Goal: Task Accomplishment & Management: Manage account settings

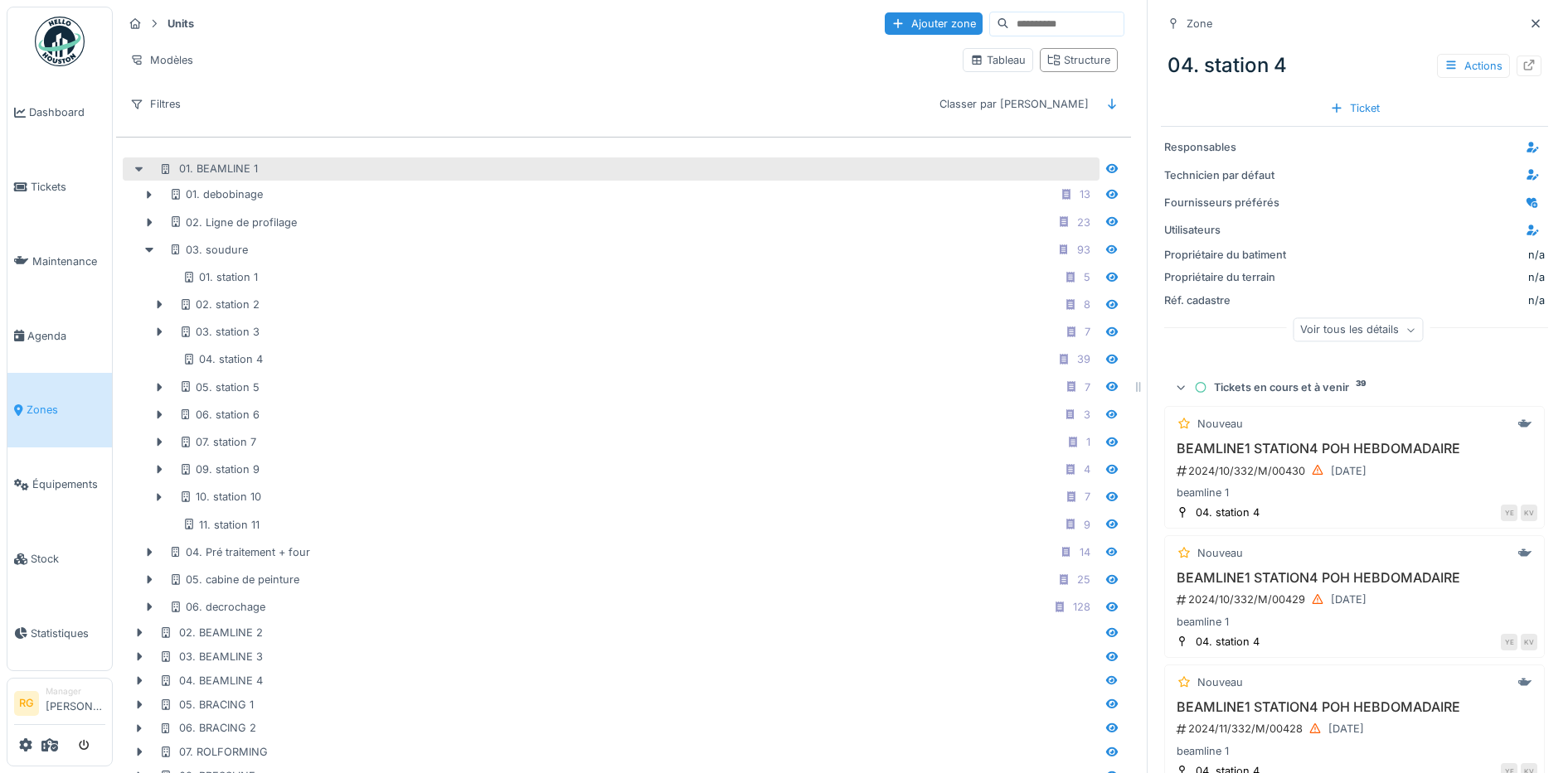
click at [137, 170] on icon at bounding box center [139, 170] width 9 height 5
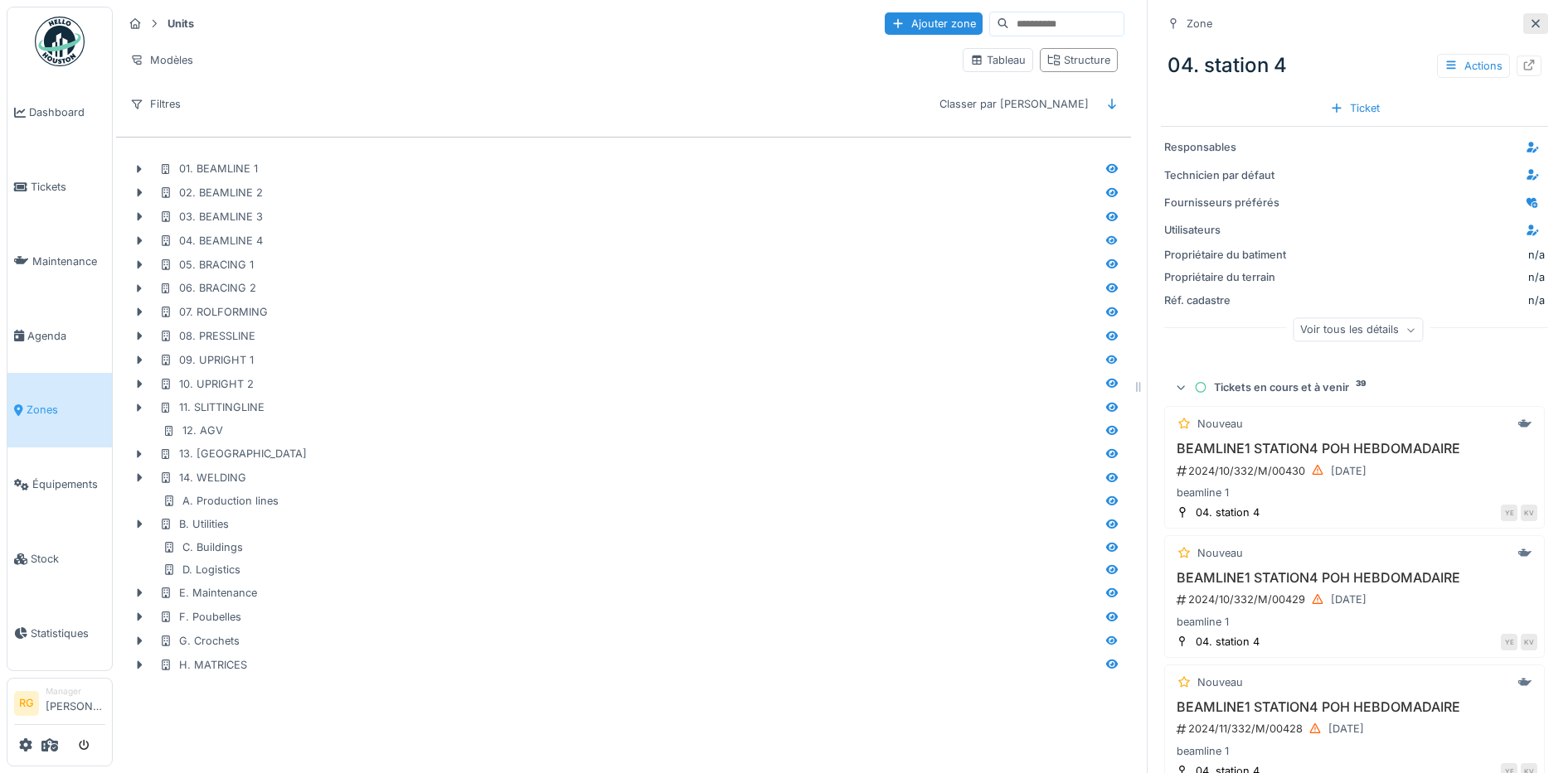
click at [1529, 27] on icon at bounding box center [1536, 23] width 13 height 10
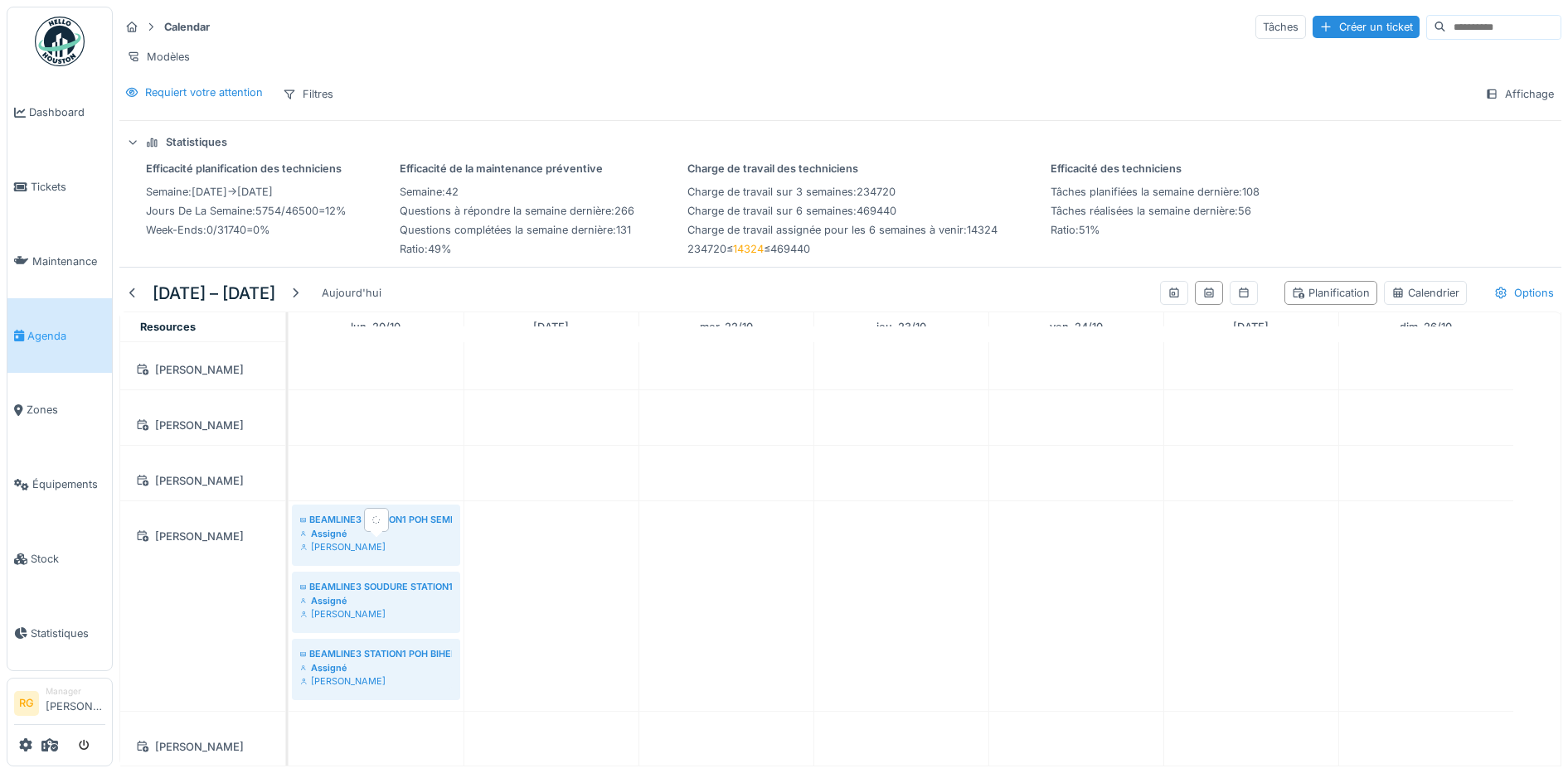
scroll to position [207, 0]
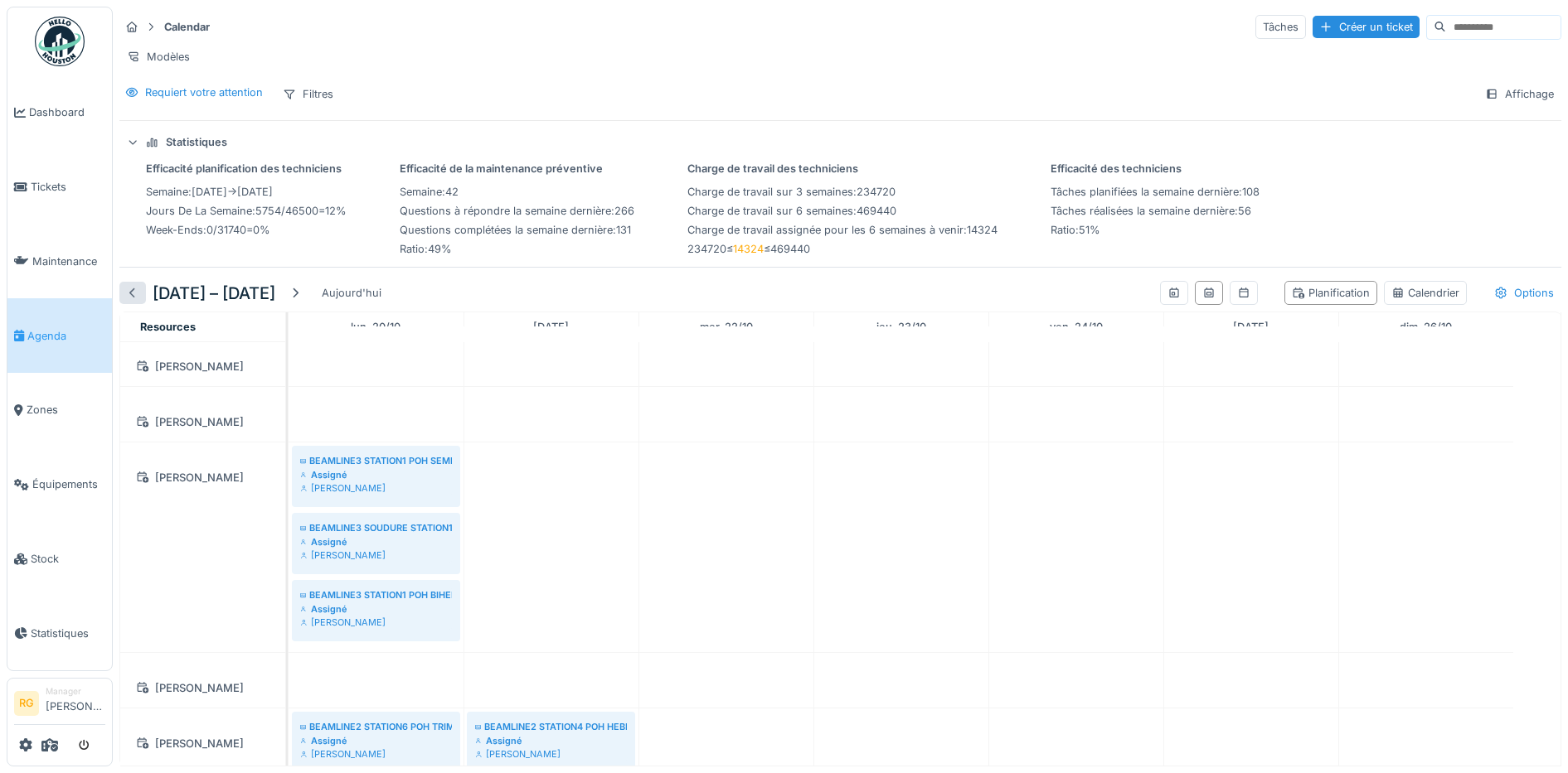
click at [139, 295] on div at bounding box center [133, 294] width 27 height 23
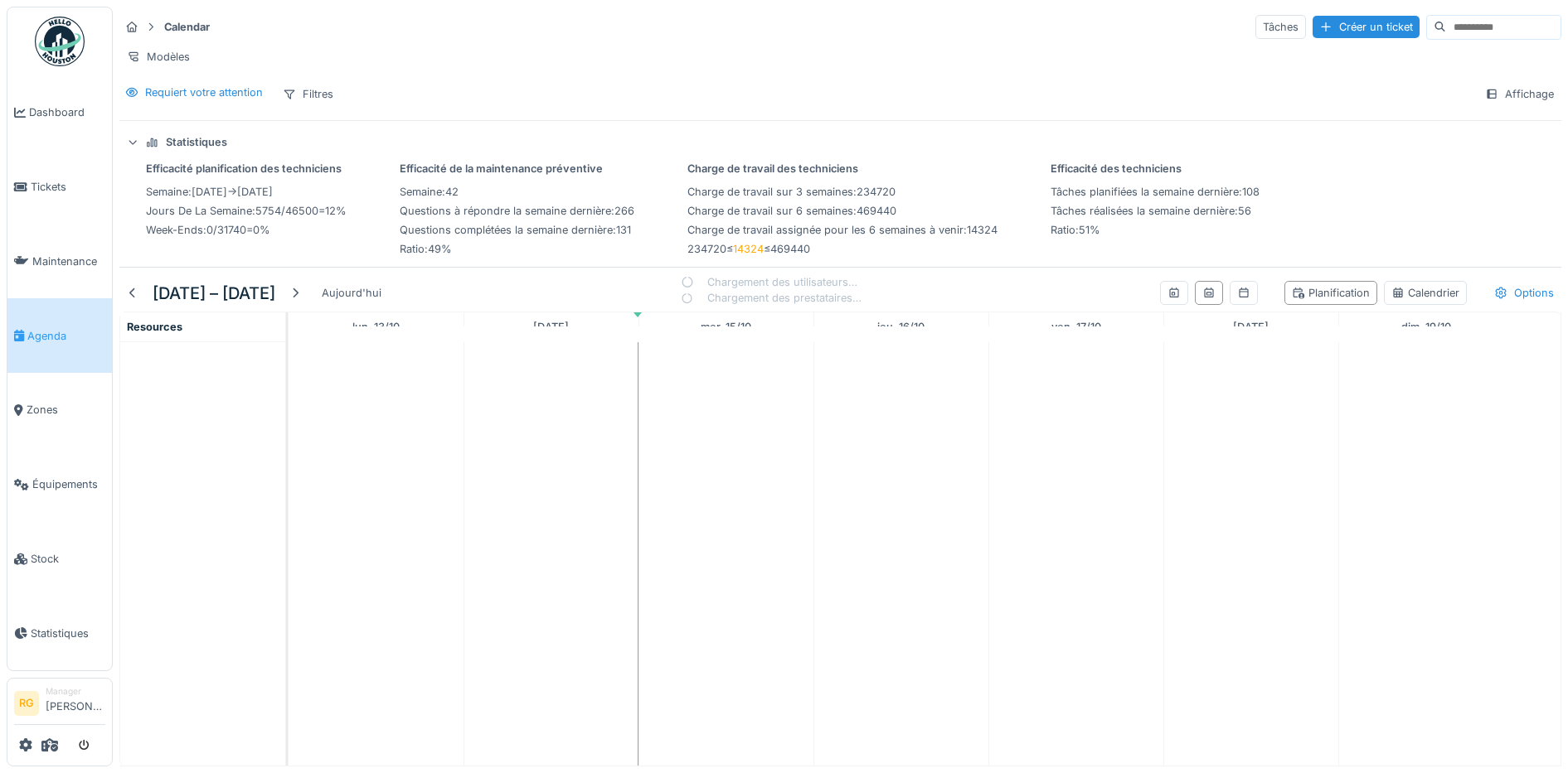
scroll to position [0, 0]
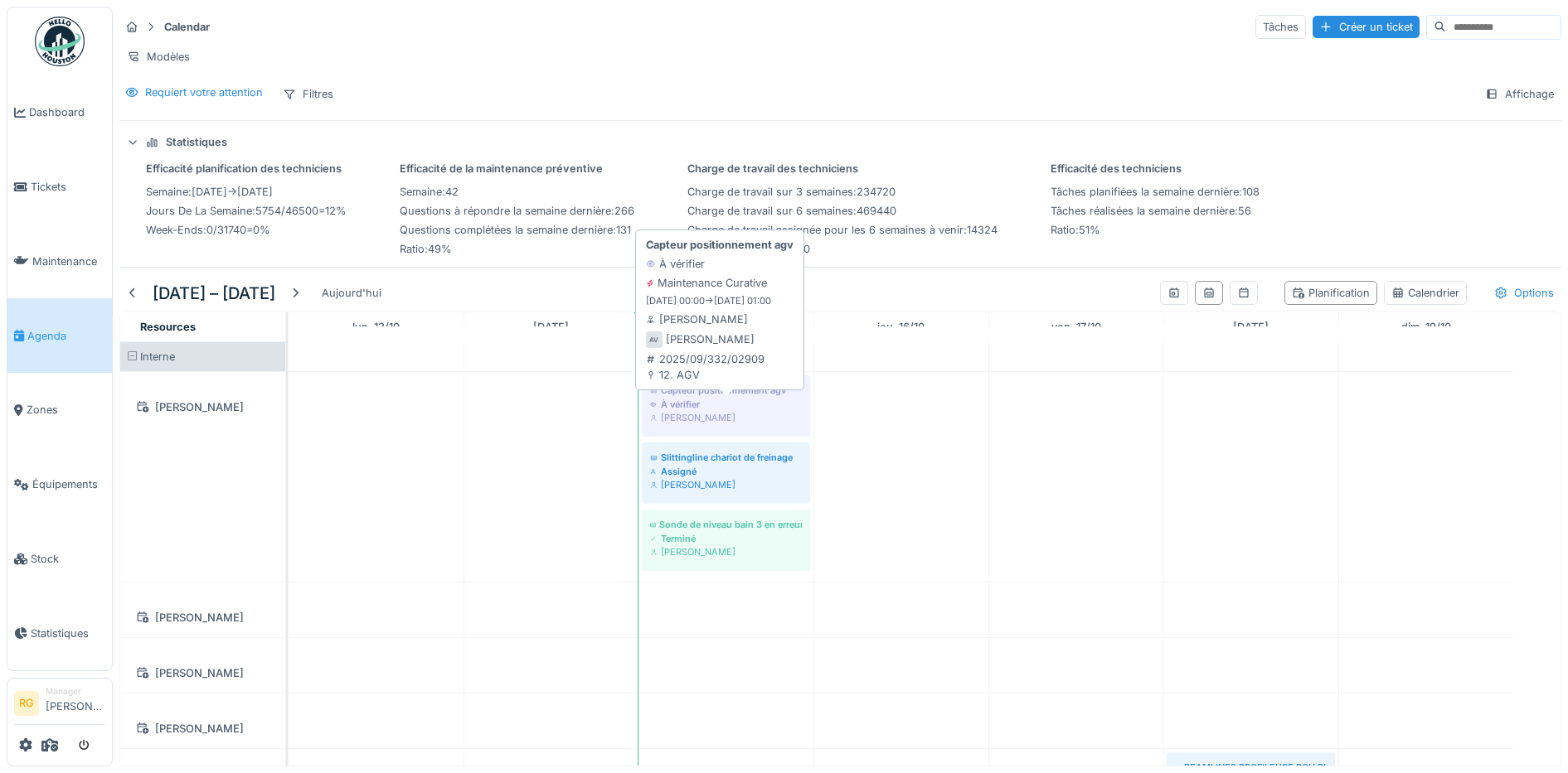
click at [728, 408] on div "À vérifier" at bounding box center [726, 404] width 152 height 13
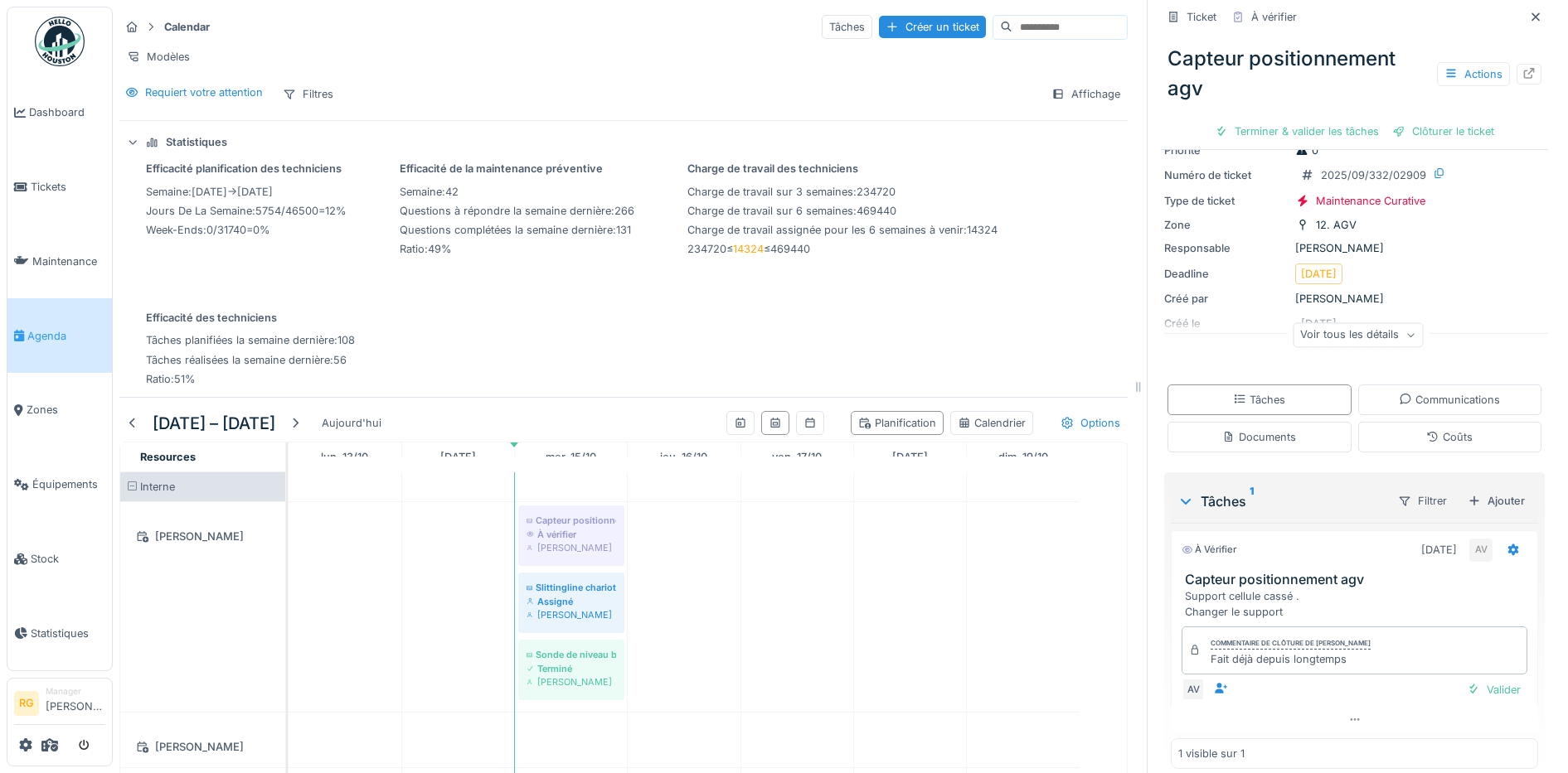
scroll to position [86, 0]
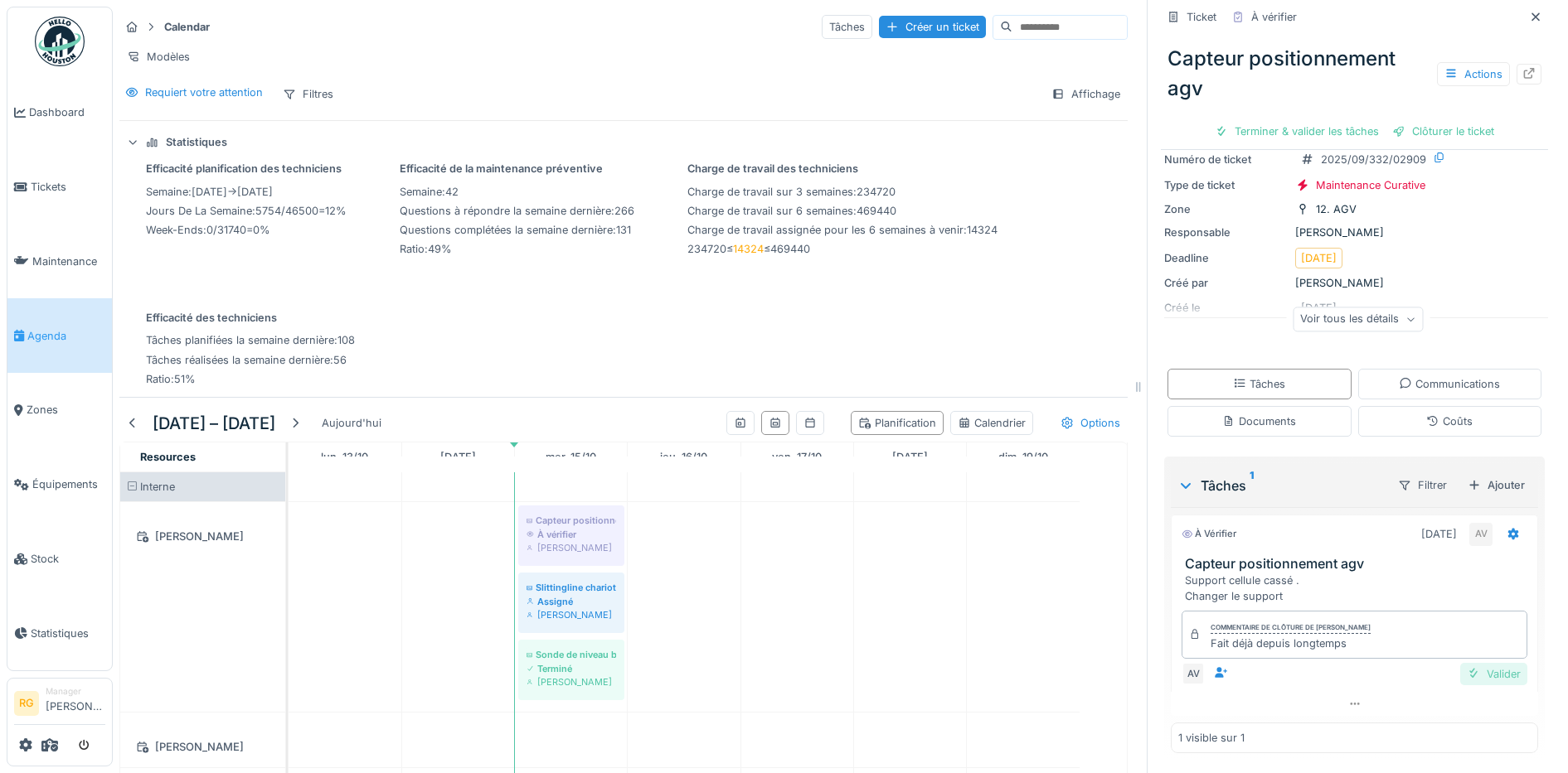
click at [1468, 663] on div "Valider" at bounding box center [1493, 674] width 67 height 23
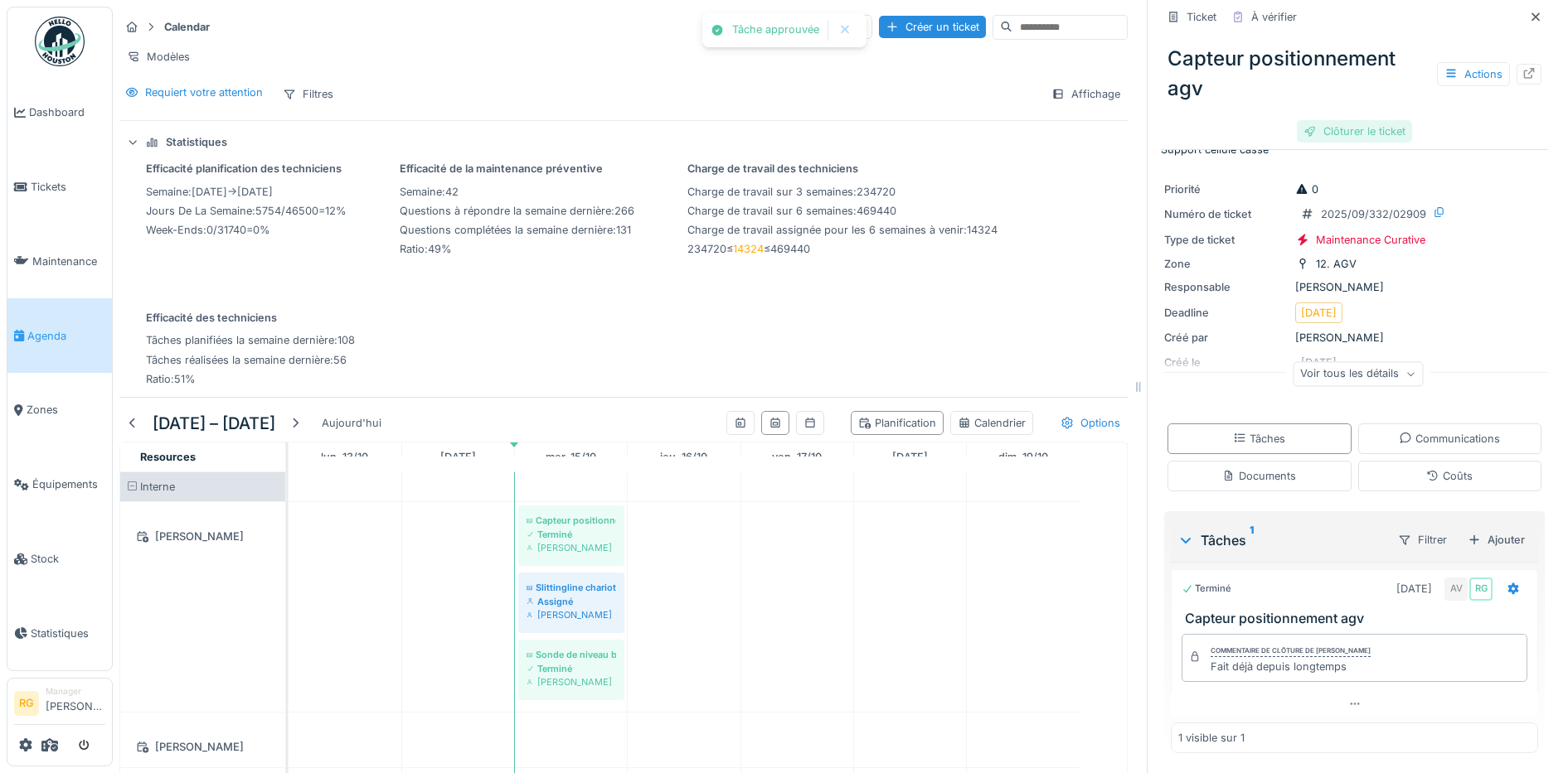
click at [1344, 120] on div "Clôturer le ticket" at bounding box center [1355, 132] width 116 height 23
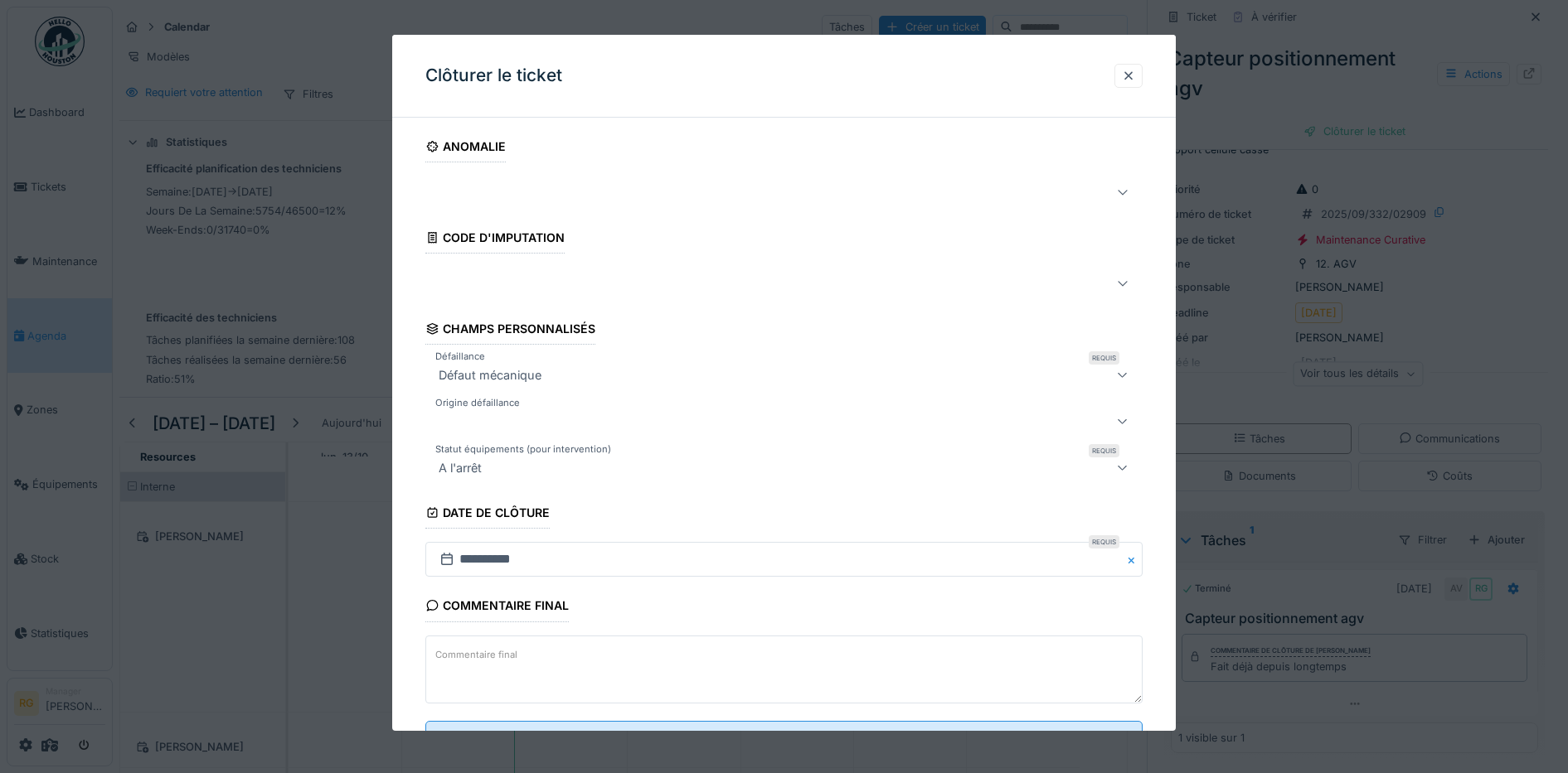
click at [497, 648] on label "Commentaire final" at bounding box center [477, 656] width 89 height 21
click at [497, 648] on textarea "Commentaire final" at bounding box center [784, 670] width 718 height 68
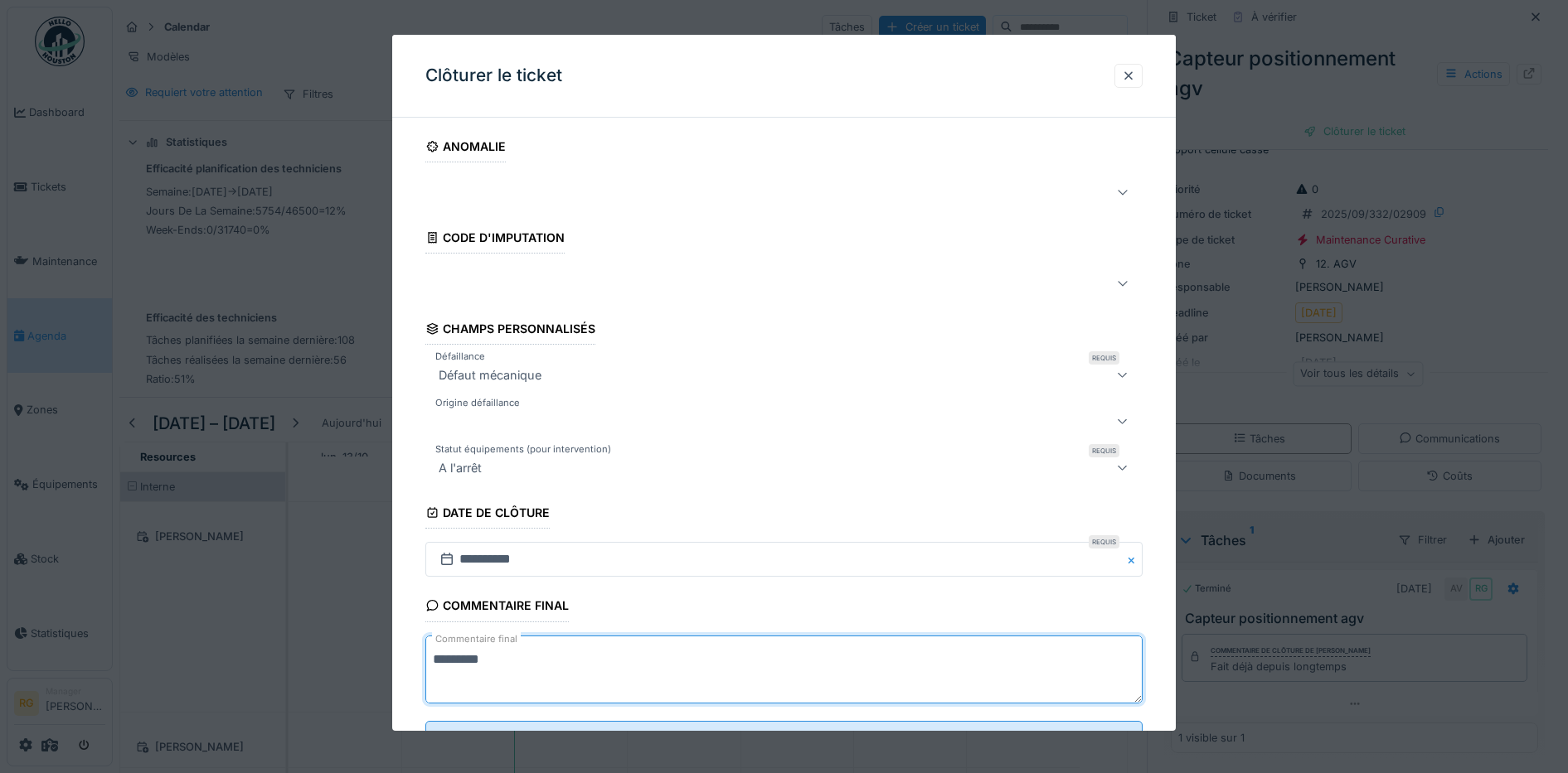
scroll to position [71, 0]
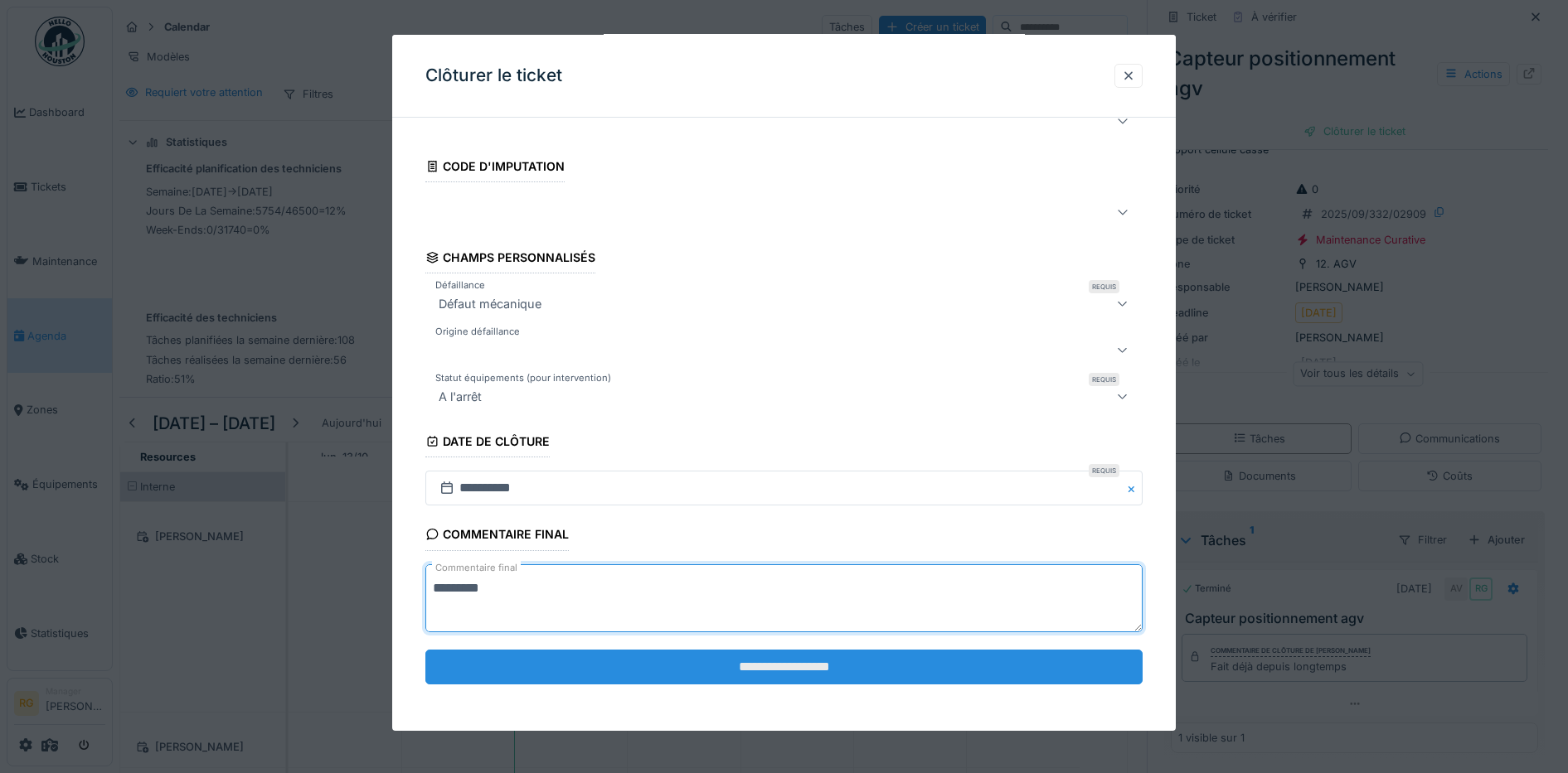
type textarea "*********"
click at [759, 670] on input "**********" at bounding box center [784, 667] width 718 height 35
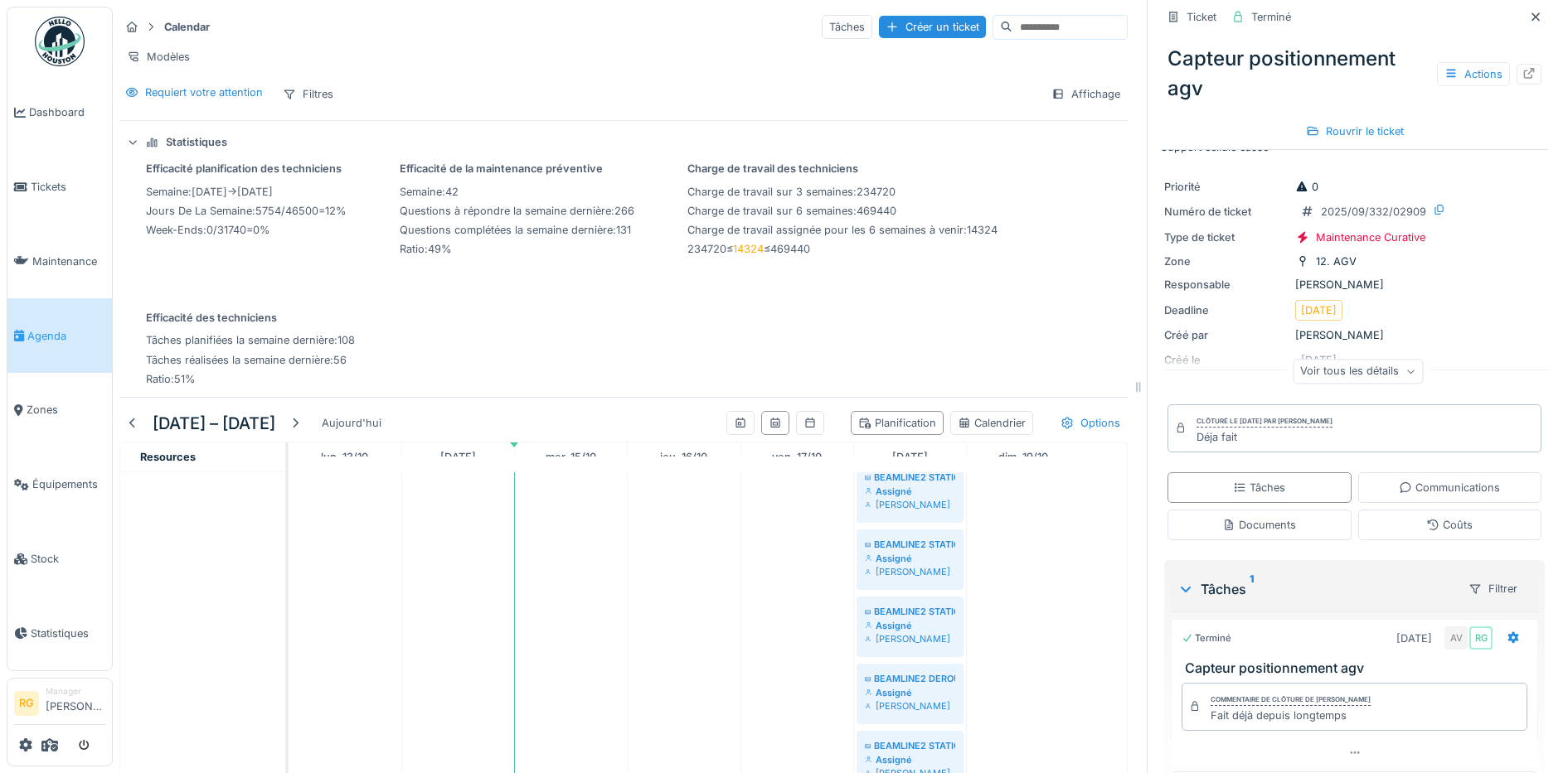
scroll to position [0, 0]
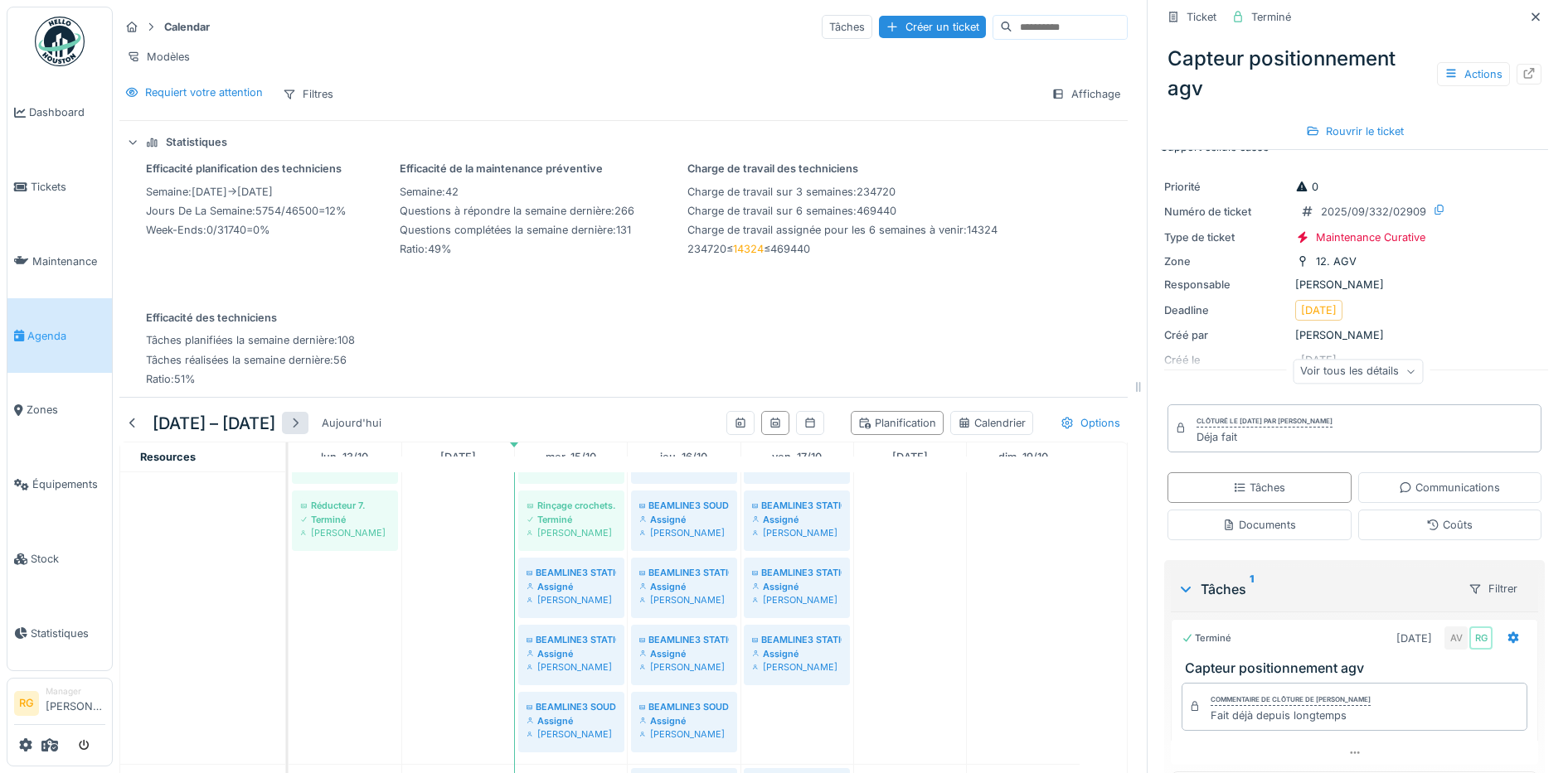
click at [302, 422] on div at bounding box center [296, 422] width 13 height 16
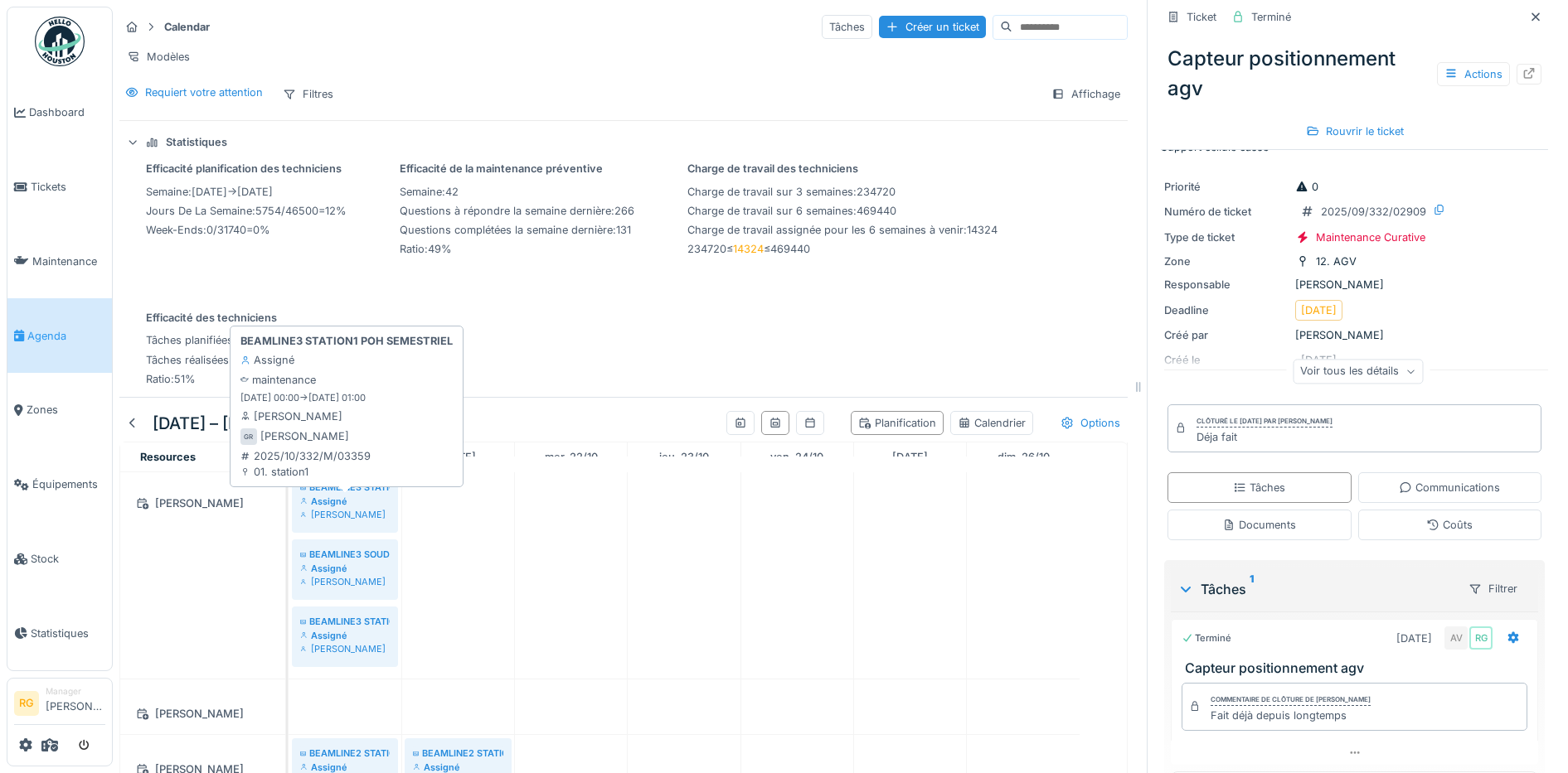
click at [355, 502] on div "Assigné" at bounding box center [345, 501] width 90 height 13
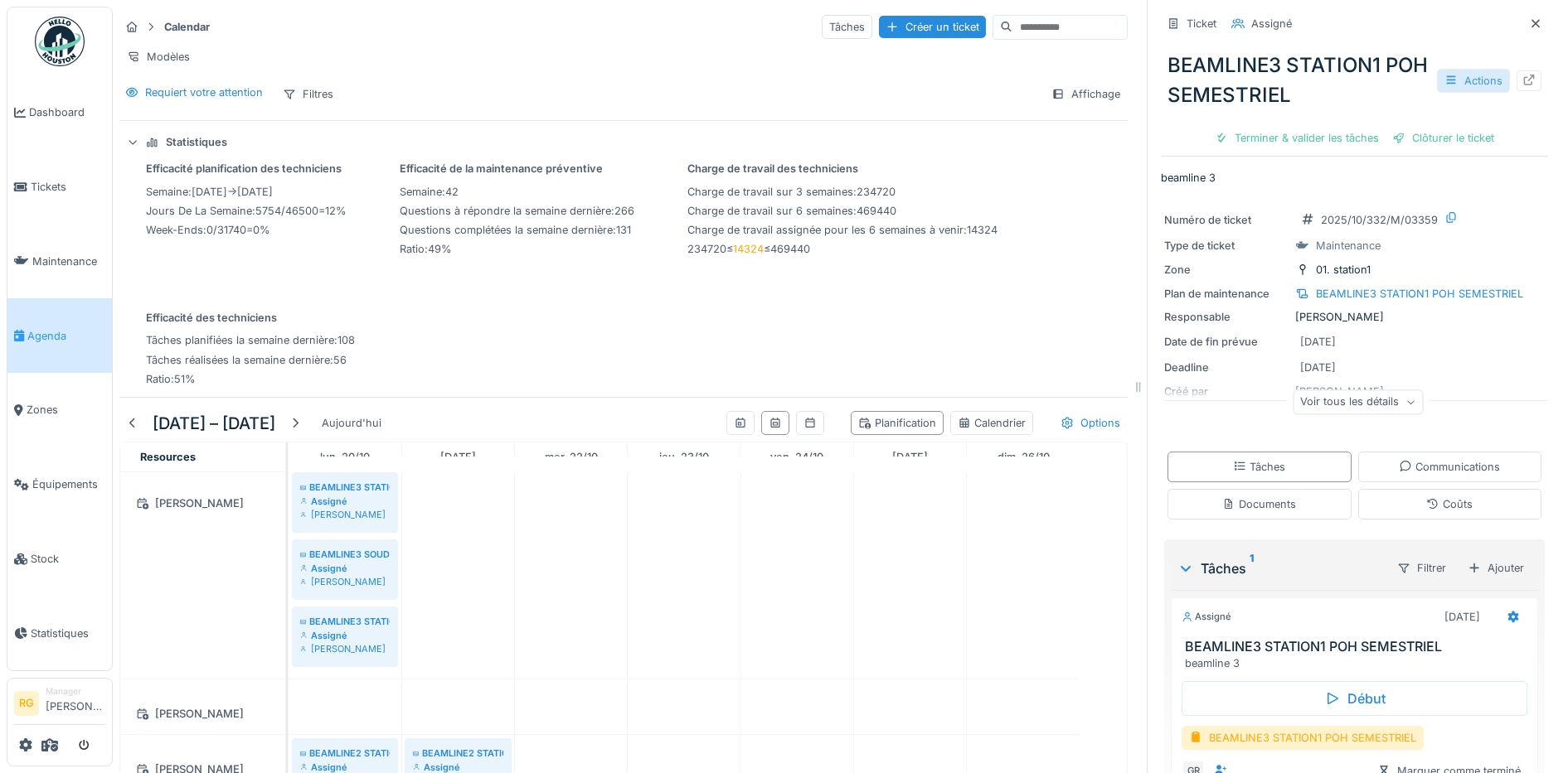
click at [1446, 69] on div "Actions" at bounding box center [1472, 81] width 73 height 24
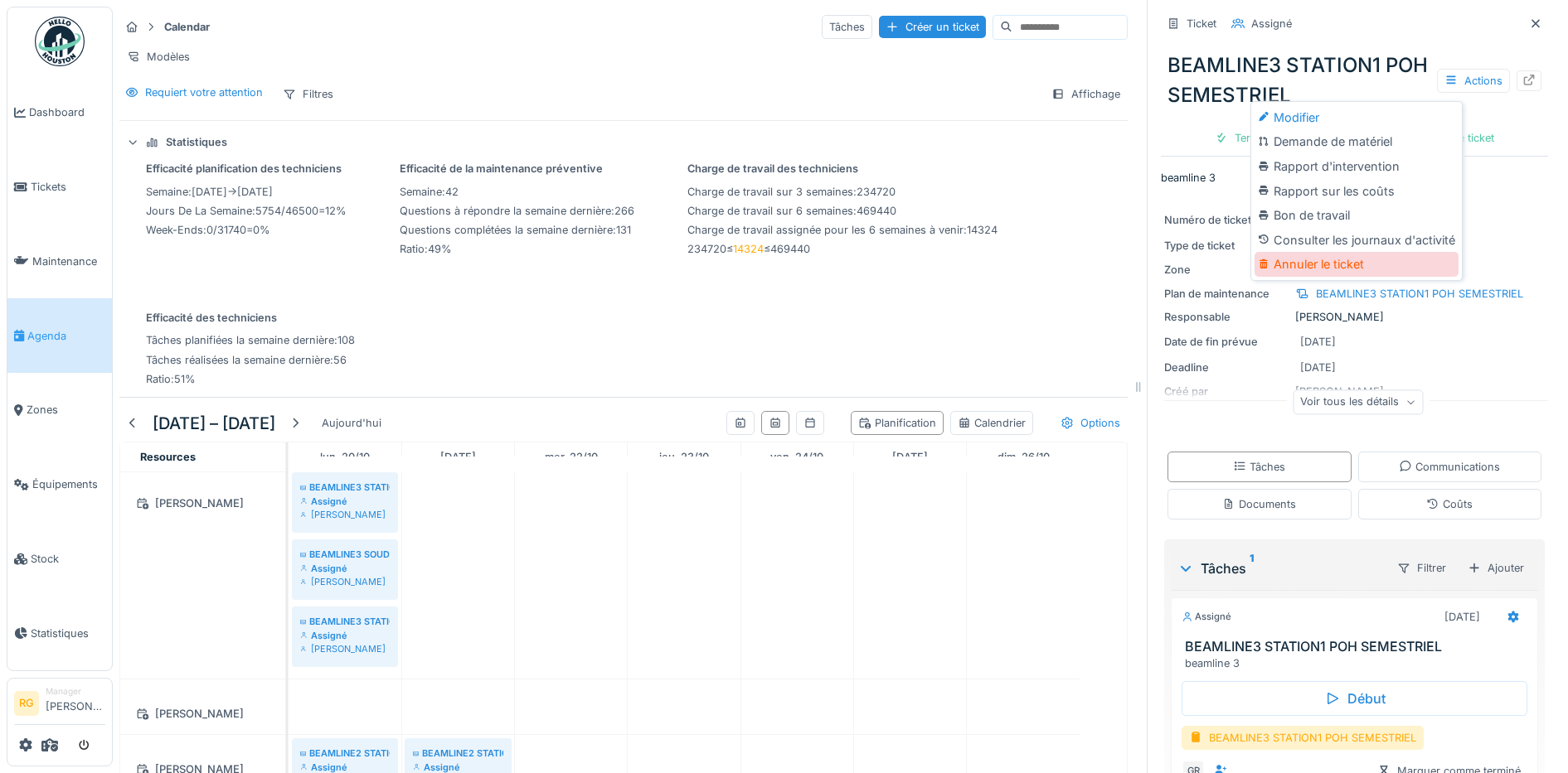
click at [1324, 252] on div "Annuler le ticket" at bounding box center [1356, 264] width 204 height 25
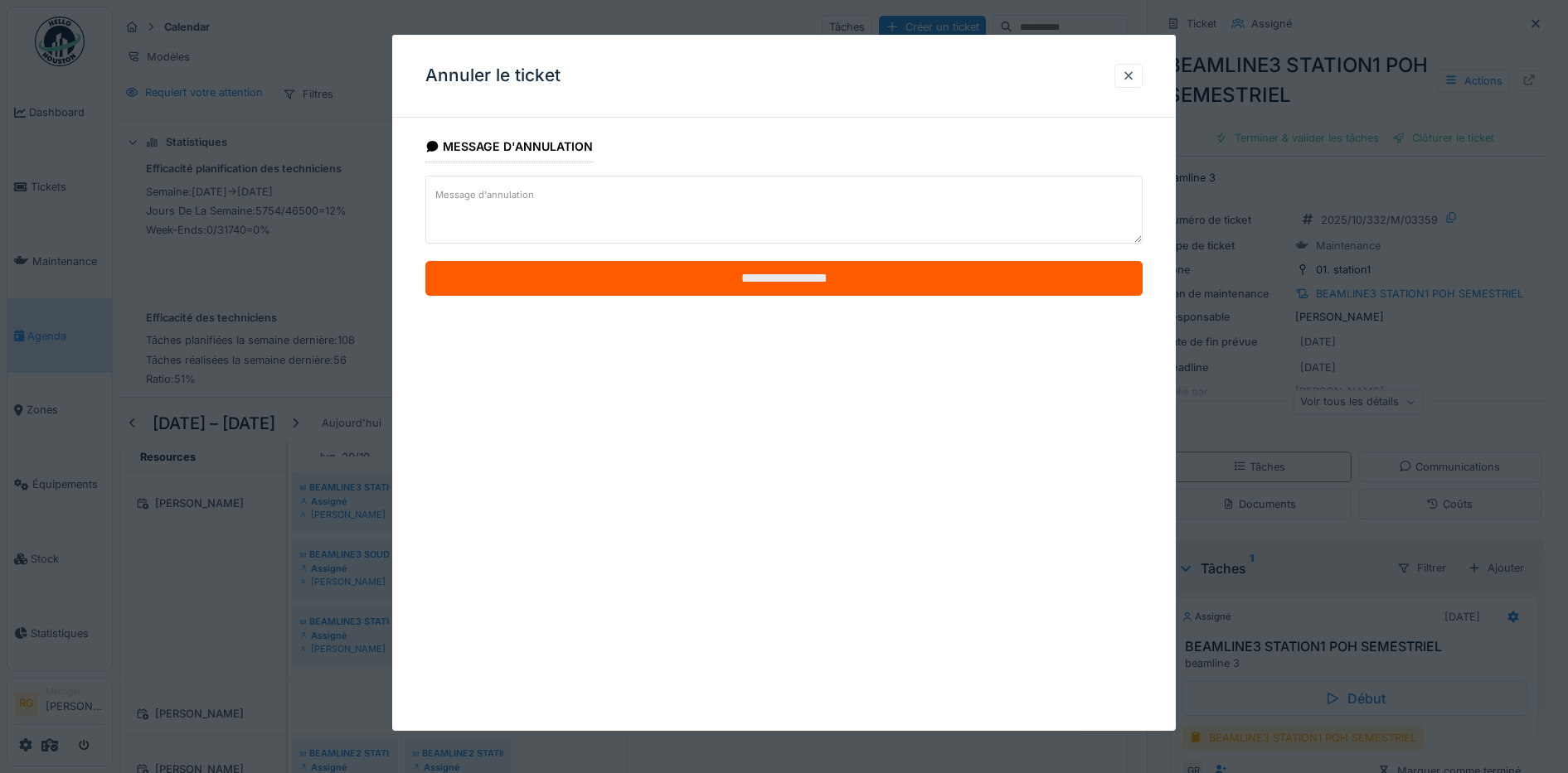
click at [854, 278] on input "**********" at bounding box center [784, 279] width 718 height 35
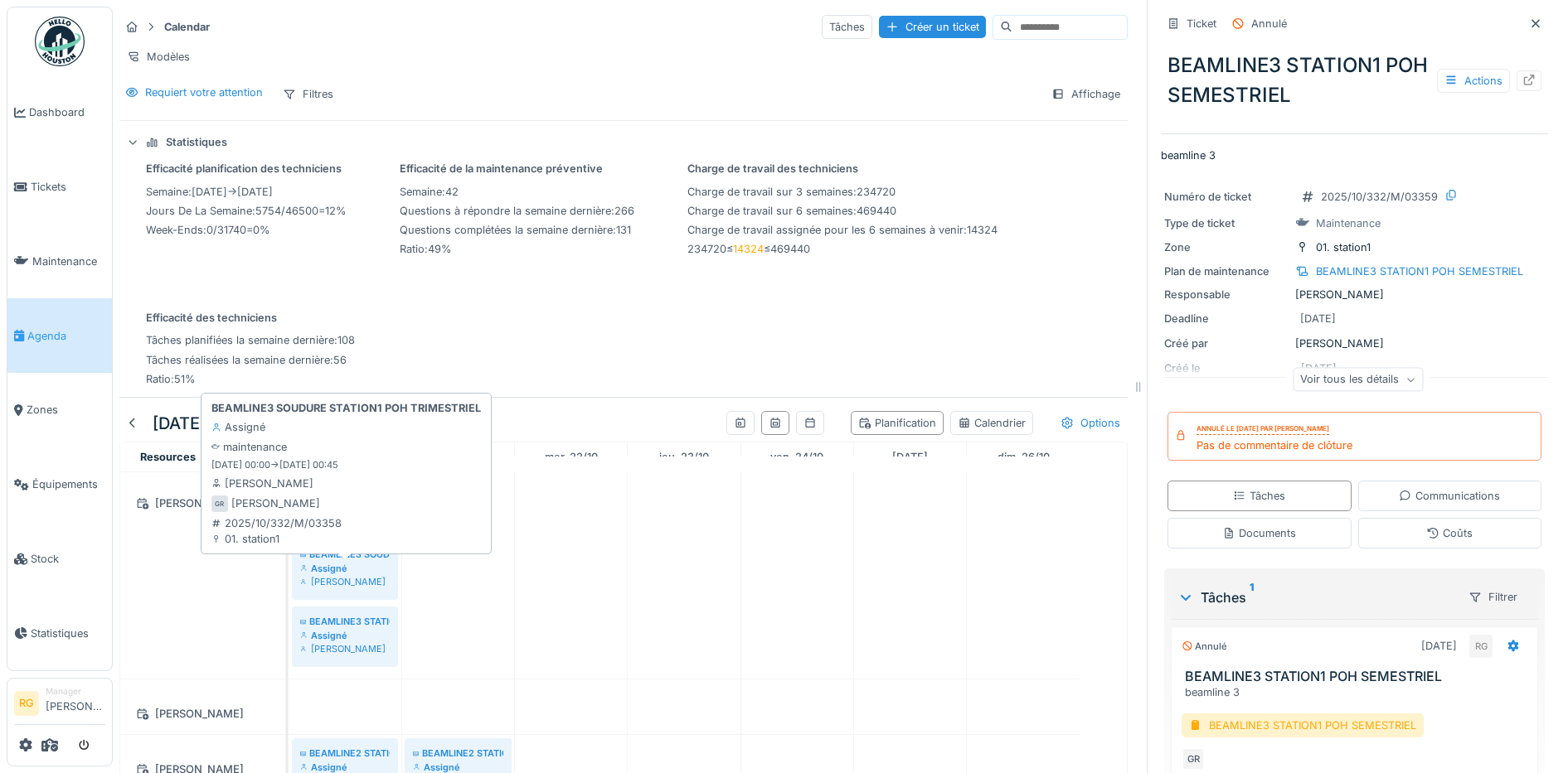
click at [354, 571] on div "Assigné" at bounding box center [345, 568] width 90 height 13
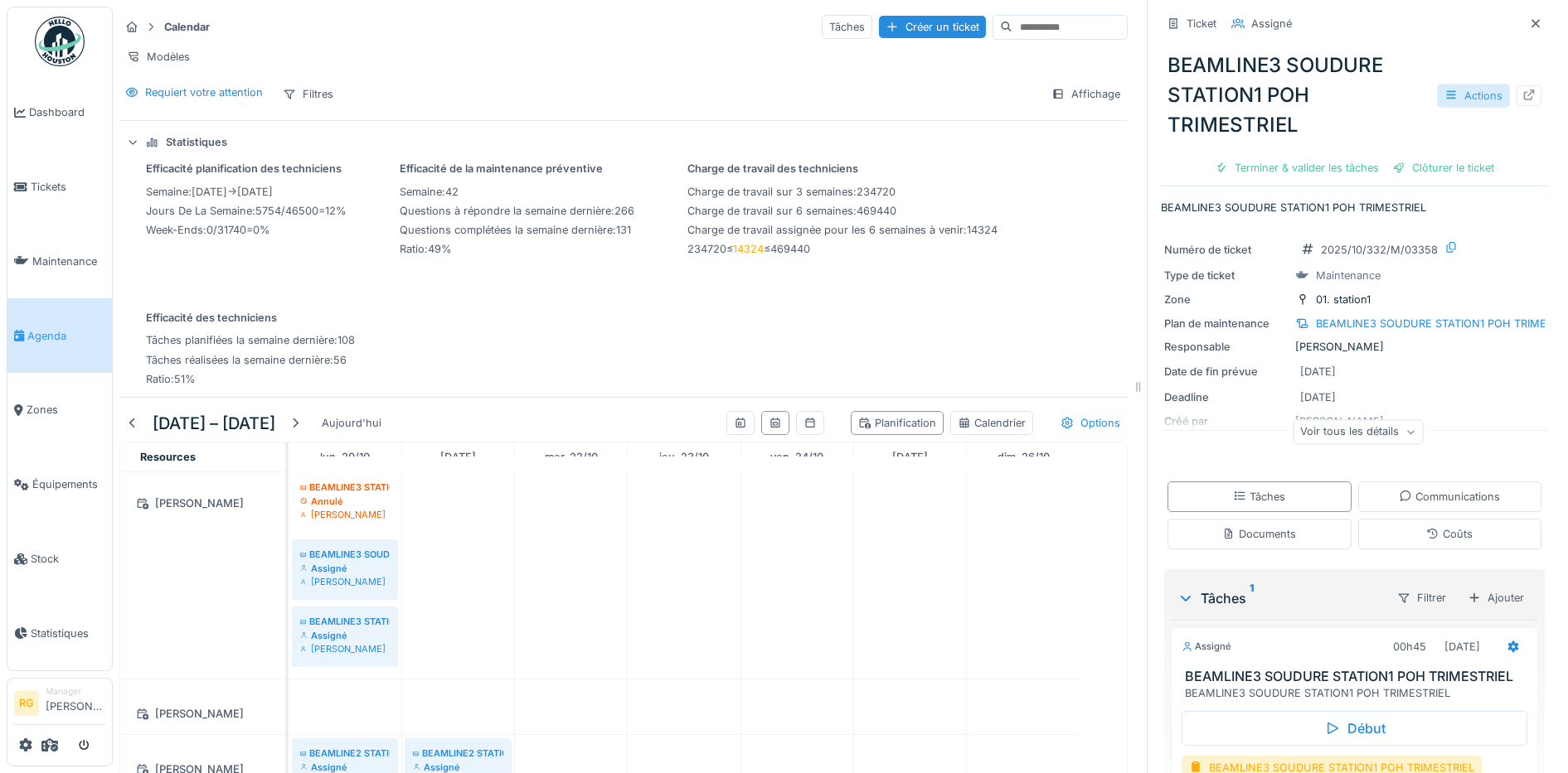
click at [1436, 83] on div "Actions" at bounding box center [1472, 95] width 73 height 24
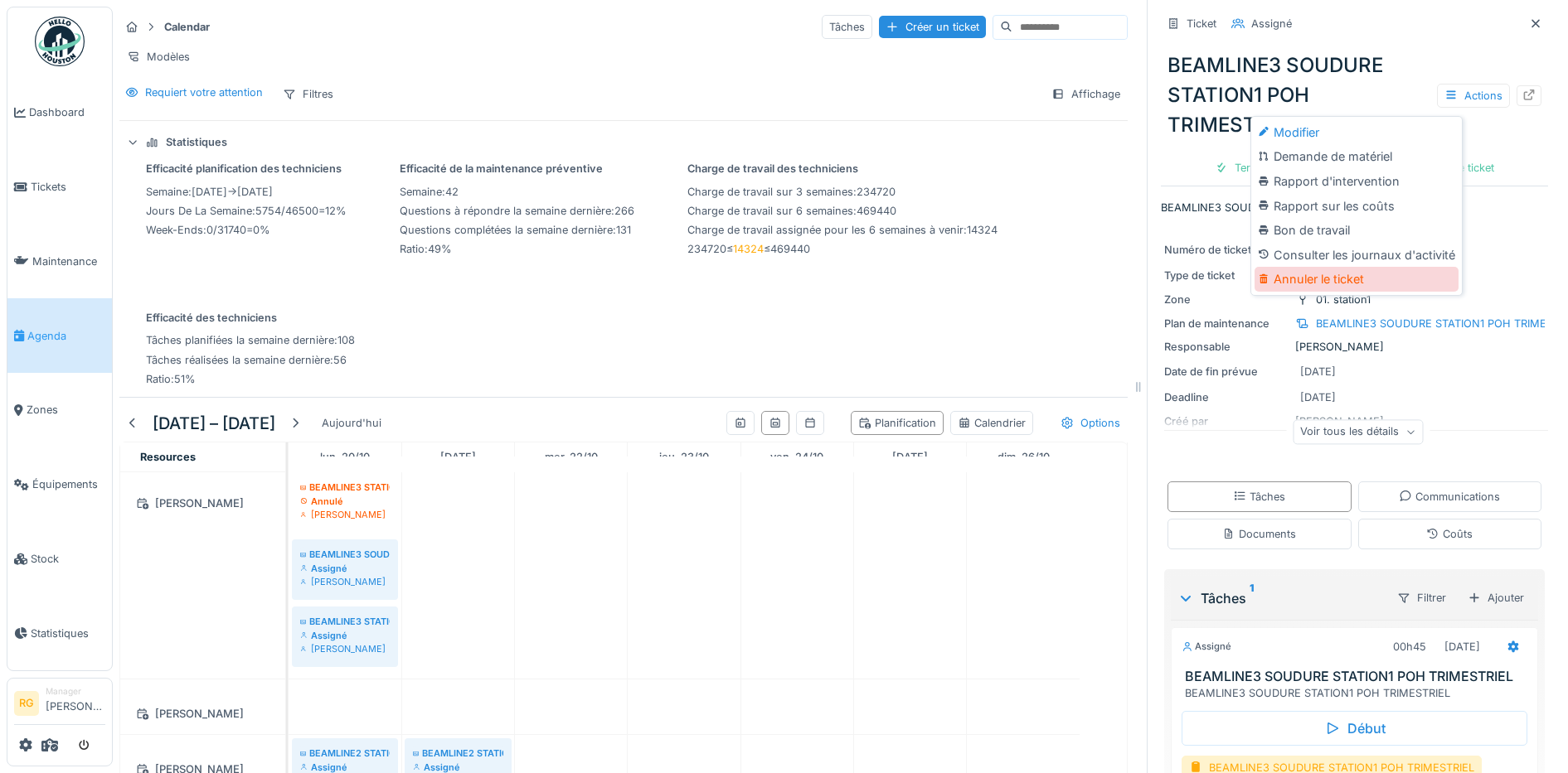
click at [1291, 267] on div "Annuler le ticket" at bounding box center [1356, 279] width 204 height 25
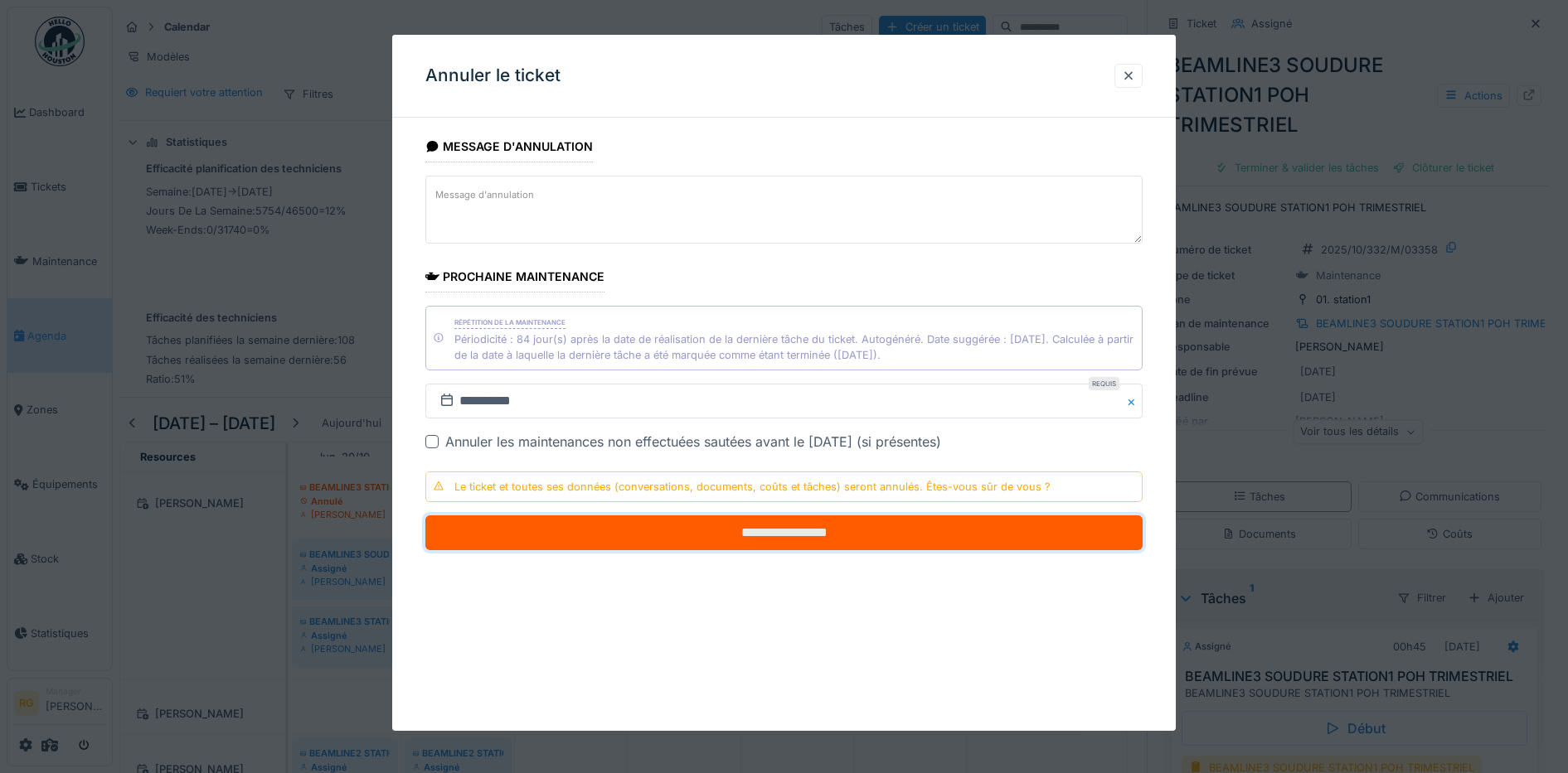
click at [665, 534] on input "**********" at bounding box center [784, 532] width 718 height 35
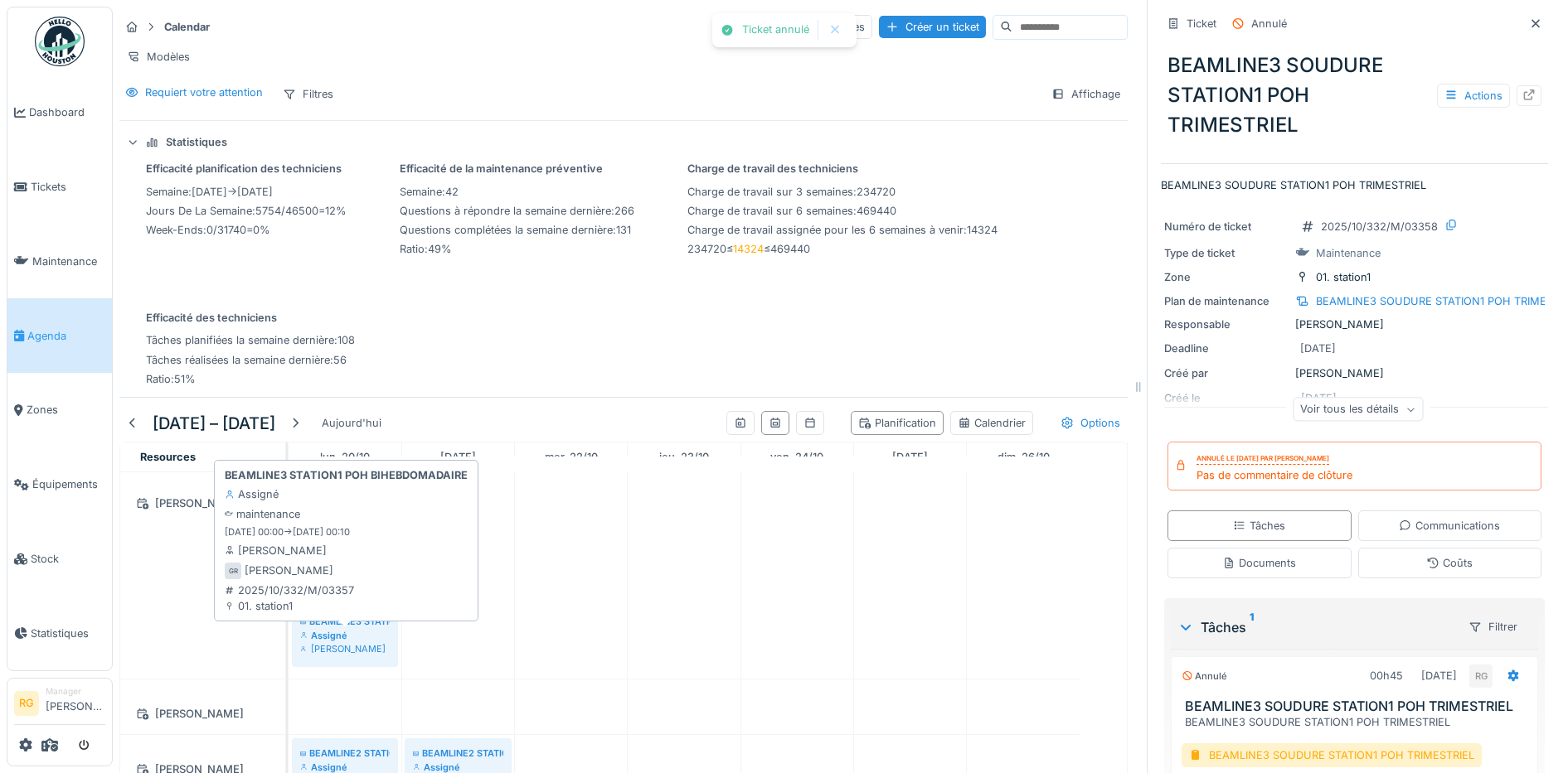
click at [359, 637] on div "Assigné" at bounding box center [345, 636] width 90 height 13
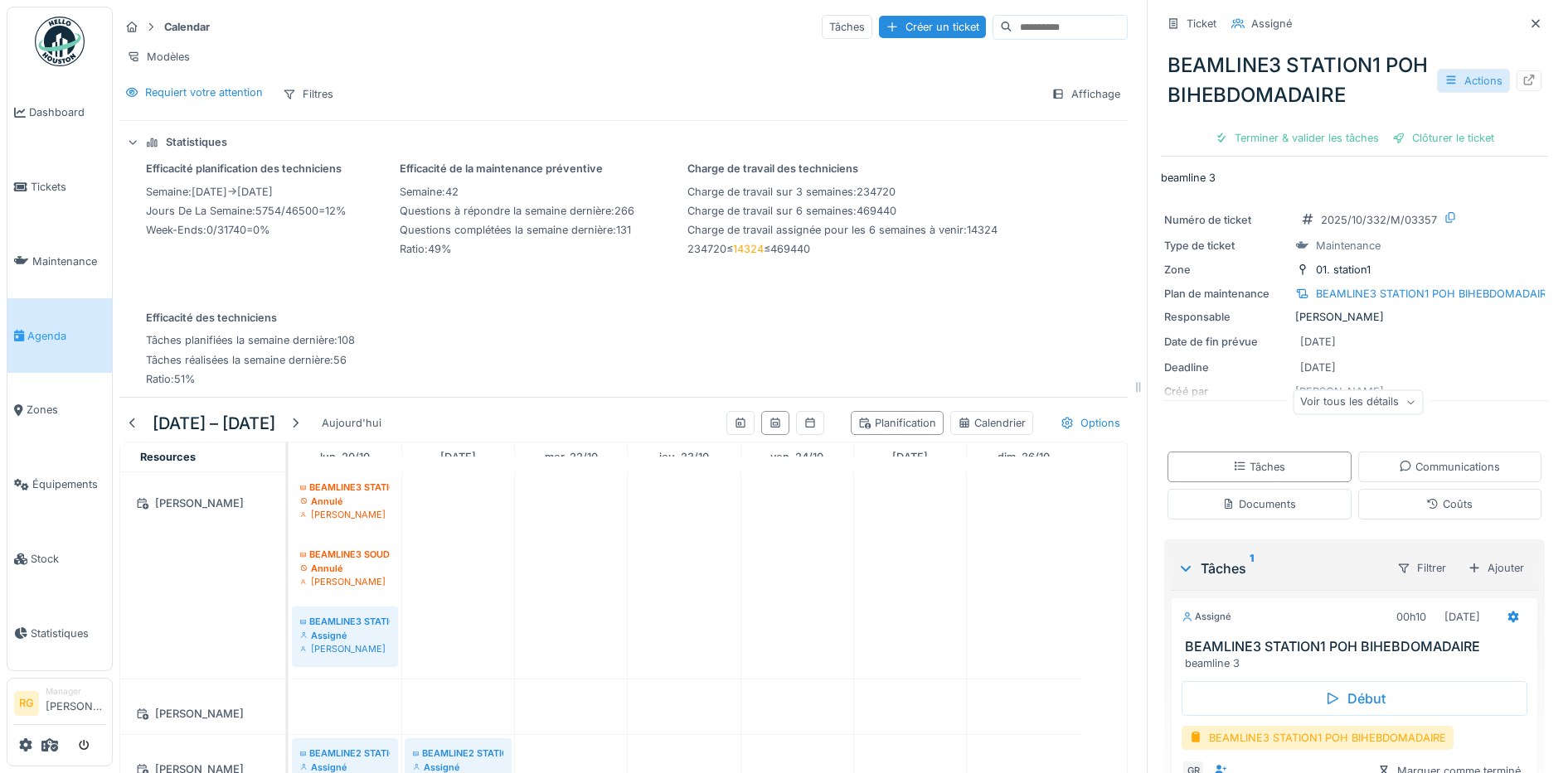
click at [1455, 69] on div "Actions" at bounding box center [1472, 81] width 73 height 24
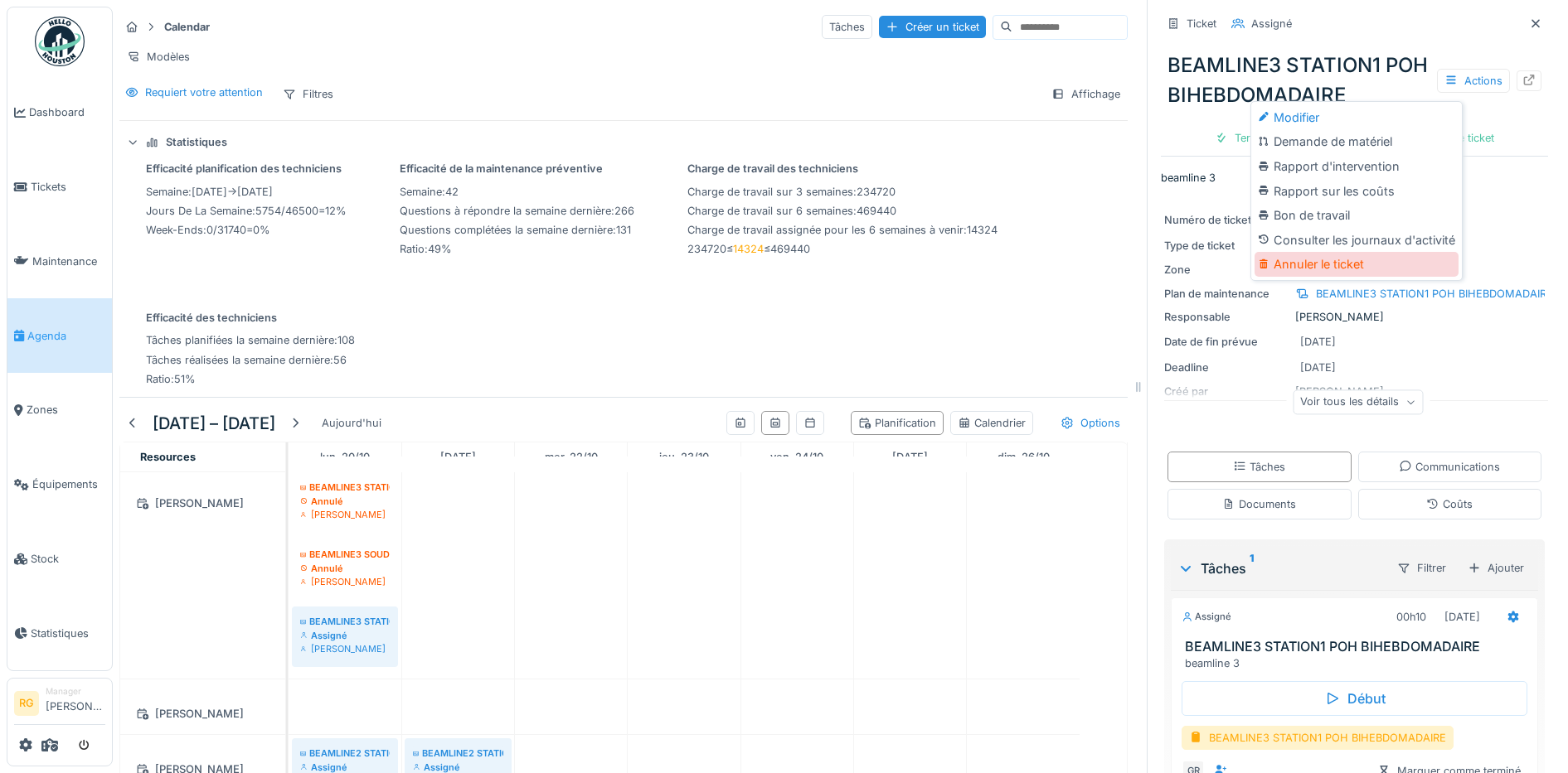
click at [1317, 254] on div "Annuler le ticket" at bounding box center [1356, 264] width 204 height 25
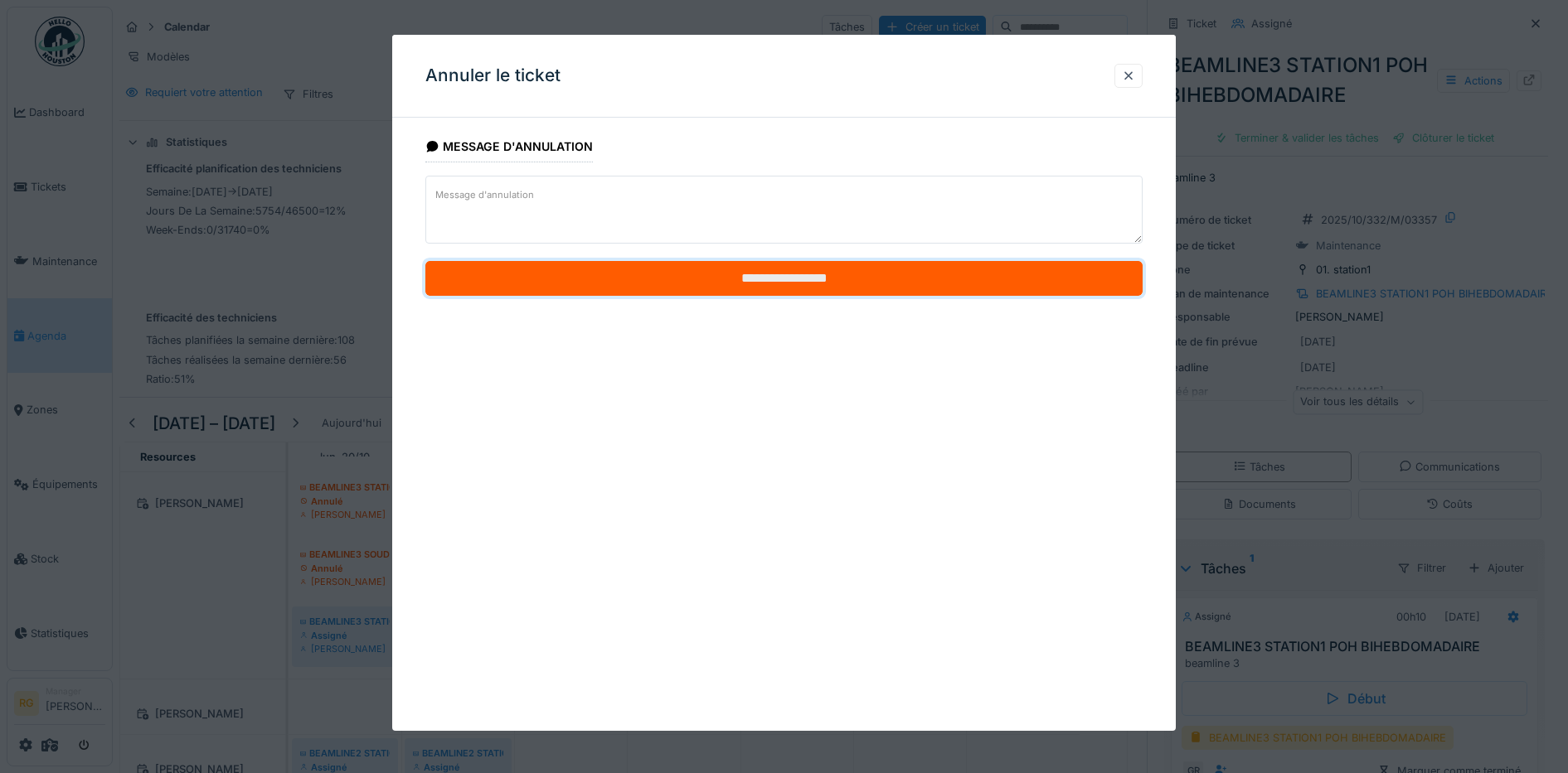
click at [713, 279] on input "**********" at bounding box center [784, 279] width 718 height 35
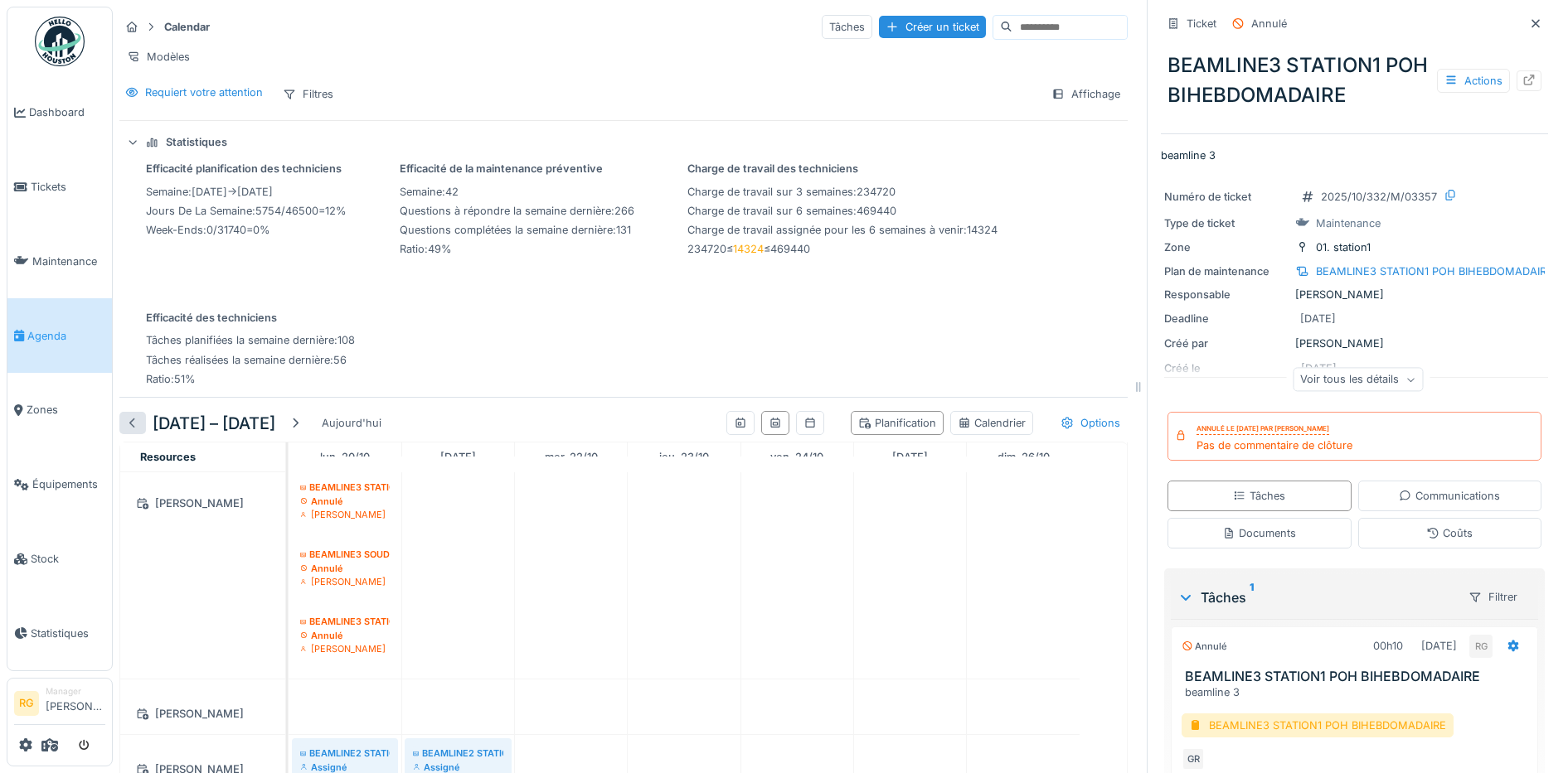
click at [134, 428] on div at bounding box center [133, 422] width 13 height 16
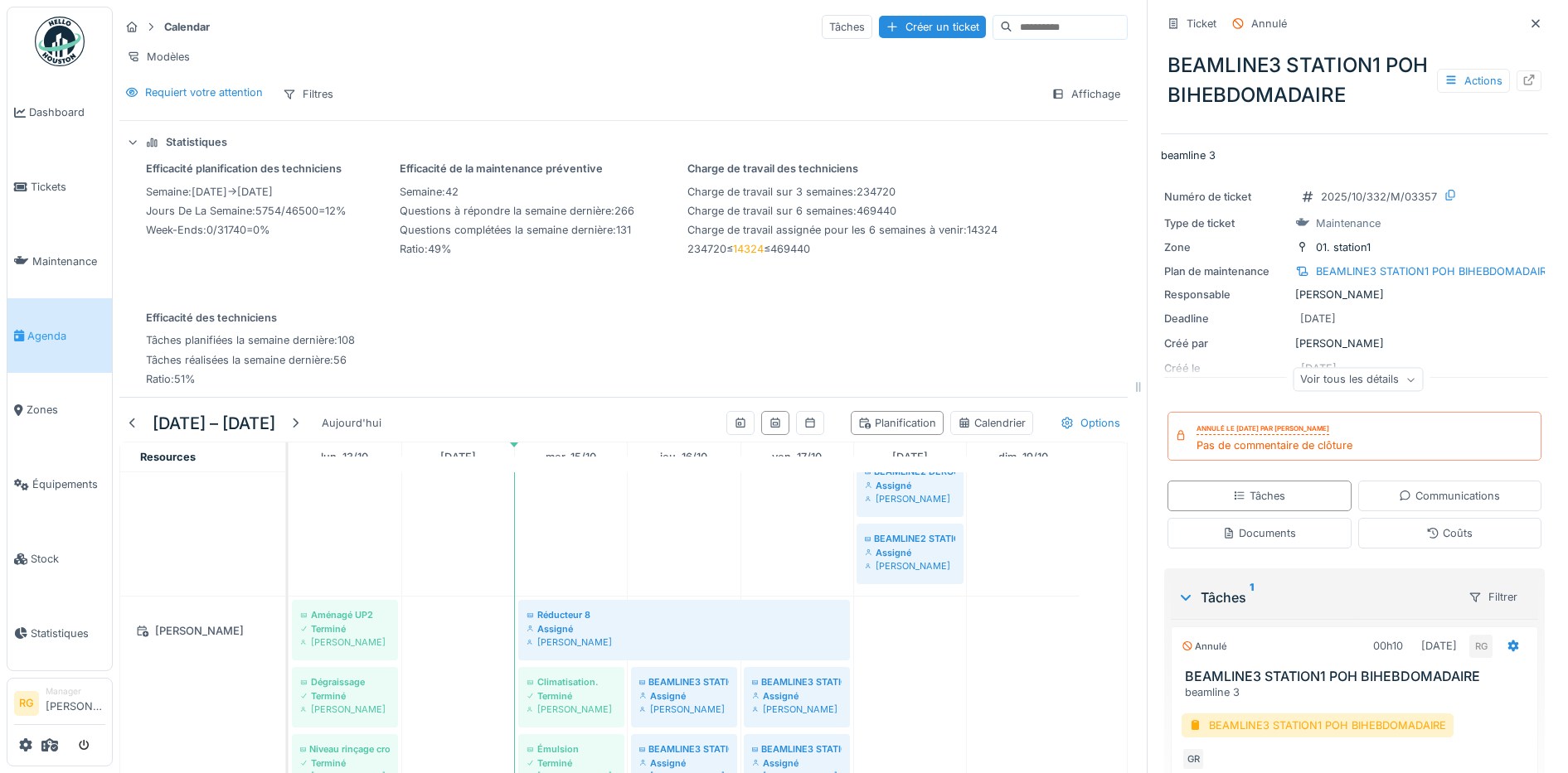
scroll to position [932, 0]
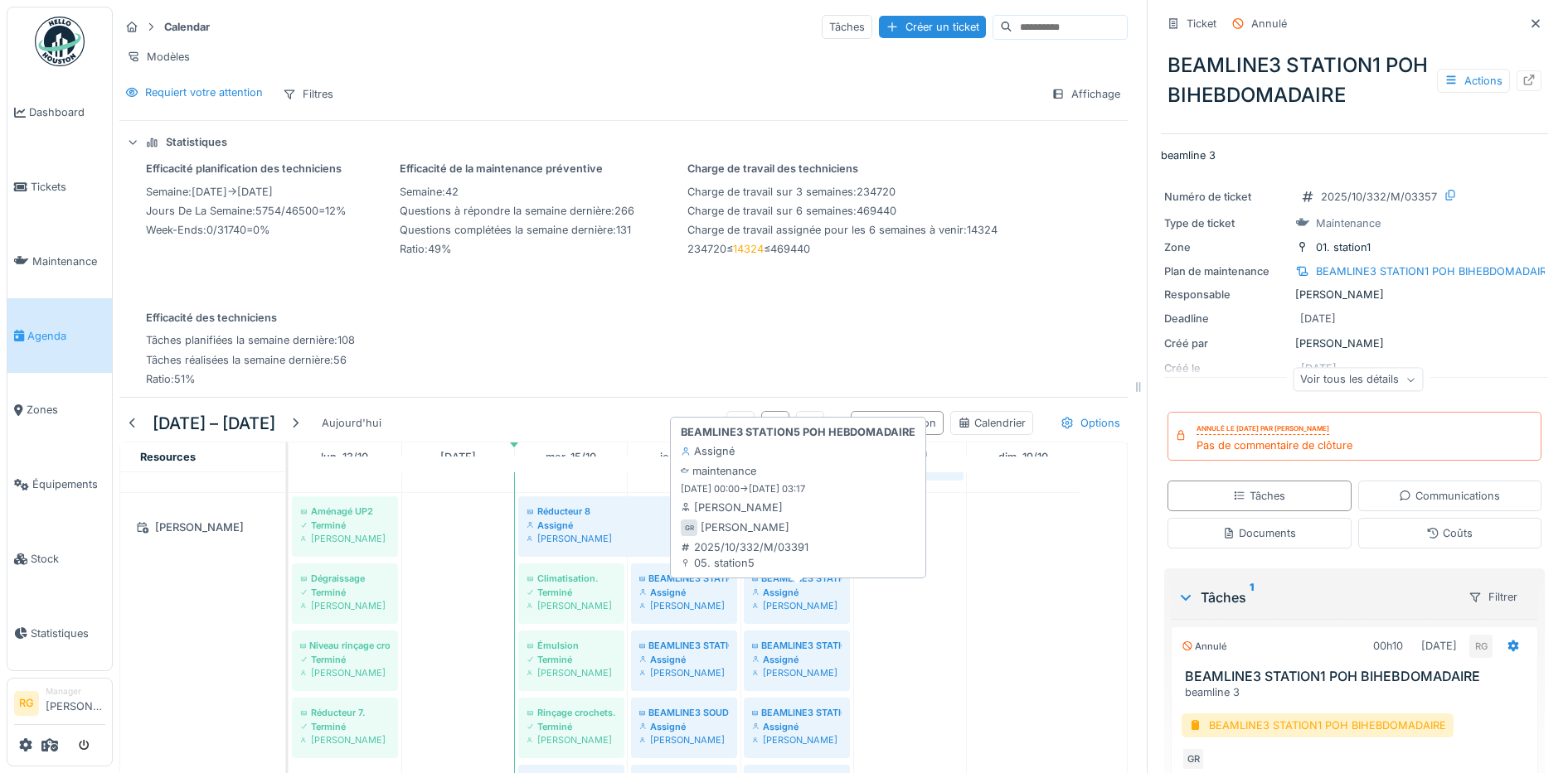
click at [800, 591] on div "Assigné" at bounding box center [797, 593] width 90 height 13
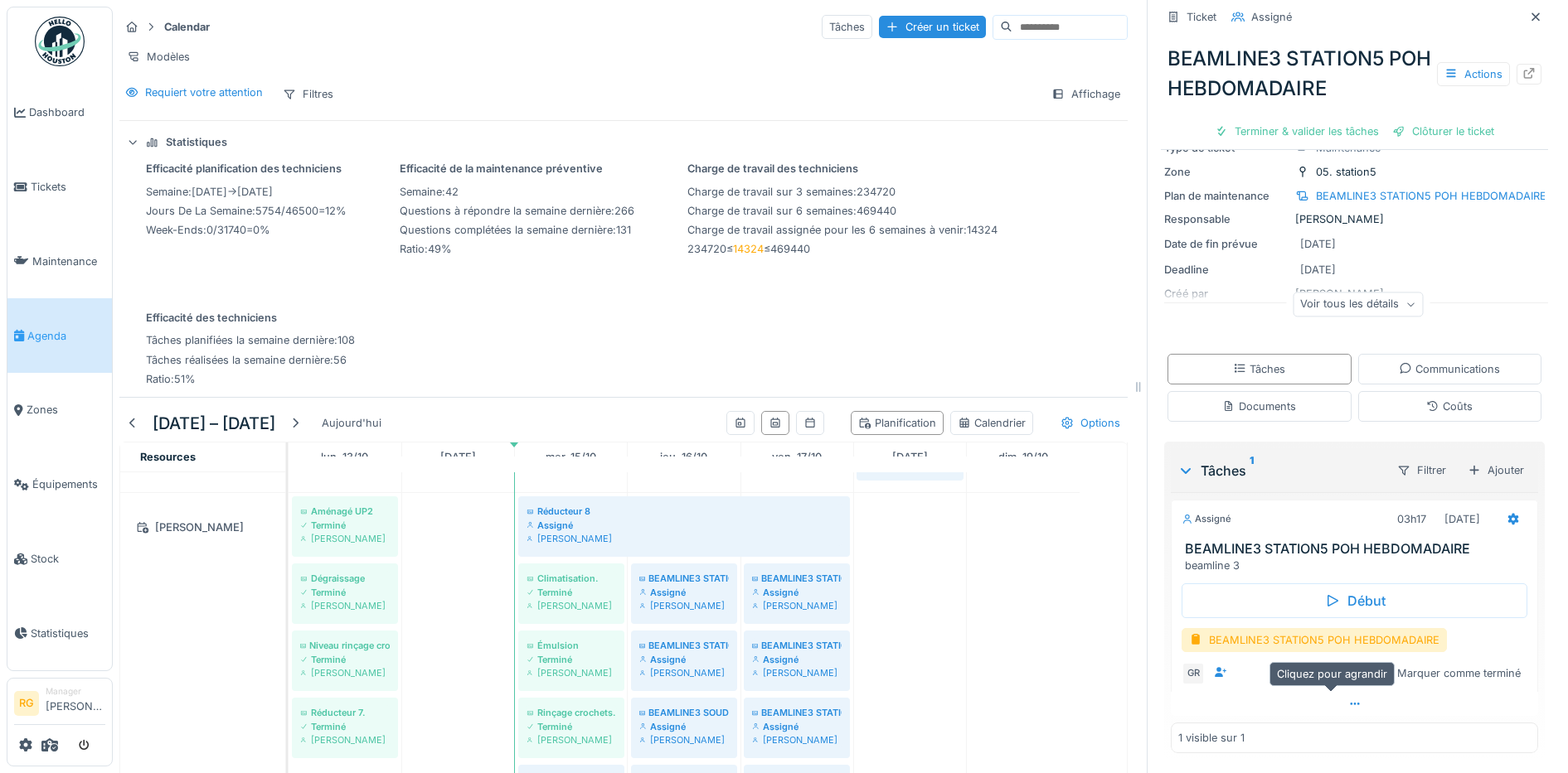
click at [1348, 699] on icon at bounding box center [1355, 704] width 13 height 10
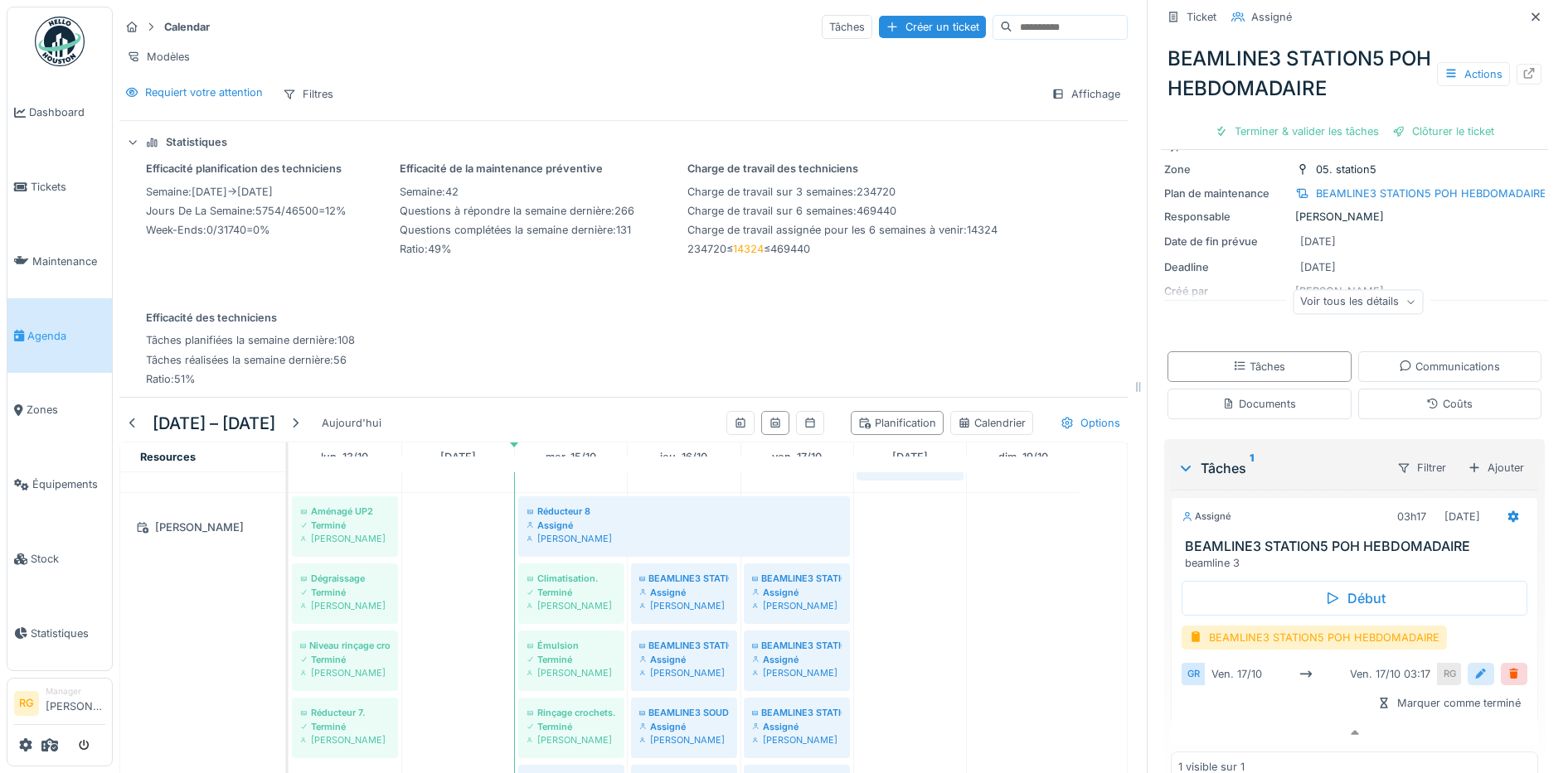
click at [1474, 667] on div at bounding box center [1481, 674] width 13 height 16
click at [1220, 717] on input "**********" at bounding box center [1354, 726] width 333 height 35
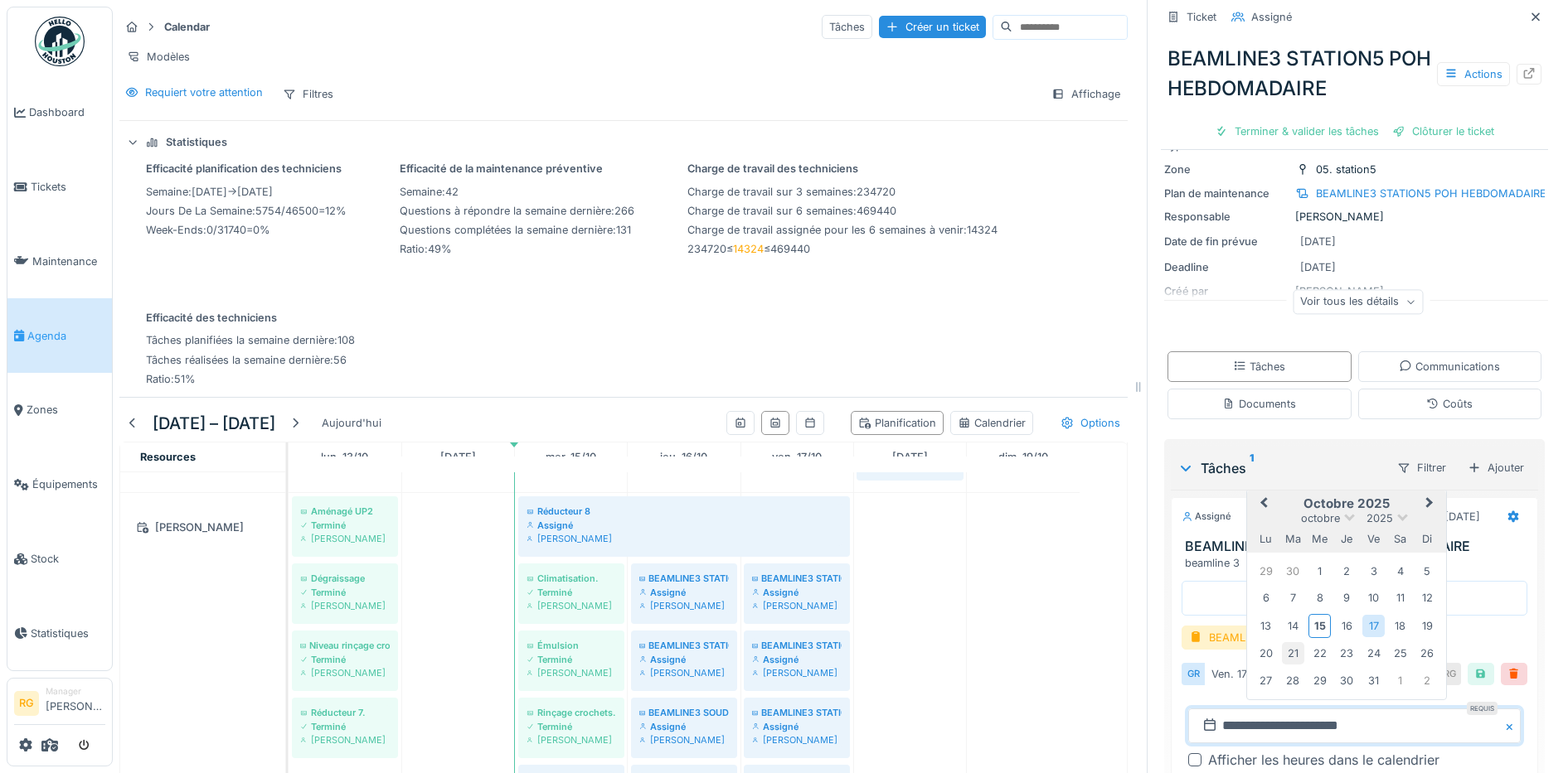
click at [1283, 642] on div "21" at bounding box center [1293, 654] width 23 height 23
click at [1282, 642] on div "21" at bounding box center [1293, 654] width 23 height 23
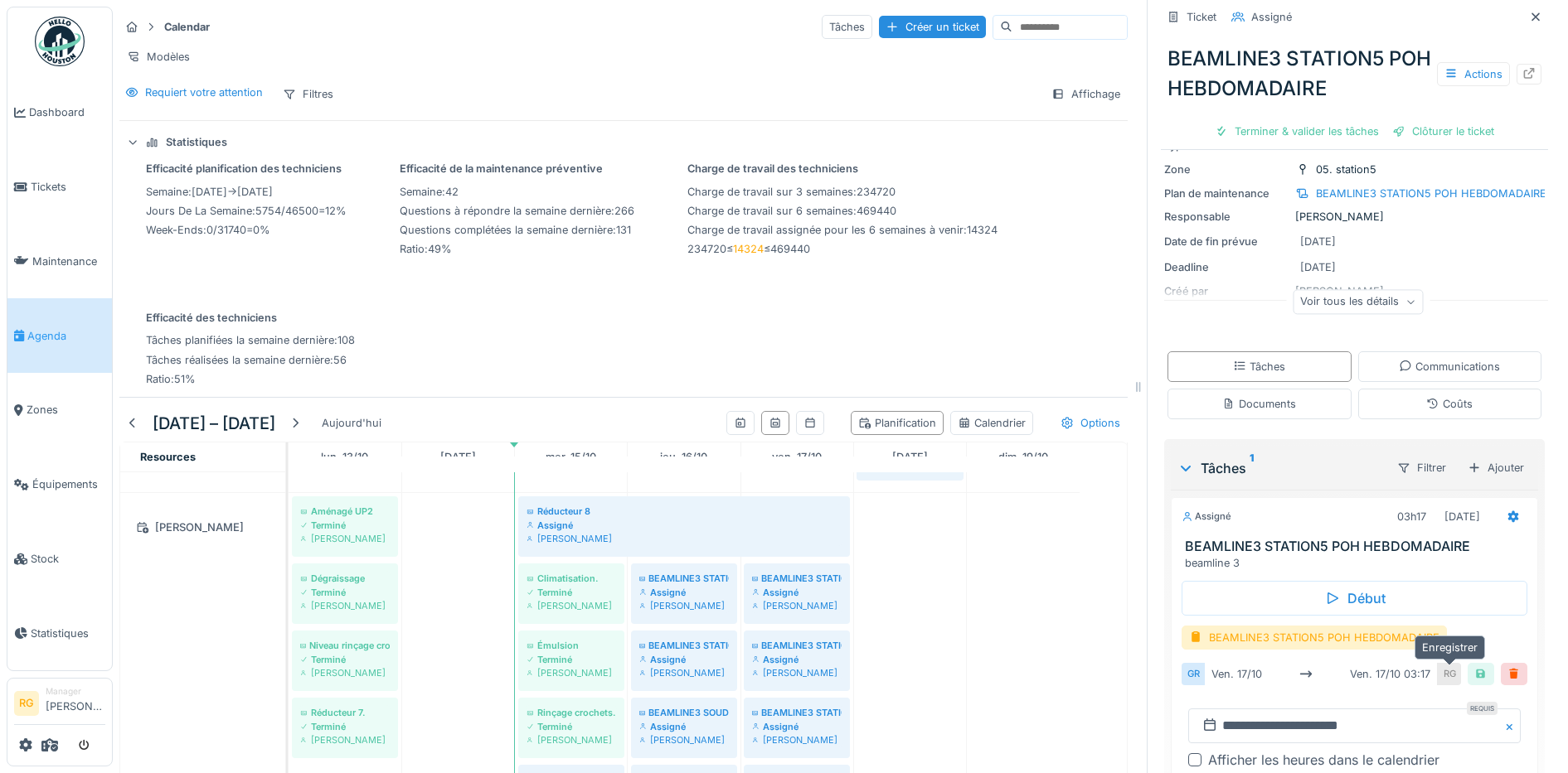
click at [1474, 667] on div at bounding box center [1481, 674] width 13 height 16
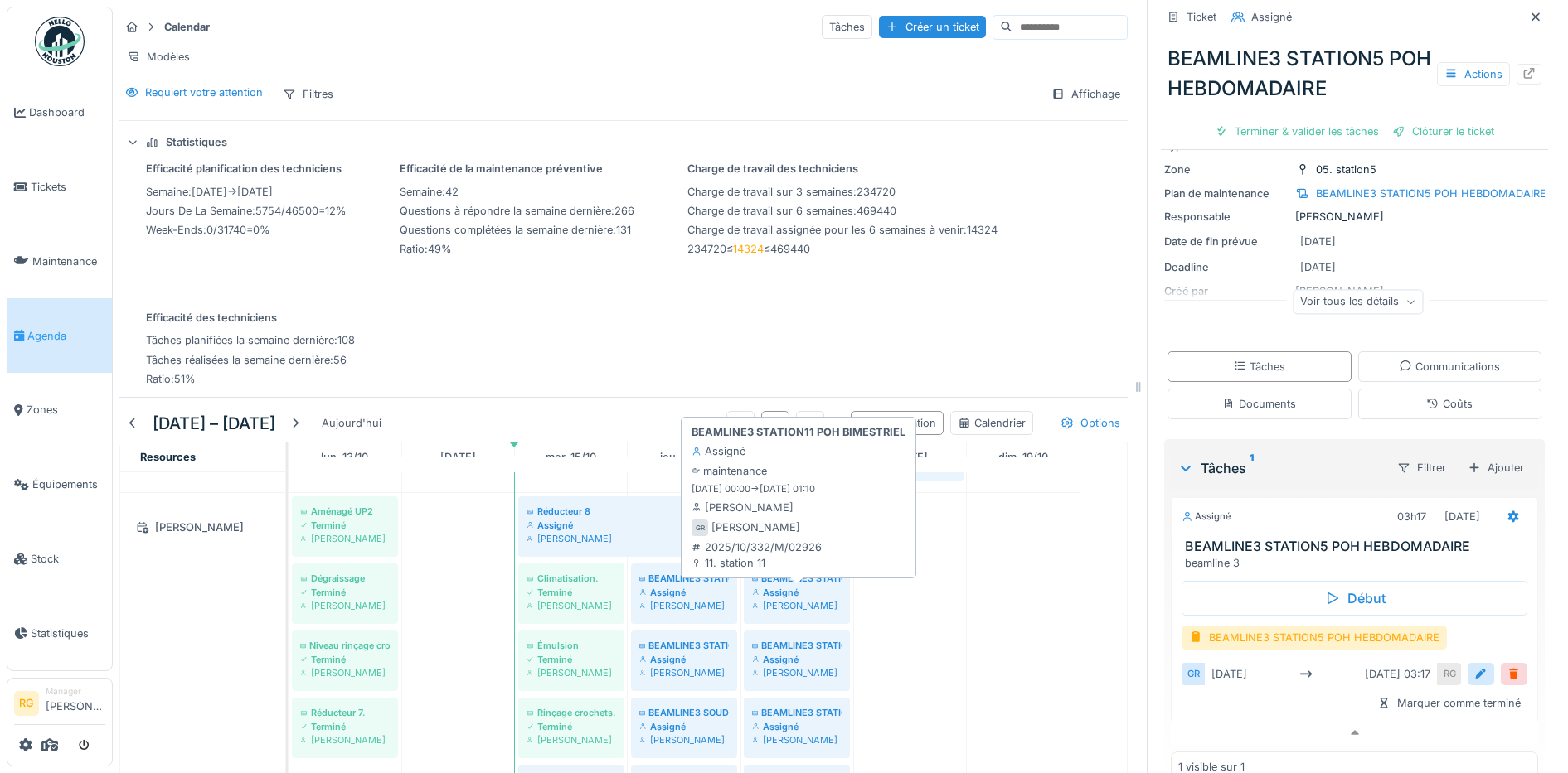
click at [821, 584] on div "BEAMLINE3 STATION11 POH BIMESTRIEL" at bounding box center [797, 579] width 90 height 13
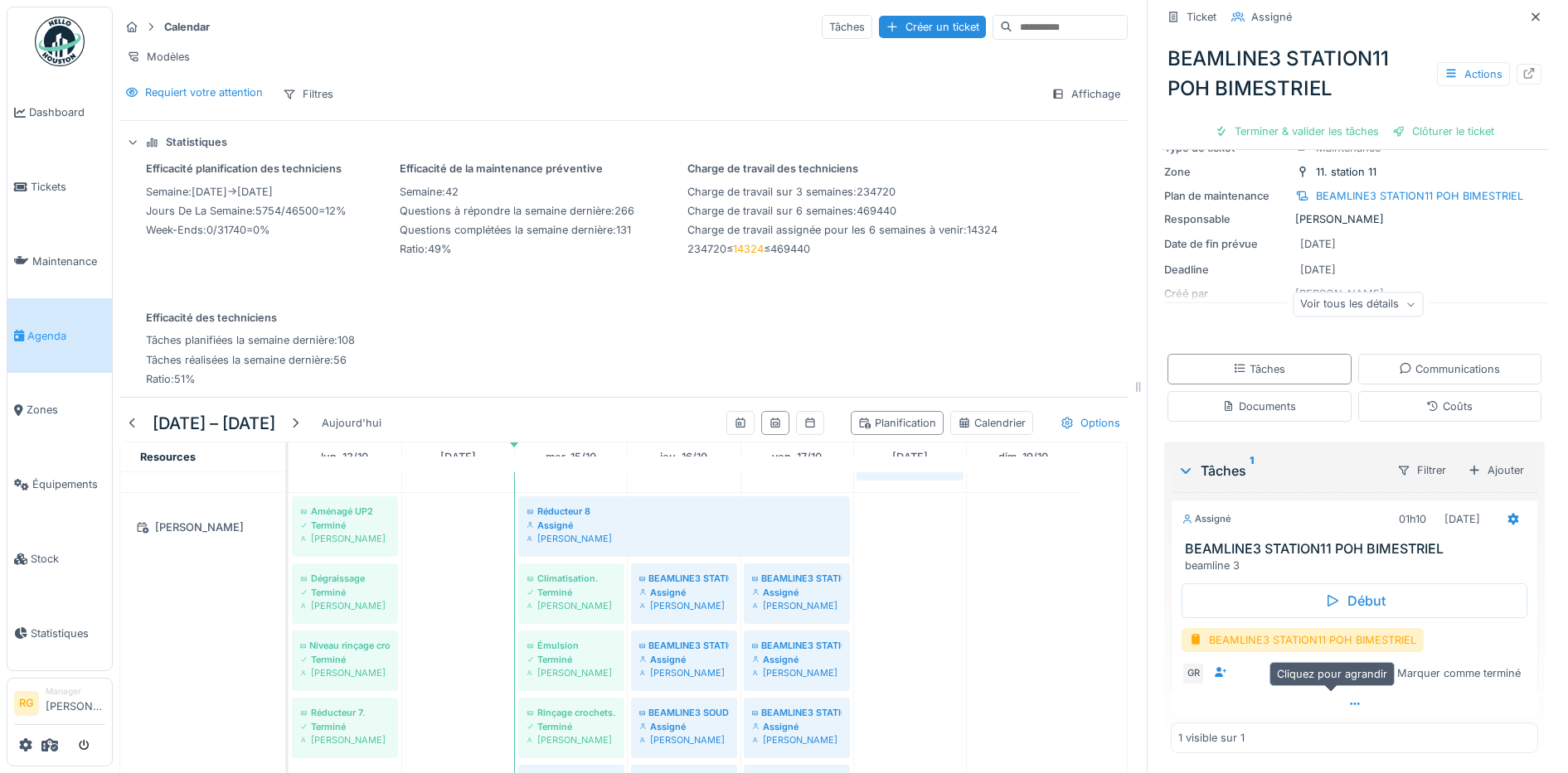
click at [1350, 703] on icon at bounding box center [1355, 704] width 9 height 3
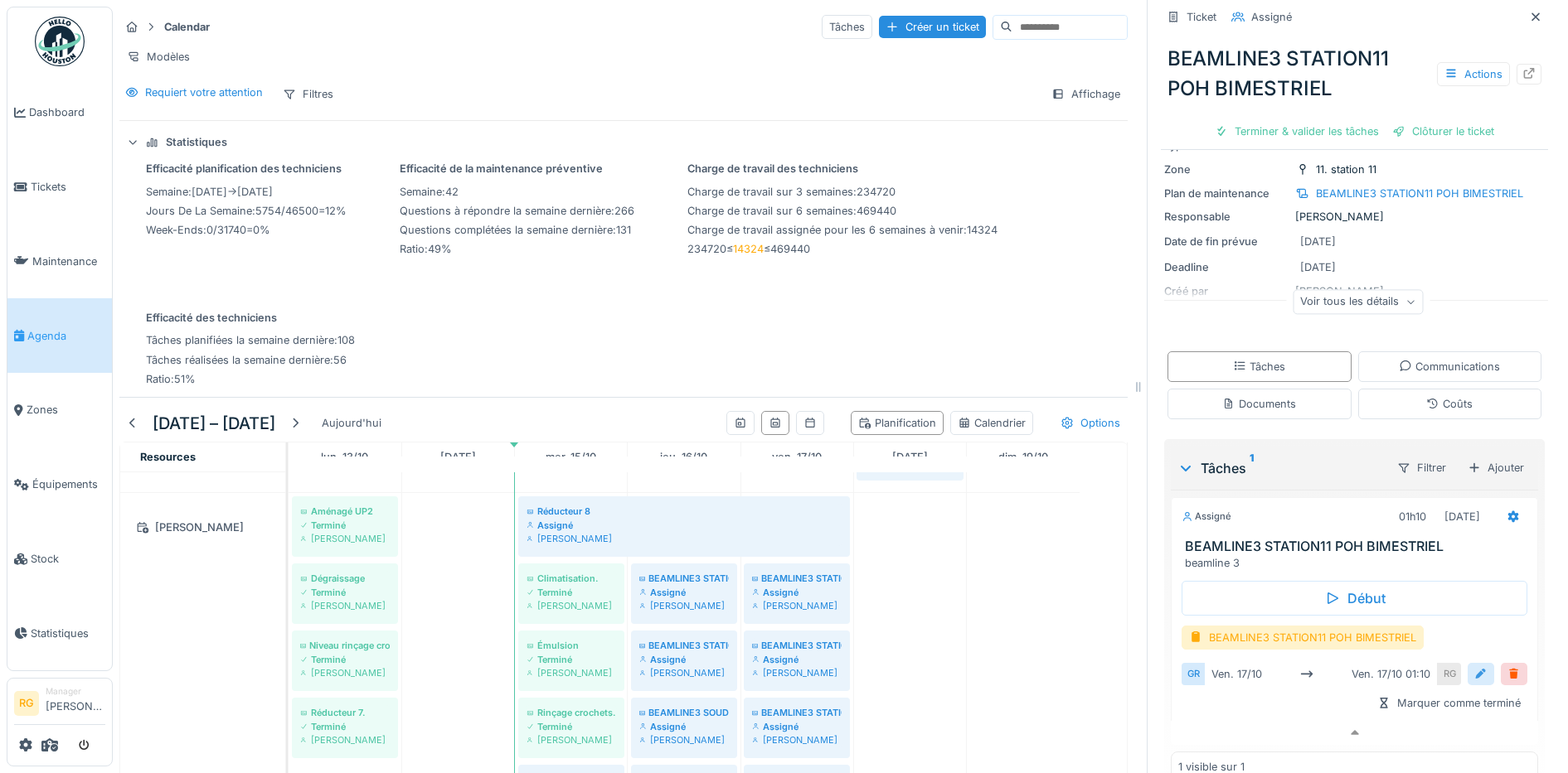
click at [1474, 667] on div at bounding box center [1481, 674] width 13 height 16
click at [1217, 715] on input "**********" at bounding box center [1354, 726] width 333 height 35
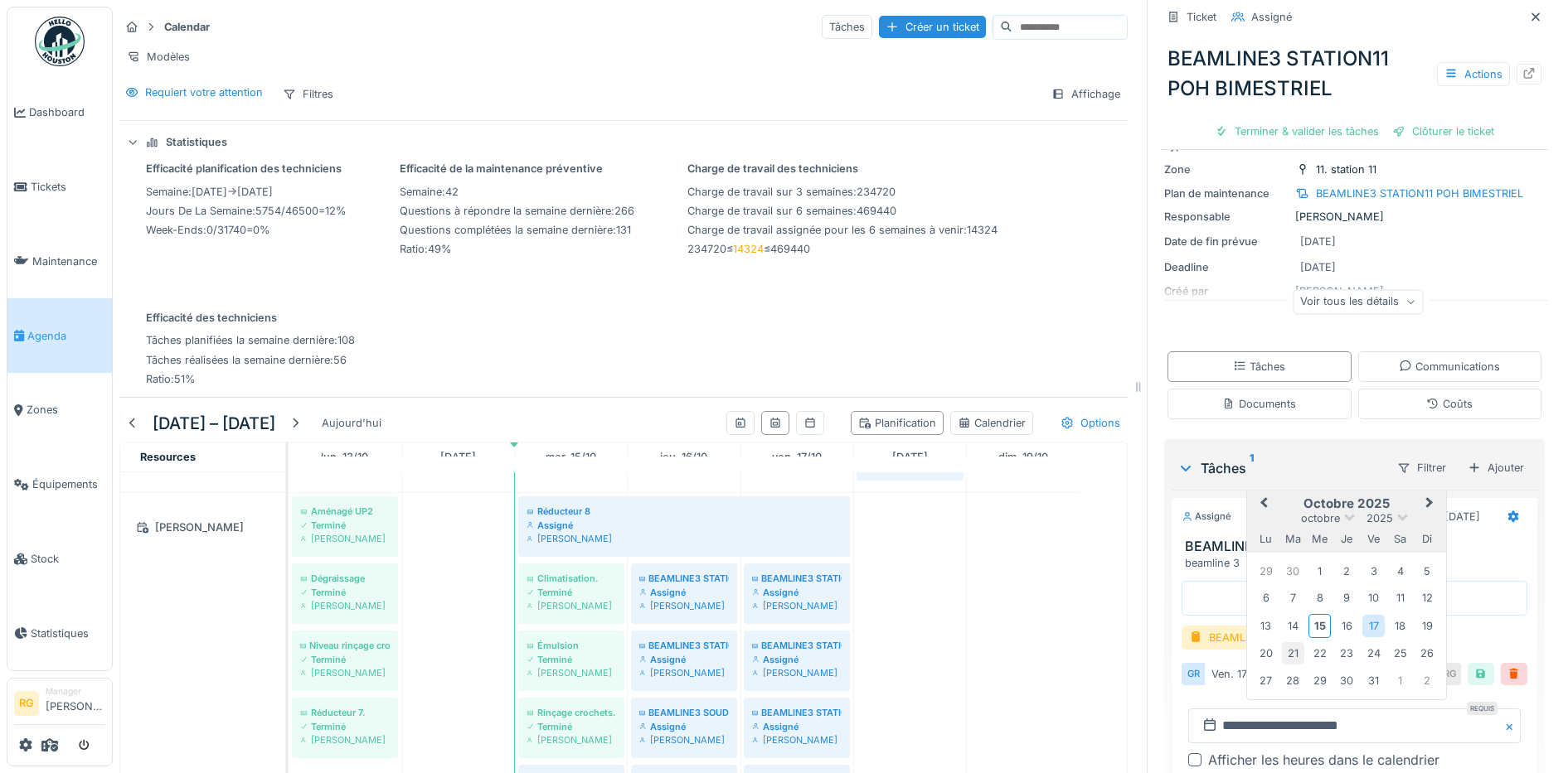
click at [1282, 642] on div "21" at bounding box center [1293, 654] width 23 height 23
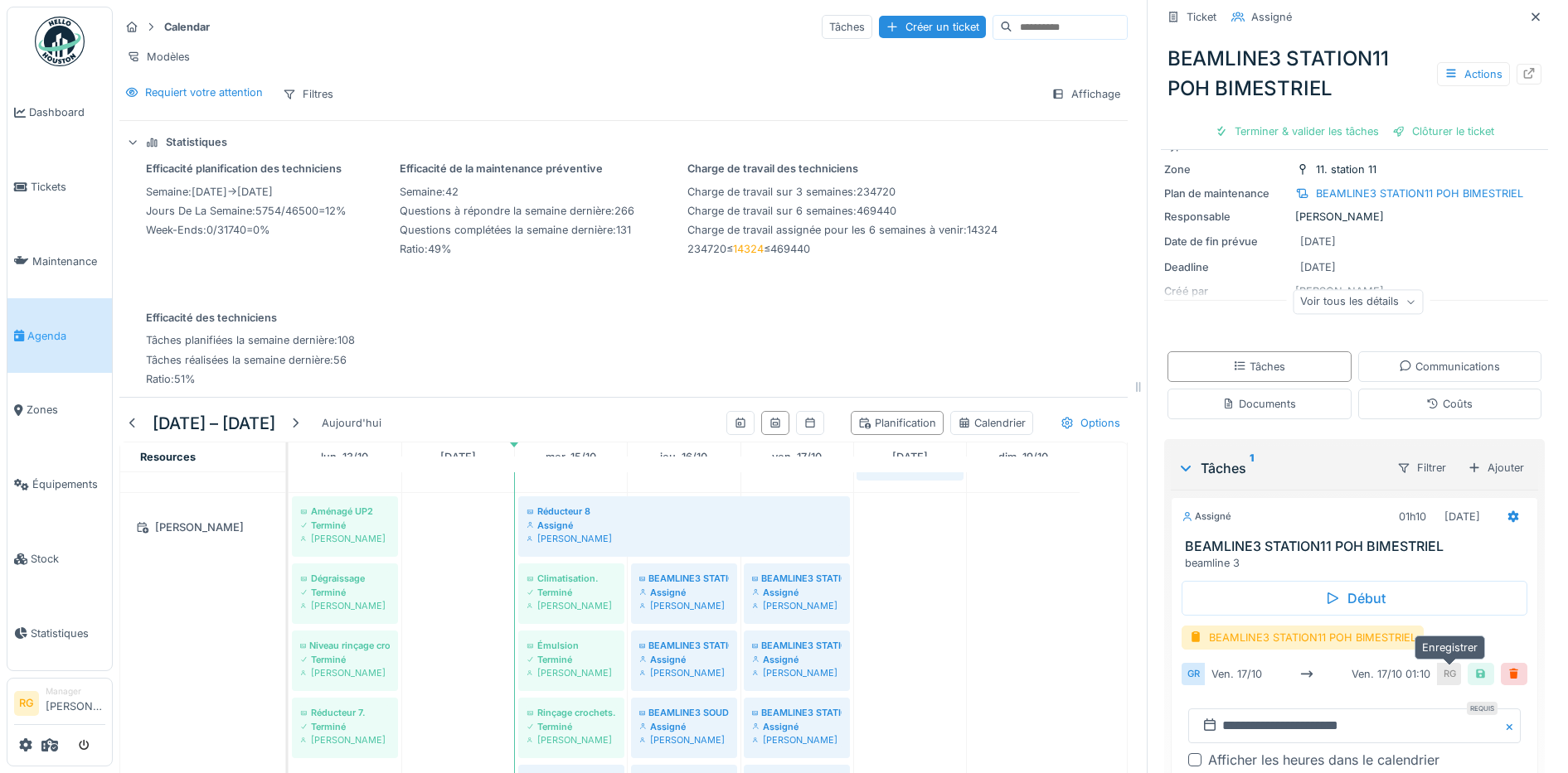
click at [1474, 667] on div at bounding box center [1481, 674] width 13 height 16
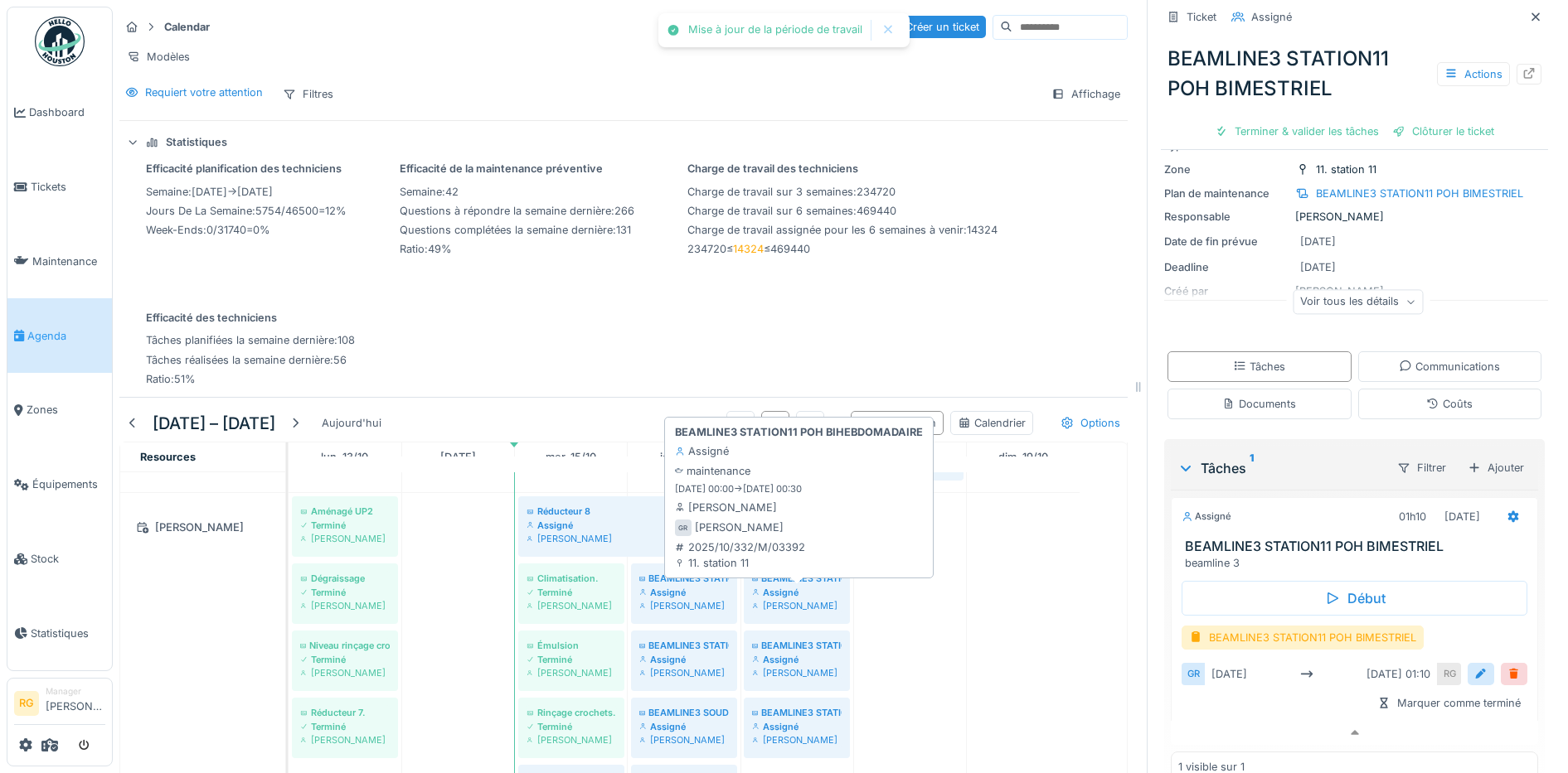
click at [808, 592] on div "Assigné" at bounding box center [797, 593] width 90 height 13
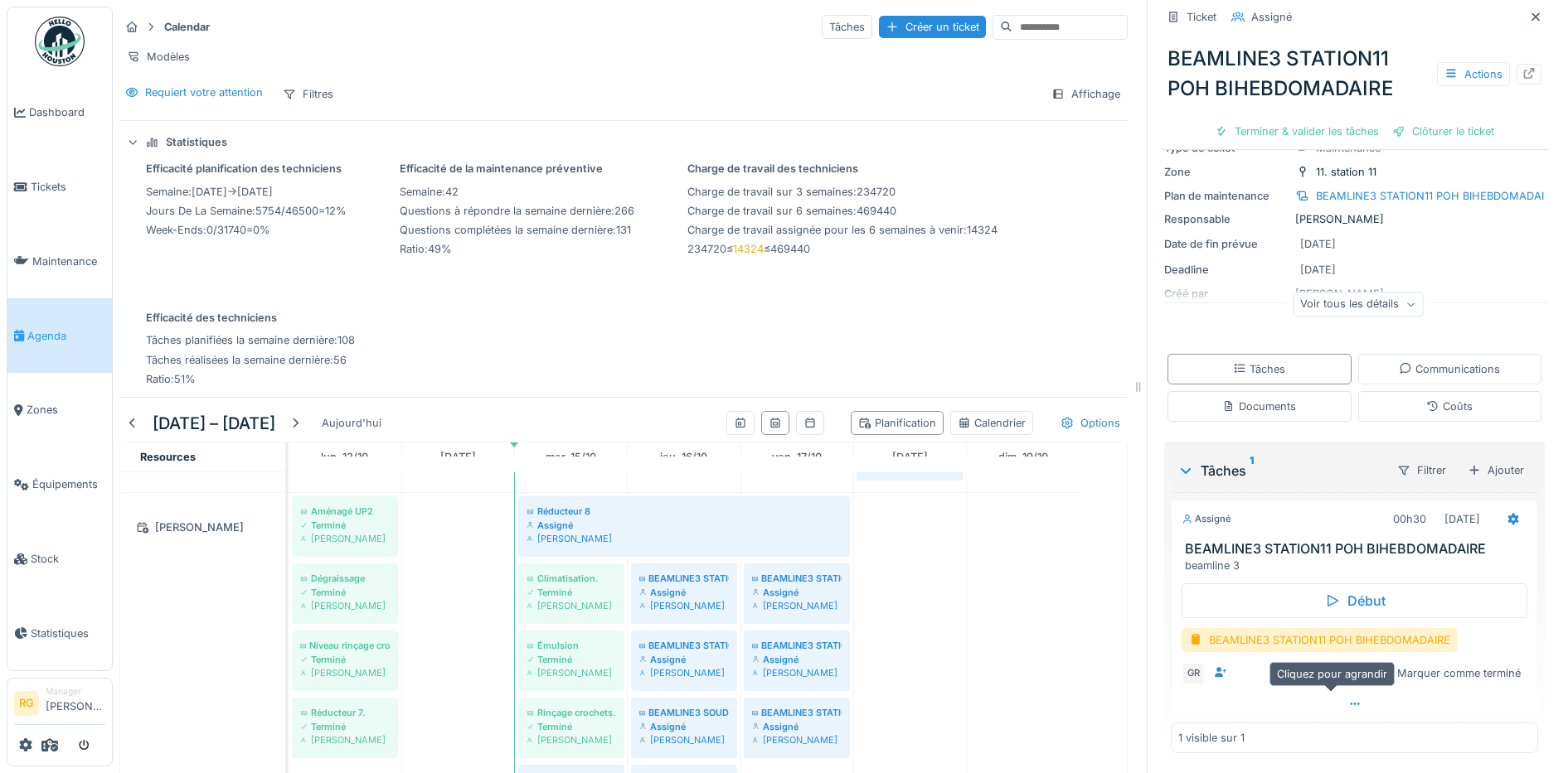
click at [1348, 699] on icon at bounding box center [1355, 704] width 13 height 10
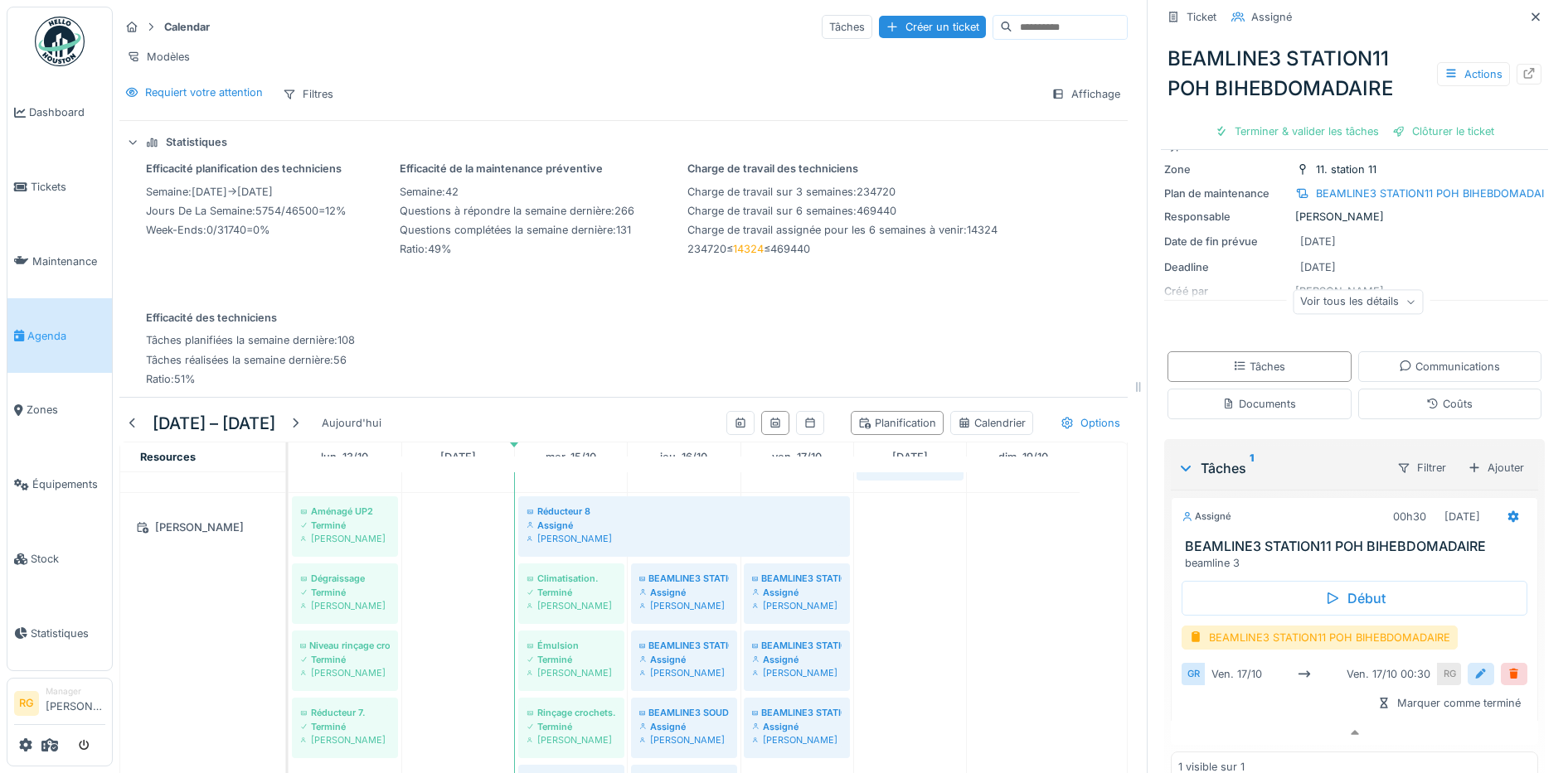
click at [1468, 663] on div at bounding box center [1481, 674] width 27 height 23
click at [1220, 717] on input "**********" at bounding box center [1354, 726] width 333 height 35
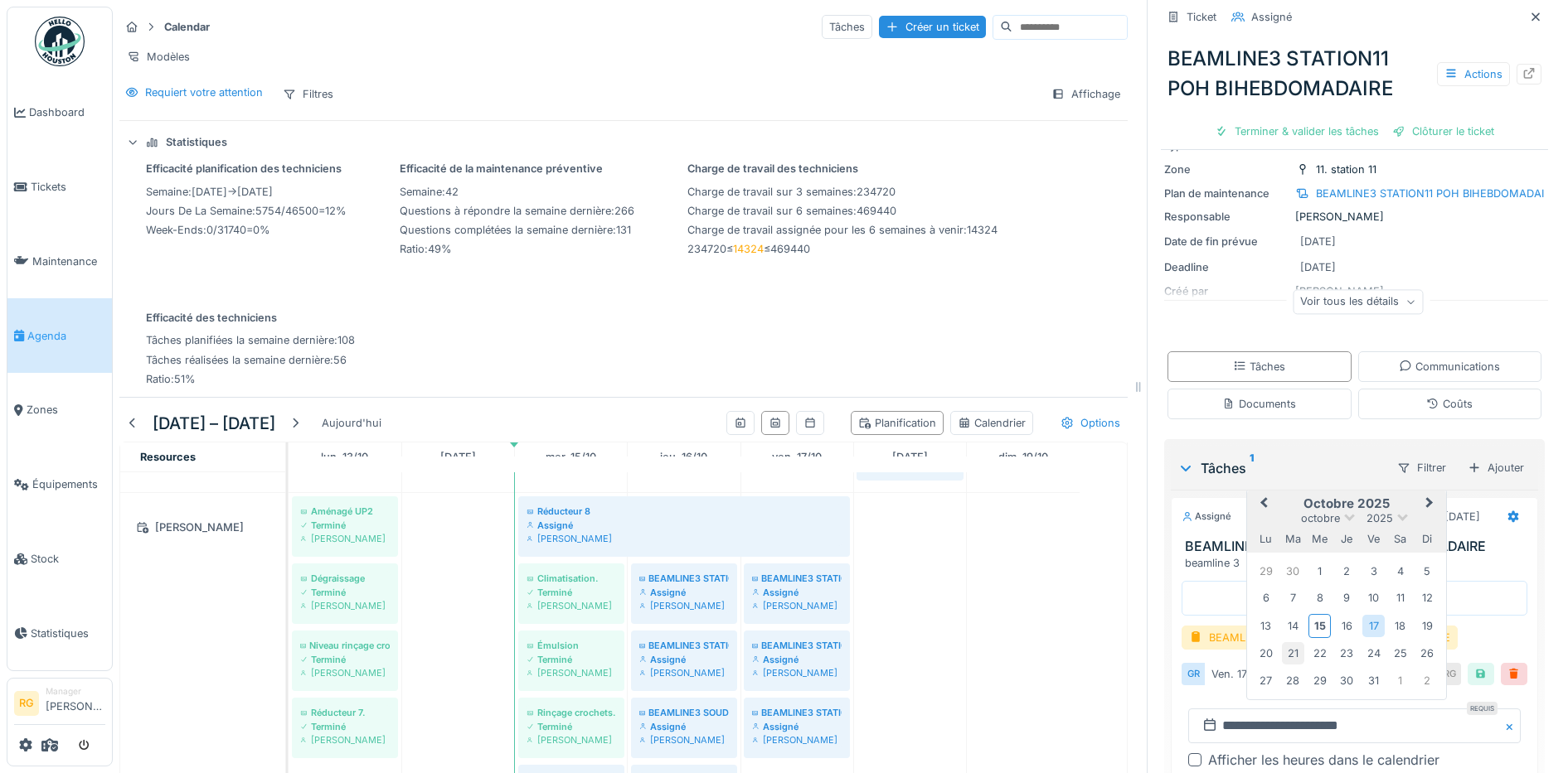
click at [1282, 642] on div "21" at bounding box center [1293, 654] width 23 height 23
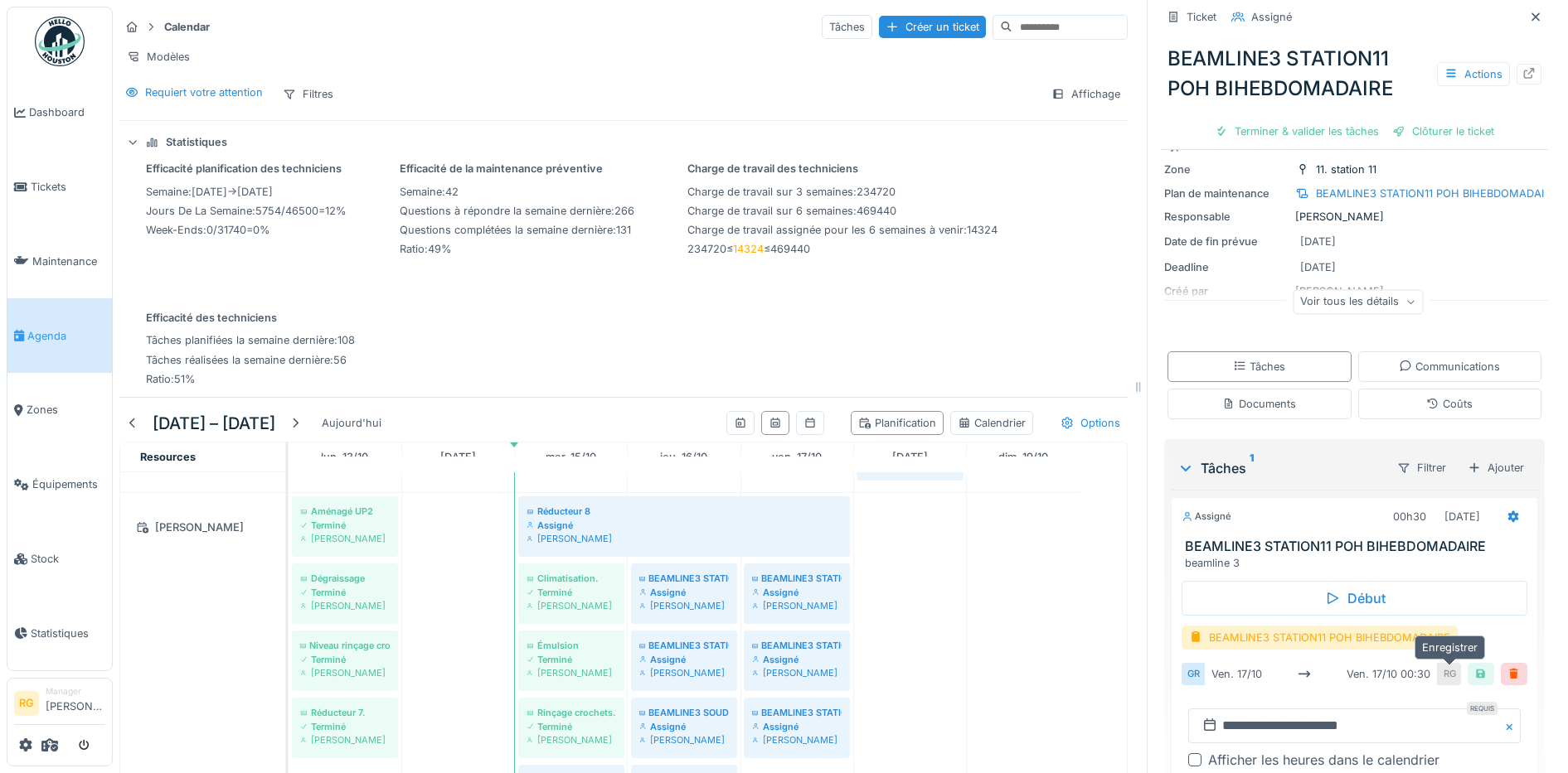
click at [1474, 667] on div at bounding box center [1481, 674] width 13 height 16
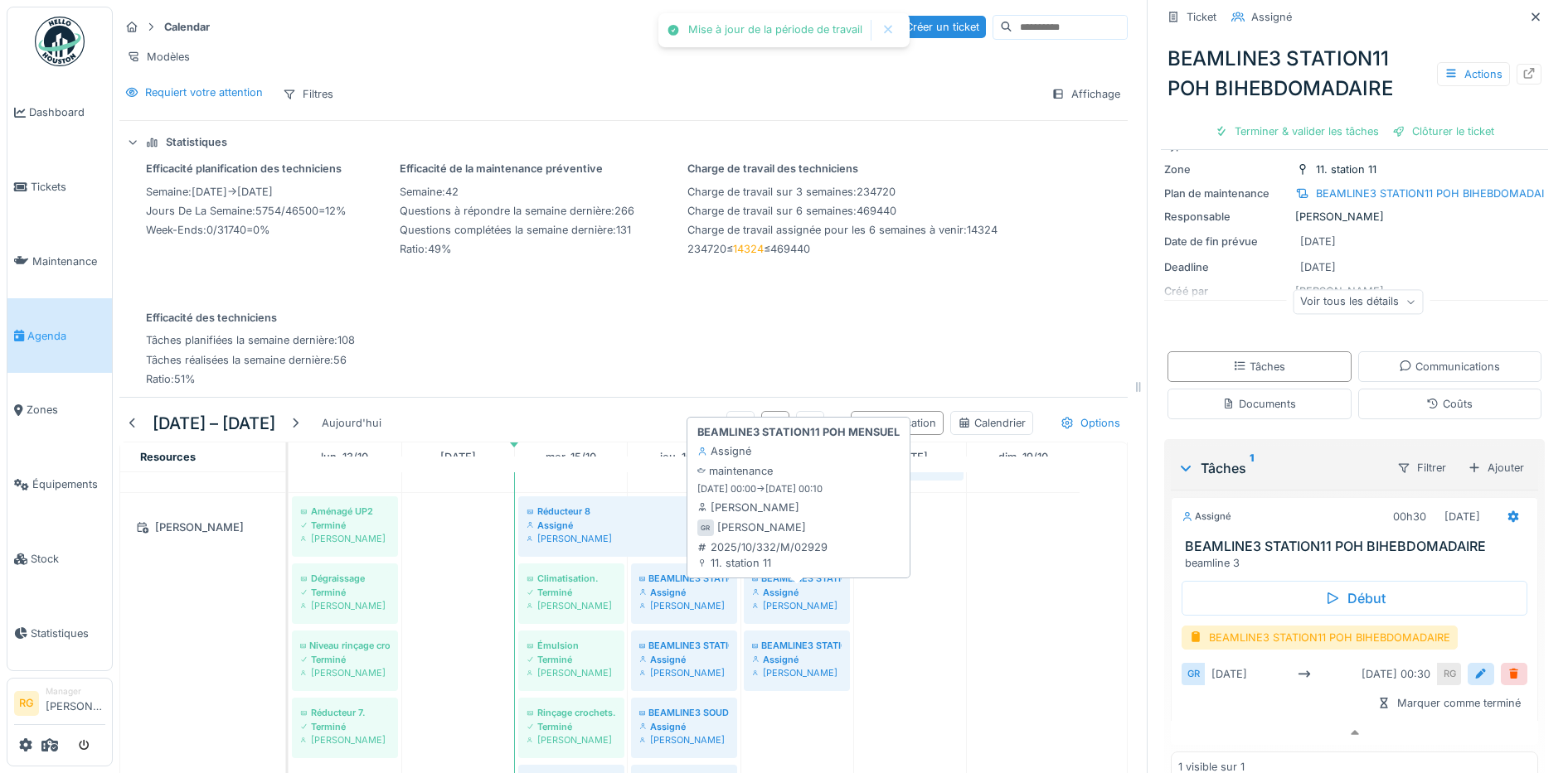
click at [797, 594] on div "Assigné" at bounding box center [797, 593] width 90 height 13
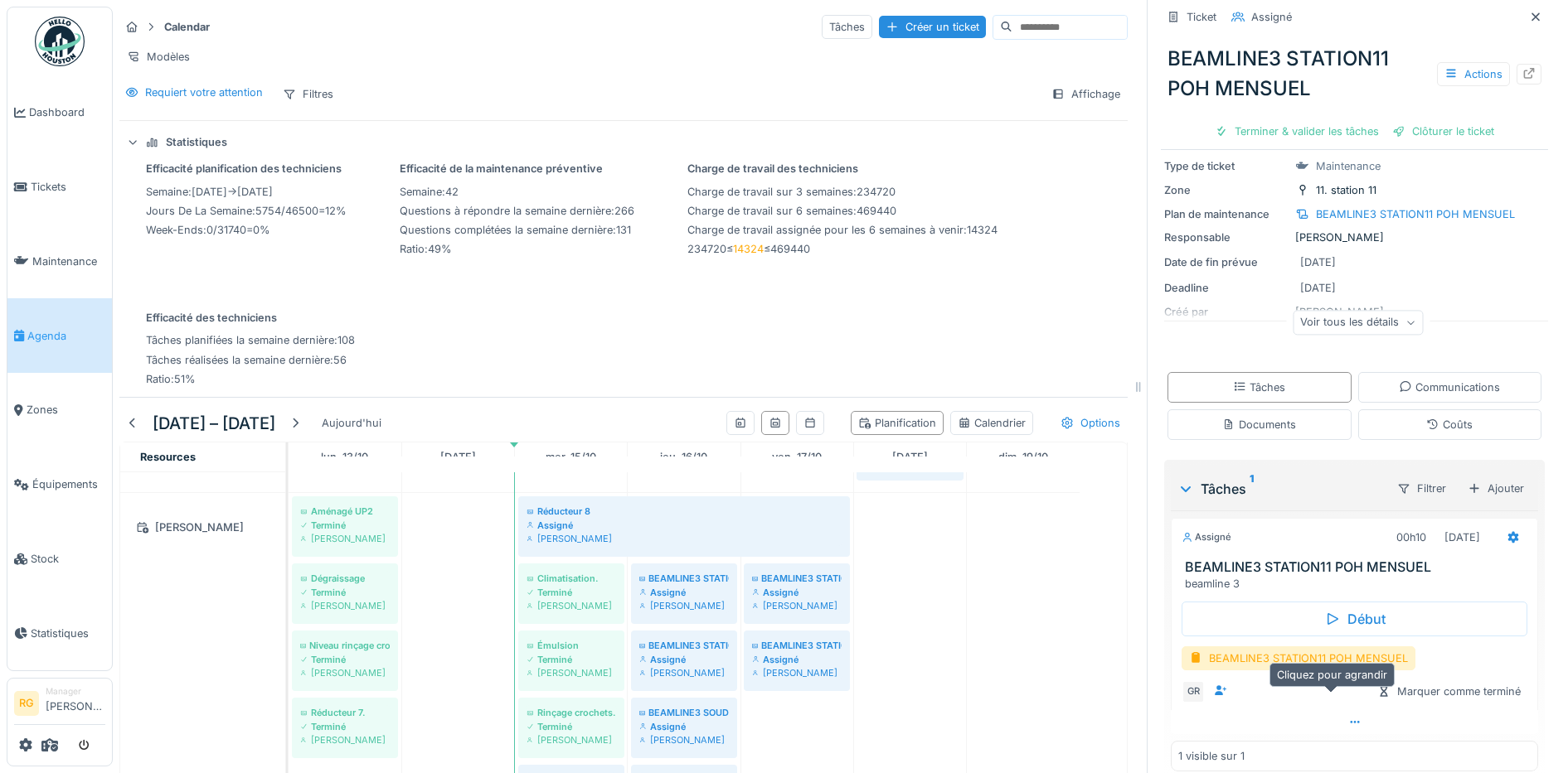
scroll to position [100, 0]
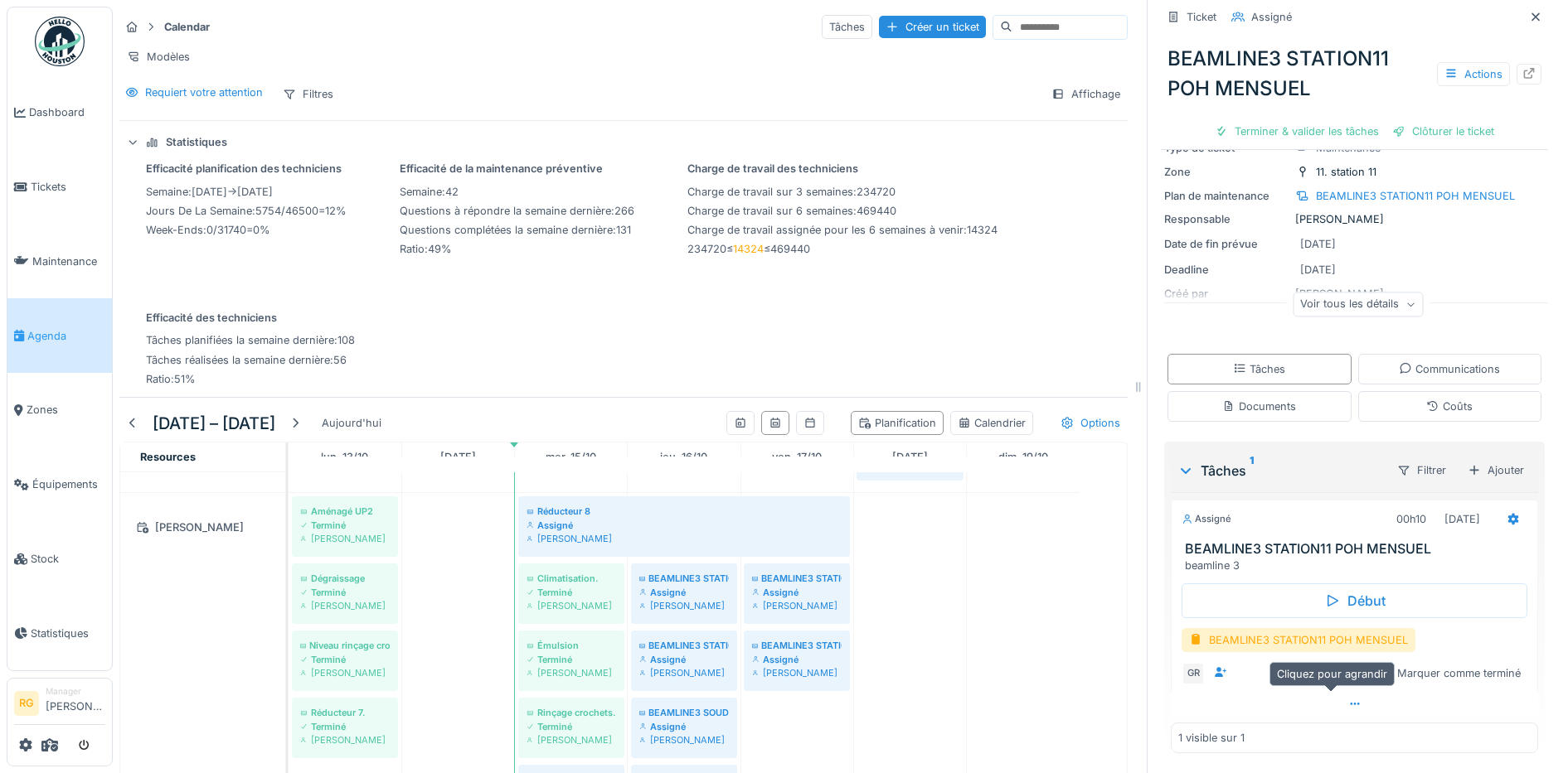
click at [1350, 703] on icon at bounding box center [1355, 704] width 9 height 3
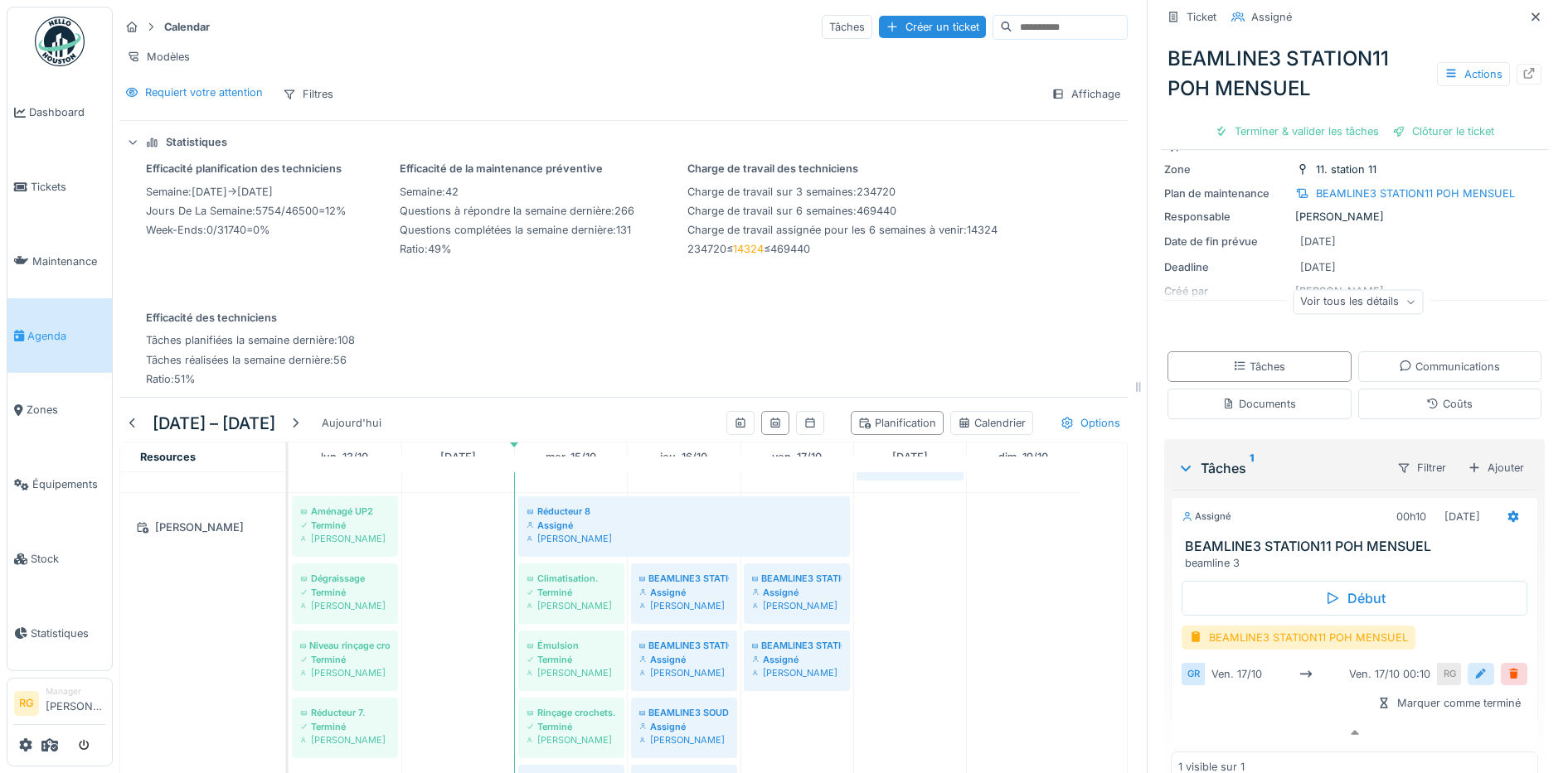
click at [1474, 667] on div at bounding box center [1481, 674] width 13 height 16
click at [1218, 716] on input "**********" at bounding box center [1354, 726] width 333 height 35
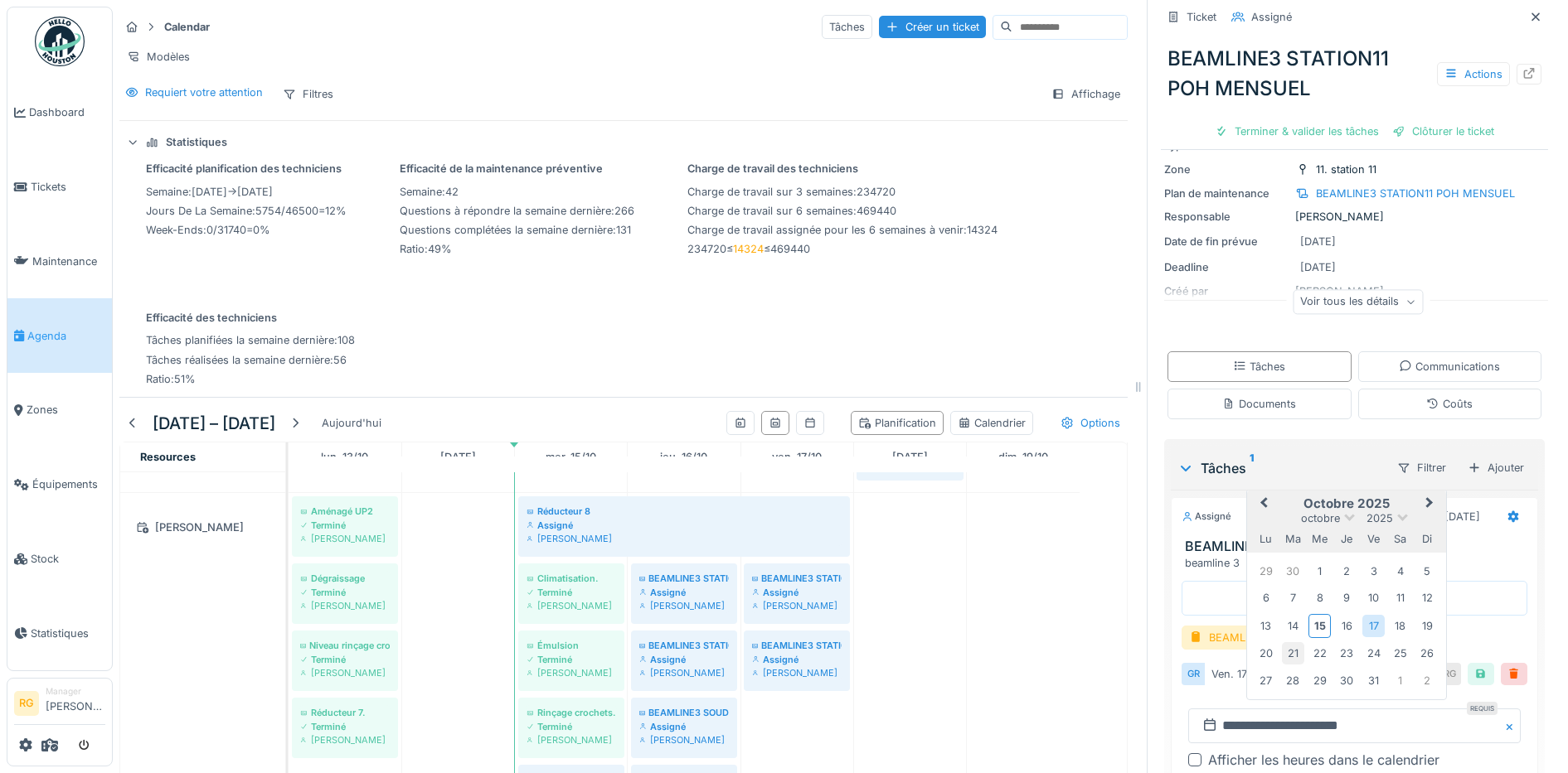
click at [1282, 642] on div "21" at bounding box center [1293, 654] width 23 height 23
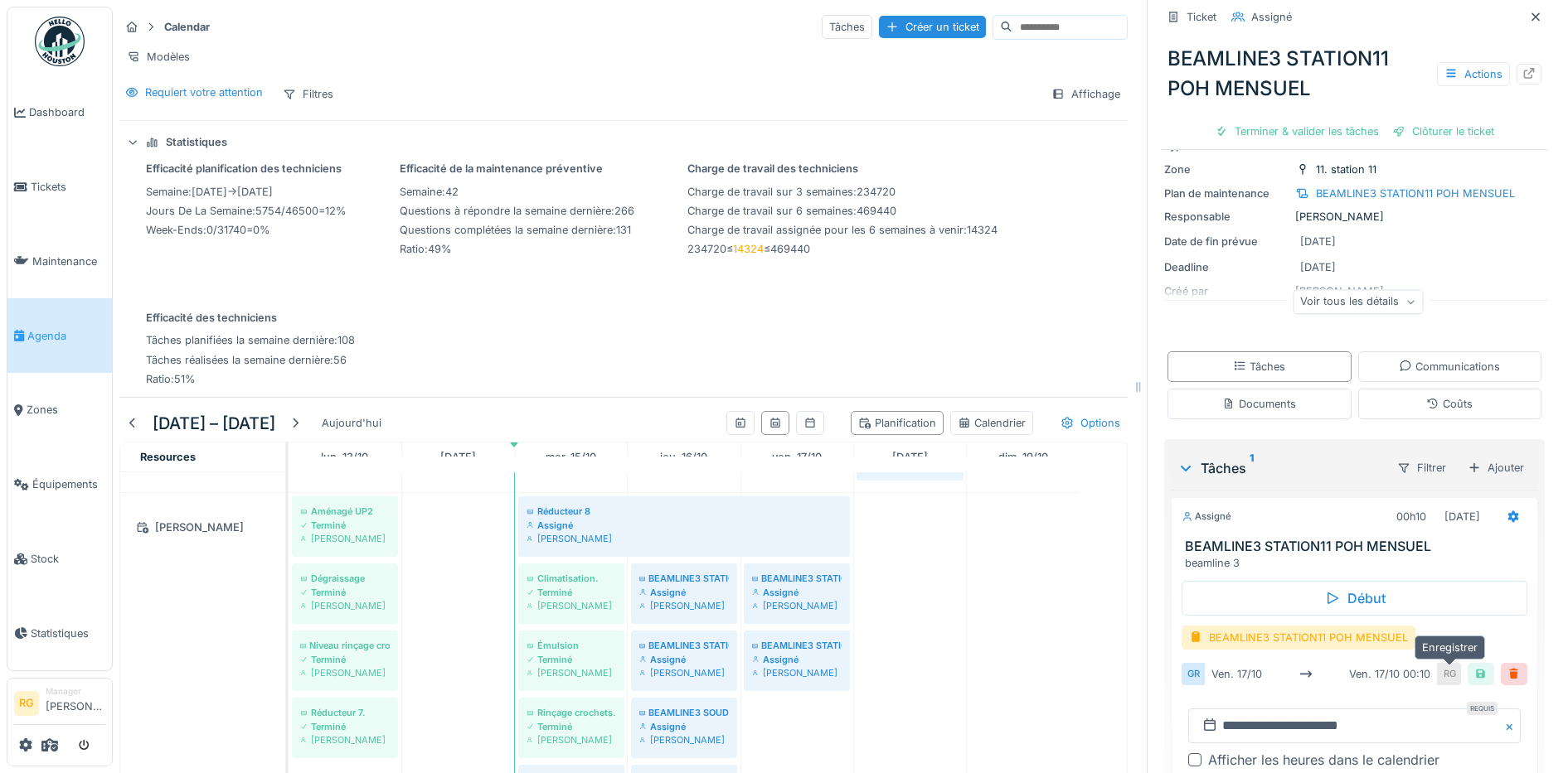
click at [1474, 667] on div at bounding box center [1481, 674] width 13 height 16
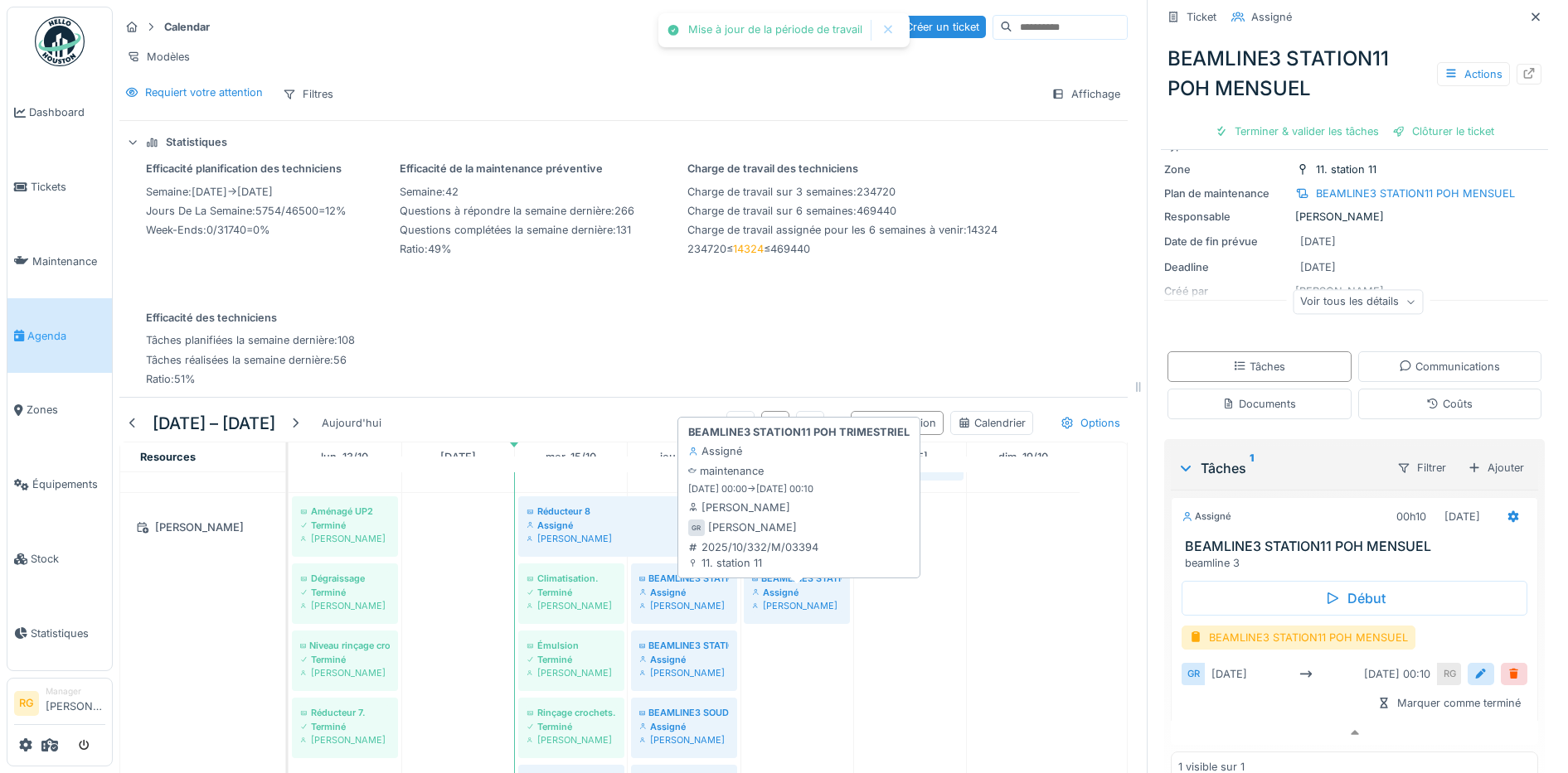
click at [808, 581] on div "BEAMLINE3 STATION11 POH TRIMESTRIEL" at bounding box center [797, 579] width 90 height 13
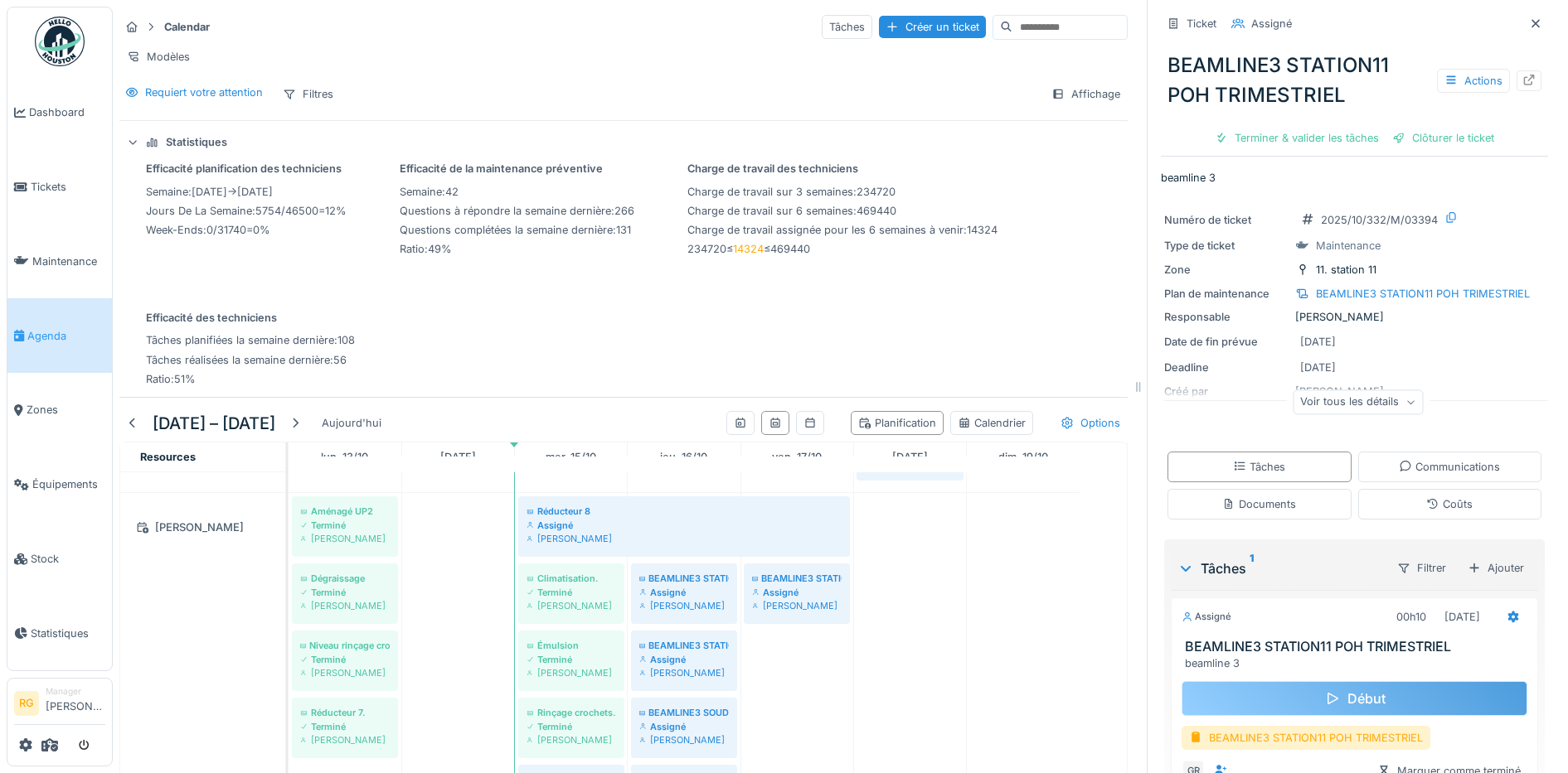
scroll to position [100, 0]
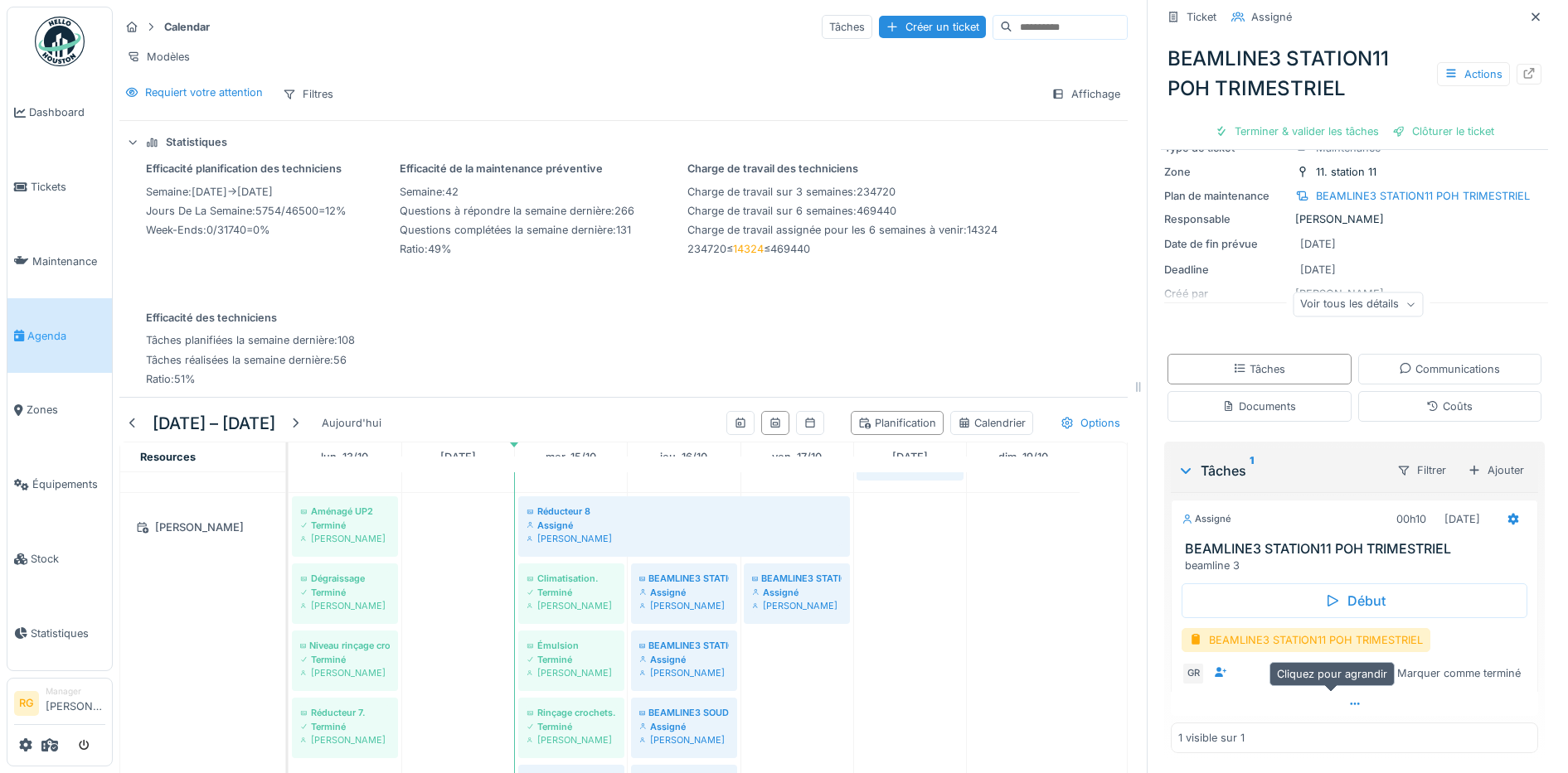
click at [1348, 699] on icon at bounding box center [1355, 704] width 13 height 10
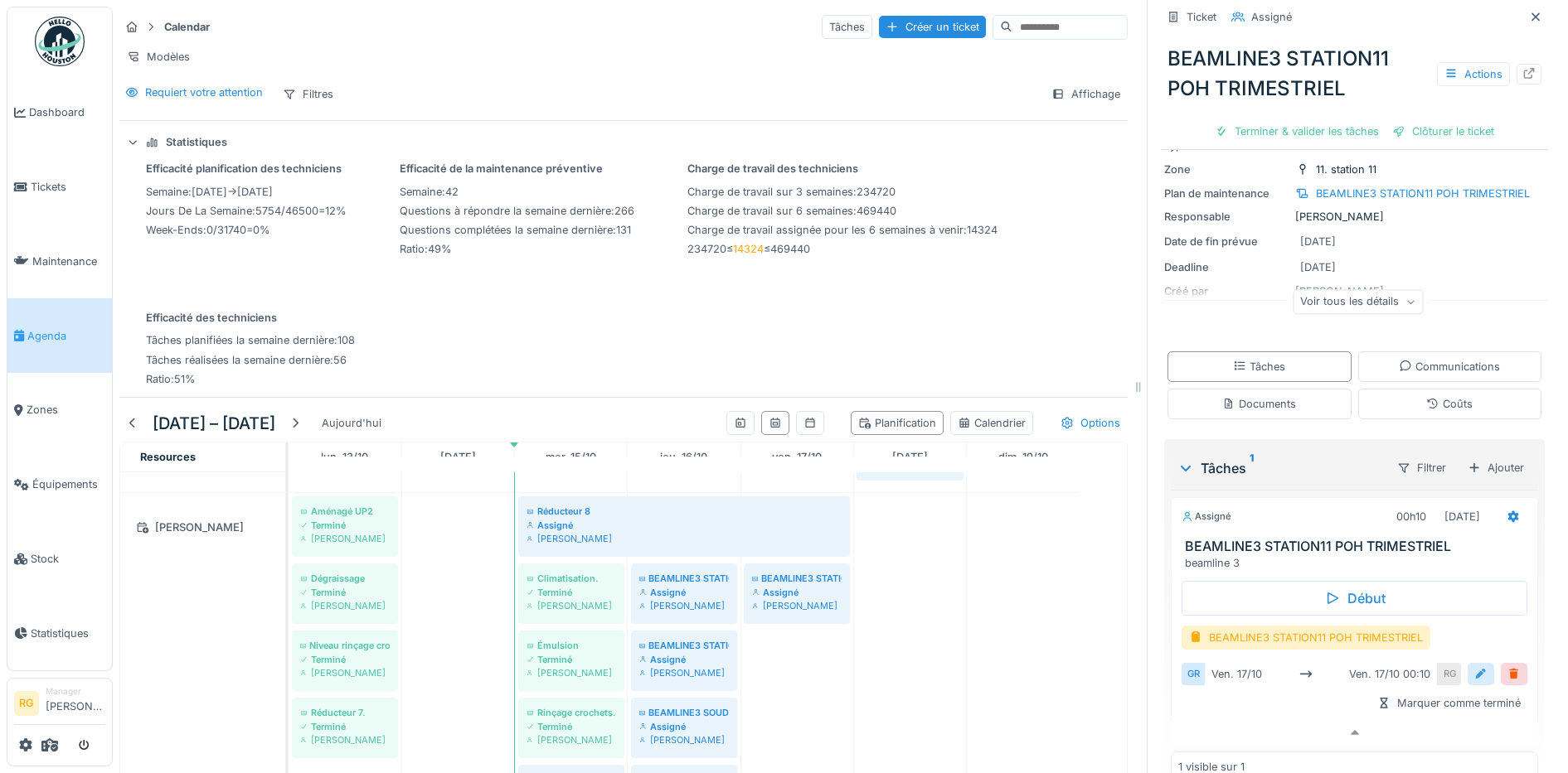
click at [1474, 667] on div at bounding box center [1481, 674] width 13 height 16
click at [1217, 711] on input "**********" at bounding box center [1354, 726] width 333 height 35
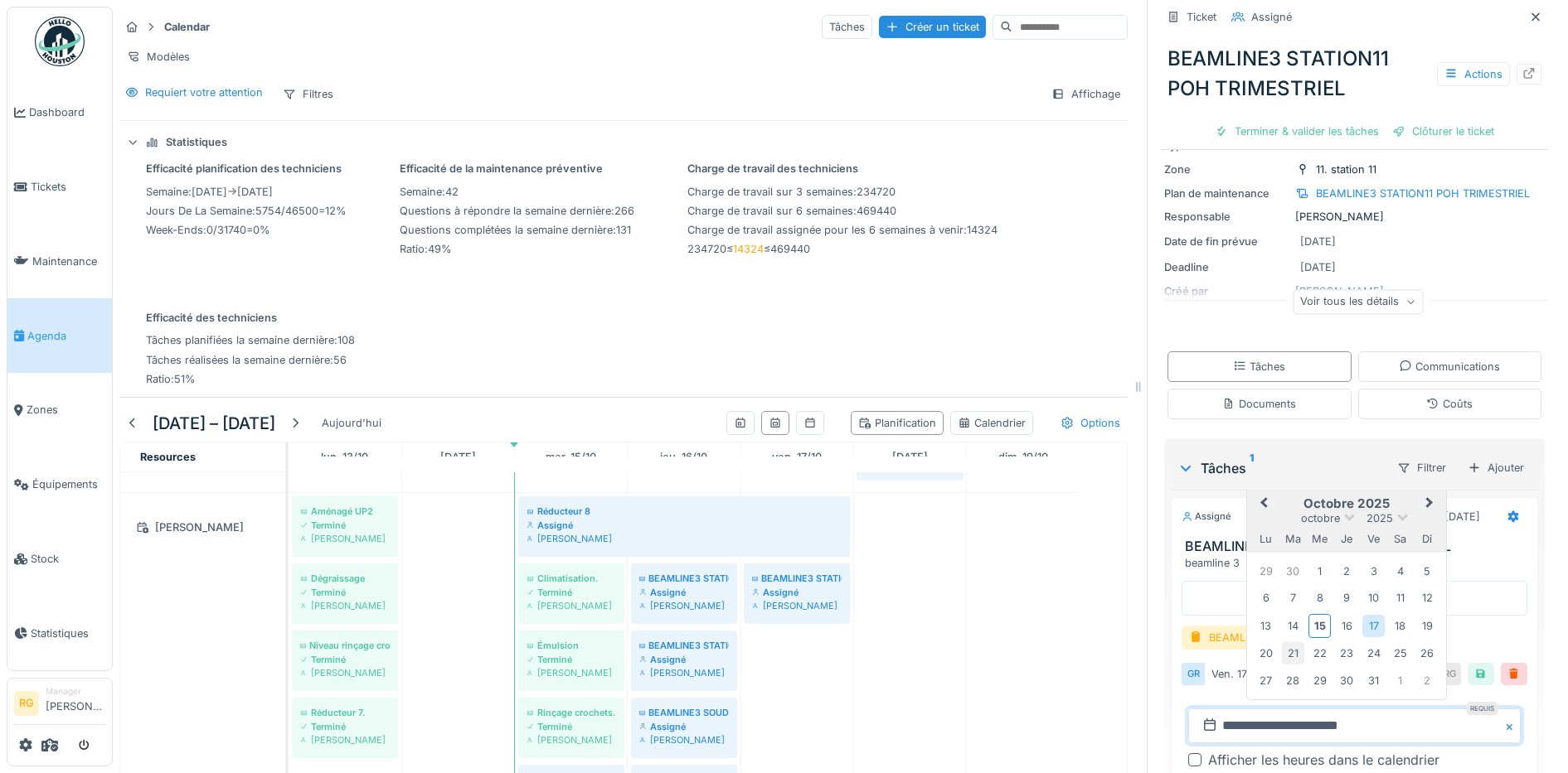
click at [1284, 643] on div "21" at bounding box center [1293, 654] width 23 height 23
click at [1284, 642] on div "21" at bounding box center [1293, 654] width 23 height 23
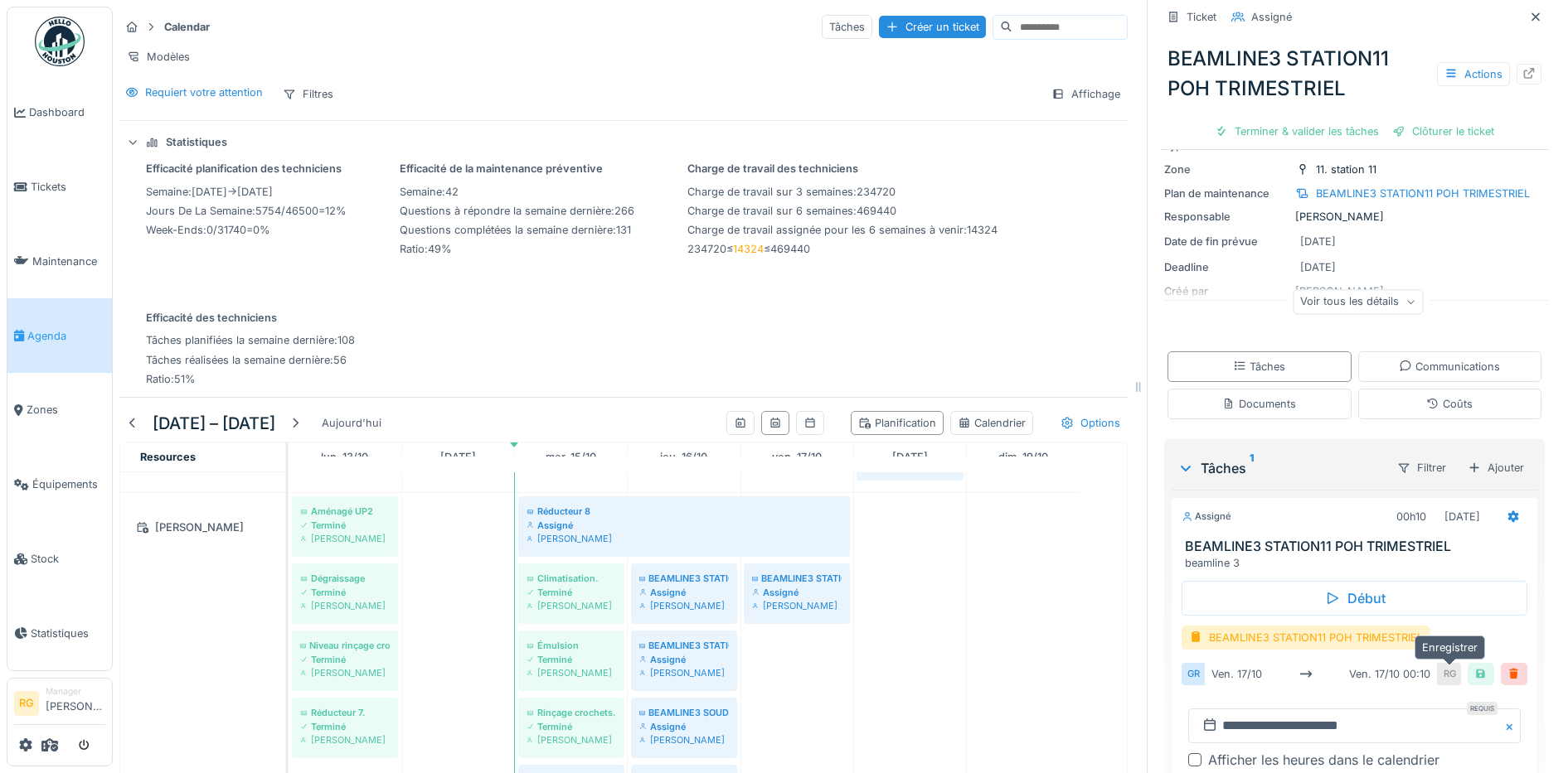
click at [1474, 667] on div at bounding box center [1481, 674] width 13 height 16
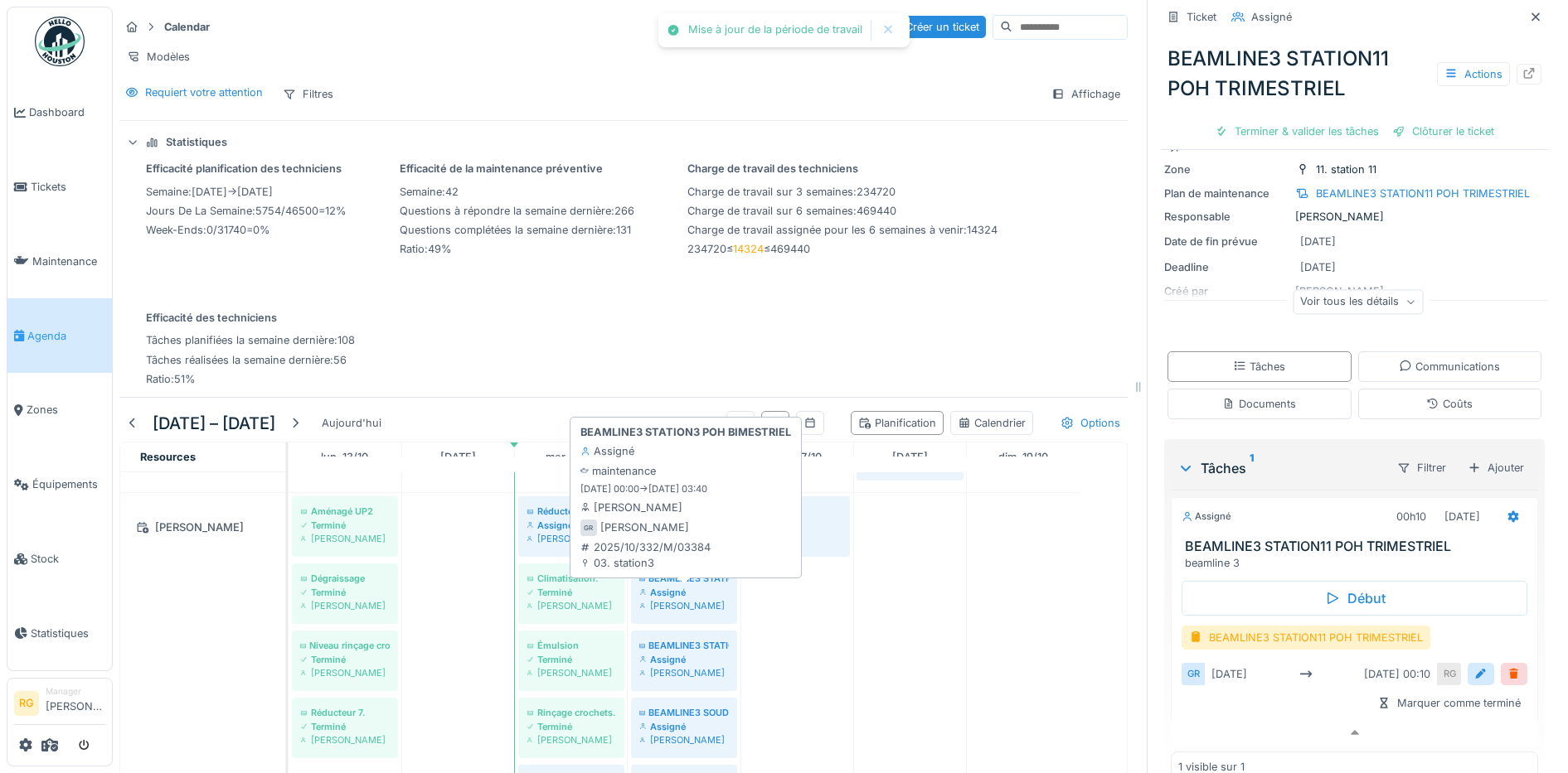
click at [687, 588] on div "Assigné" at bounding box center [684, 593] width 90 height 13
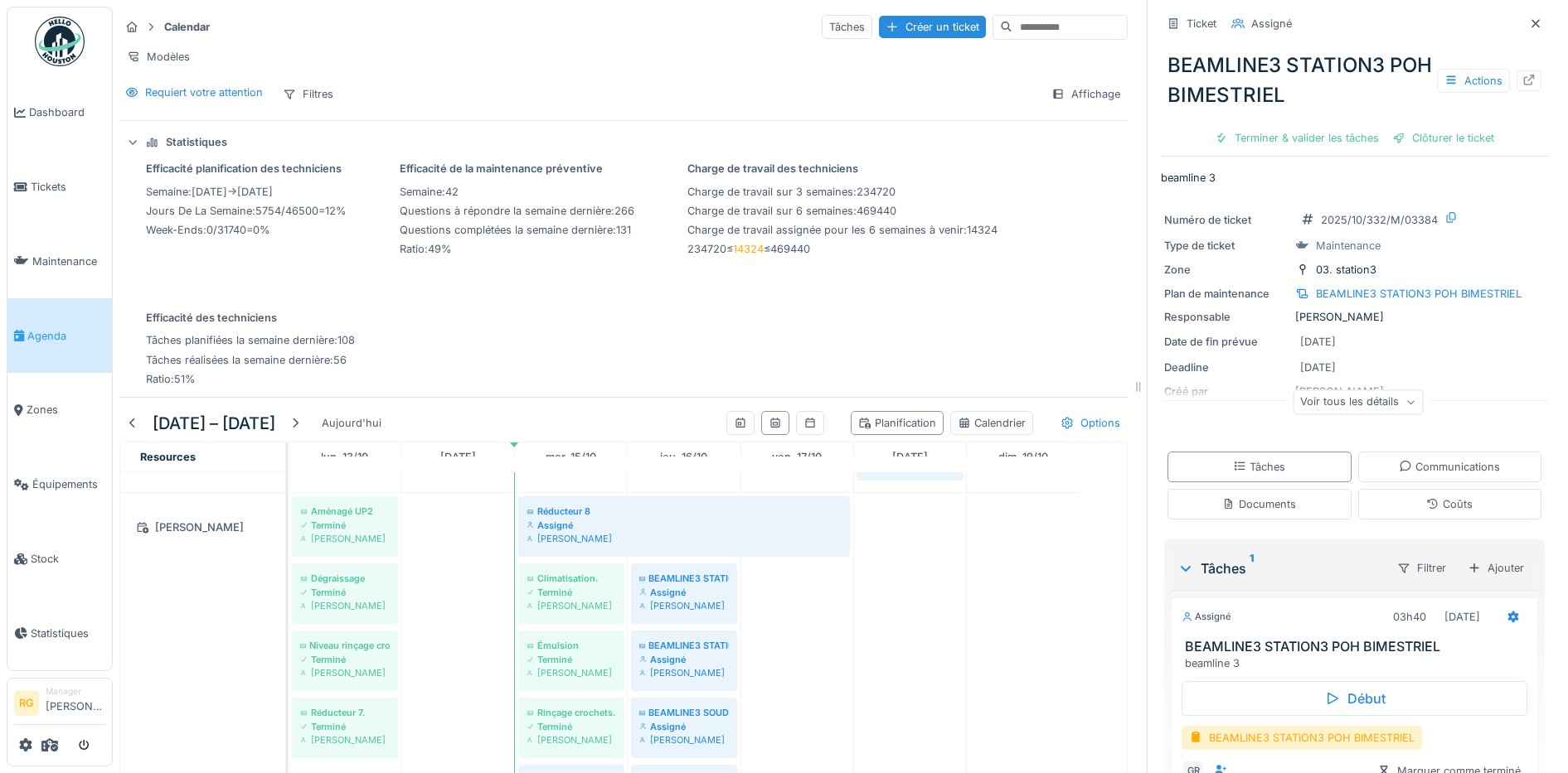
scroll to position [100, 0]
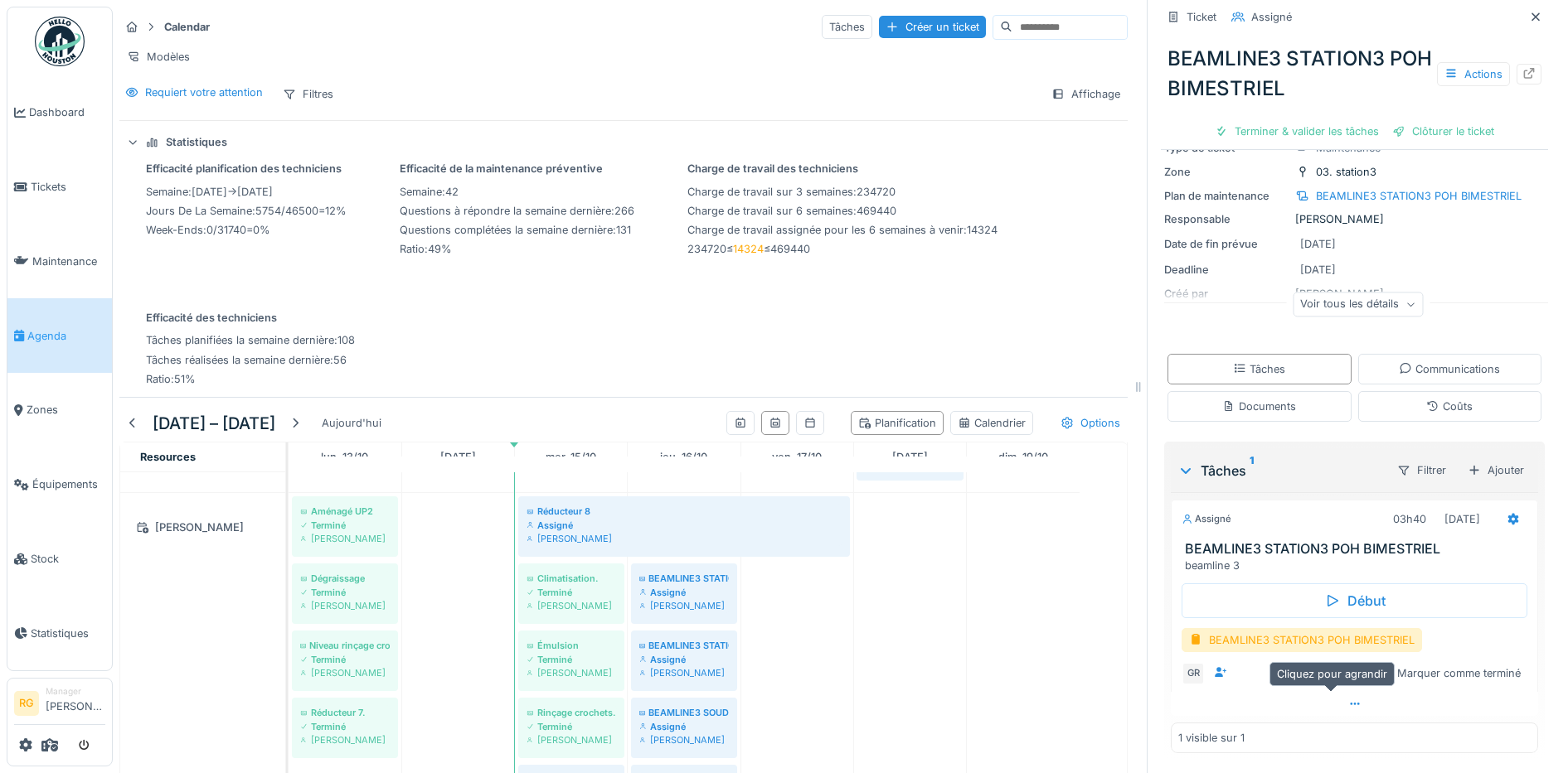
click at [1325, 693] on div at bounding box center [1355, 704] width 368 height 24
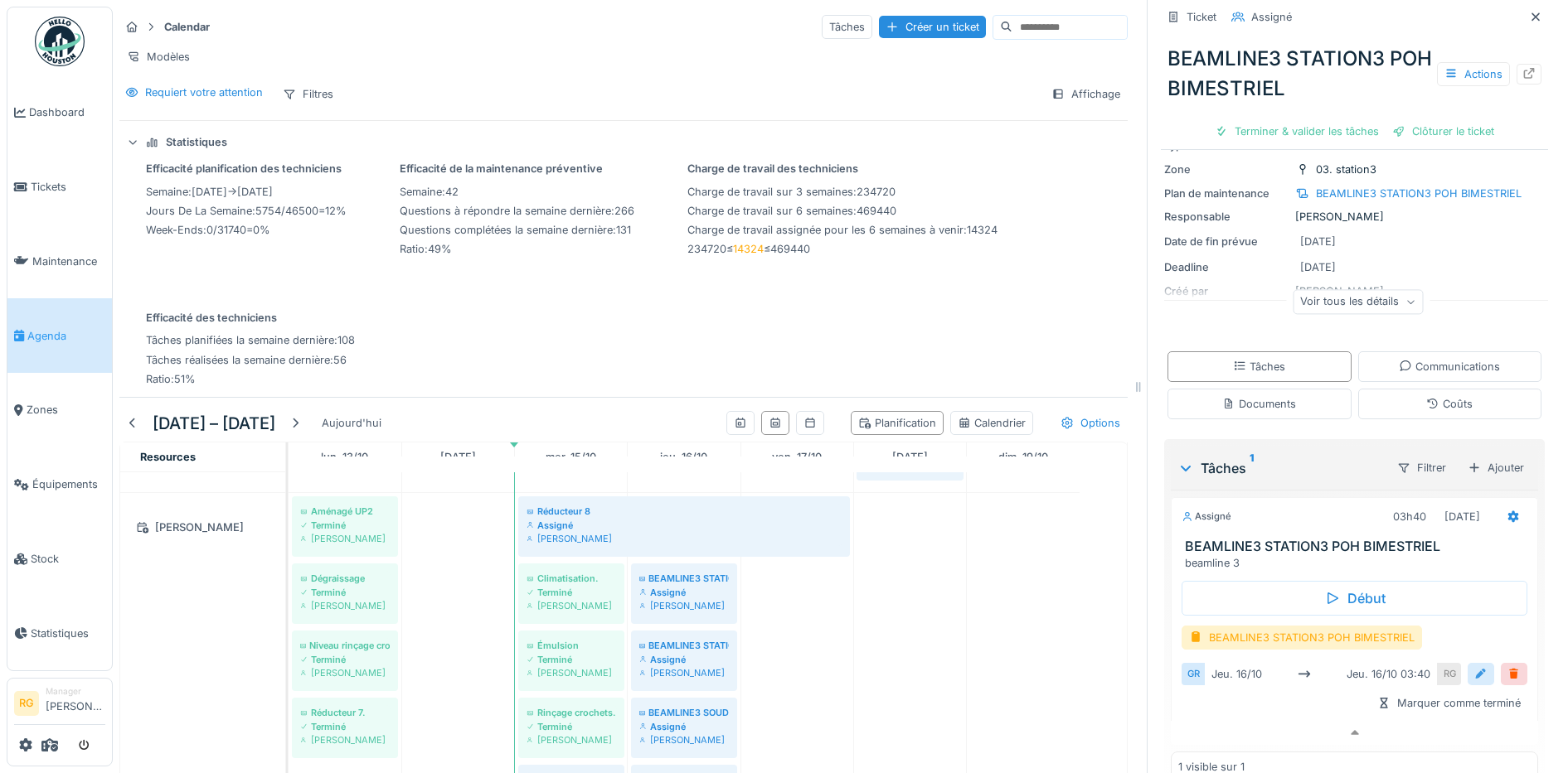
click at [1468, 663] on div at bounding box center [1481, 674] width 27 height 23
click at [1217, 720] on input "**********" at bounding box center [1354, 726] width 333 height 35
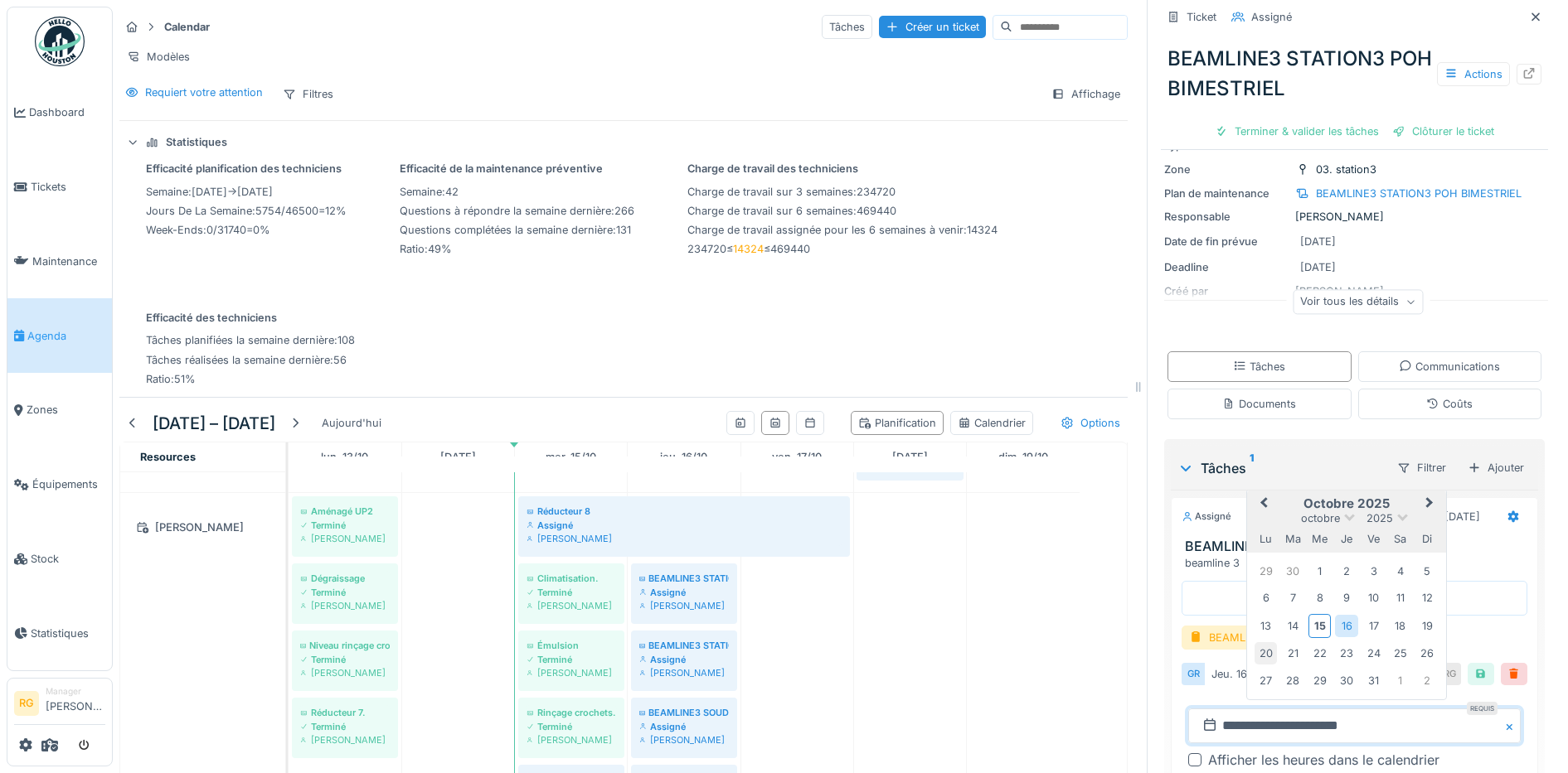
click at [1254, 642] on div "20" at bounding box center [1266, 654] width 23 height 23
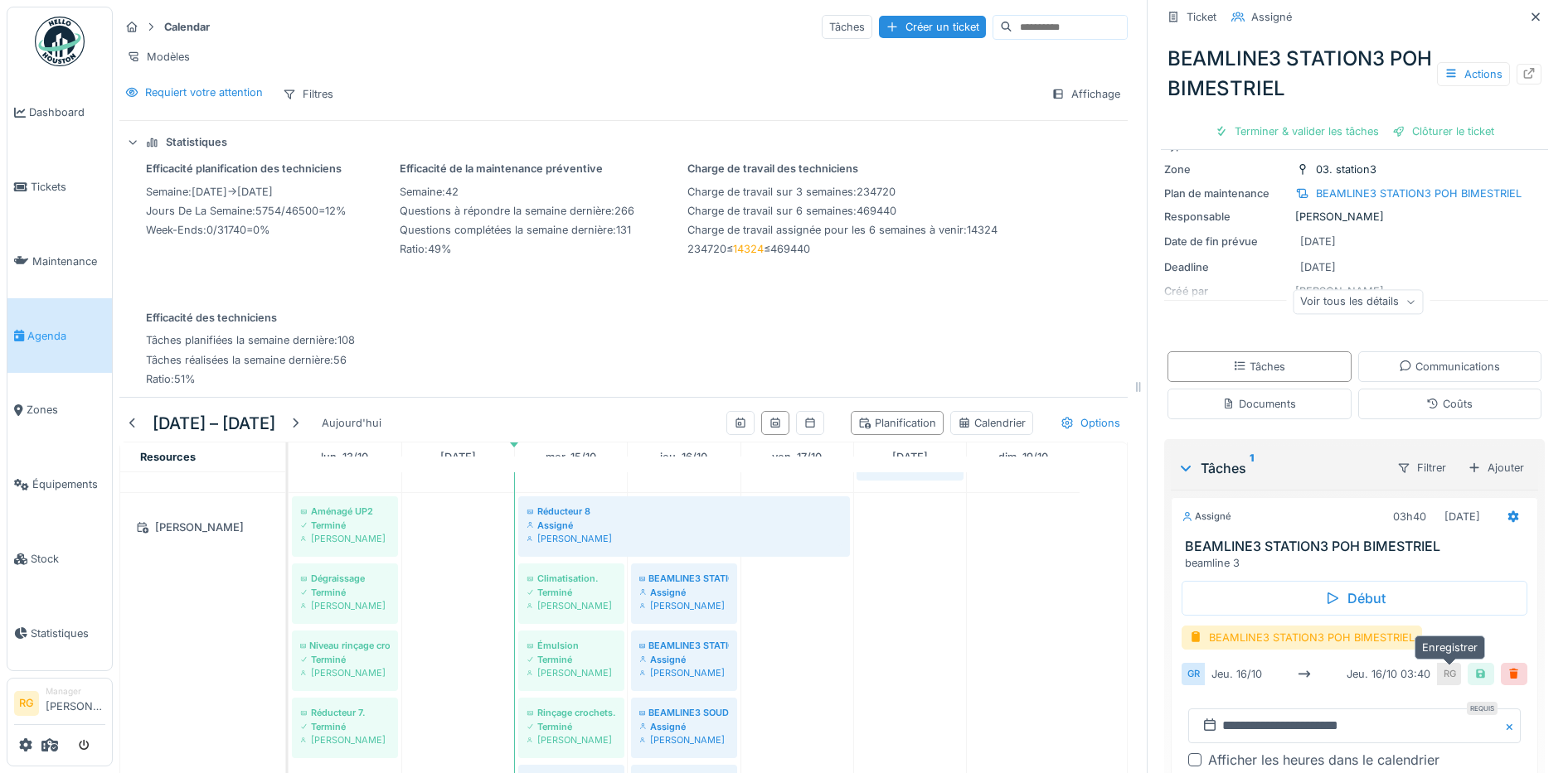
click at [1468, 663] on div at bounding box center [1481, 674] width 27 height 23
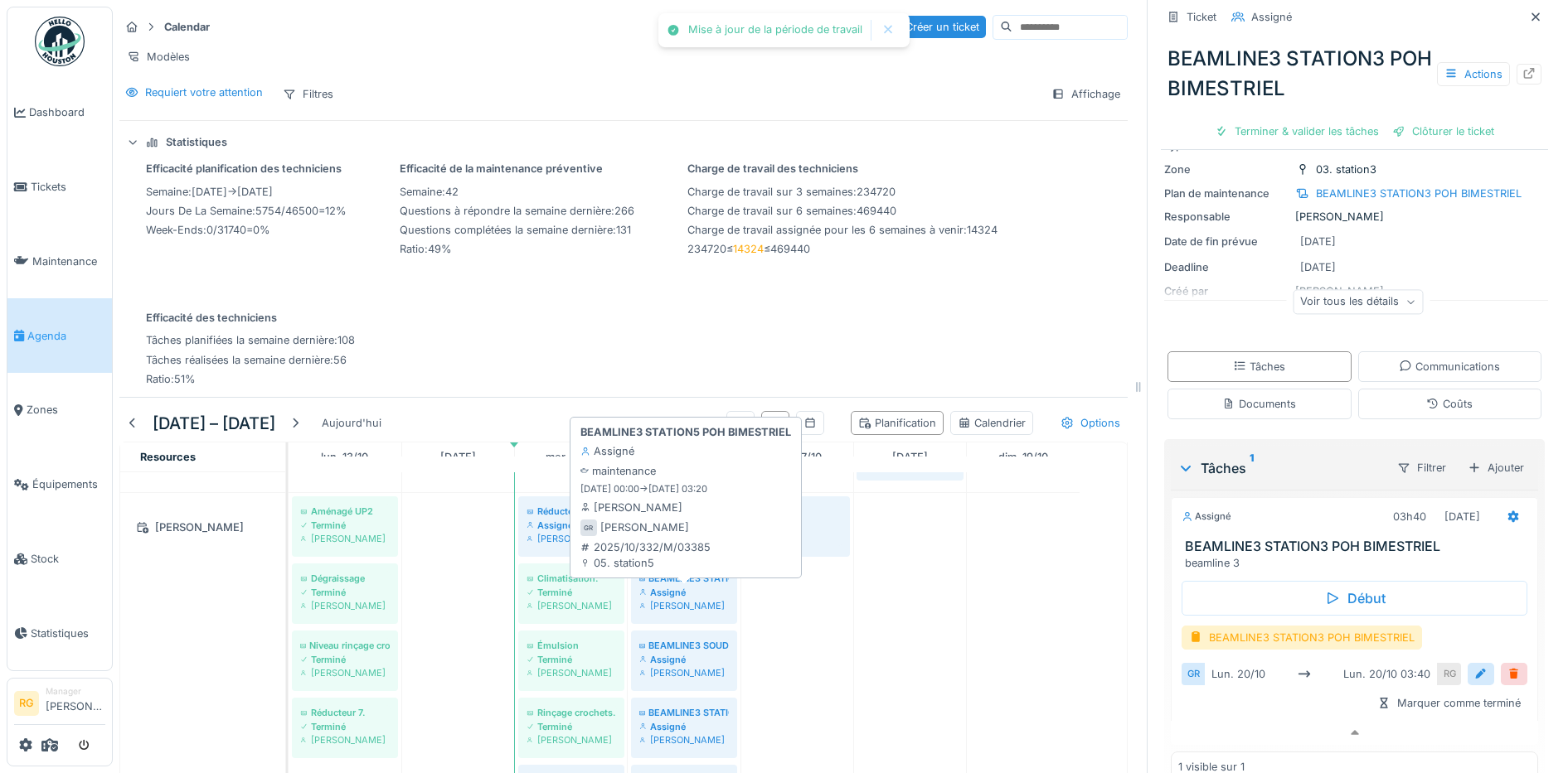
click at [693, 588] on div "Assigné" at bounding box center [684, 593] width 90 height 13
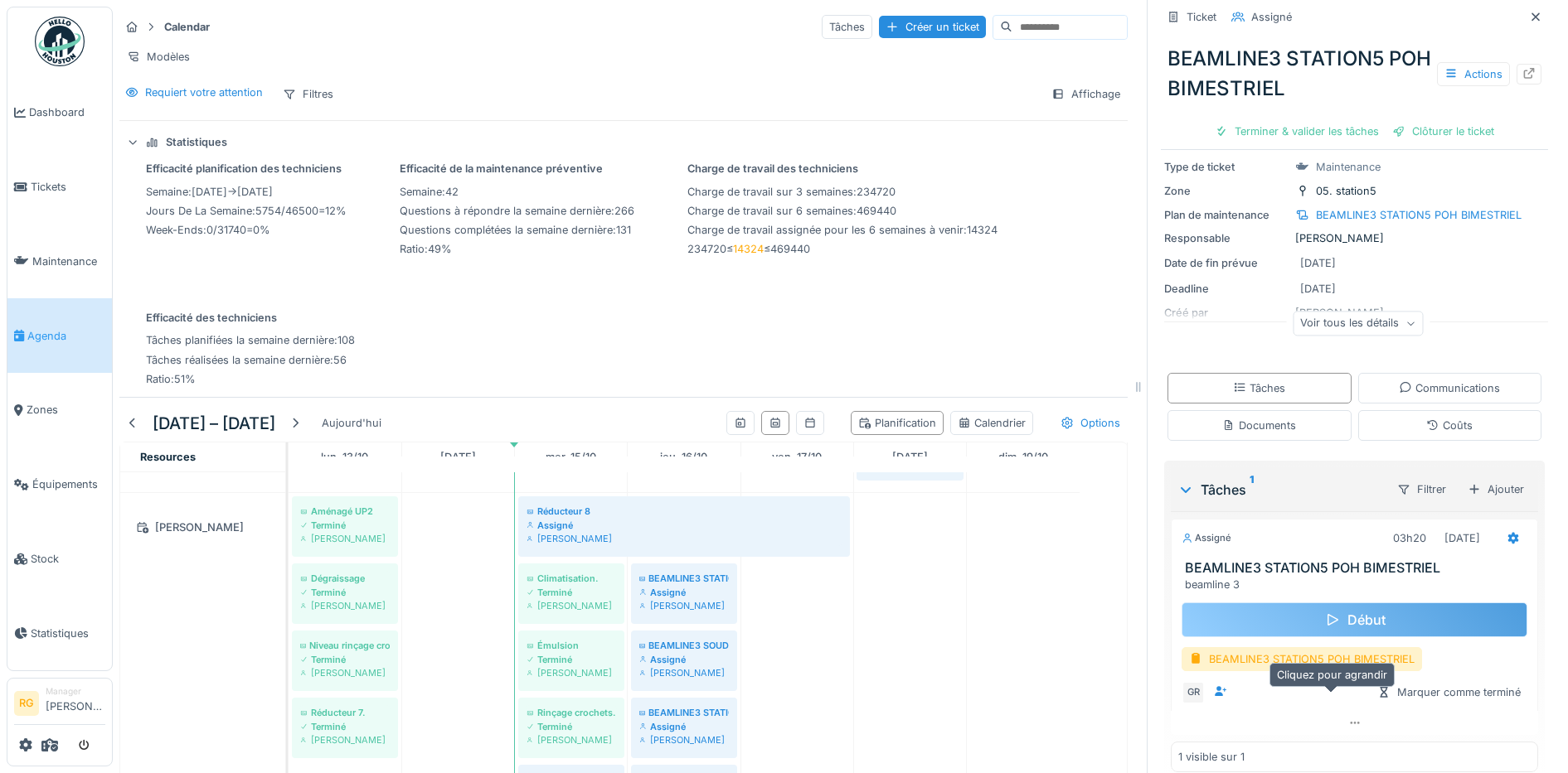
scroll to position [100, 0]
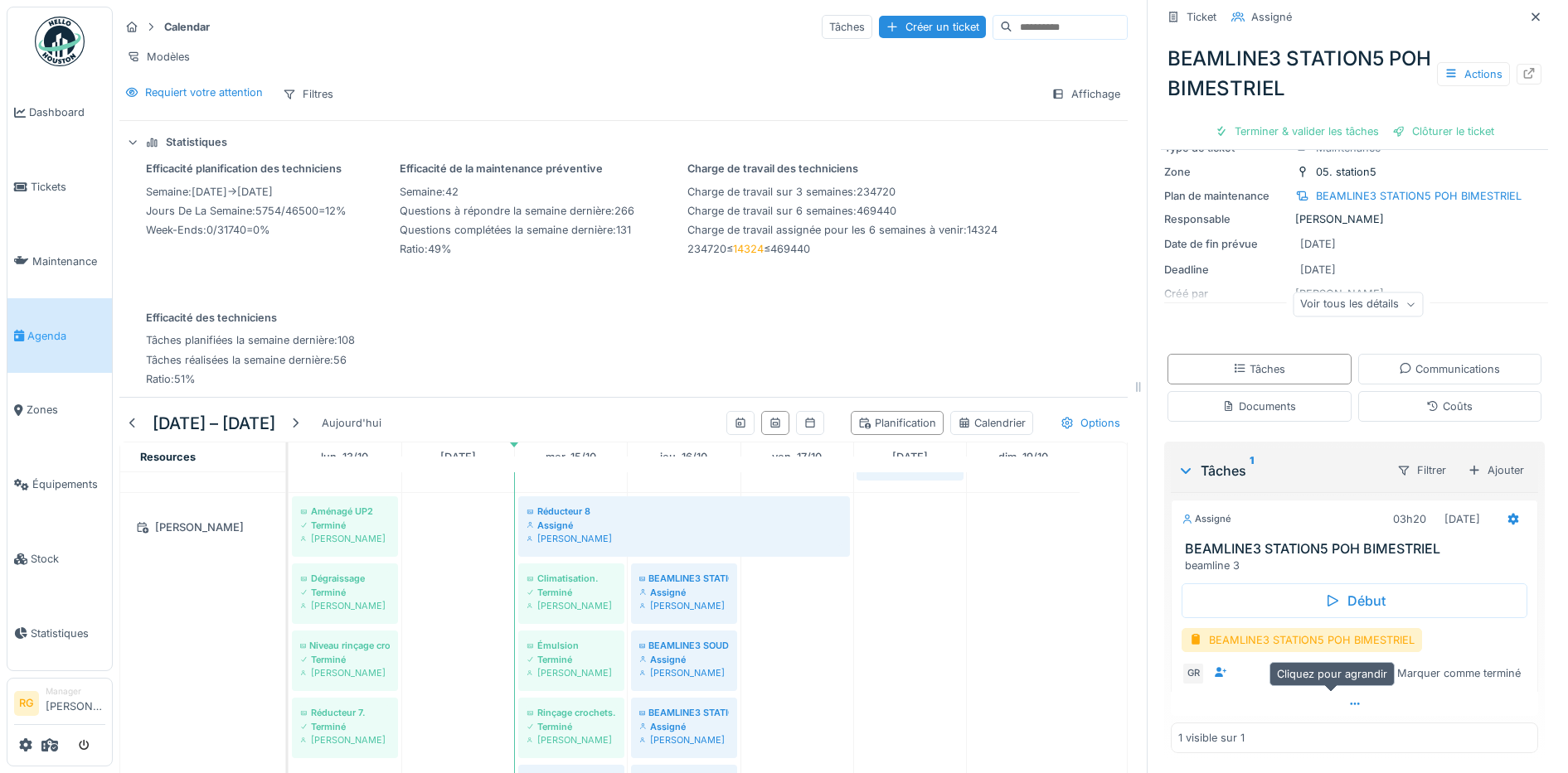
click at [1348, 699] on icon at bounding box center [1355, 704] width 13 height 10
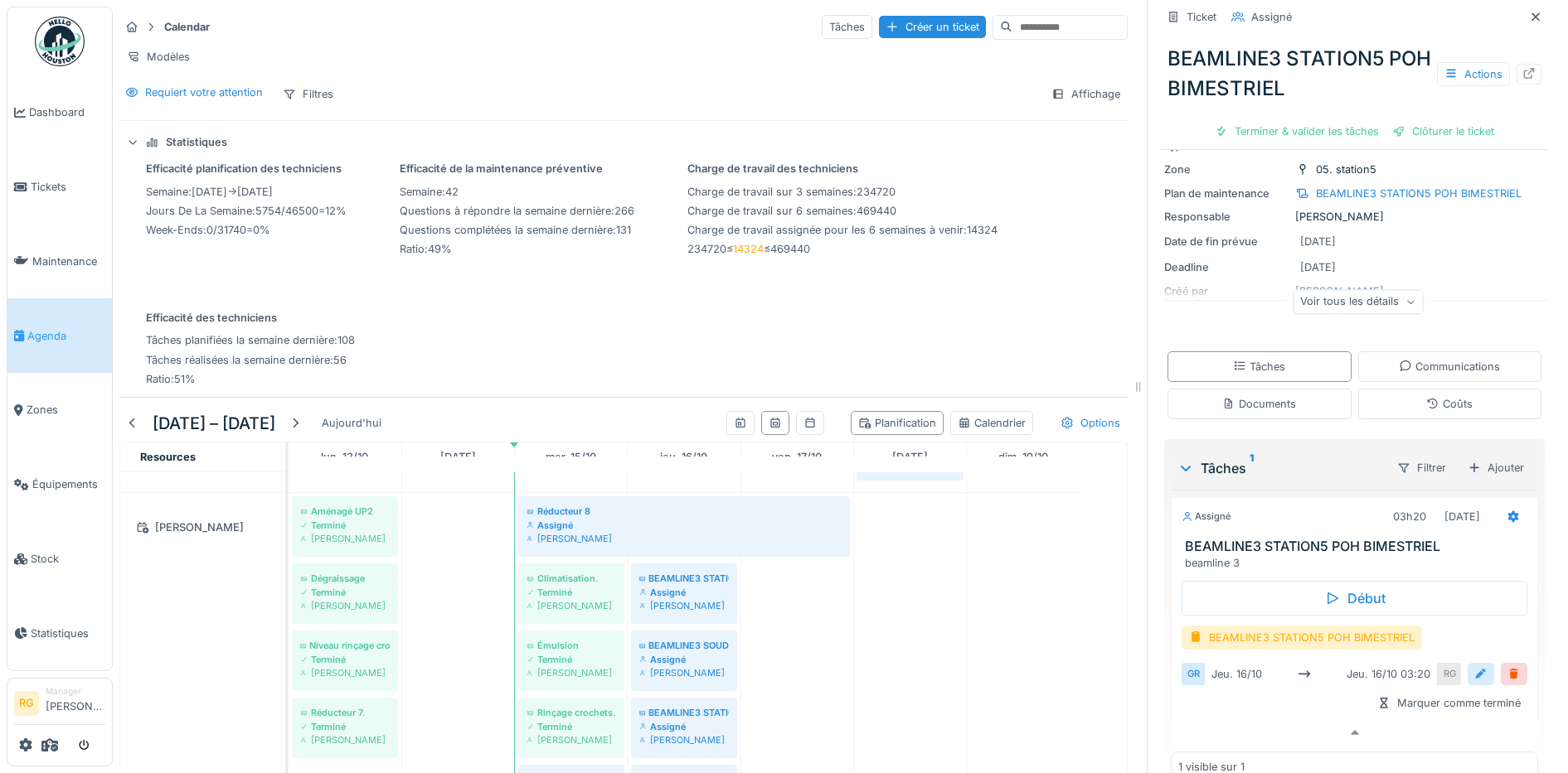
click at [1474, 667] on div at bounding box center [1481, 674] width 13 height 16
click at [1221, 713] on input "**********" at bounding box center [1354, 726] width 333 height 35
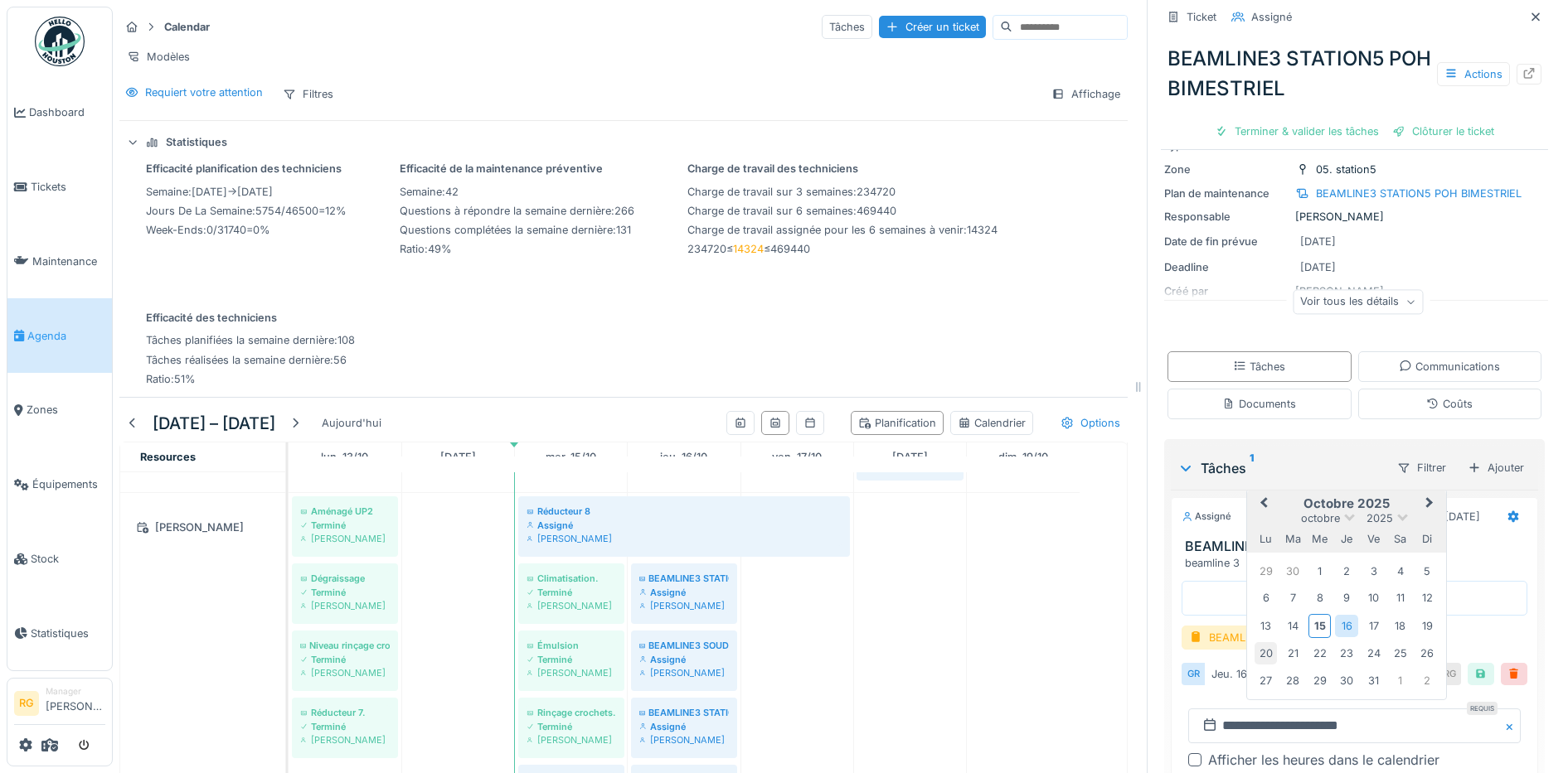
click at [1254, 642] on div "20" at bounding box center [1266, 654] width 23 height 23
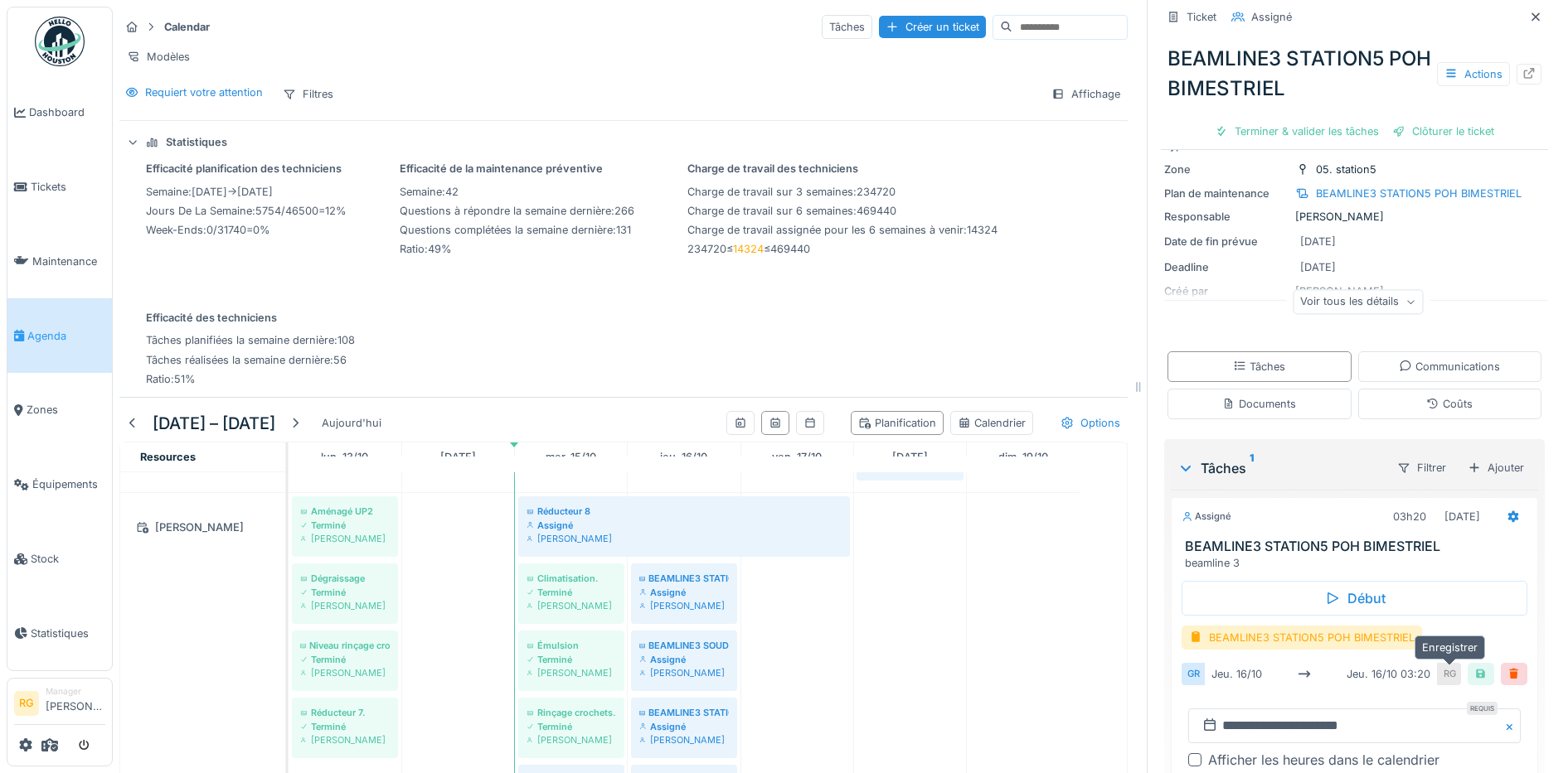
click at [1474, 667] on div at bounding box center [1481, 674] width 13 height 16
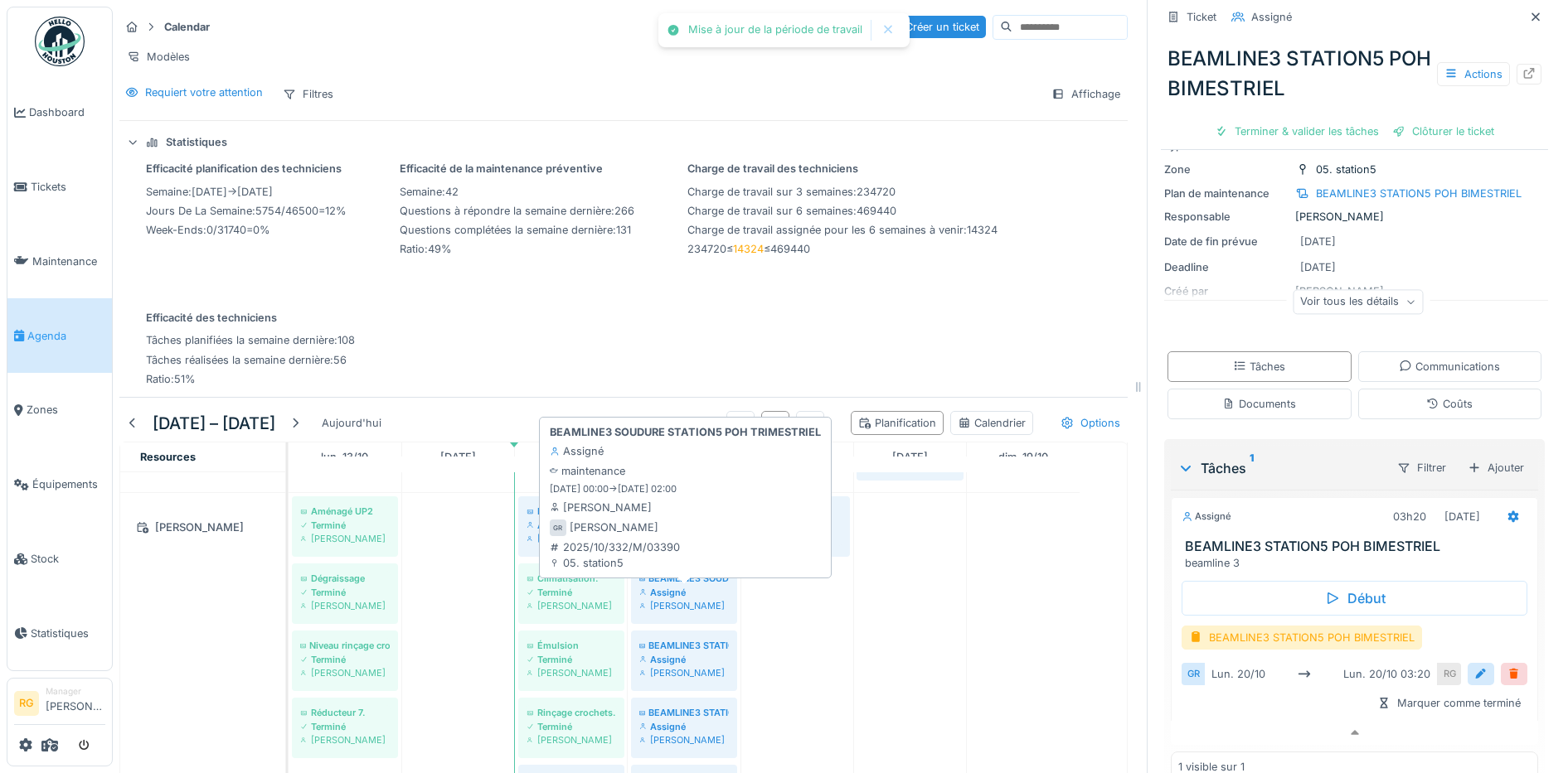
click at [706, 596] on div "Assigné" at bounding box center [684, 593] width 90 height 13
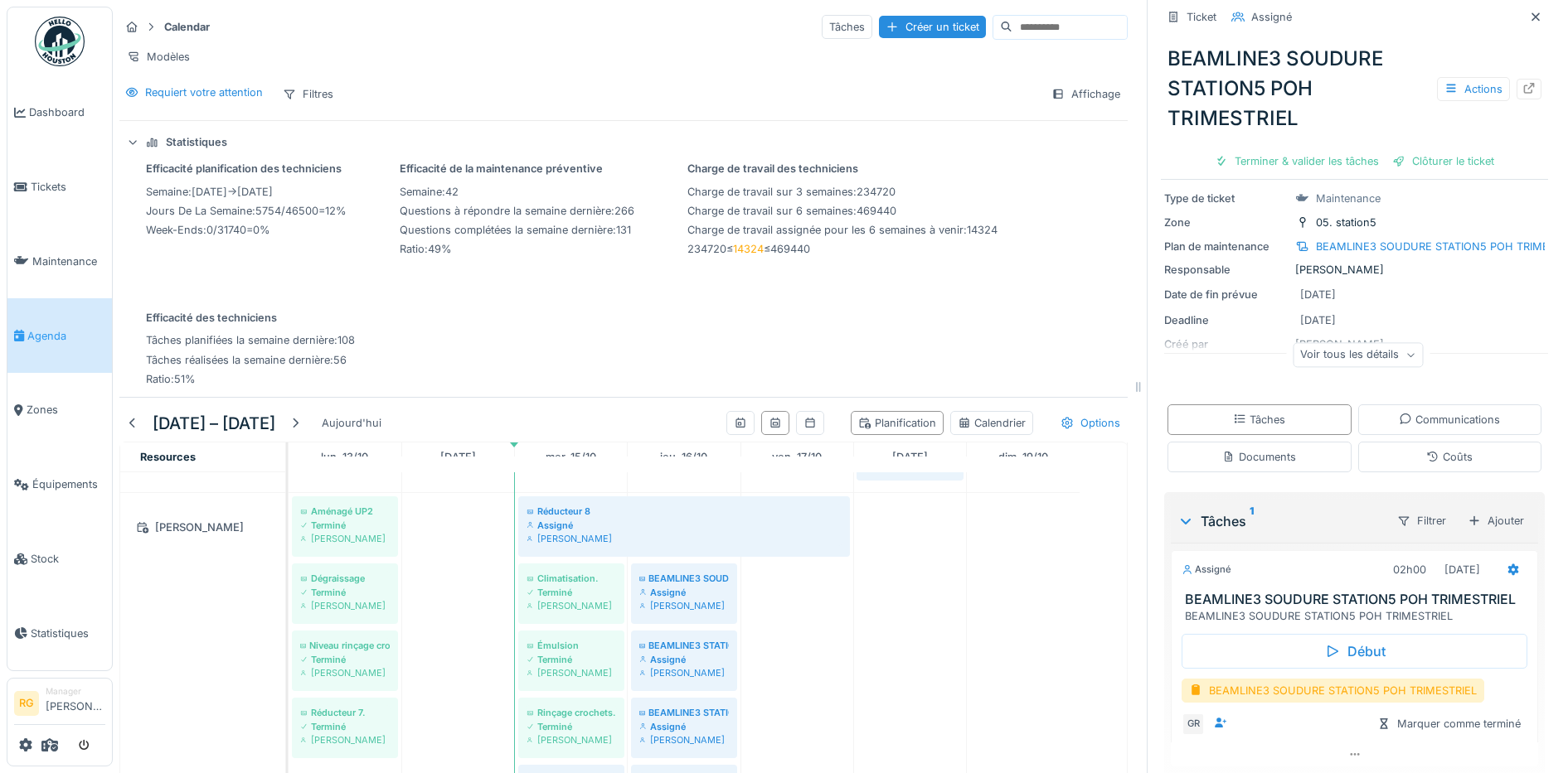
scroll to position [147, 0]
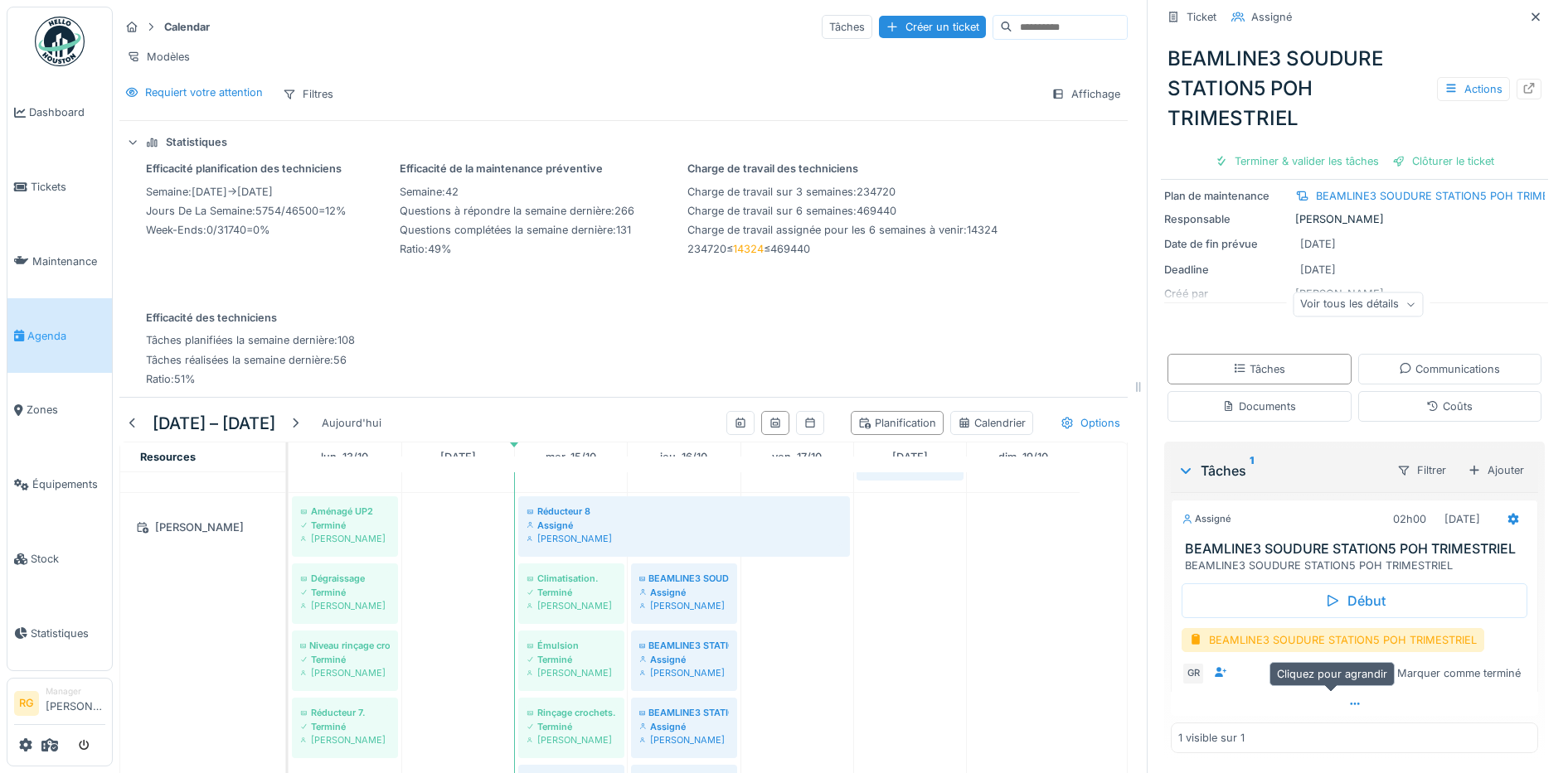
click at [1322, 693] on div at bounding box center [1355, 704] width 368 height 24
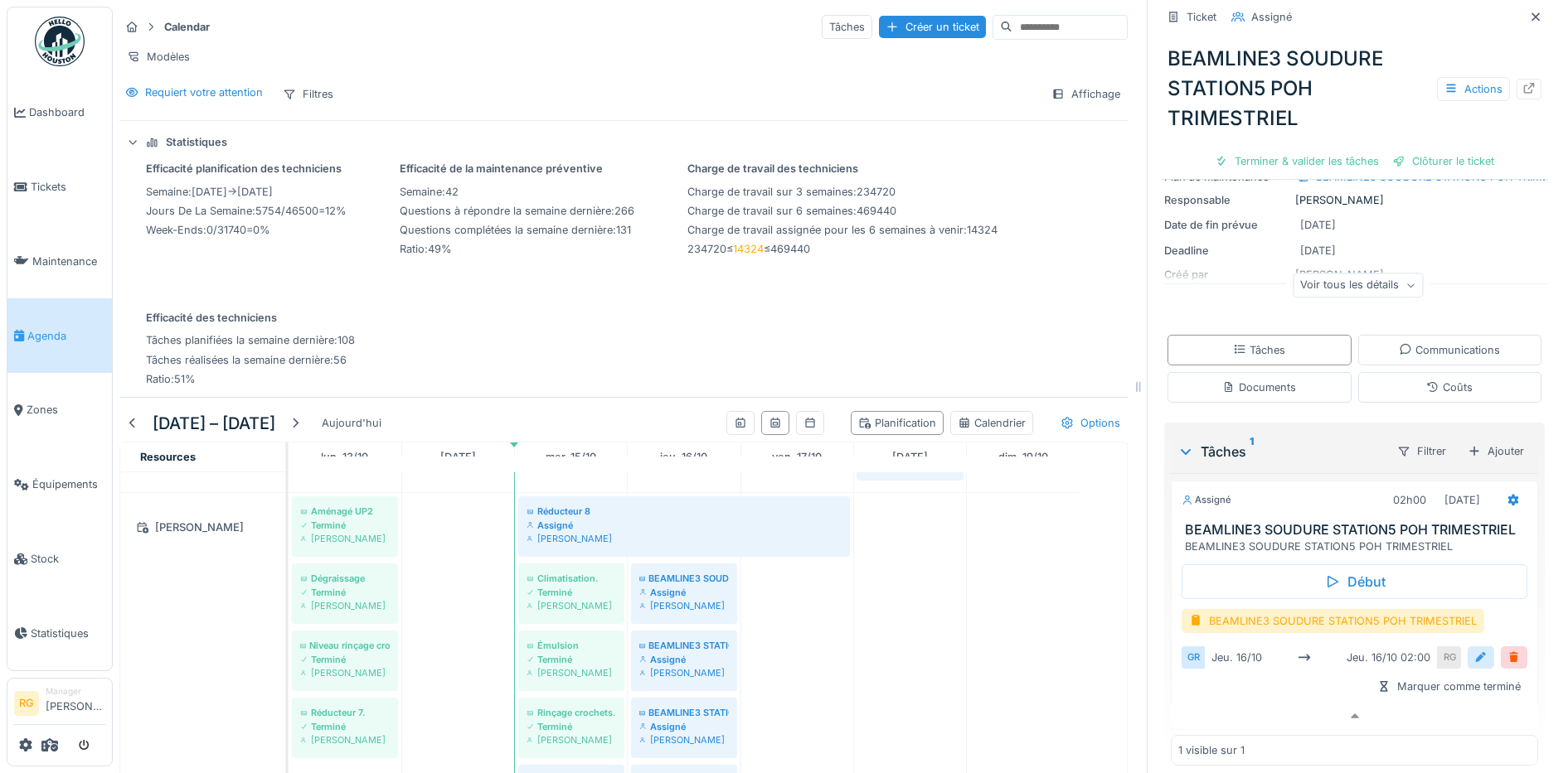
click at [1474, 657] on div at bounding box center [1481, 657] width 13 height 16
click at [1217, 713] on input "**********" at bounding box center [1354, 710] width 333 height 35
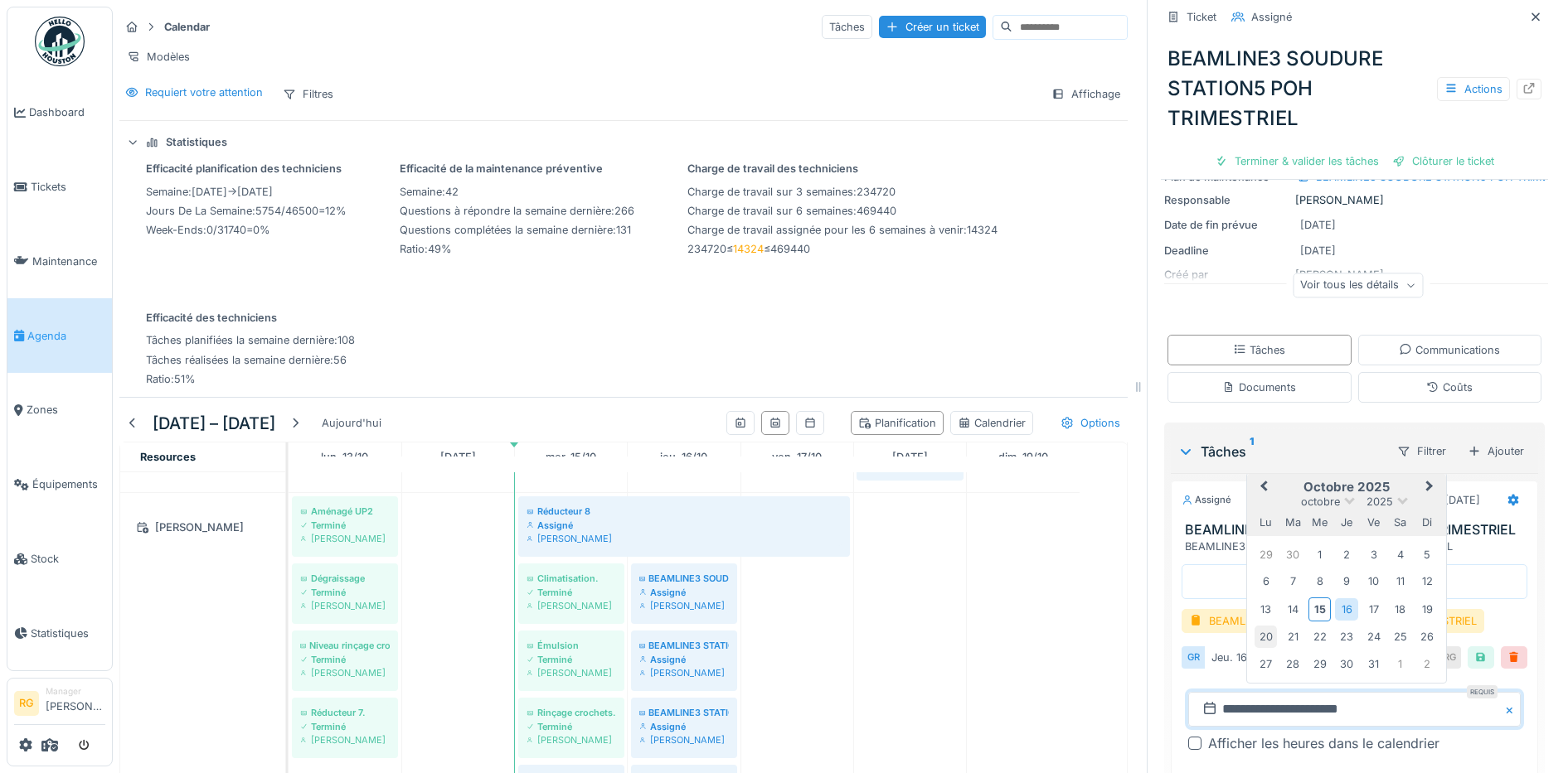
click at [1254, 640] on div "20" at bounding box center [1266, 638] width 23 height 23
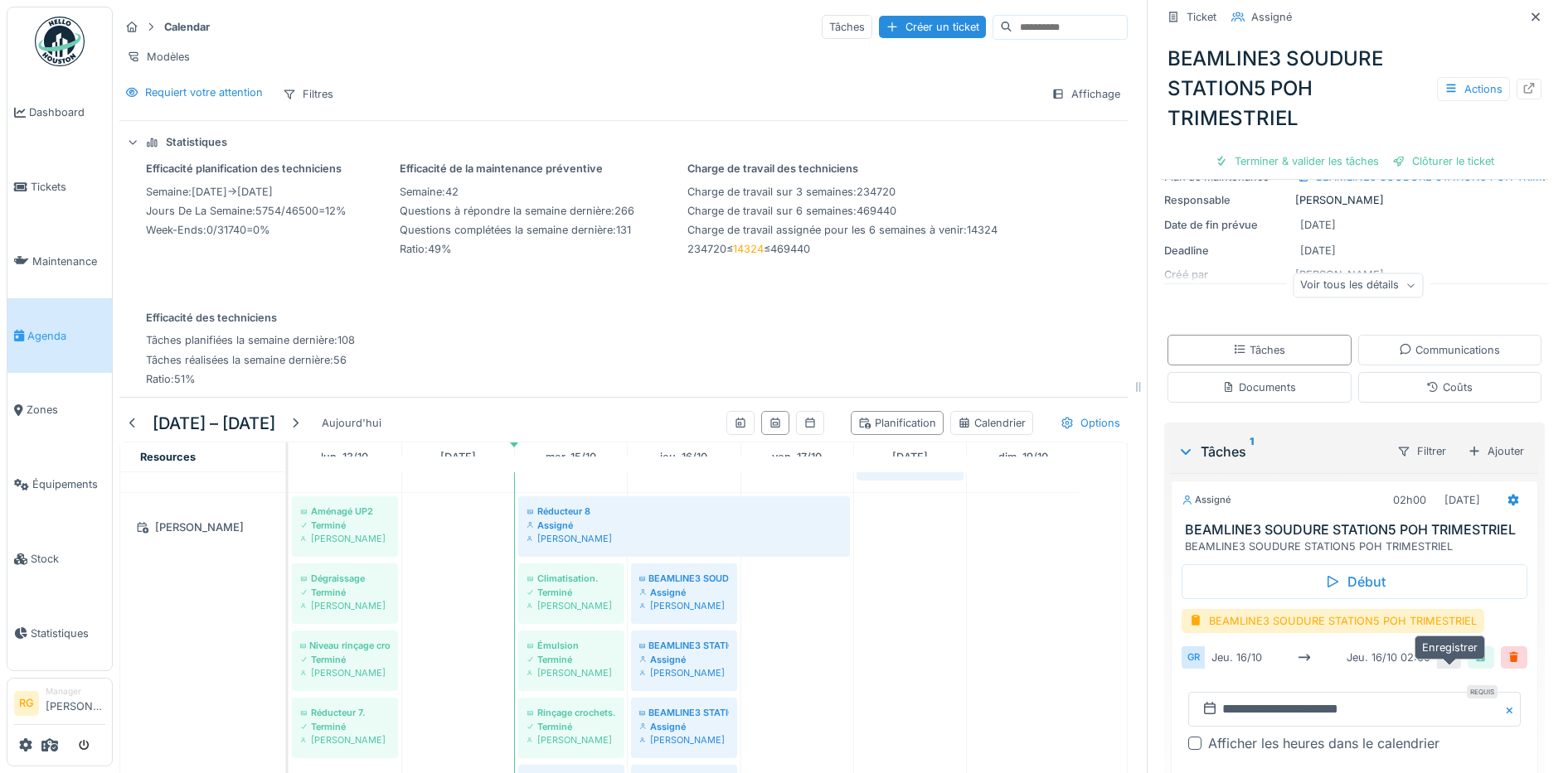
click at [1474, 661] on div at bounding box center [1481, 657] width 13 height 16
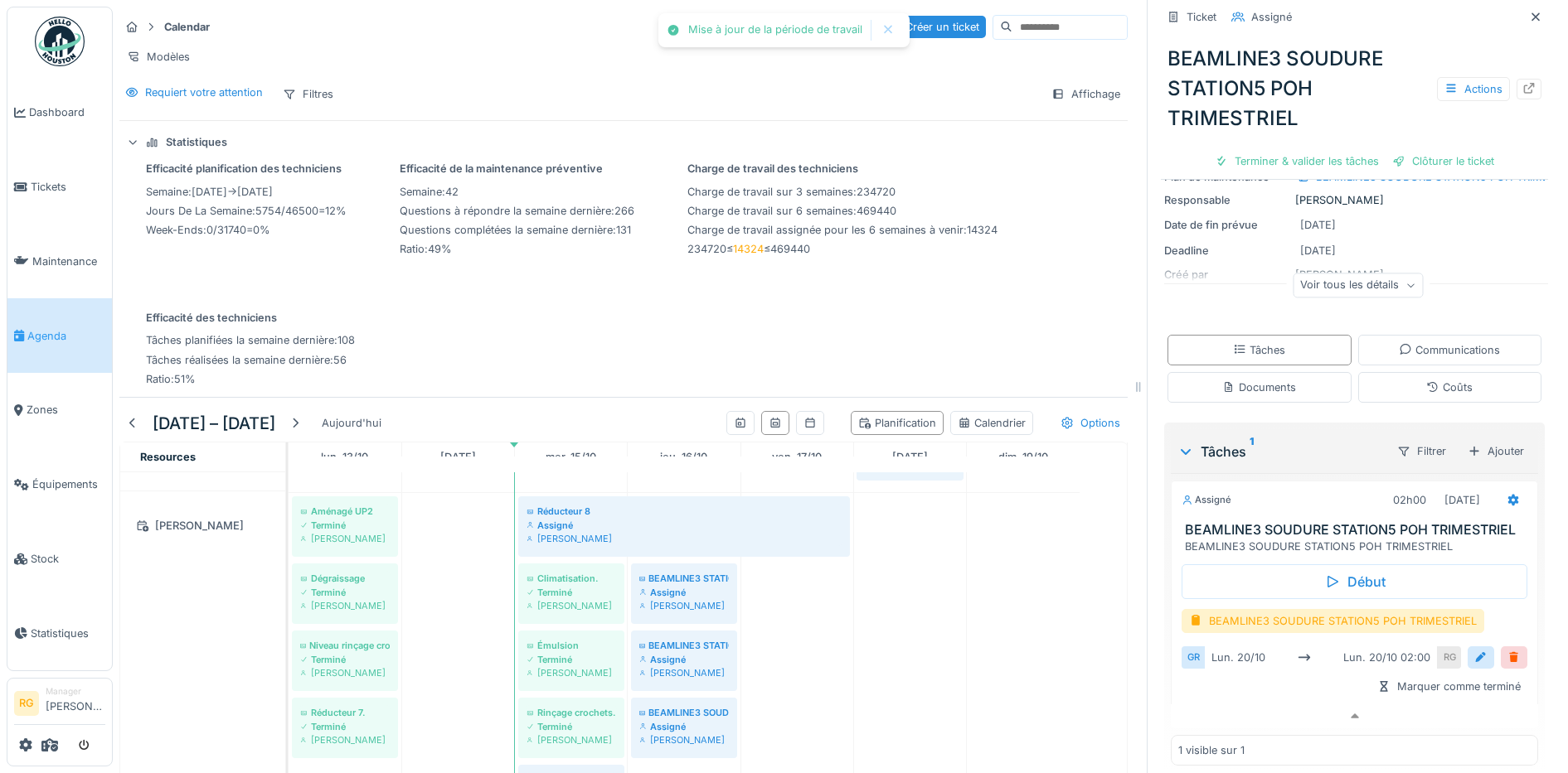
scroll to position [932, 0]
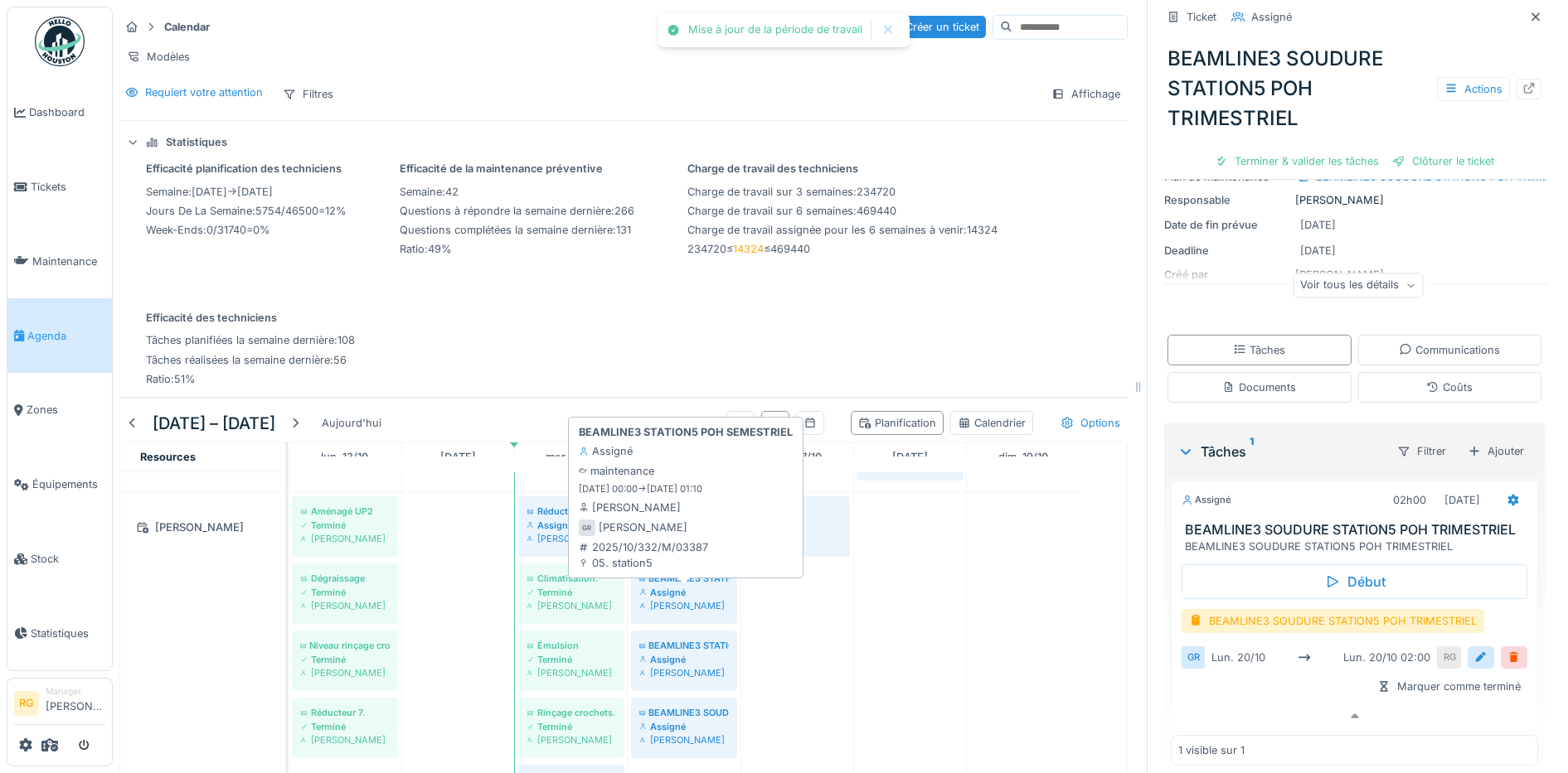
drag, startPoint x: 700, startPoint y: 591, endPoint x: 881, endPoint y: 594, distance: 181.0
click at [700, 590] on div "Assigné" at bounding box center [684, 593] width 90 height 13
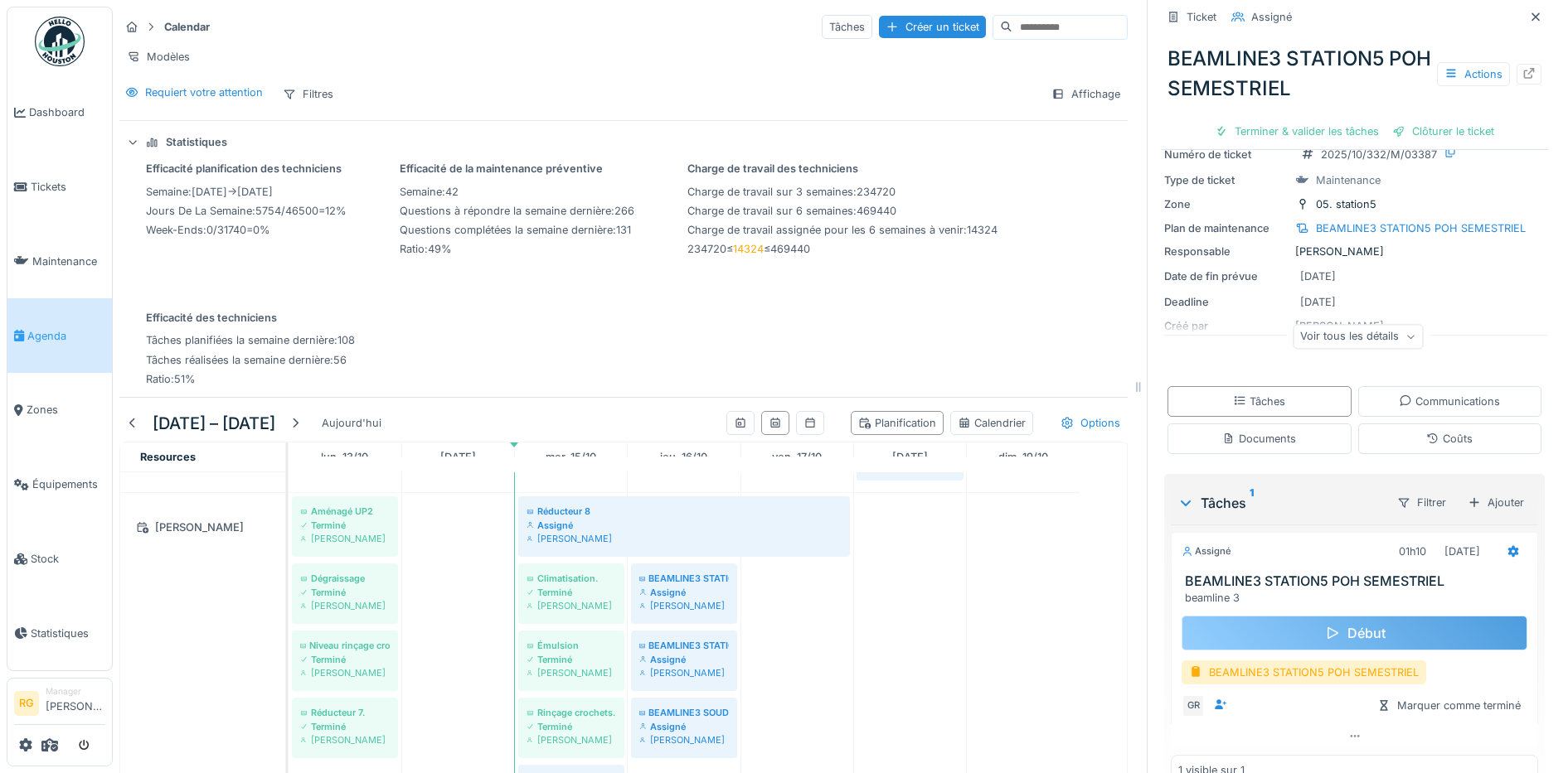
scroll to position [100, 0]
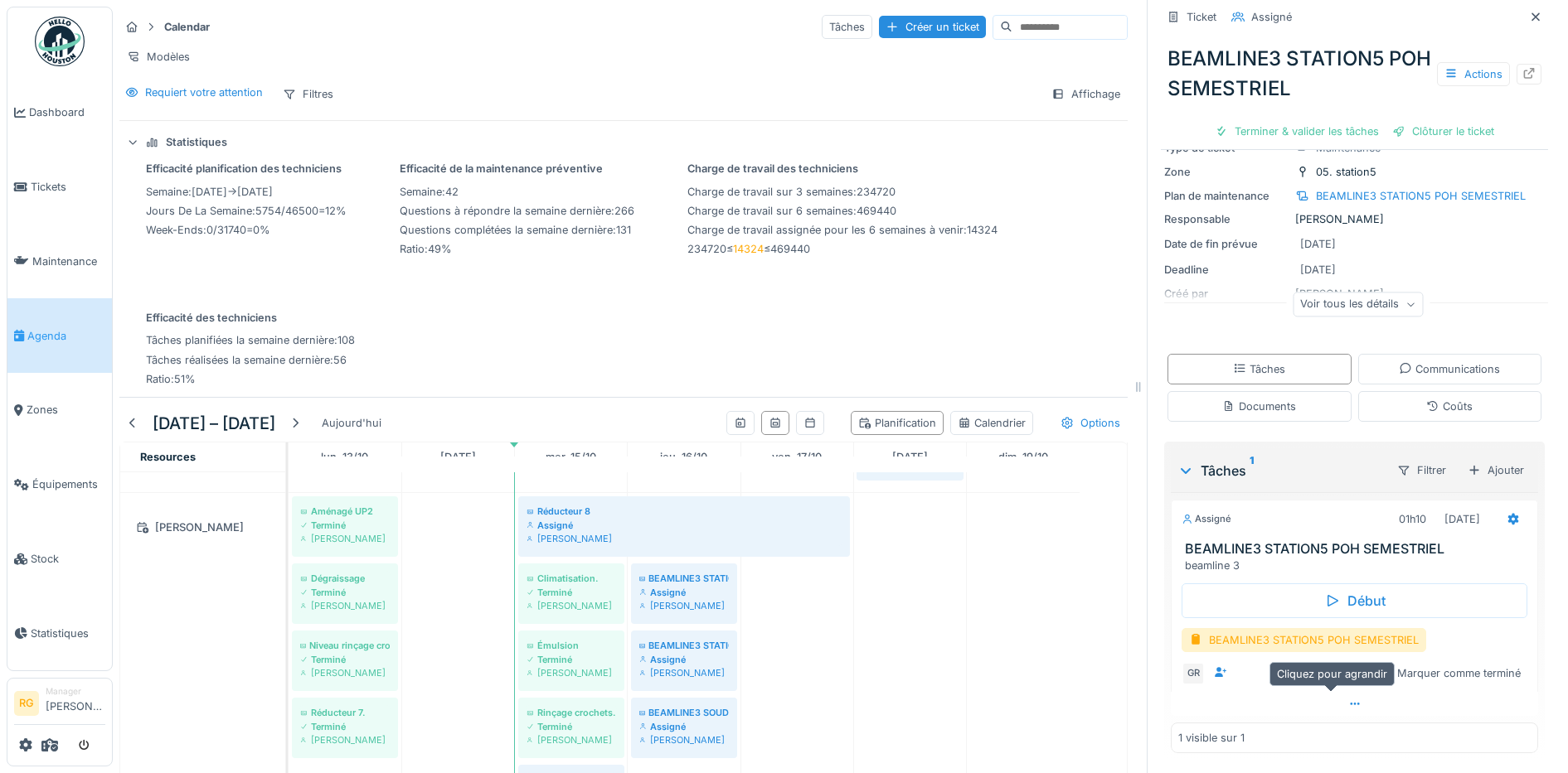
click at [1348, 699] on icon at bounding box center [1355, 704] width 13 height 10
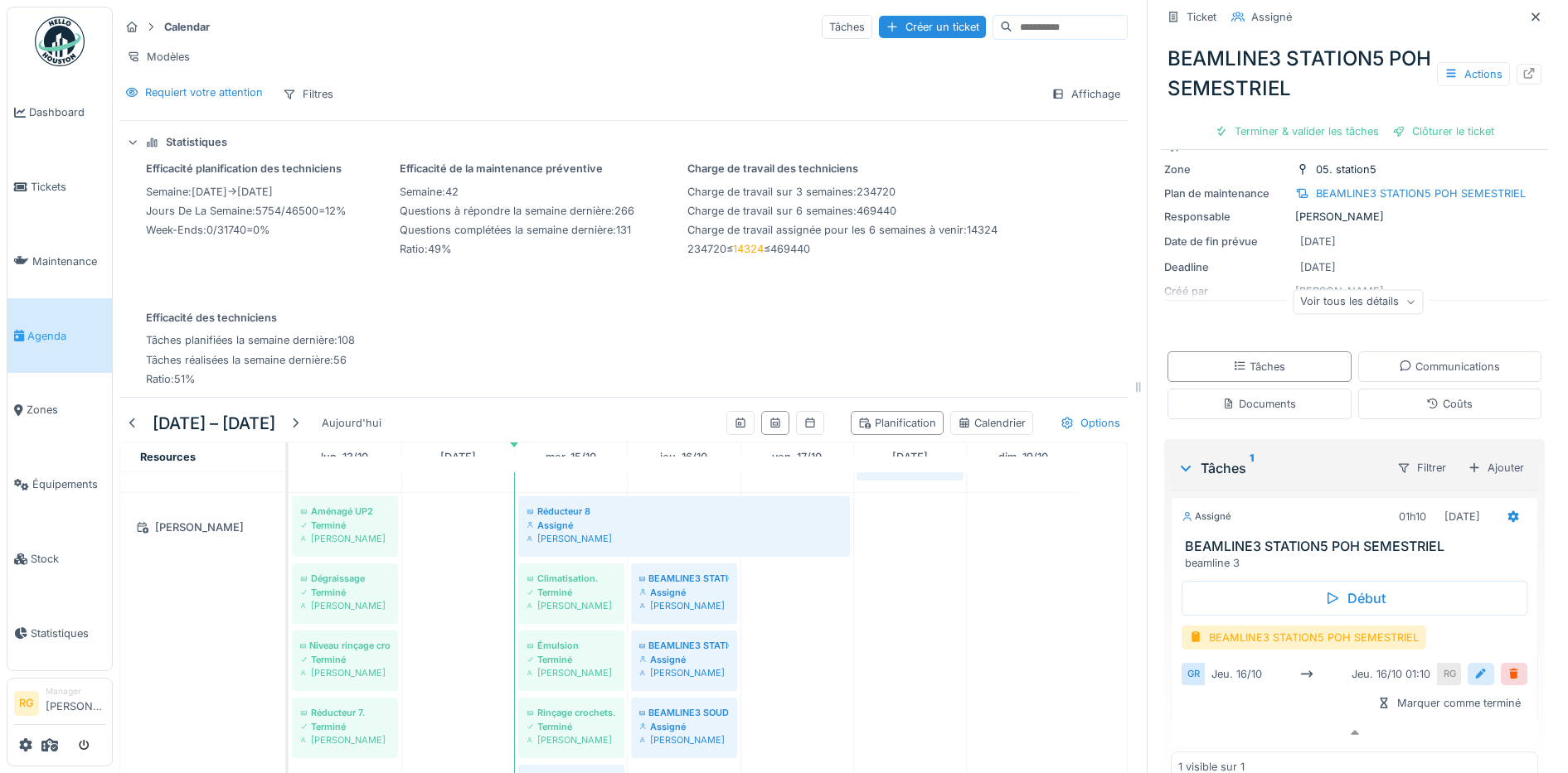
click at [1474, 667] on div at bounding box center [1481, 674] width 13 height 16
click at [1212, 713] on input "**********" at bounding box center [1354, 726] width 333 height 35
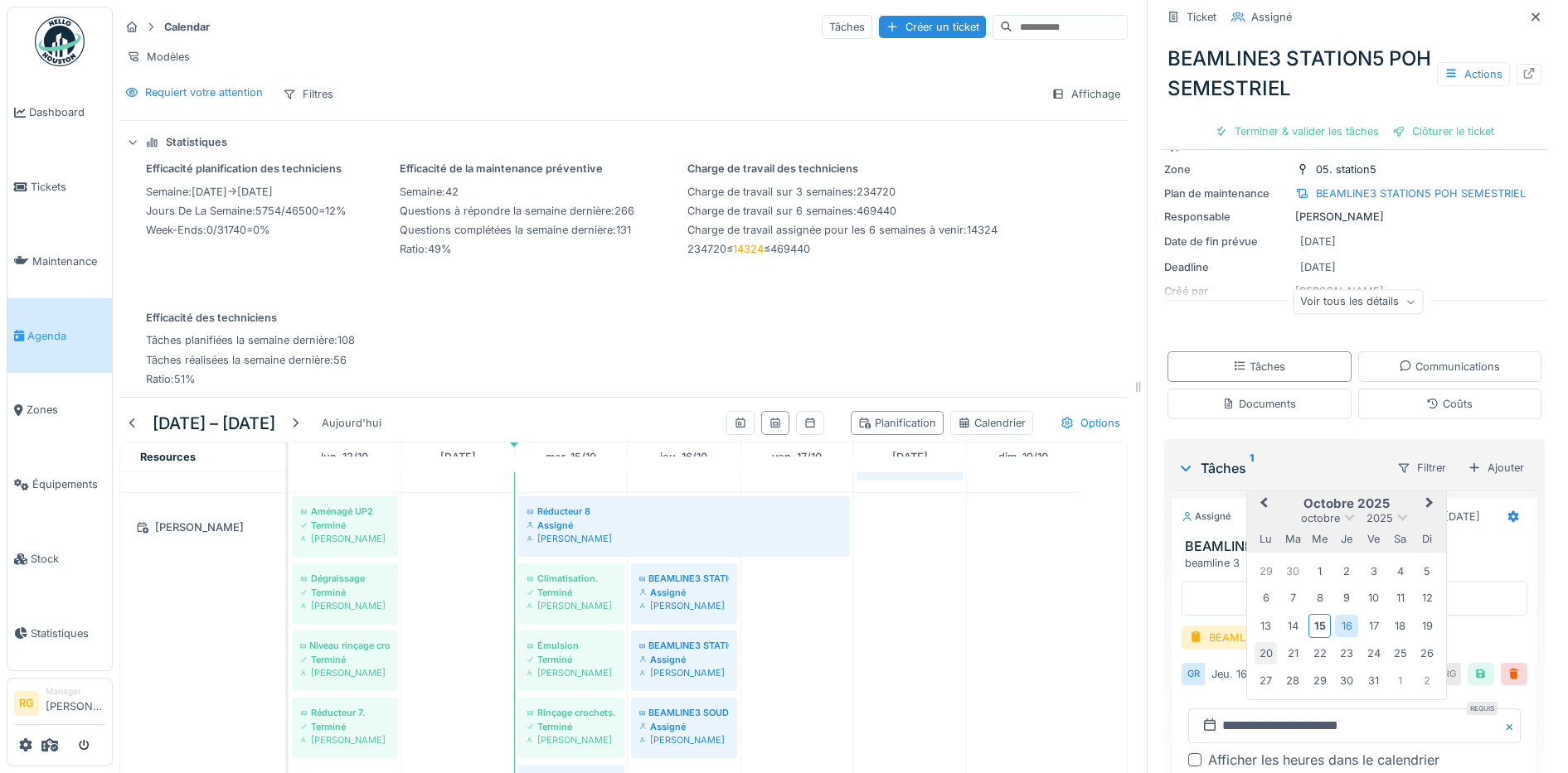
click at [1255, 642] on div "20" at bounding box center [1266, 654] width 23 height 23
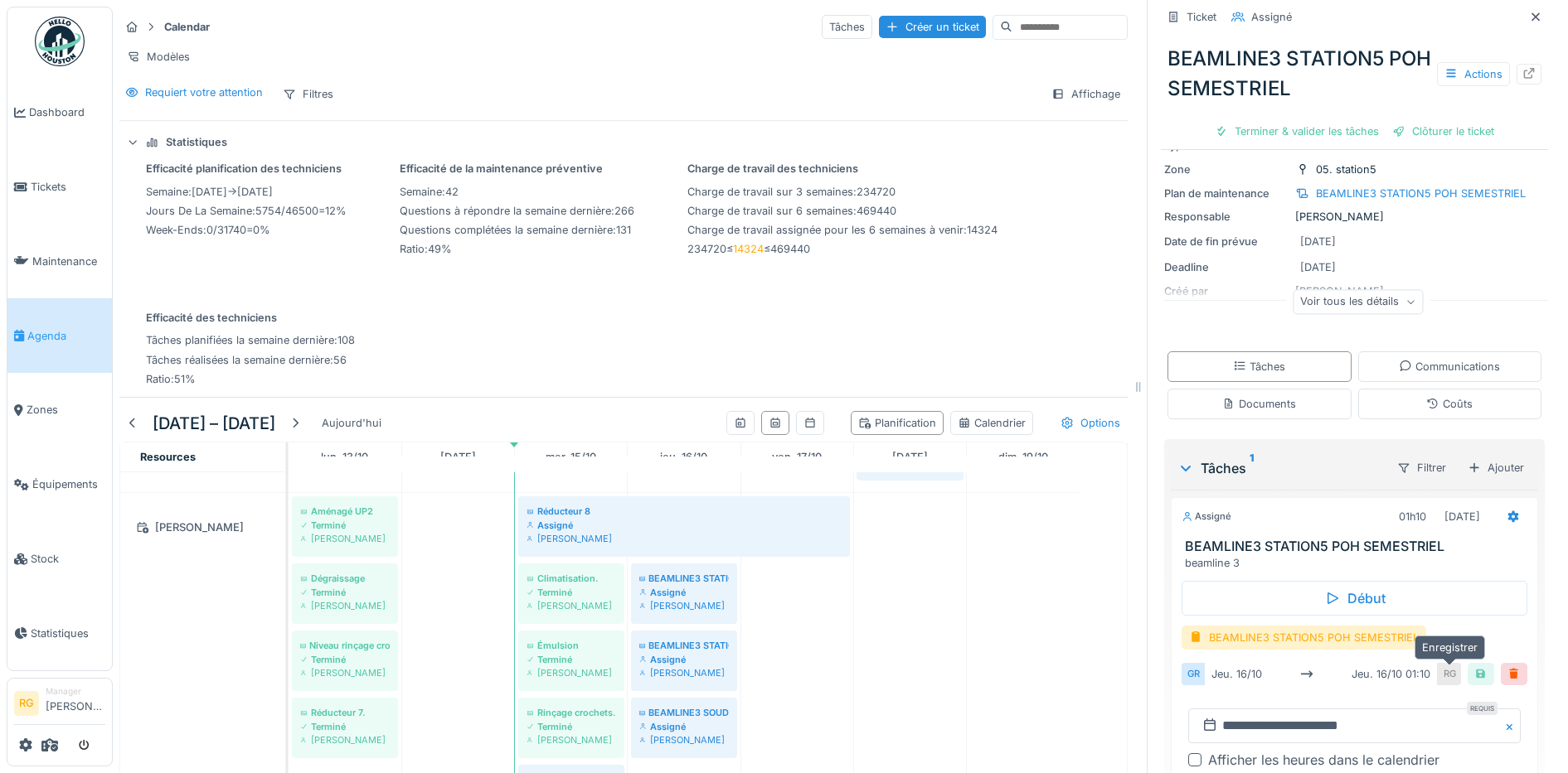
click at [1474, 667] on div at bounding box center [1481, 674] width 13 height 16
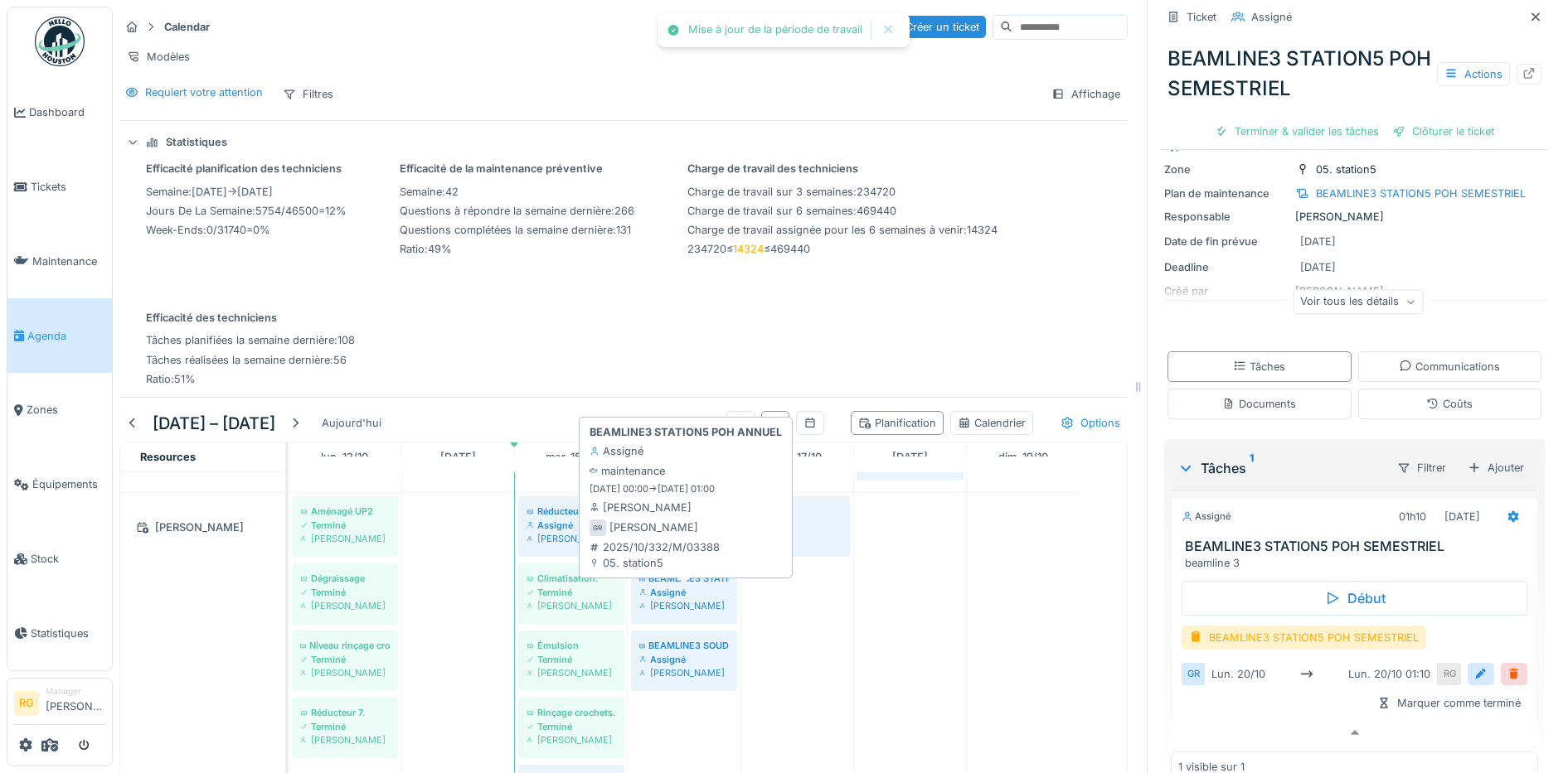
click at [678, 580] on div "BEAMLINE3 STATION5 POH ANNUEL" at bounding box center [684, 579] width 90 height 13
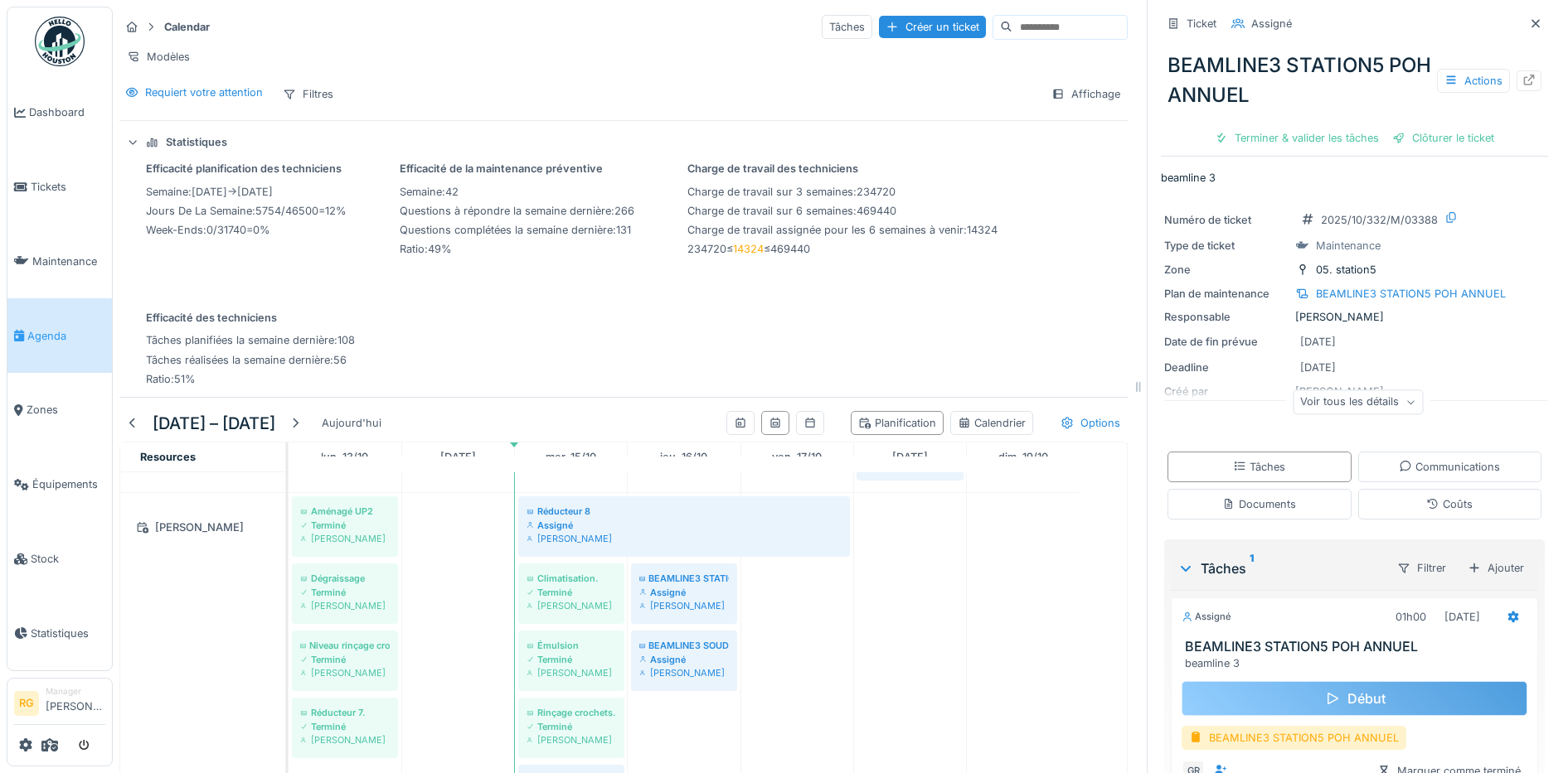
scroll to position [100, 0]
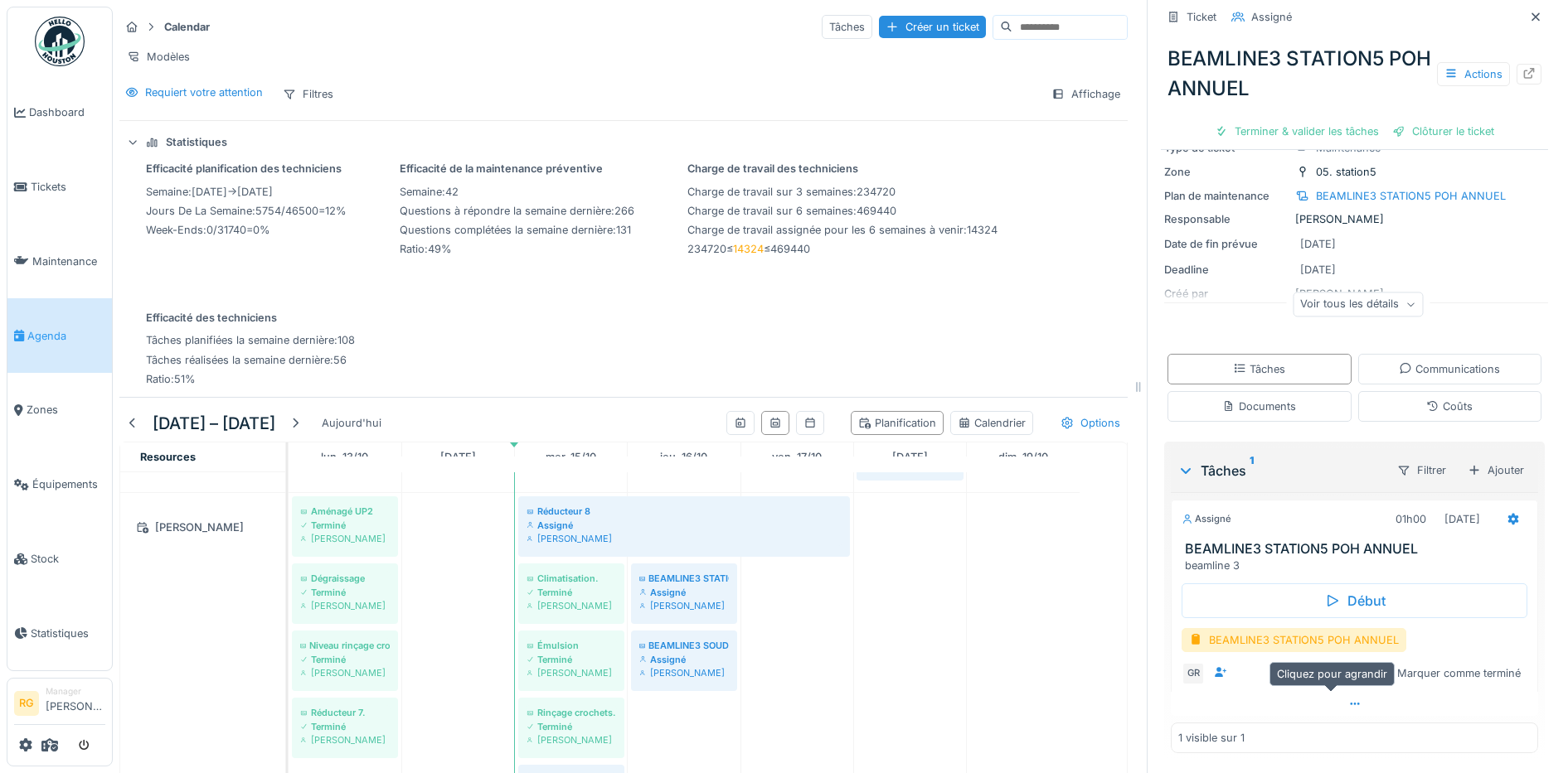
click at [1348, 699] on icon at bounding box center [1355, 704] width 13 height 10
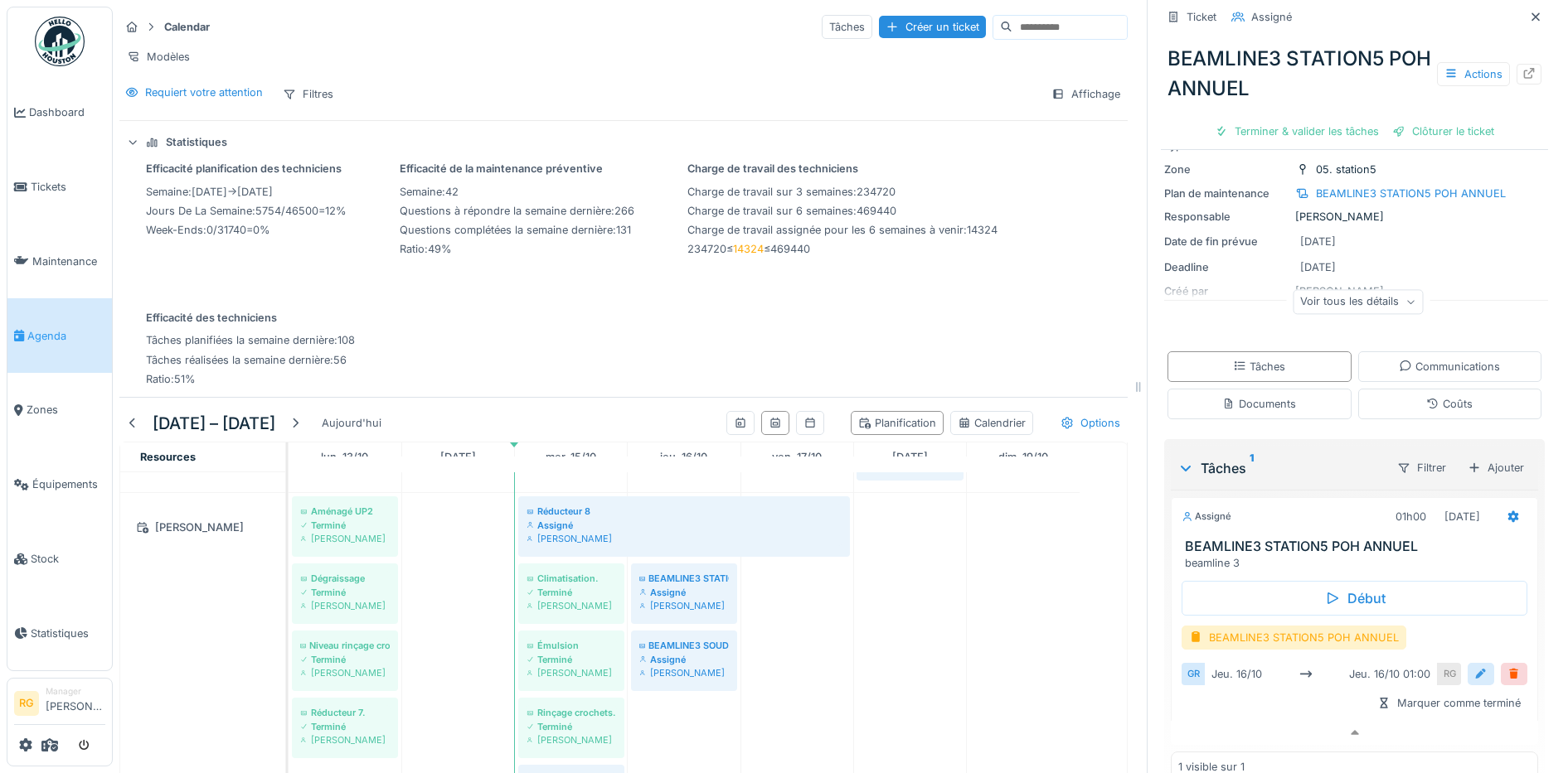
click at [1474, 667] on div at bounding box center [1481, 674] width 13 height 16
click at [1219, 713] on input "**********" at bounding box center [1354, 726] width 333 height 35
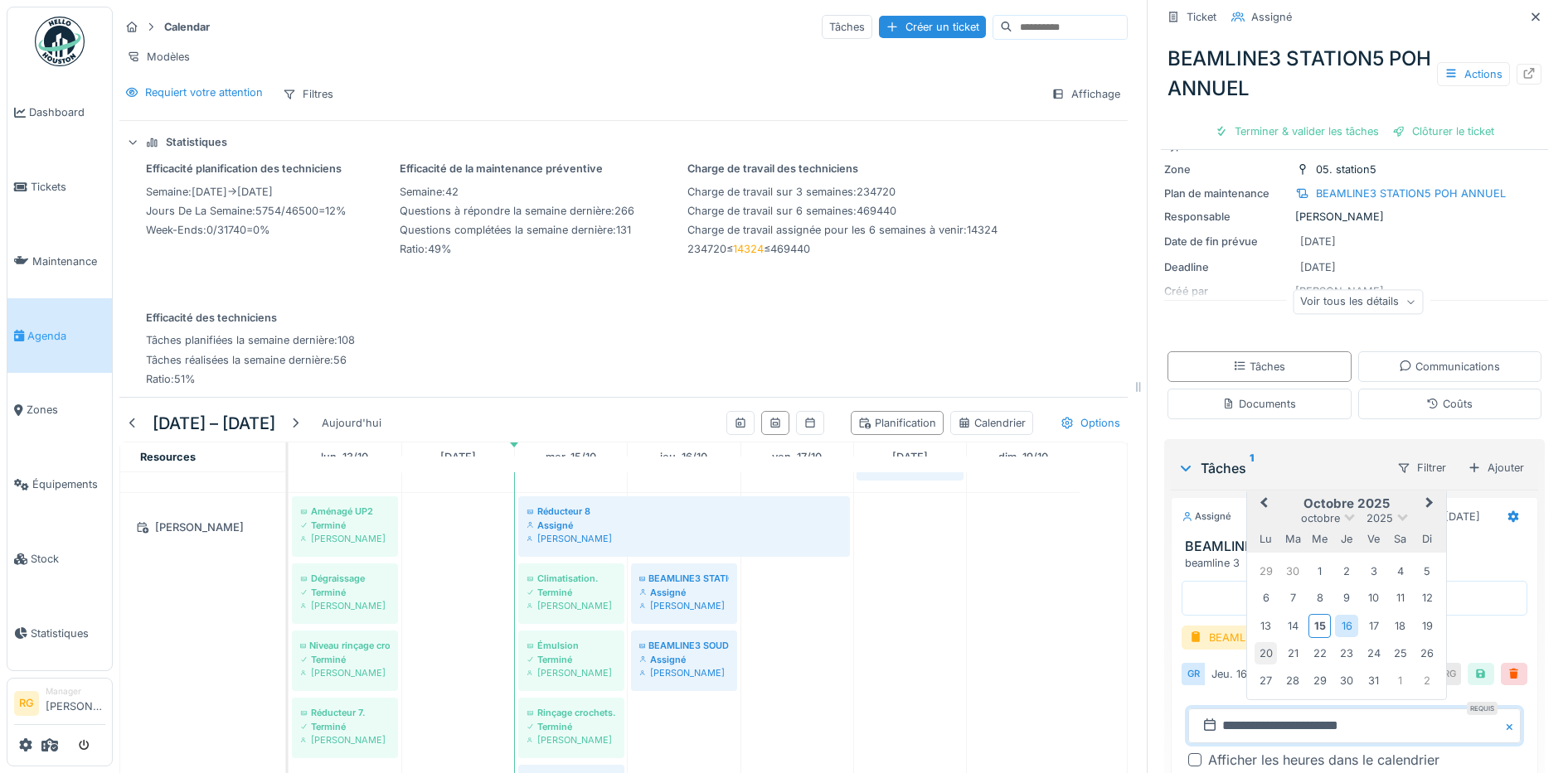
click at [1254, 642] on div "20" at bounding box center [1266, 654] width 23 height 23
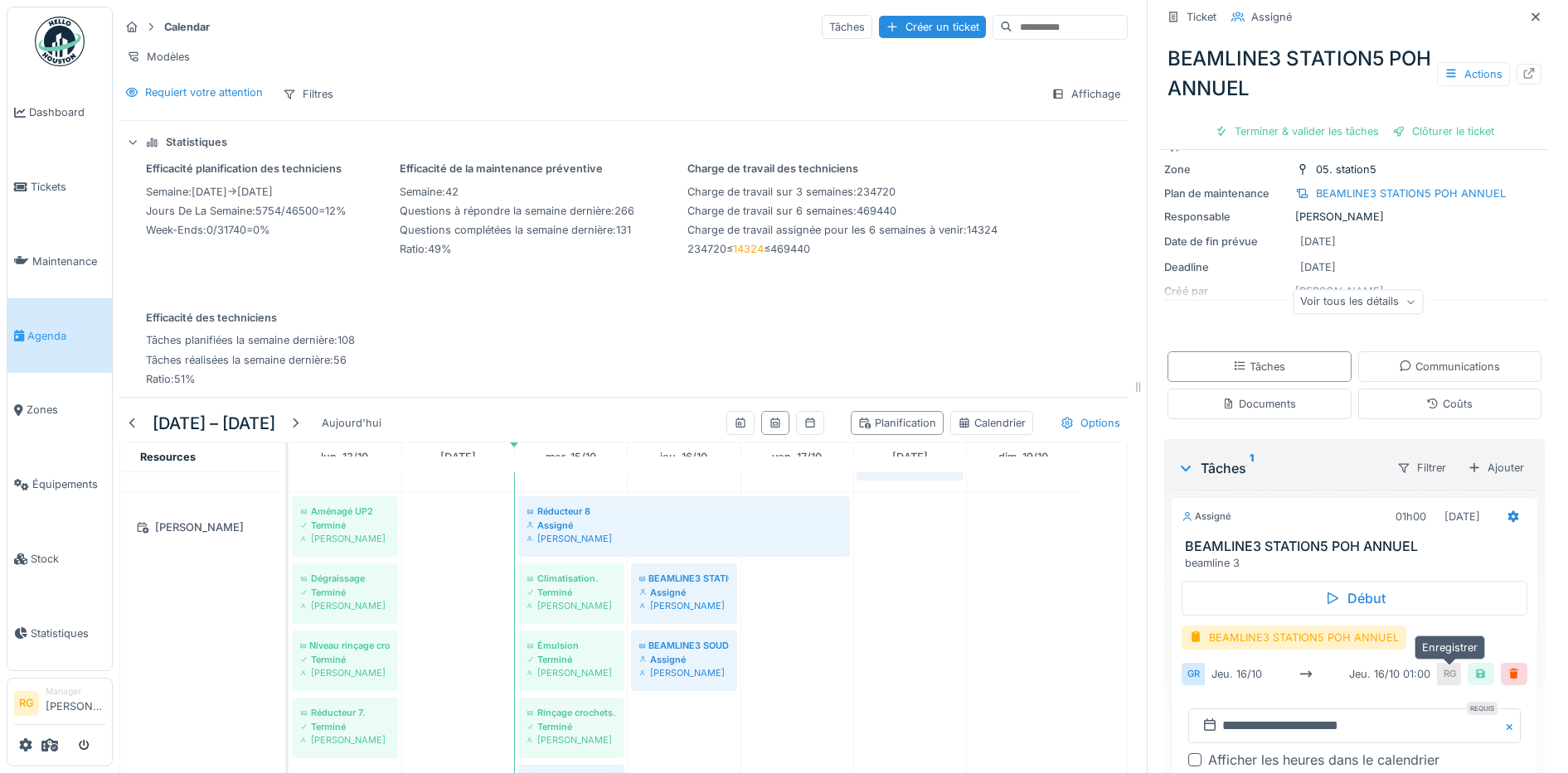
click at [1474, 667] on div at bounding box center [1481, 674] width 13 height 16
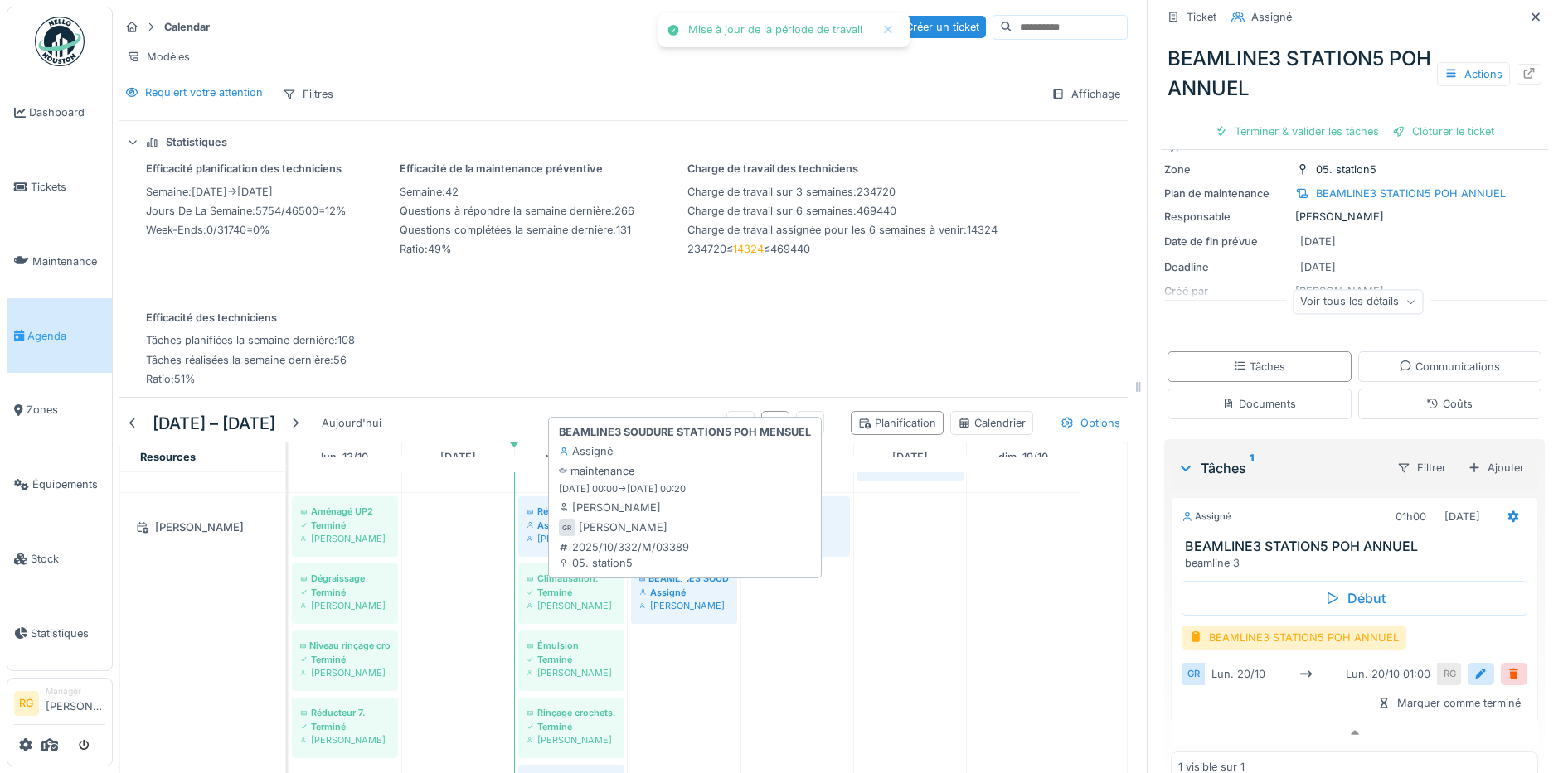
click at [706, 587] on div "Assigné" at bounding box center [684, 593] width 90 height 13
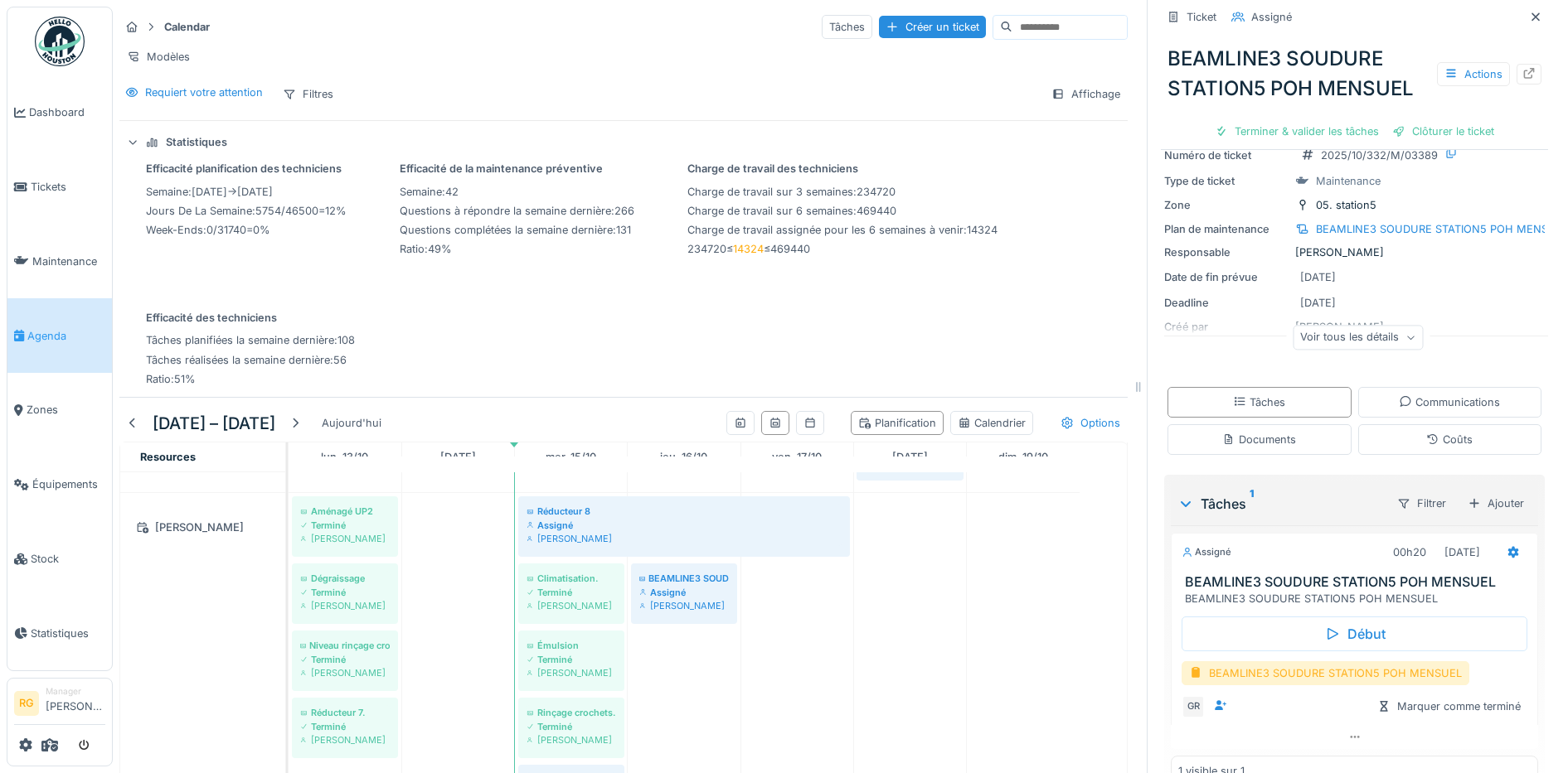
scroll to position [100, 0]
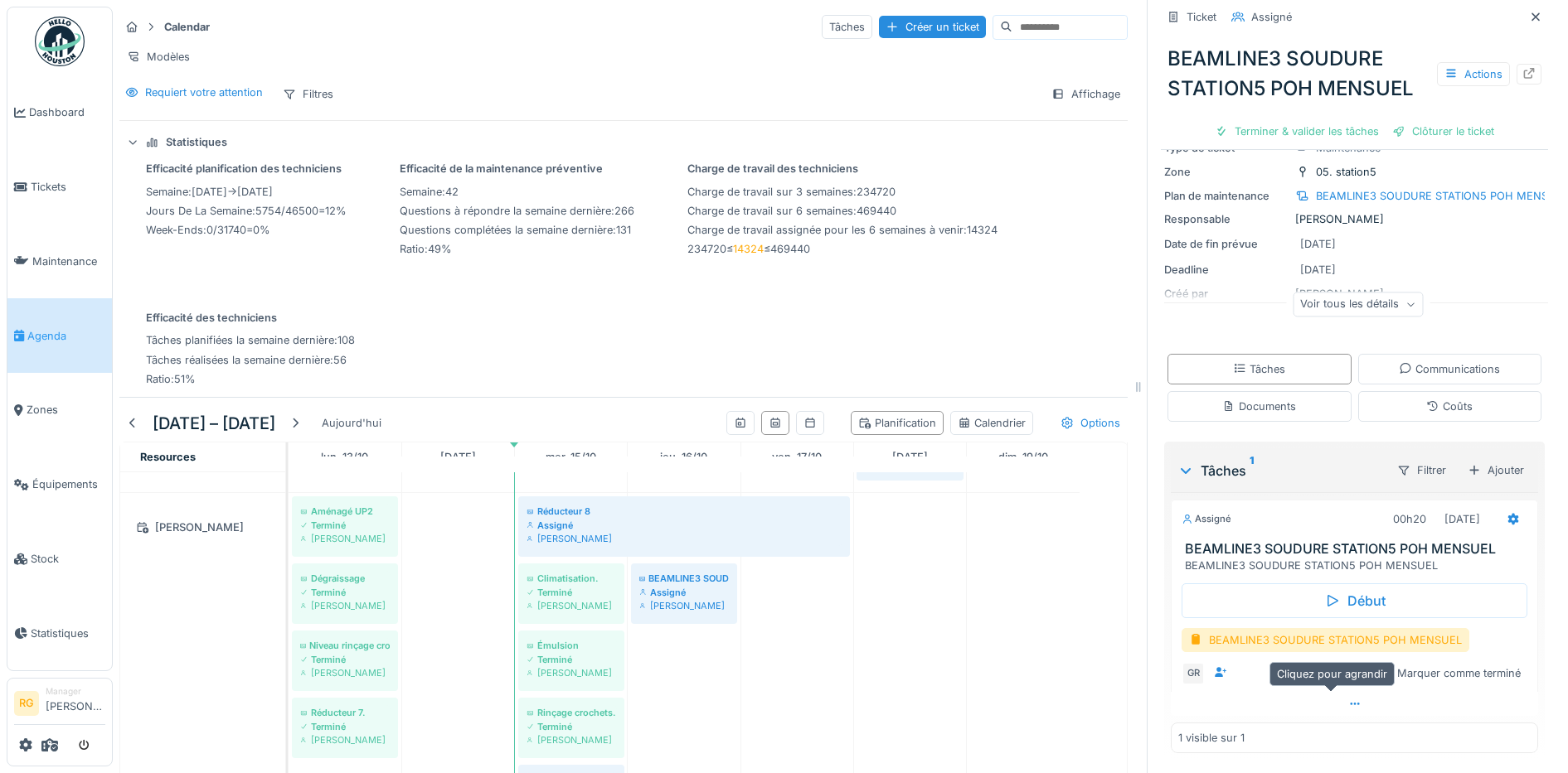
click at [1337, 692] on div at bounding box center [1355, 704] width 368 height 24
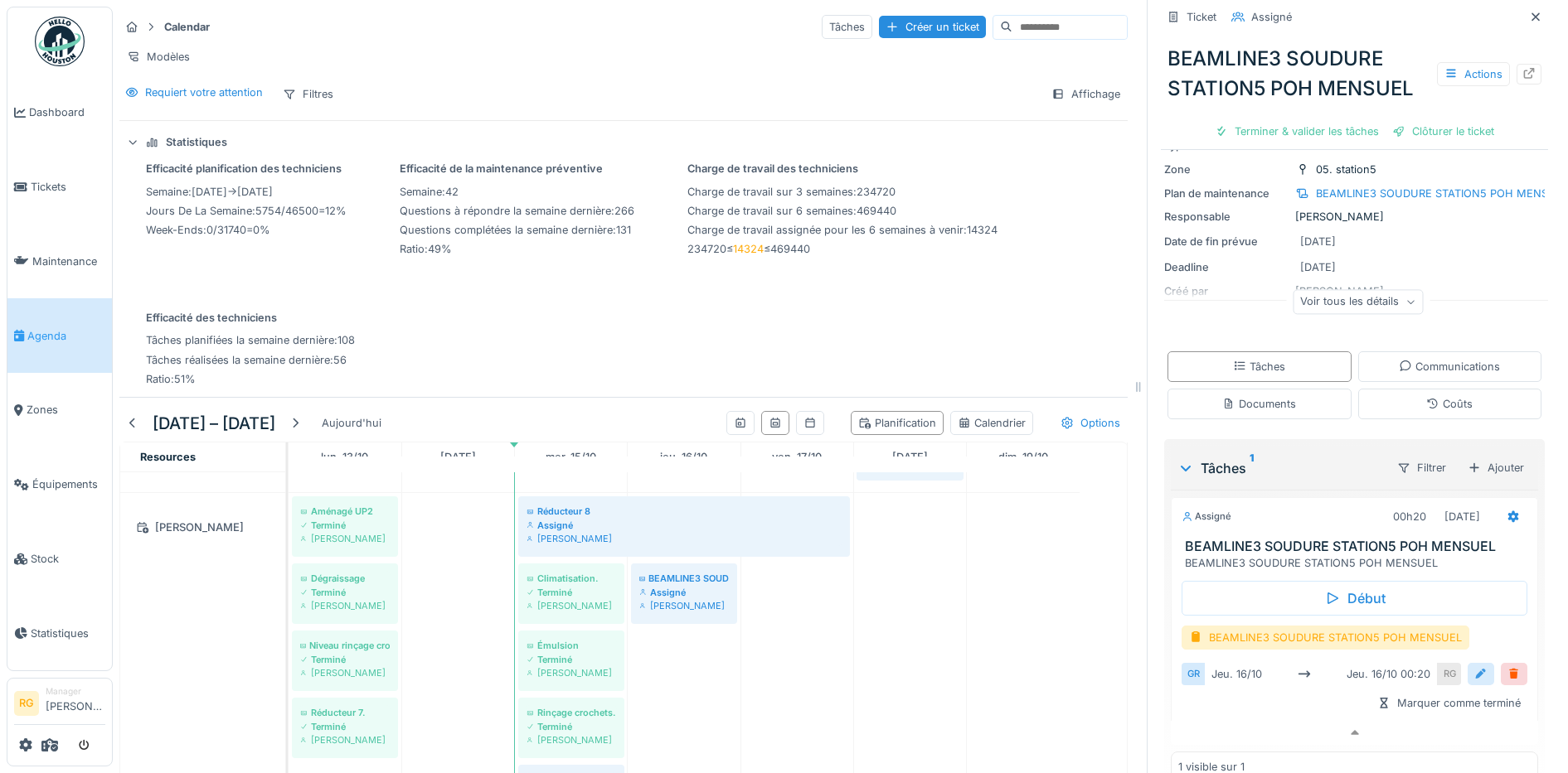
click at [1474, 667] on div at bounding box center [1481, 674] width 13 height 16
click at [1226, 711] on input "**********" at bounding box center [1354, 726] width 333 height 35
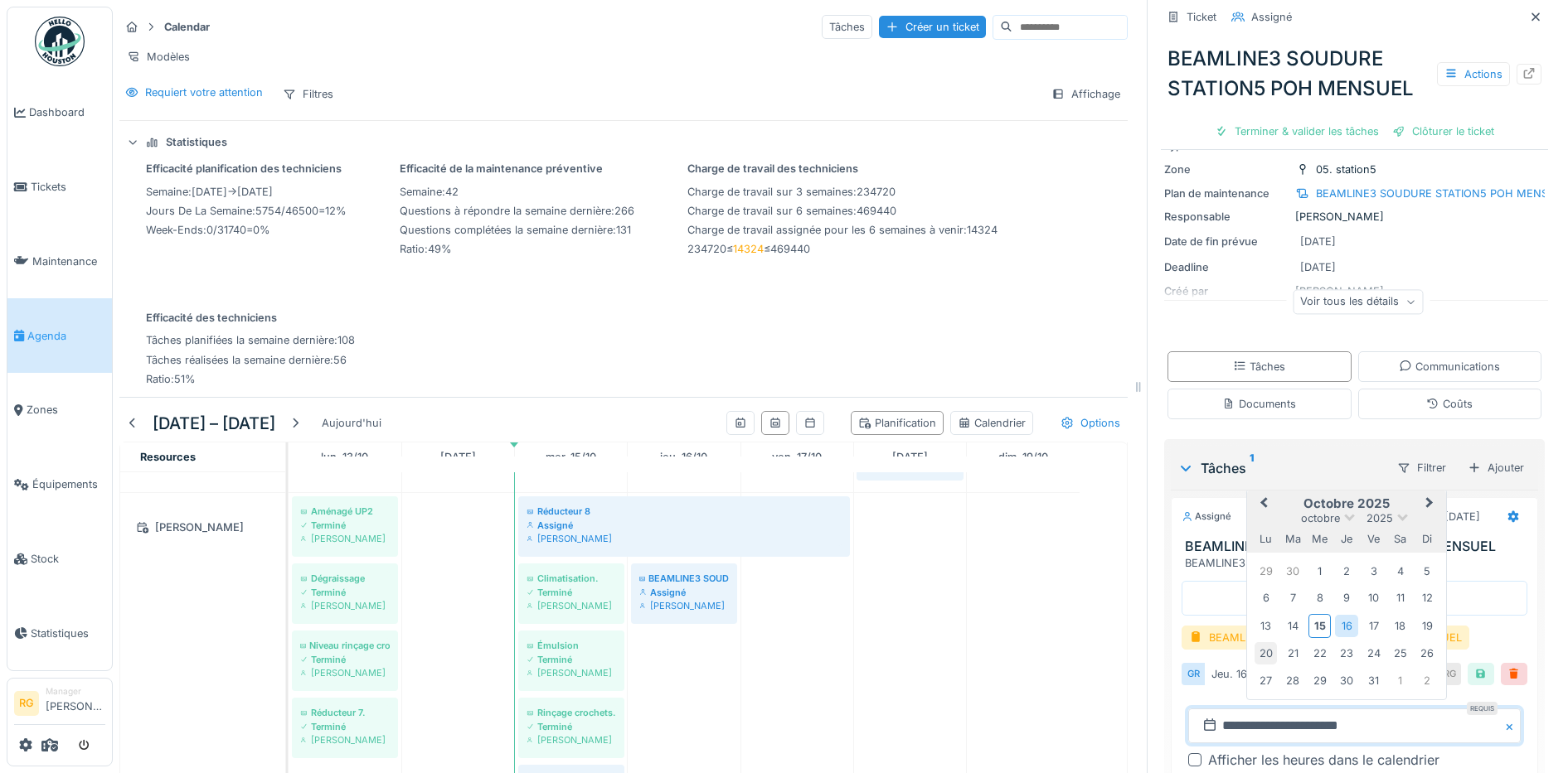
click at [1254, 648] on div "20" at bounding box center [1266, 654] width 23 height 23
click at [1254, 647] on div "20" at bounding box center [1266, 654] width 23 height 23
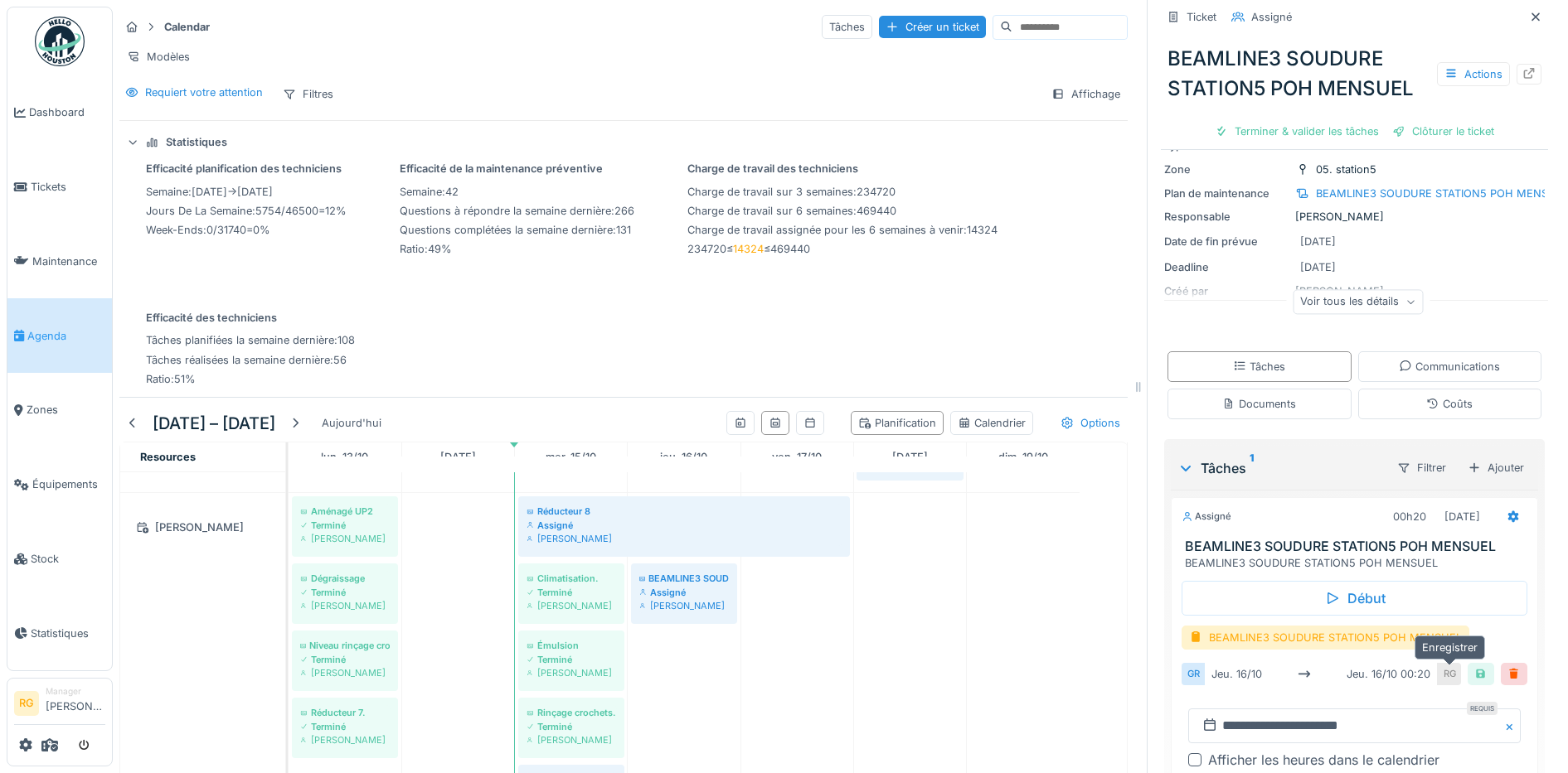
click at [1474, 667] on div at bounding box center [1481, 674] width 13 height 16
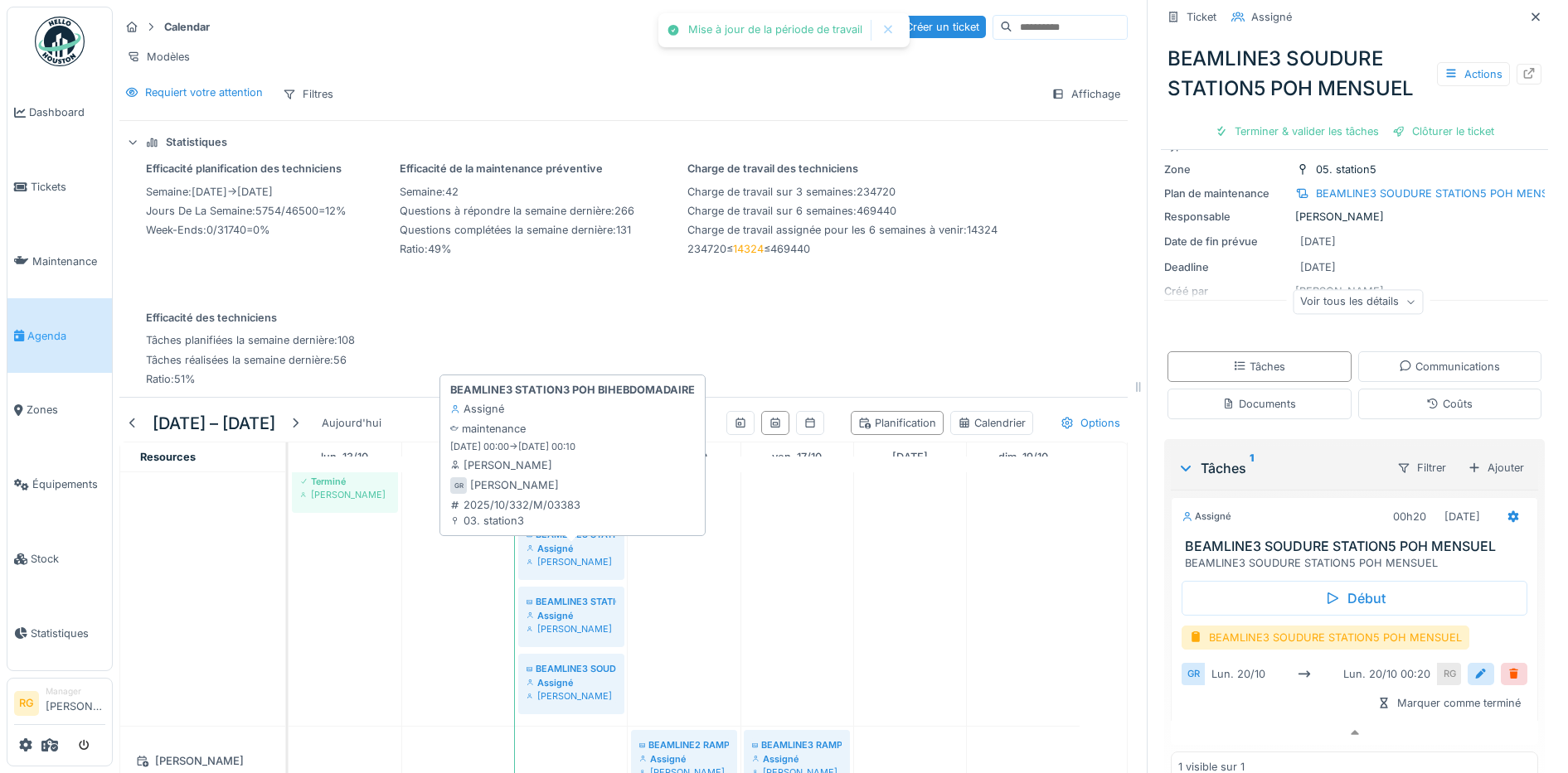
scroll to position [1140, 0]
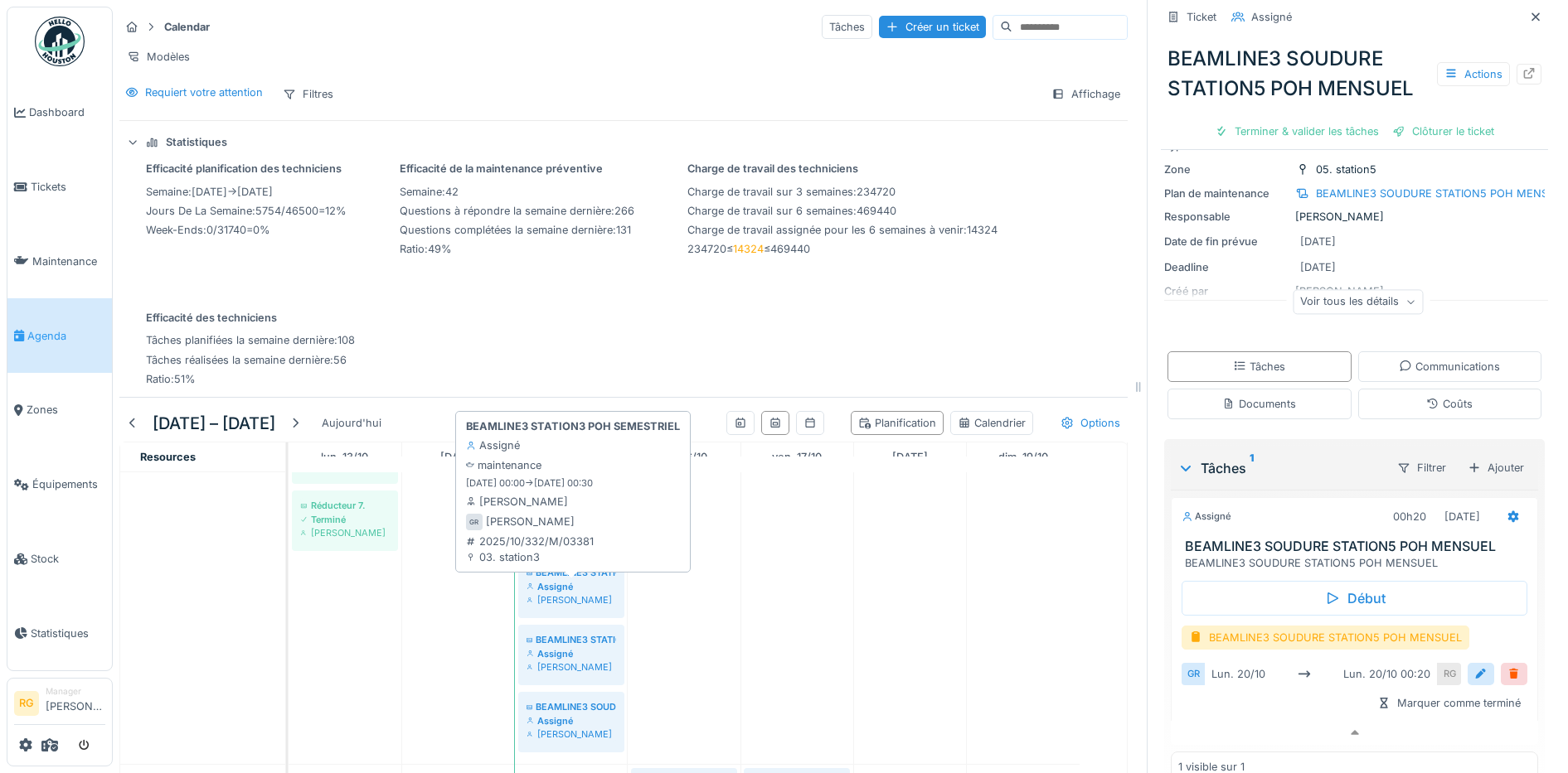
click at [558, 586] on div "Assigné" at bounding box center [571, 587] width 90 height 13
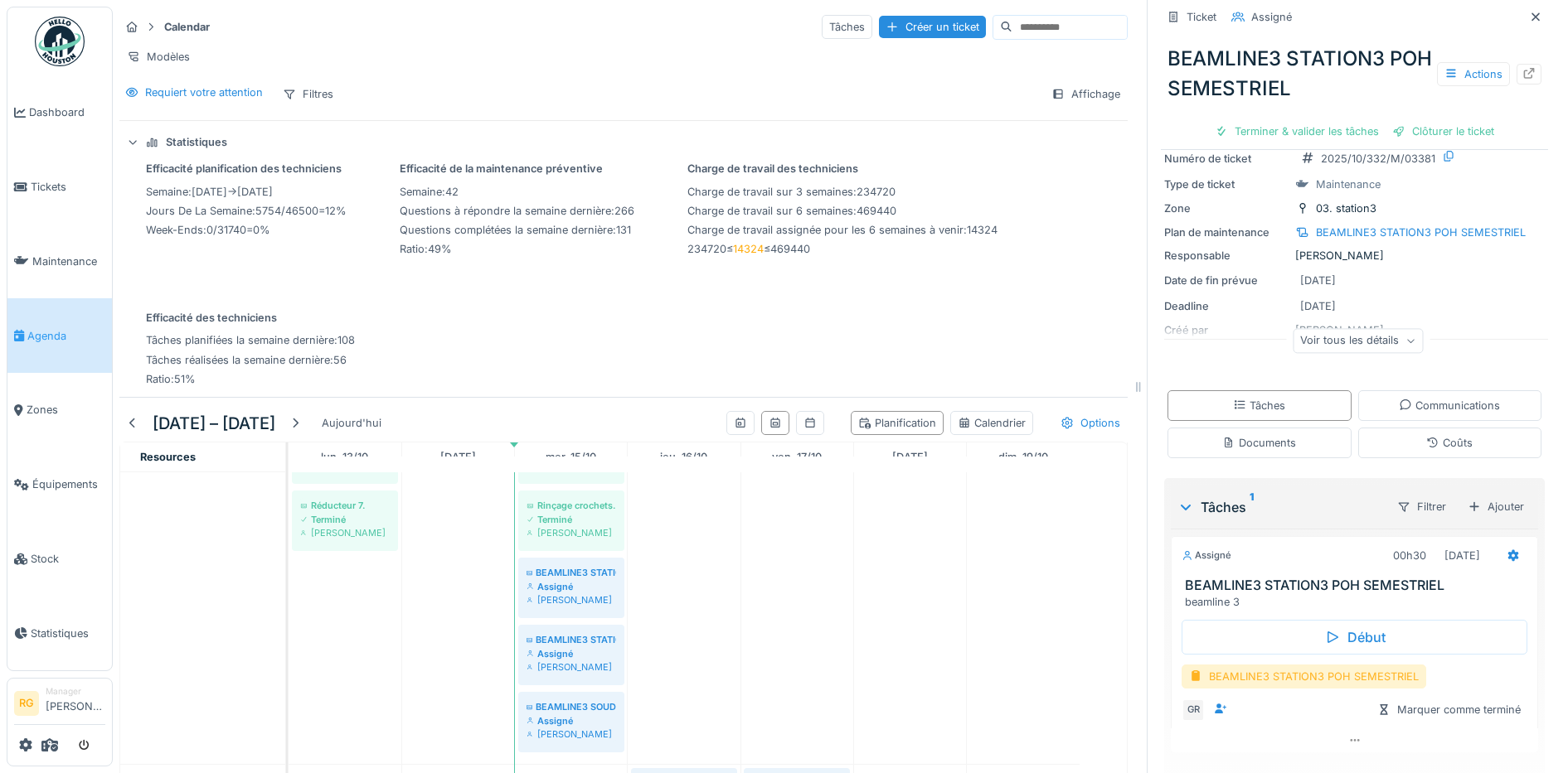
scroll to position [100, 0]
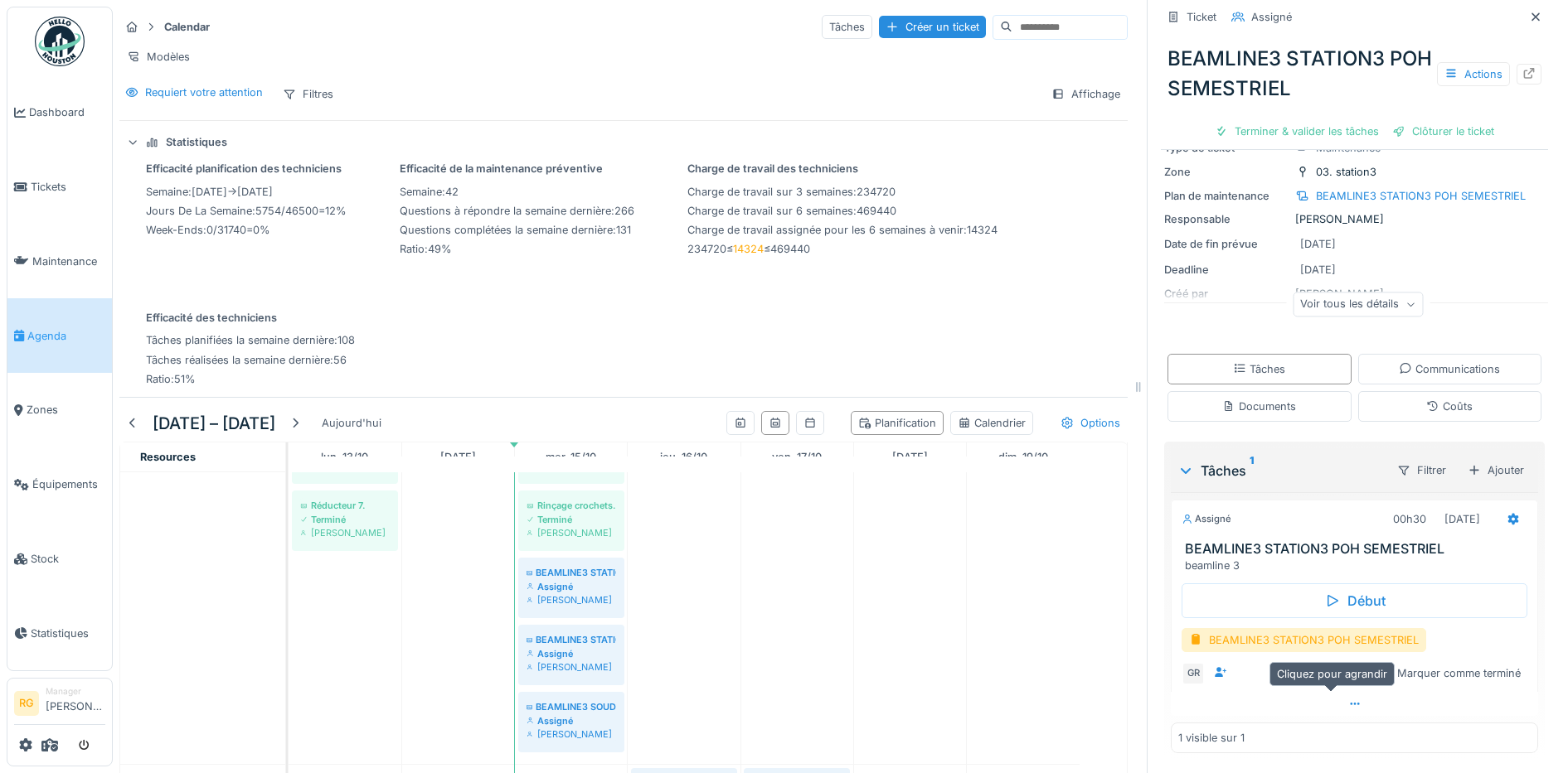
click at [1348, 699] on icon at bounding box center [1355, 704] width 13 height 10
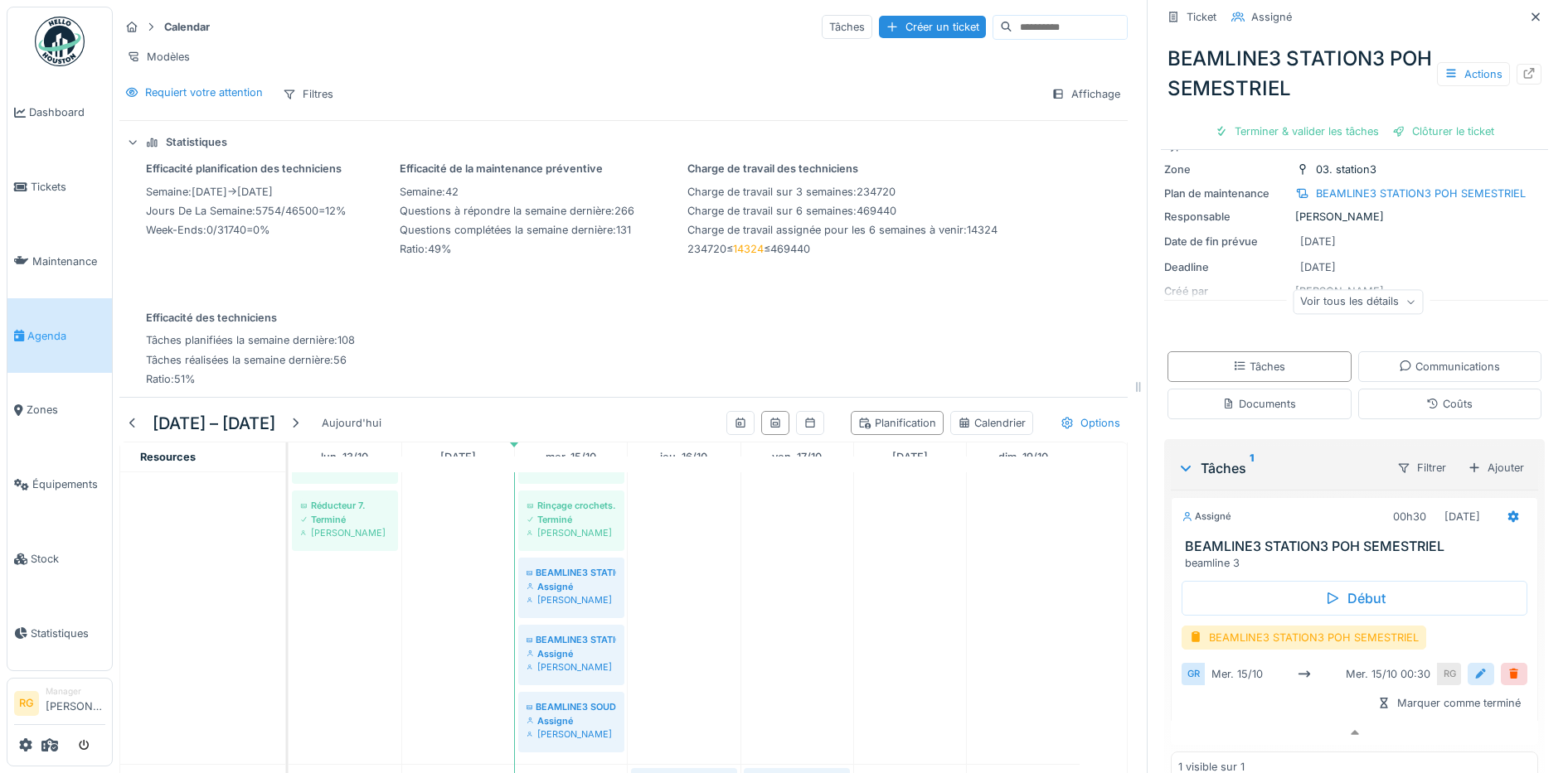
click at [1474, 667] on div at bounding box center [1481, 674] width 13 height 16
click at [1212, 716] on input "**********" at bounding box center [1354, 726] width 333 height 35
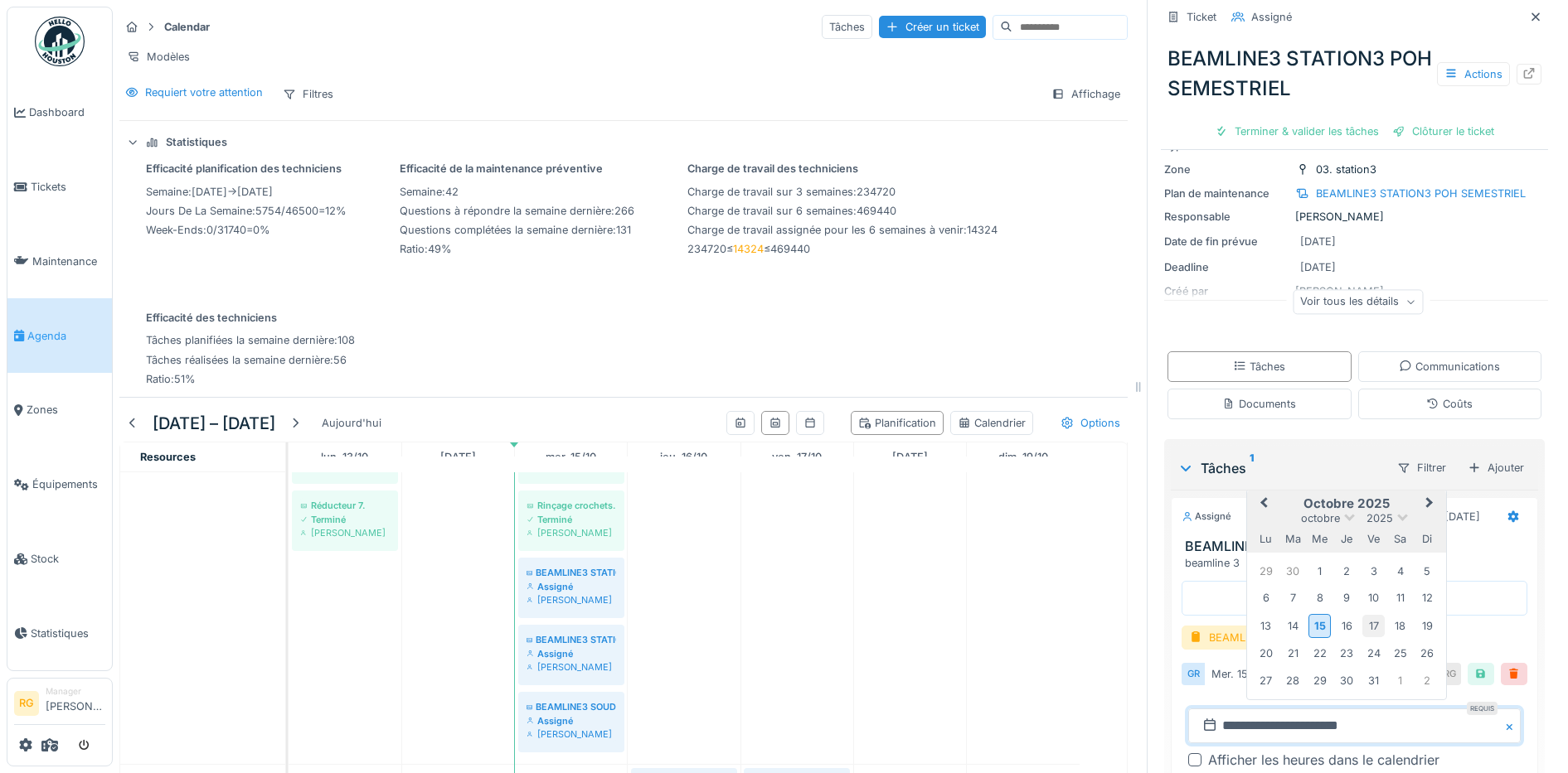
click at [1362, 615] on div "17" at bounding box center [1374, 626] width 23 height 23
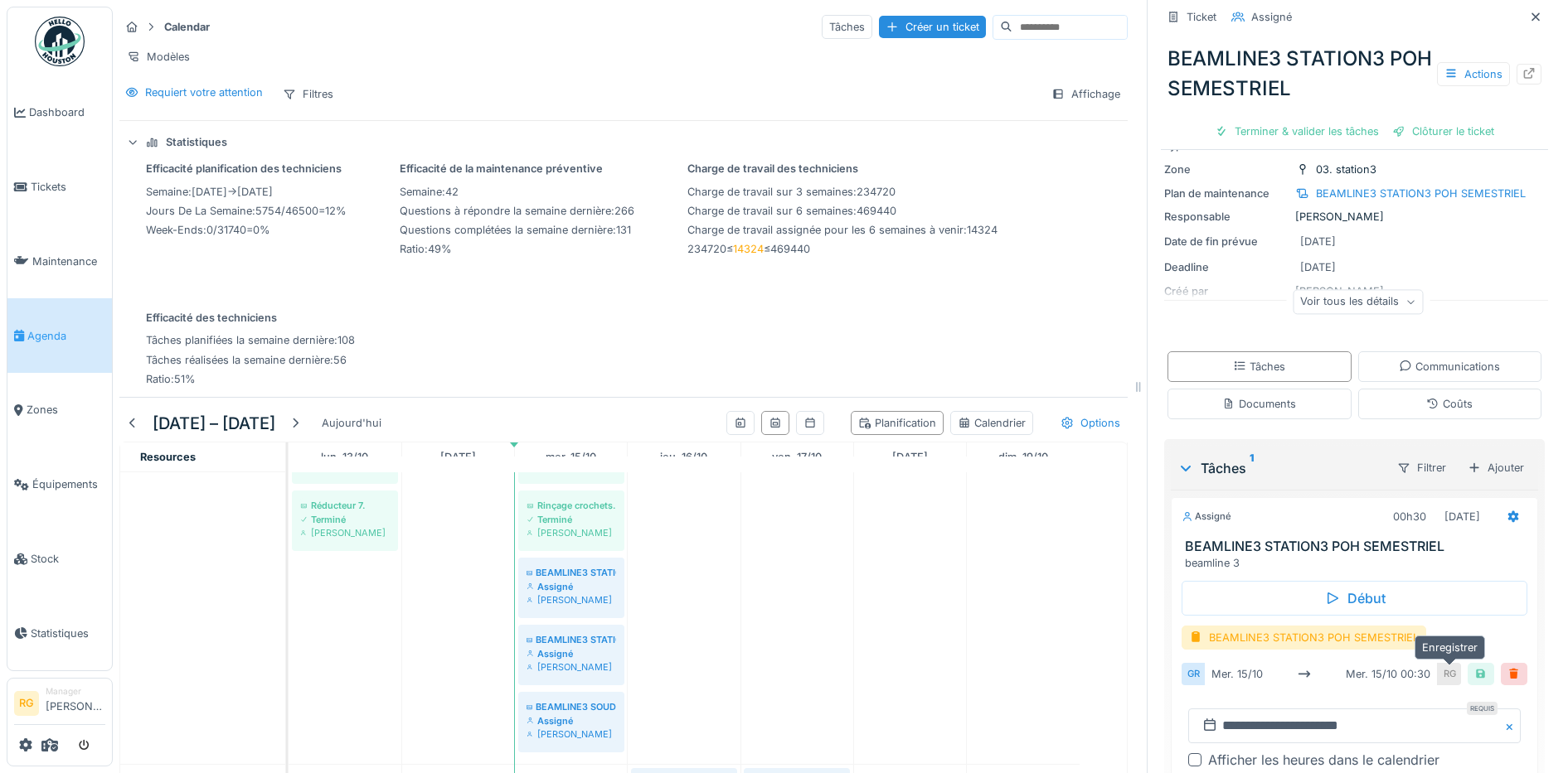
click at [1474, 667] on div at bounding box center [1481, 674] width 13 height 16
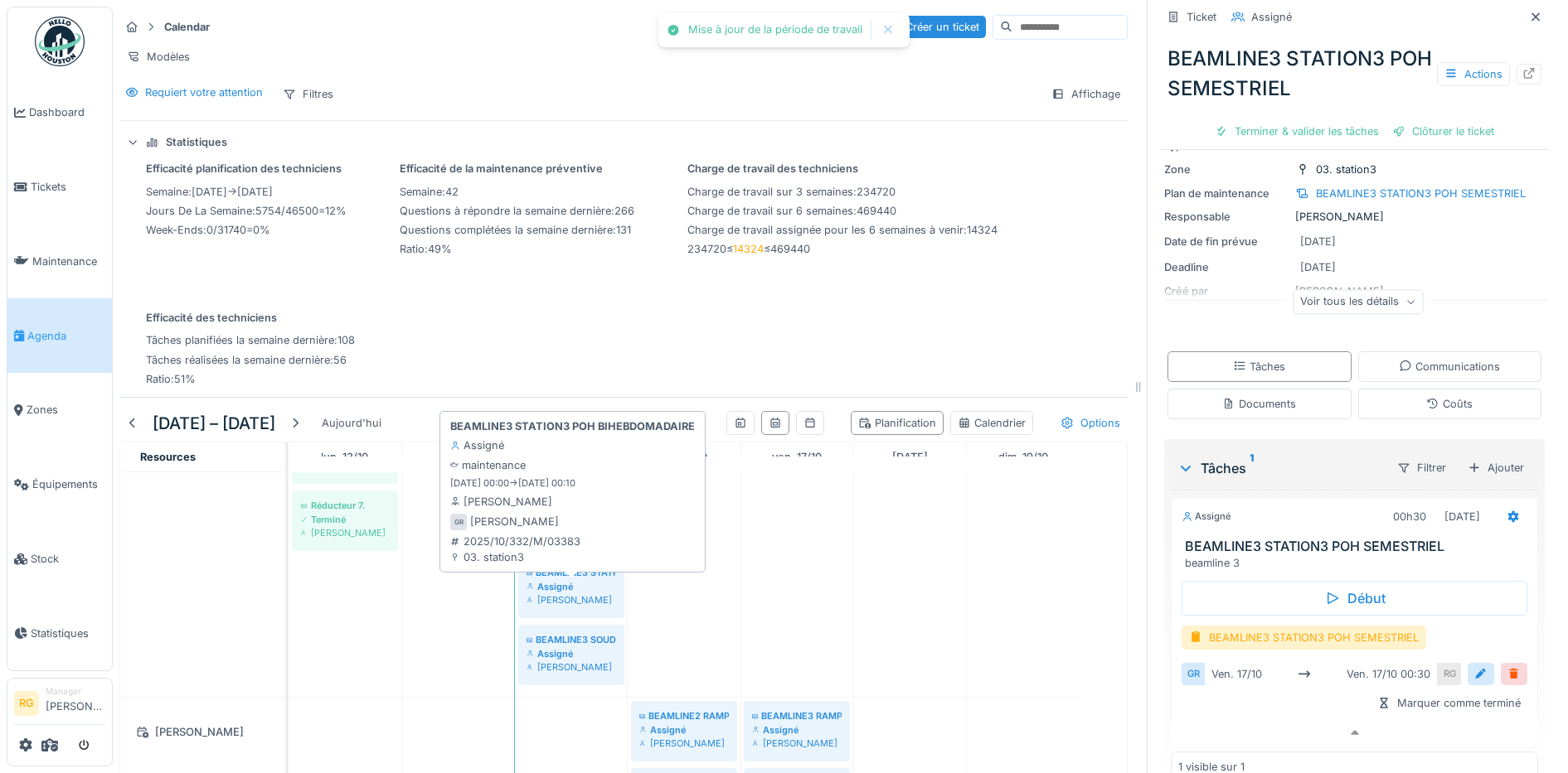
drag, startPoint x: 580, startPoint y: 584, endPoint x: 753, endPoint y: 585, distance: 173.0
click at [580, 583] on div "Assigné" at bounding box center [571, 587] width 90 height 13
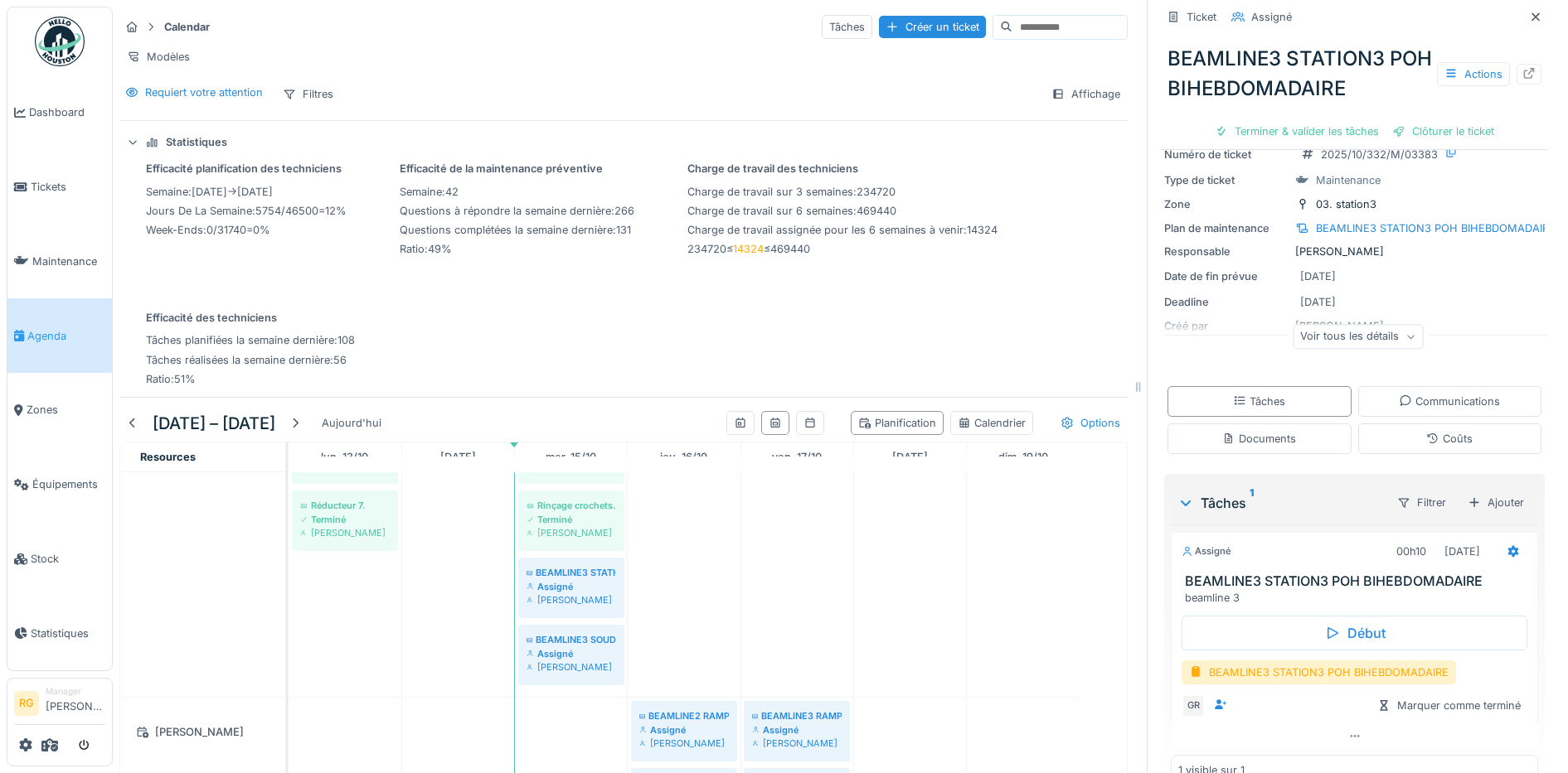
scroll to position [100, 0]
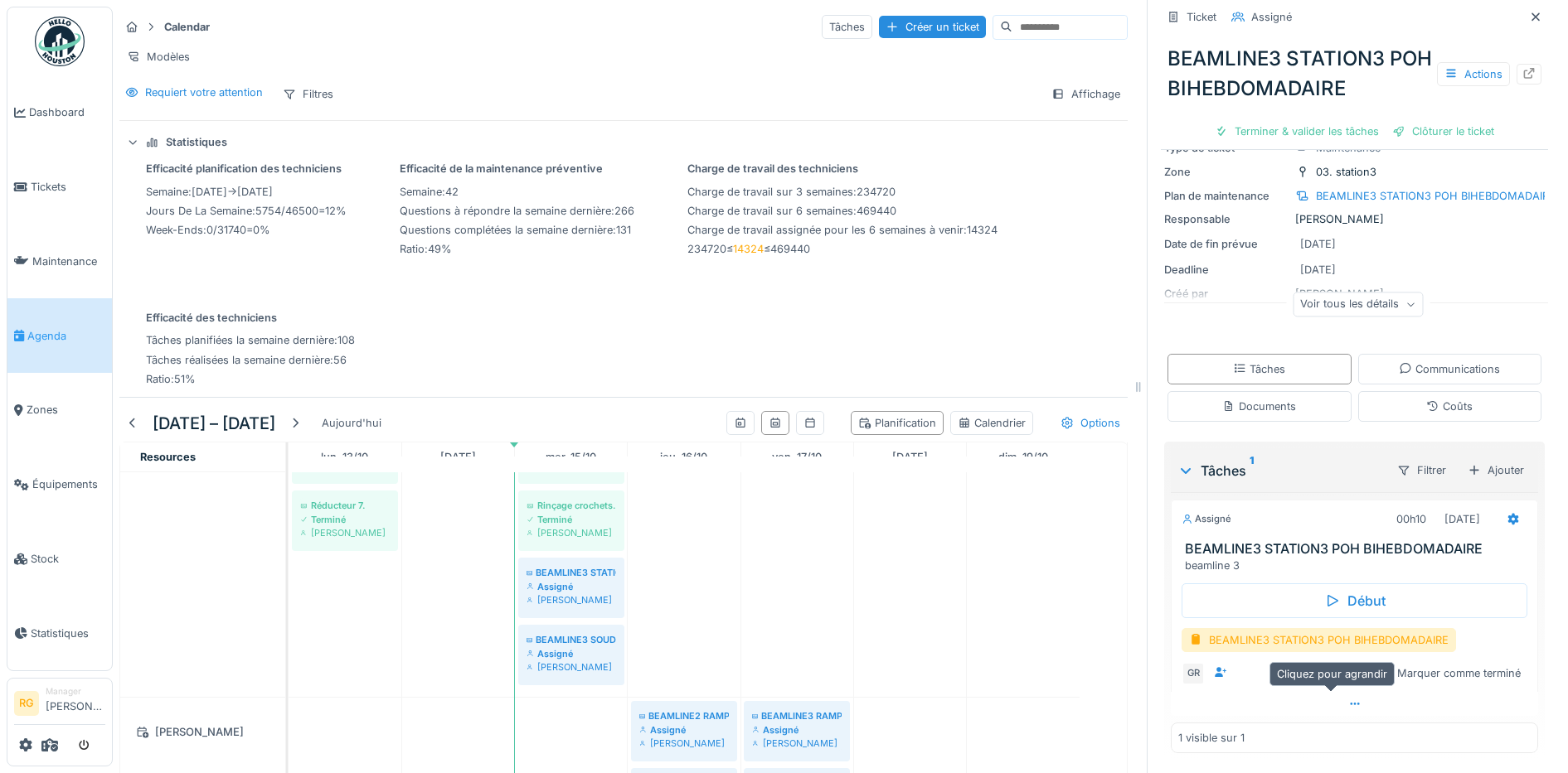
click at [1348, 699] on icon at bounding box center [1355, 704] width 13 height 10
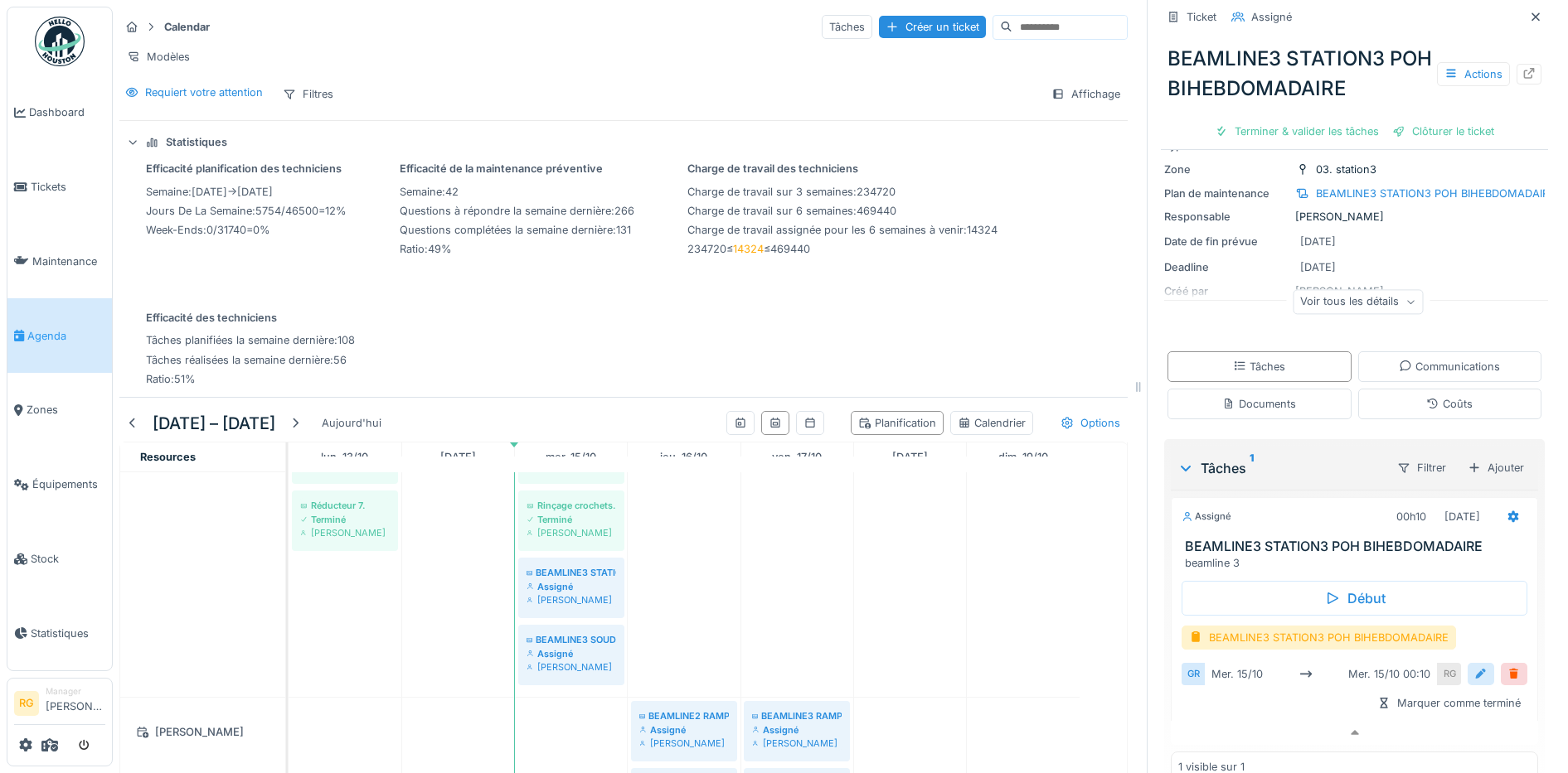
click at [1474, 667] on div at bounding box center [1481, 674] width 13 height 16
click at [1213, 716] on input "**********" at bounding box center [1354, 726] width 333 height 35
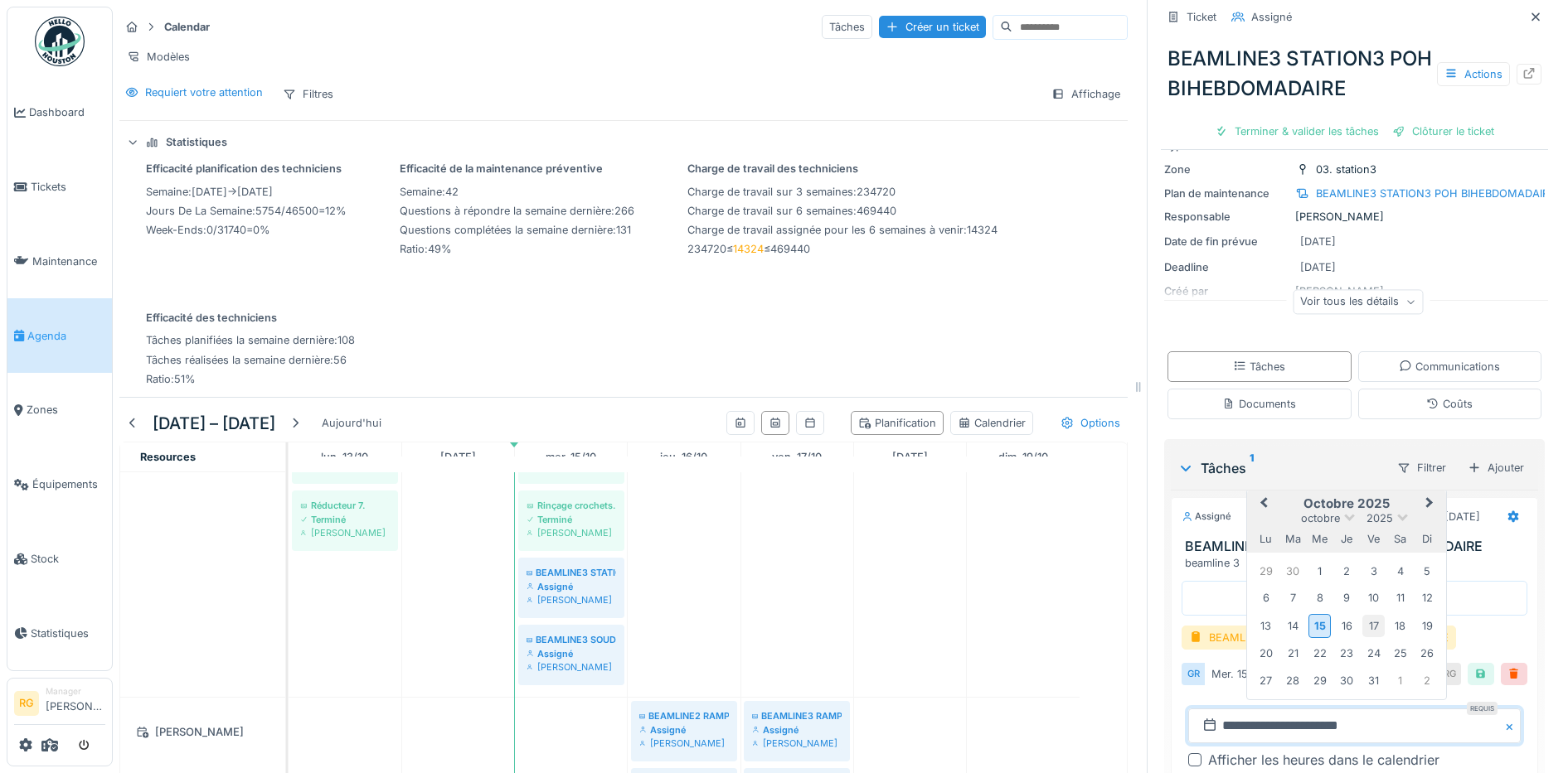
click at [1362, 615] on div "17" at bounding box center [1374, 626] width 23 height 23
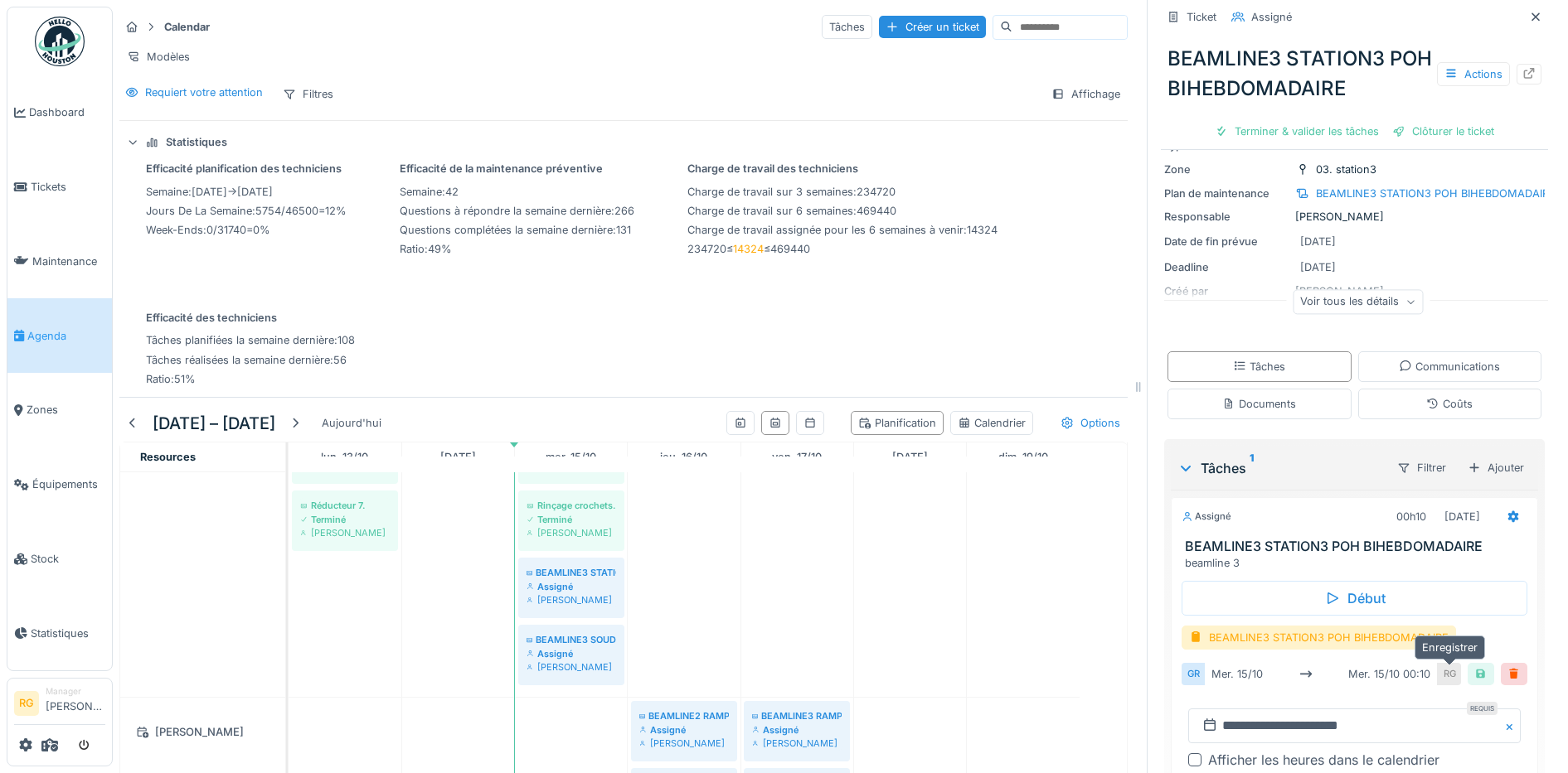
click at [1474, 667] on div at bounding box center [1481, 674] width 13 height 16
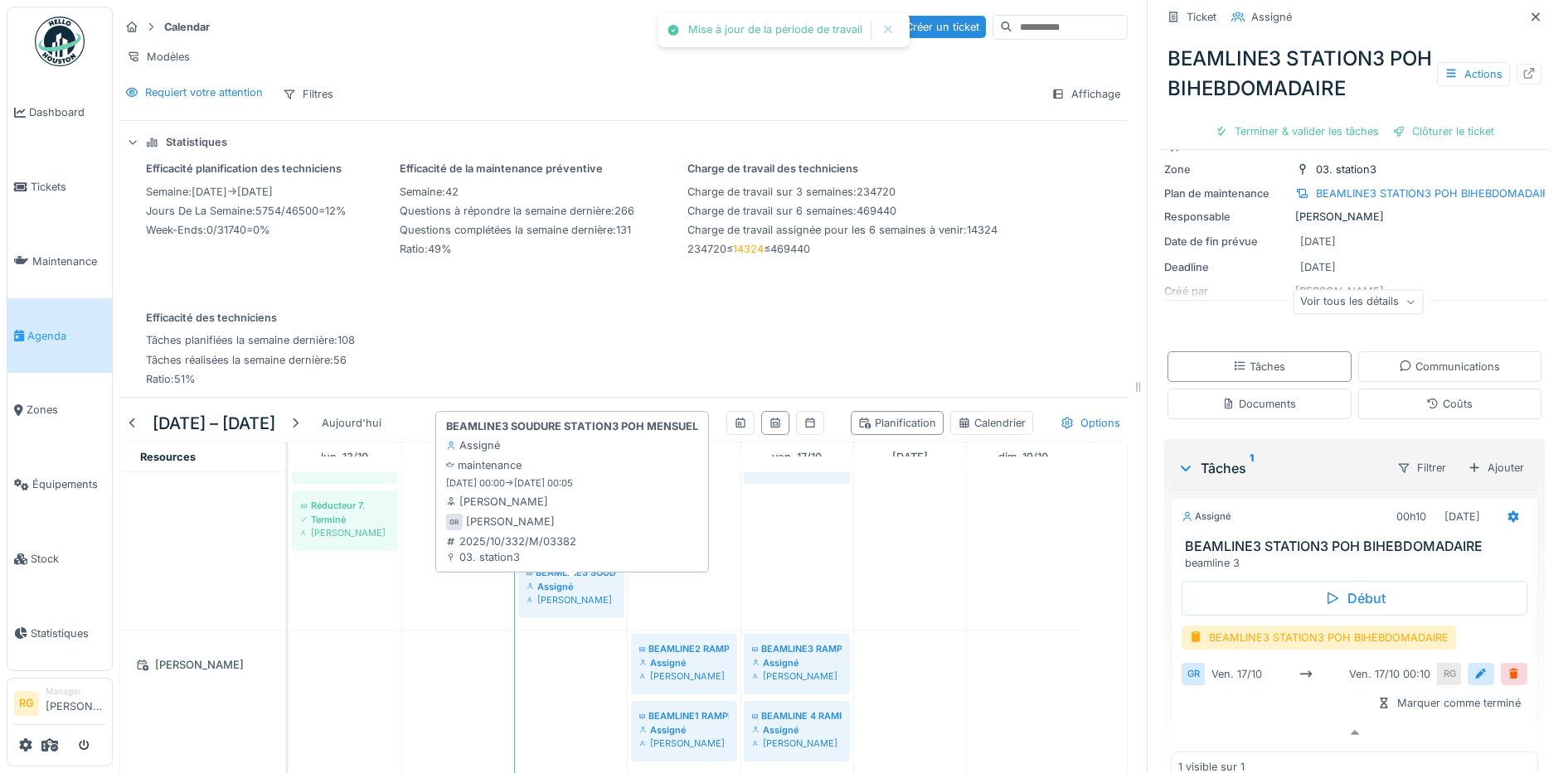
click at [553, 581] on div "Assigné" at bounding box center [571, 587] width 90 height 13
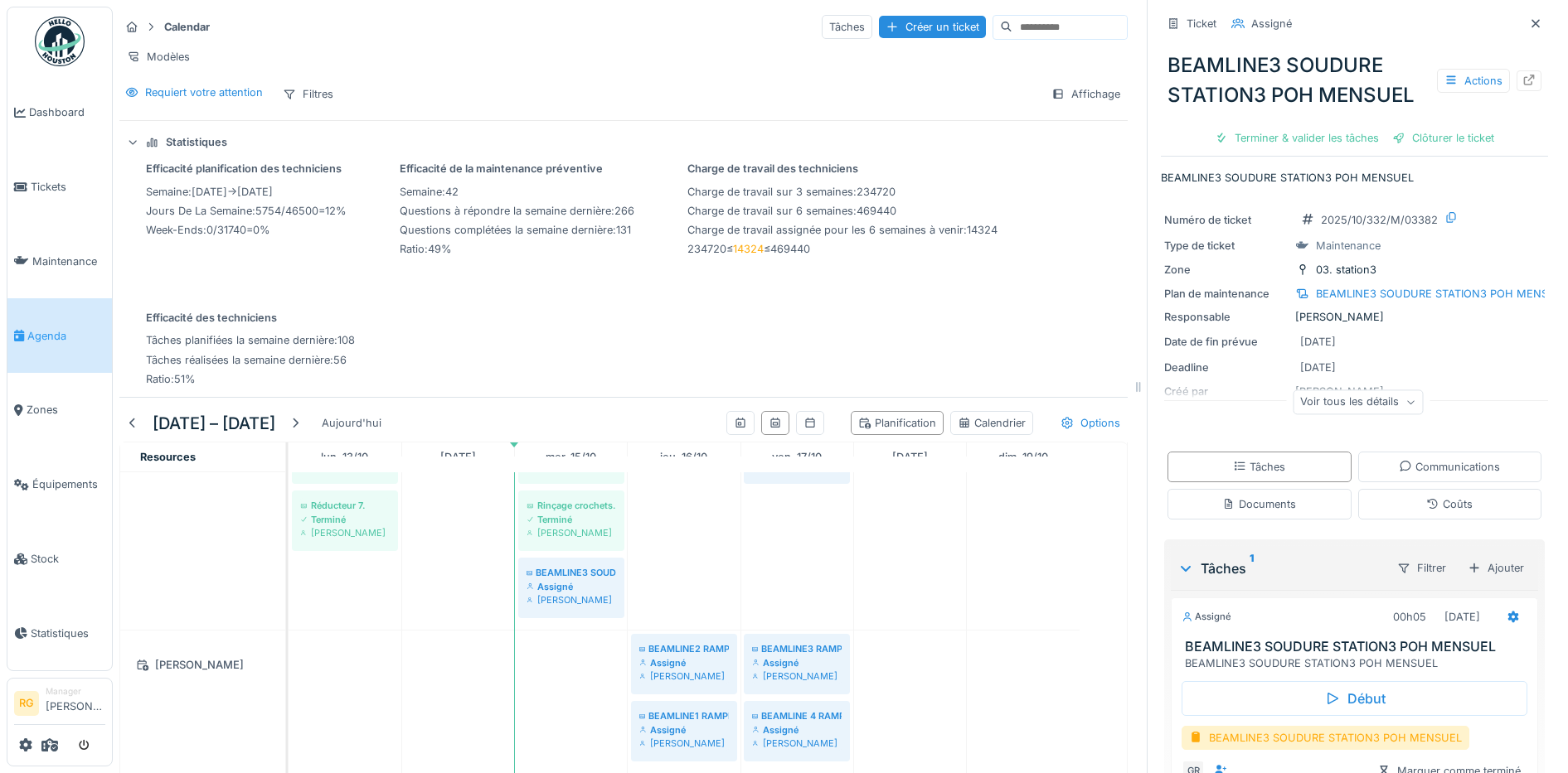
scroll to position [100, 0]
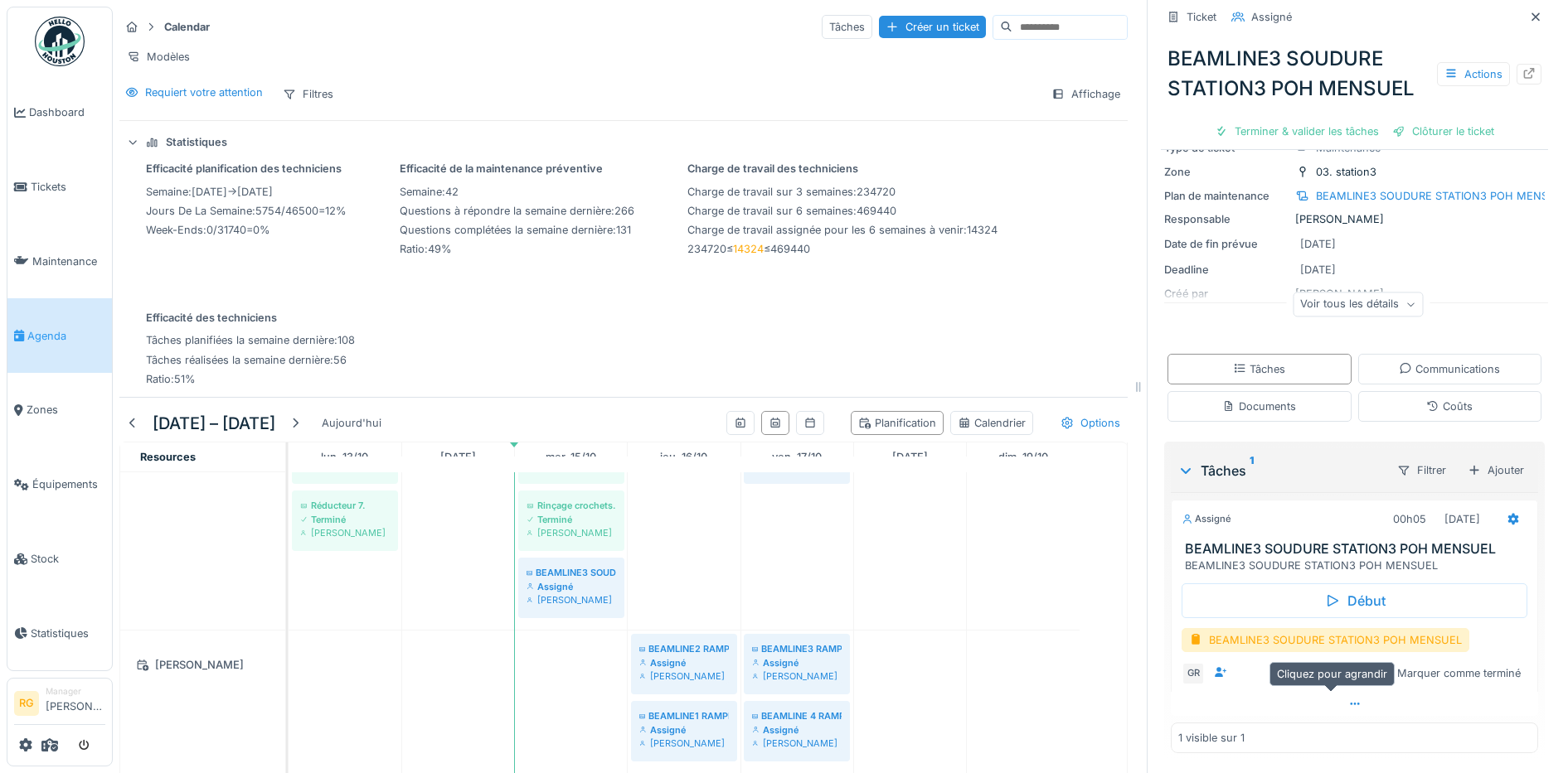
click at [1348, 699] on icon at bounding box center [1355, 704] width 13 height 10
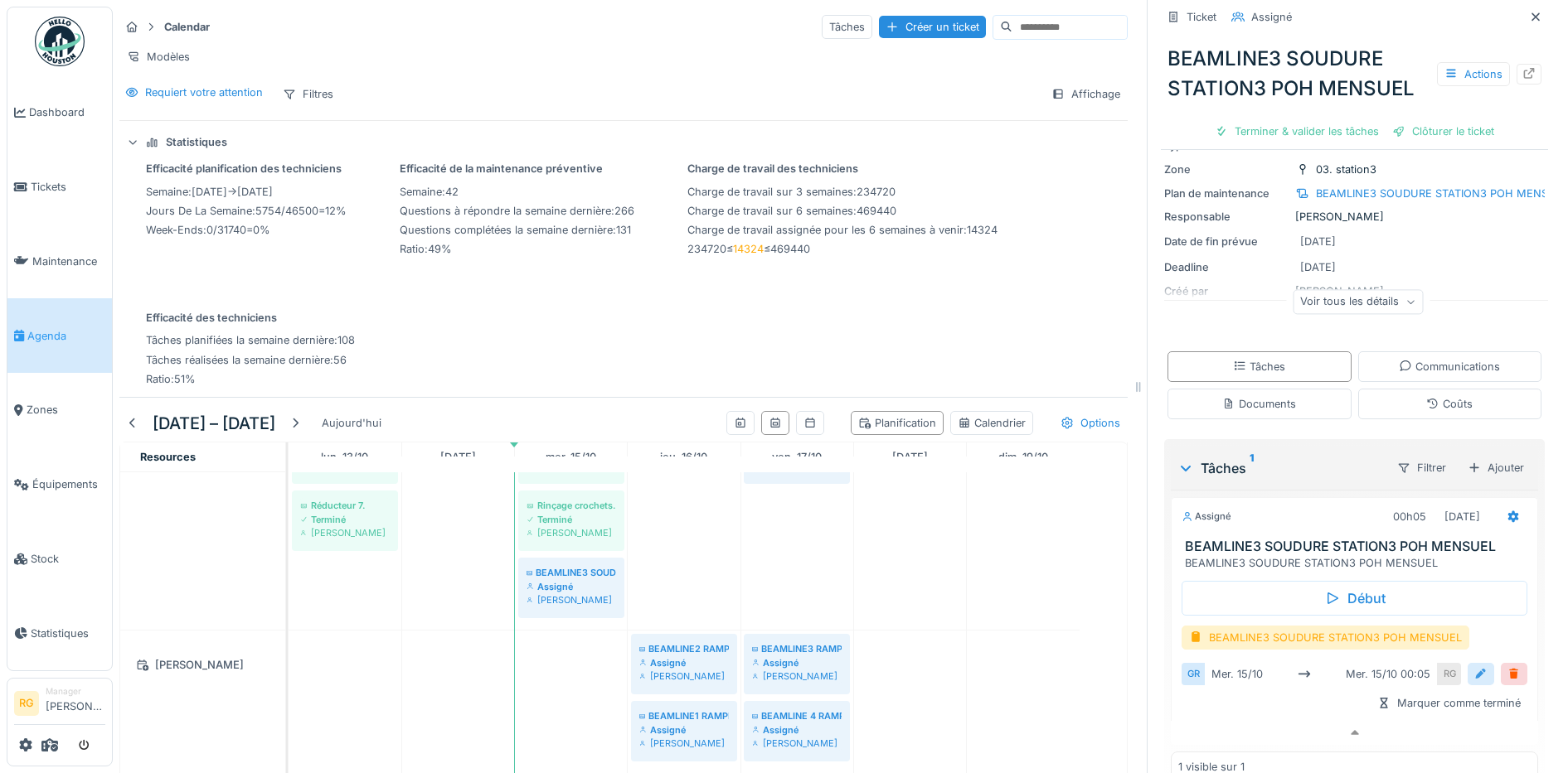
click at [1474, 667] on div at bounding box center [1481, 674] width 13 height 16
click at [1217, 718] on input "**********" at bounding box center [1354, 726] width 333 height 35
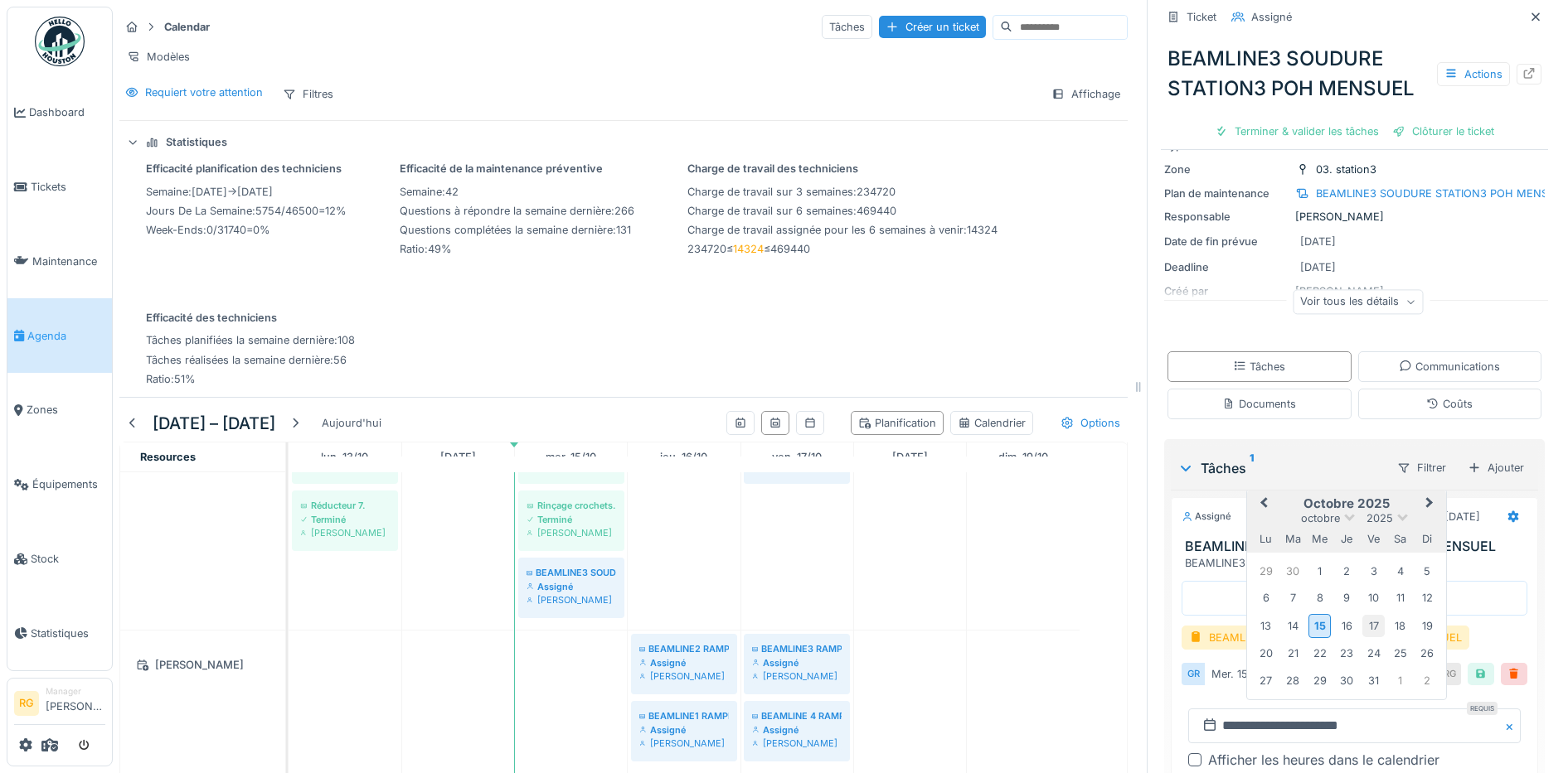
click at [1362, 616] on div "17" at bounding box center [1374, 626] width 23 height 23
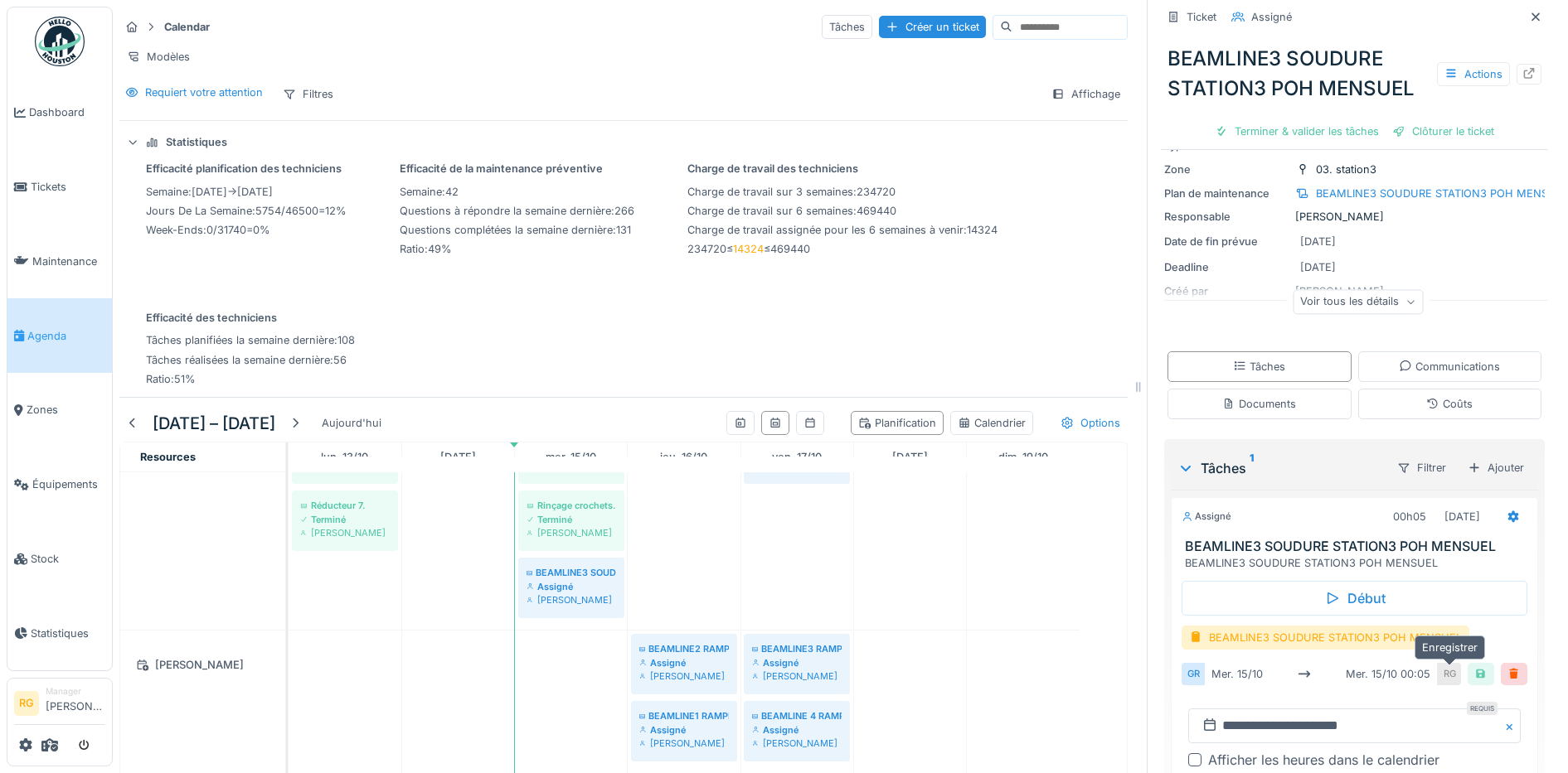
click at [1474, 667] on div at bounding box center [1481, 674] width 13 height 16
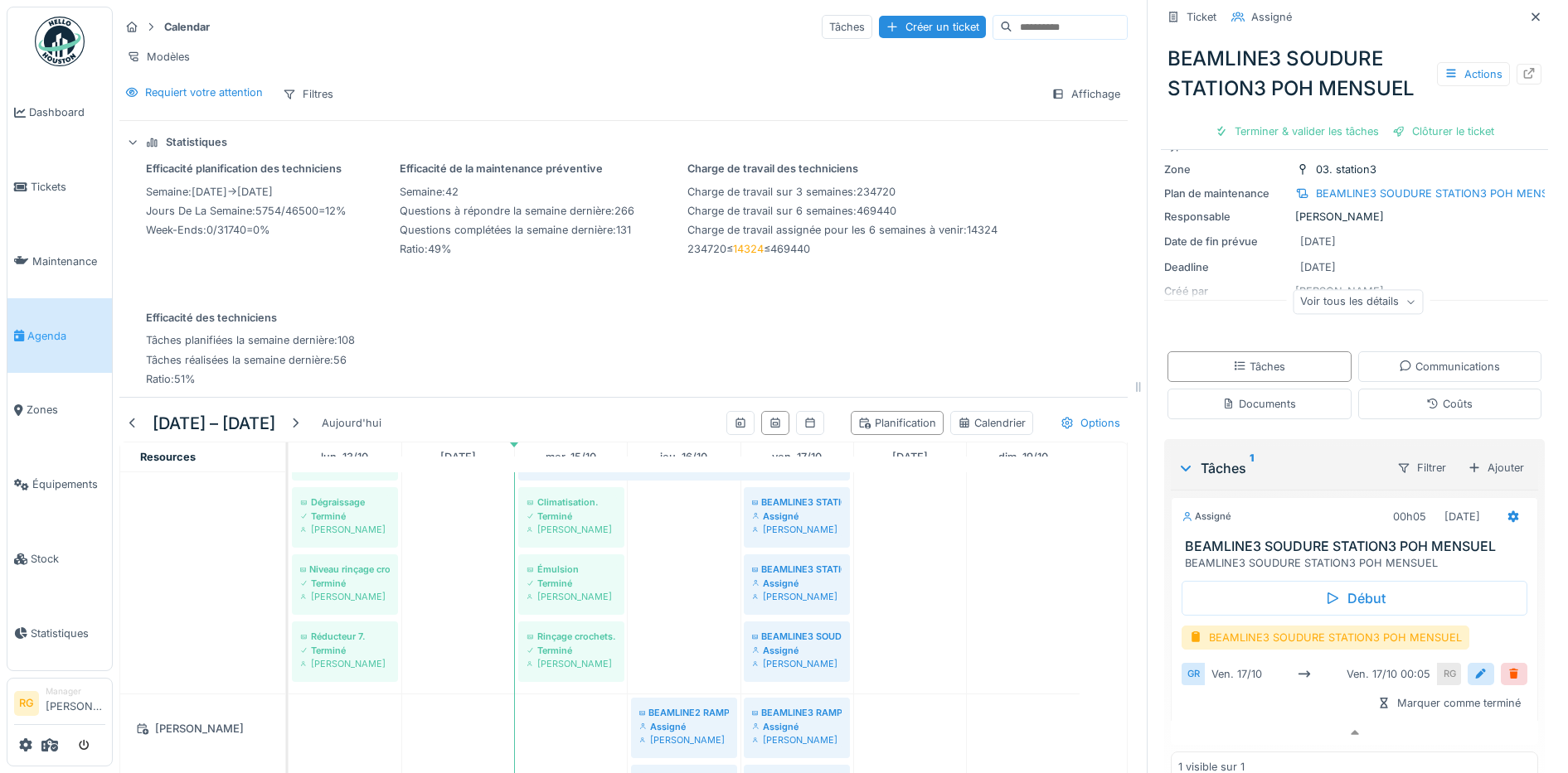
scroll to position [1036, 0]
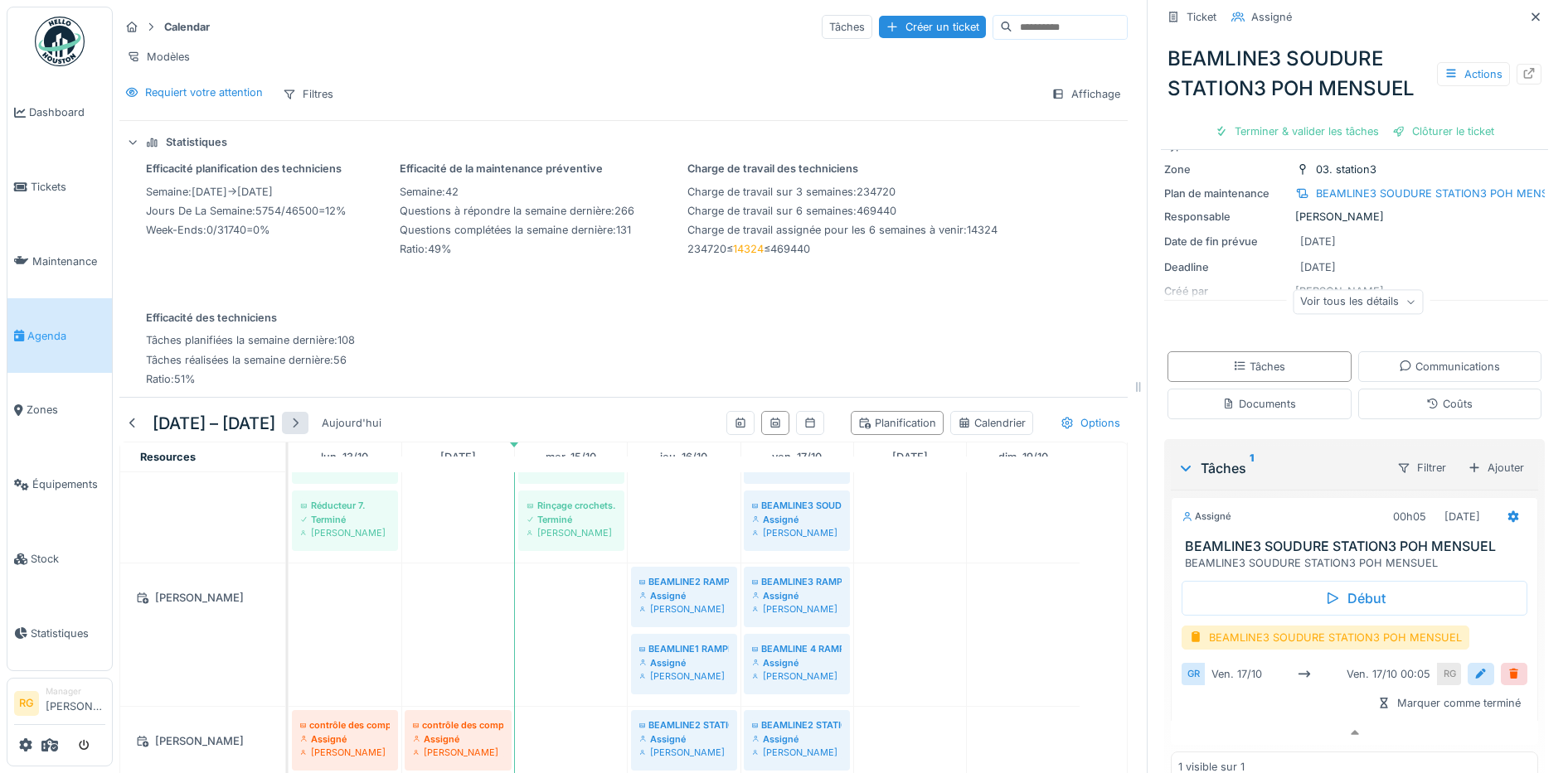
click at [300, 418] on div at bounding box center [296, 422] width 13 height 16
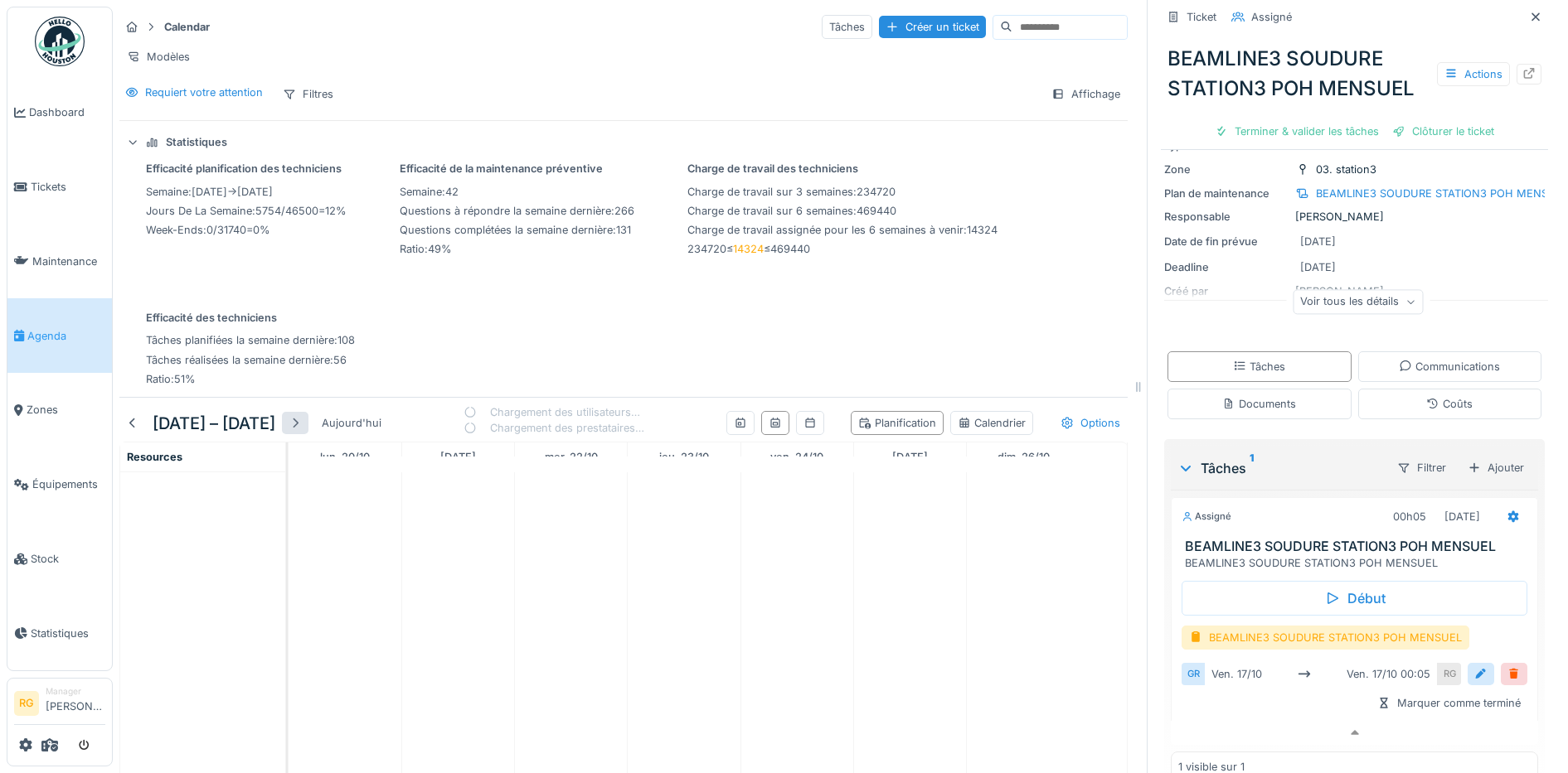
scroll to position [0, 0]
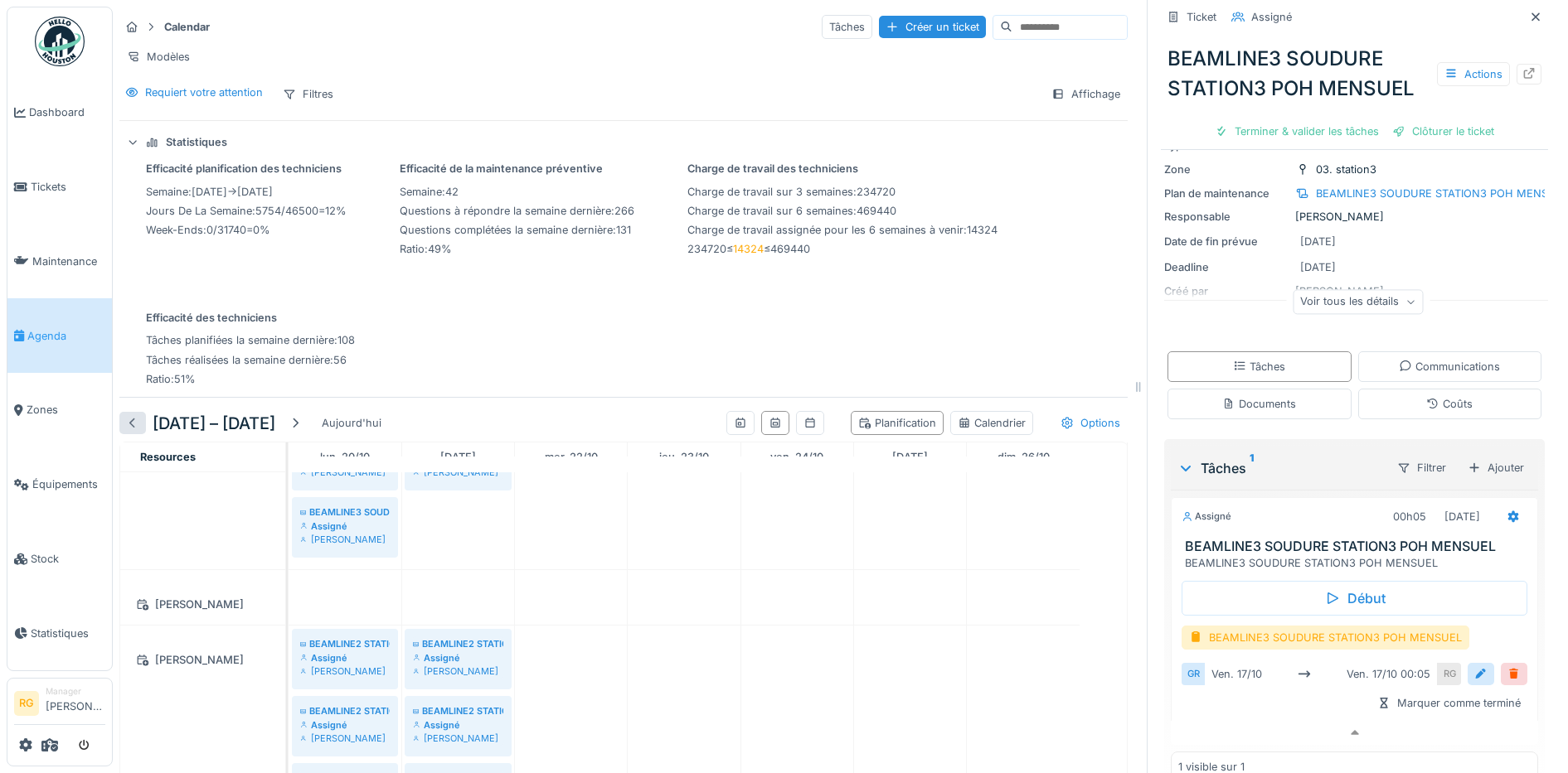
click at [132, 422] on div at bounding box center [133, 422] width 13 height 16
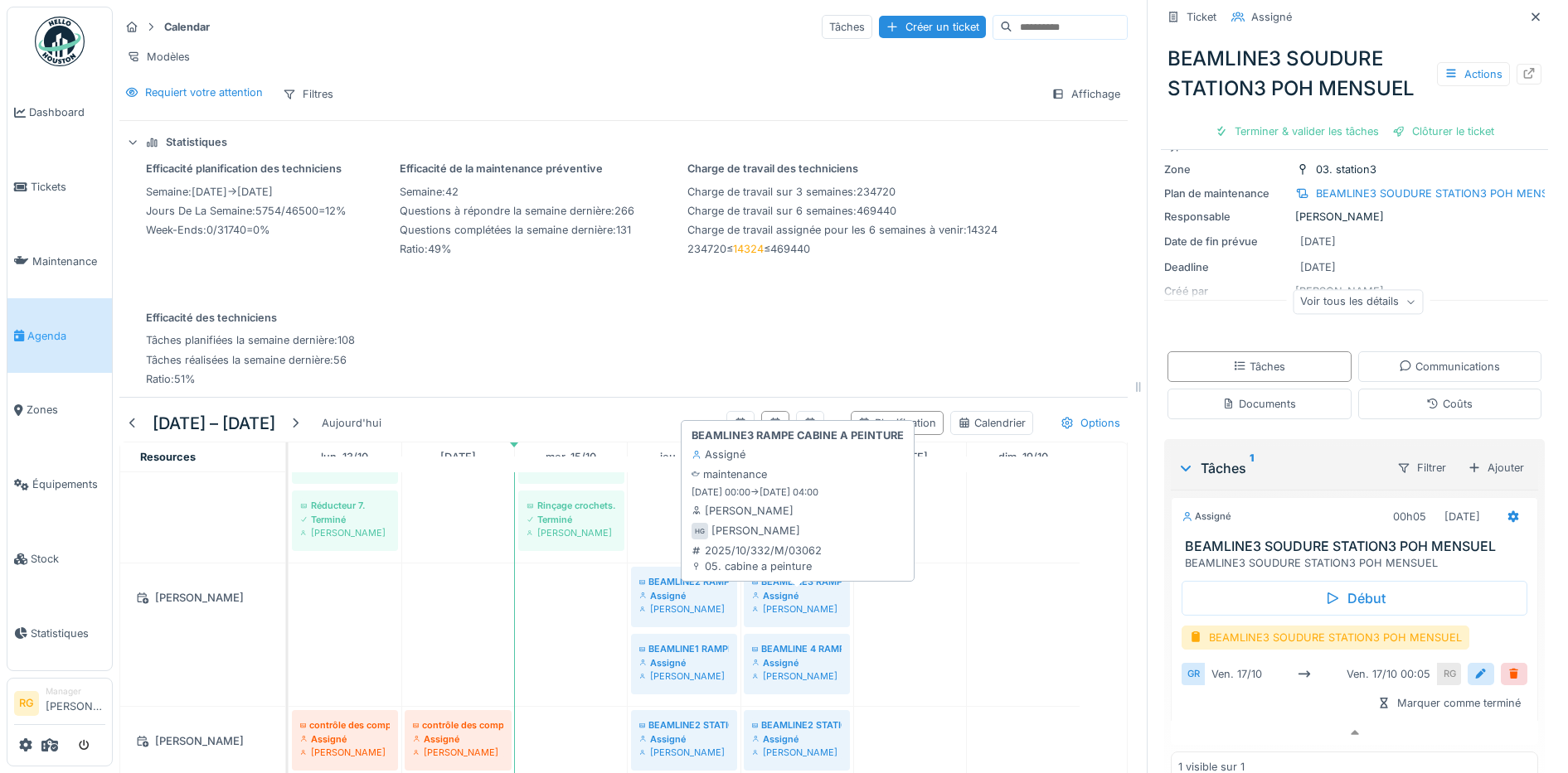
click at [806, 594] on div "Assigné" at bounding box center [797, 596] width 90 height 13
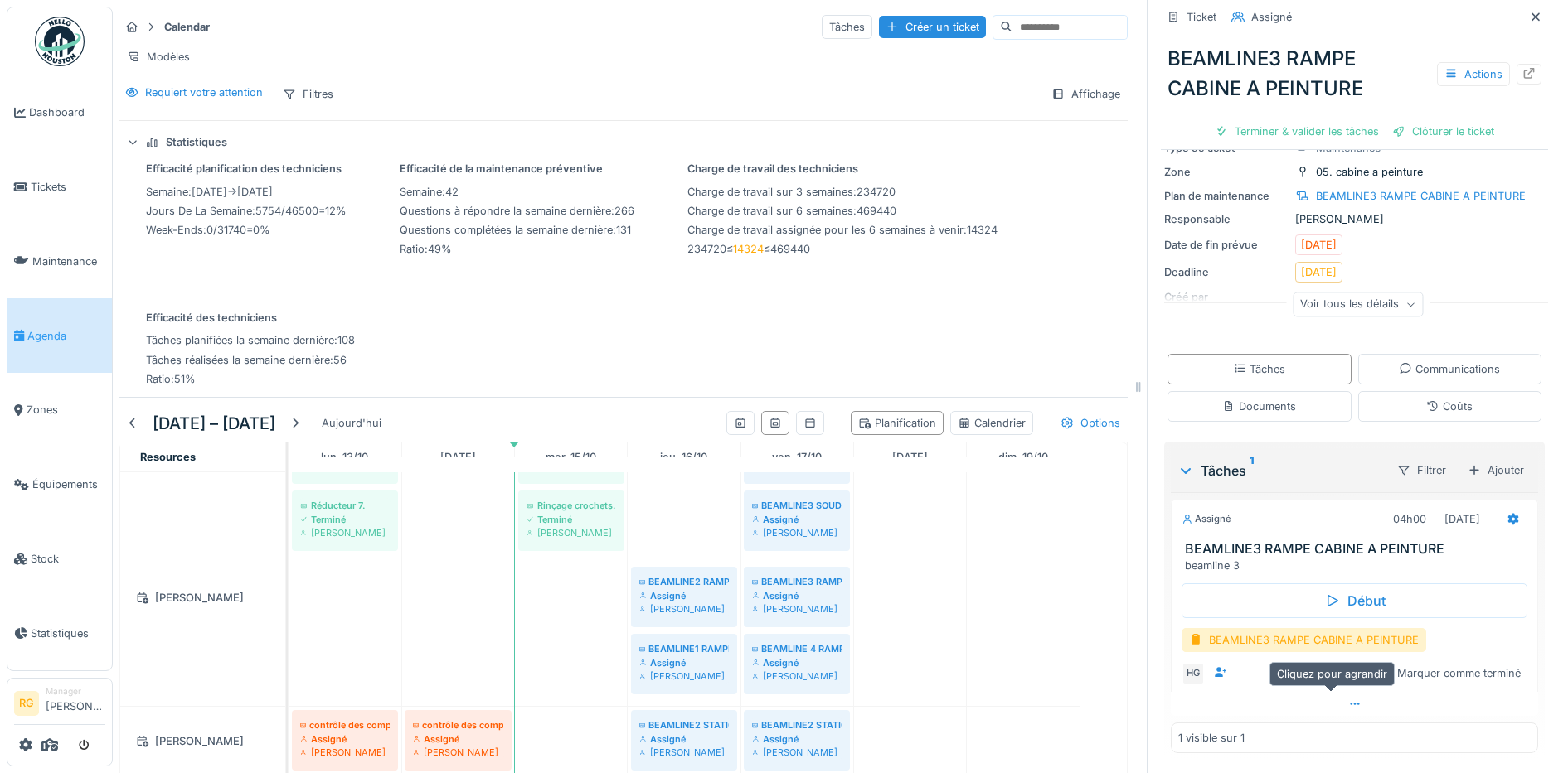
click at [1348, 699] on icon at bounding box center [1355, 704] width 13 height 10
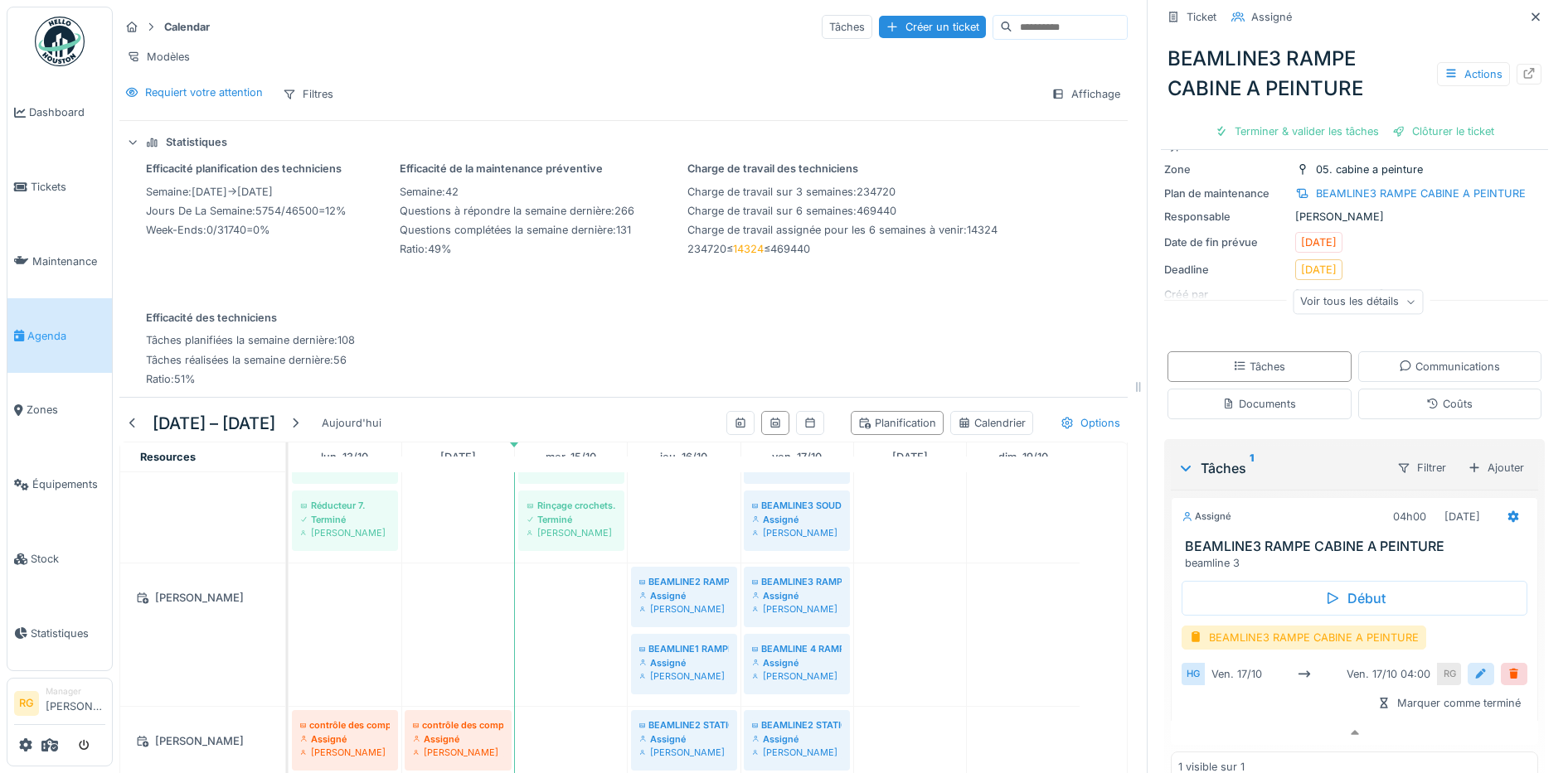
click at [1474, 667] on div at bounding box center [1481, 674] width 13 height 16
click at [1217, 716] on input "**********" at bounding box center [1354, 726] width 333 height 35
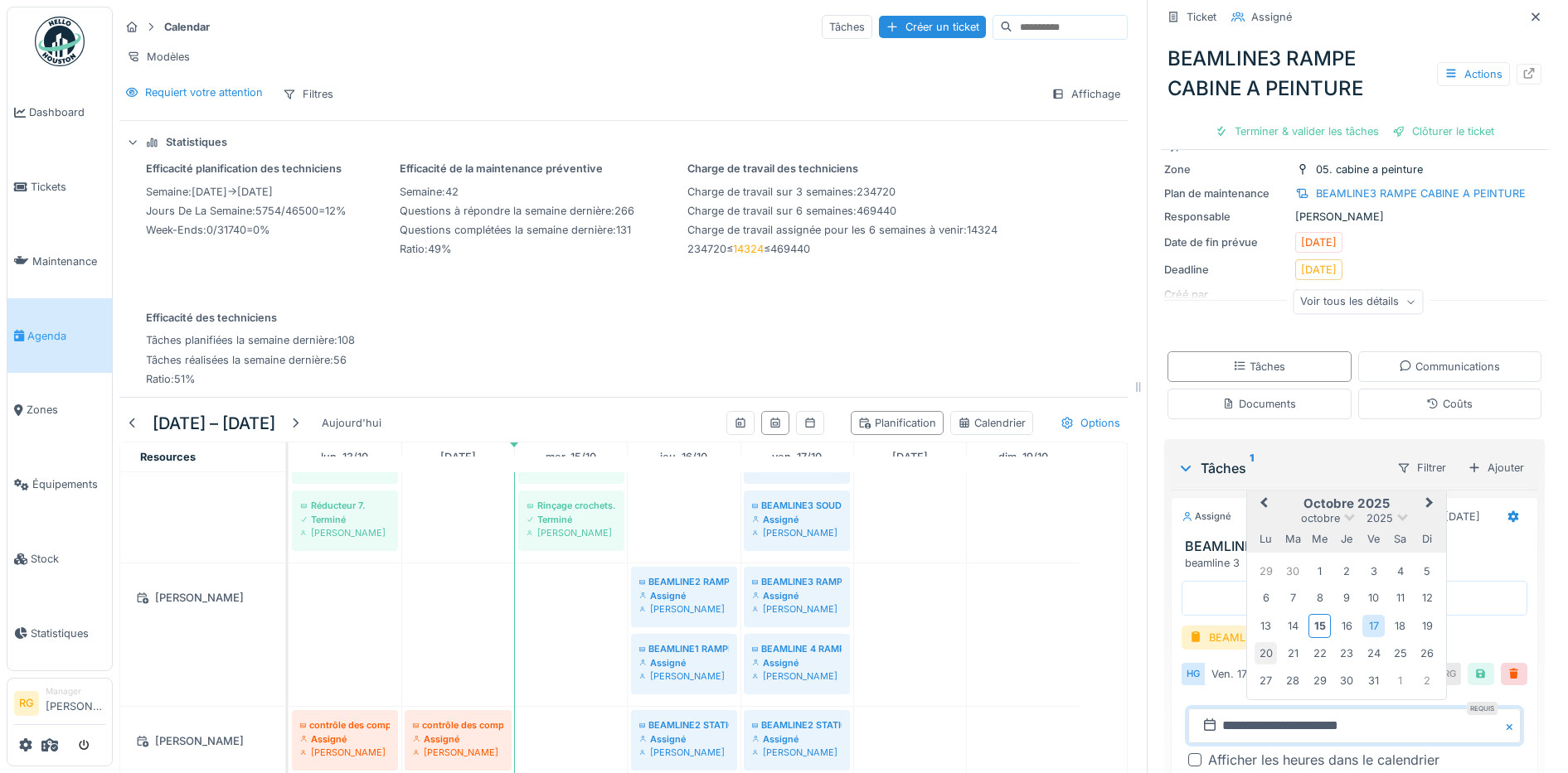
click at [1254, 642] on div "20" at bounding box center [1266, 654] width 23 height 23
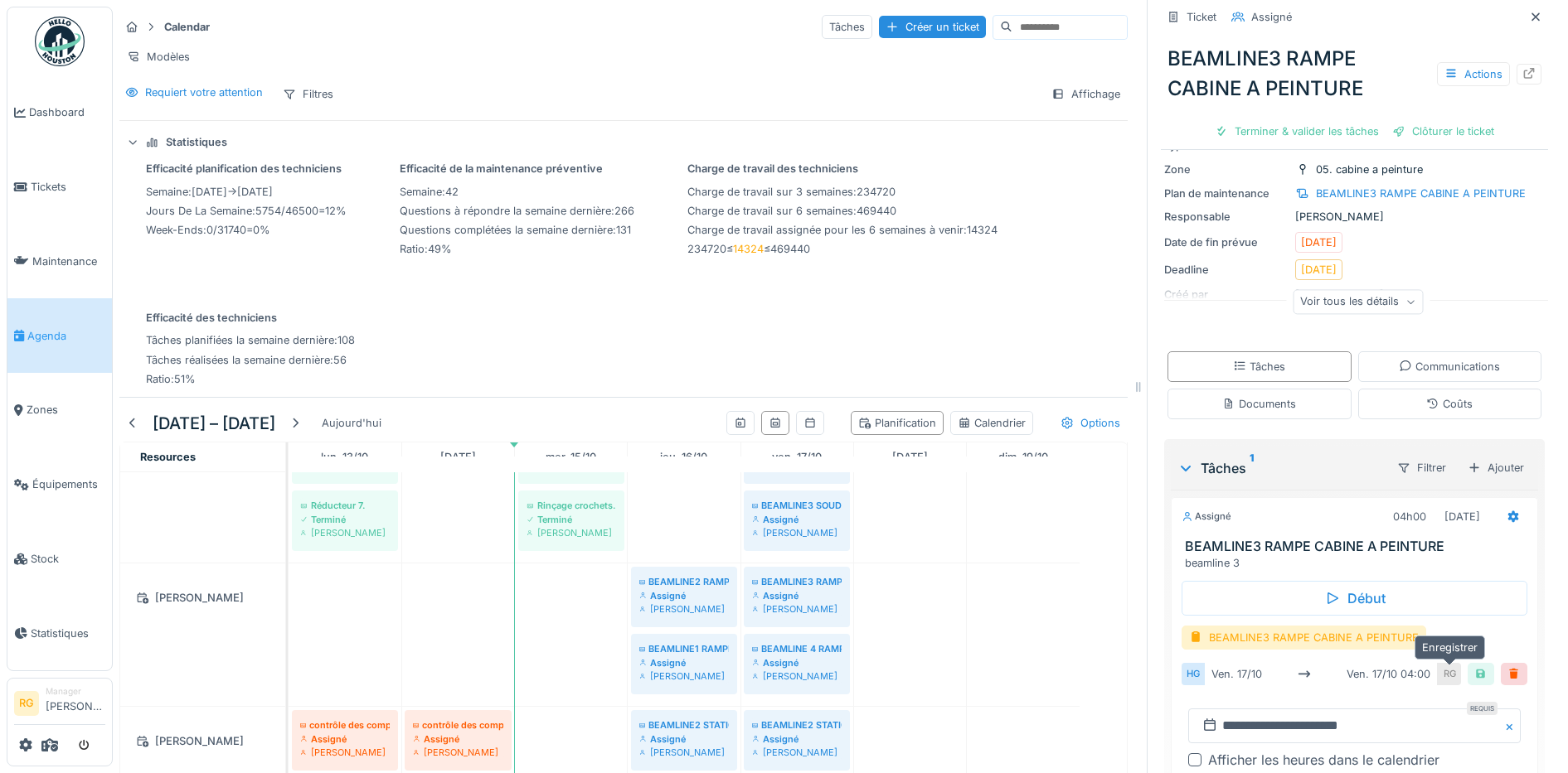
click at [1474, 667] on div at bounding box center [1481, 674] width 13 height 16
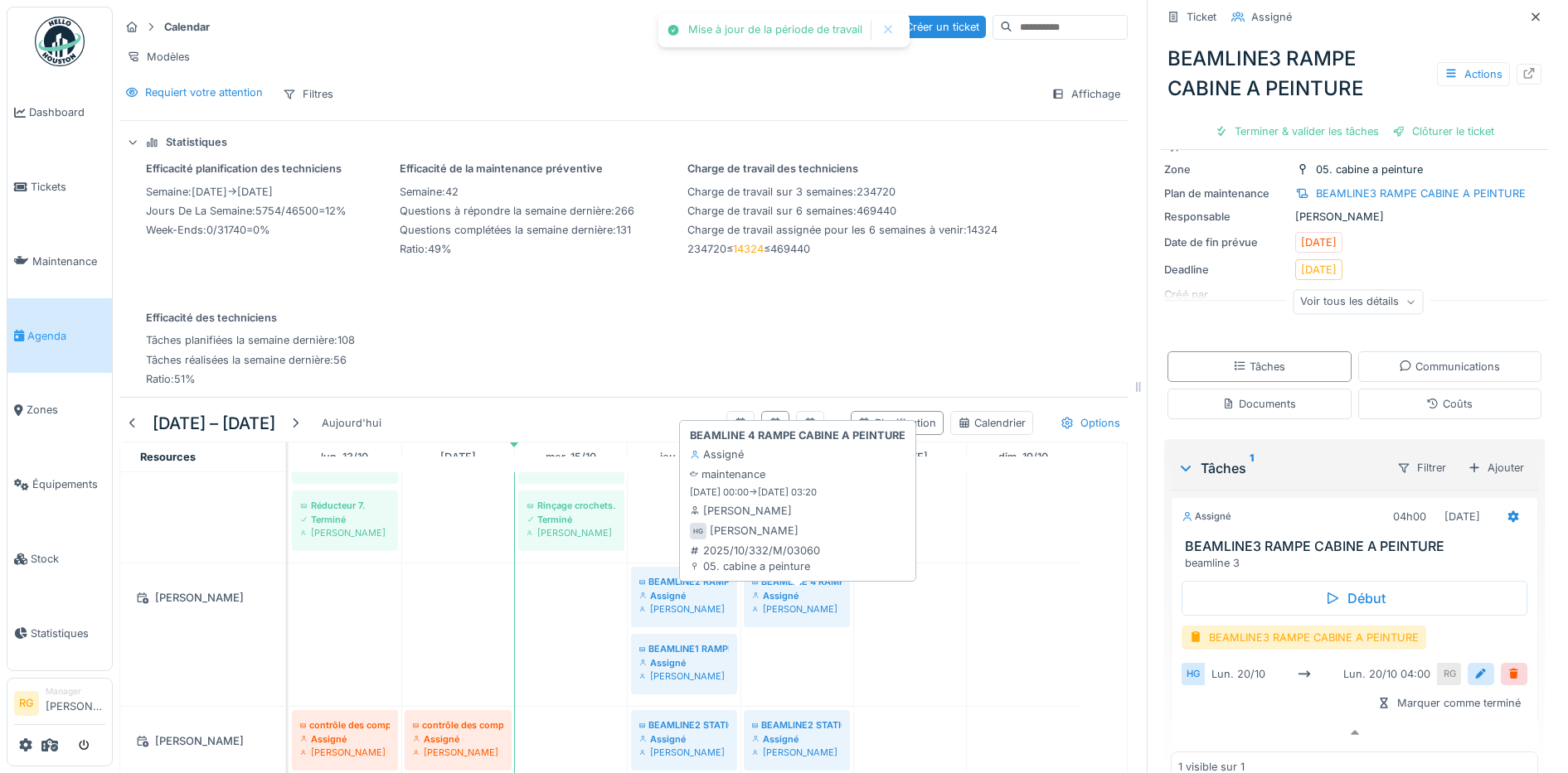
click at [810, 592] on div "Assigné" at bounding box center [797, 596] width 90 height 13
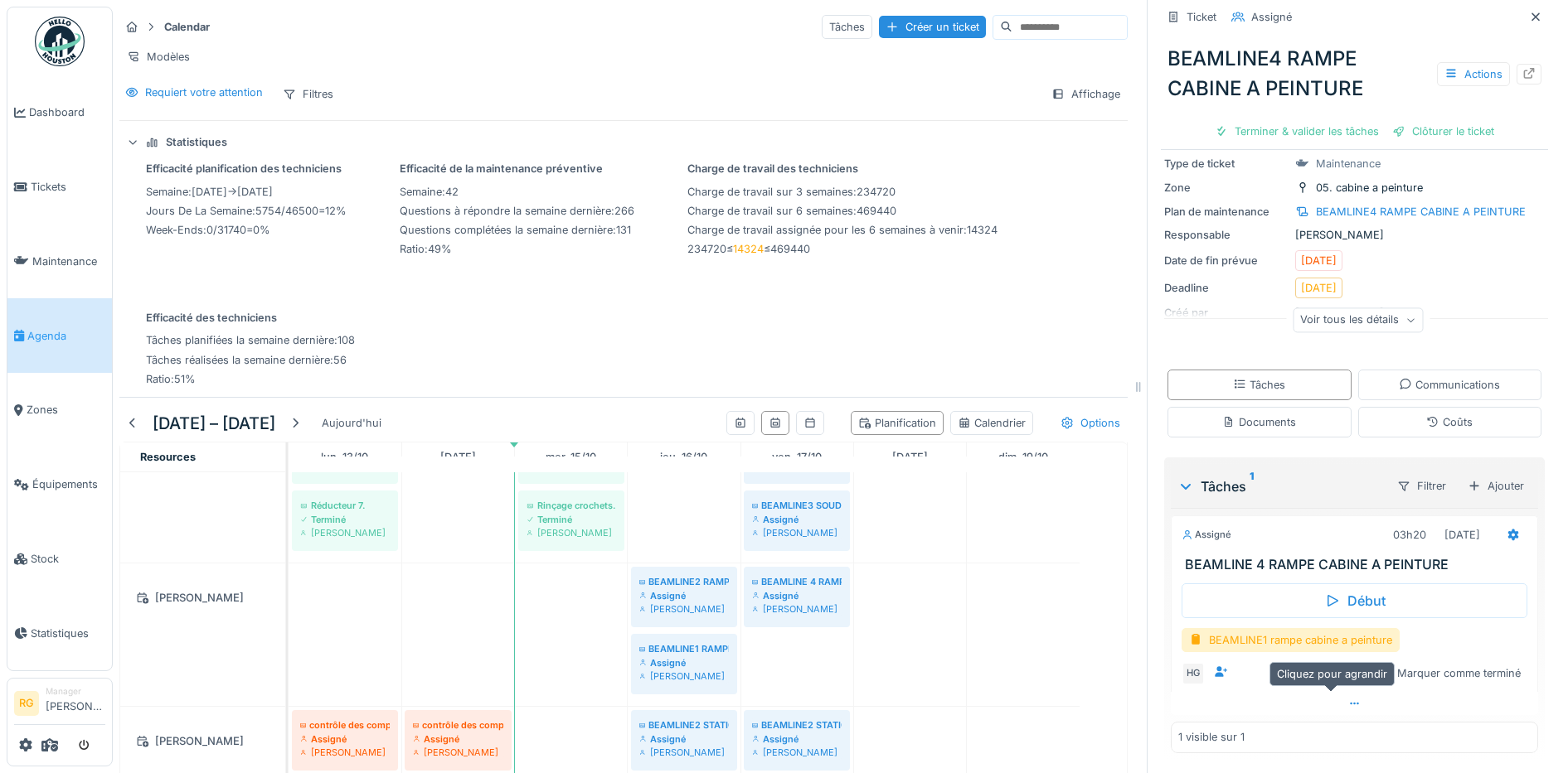
click at [1348, 699] on icon at bounding box center [1355, 704] width 13 height 10
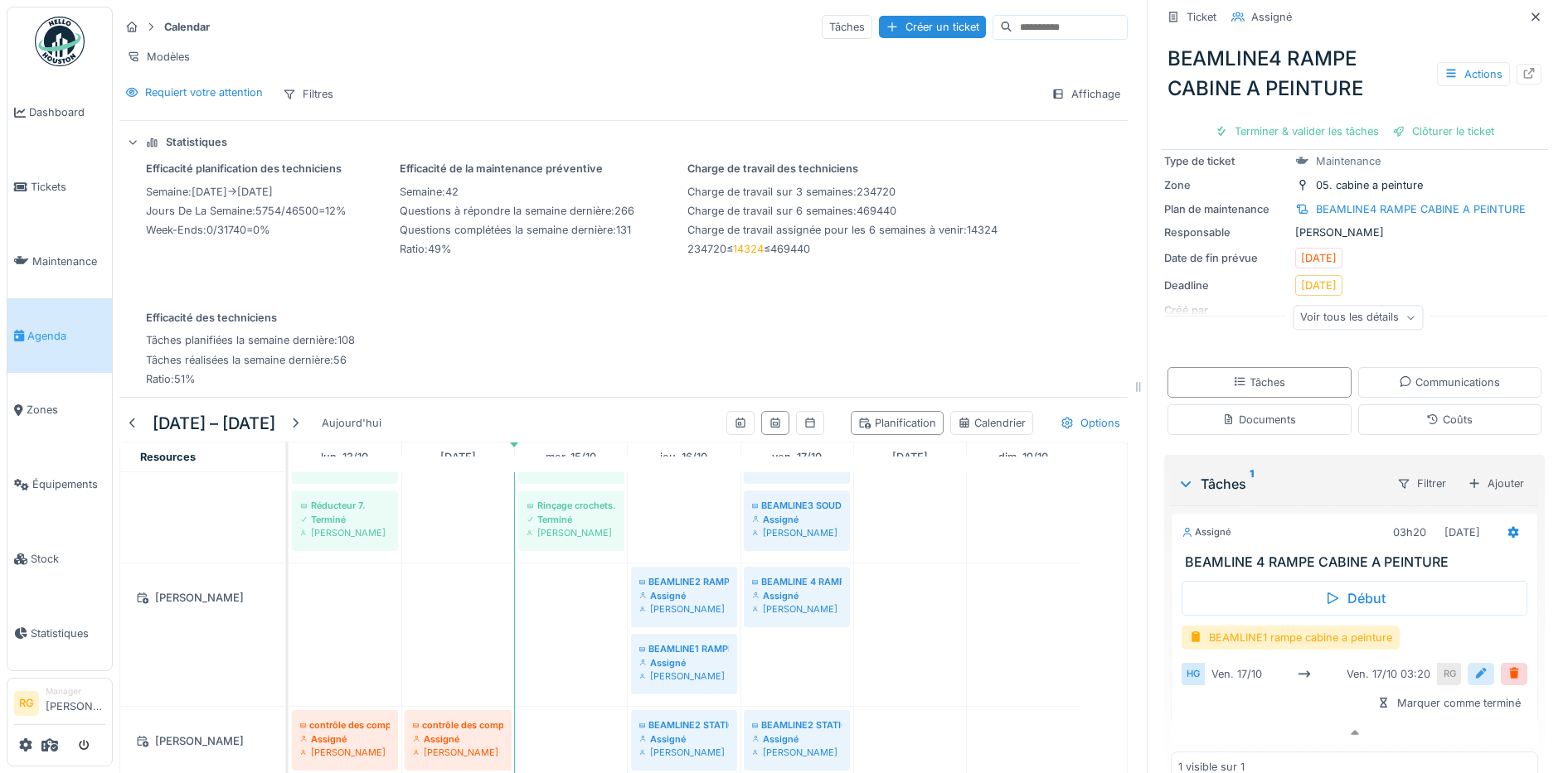
click at [1474, 667] on div at bounding box center [1481, 674] width 13 height 16
click at [1211, 711] on input "**********" at bounding box center [1354, 726] width 333 height 35
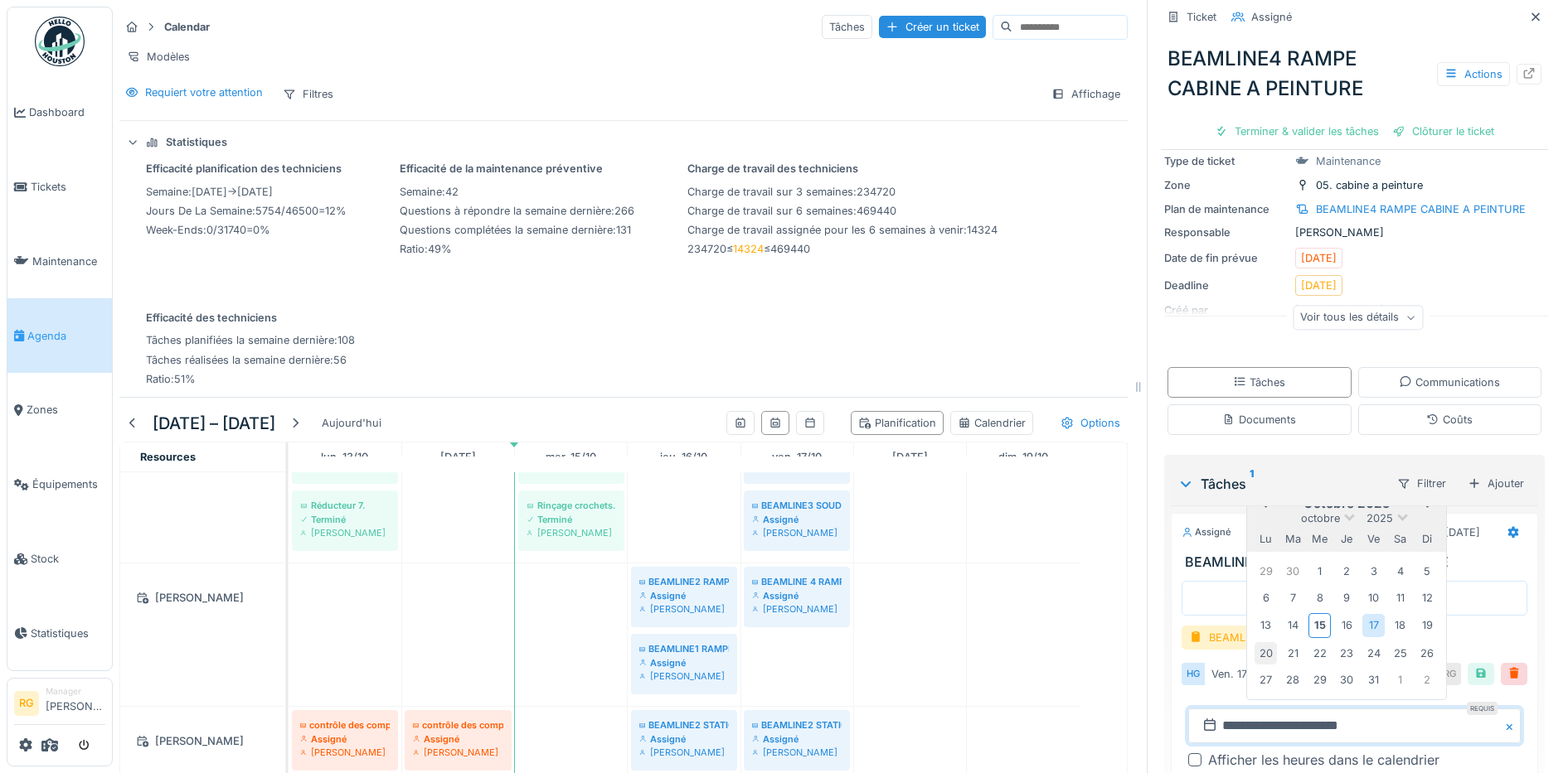
click at [1254, 642] on div "20" at bounding box center [1266, 654] width 23 height 23
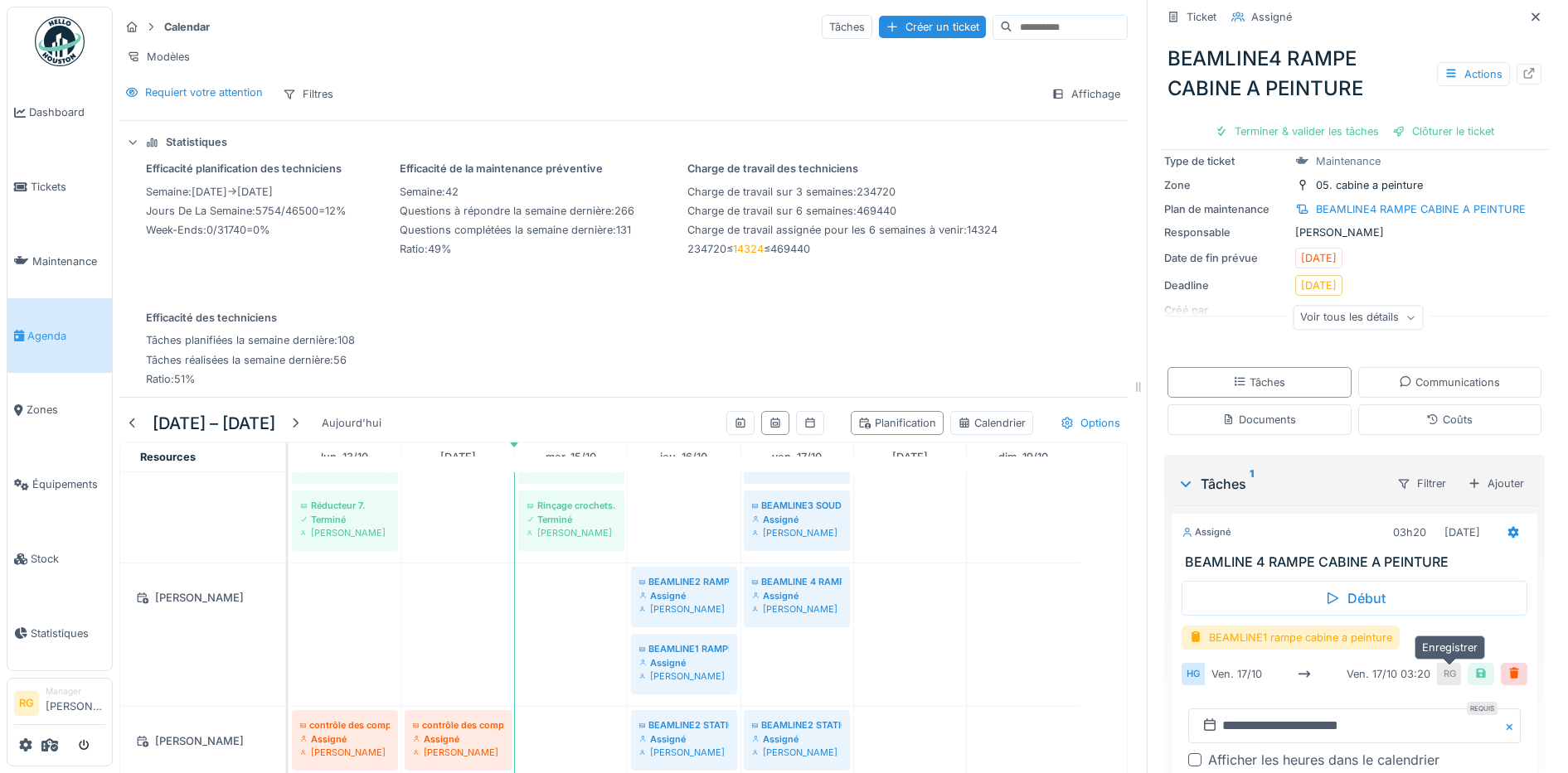
click at [1474, 667] on div at bounding box center [1481, 674] width 13 height 16
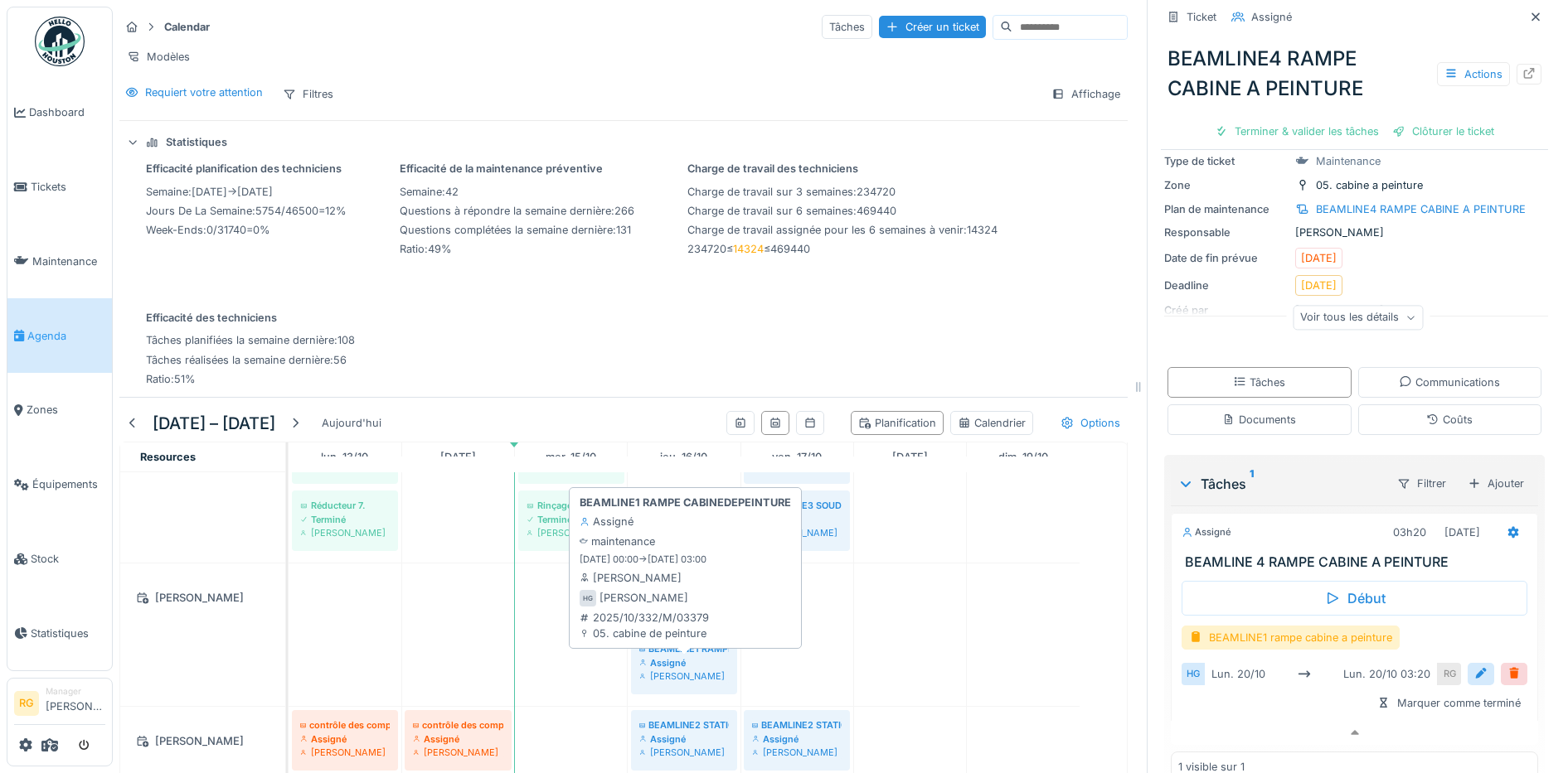
click at [690, 659] on div "Assigné" at bounding box center [684, 663] width 90 height 13
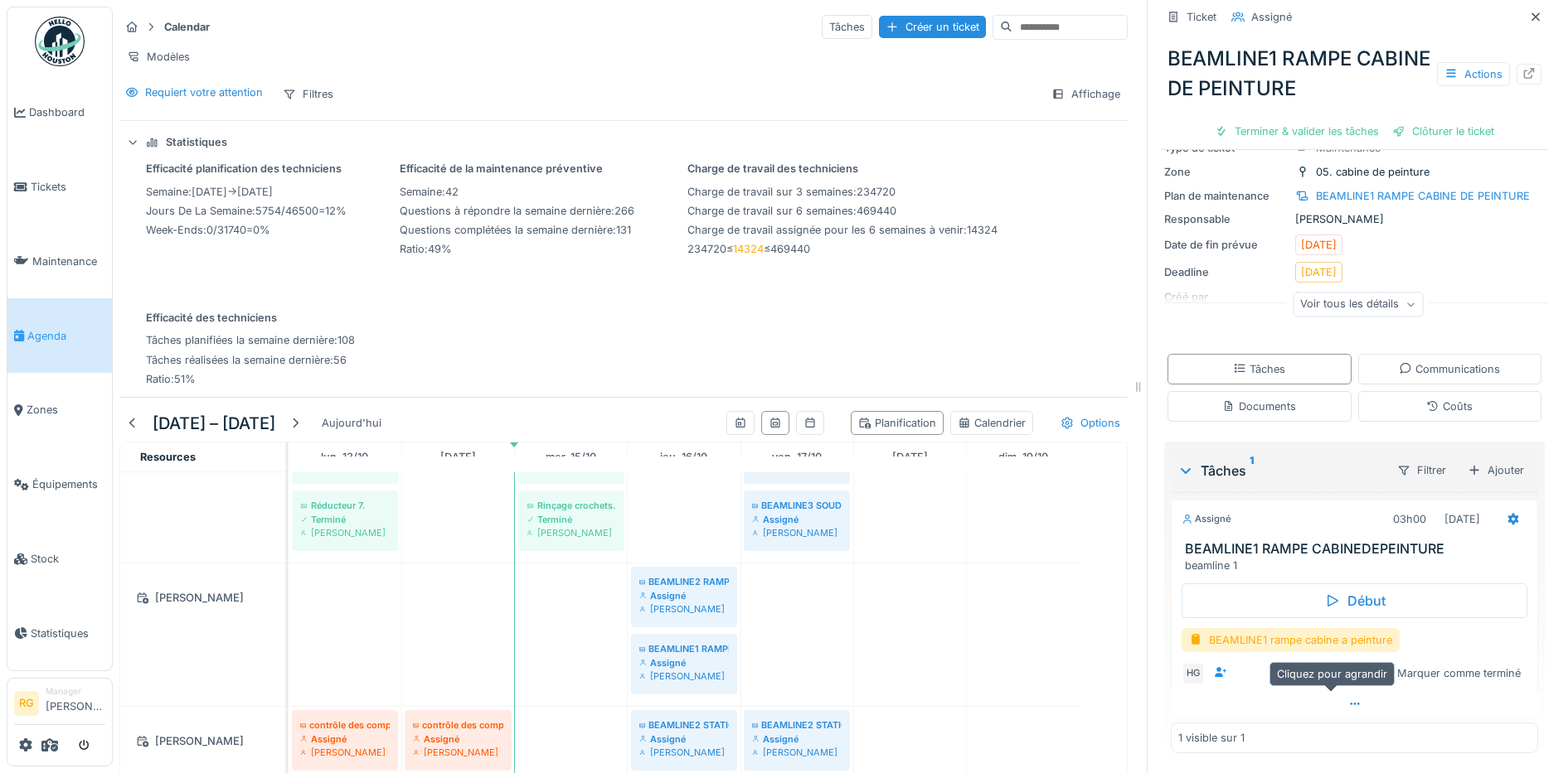
click at [1348, 699] on icon at bounding box center [1355, 704] width 13 height 10
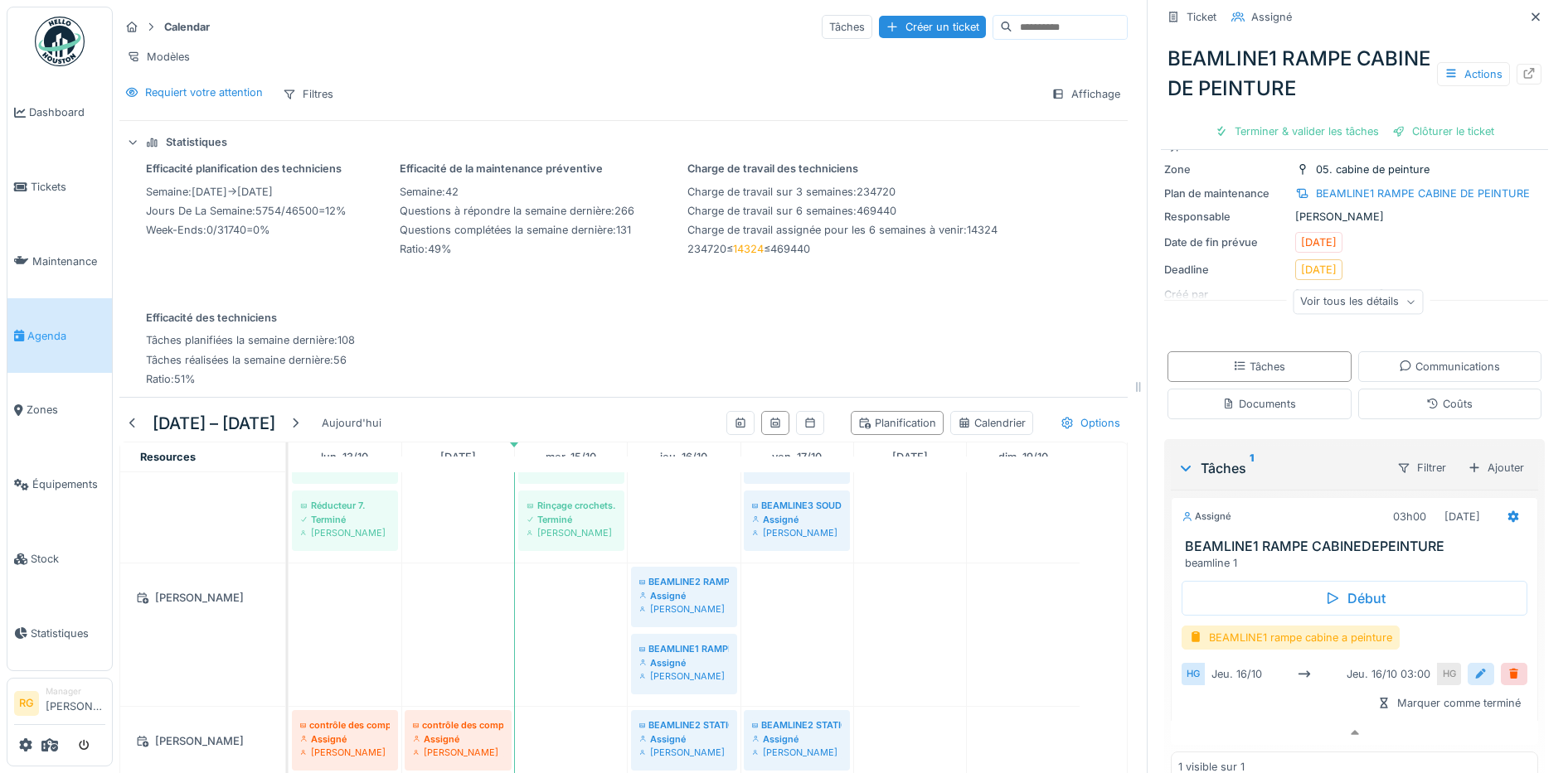
click at [1474, 667] on div at bounding box center [1481, 674] width 13 height 16
click at [1217, 715] on input "**********" at bounding box center [1354, 726] width 333 height 35
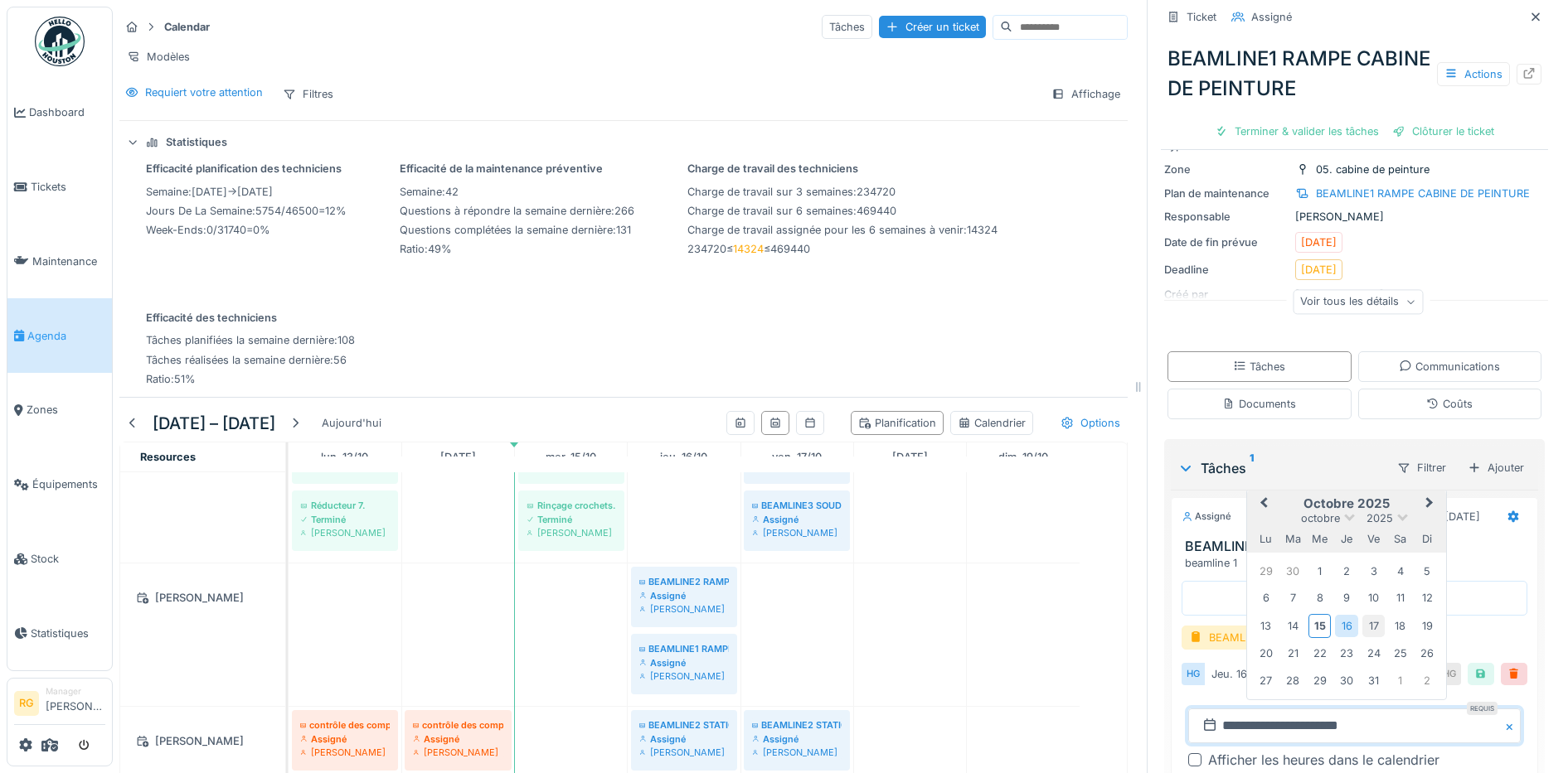
click at [1362, 615] on div "17" at bounding box center [1374, 626] width 23 height 23
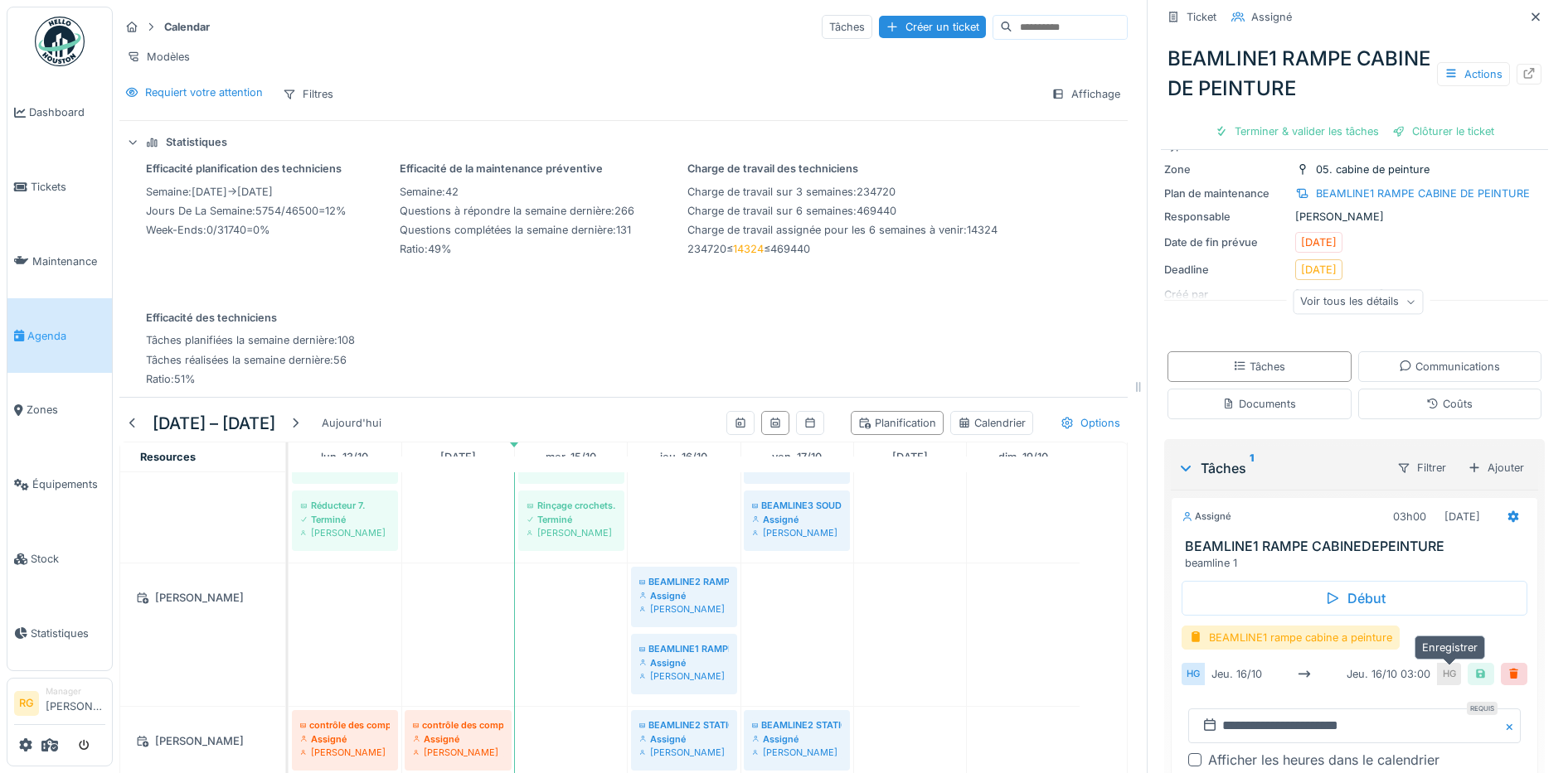
click at [1474, 667] on div at bounding box center [1481, 674] width 13 height 16
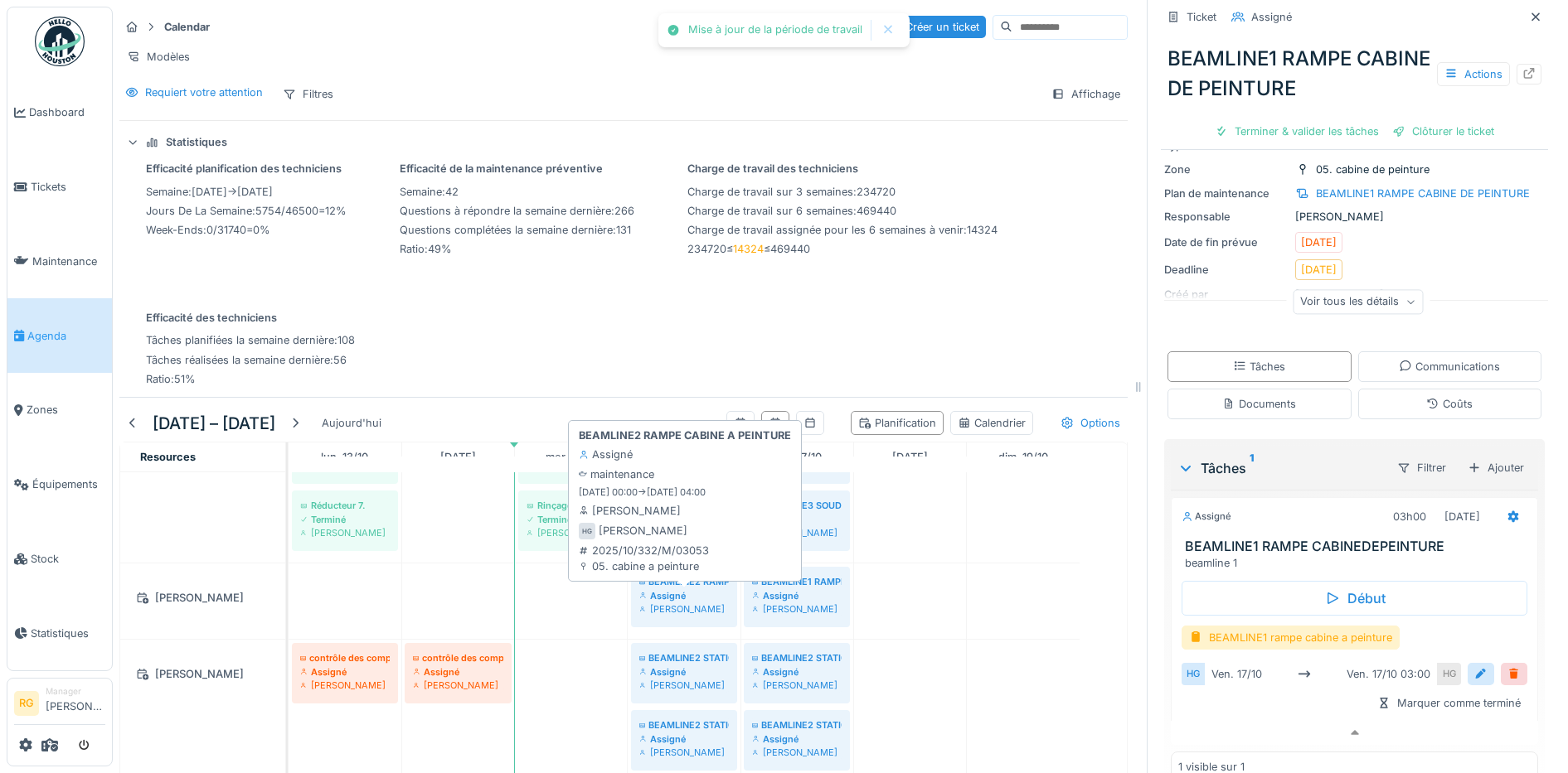
click at [676, 594] on div "Assigné" at bounding box center [684, 596] width 90 height 13
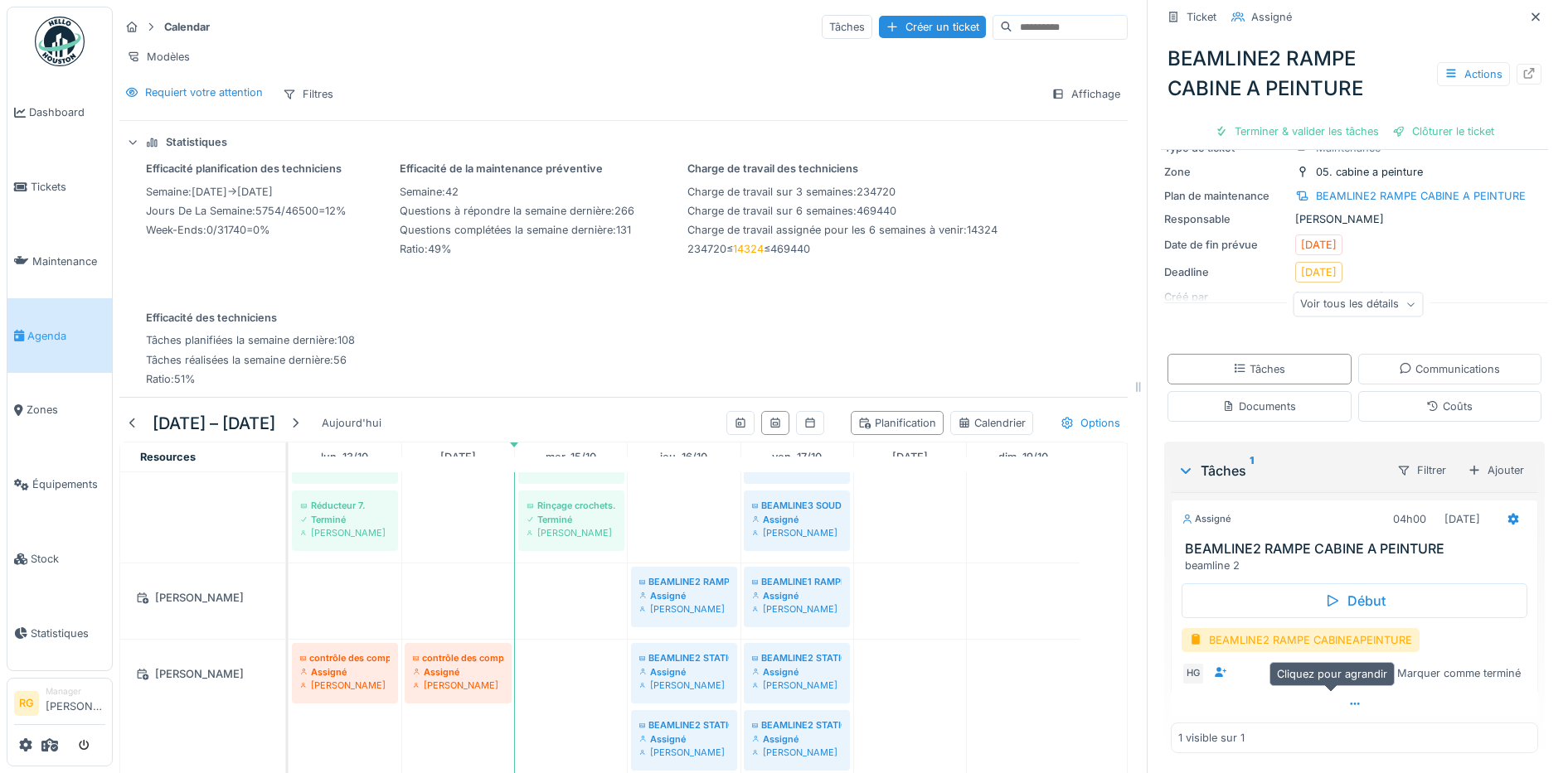
click at [1350, 703] on icon at bounding box center [1355, 704] width 9 height 3
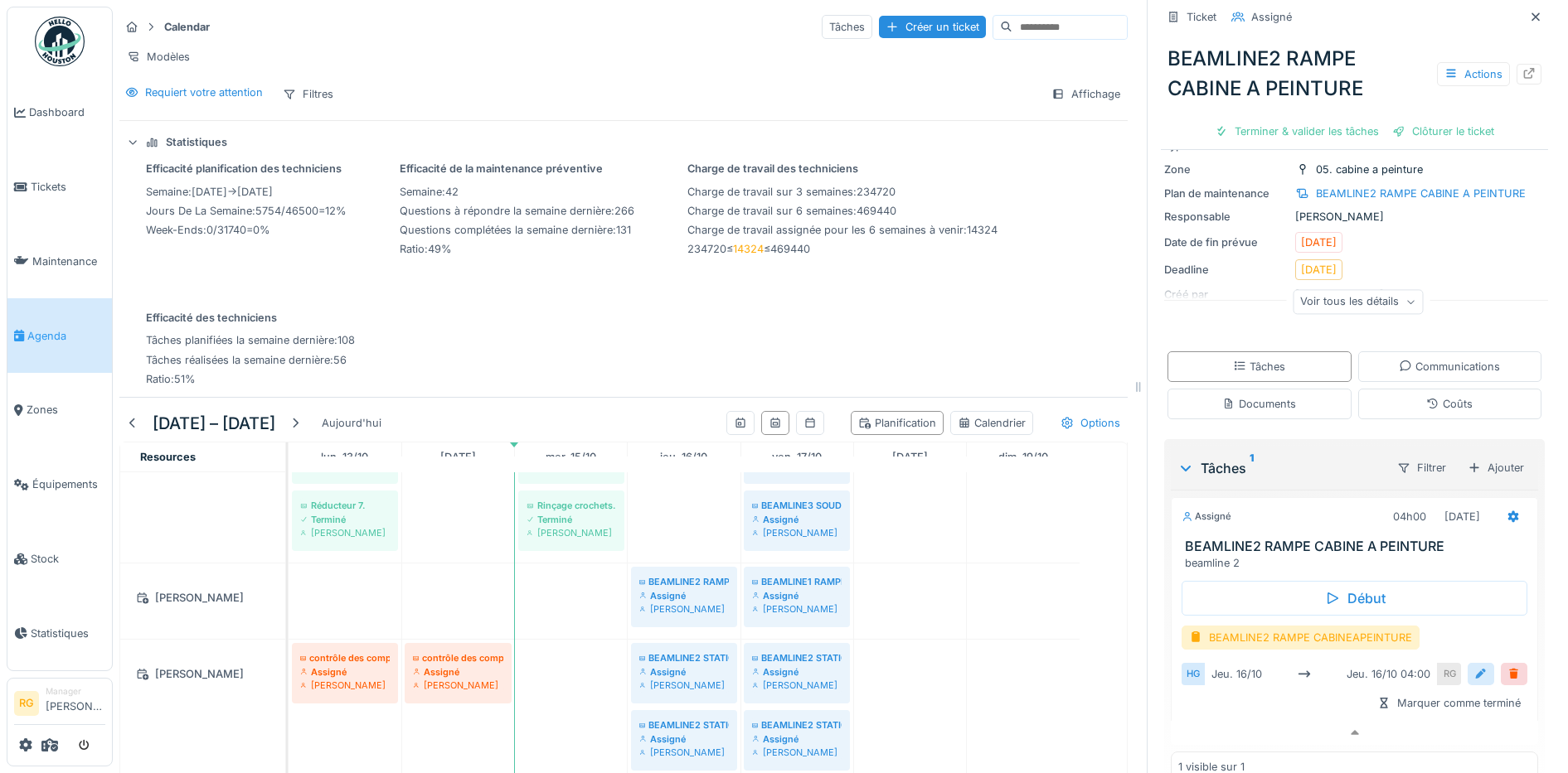
click at [1474, 667] on div at bounding box center [1481, 674] width 13 height 16
click at [1217, 713] on input "**********" at bounding box center [1354, 726] width 333 height 35
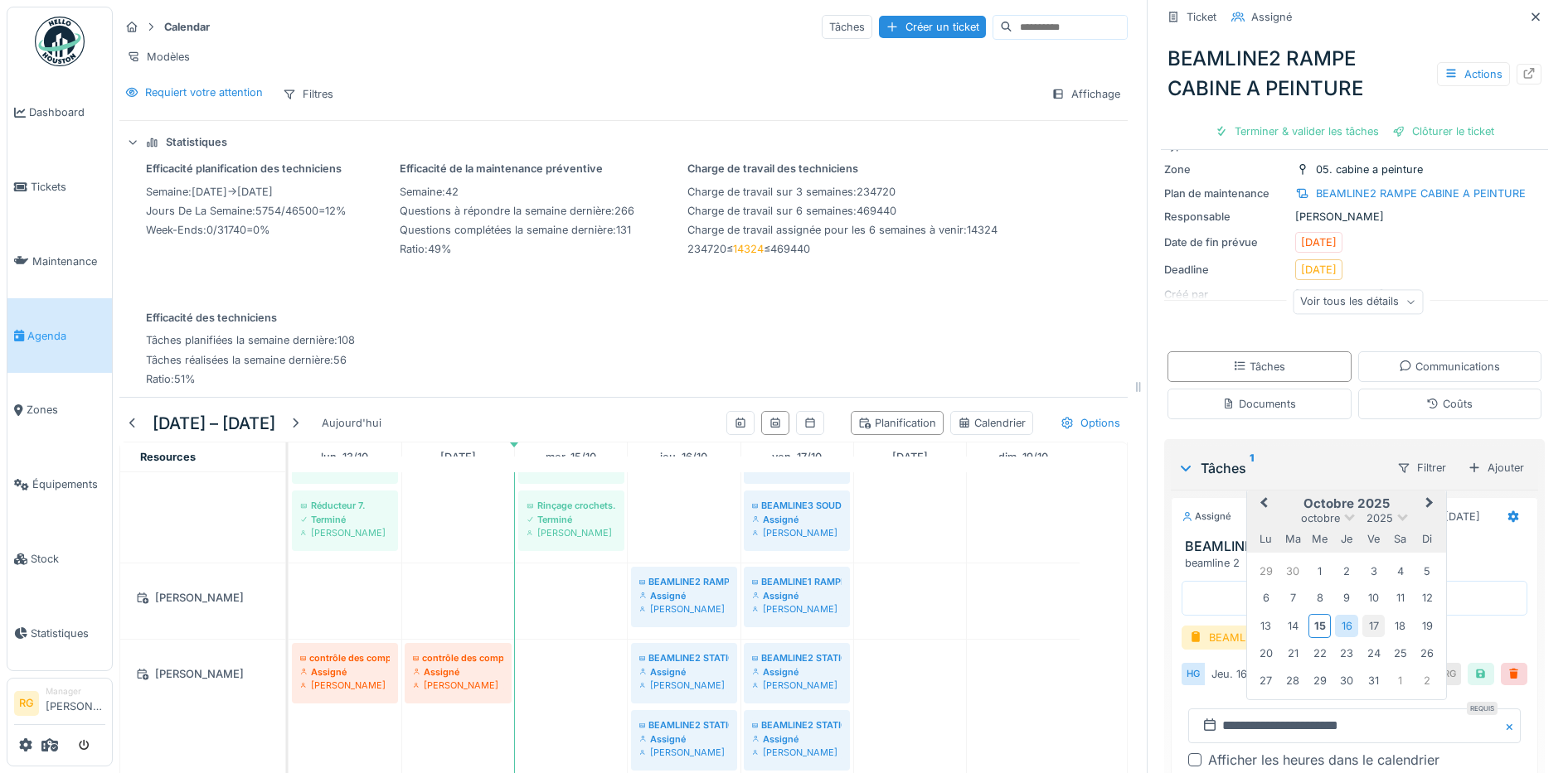
click at [1362, 618] on div "17" at bounding box center [1374, 626] width 23 height 23
click at [1362, 615] on div "17" at bounding box center [1374, 626] width 23 height 23
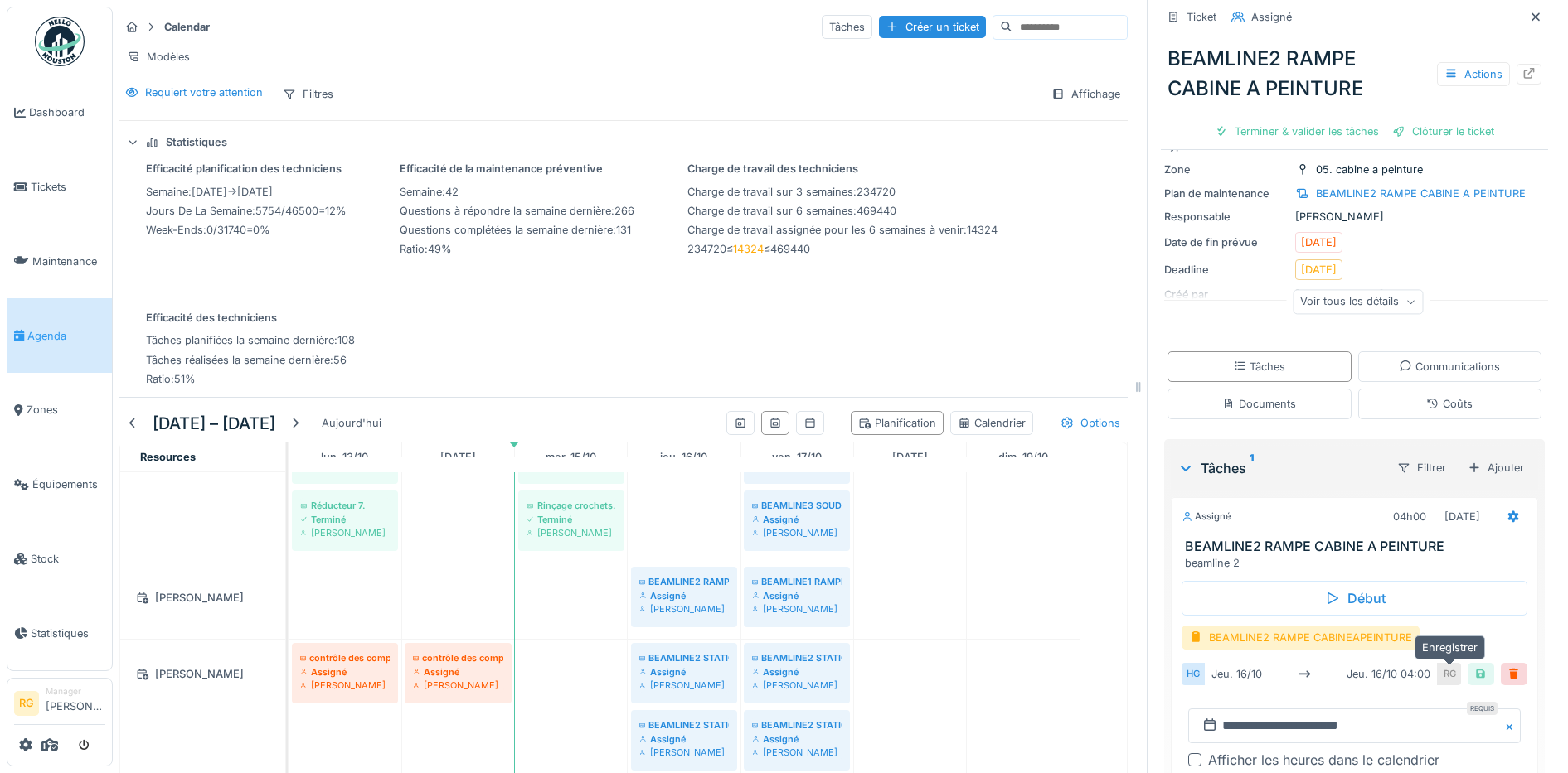
click at [1474, 667] on div at bounding box center [1481, 674] width 13 height 16
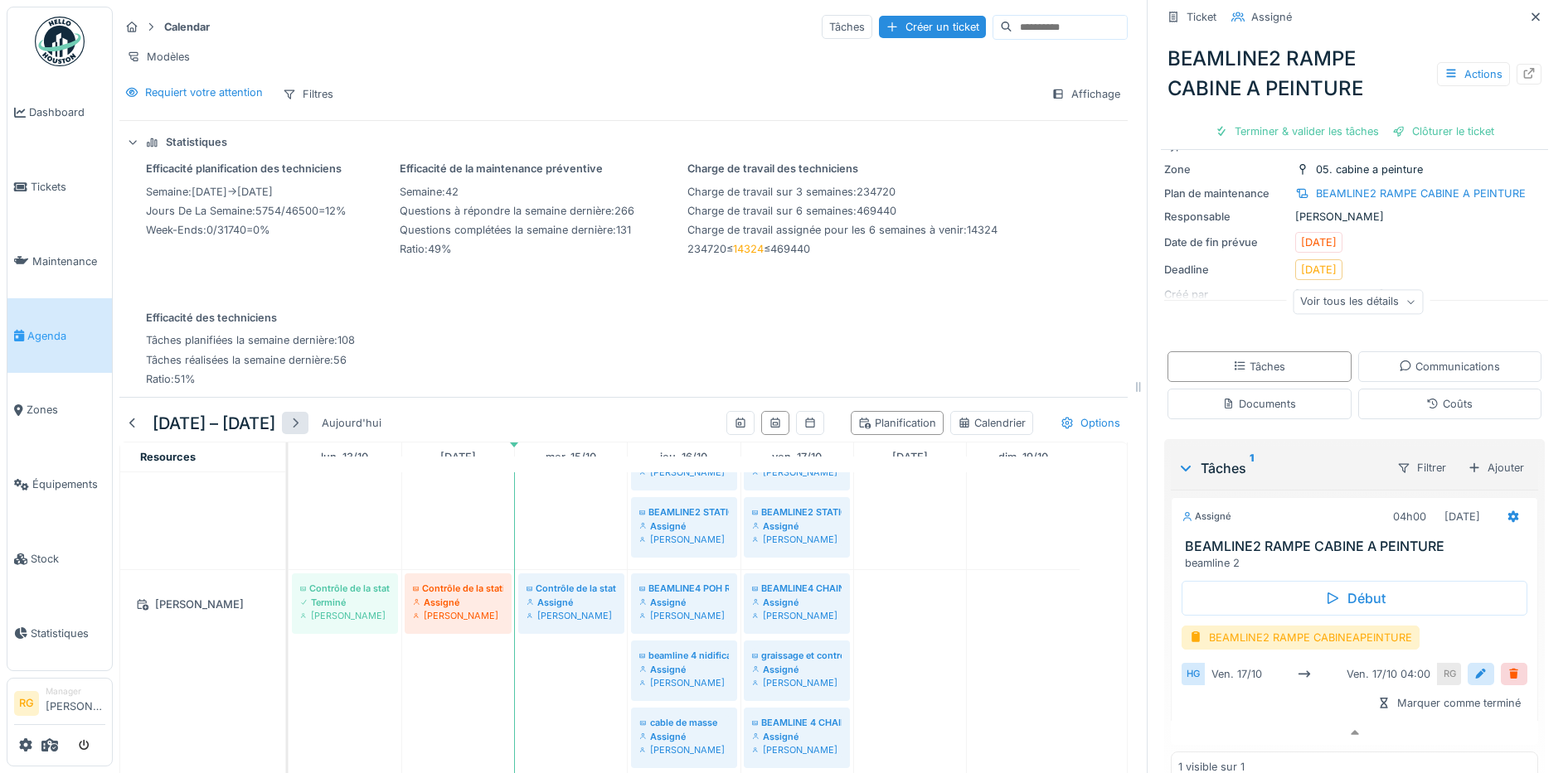
click at [302, 422] on div at bounding box center [296, 422] width 13 height 16
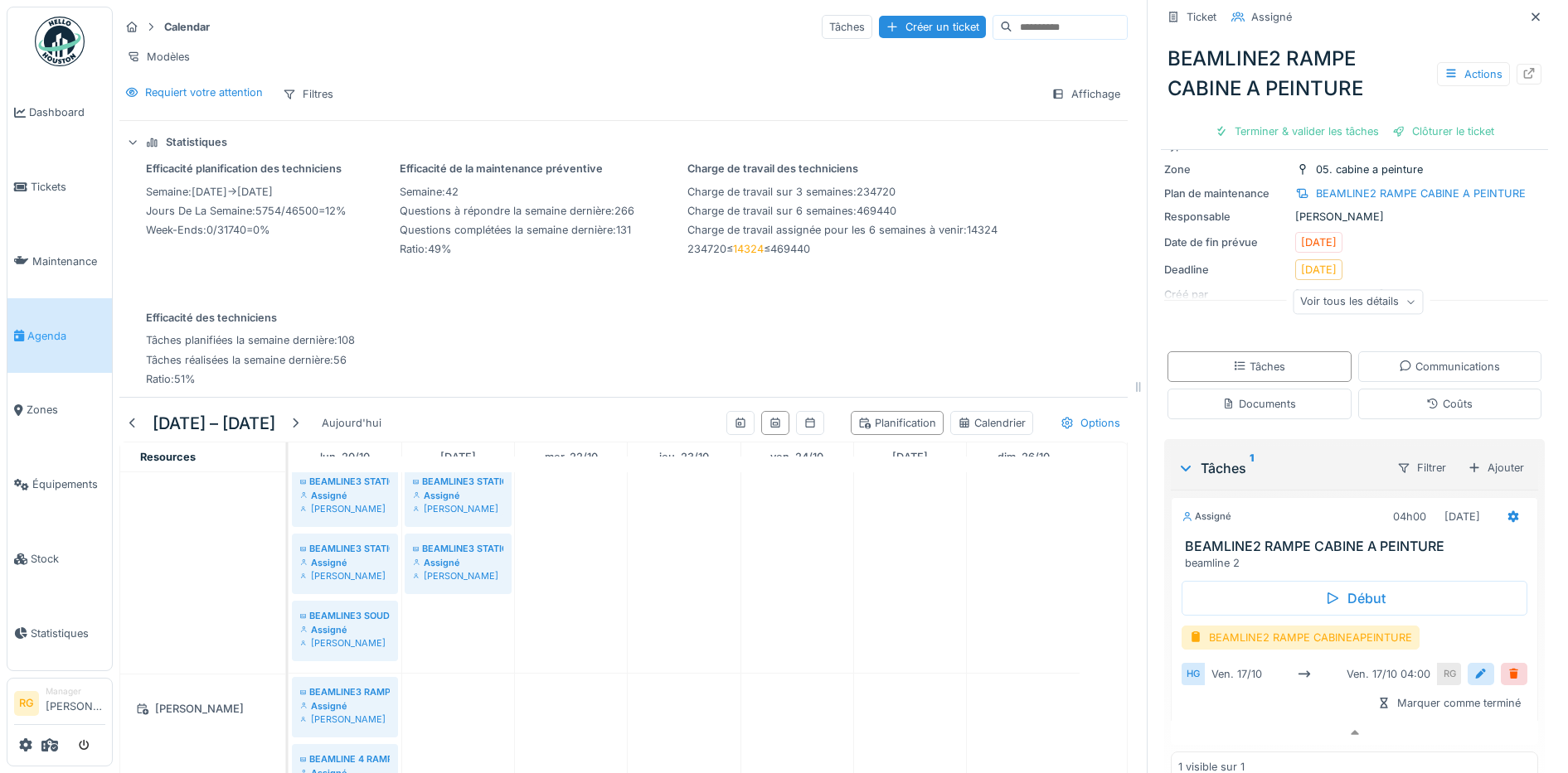
scroll to position [518, 0]
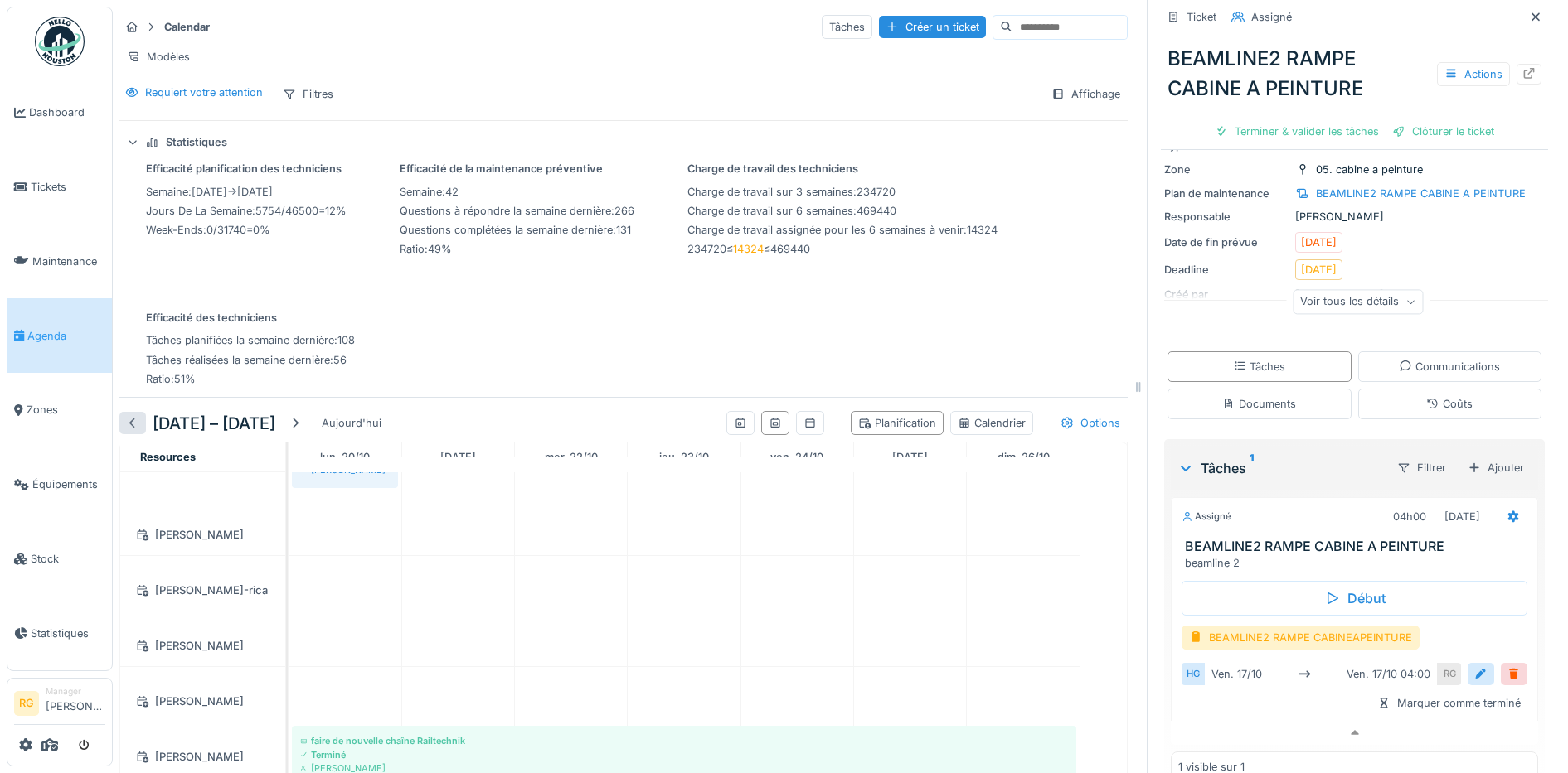
click at [129, 421] on div at bounding box center [133, 422] width 13 height 16
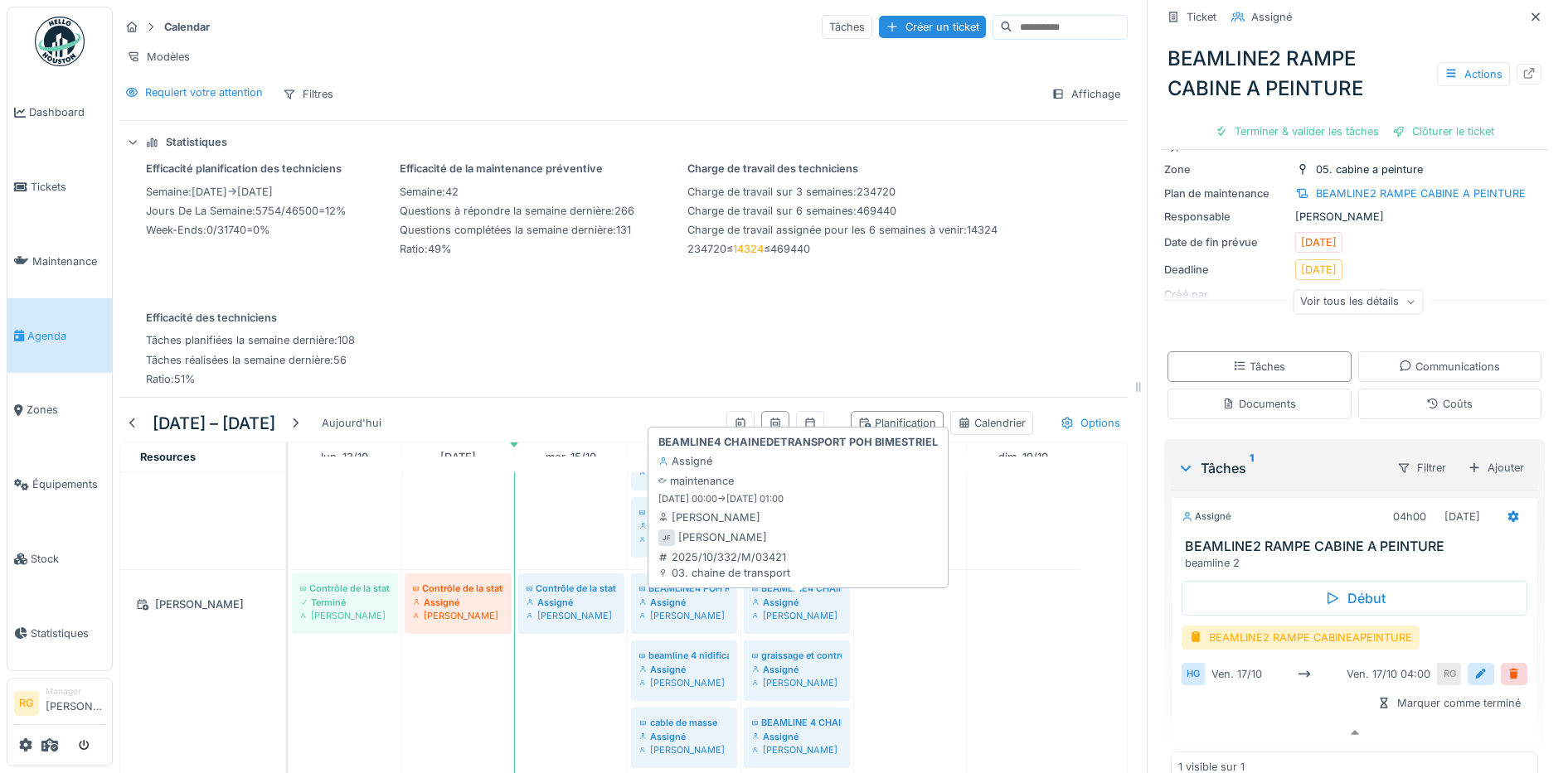
click at [799, 594] on div "BEAMLINE4 CHAINEDETRANSPORT POH BIMESTRIEL" at bounding box center [797, 588] width 90 height 13
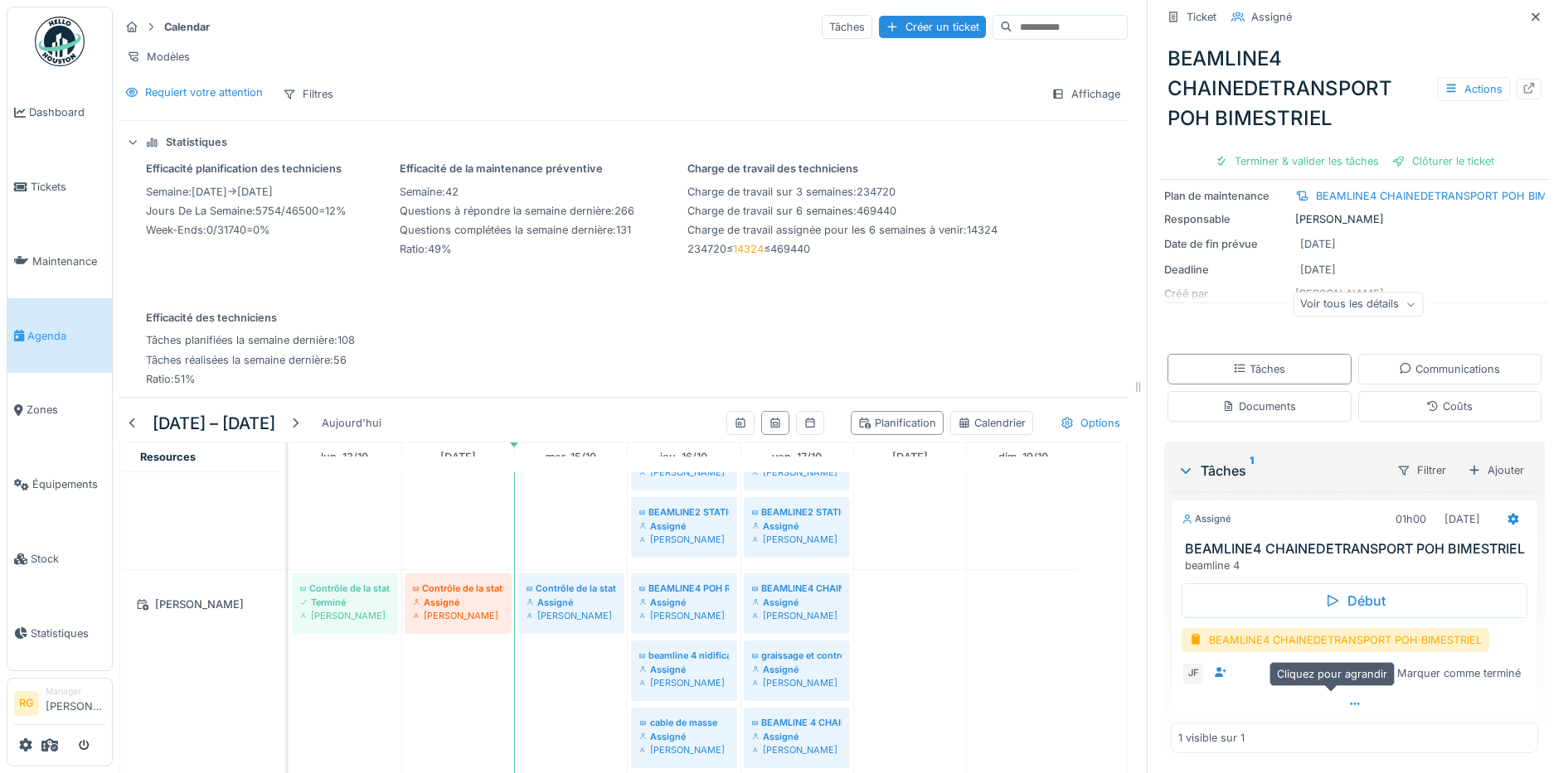
click at [1331, 692] on div at bounding box center [1355, 704] width 368 height 24
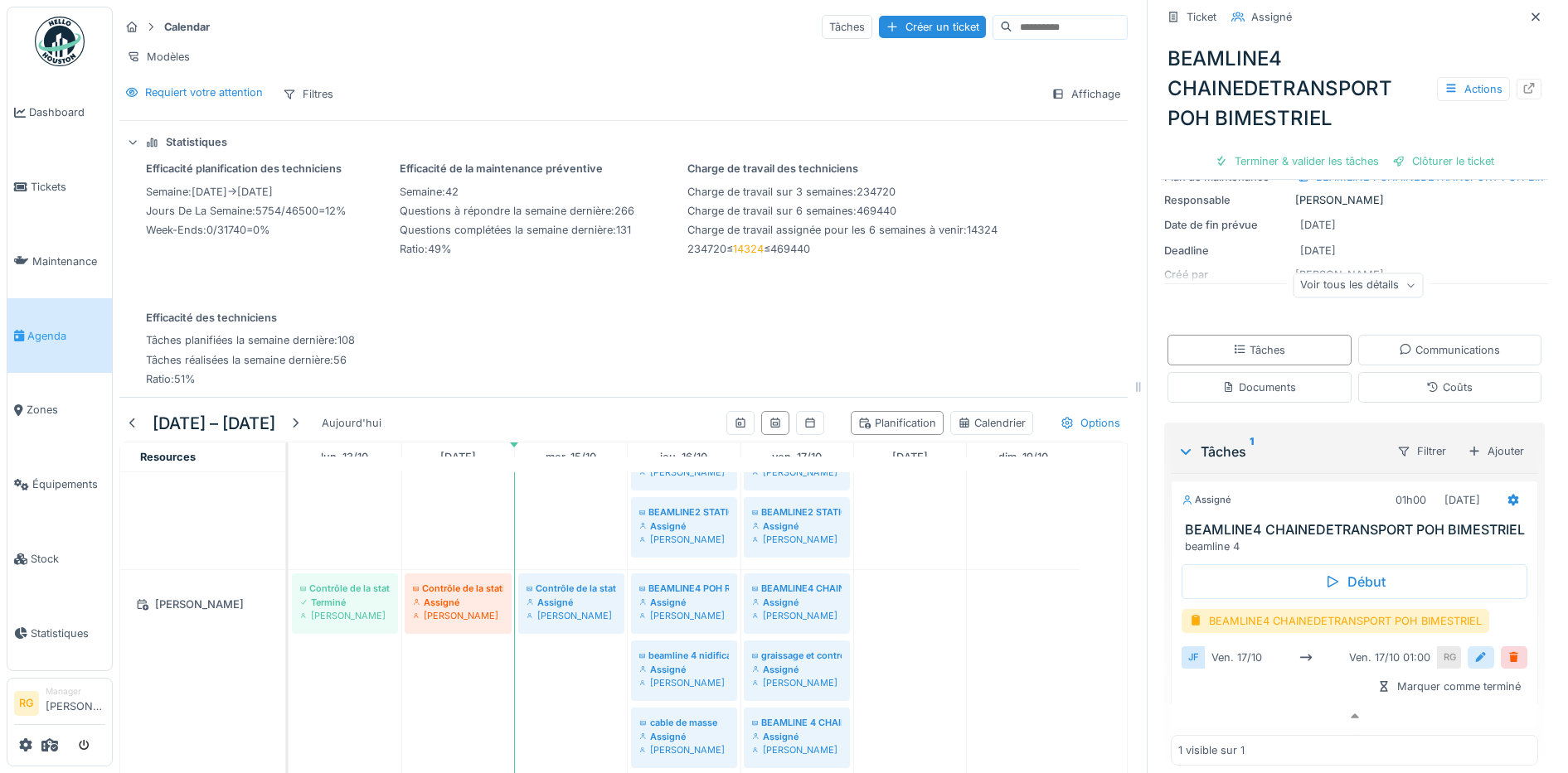
click at [1474, 658] on div at bounding box center [1481, 657] width 13 height 16
click at [1220, 713] on input "**********" at bounding box center [1354, 710] width 333 height 35
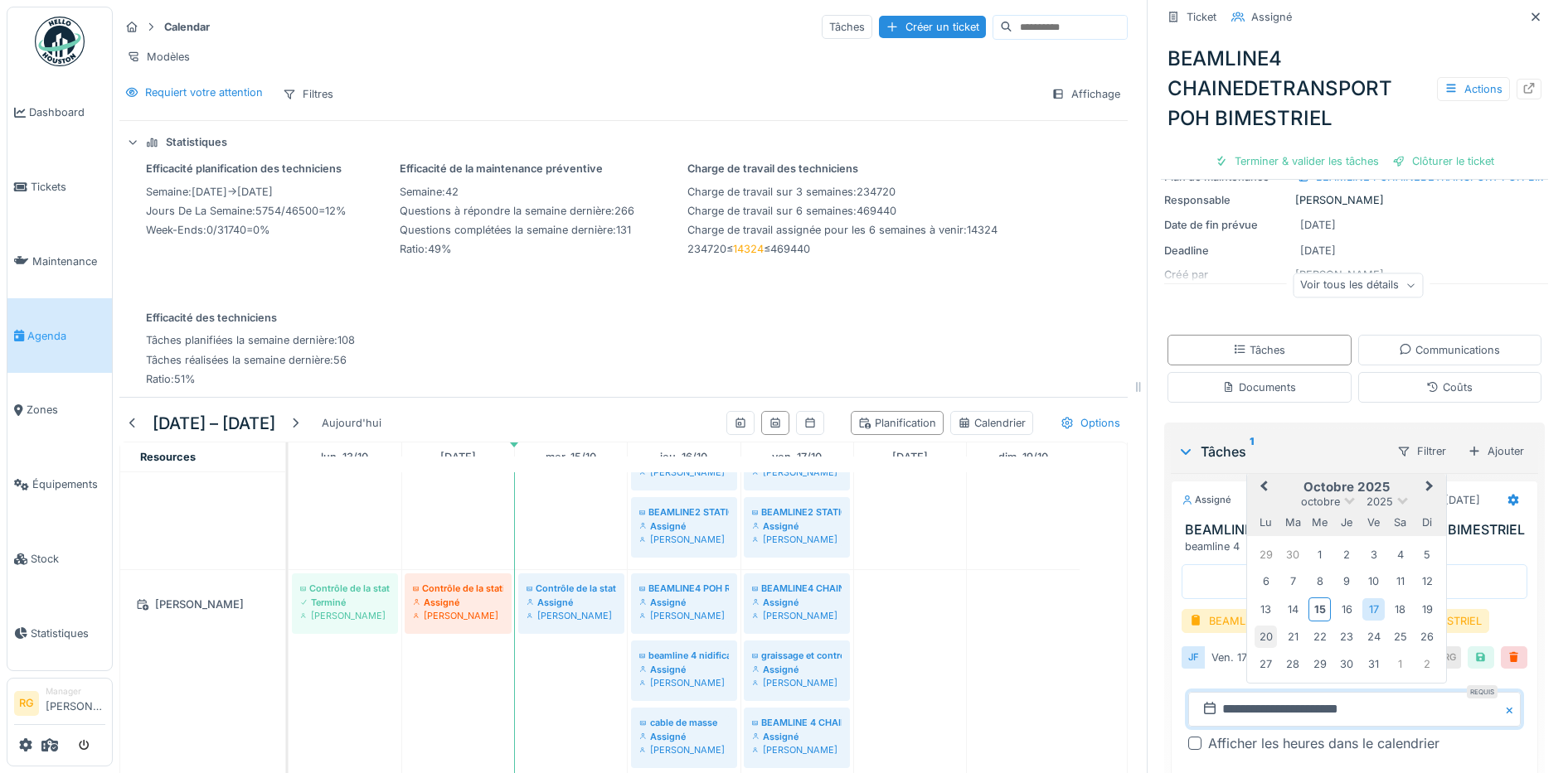
click at [1254, 637] on div "20" at bounding box center [1266, 638] width 23 height 23
click at [1254, 643] on div "20" at bounding box center [1266, 638] width 23 height 23
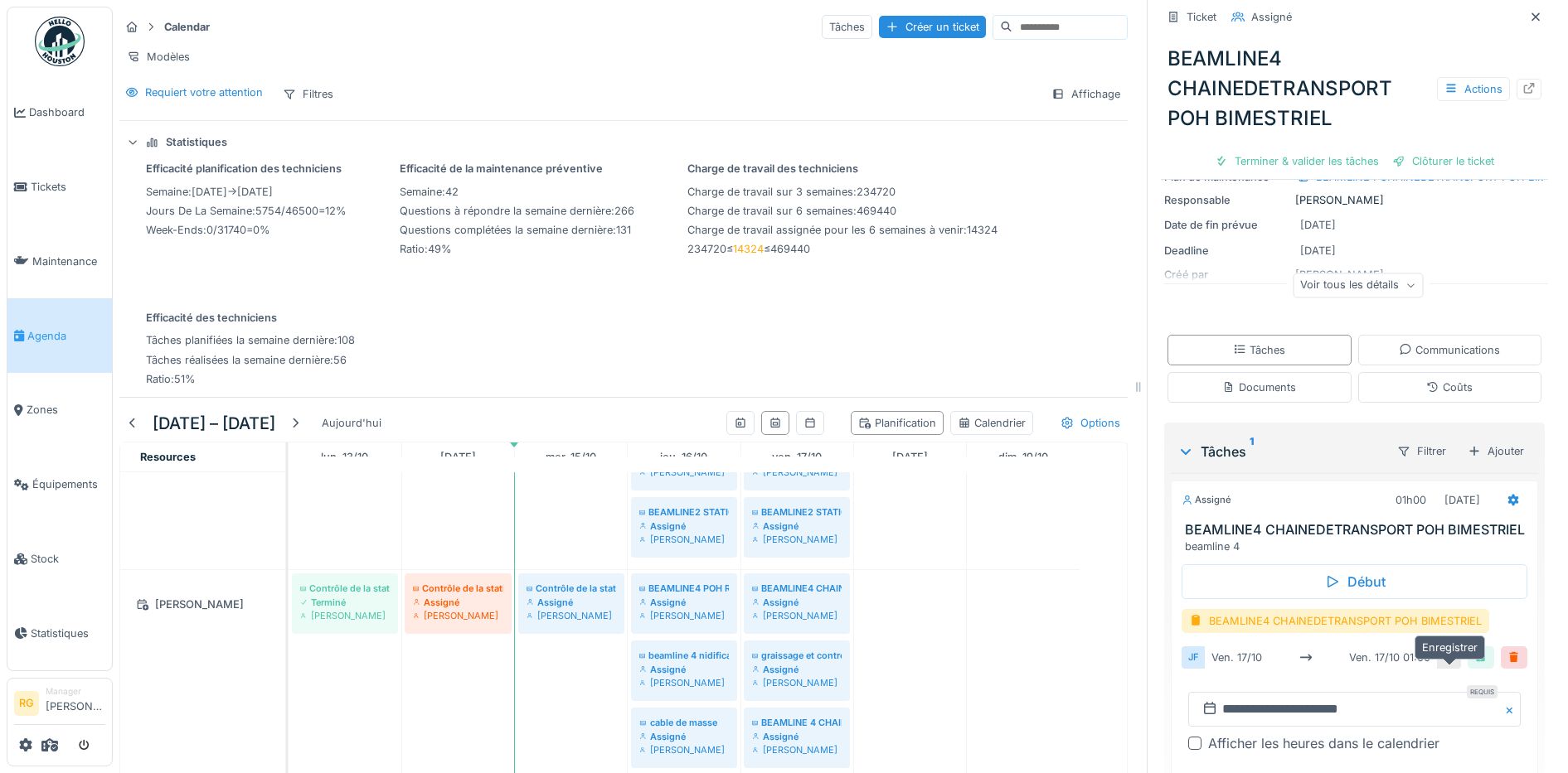
click at [1474, 663] on div at bounding box center [1481, 657] width 13 height 16
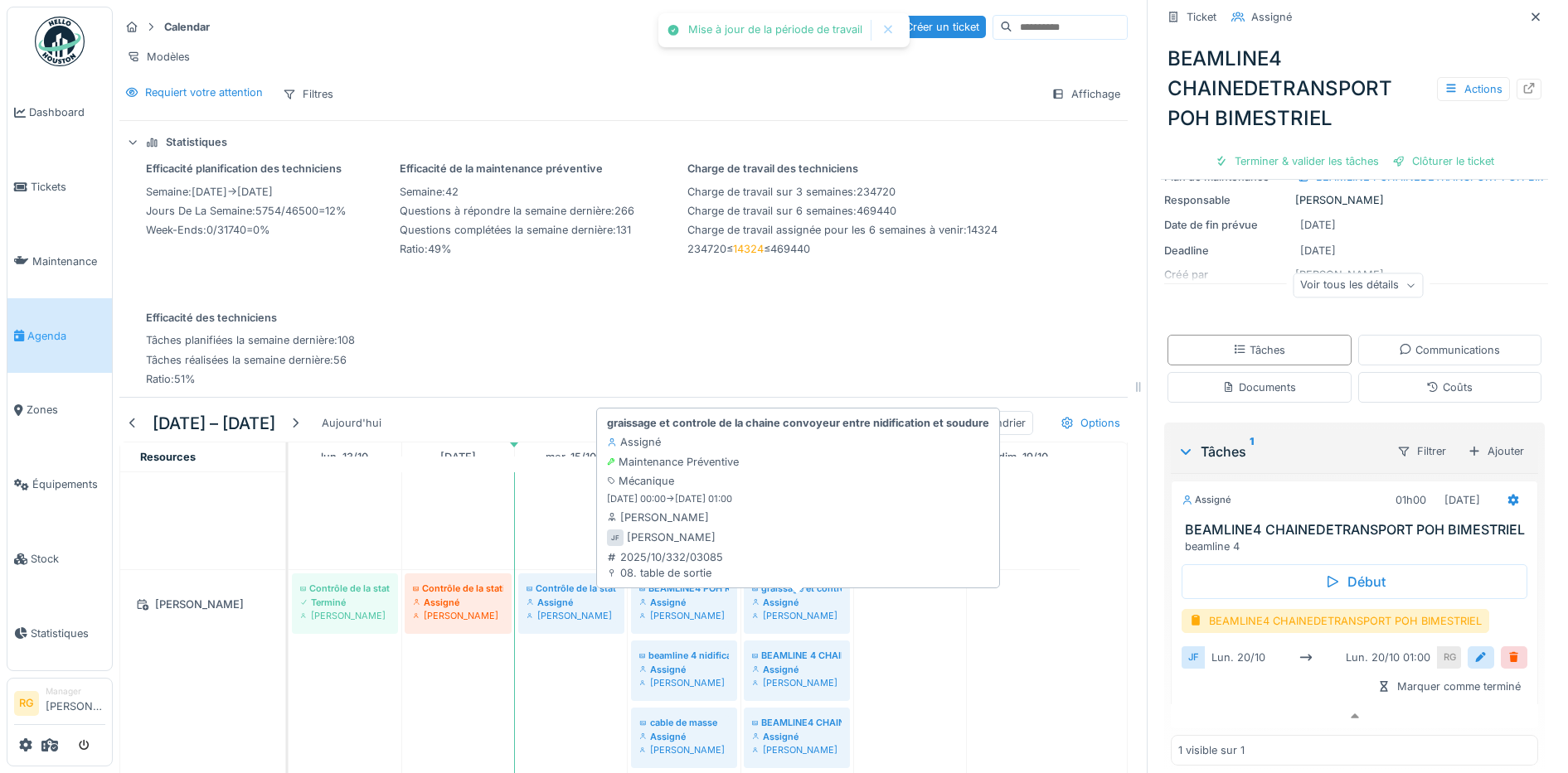
click at [810, 603] on div "Assigné" at bounding box center [797, 602] width 90 height 13
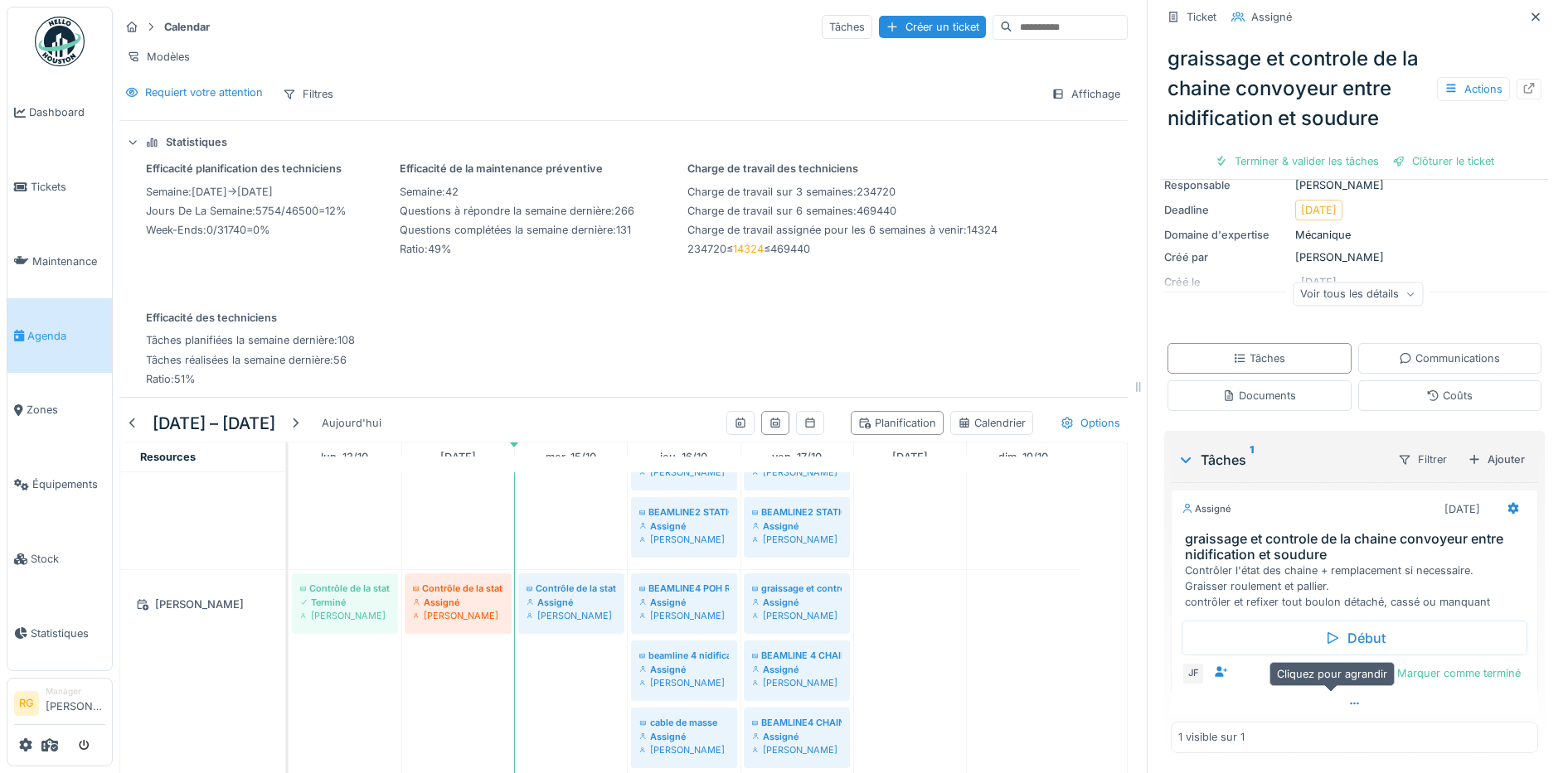
click at [1350, 703] on icon at bounding box center [1355, 704] width 9 height 3
click at [1474, 667] on div at bounding box center [1481, 674] width 13 height 16
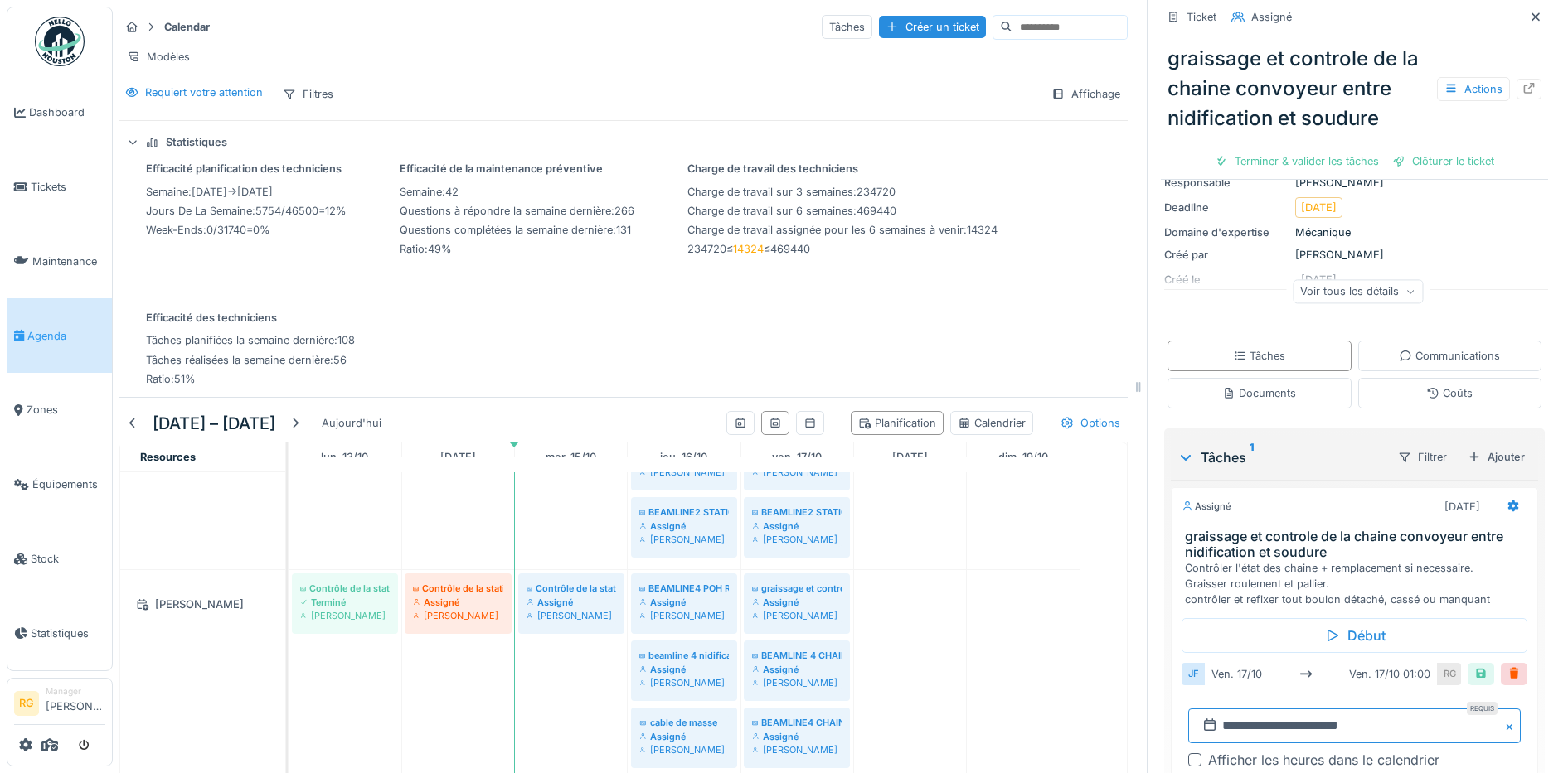
click at [1212, 711] on input "**********" at bounding box center [1354, 726] width 333 height 35
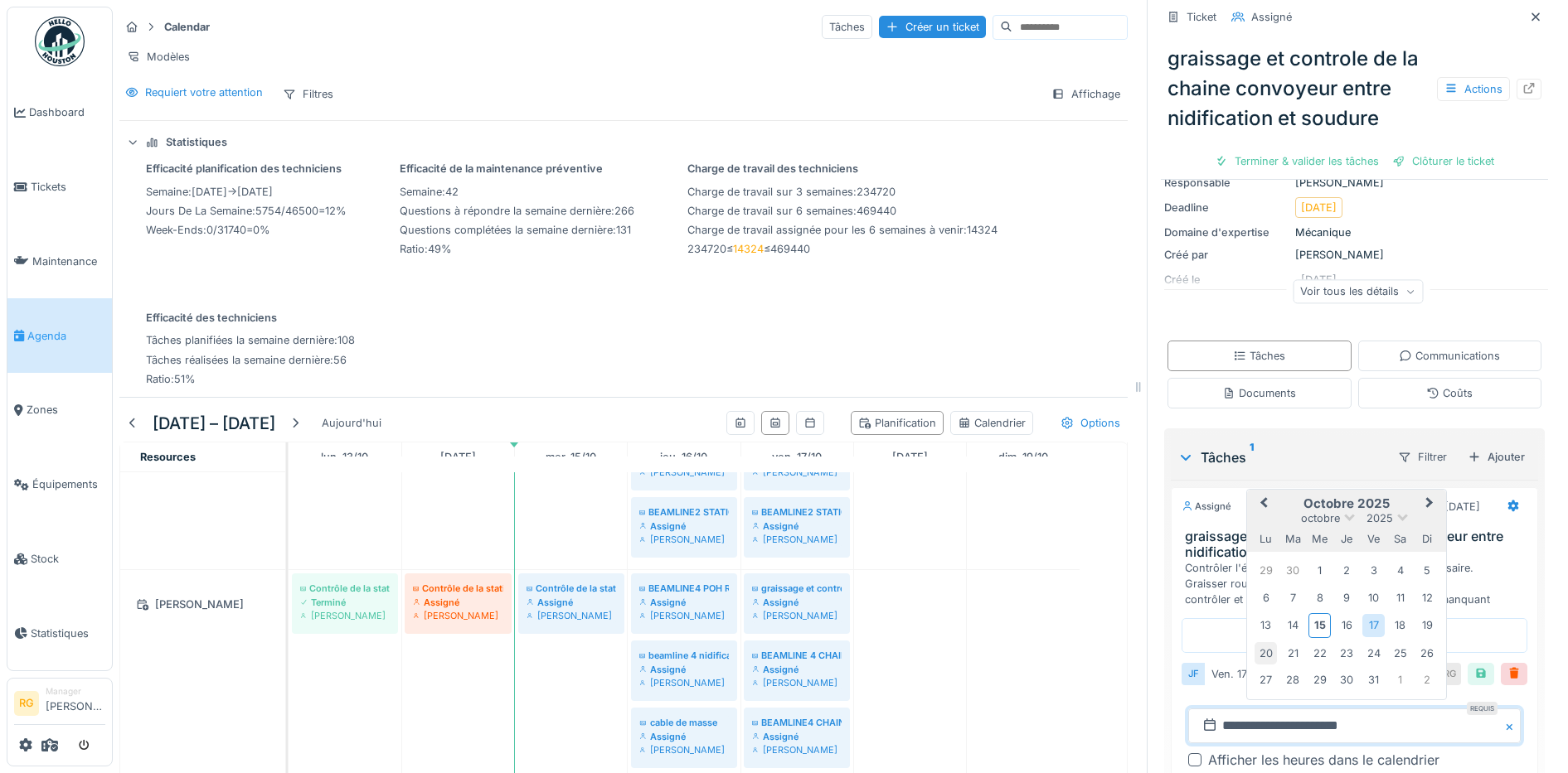
click at [1254, 643] on div "20" at bounding box center [1266, 654] width 23 height 23
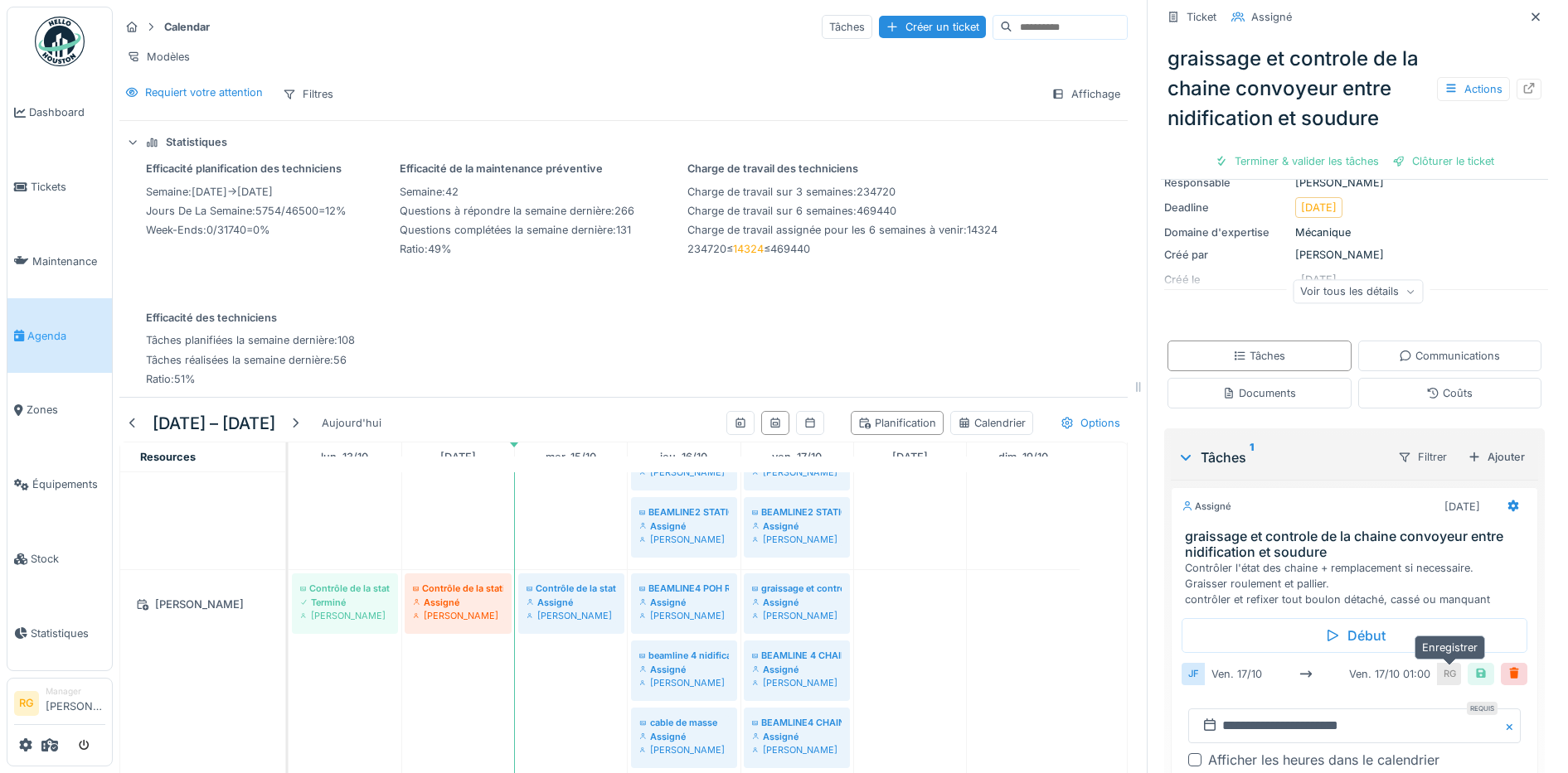
click at [1474, 667] on div at bounding box center [1481, 674] width 13 height 16
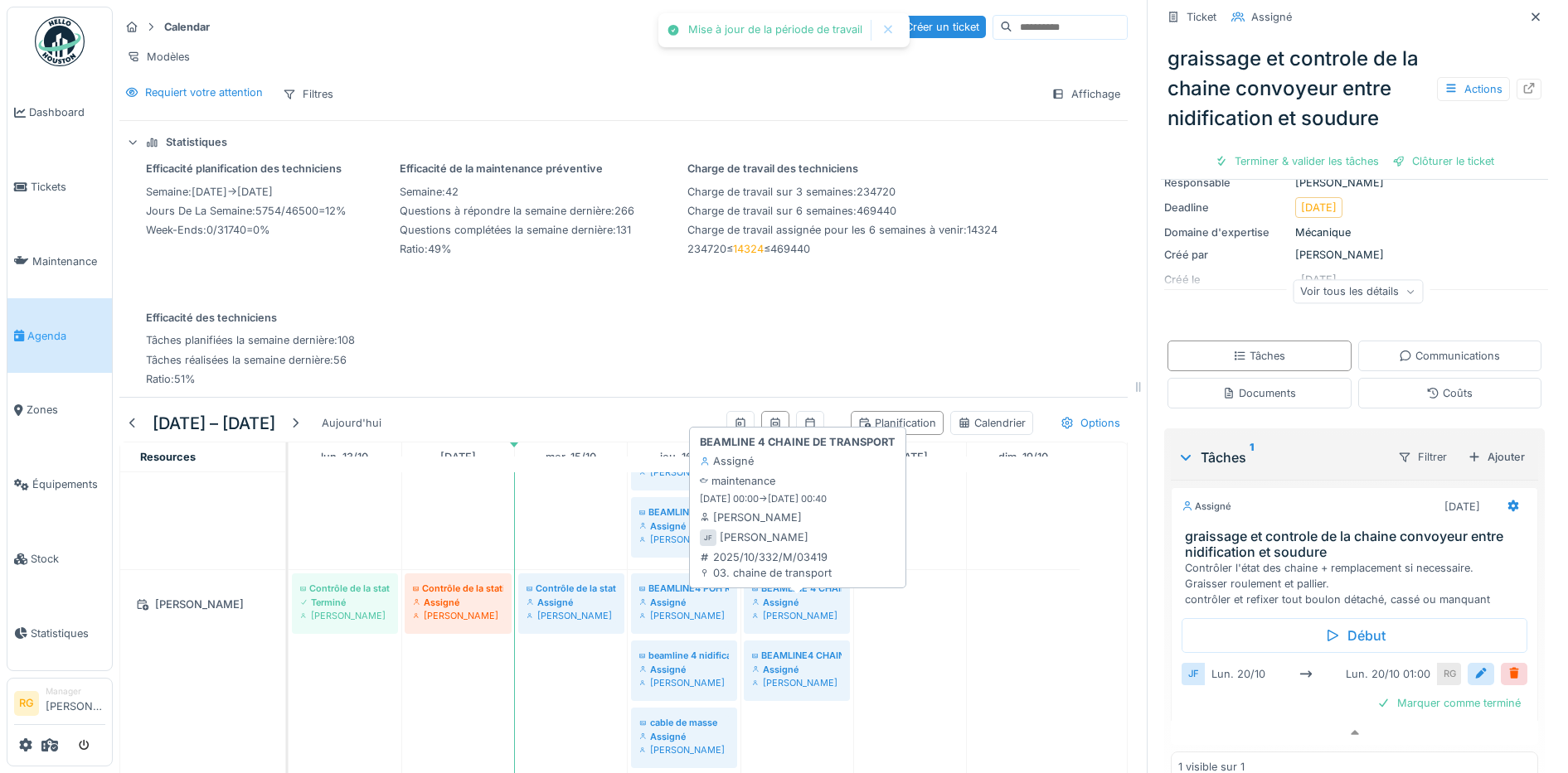
click at [812, 602] on div "Assigné" at bounding box center [797, 602] width 90 height 13
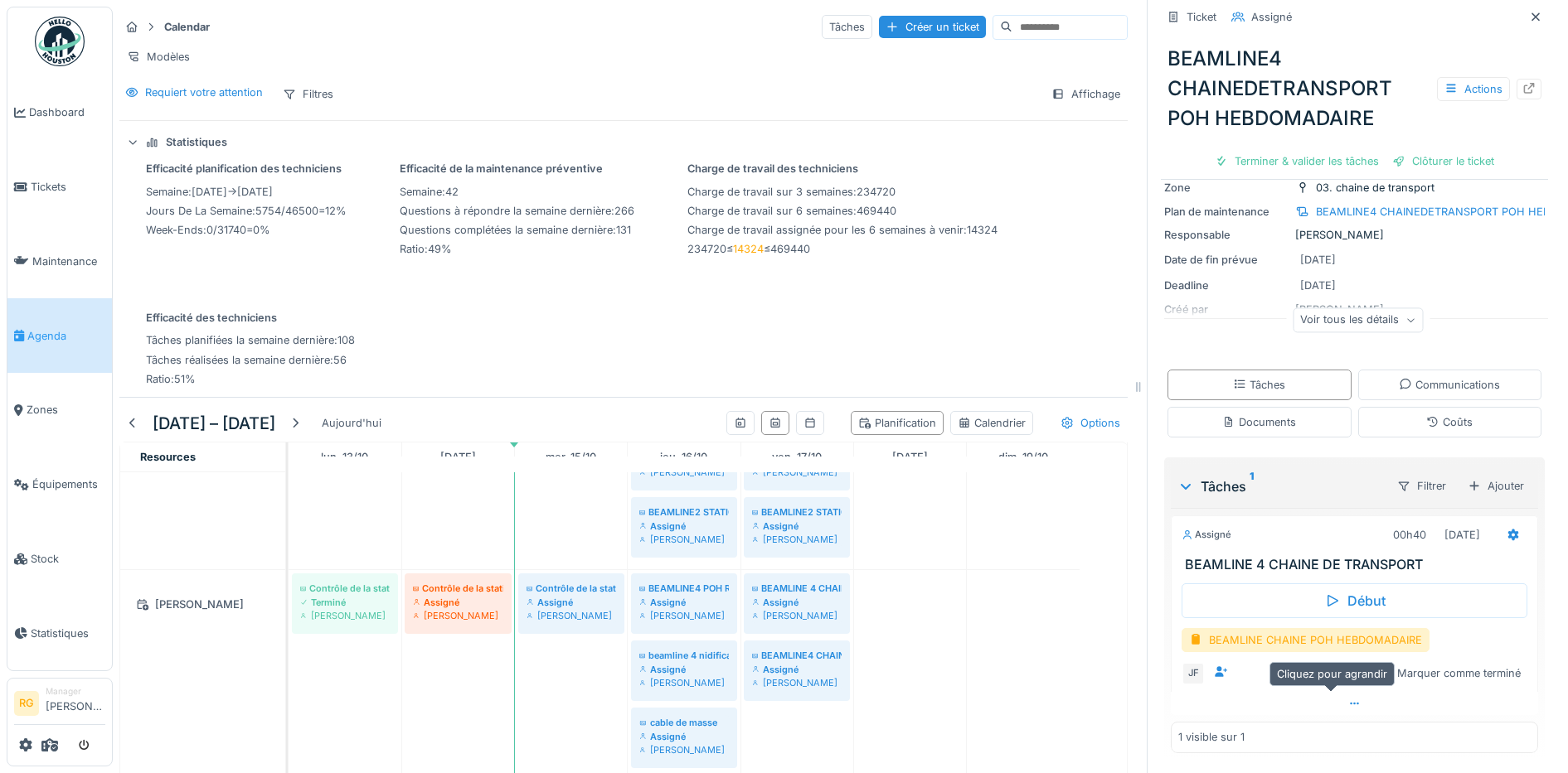
click at [1348, 699] on icon at bounding box center [1355, 704] width 13 height 10
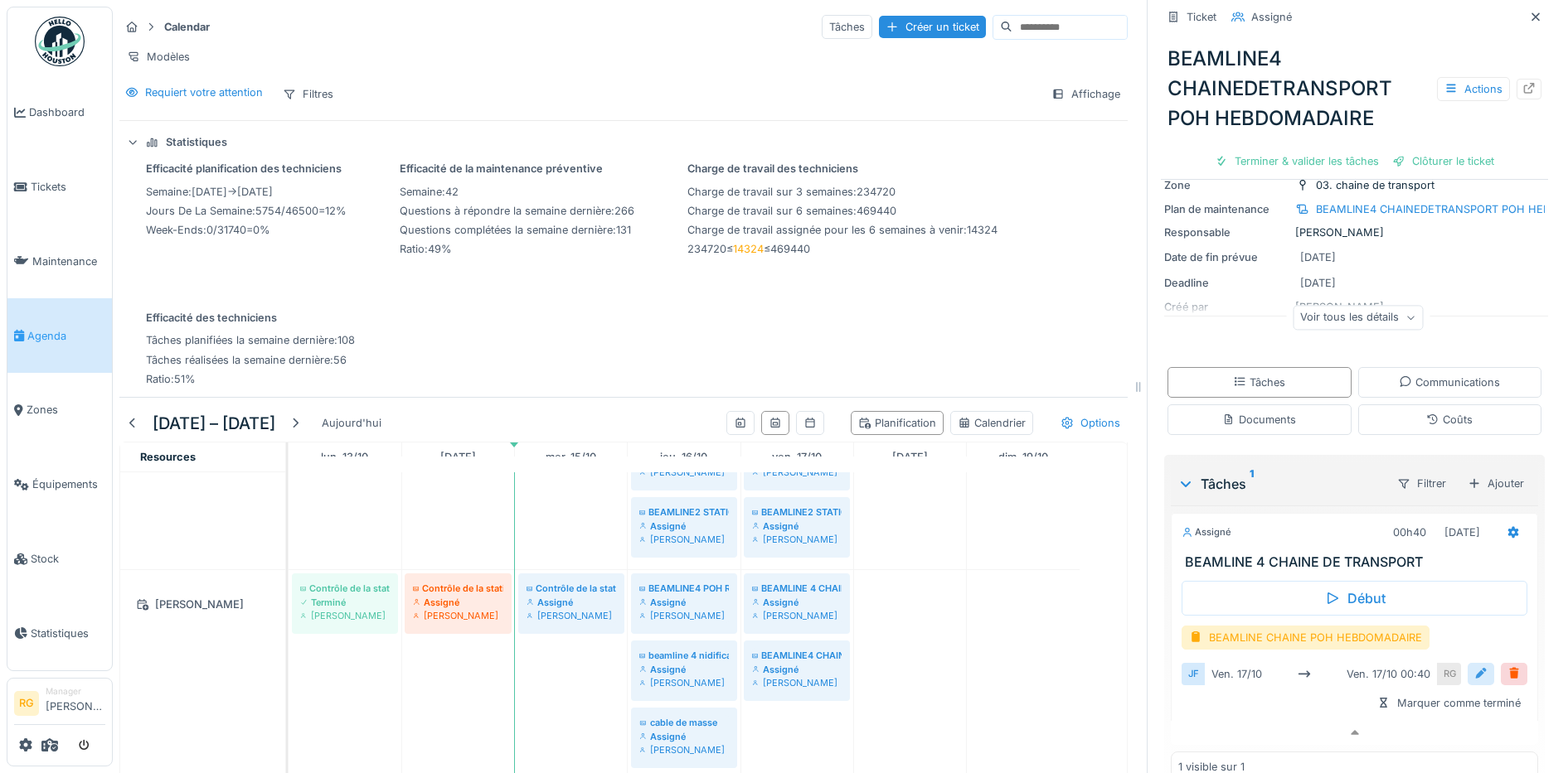
click at [1474, 667] on div at bounding box center [1481, 674] width 13 height 16
click at [1226, 718] on input "**********" at bounding box center [1354, 726] width 333 height 35
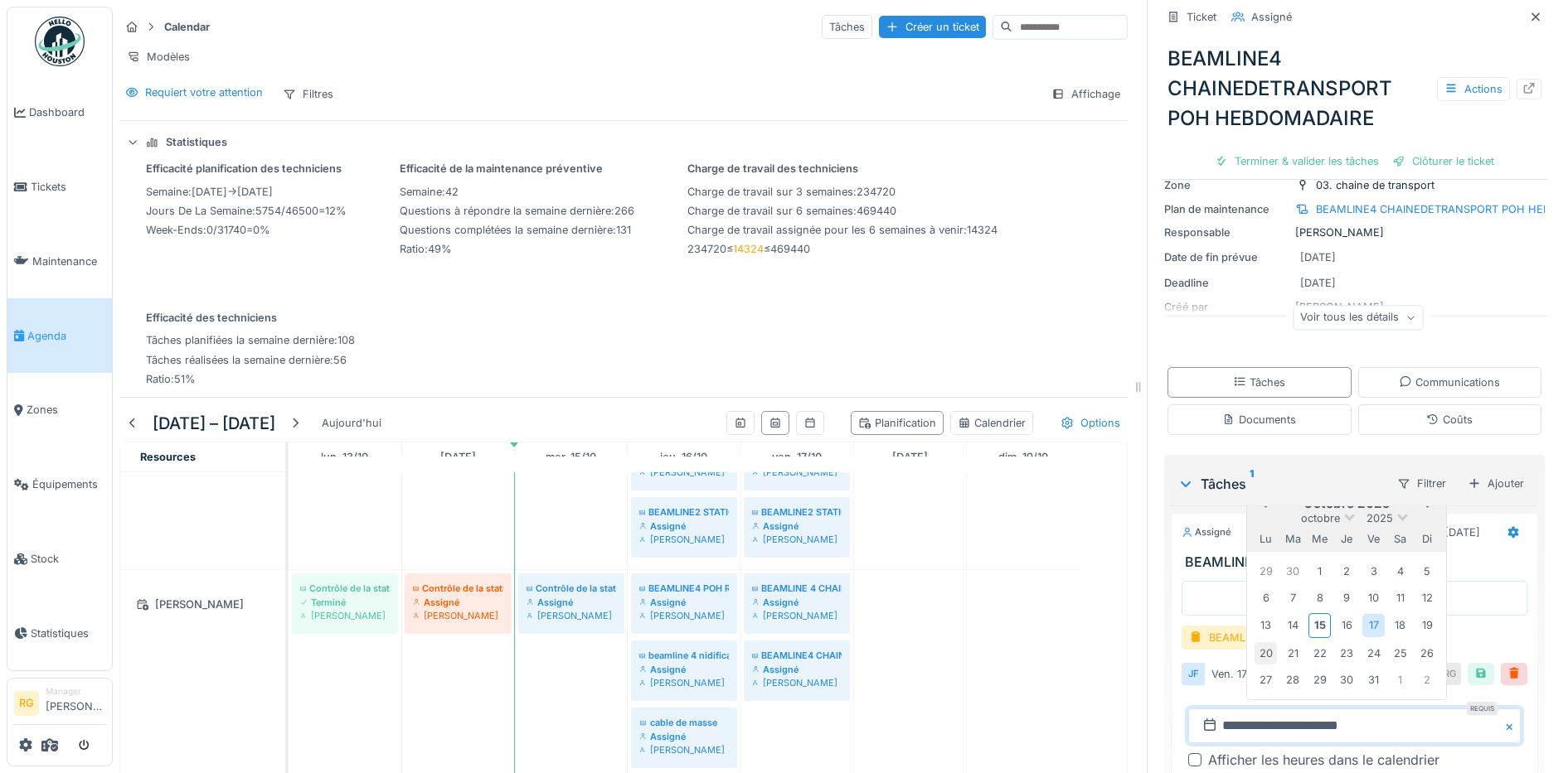
click at [1254, 643] on div "20" at bounding box center [1266, 654] width 23 height 23
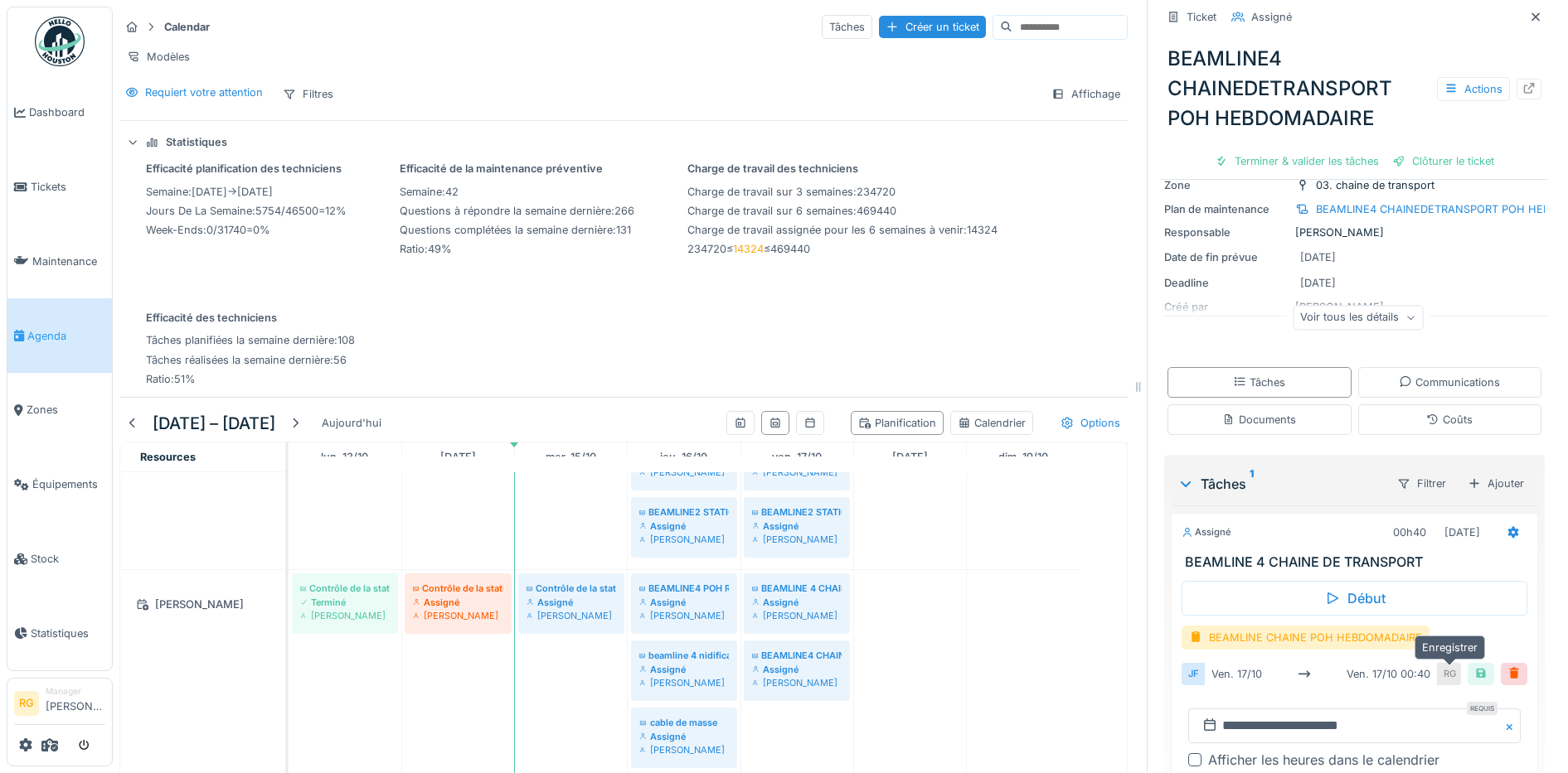
click at [1474, 667] on div at bounding box center [1481, 674] width 13 height 16
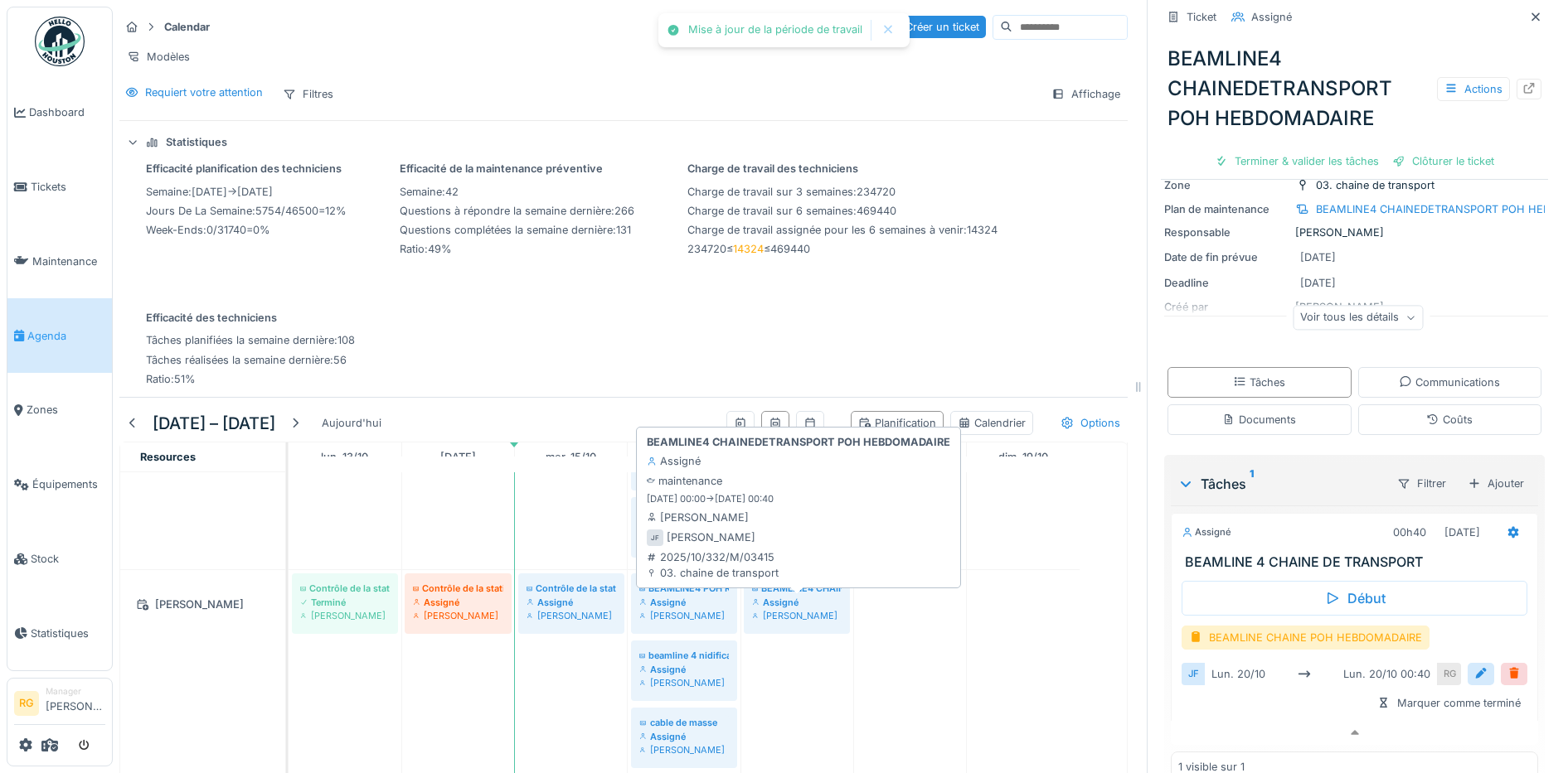
click at [797, 594] on div "BEAMLINE4 CHAINEDETRANSPORT POH HEBDOMADAIRE" at bounding box center [797, 588] width 90 height 13
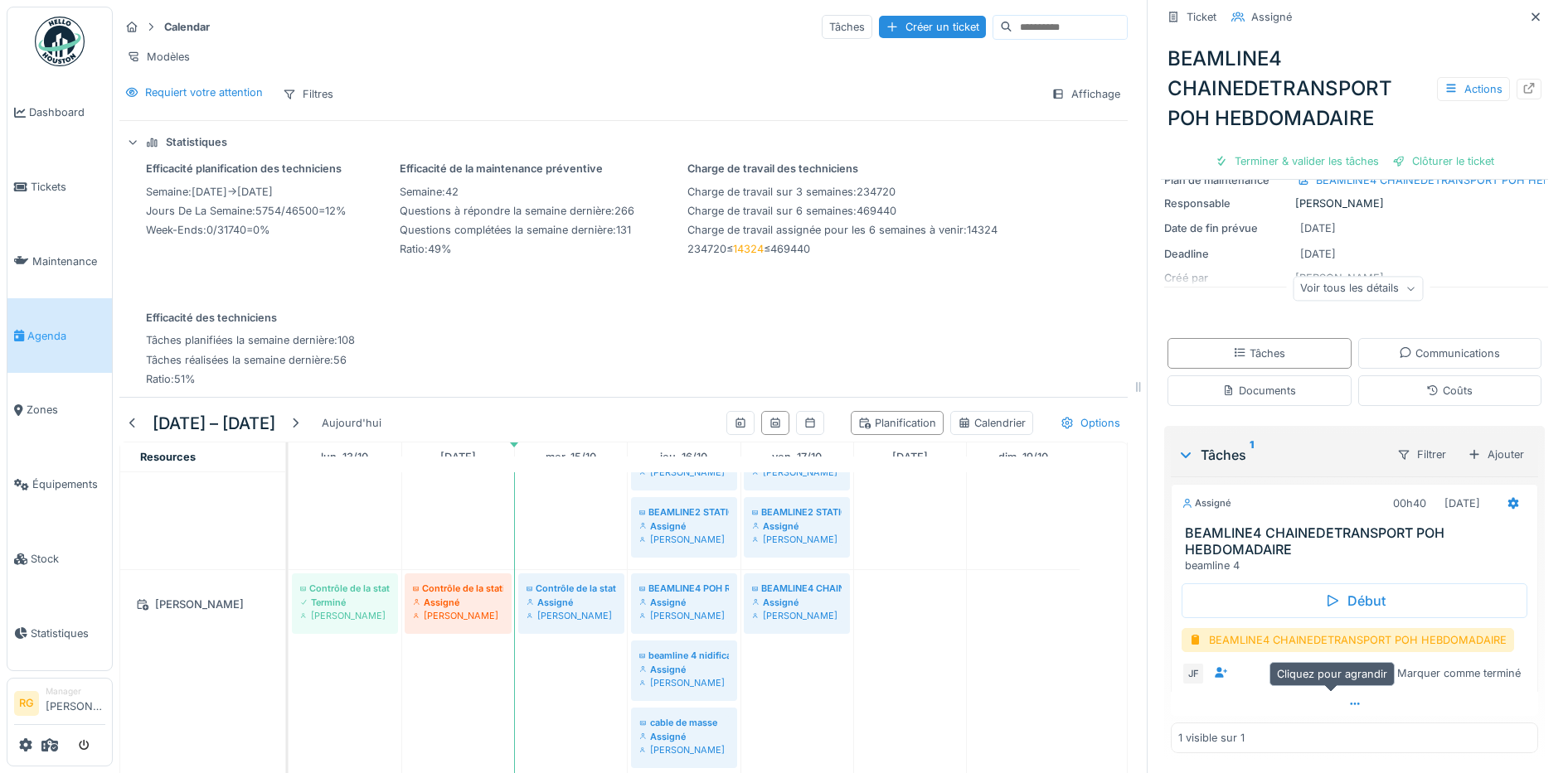
click at [1348, 699] on icon at bounding box center [1355, 704] width 13 height 10
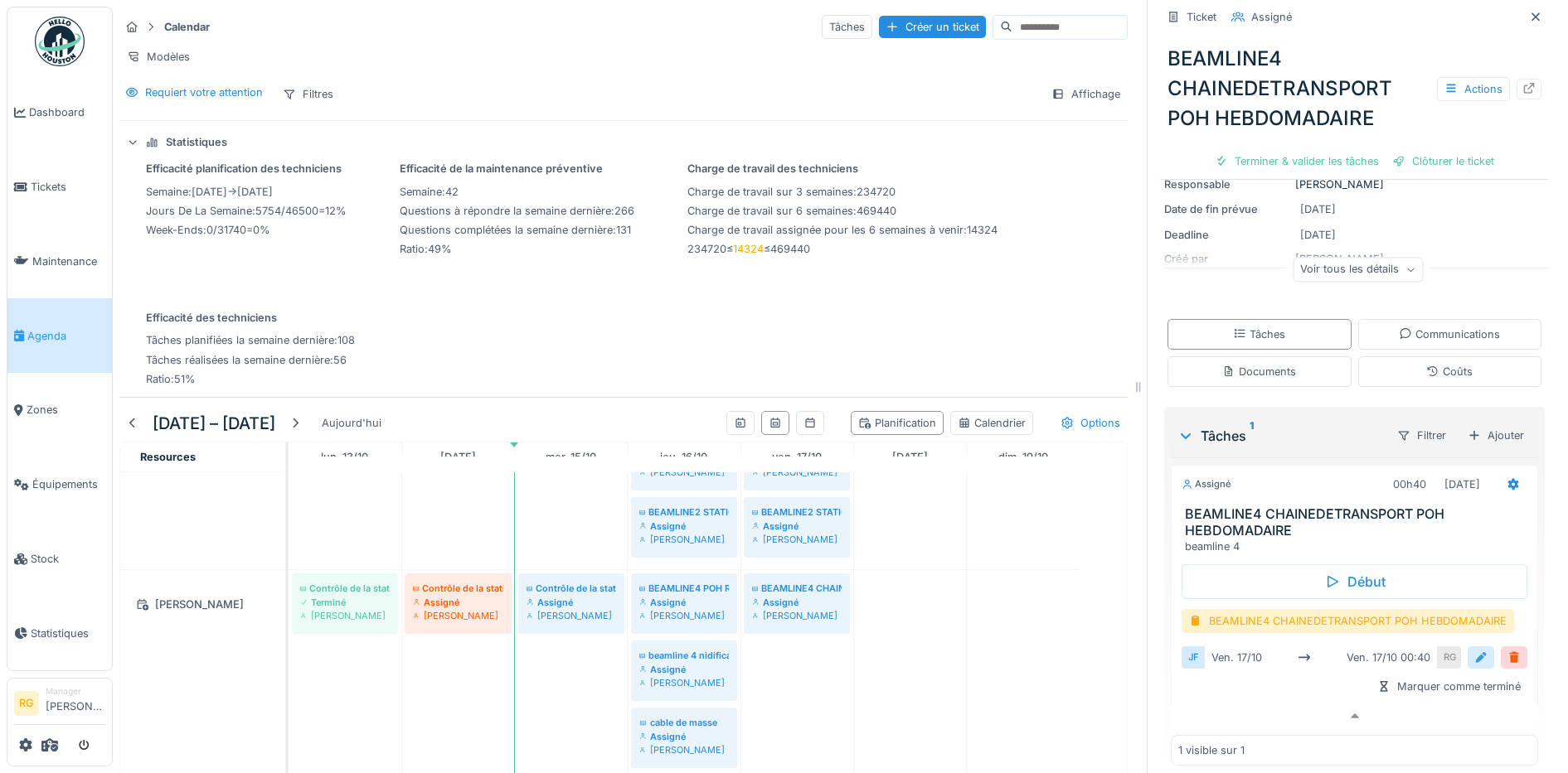
click at [1474, 661] on div at bounding box center [1481, 657] width 13 height 16
click at [1220, 711] on input "**********" at bounding box center [1354, 710] width 333 height 35
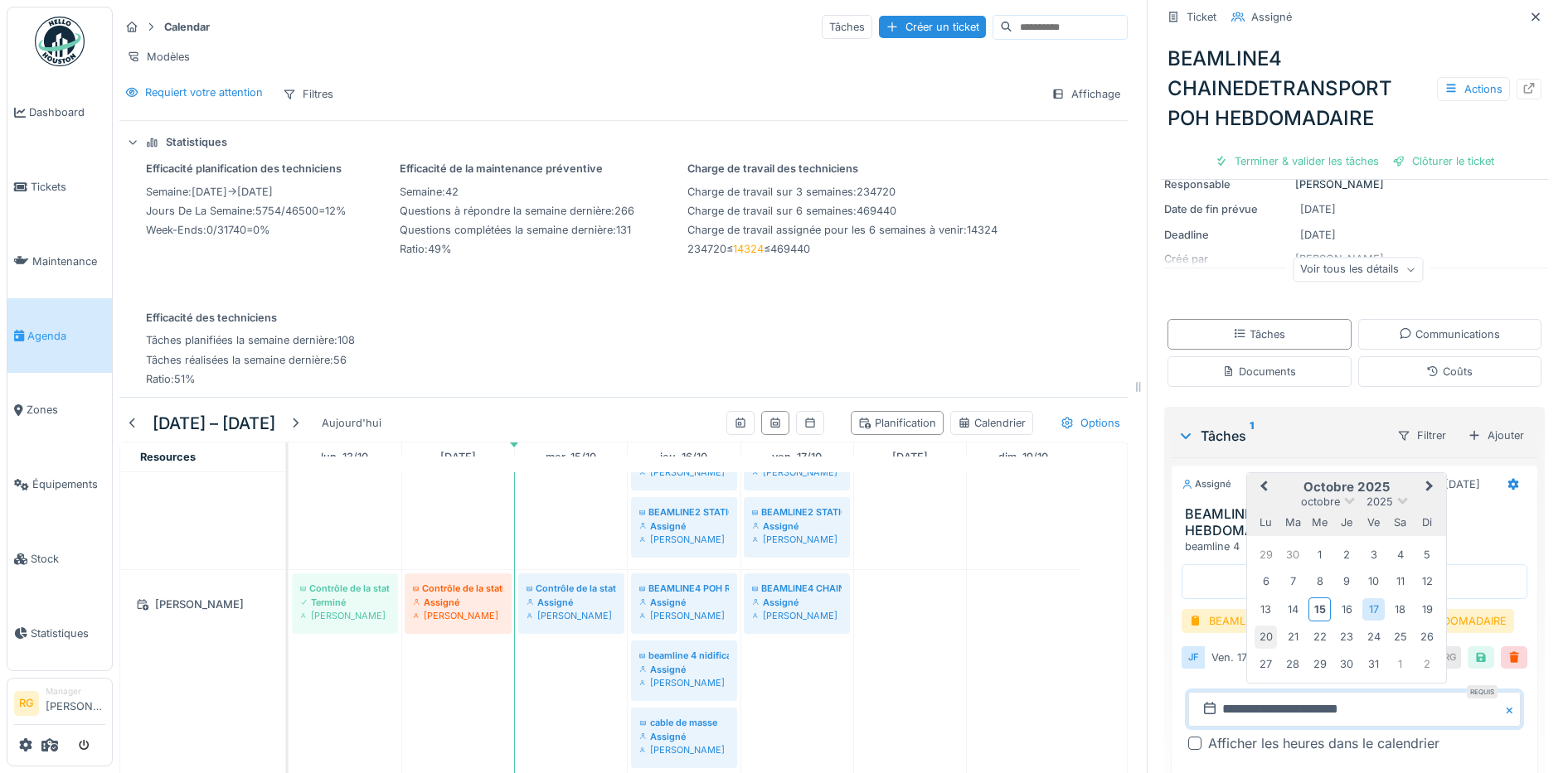
click at [1254, 641] on div "20" at bounding box center [1266, 638] width 23 height 23
click at [1254, 638] on div "20" at bounding box center [1266, 638] width 23 height 23
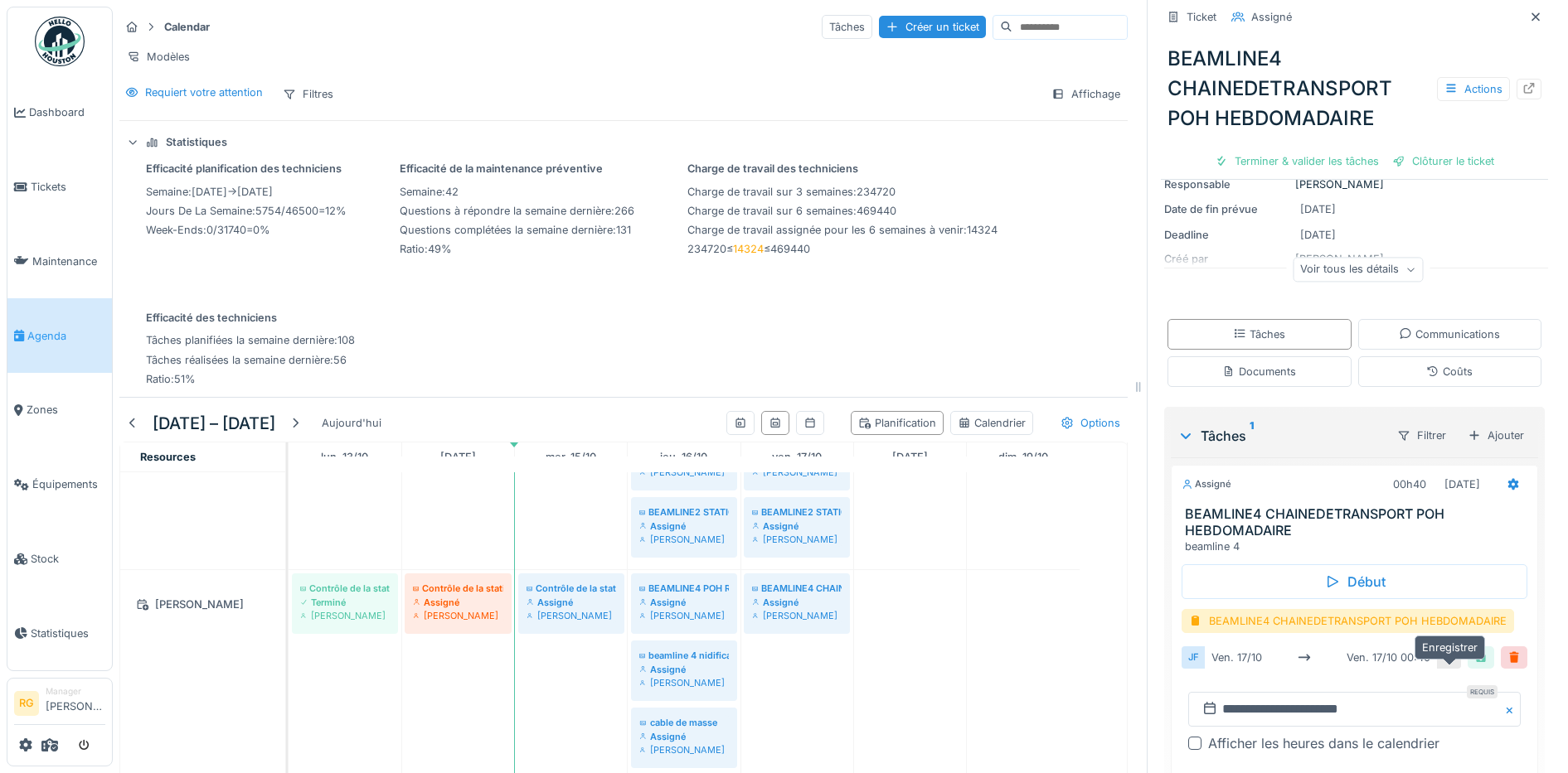
click at [1474, 666] on div at bounding box center [1481, 657] width 13 height 16
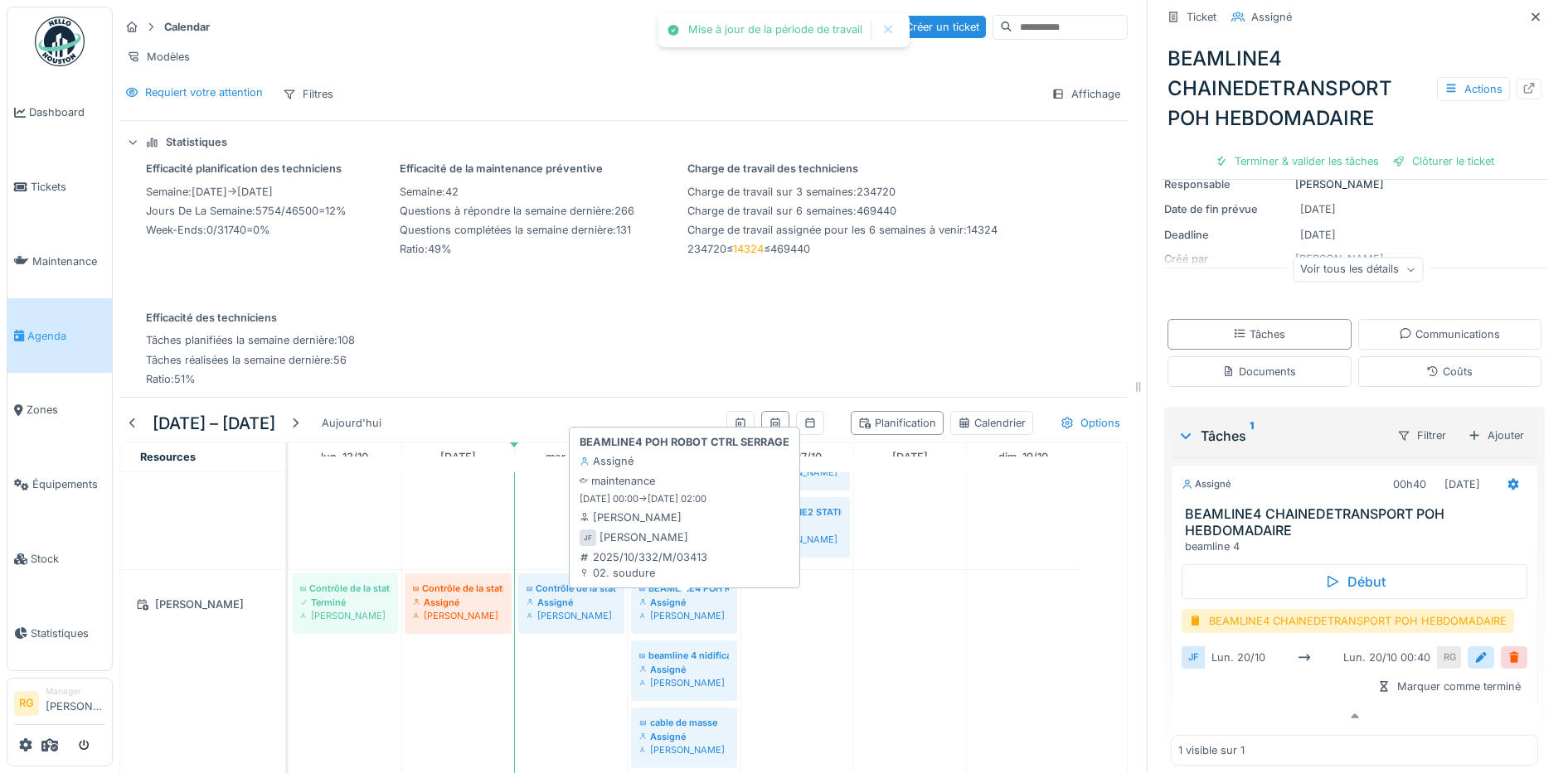
click at [683, 601] on div "Assigné" at bounding box center [684, 602] width 90 height 13
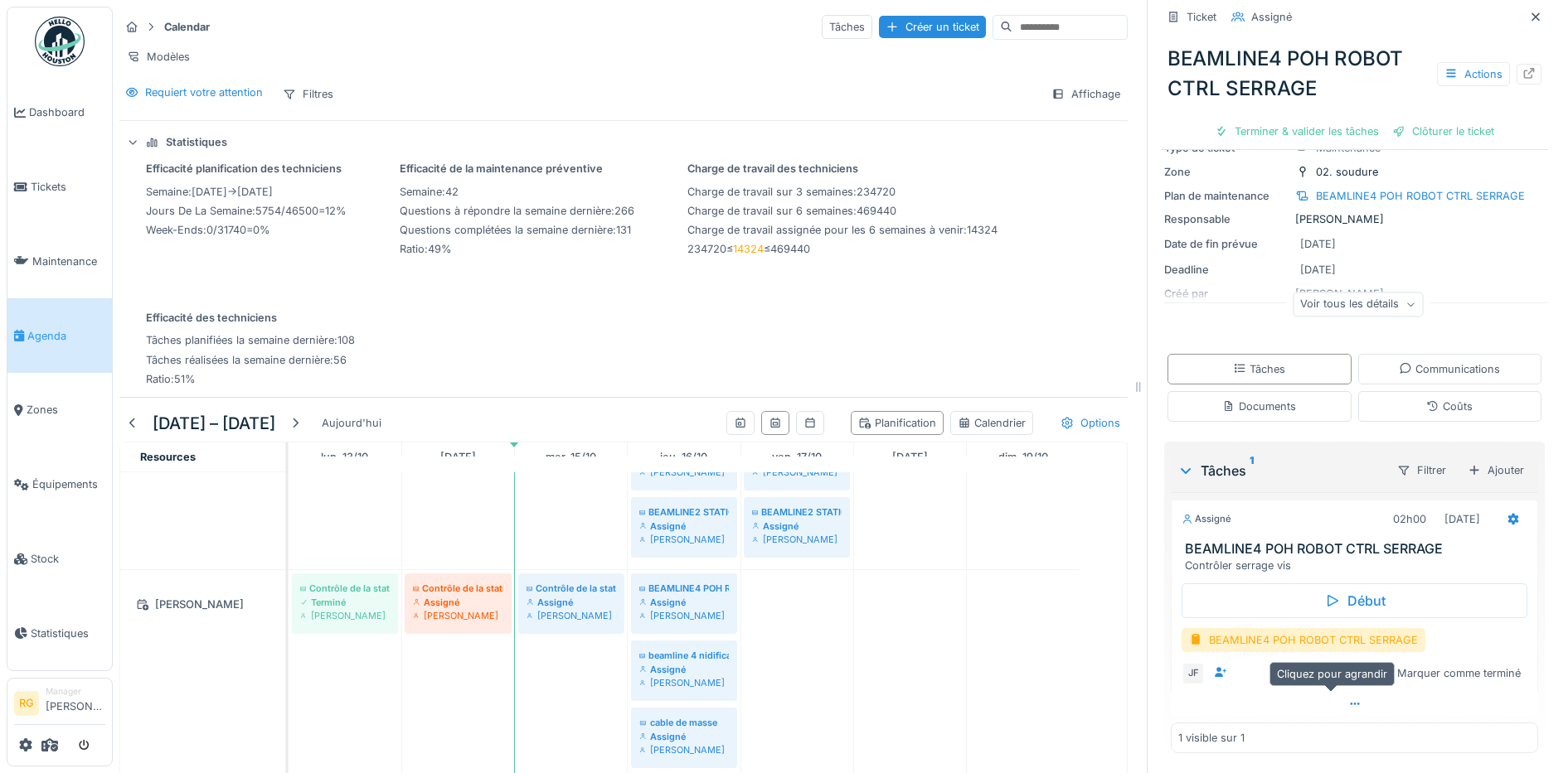
click at [1348, 699] on icon at bounding box center [1355, 704] width 13 height 10
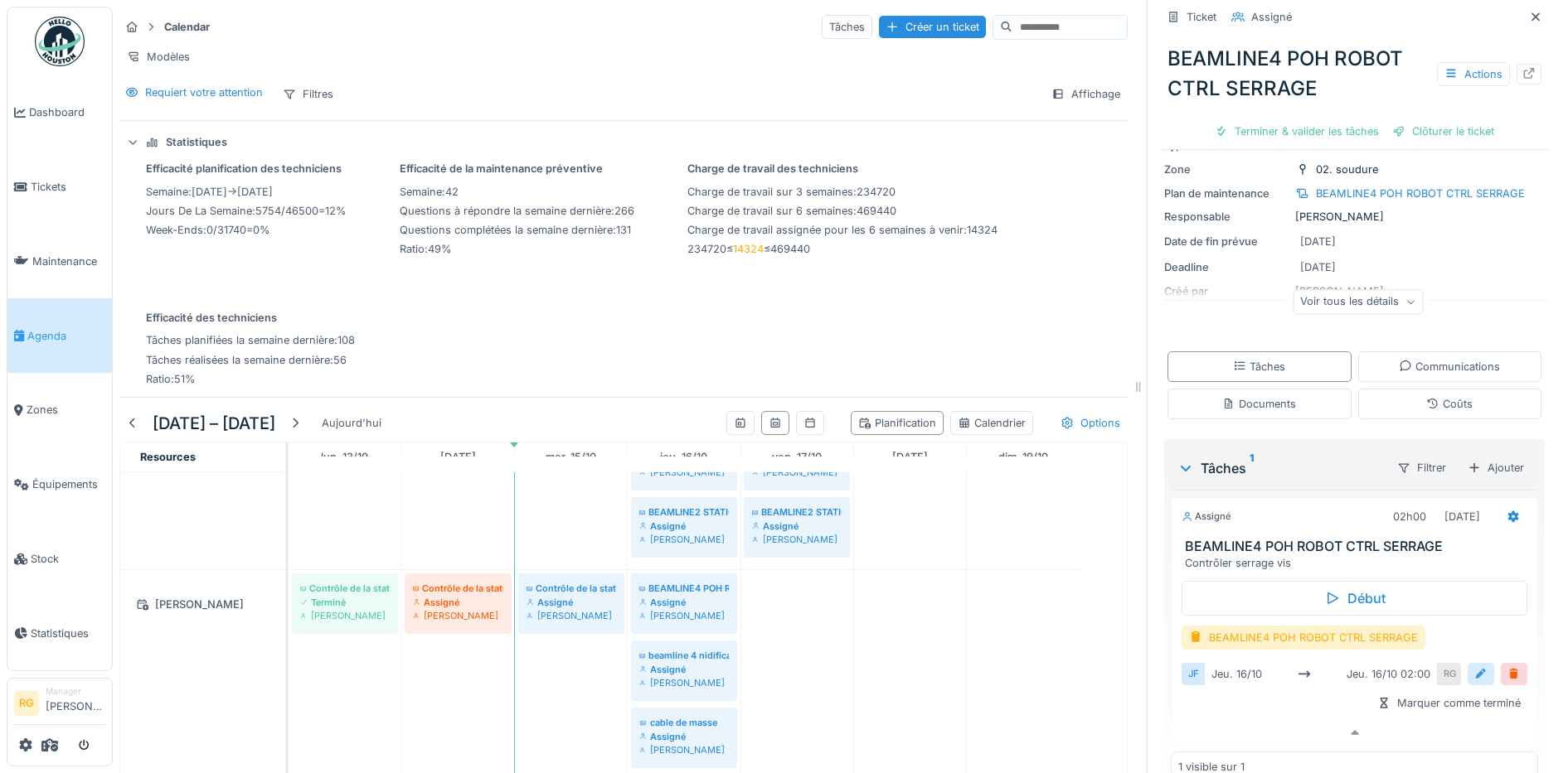
click at [1474, 667] on div at bounding box center [1481, 674] width 13 height 16
click at [1219, 713] on input "**********" at bounding box center [1354, 726] width 333 height 35
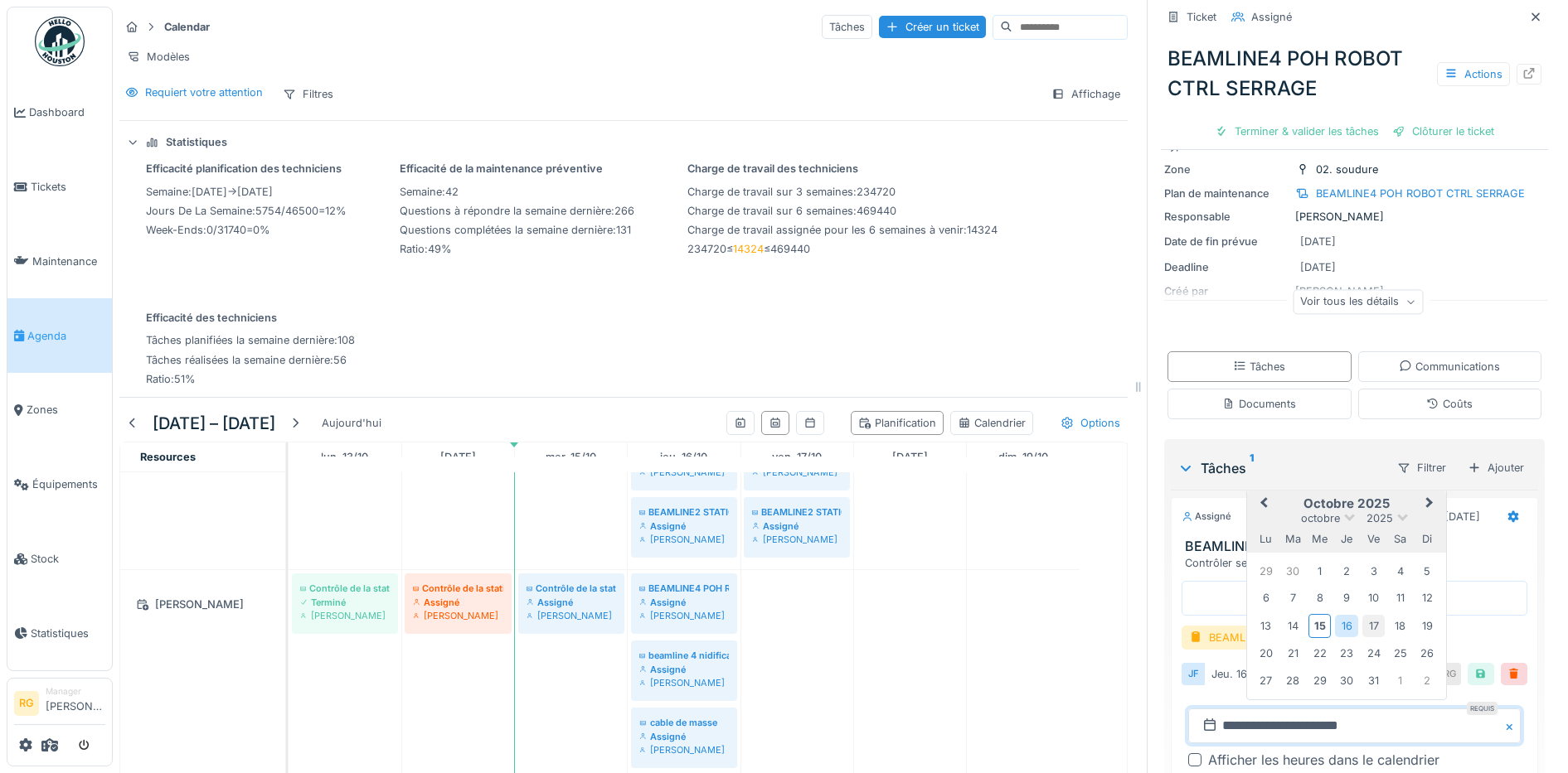
click at [1362, 616] on div "17" at bounding box center [1374, 626] width 23 height 23
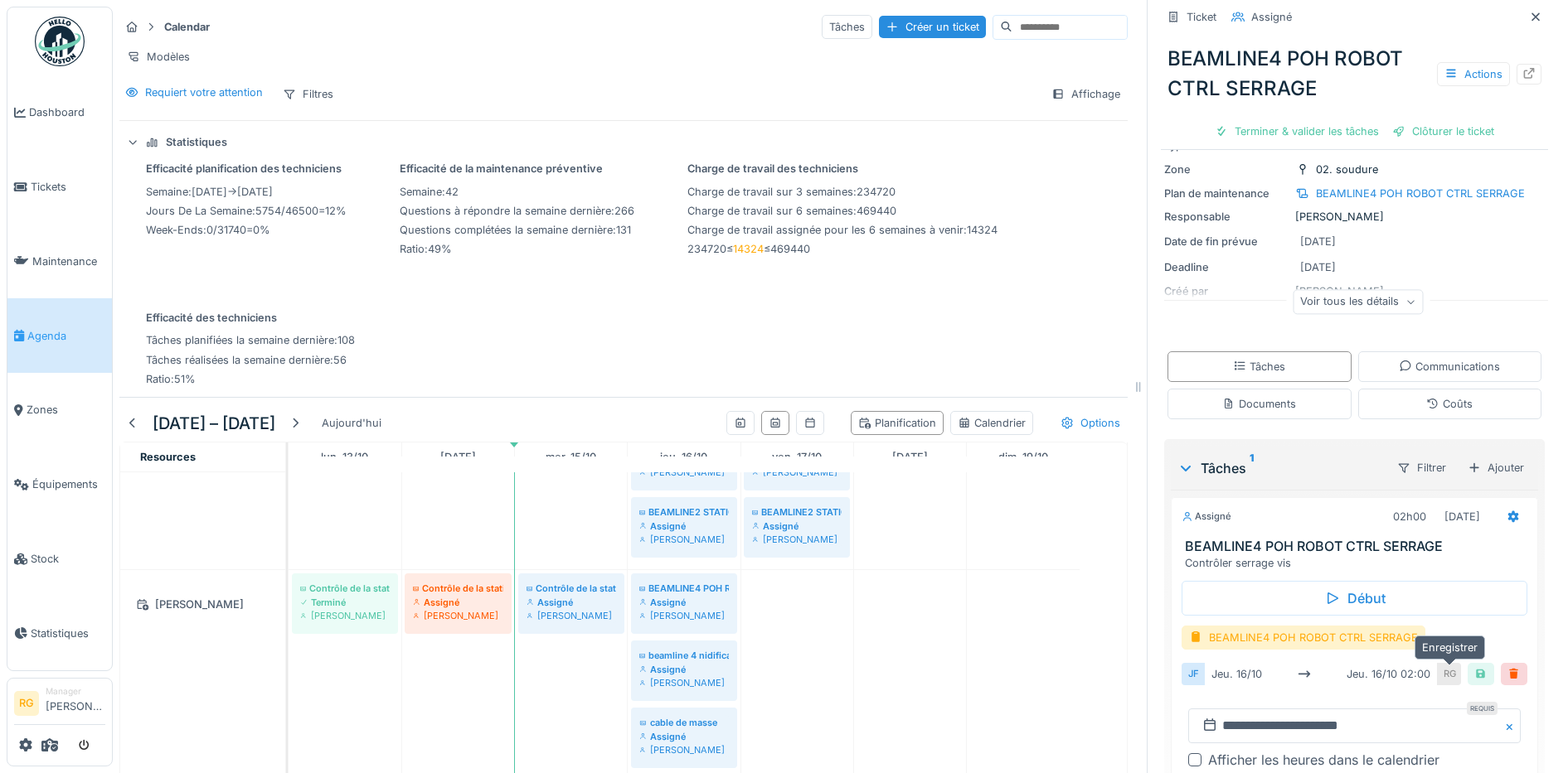
click at [1474, 667] on div at bounding box center [1481, 674] width 13 height 16
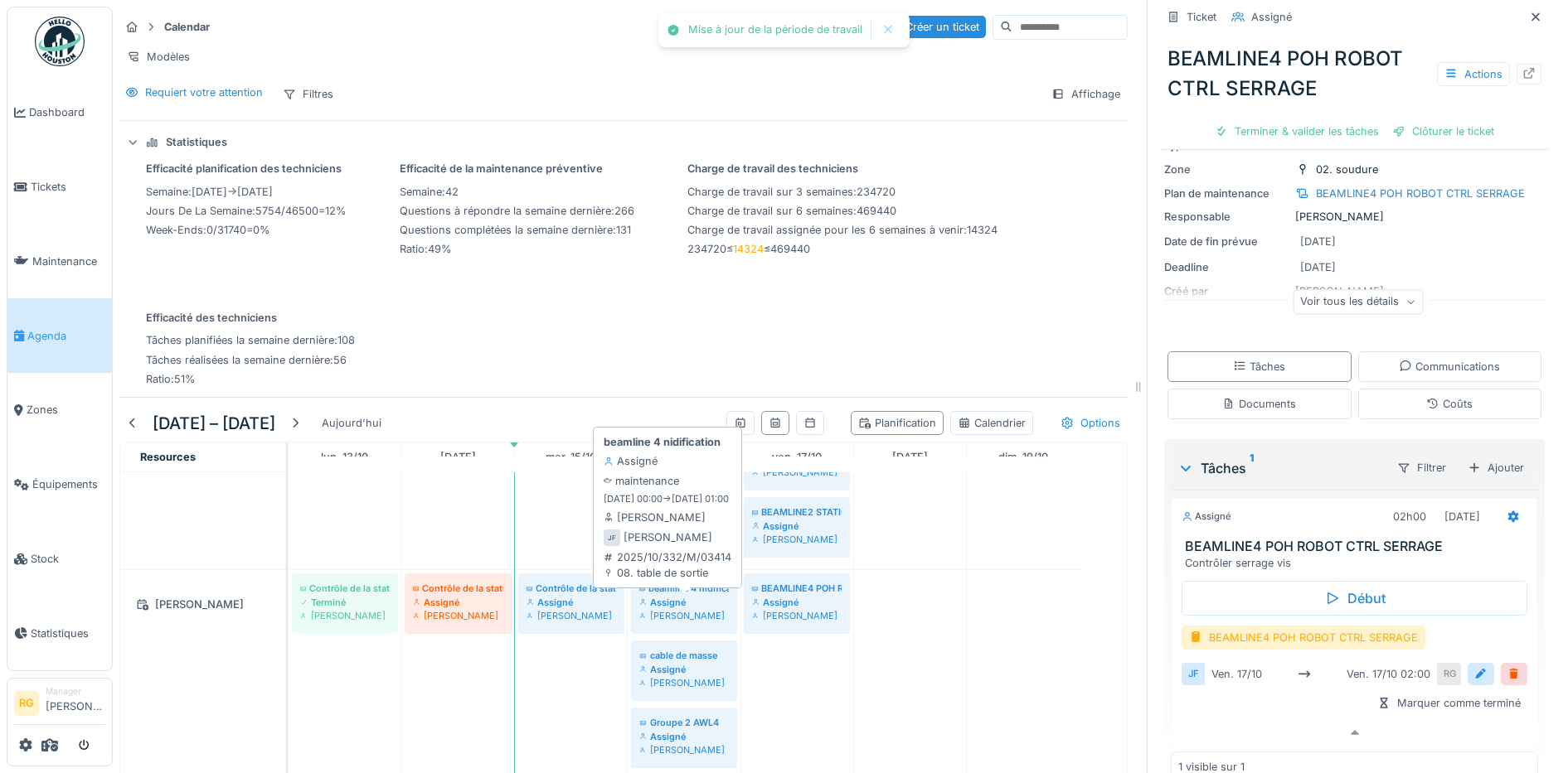
click at [681, 593] on div "beamline 4 nidification" at bounding box center [684, 588] width 90 height 13
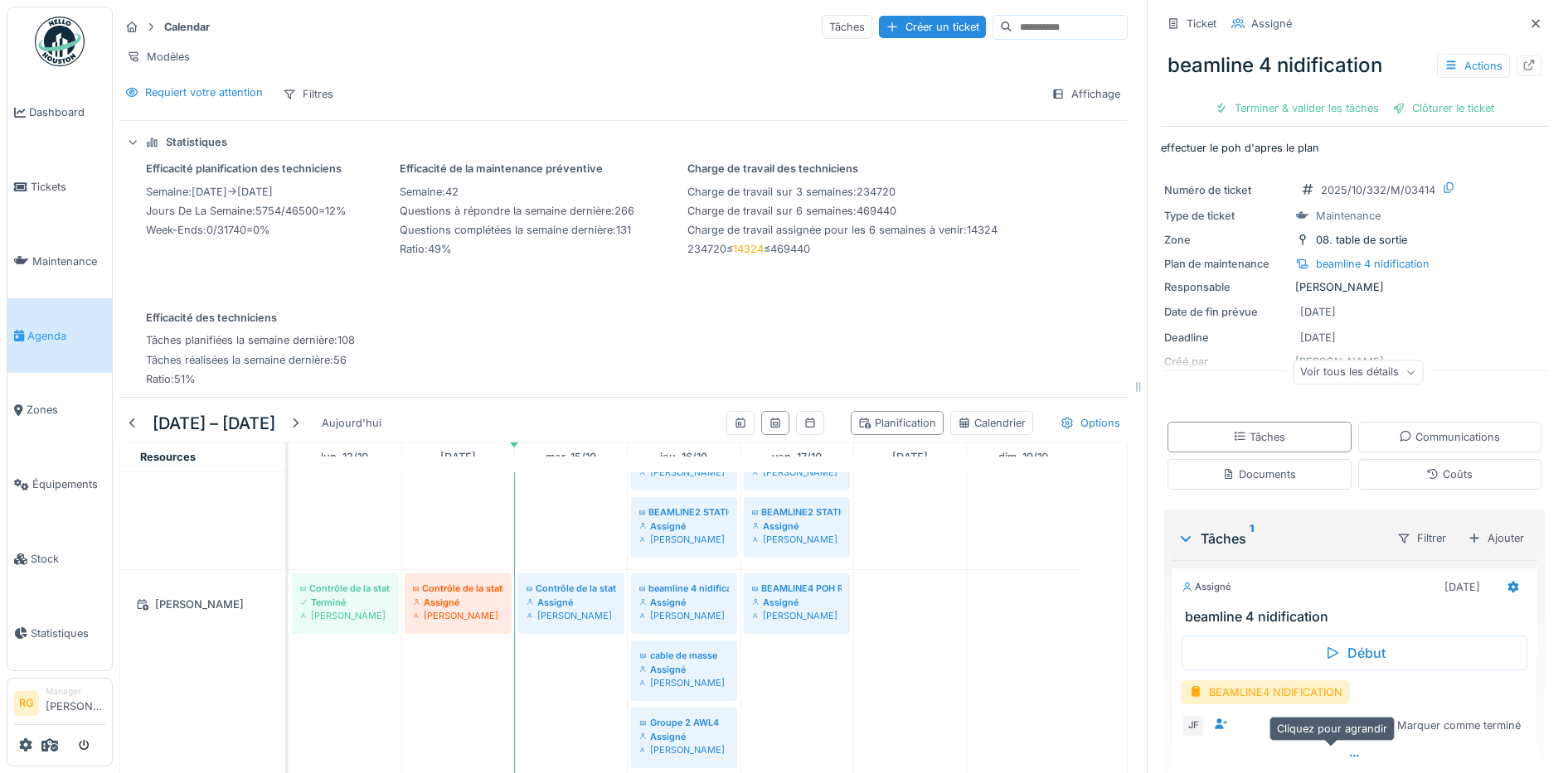
click at [1348, 751] on icon at bounding box center [1355, 756] width 13 height 10
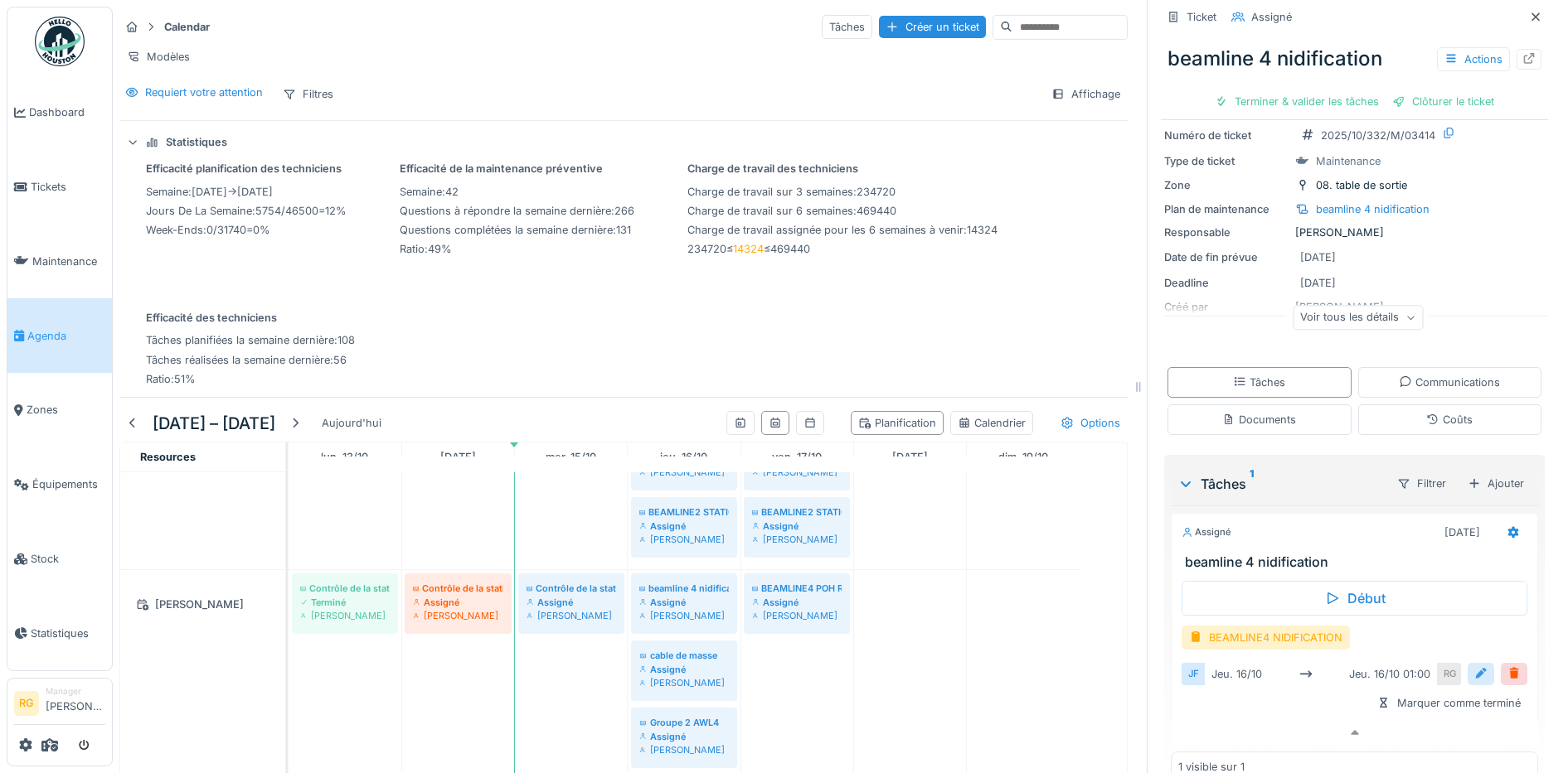
click at [1474, 667] on div at bounding box center [1481, 674] width 13 height 16
click at [1216, 712] on input "**********" at bounding box center [1354, 726] width 333 height 35
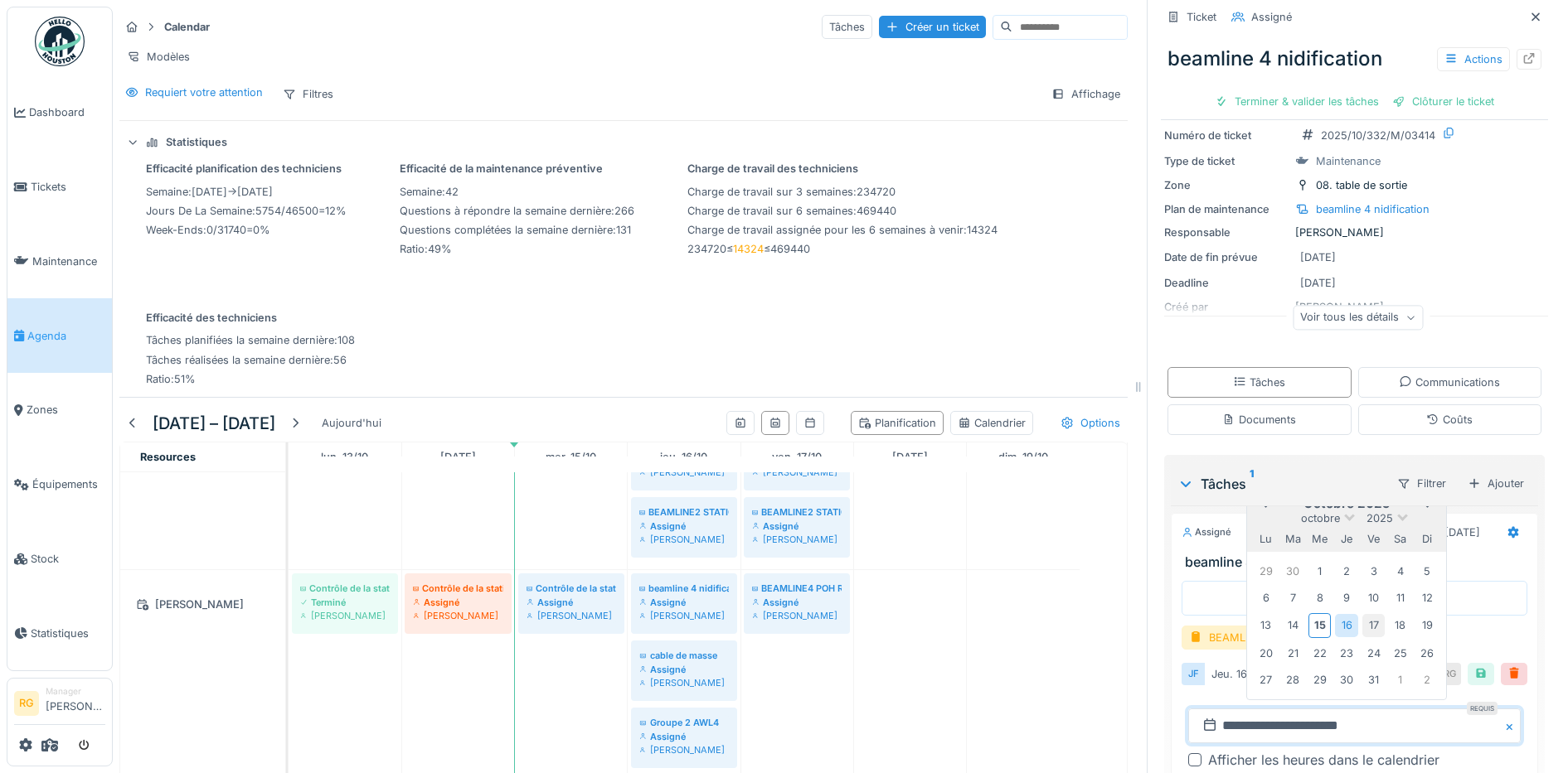
click at [1362, 620] on div "17" at bounding box center [1374, 625] width 23 height 23
click at [1362, 614] on div "17" at bounding box center [1374, 625] width 23 height 23
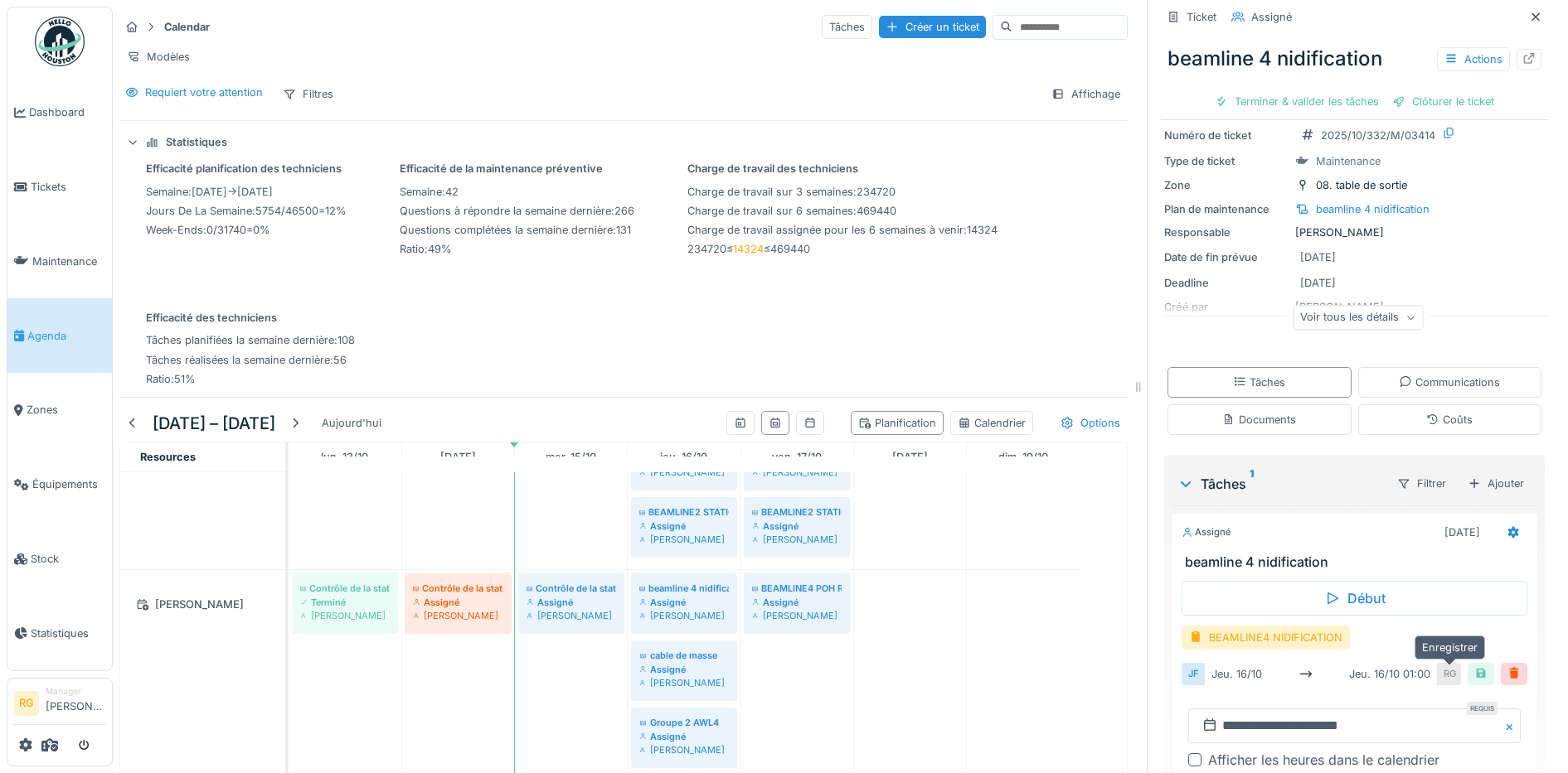
click at [1474, 667] on div at bounding box center [1481, 674] width 13 height 16
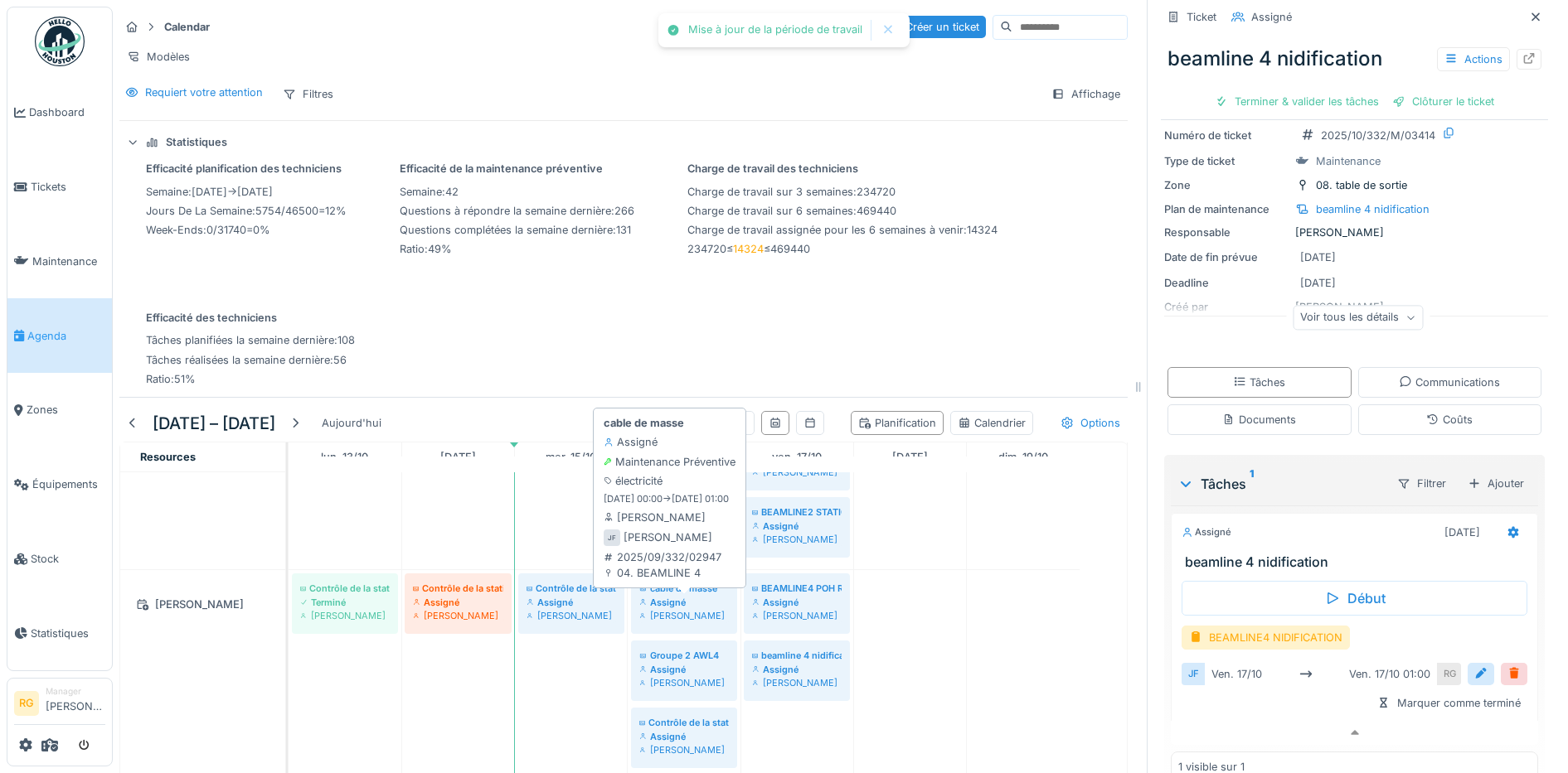
click at [688, 603] on div "Assigné" at bounding box center [684, 602] width 90 height 13
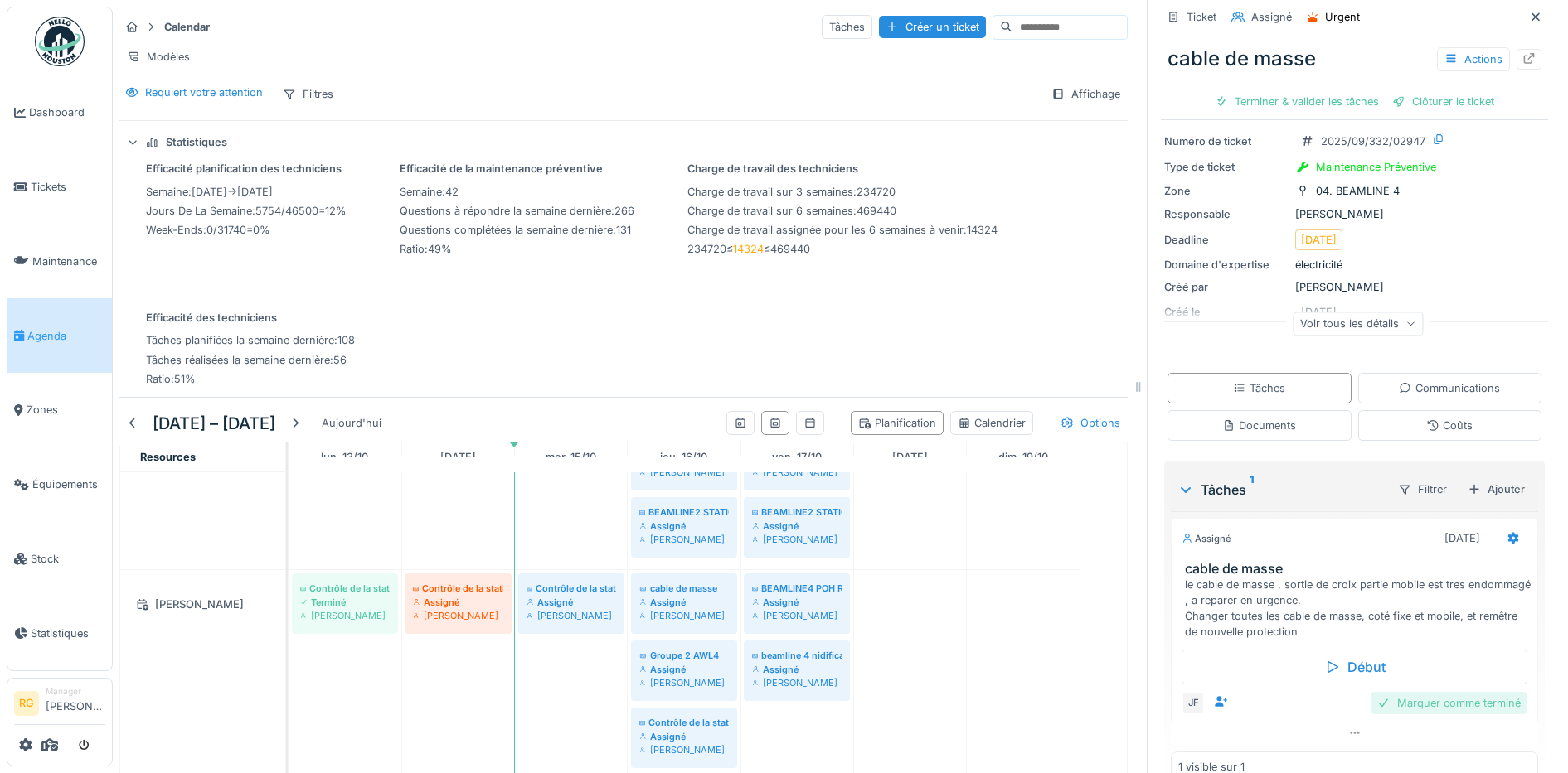
scroll to position [97, 0]
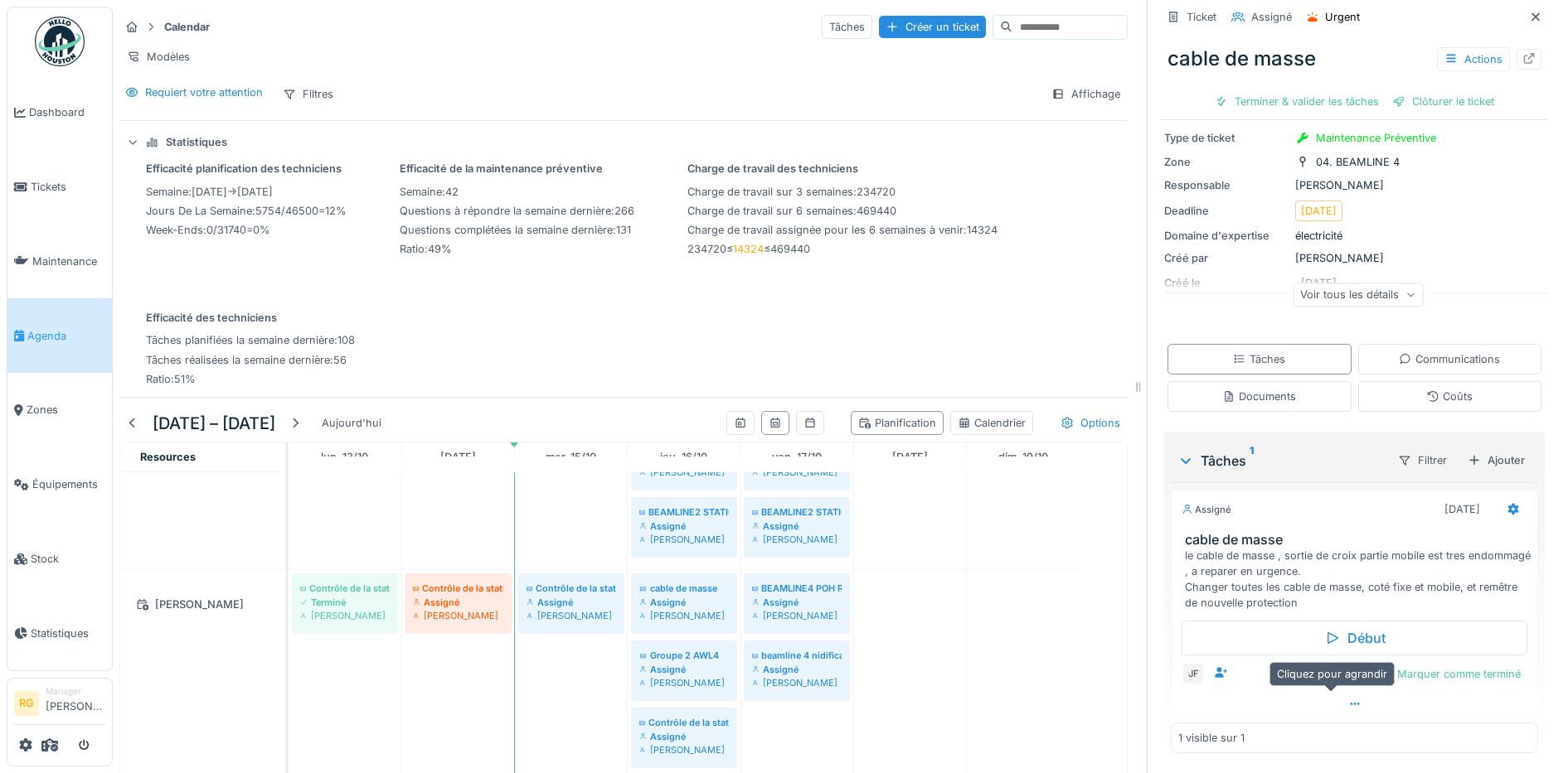
click at [1348, 699] on icon at bounding box center [1355, 704] width 13 height 10
click at [1474, 666] on div at bounding box center [1481, 674] width 13 height 16
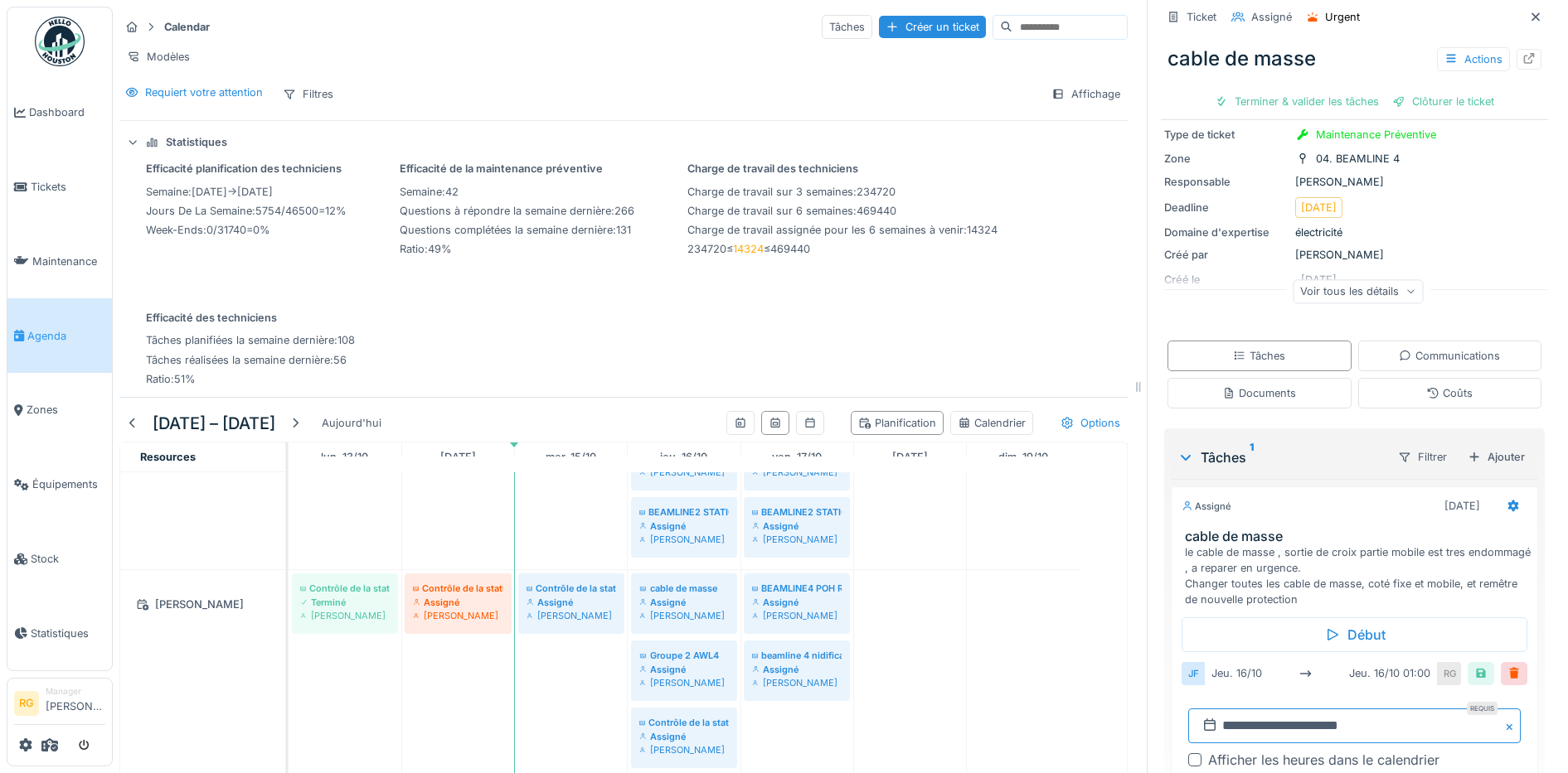
click at [1218, 715] on input "**********" at bounding box center [1354, 726] width 333 height 35
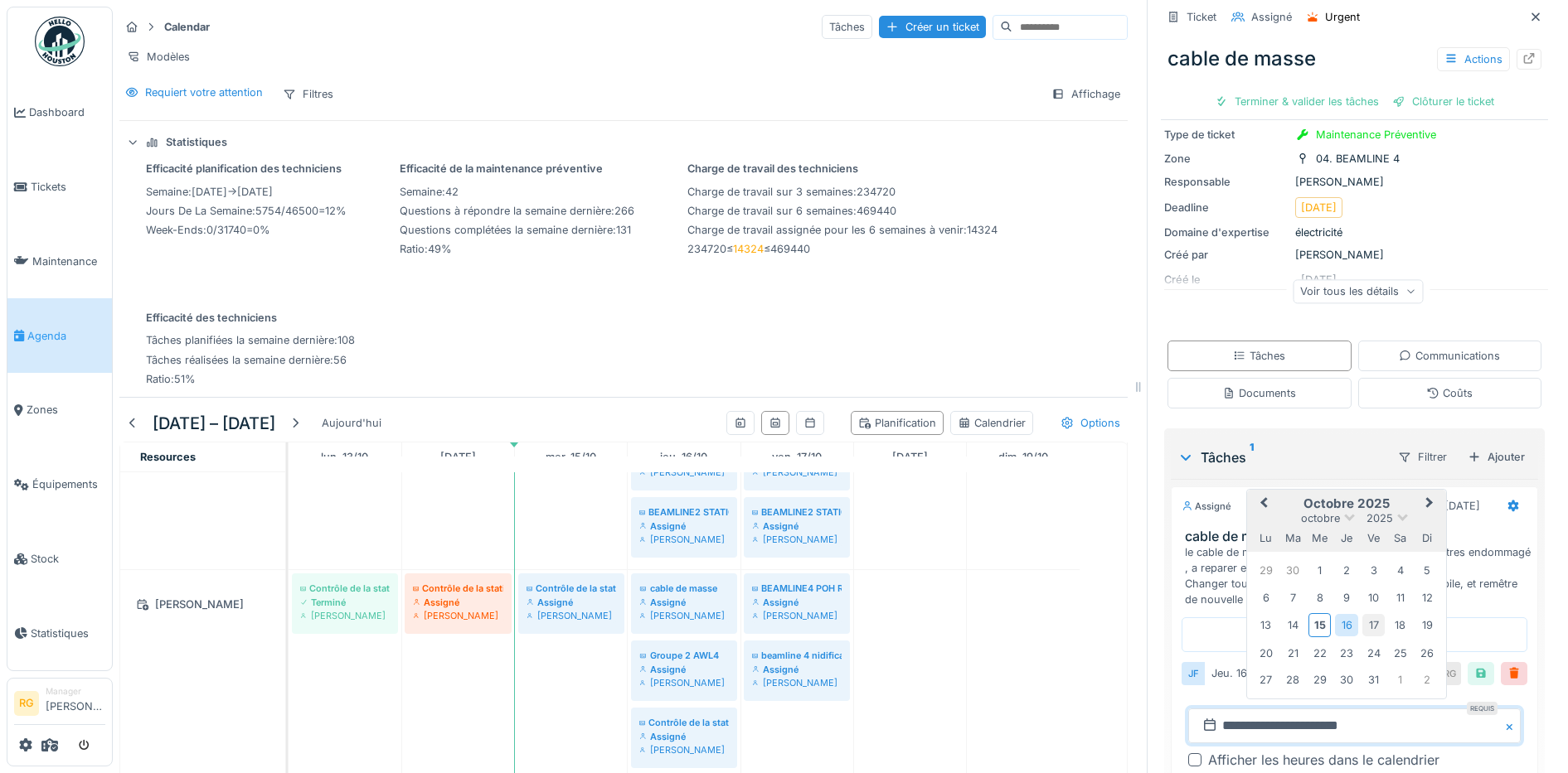
click at [1363, 615] on div "17" at bounding box center [1374, 625] width 23 height 23
click at [1362, 614] on div "17" at bounding box center [1374, 625] width 23 height 23
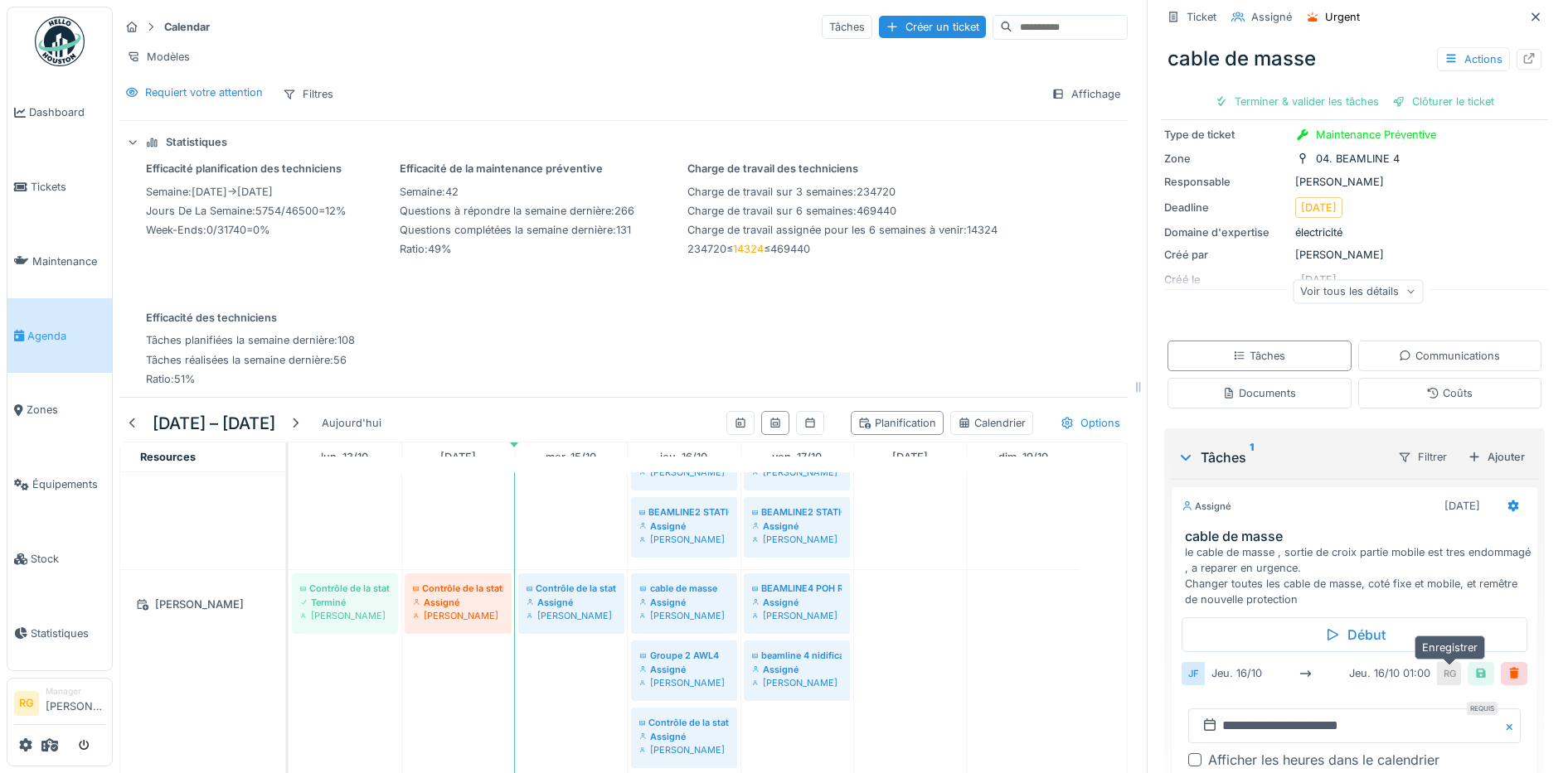
click at [1474, 666] on div at bounding box center [1481, 674] width 13 height 16
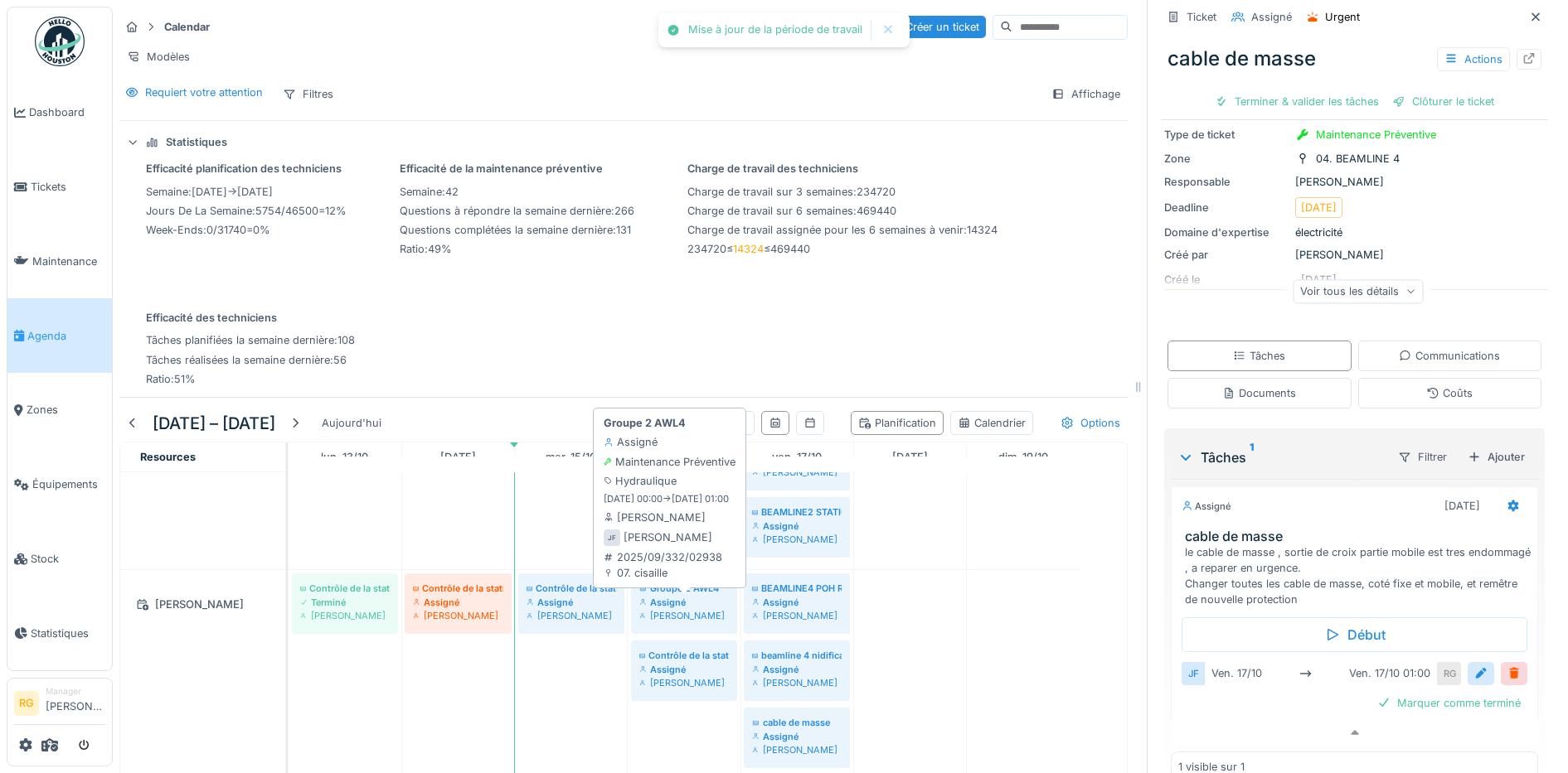
click at [680, 598] on div "Assigné" at bounding box center [684, 602] width 90 height 13
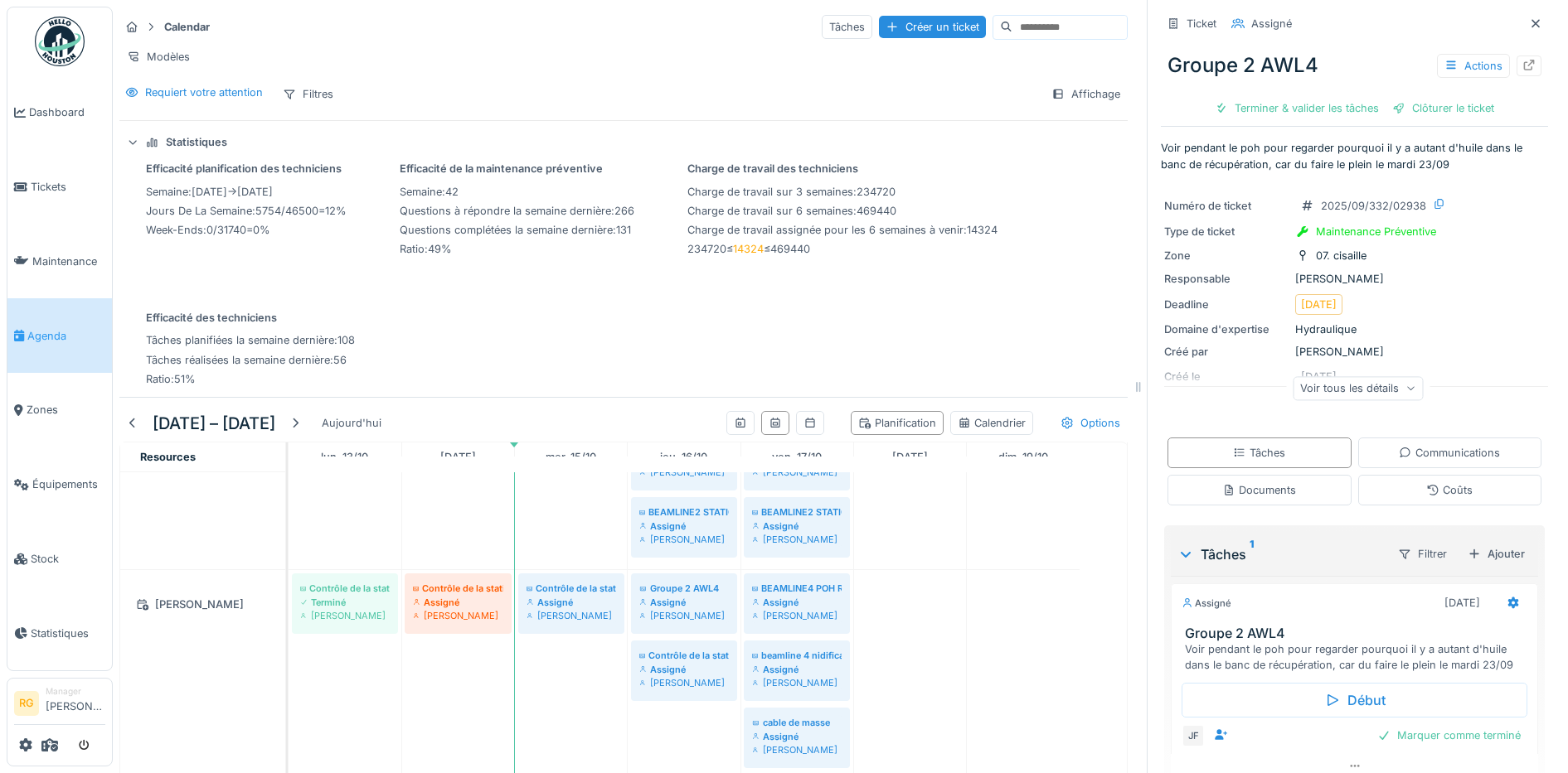
scroll to position [65, 0]
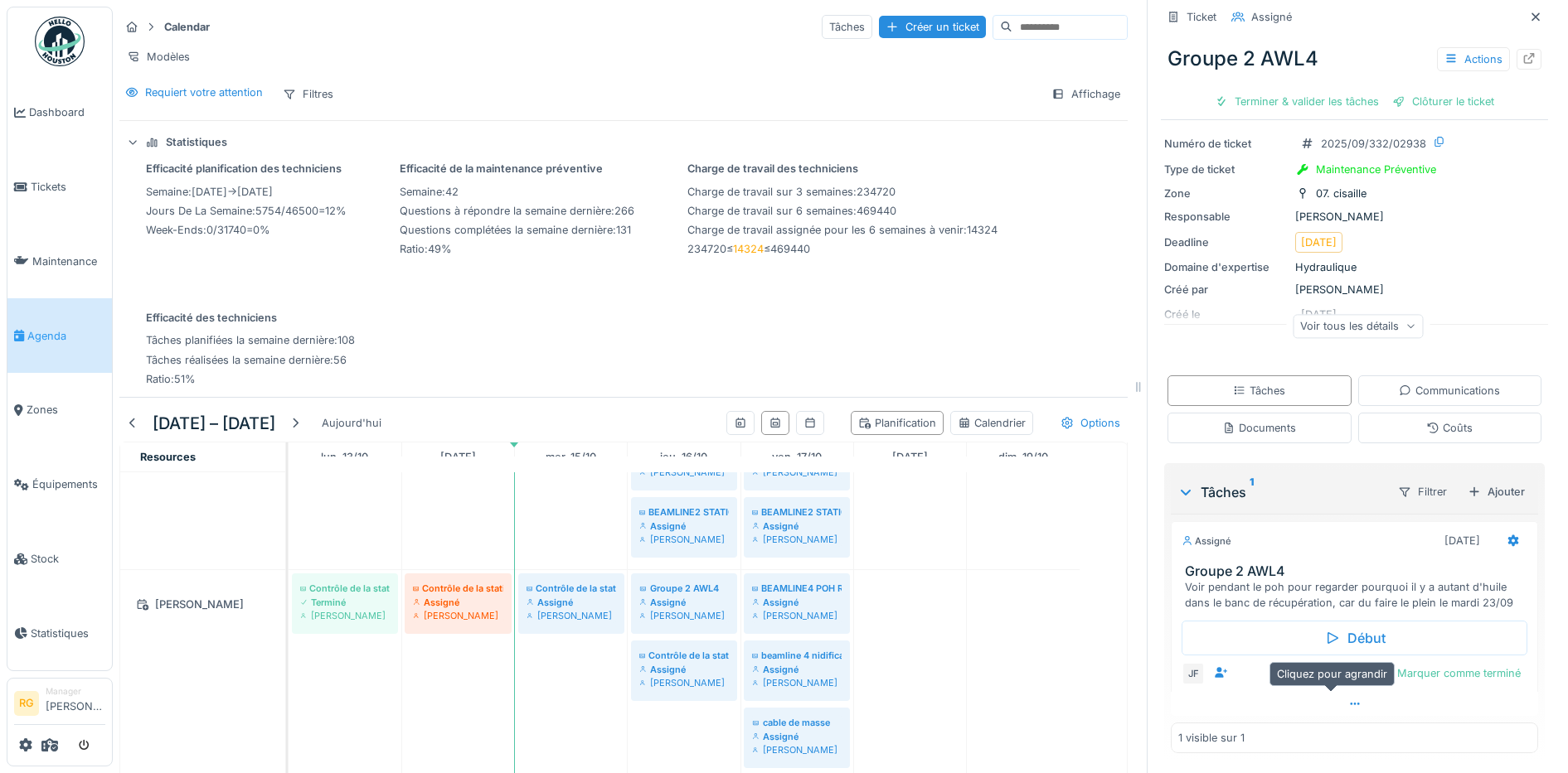
click at [1348, 699] on icon at bounding box center [1355, 704] width 13 height 10
click at [1474, 666] on div at bounding box center [1481, 674] width 13 height 16
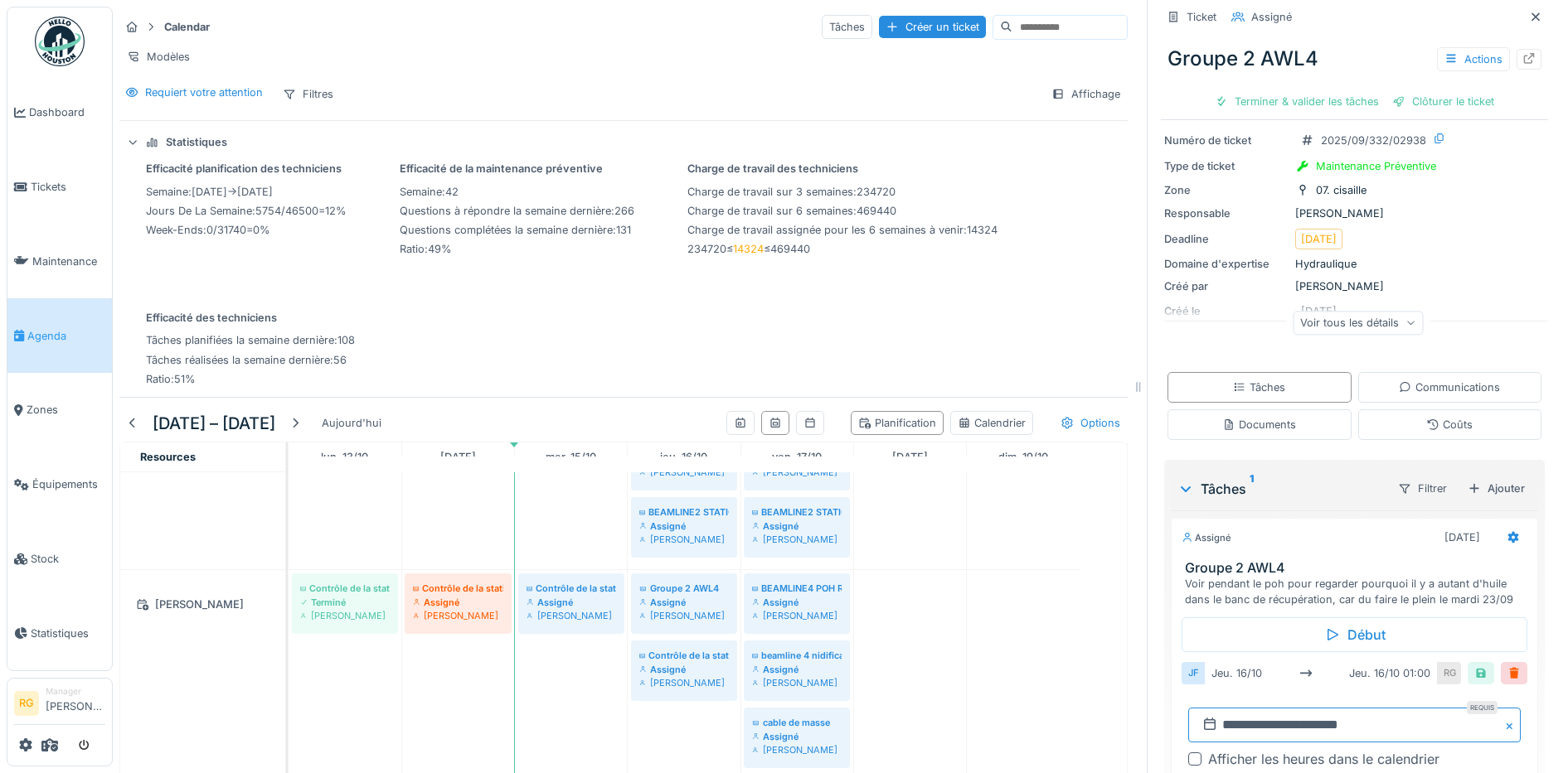
click at [1215, 710] on input "**********" at bounding box center [1354, 725] width 333 height 35
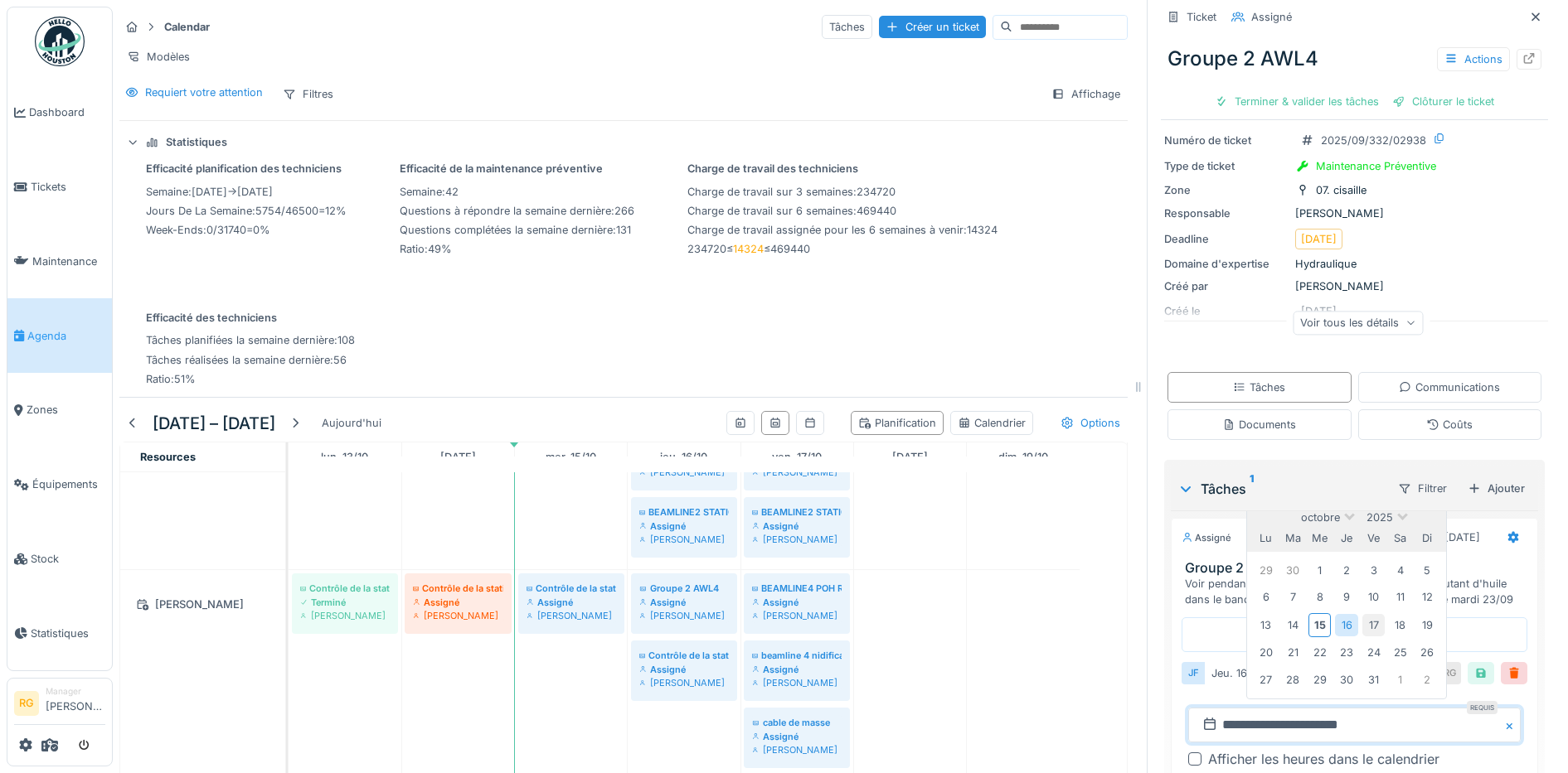
click at [1362, 614] on div "17" at bounding box center [1374, 625] width 23 height 23
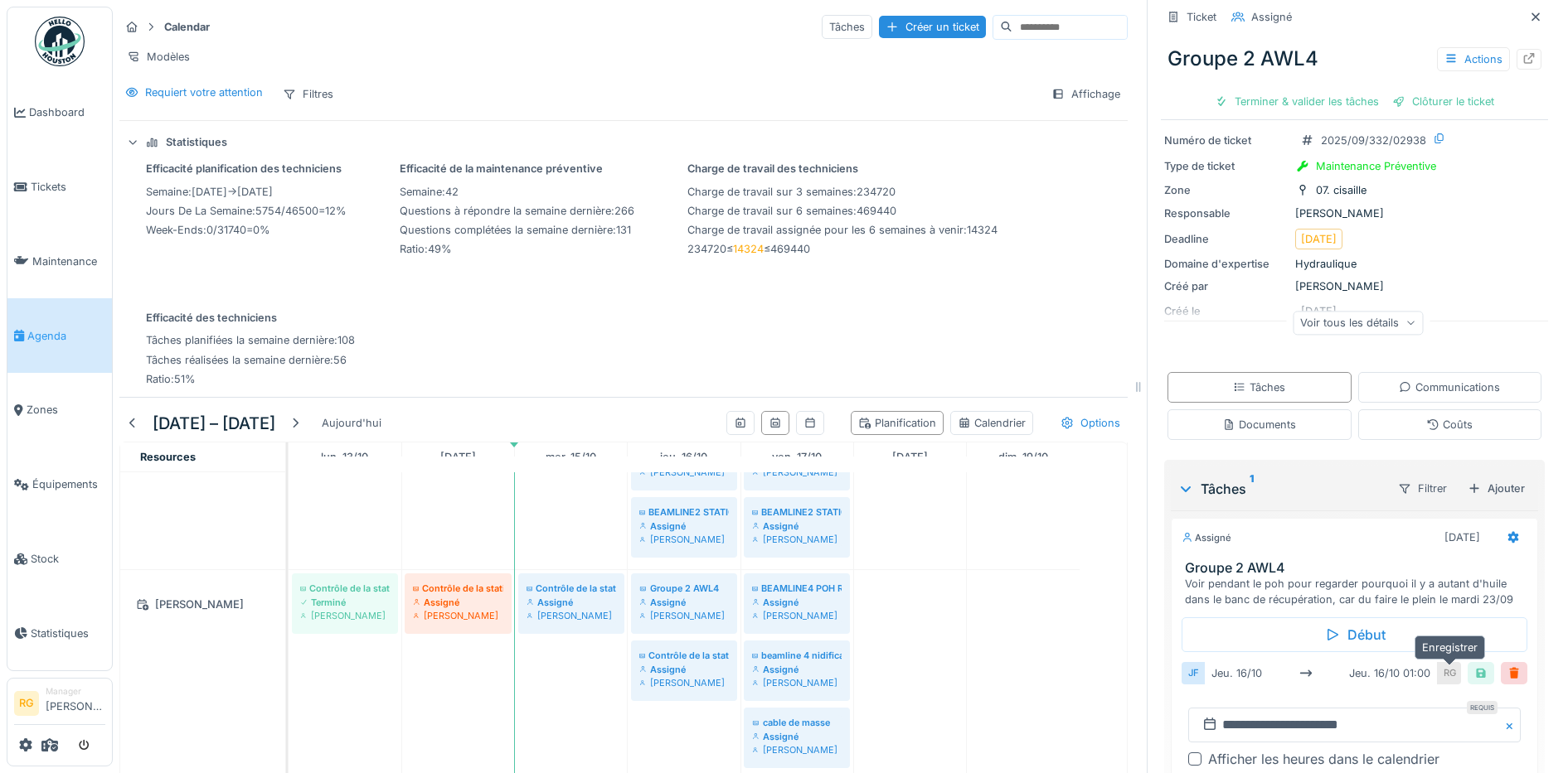
click at [1474, 666] on div at bounding box center [1481, 674] width 13 height 16
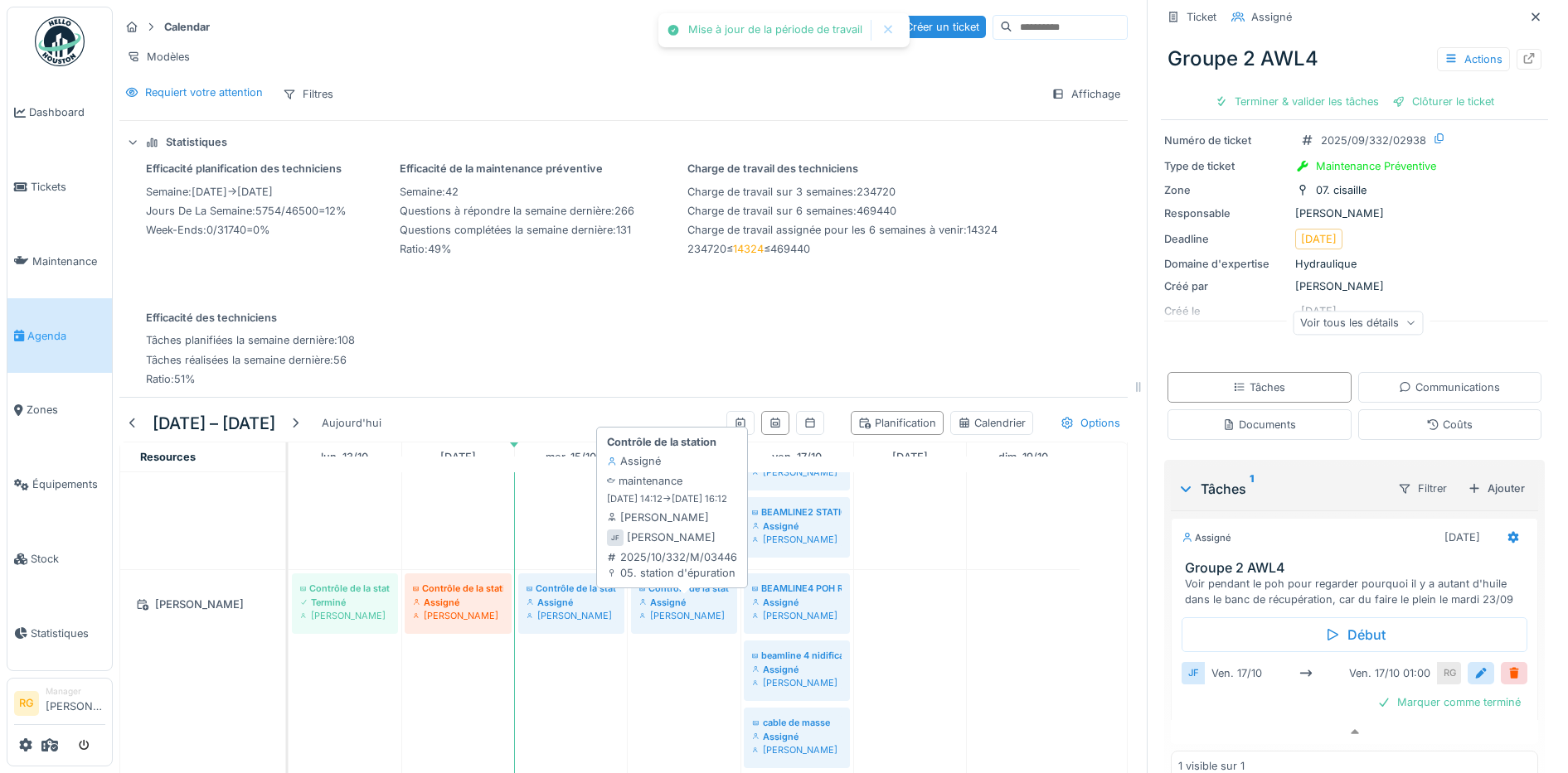
click at [694, 604] on div "Assigné" at bounding box center [684, 602] width 90 height 13
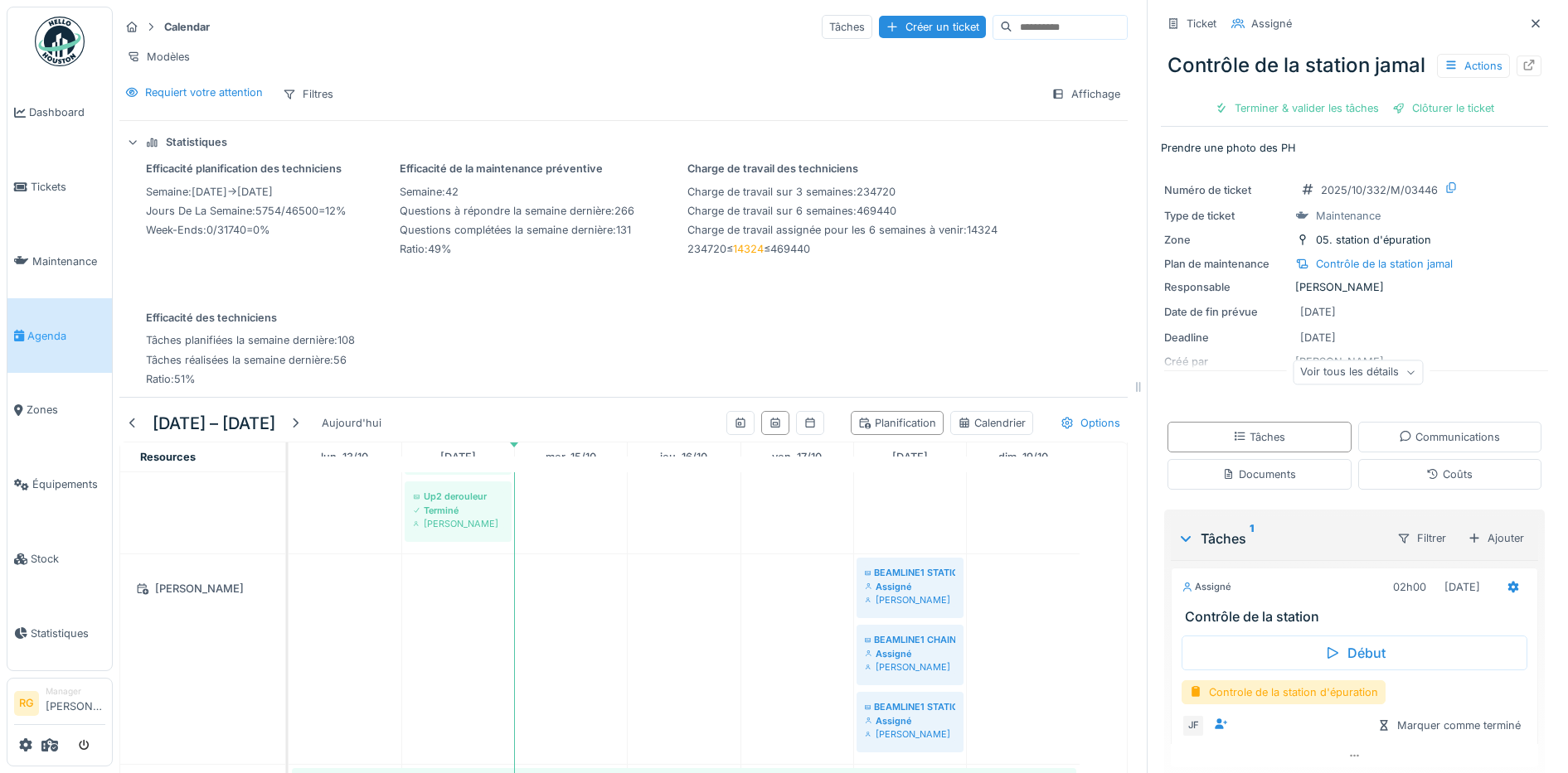
scroll to position [2371, 0]
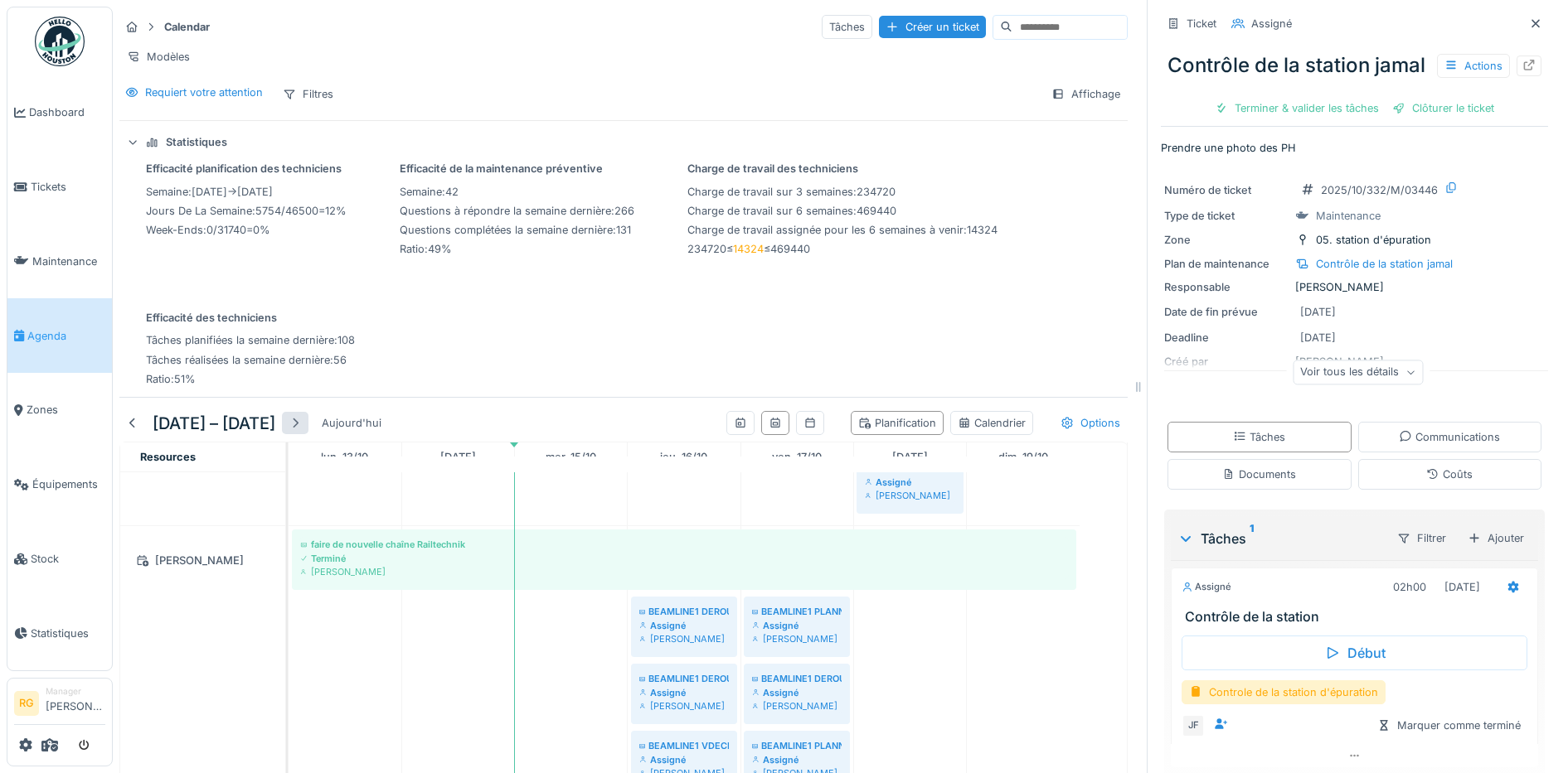
click at [302, 423] on div at bounding box center [296, 422] width 13 height 16
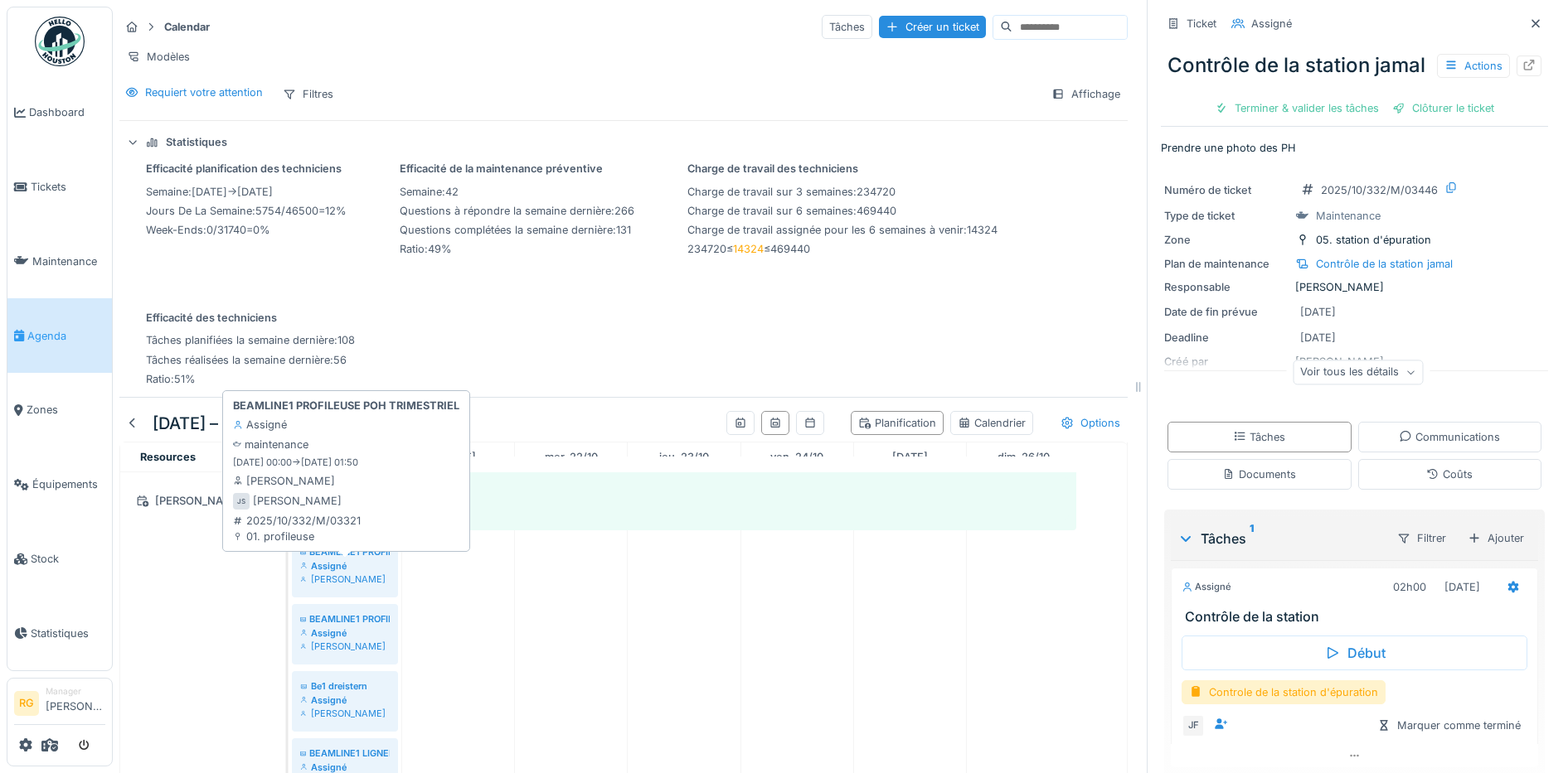
click at [356, 569] on div "Assigné" at bounding box center [345, 566] width 90 height 13
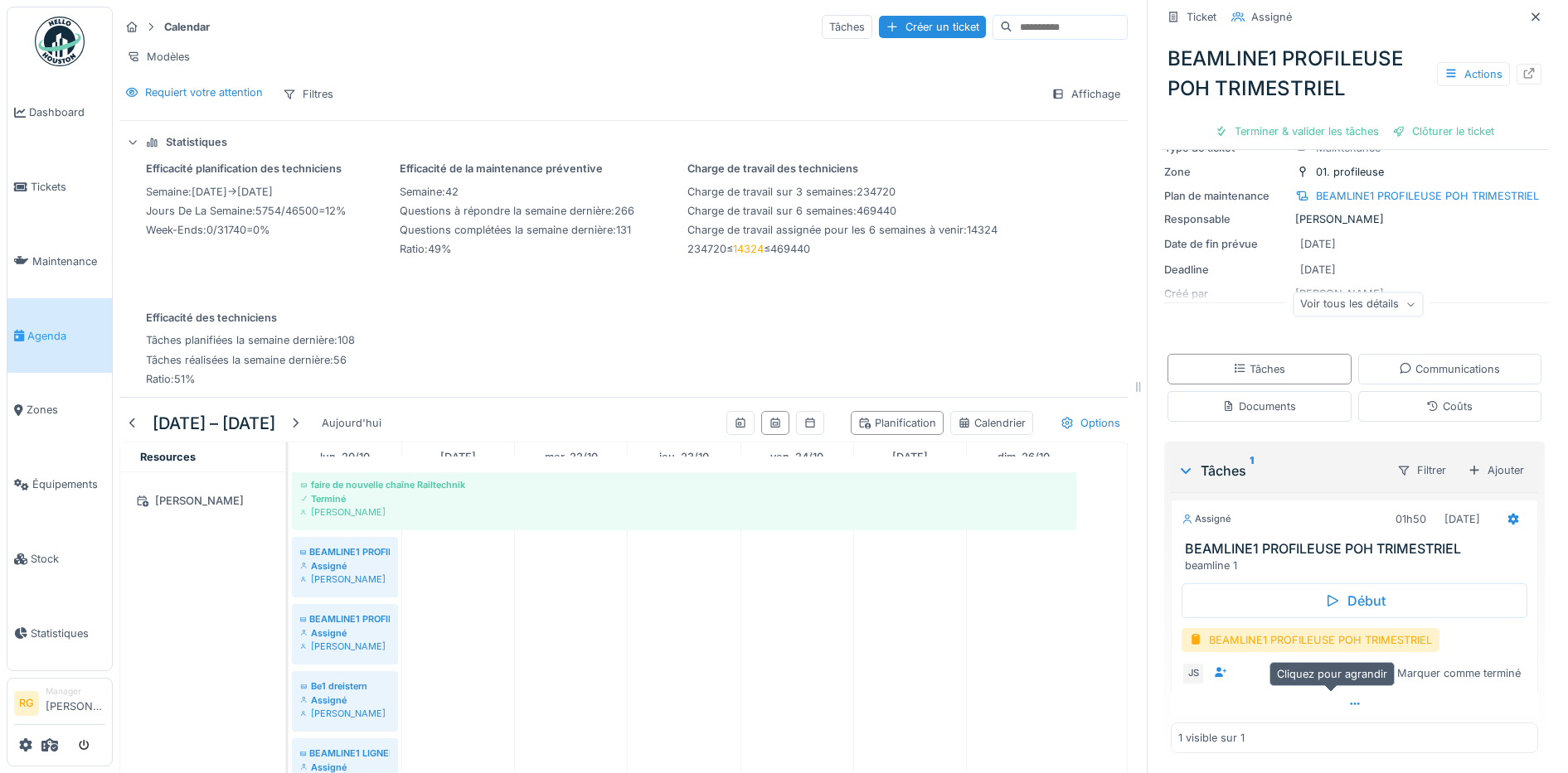
click at [1348, 699] on icon at bounding box center [1355, 704] width 13 height 10
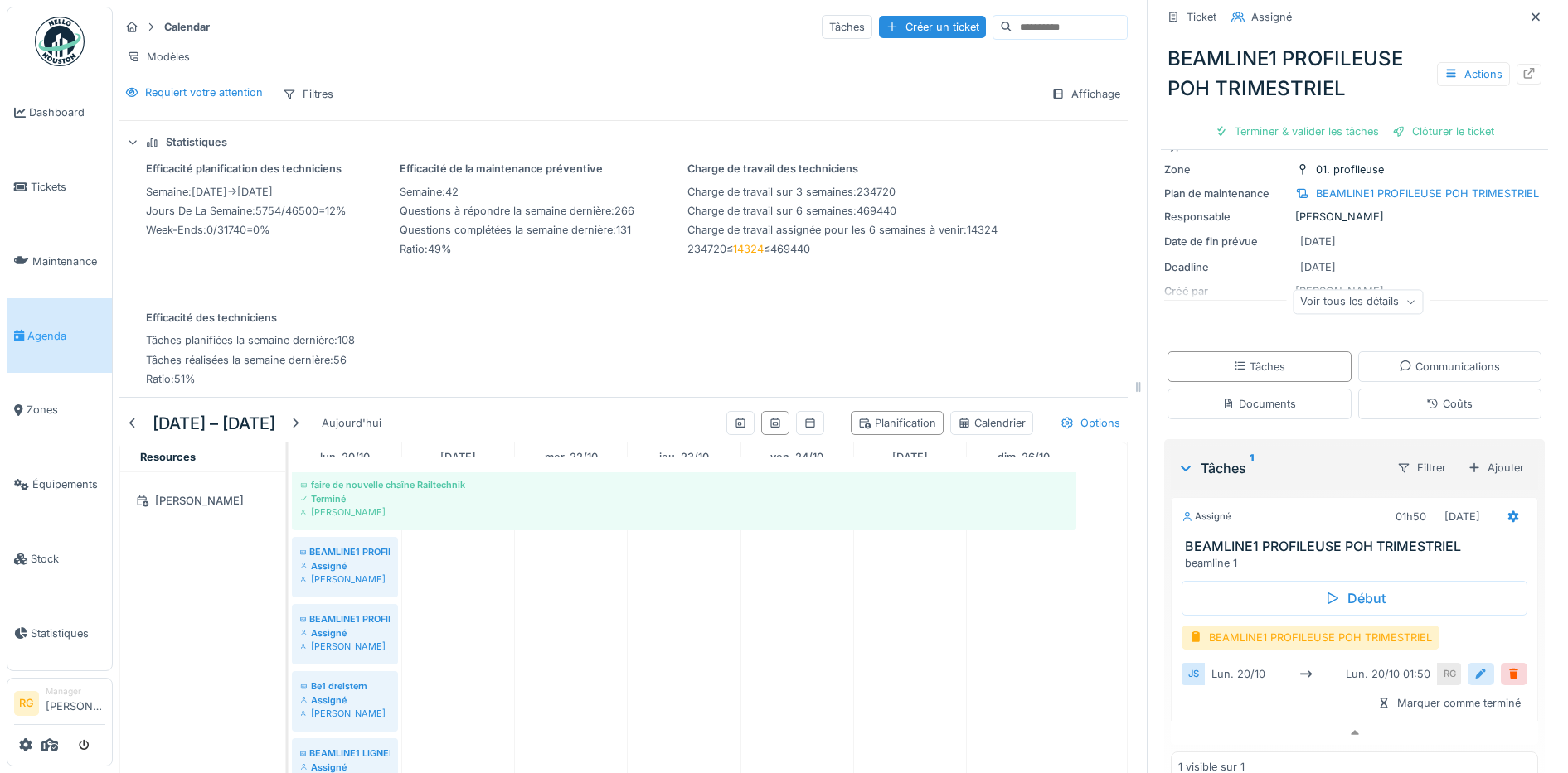
click at [1474, 667] on div at bounding box center [1481, 674] width 13 height 16
click at [1219, 713] on input "**********" at bounding box center [1354, 726] width 333 height 35
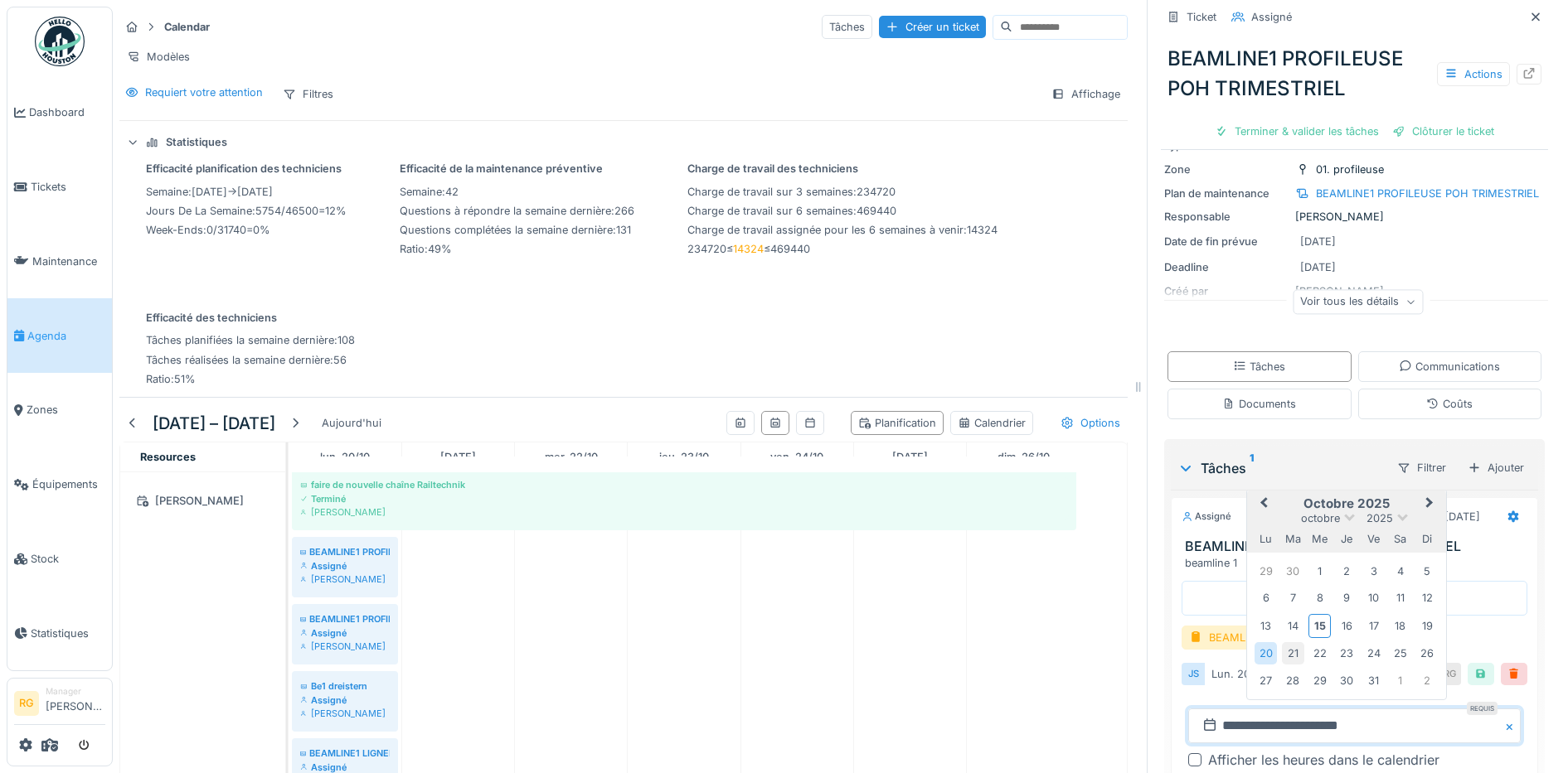
click at [1282, 642] on div "21" at bounding box center [1293, 654] width 23 height 23
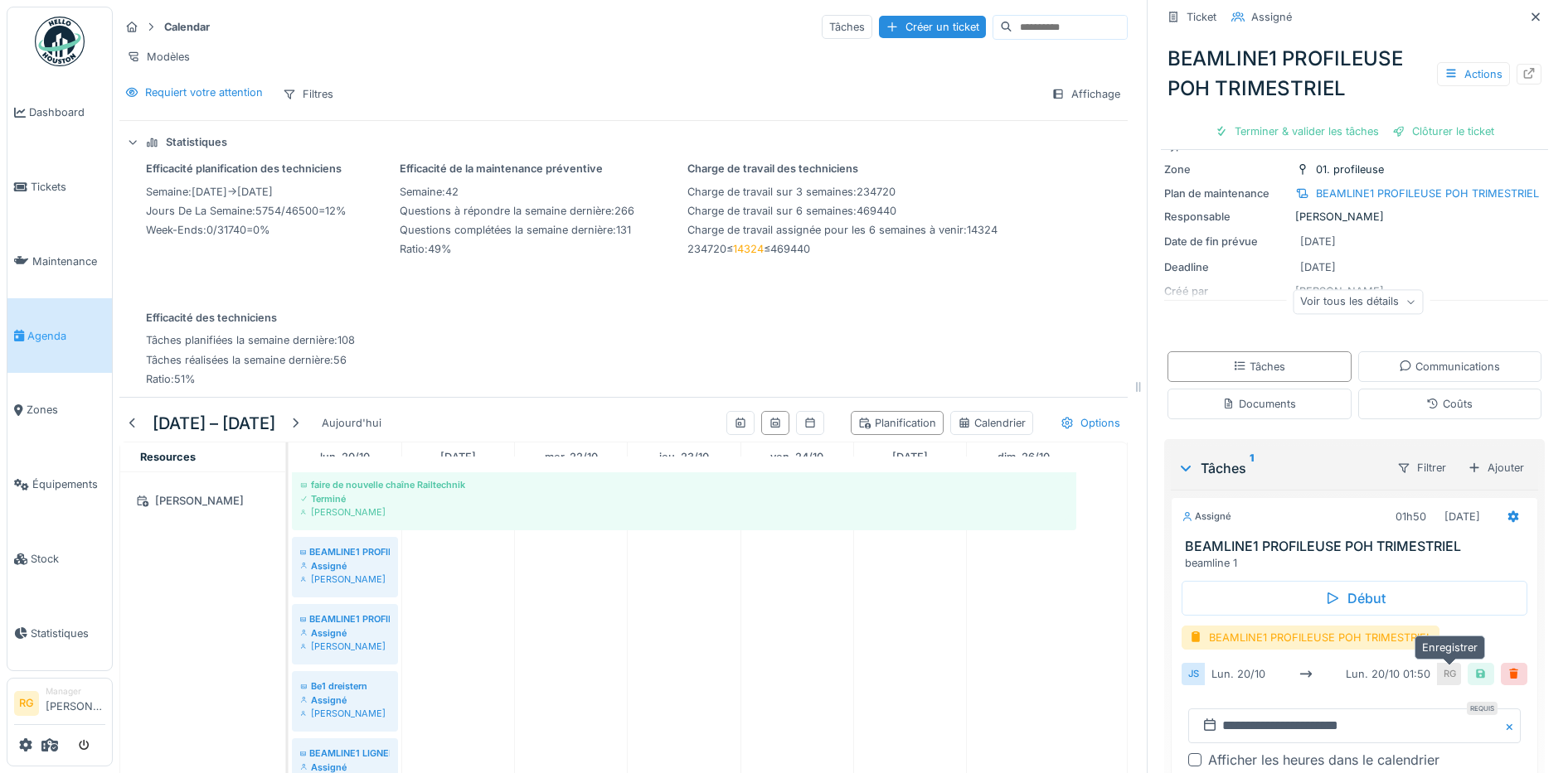
click at [1474, 667] on div at bounding box center [1481, 674] width 13 height 16
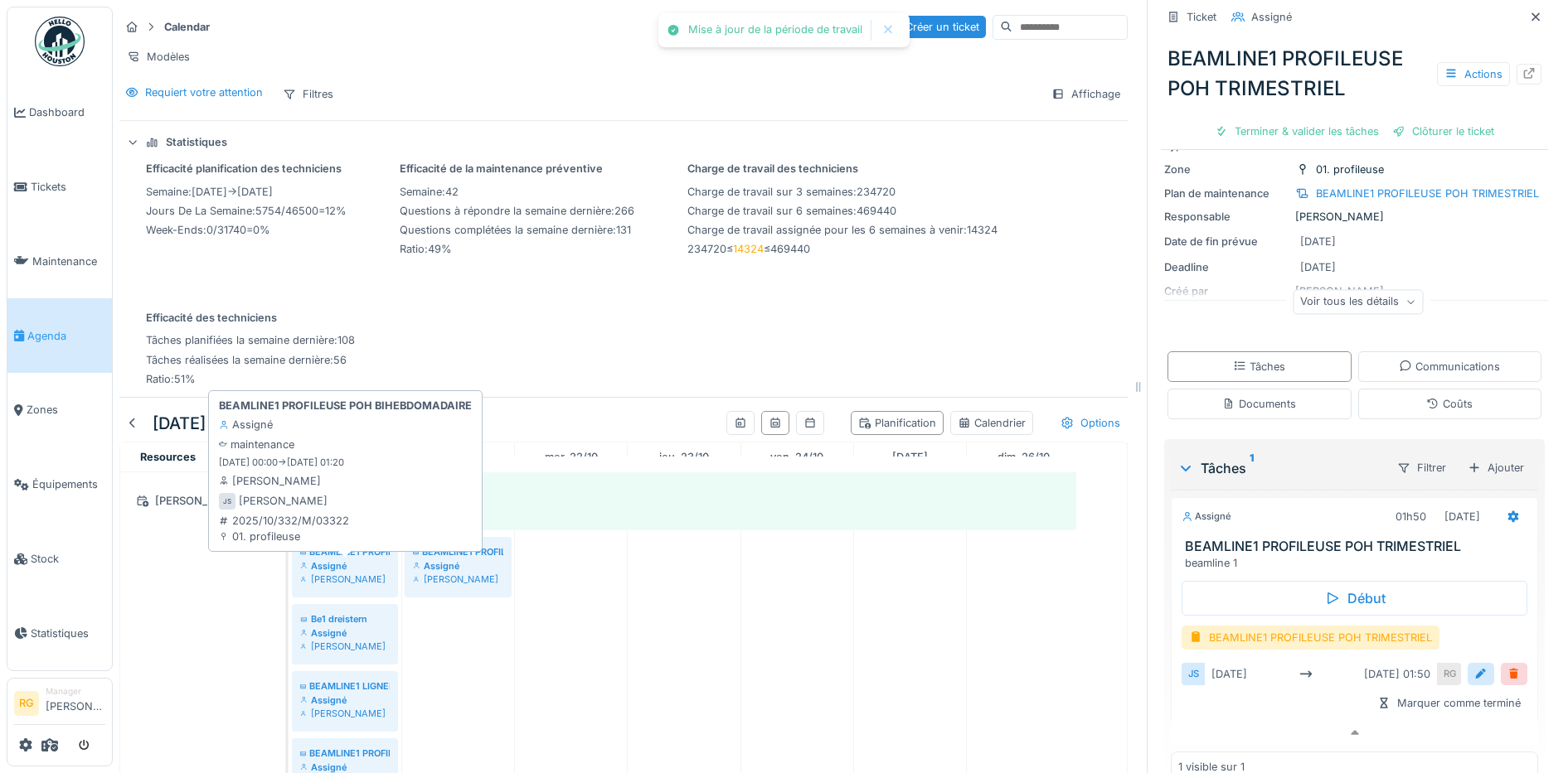
click at [351, 562] on div "Assigné" at bounding box center [345, 566] width 90 height 13
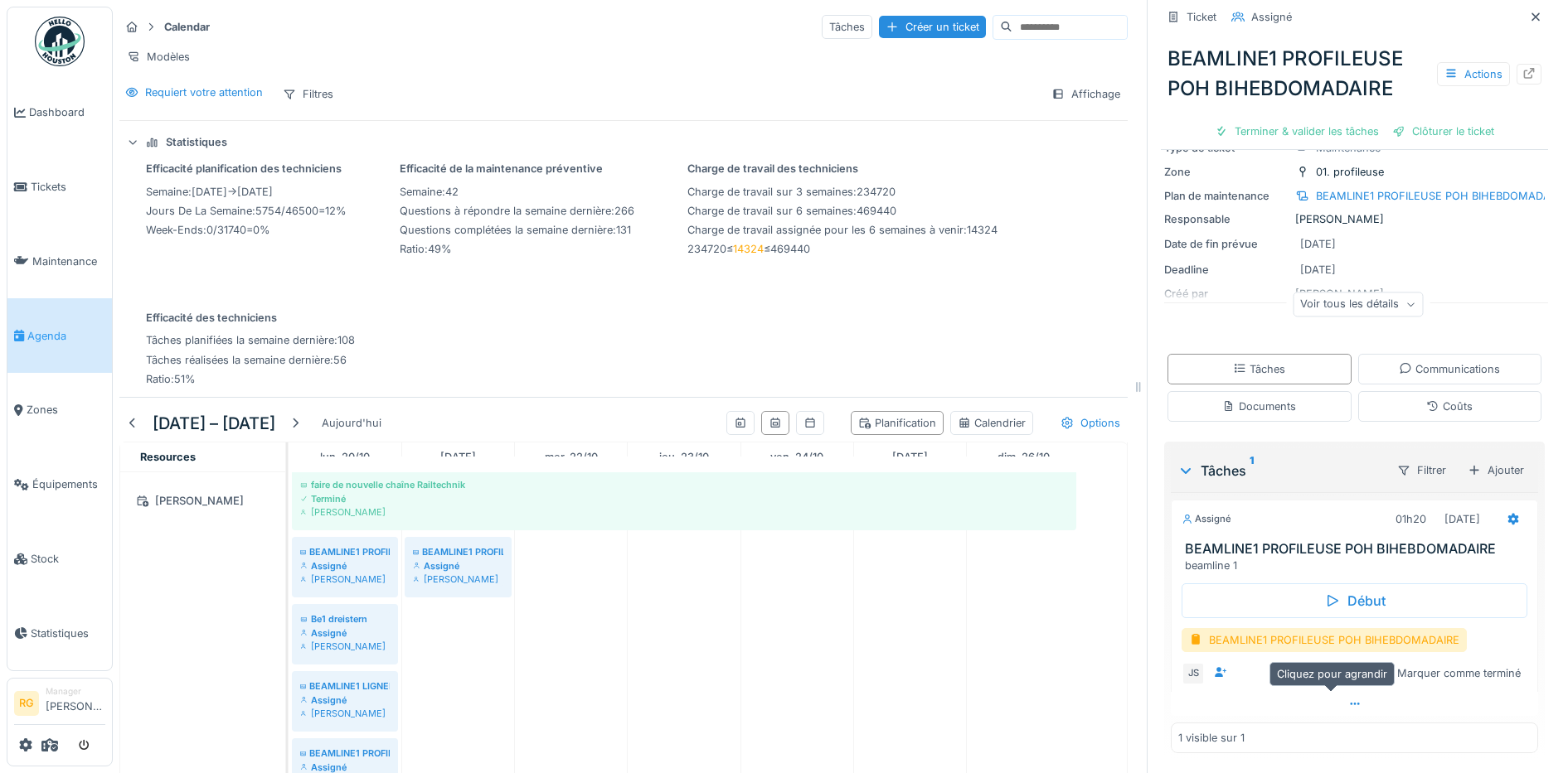
click at [1348, 699] on icon at bounding box center [1355, 704] width 13 height 10
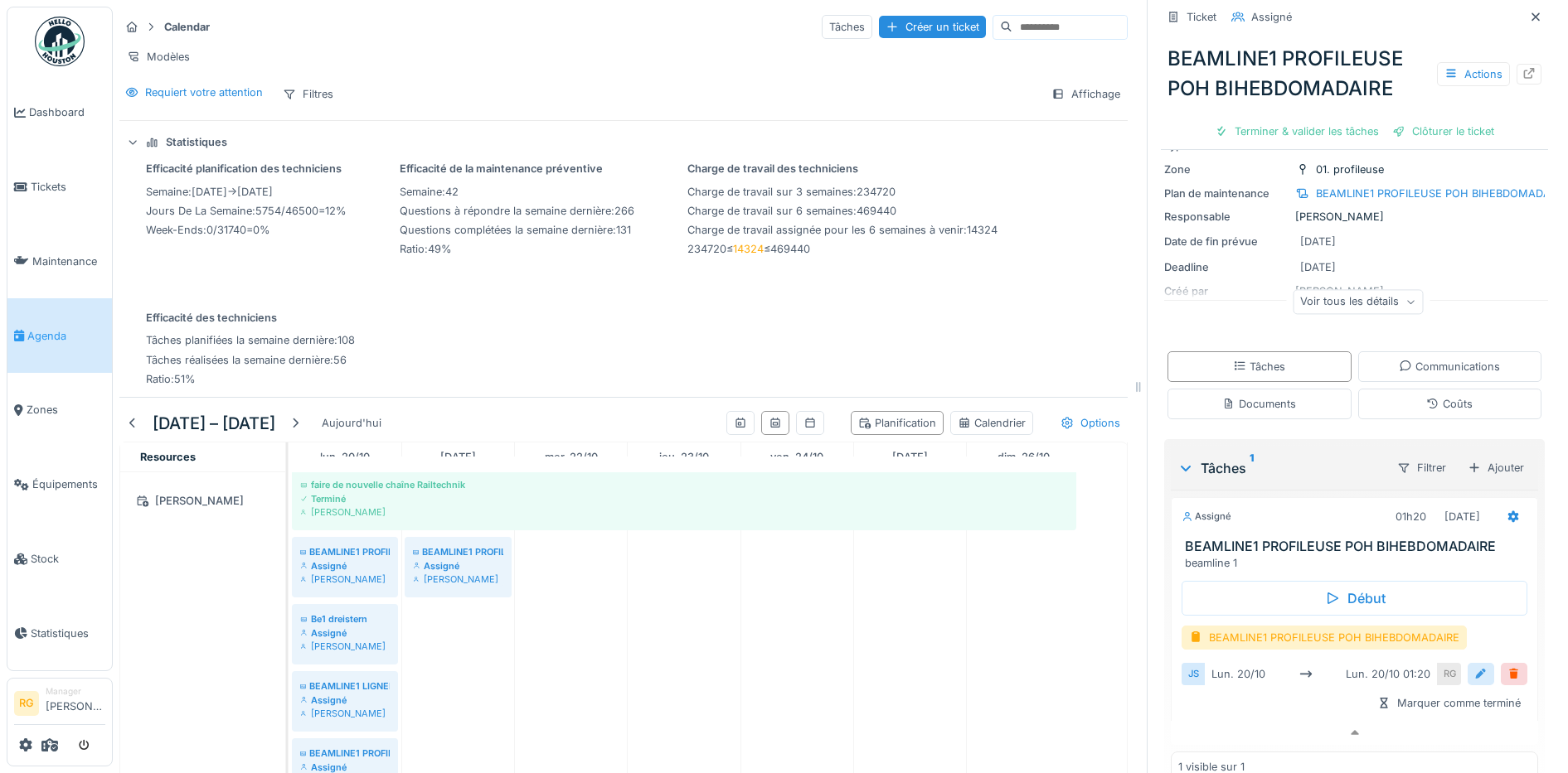
click at [1474, 667] on div at bounding box center [1481, 674] width 13 height 16
click at [1215, 719] on input "**********" at bounding box center [1354, 726] width 333 height 35
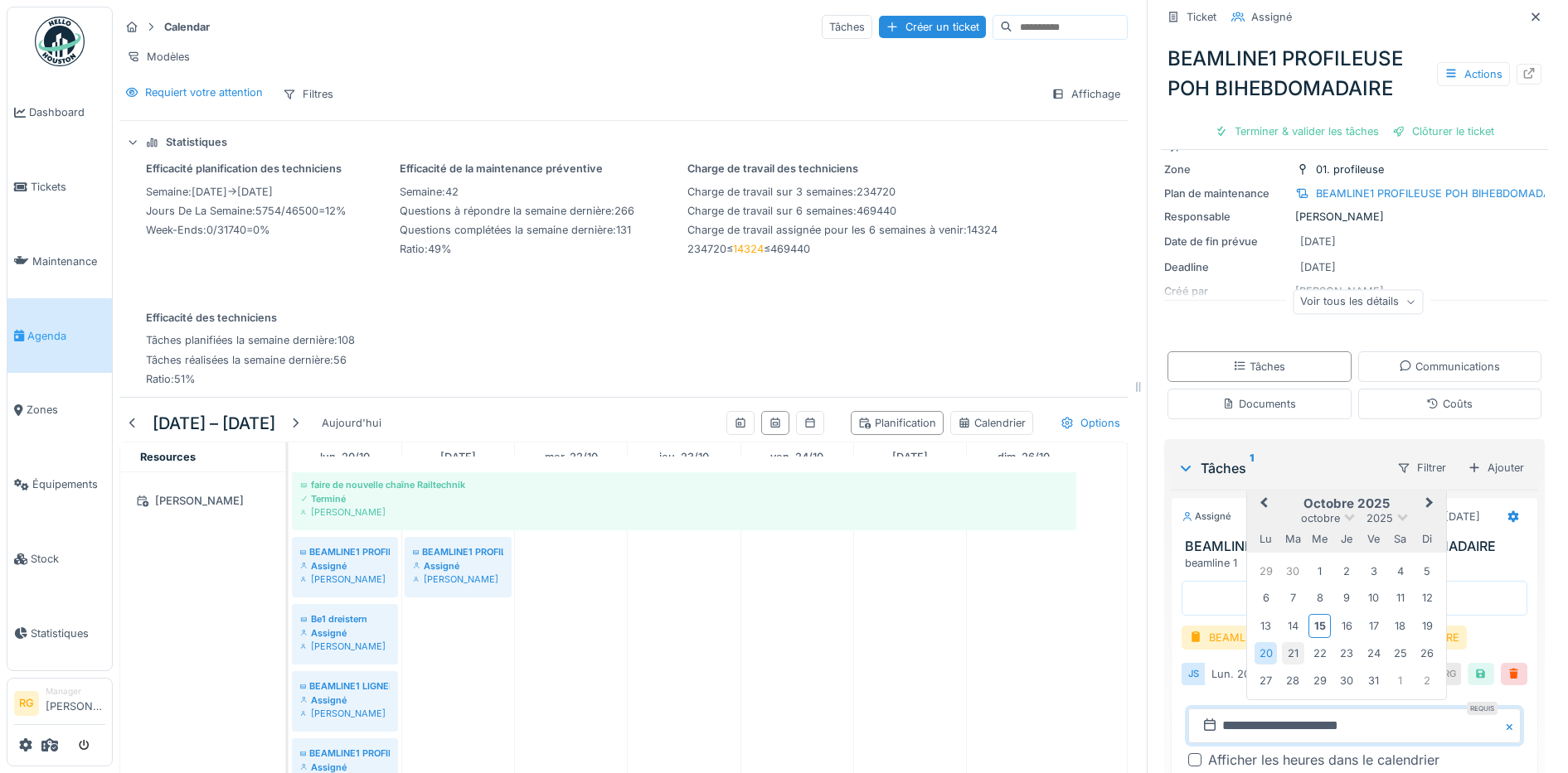
click at [1282, 642] on div "21" at bounding box center [1293, 654] width 23 height 23
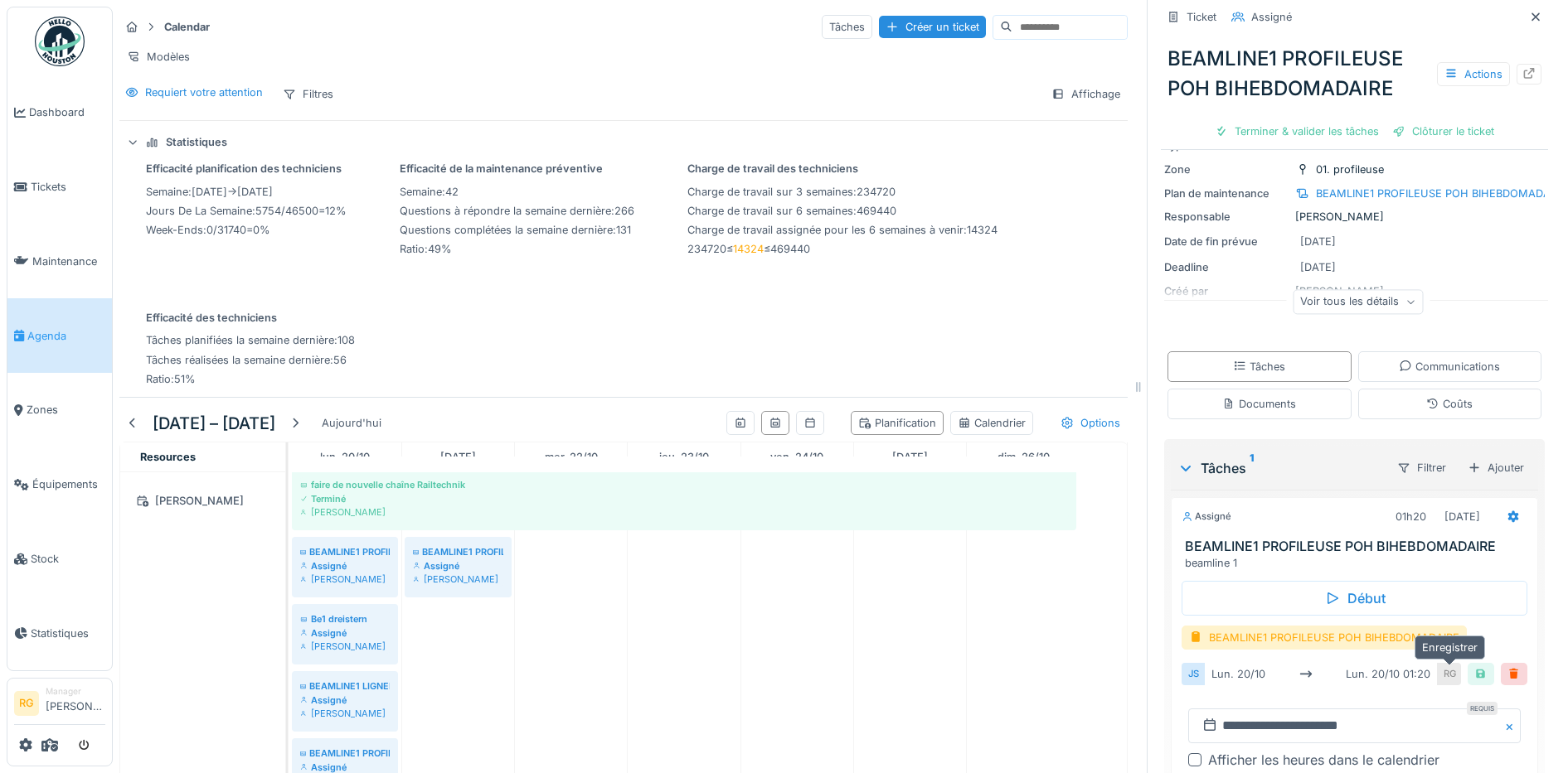
click at [1474, 667] on div at bounding box center [1481, 674] width 13 height 16
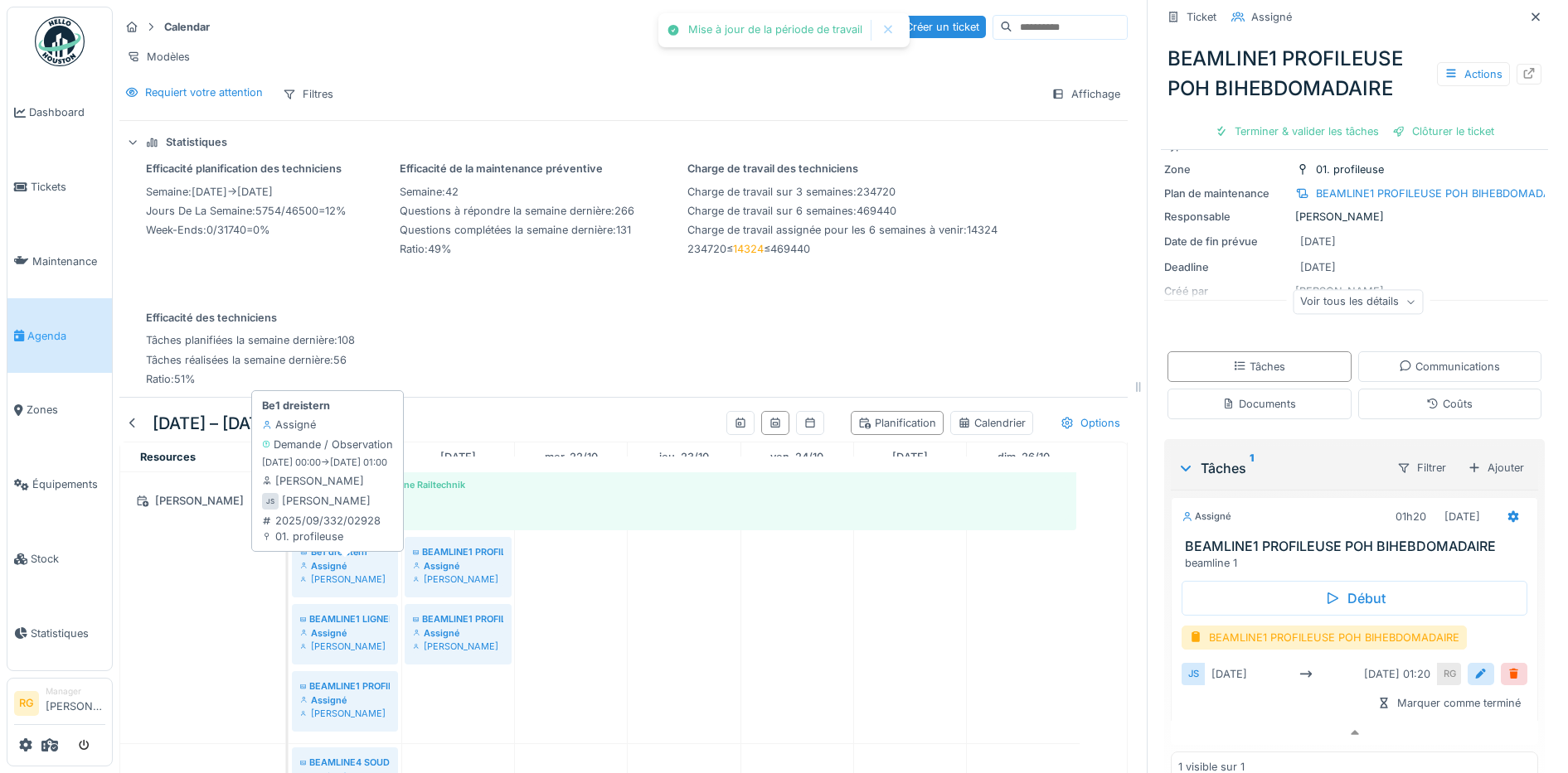
click at [362, 566] on div "Assigné" at bounding box center [345, 566] width 90 height 13
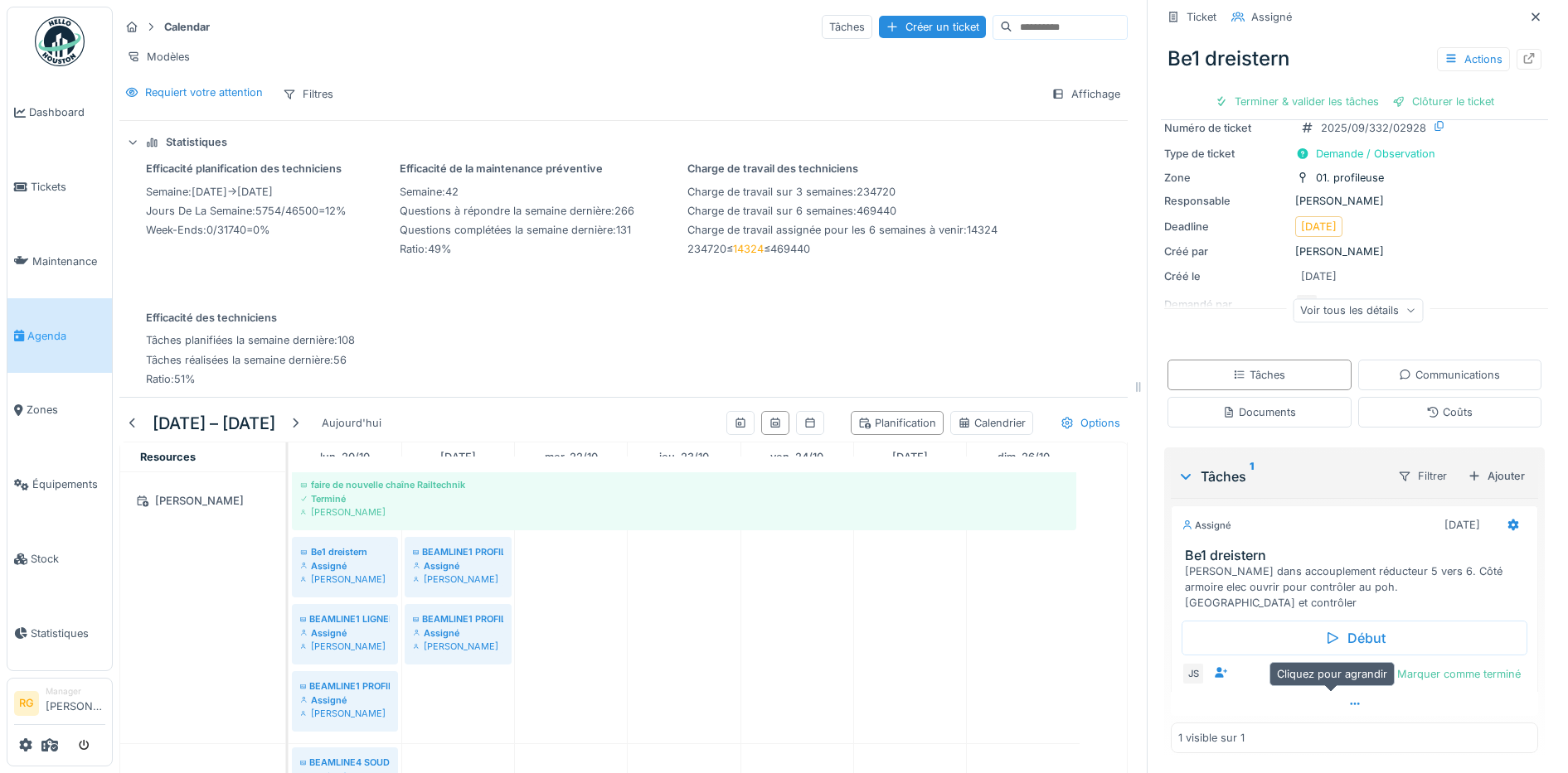
click at [1348, 699] on icon at bounding box center [1355, 704] width 13 height 10
click at [1474, 666] on div at bounding box center [1481, 674] width 13 height 16
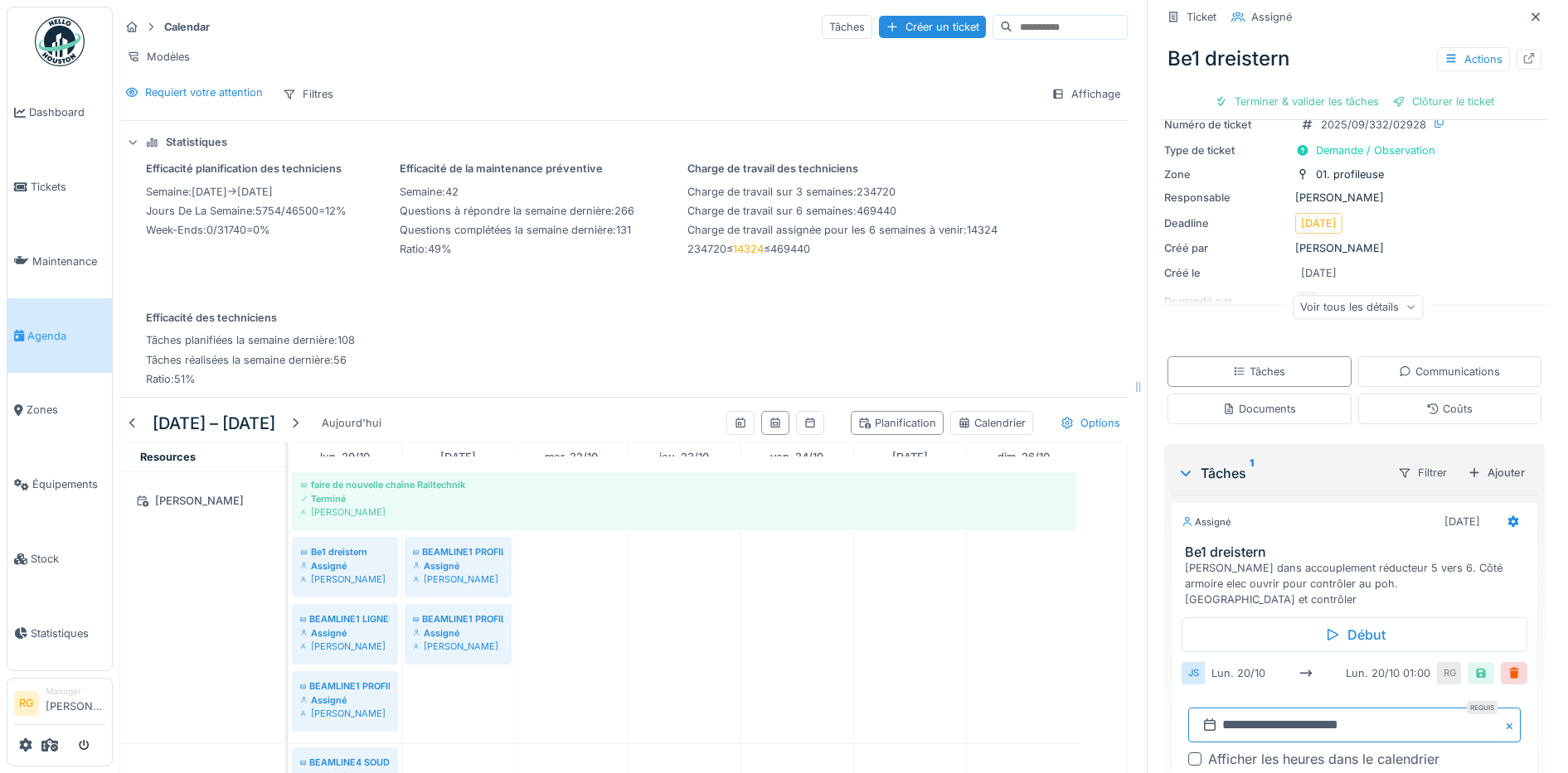
click at [1219, 710] on input "**********" at bounding box center [1354, 725] width 333 height 35
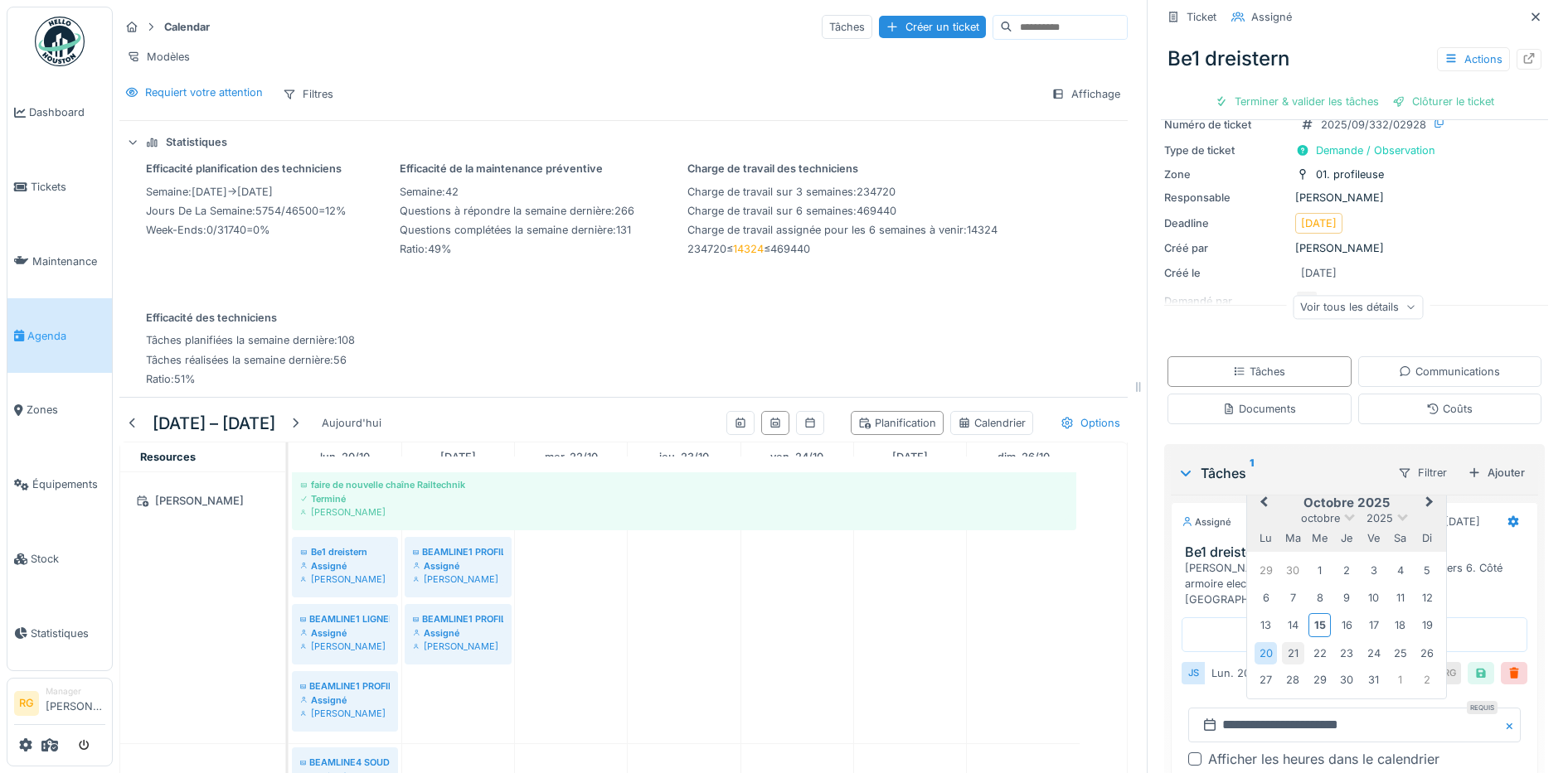
click at [1282, 642] on div "21" at bounding box center [1293, 654] width 23 height 23
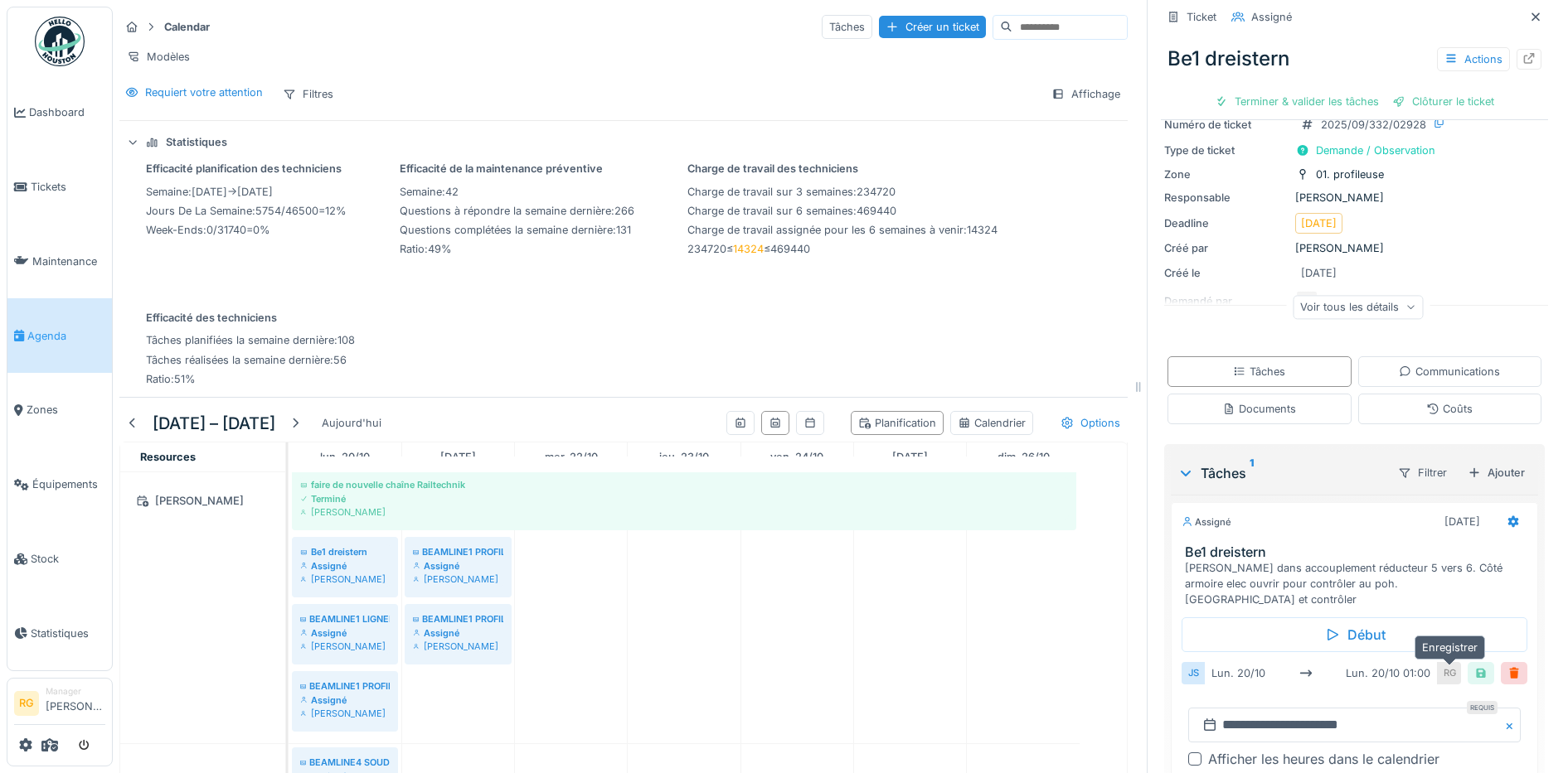
click at [1474, 666] on div at bounding box center [1481, 674] width 13 height 16
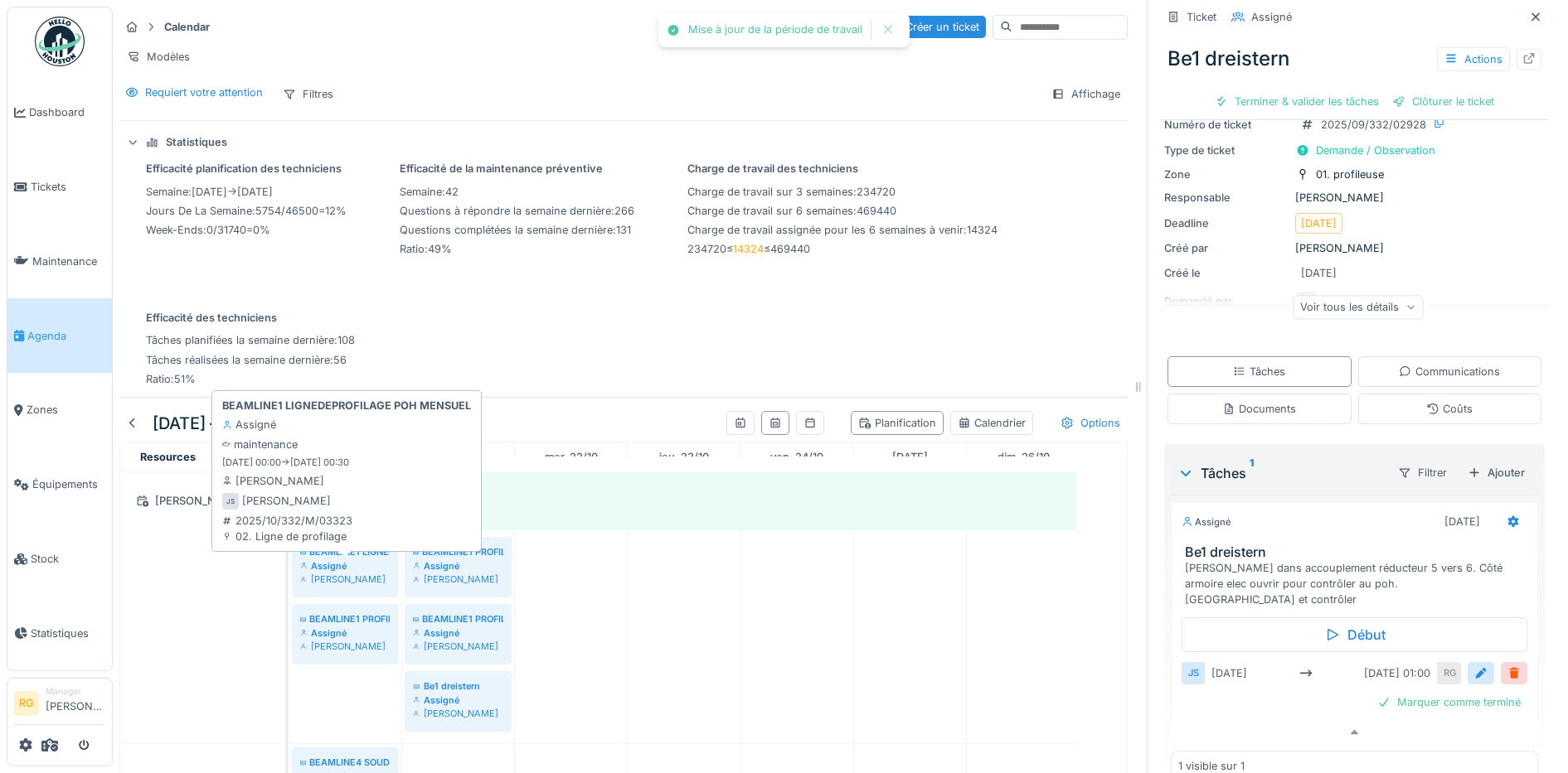
click at [343, 563] on div "Assigné" at bounding box center [345, 566] width 90 height 13
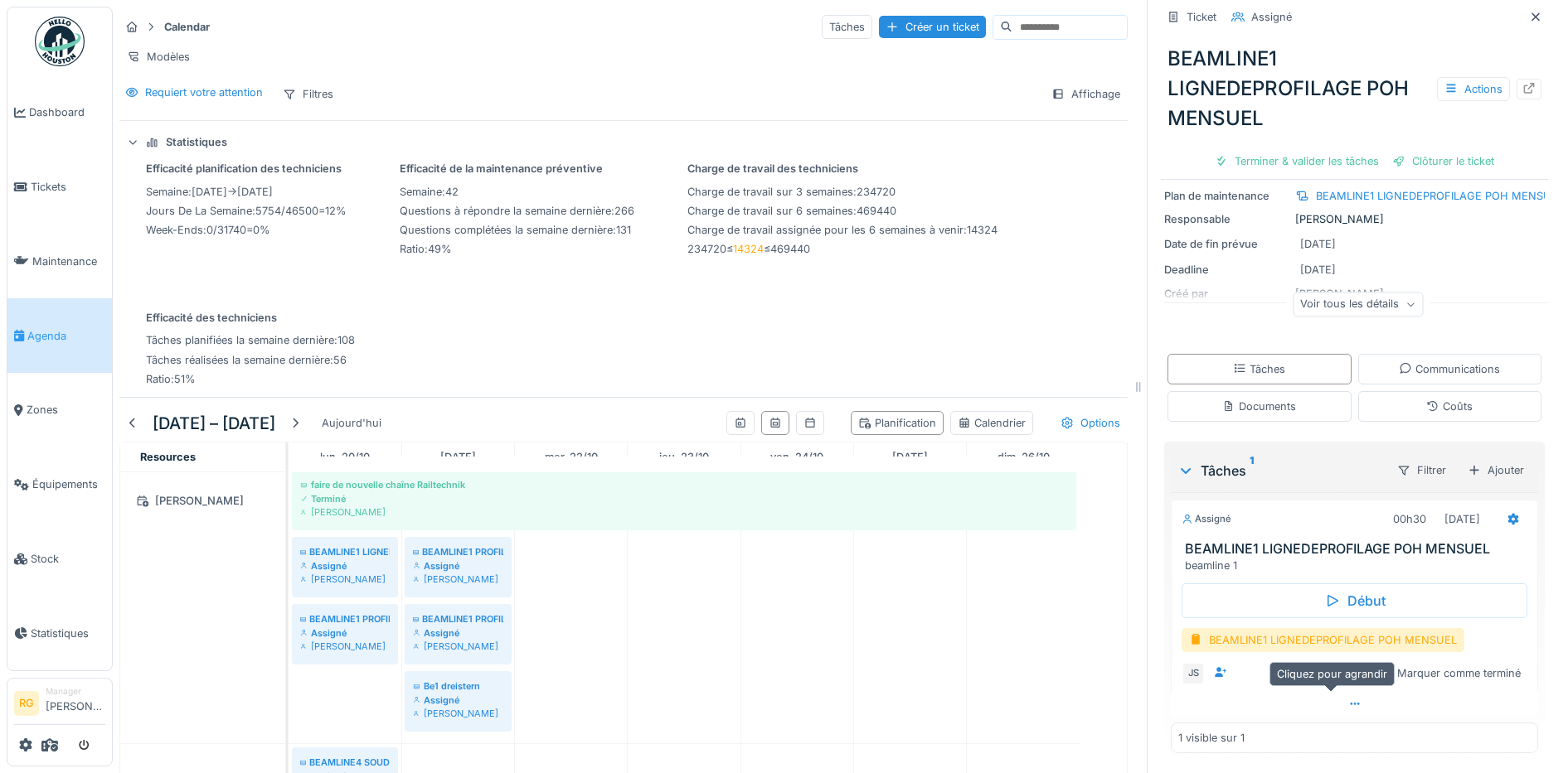
click at [1348, 699] on icon at bounding box center [1355, 704] width 13 height 10
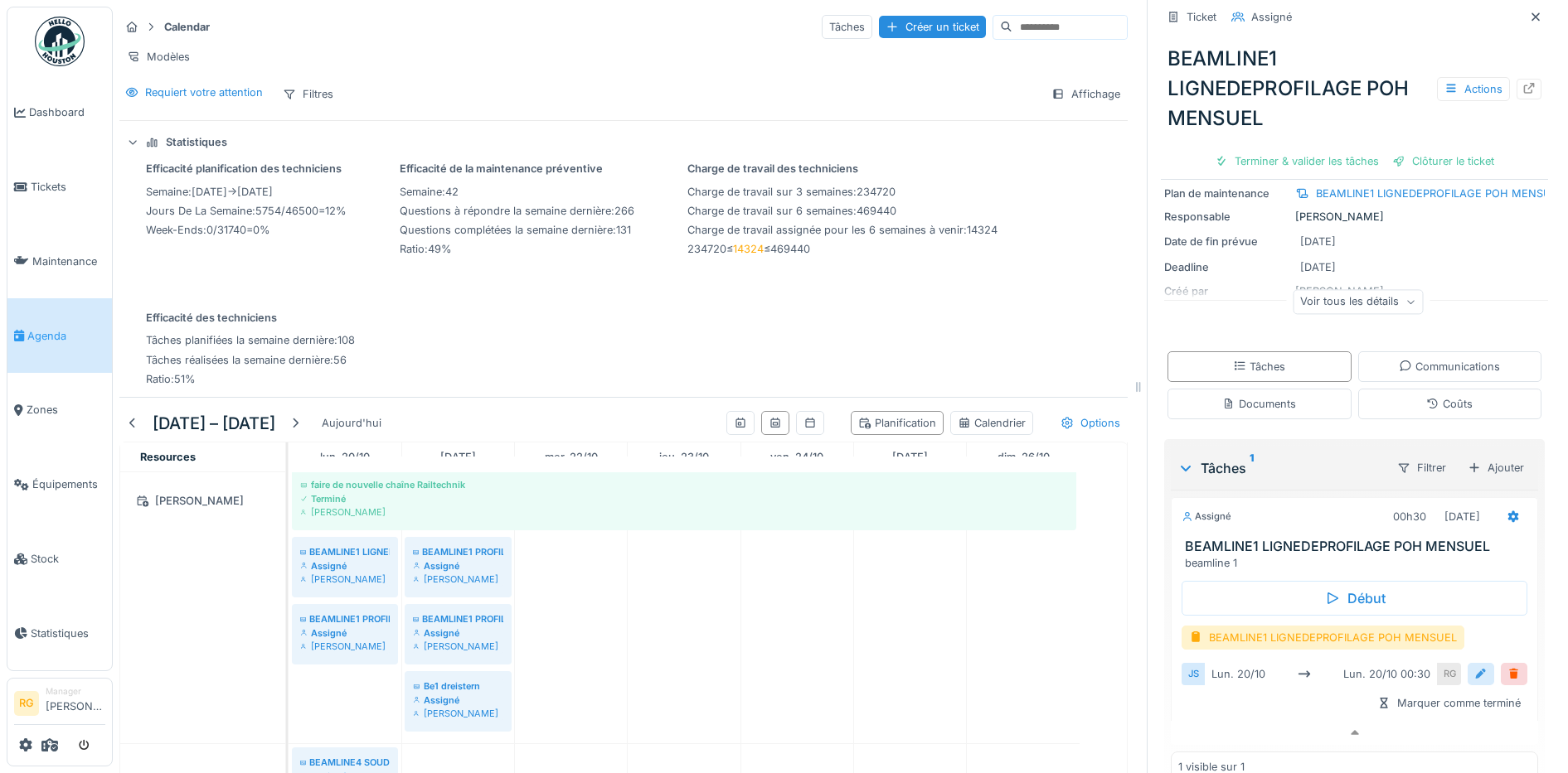
click at [1474, 667] on div at bounding box center [1481, 674] width 13 height 16
click at [1211, 713] on input "**********" at bounding box center [1354, 726] width 333 height 35
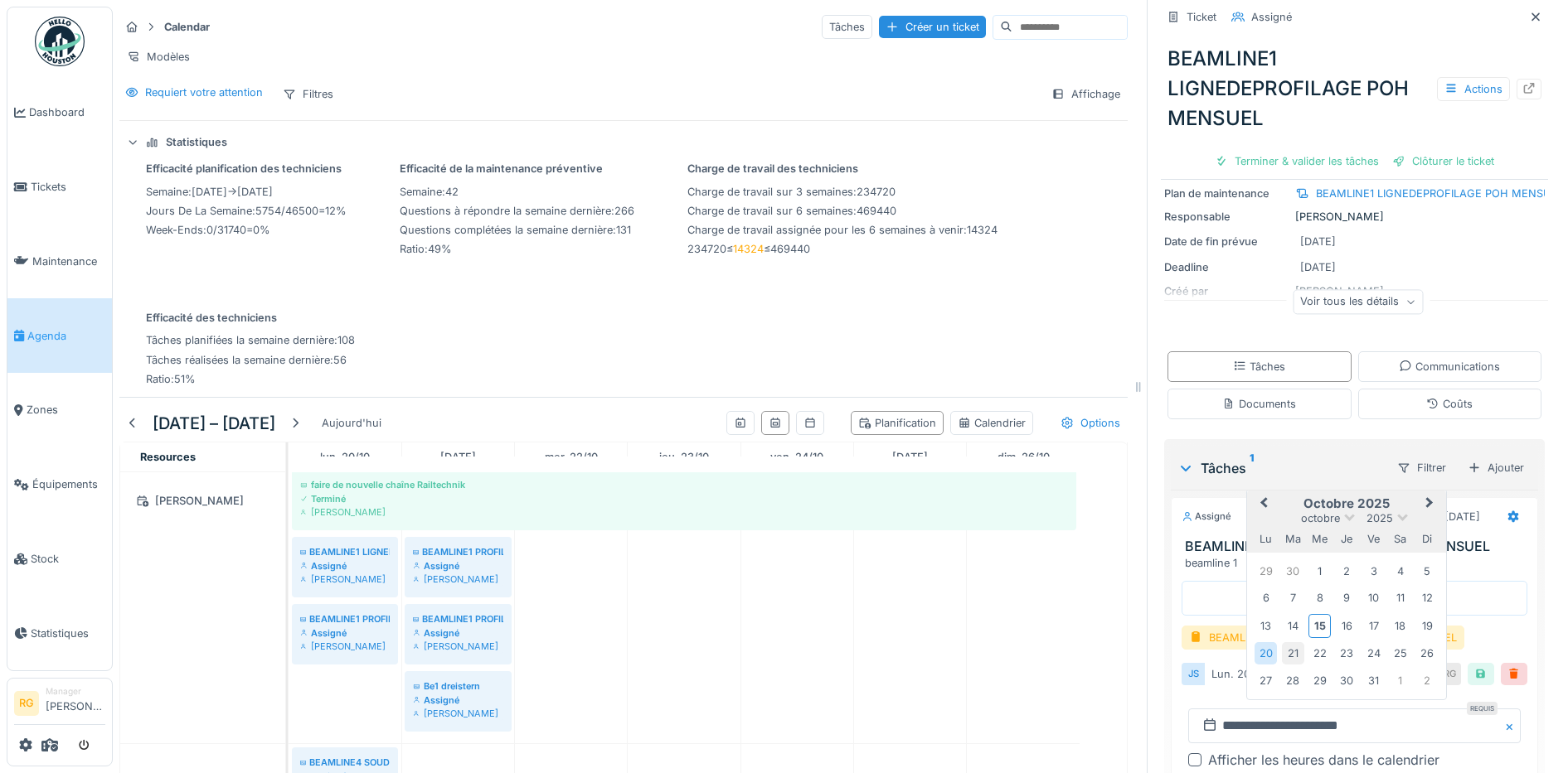
click at [1282, 642] on div "21" at bounding box center [1293, 654] width 23 height 23
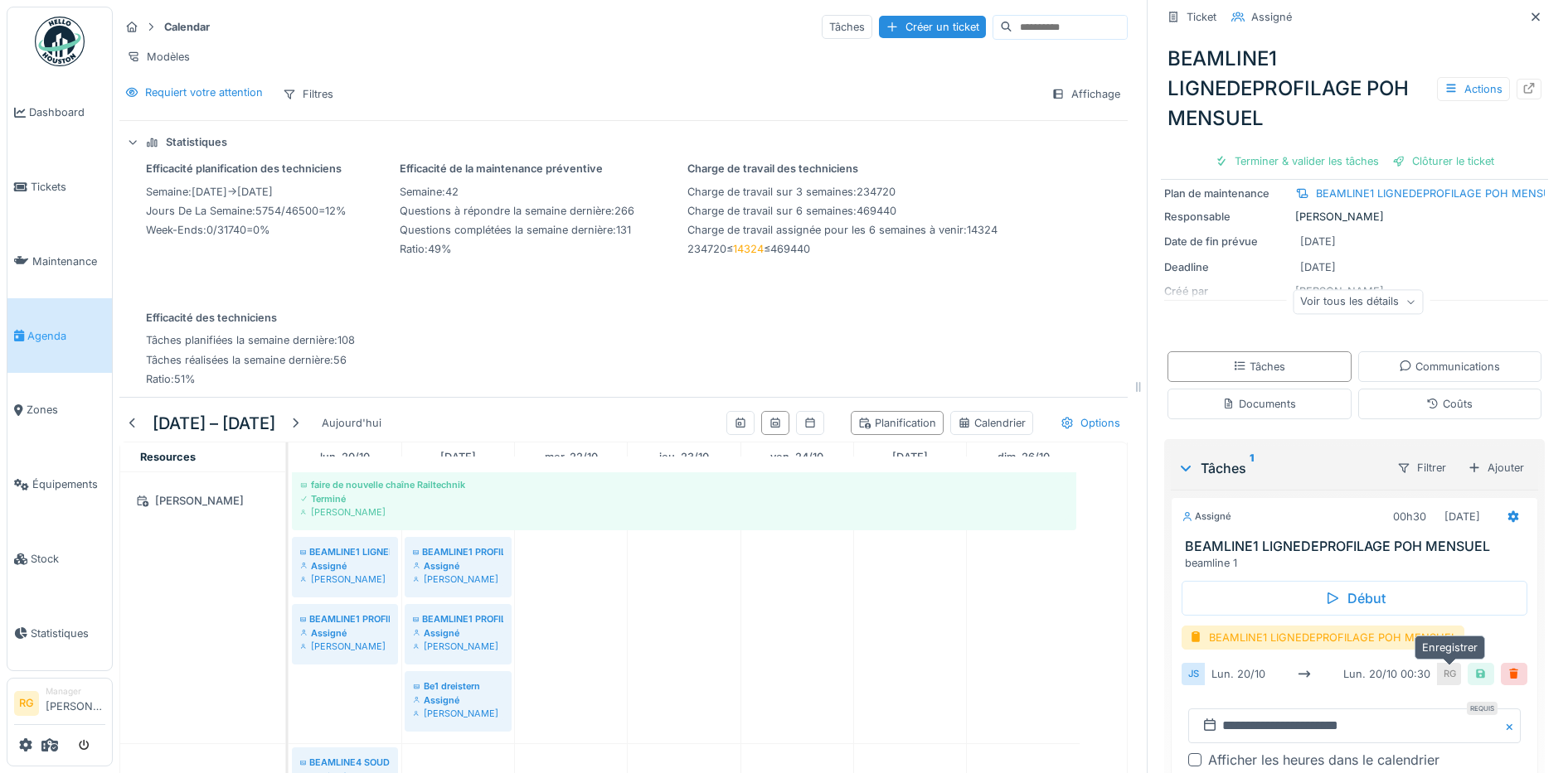
click at [1474, 667] on div at bounding box center [1481, 674] width 13 height 16
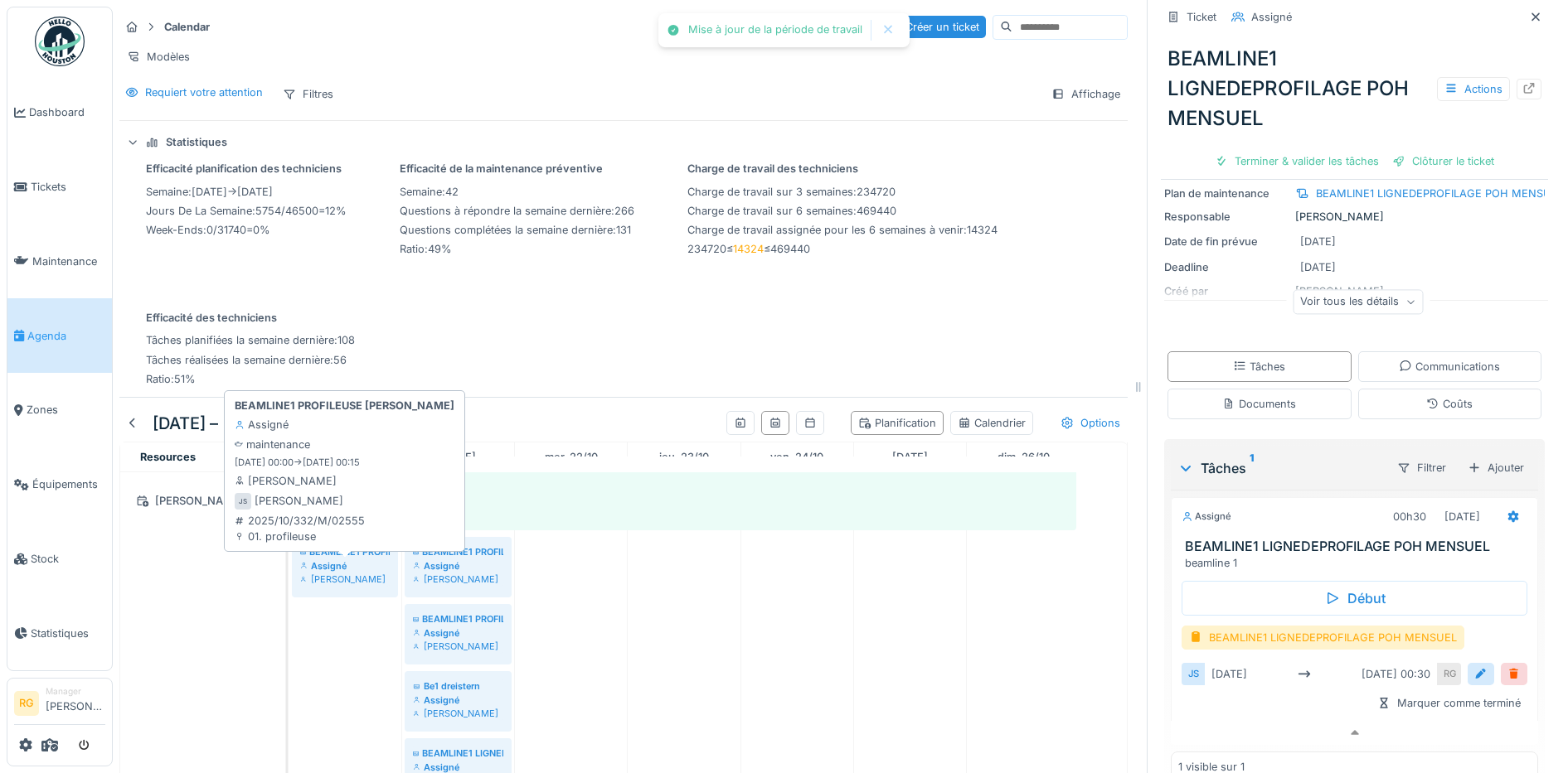
click at [368, 566] on div "Assigné" at bounding box center [345, 566] width 90 height 13
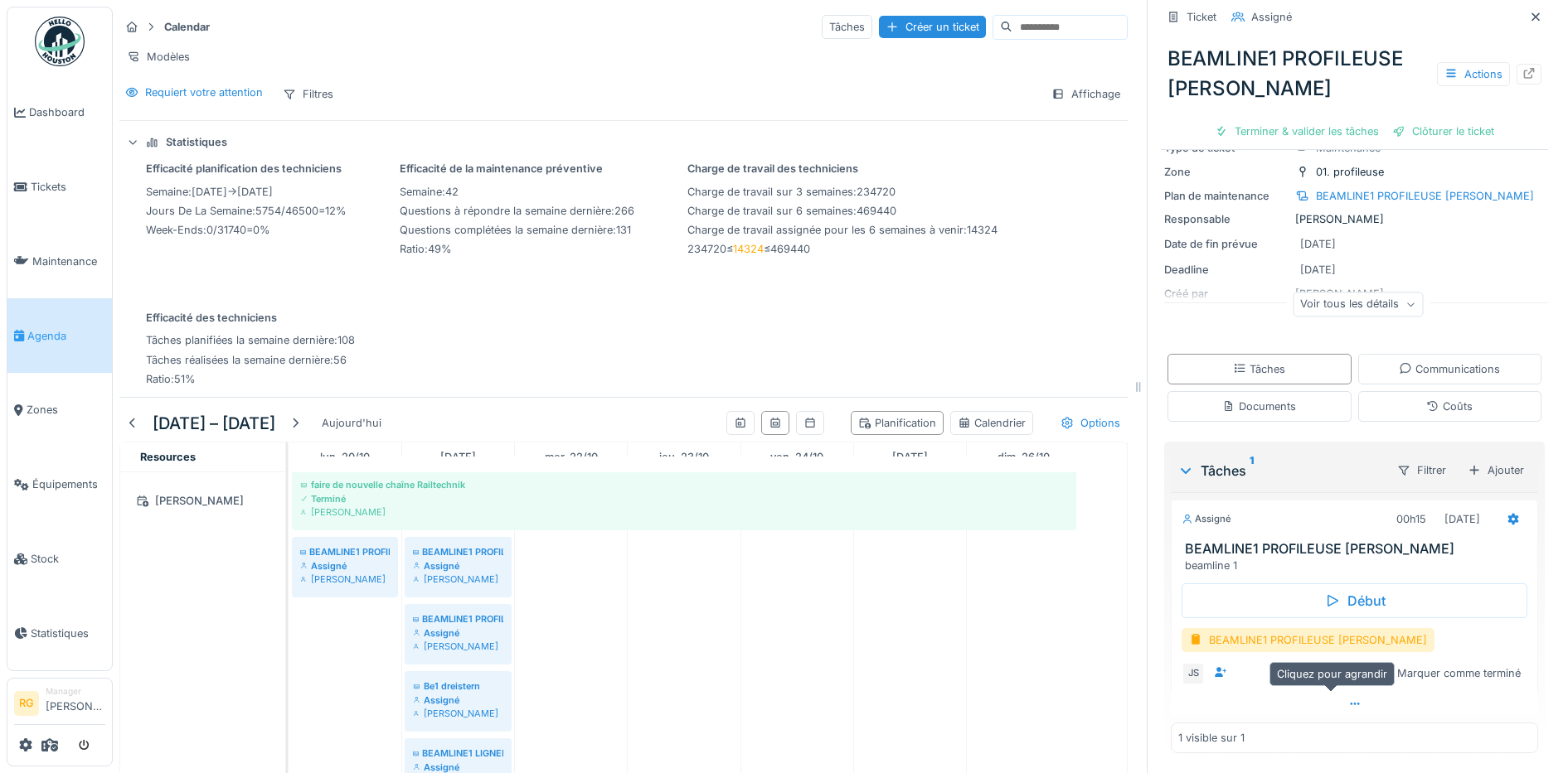
click at [1348, 699] on icon at bounding box center [1355, 704] width 13 height 10
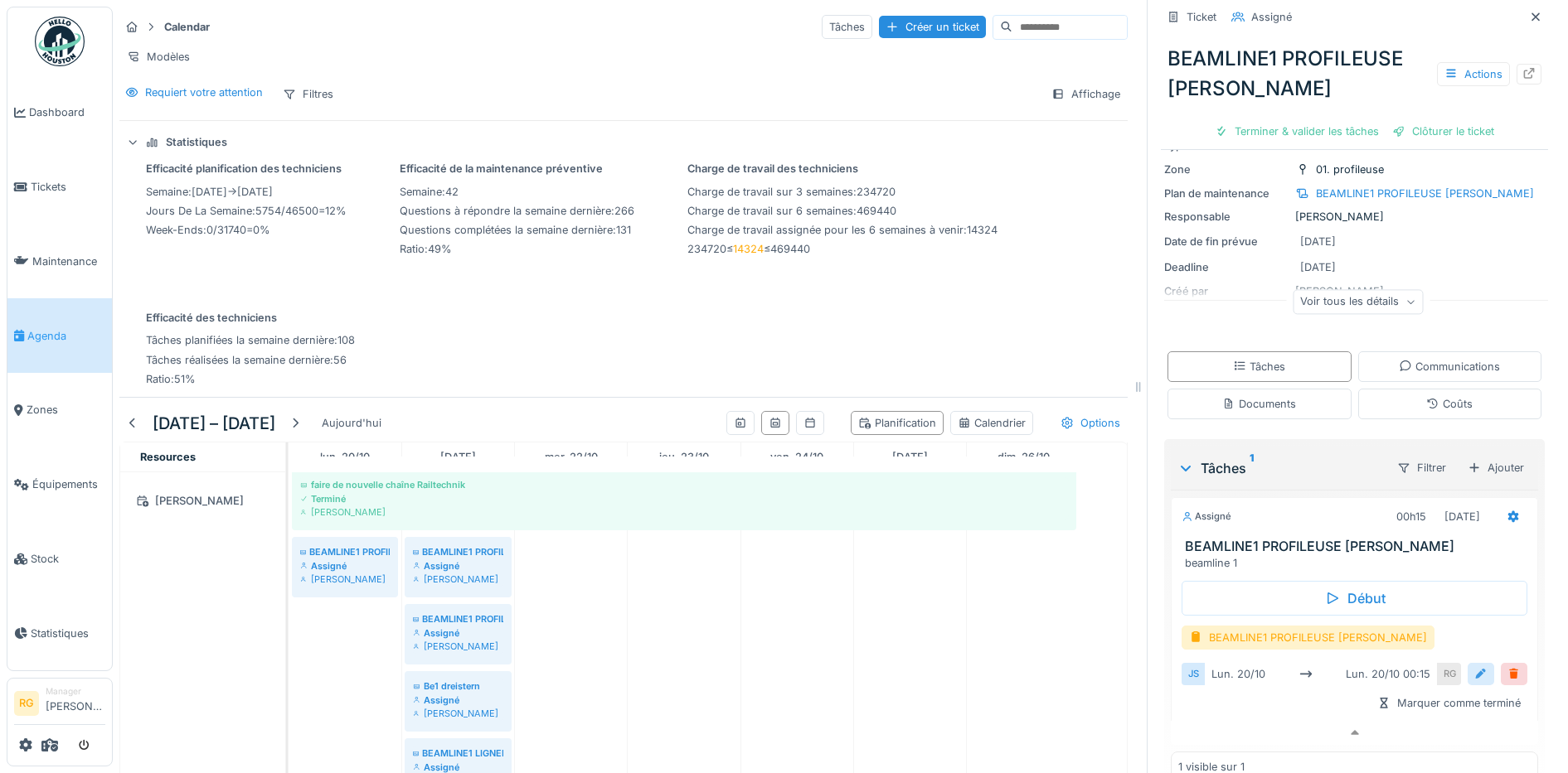
click at [1468, 663] on div at bounding box center [1481, 674] width 27 height 23
click at [1217, 715] on input "**********" at bounding box center [1354, 726] width 333 height 35
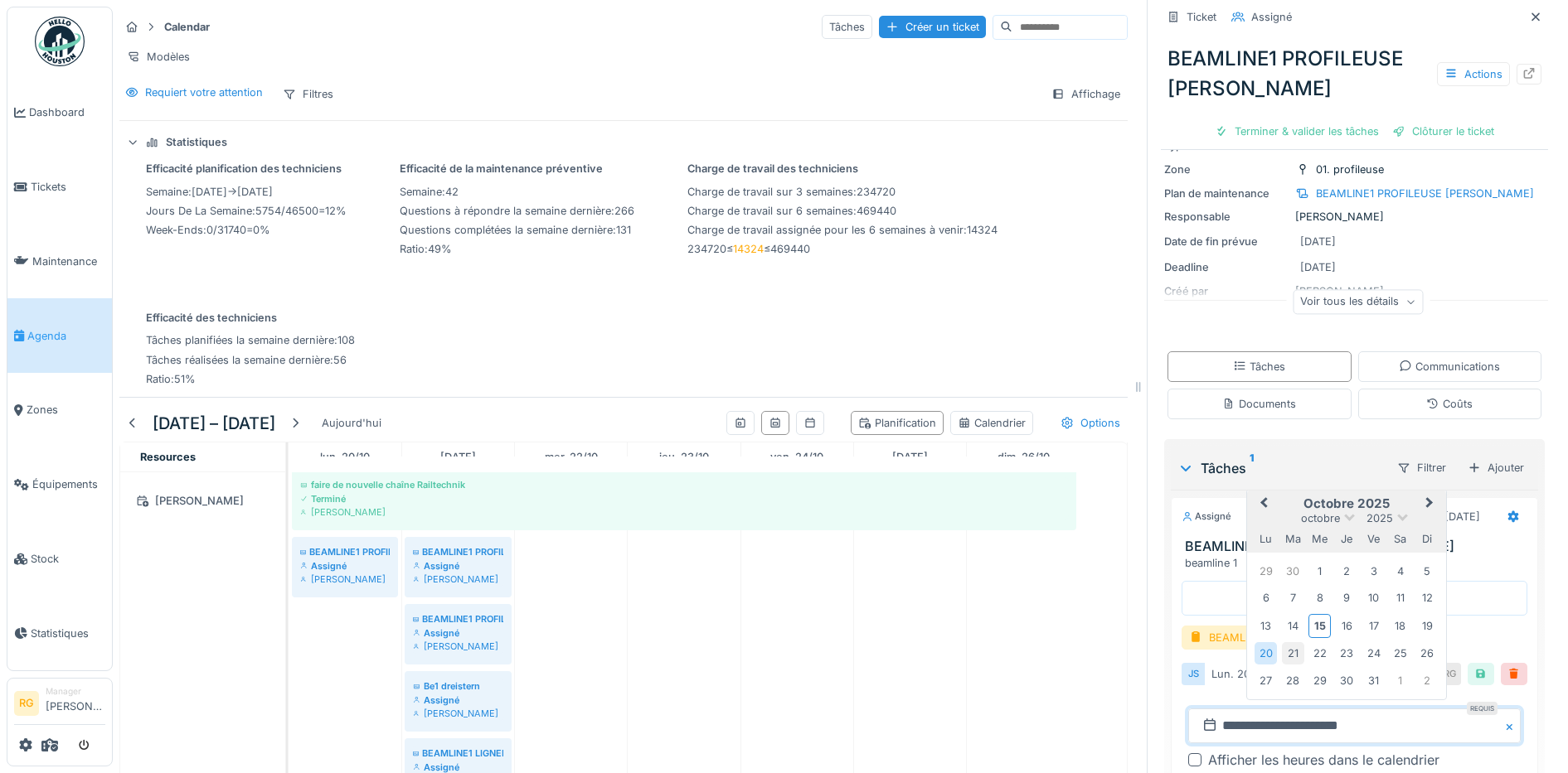
click at [1282, 642] on div "21" at bounding box center [1293, 654] width 23 height 23
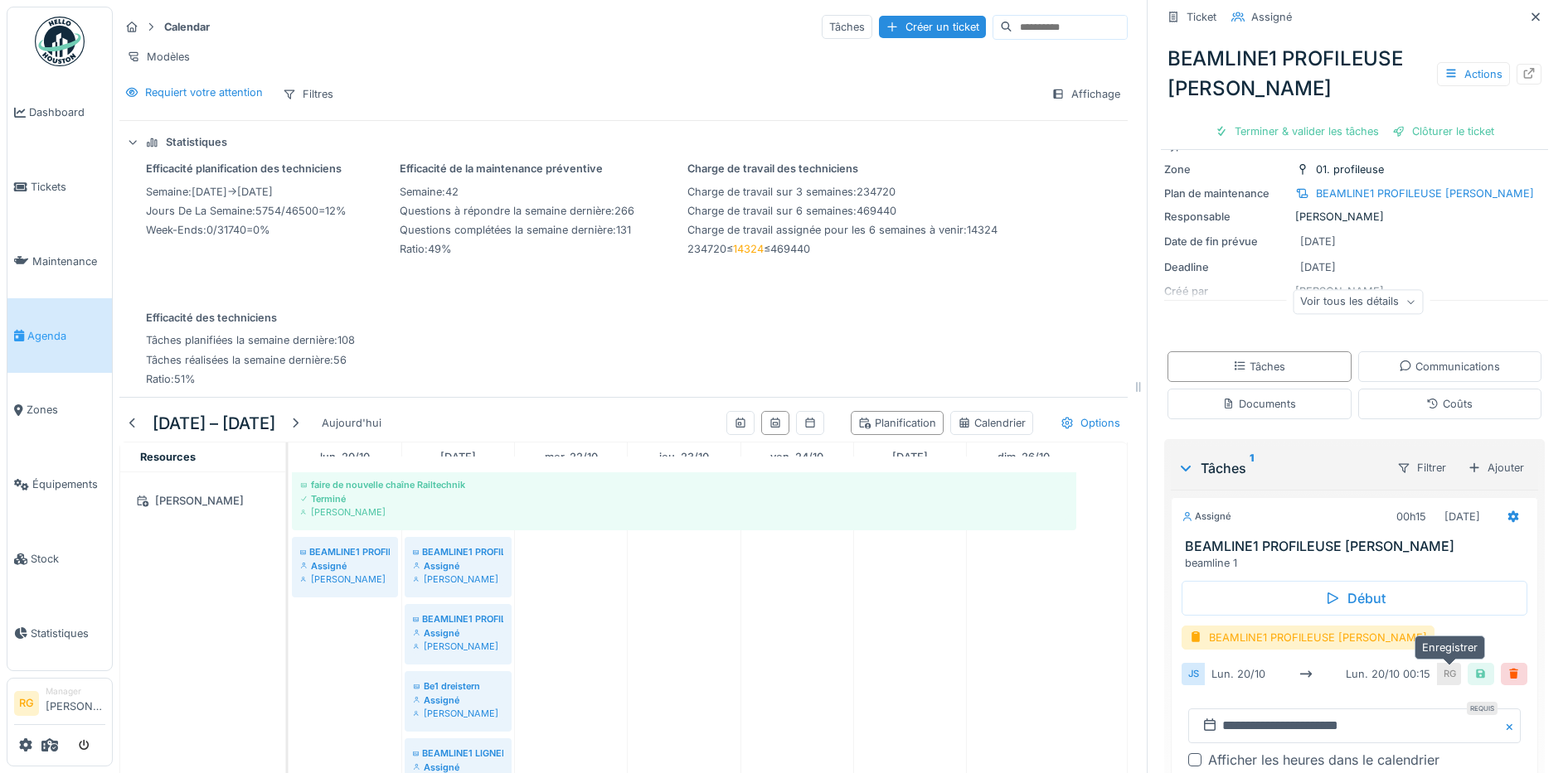
click at [1474, 667] on div at bounding box center [1481, 674] width 13 height 16
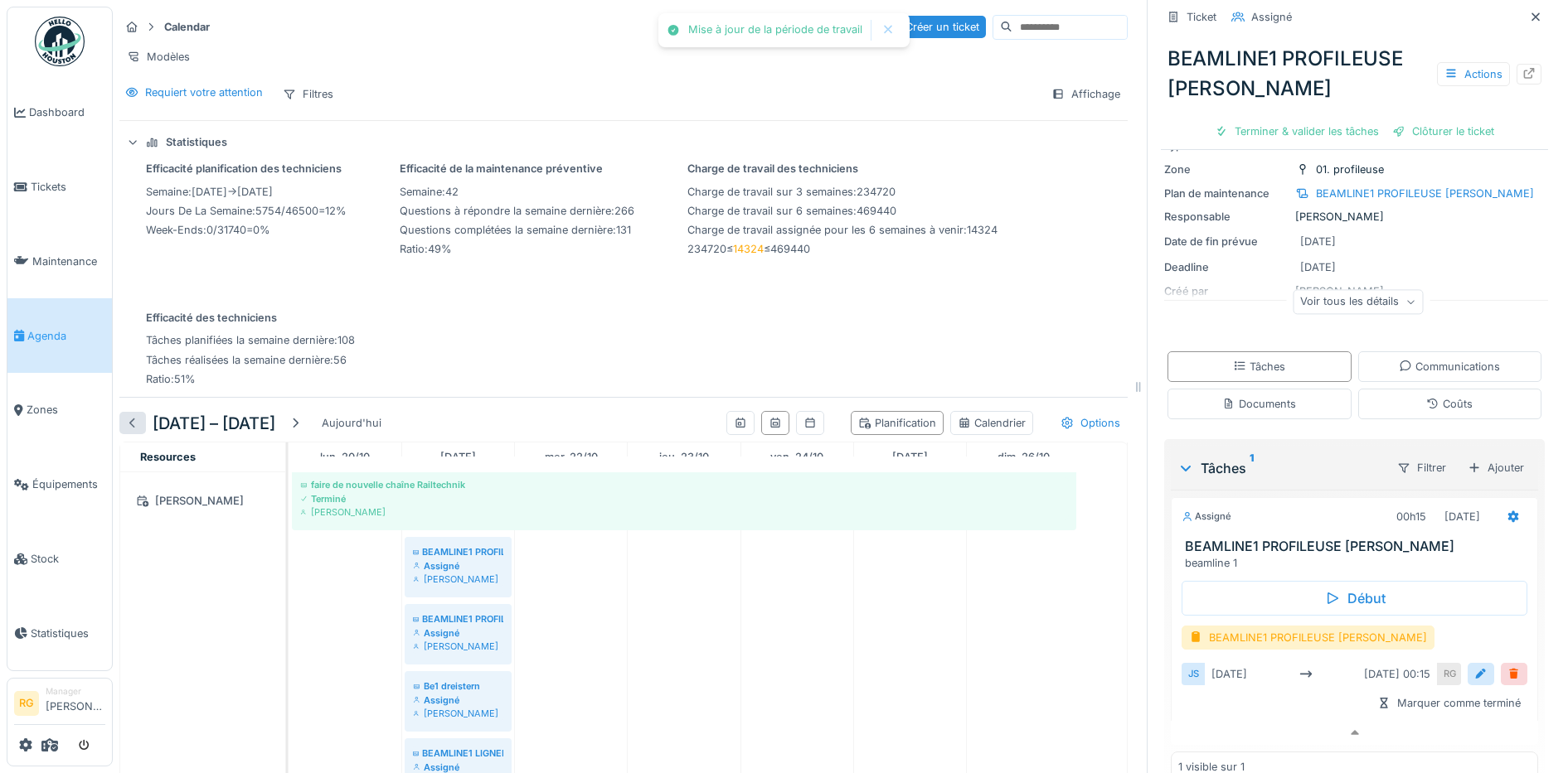
click at [131, 428] on div at bounding box center [133, 422] width 13 height 16
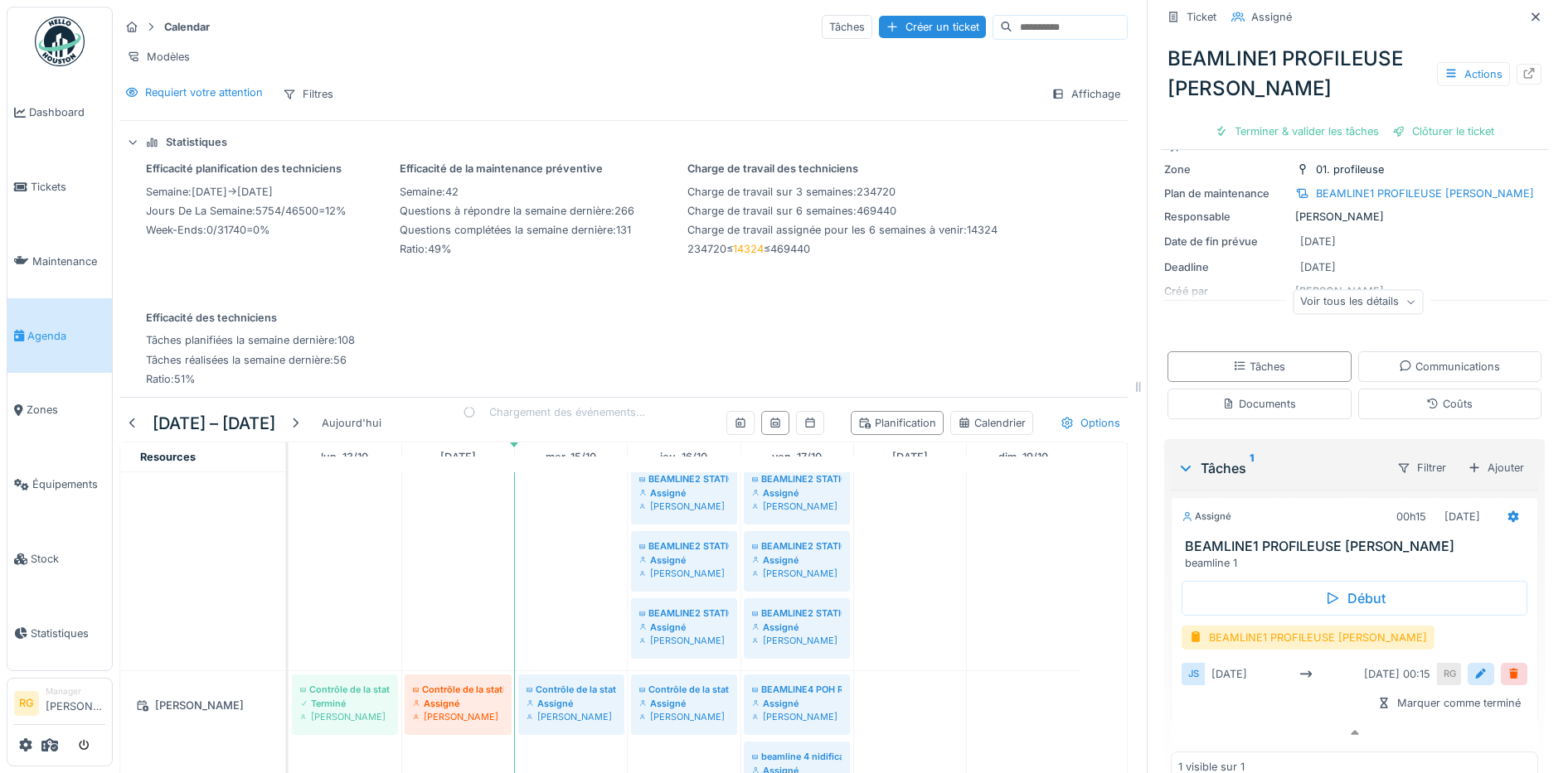
scroll to position [1561, 0]
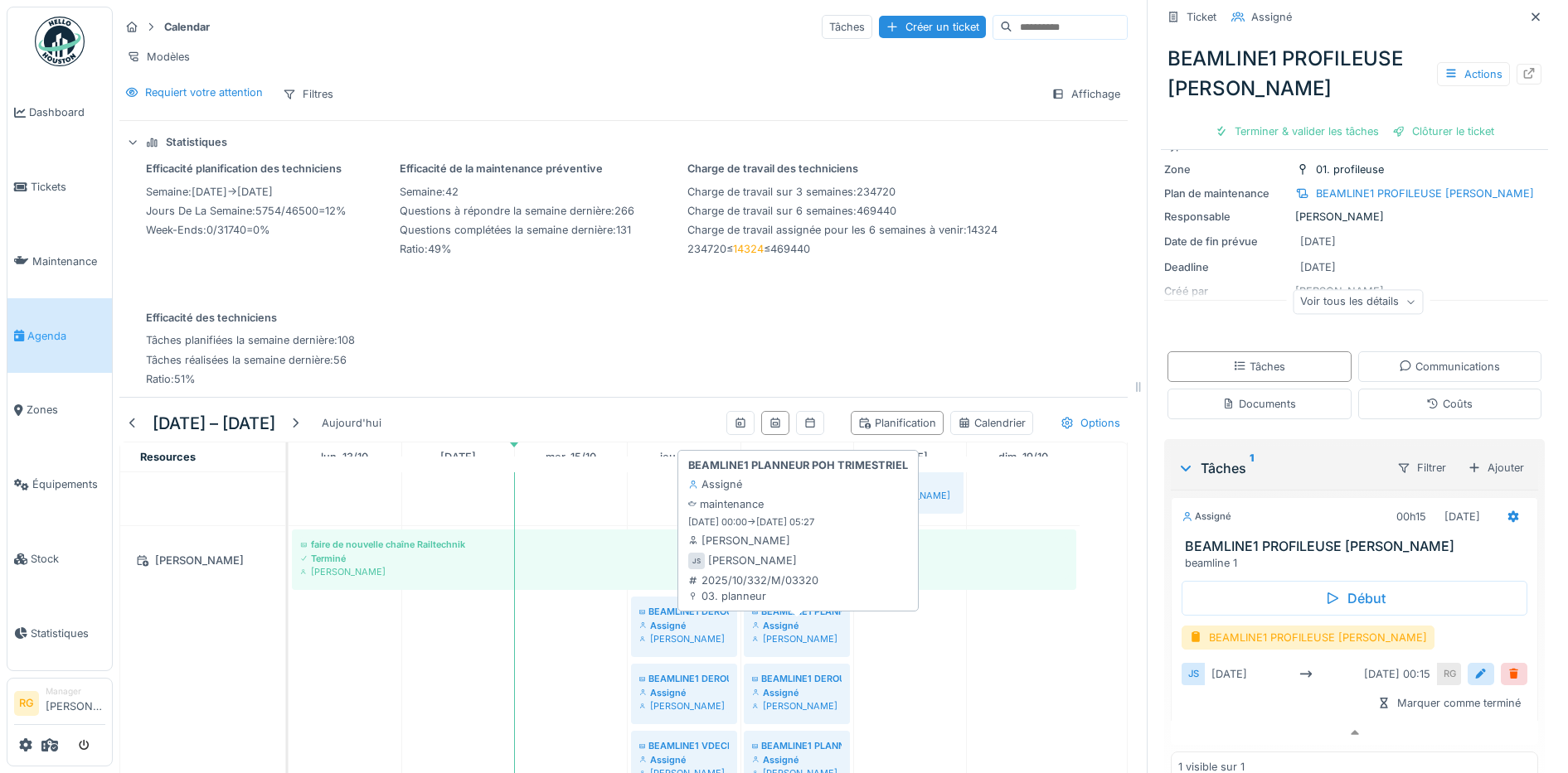
click at [802, 626] on div "Assigné" at bounding box center [797, 626] width 90 height 13
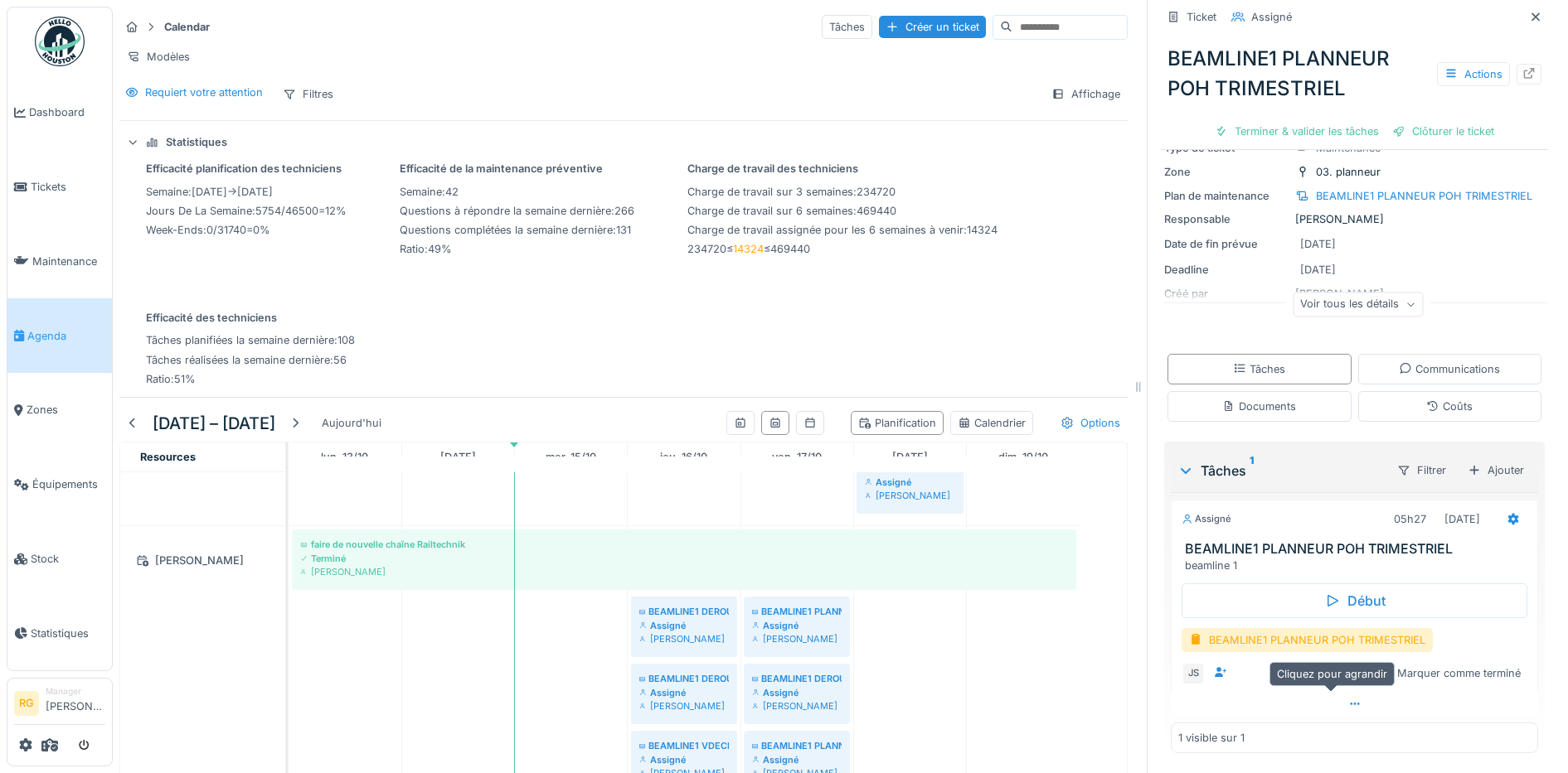
click at [1348, 699] on icon at bounding box center [1355, 704] width 13 height 10
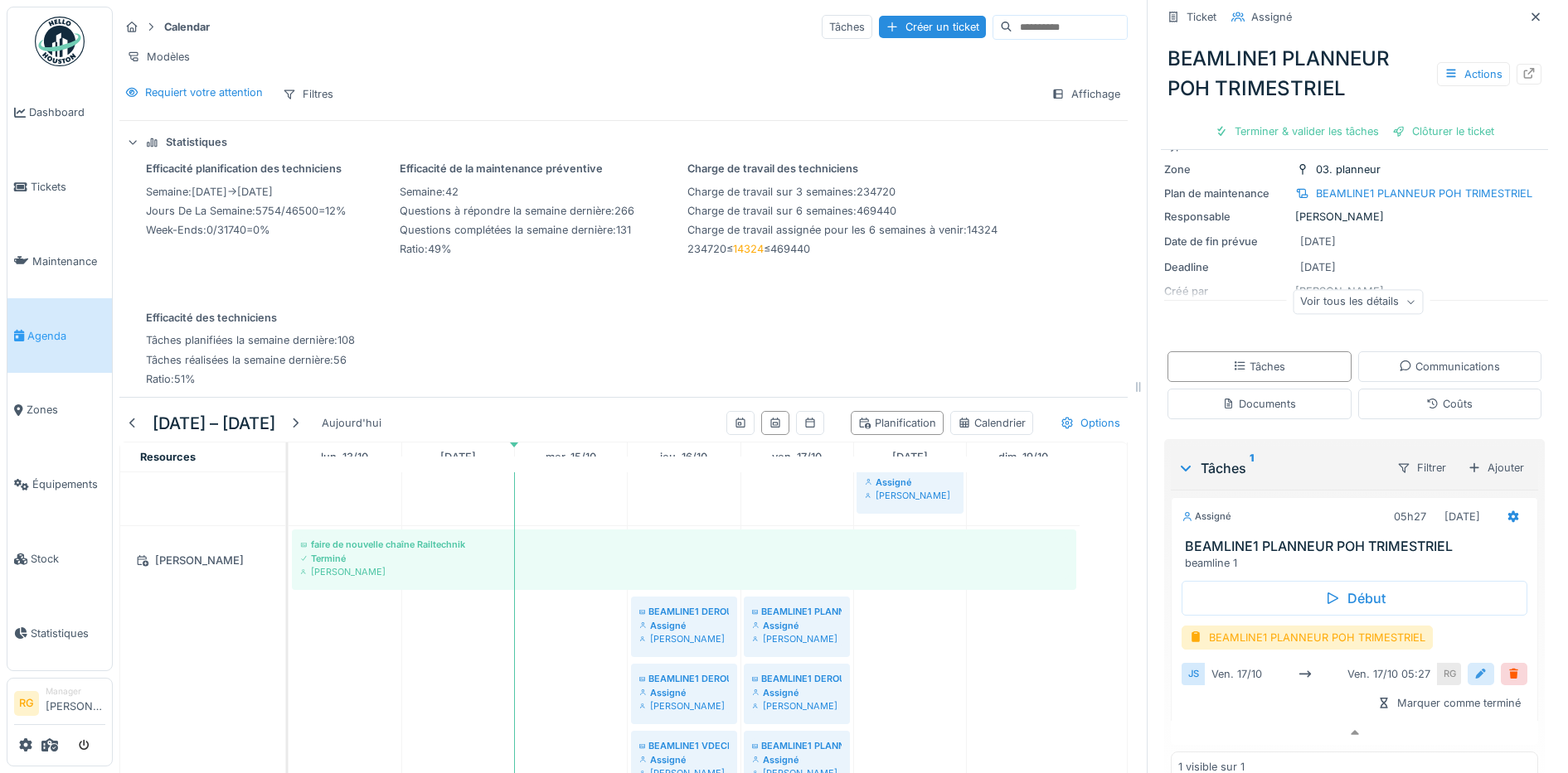
click at [1474, 667] on div at bounding box center [1481, 674] width 13 height 16
click at [1212, 714] on input "**********" at bounding box center [1354, 726] width 333 height 35
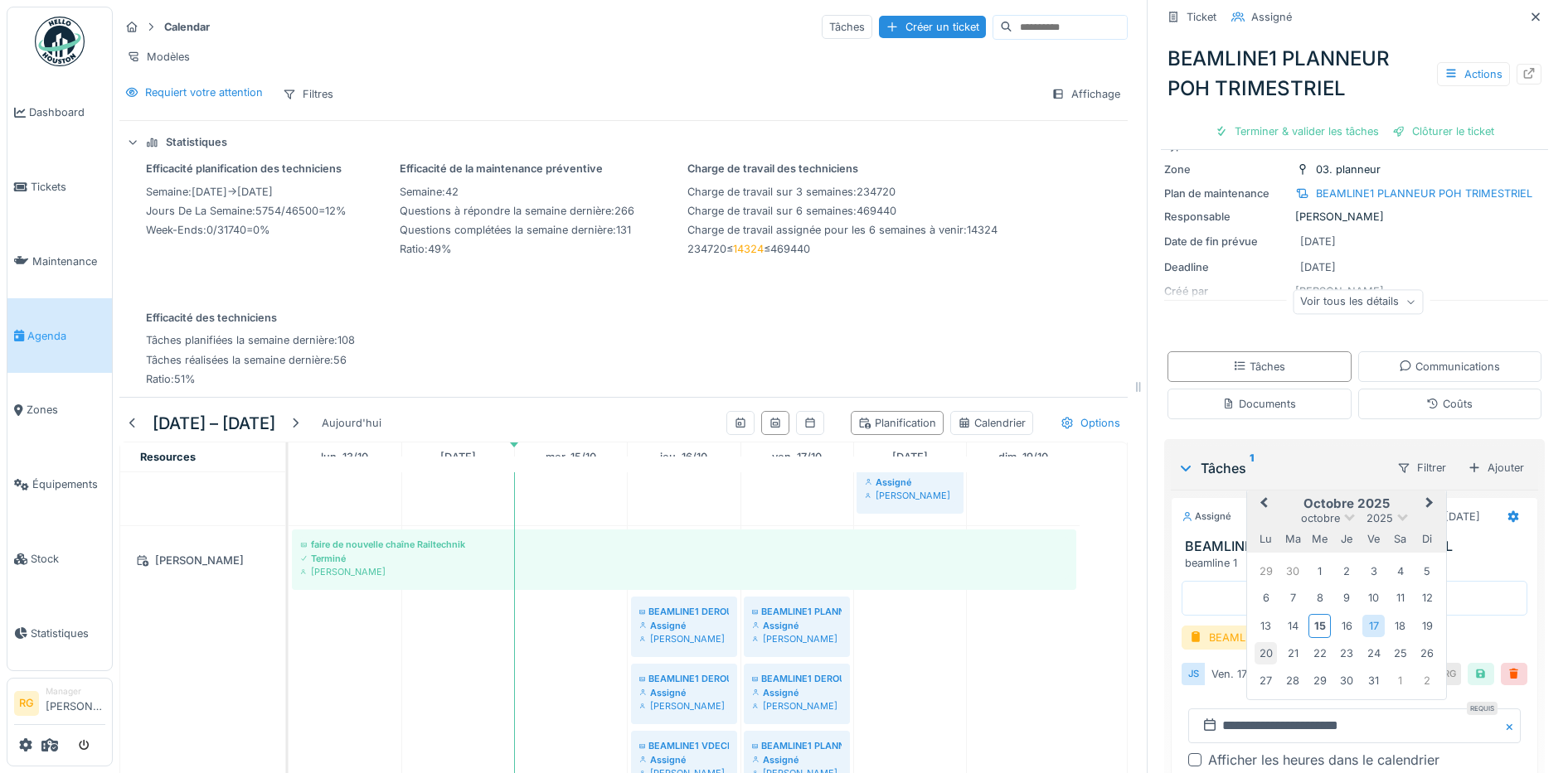
click at [1254, 642] on div "20" at bounding box center [1266, 654] width 23 height 23
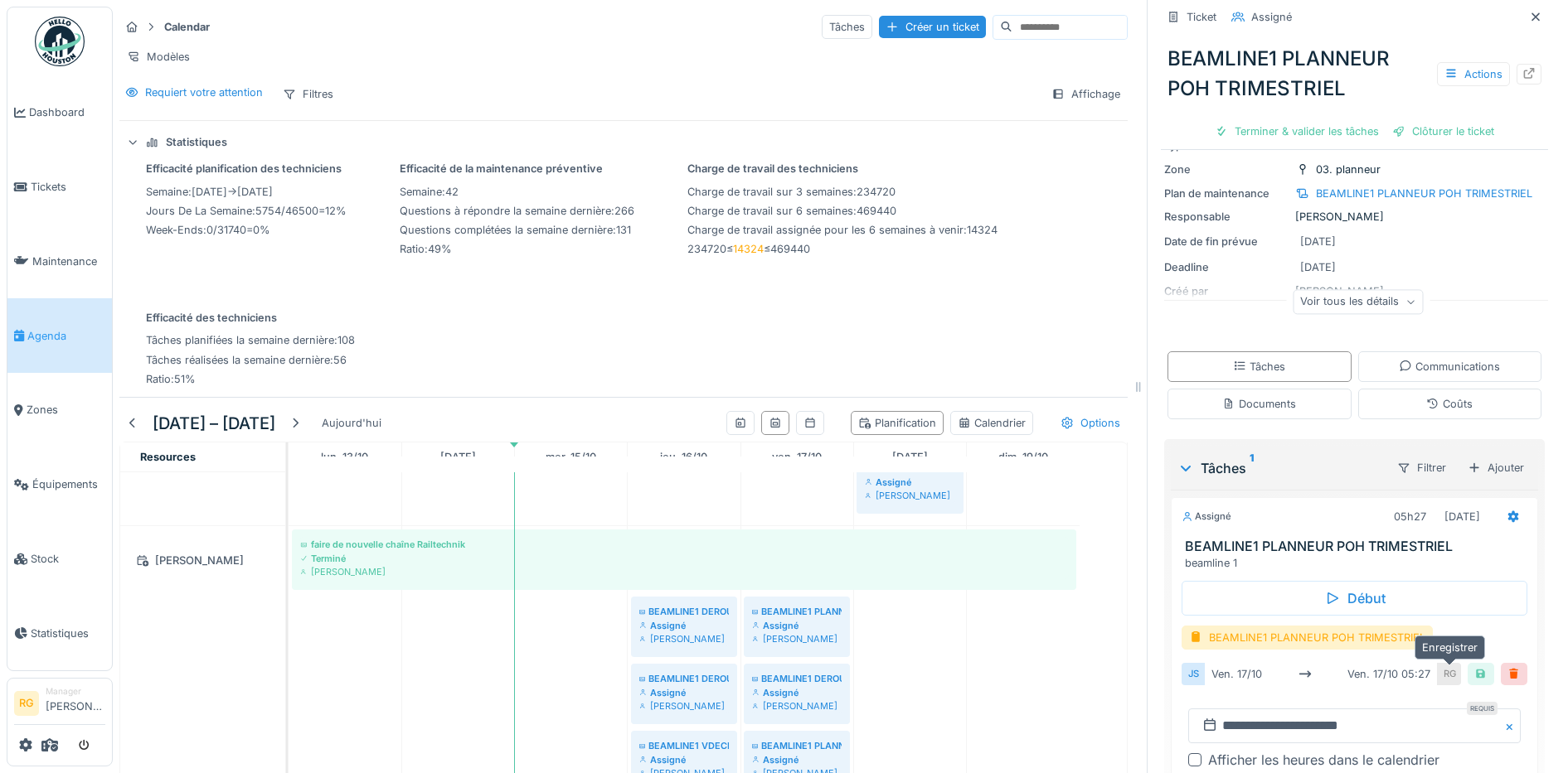
click at [1474, 667] on div at bounding box center [1481, 674] width 13 height 16
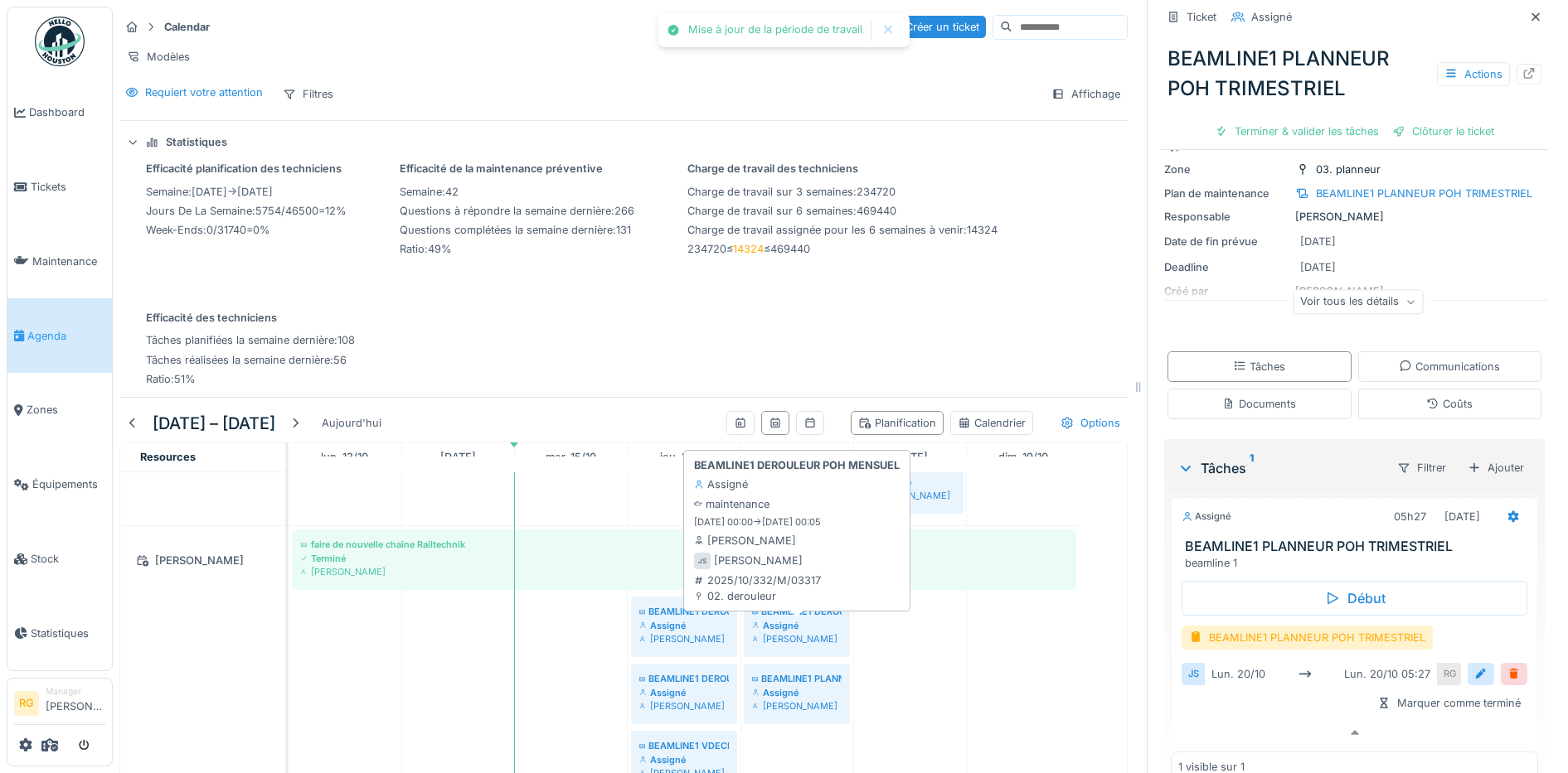
click at [802, 623] on div "Assigné" at bounding box center [797, 626] width 90 height 13
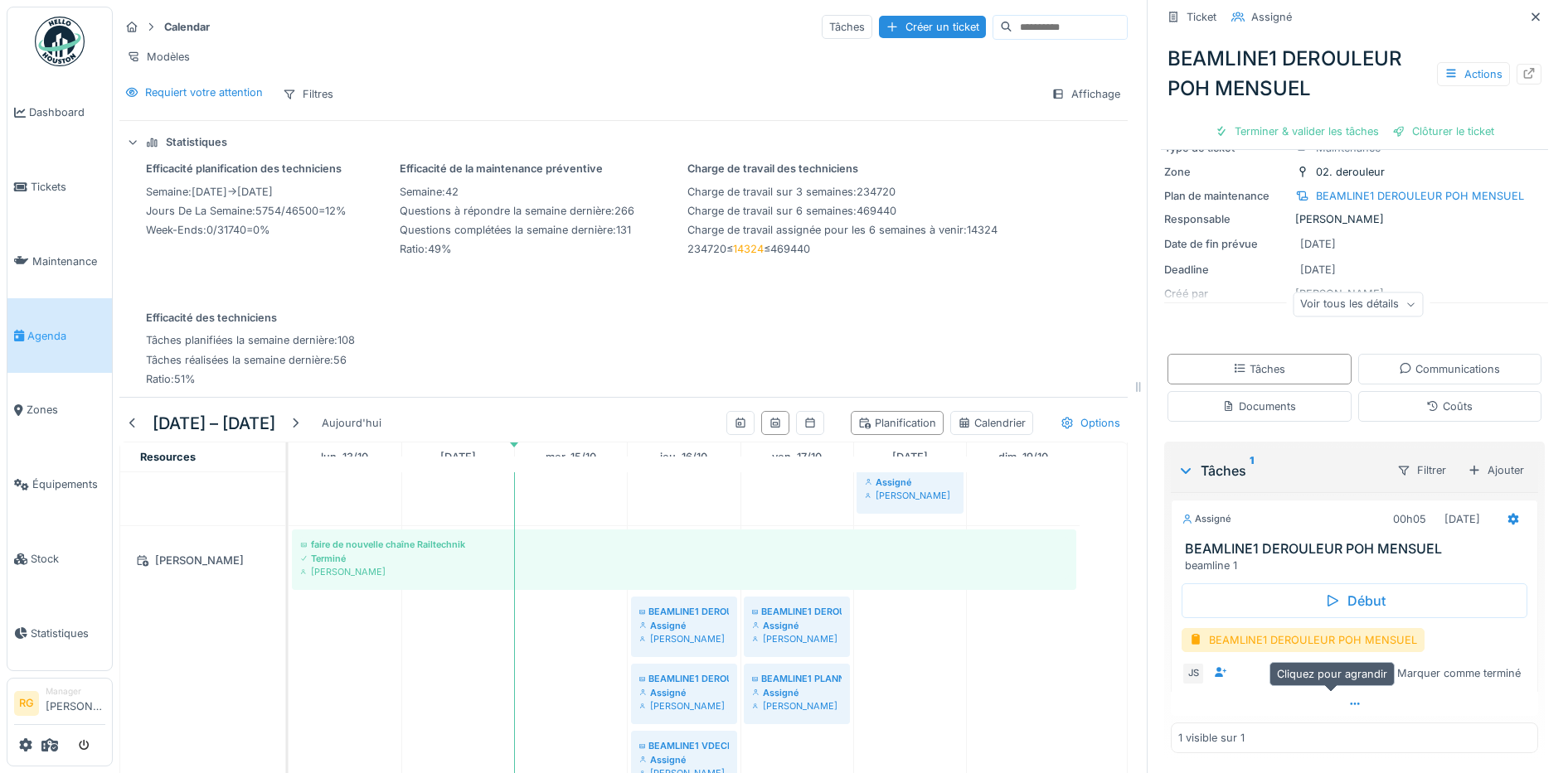
click at [1350, 703] on icon at bounding box center [1355, 704] width 9 height 3
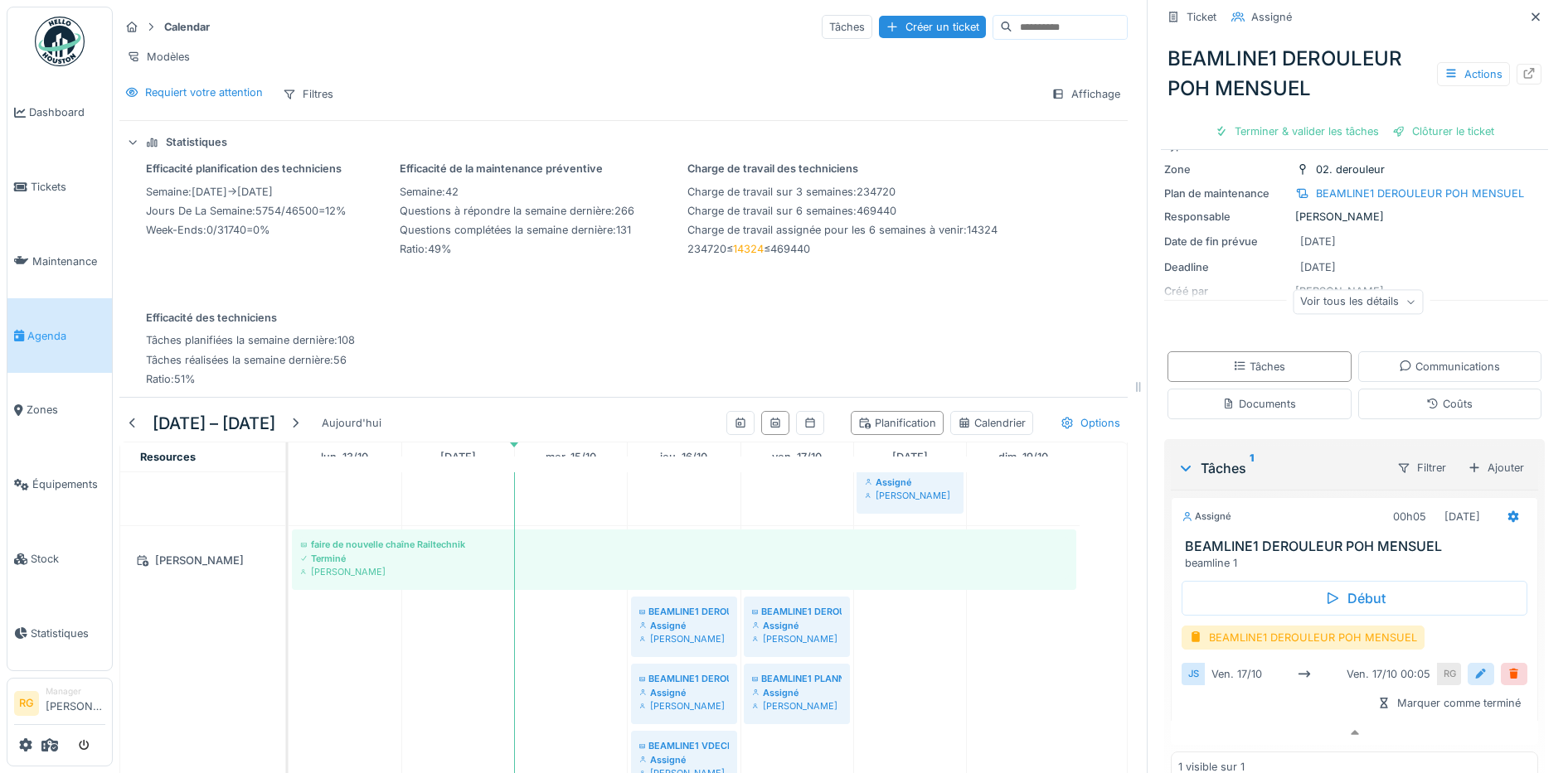
click at [1474, 667] on div at bounding box center [1481, 674] width 13 height 16
click at [1214, 714] on input "**********" at bounding box center [1354, 726] width 333 height 35
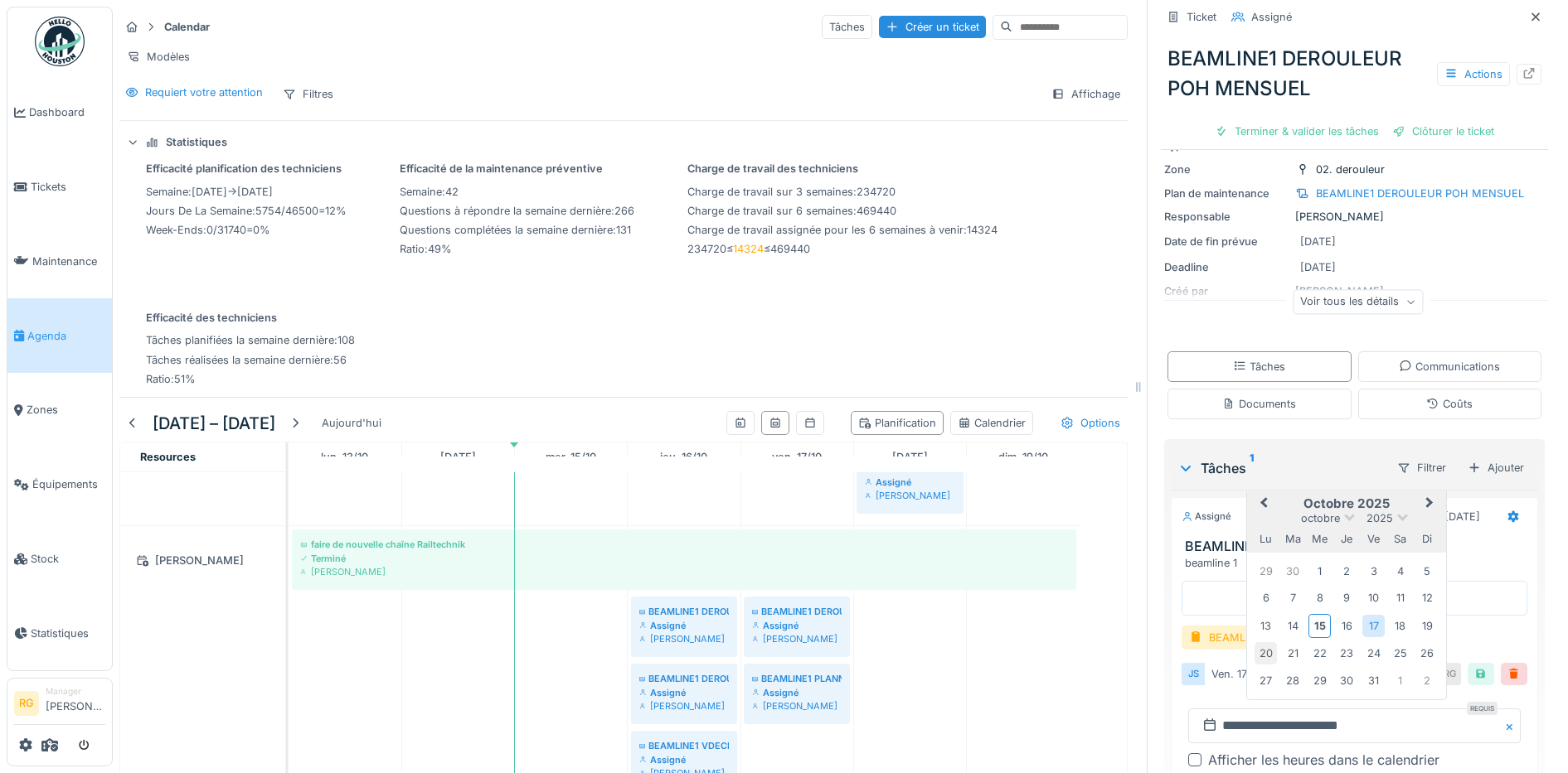
click at [1254, 642] on div "20" at bounding box center [1266, 654] width 23 height 23
click at [1254, 644] on div "20" at bounding box center [1266, 654] width 23 height 23
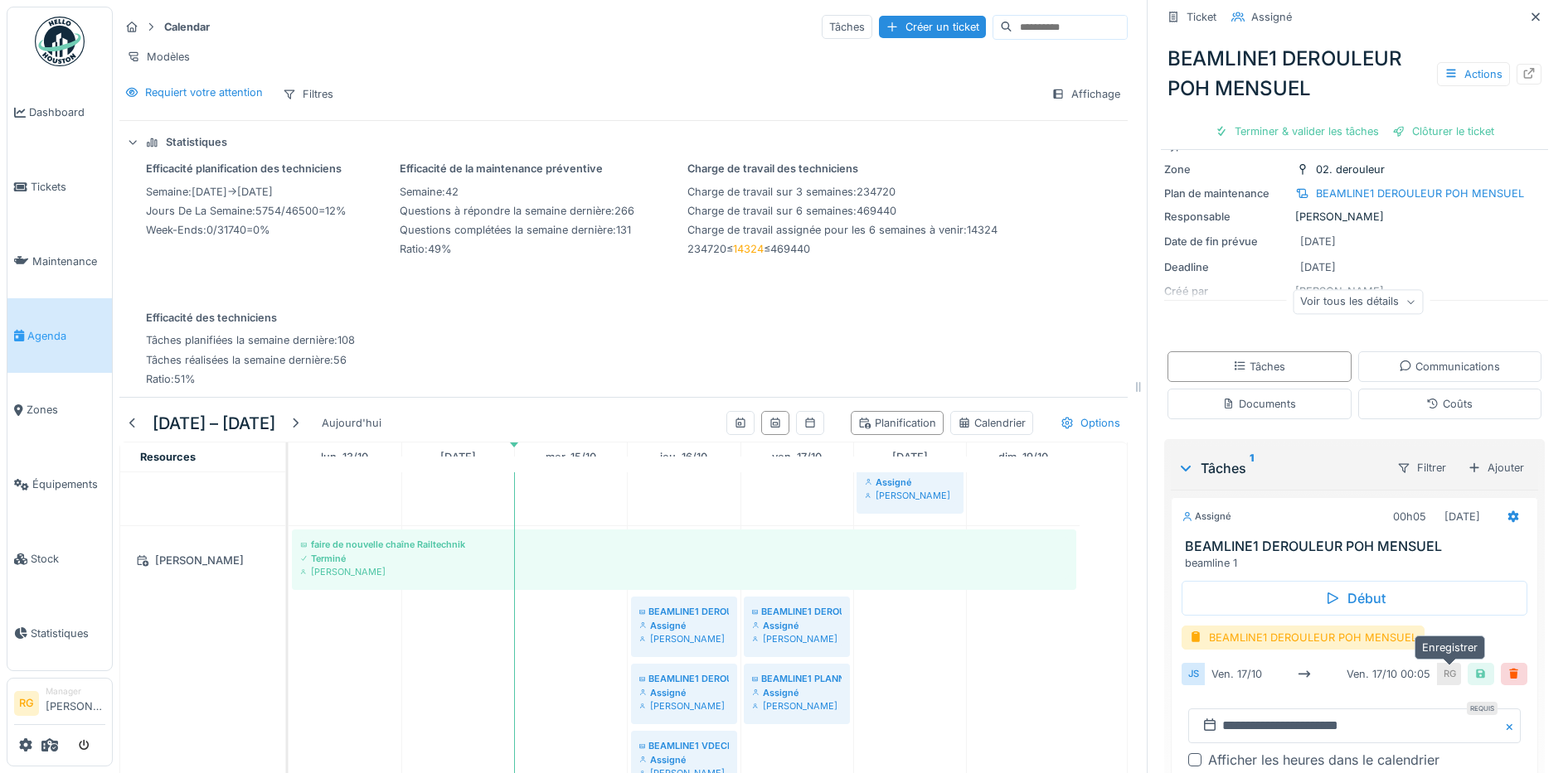
click at [1474, 667] on div at bounding box center [1481, 674] width 13 height 16
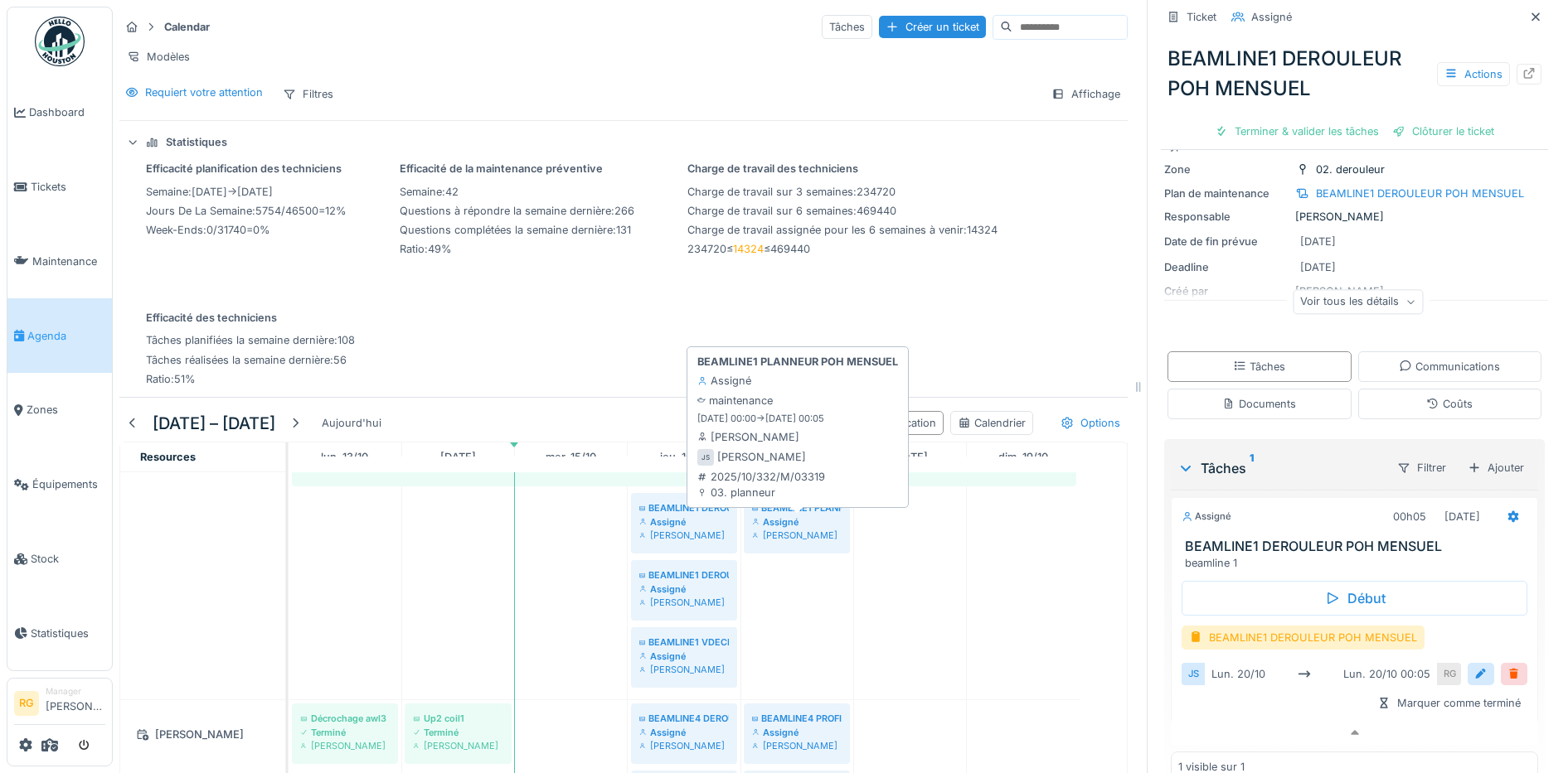
click at [793, 521] on div "Assigné" at bounding box center [797, 522] width 90 height 13
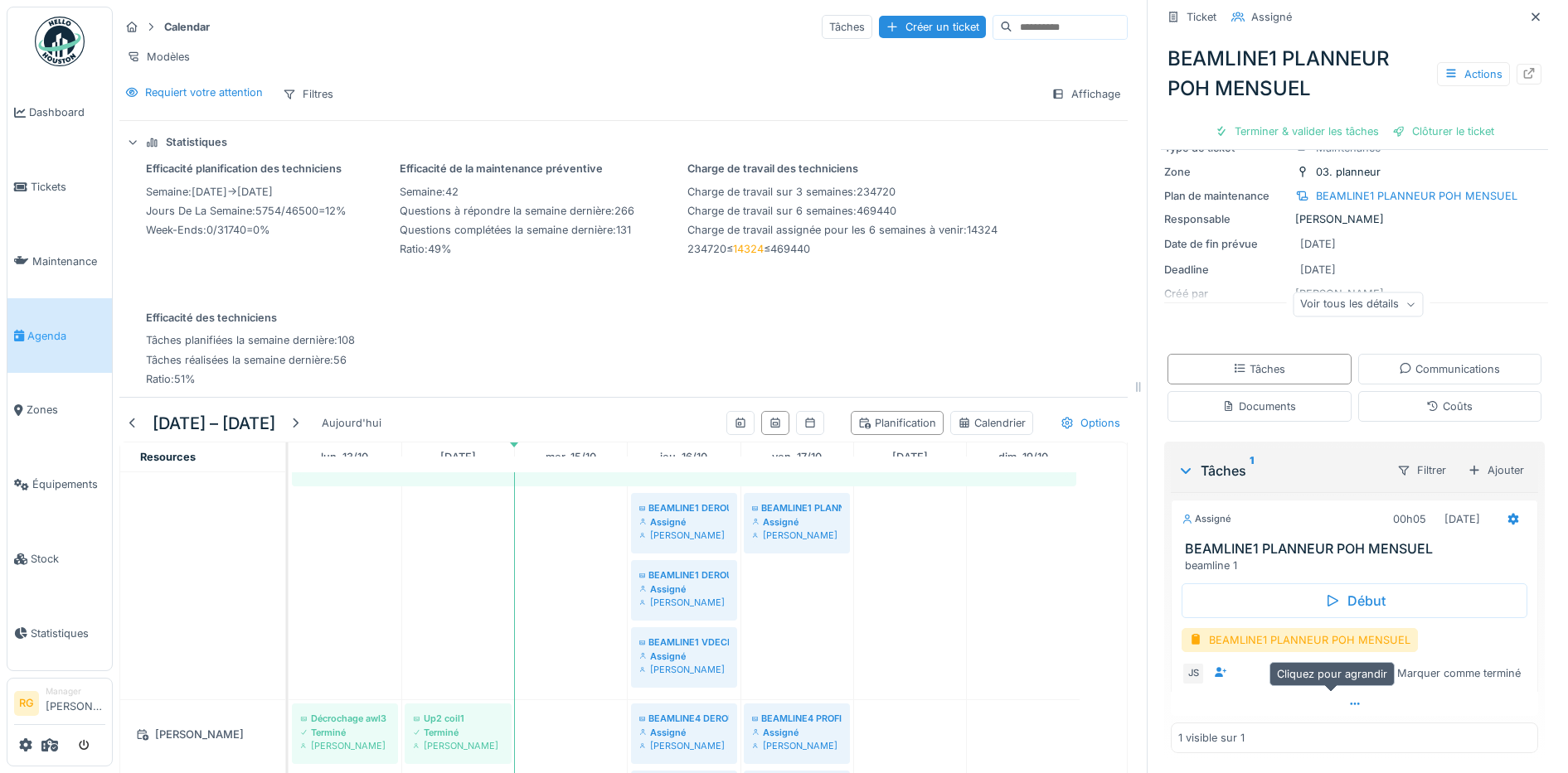
click at [1326, 693] on div at bounding box center [1355, 704] width 368 height 24
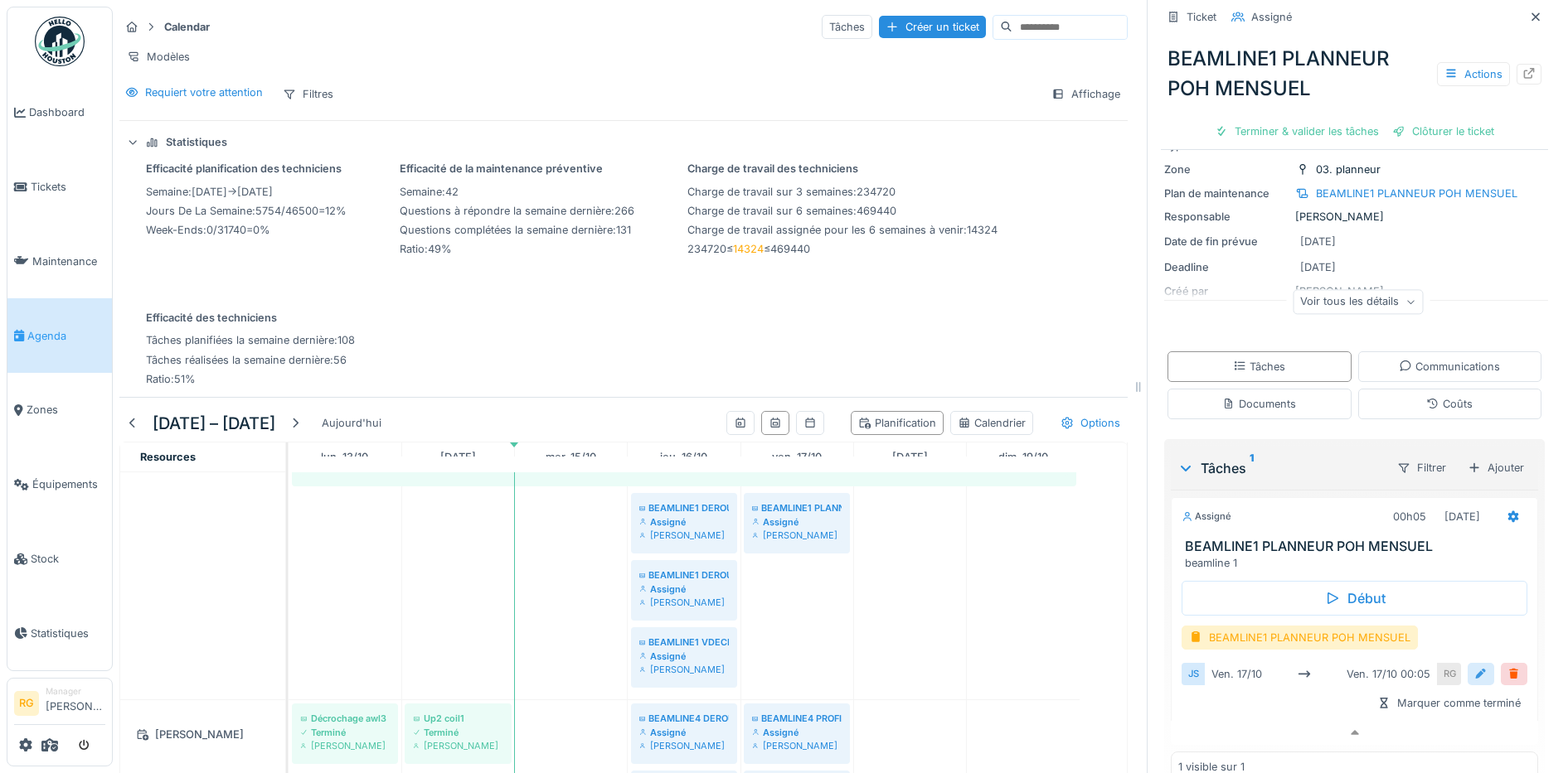
click at [1474, 667] on div at bounding box center [1481, 674] width 13 height 16
click at [1221, 713] on input "**********" at bounding box center [1354, 726] width 333 height 35
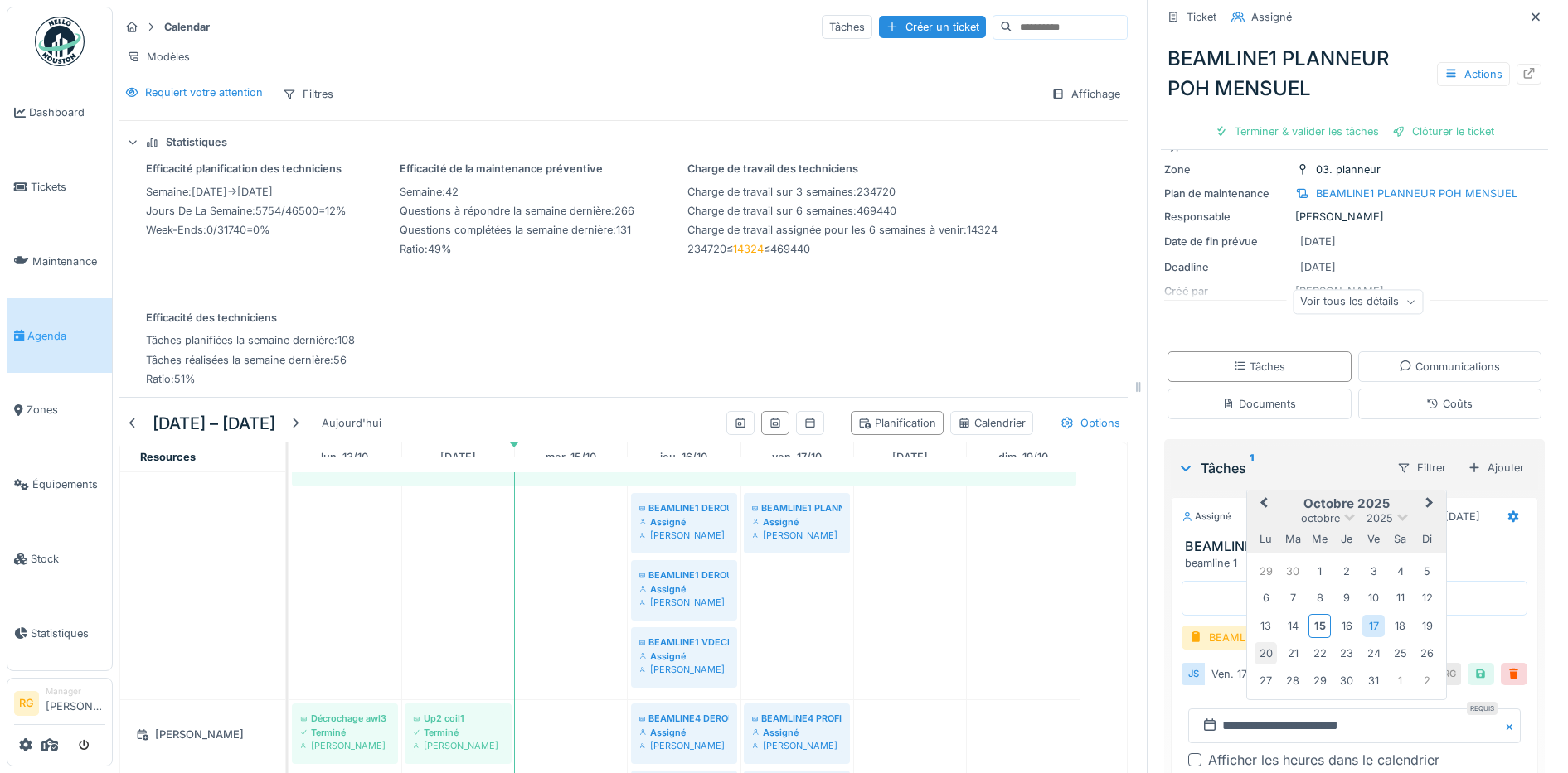
click at [1254, 642] on div "20" at bounding box center [1266, 654] width 23 height 23
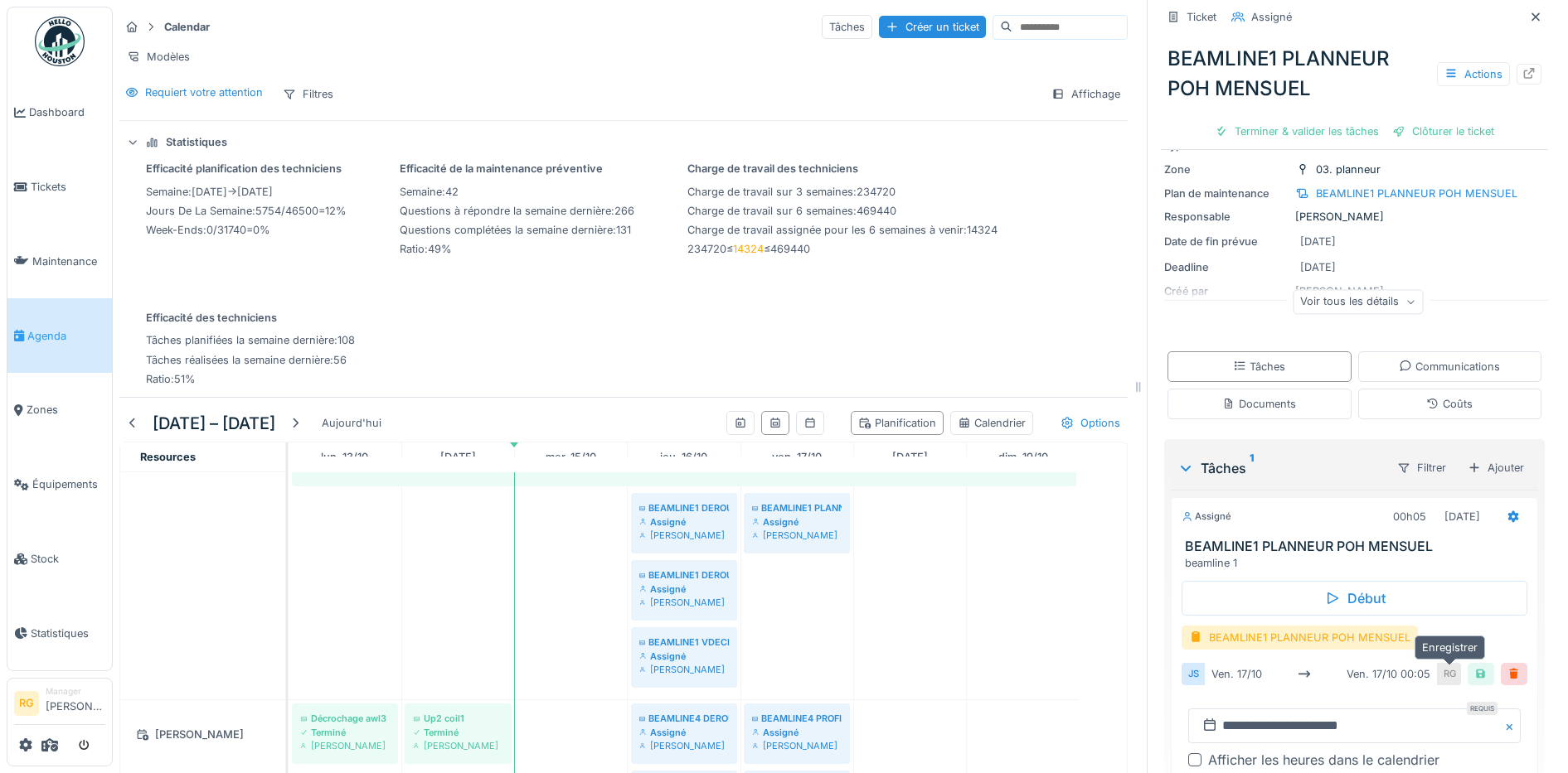
click at [1474, 667] on div at bounding box center [1481, 674] width 13 height 16
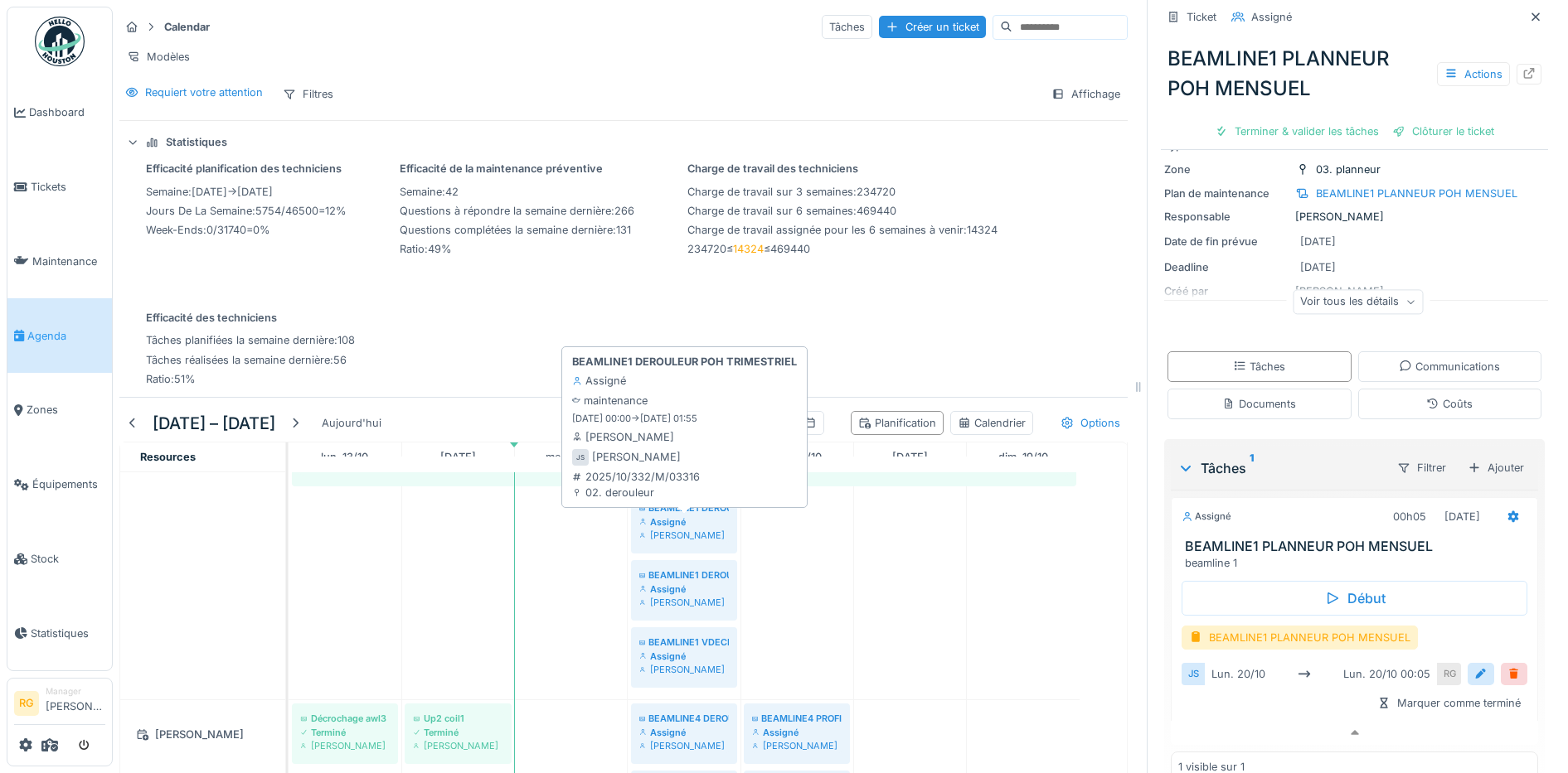
click at [676, 512] on div "BEAMLINE1 DEROULEUR POH TRIMESTRIEL" at bounding box center [684, 508] width 90 height 13
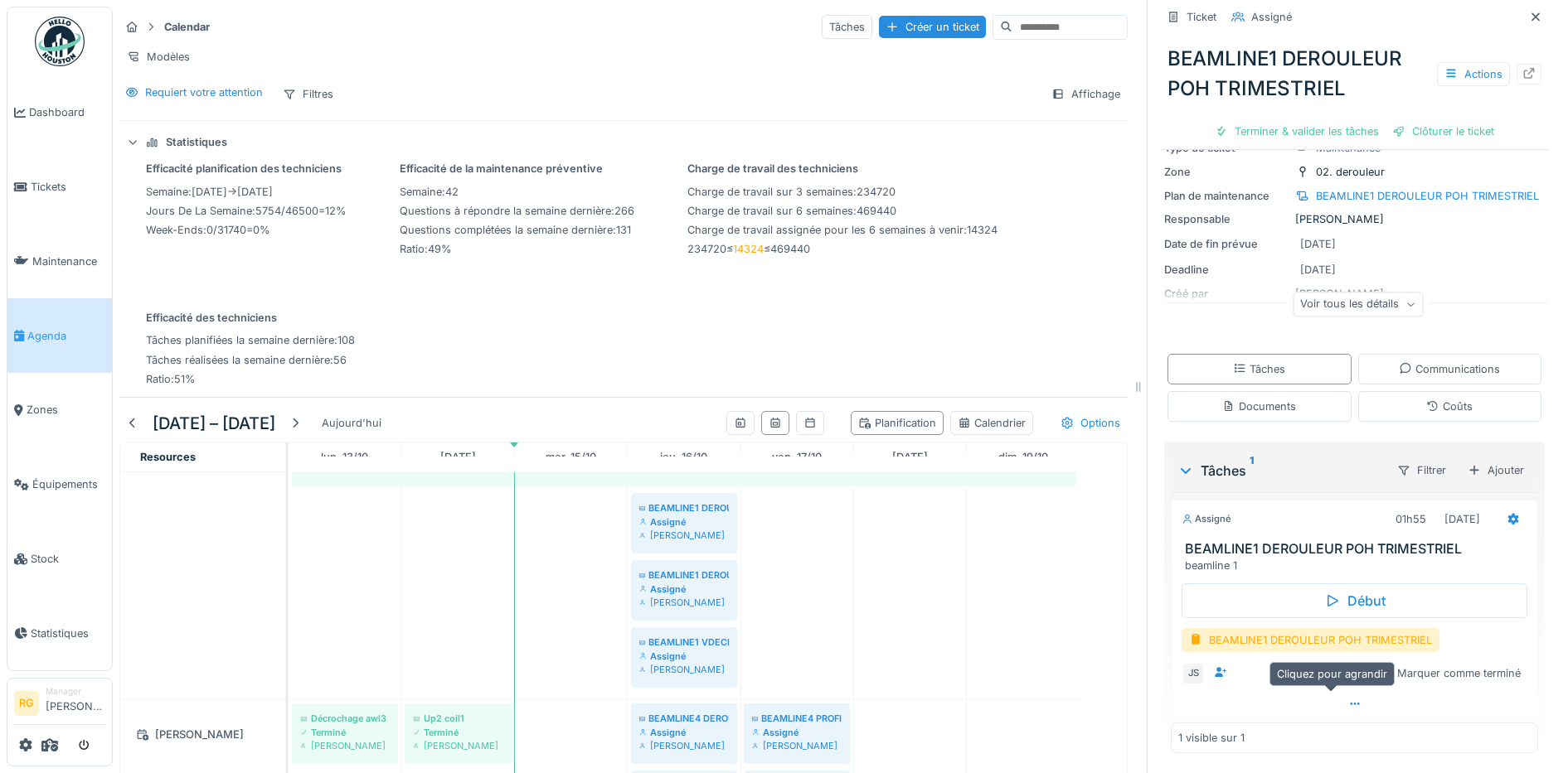
click at [1350, 703] on icon at bounding box center [1355, 704] width 9 height 3
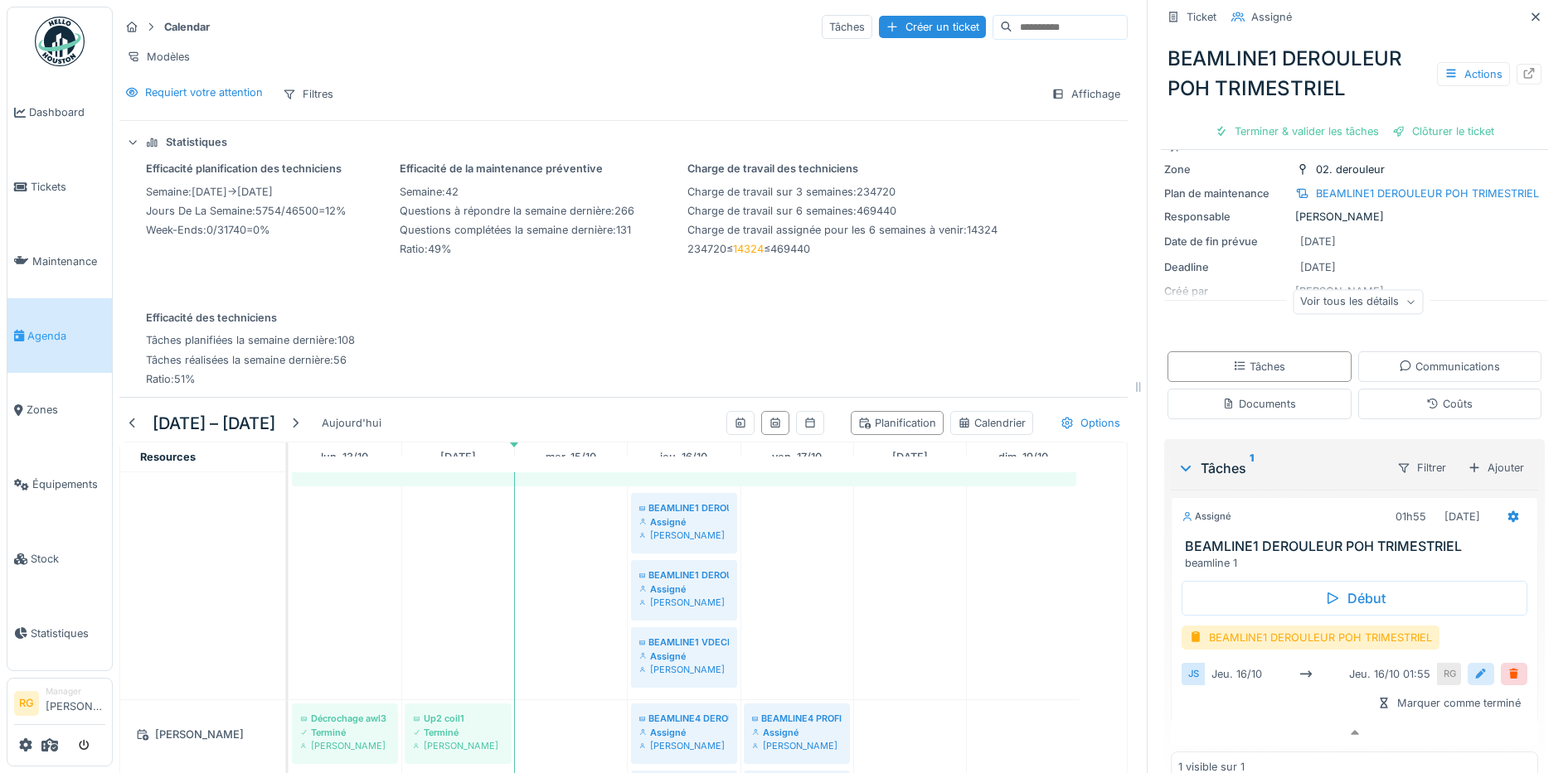
click at [1474, 667] on div at bounding box center [1481, 674] width 13 height 16
click at [1220, 710] on input "**********" at bounding box center [1354, 726] width 333 height 35
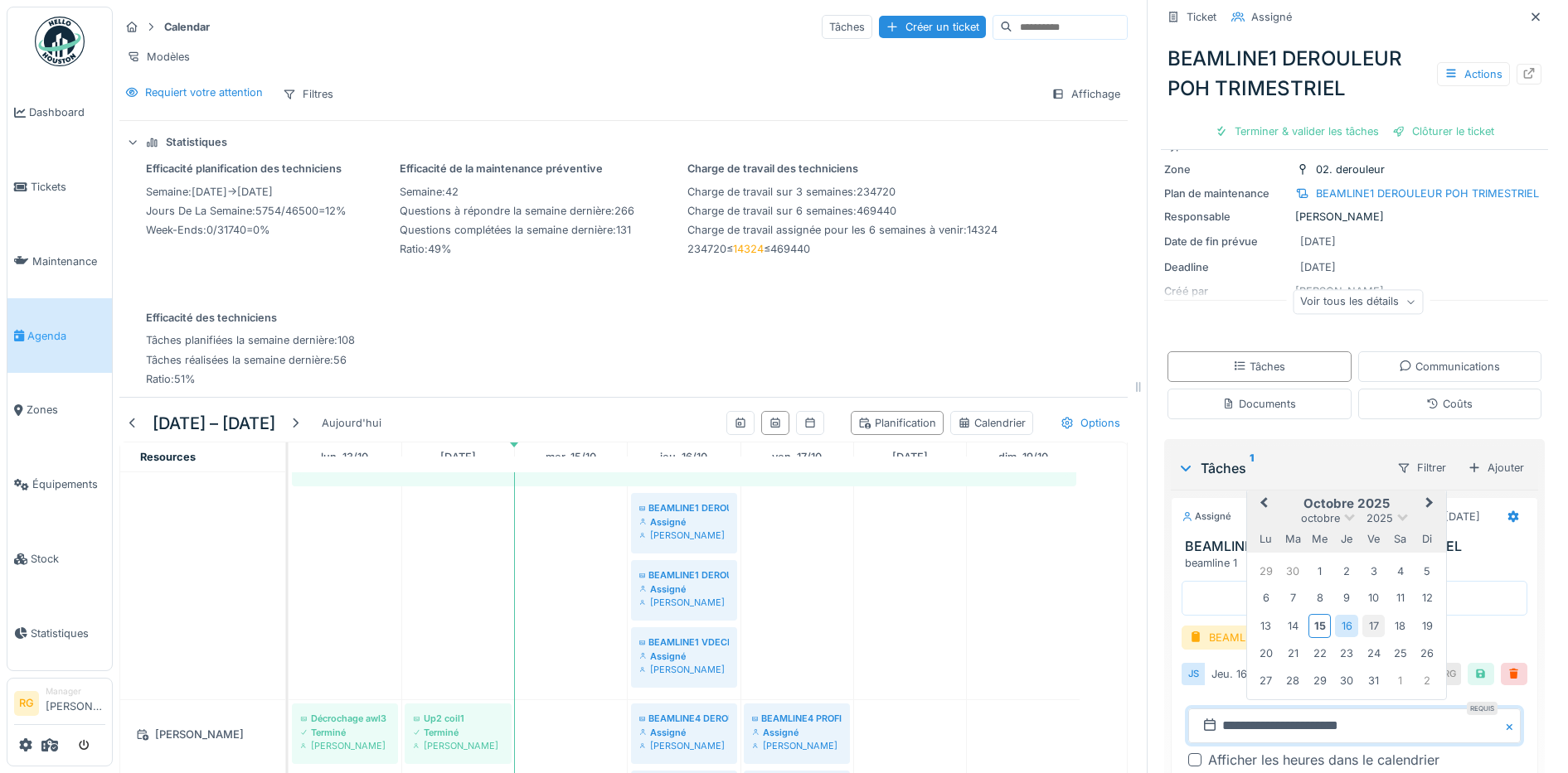
click at [1362, 615] on div "17" at bounding box center [1374, 626] width 23 height 23
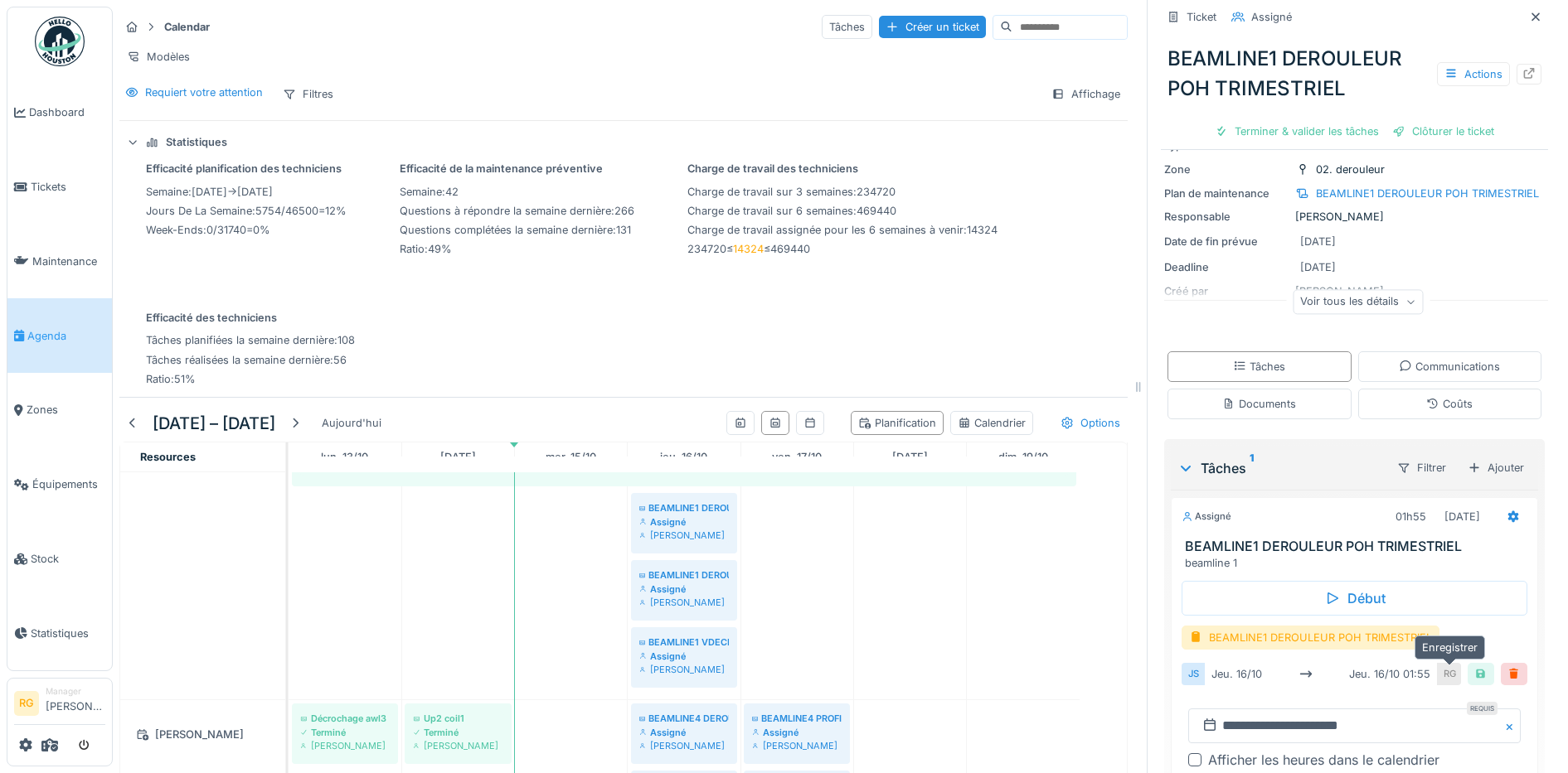
click at [1474, 667] on div at bounding box center [1481, 674] width 13 height 16
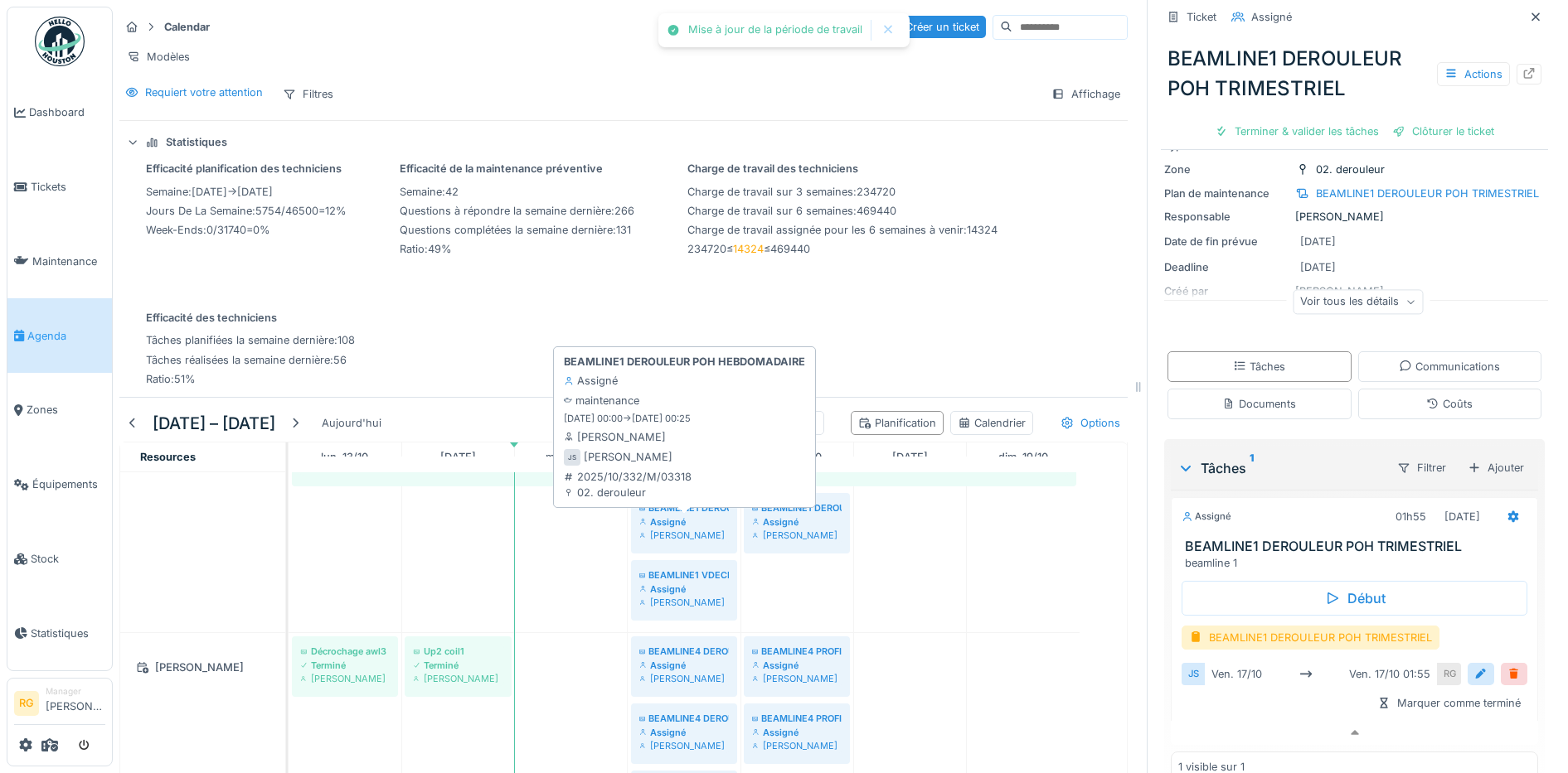
click at [689, 519] on div "Assigné" at bounding box center [684, 522] width 90 height 13
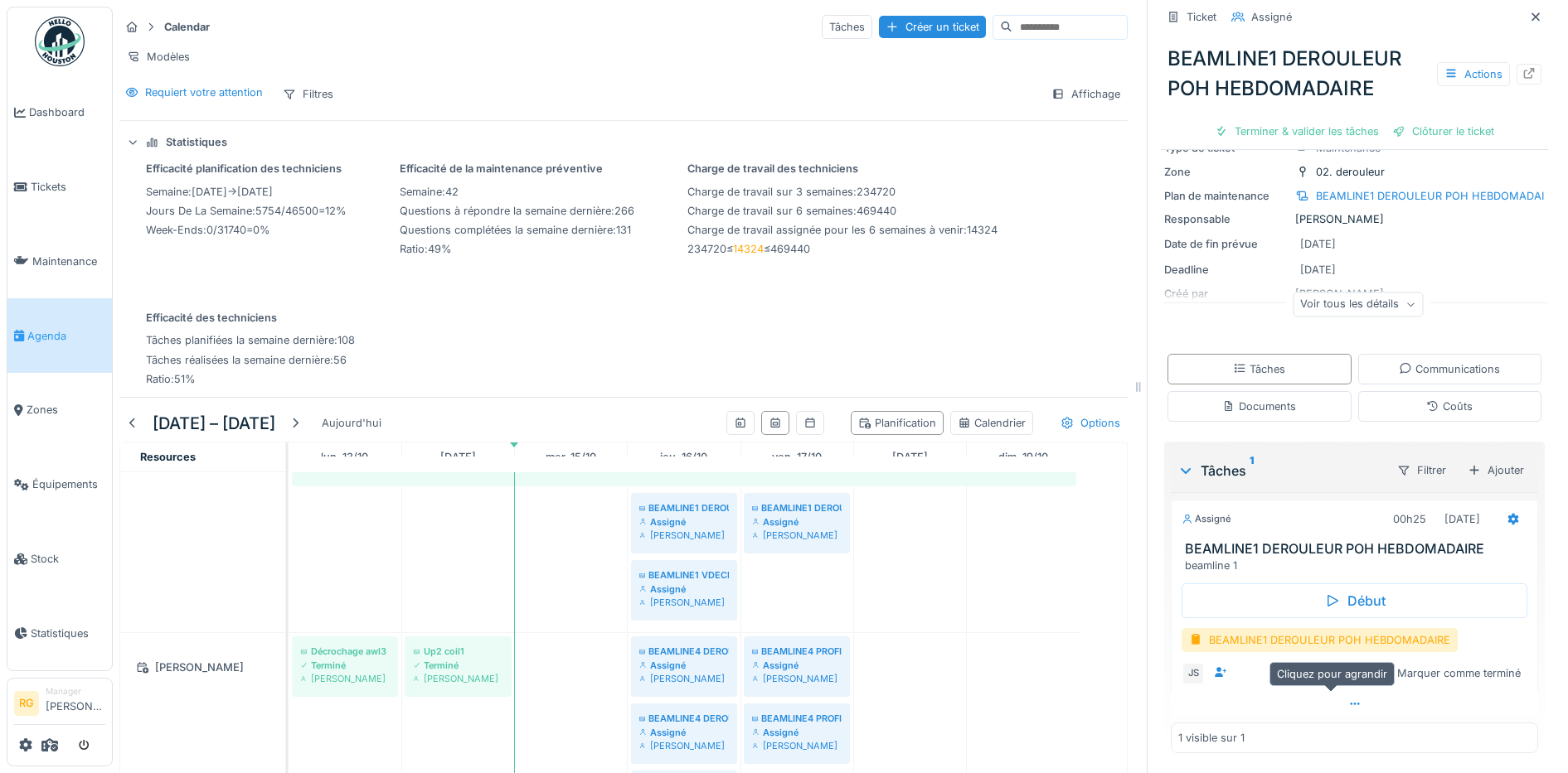
click at [1348, 699] on icon at bounding box center [1355, 704] width 13 height 10
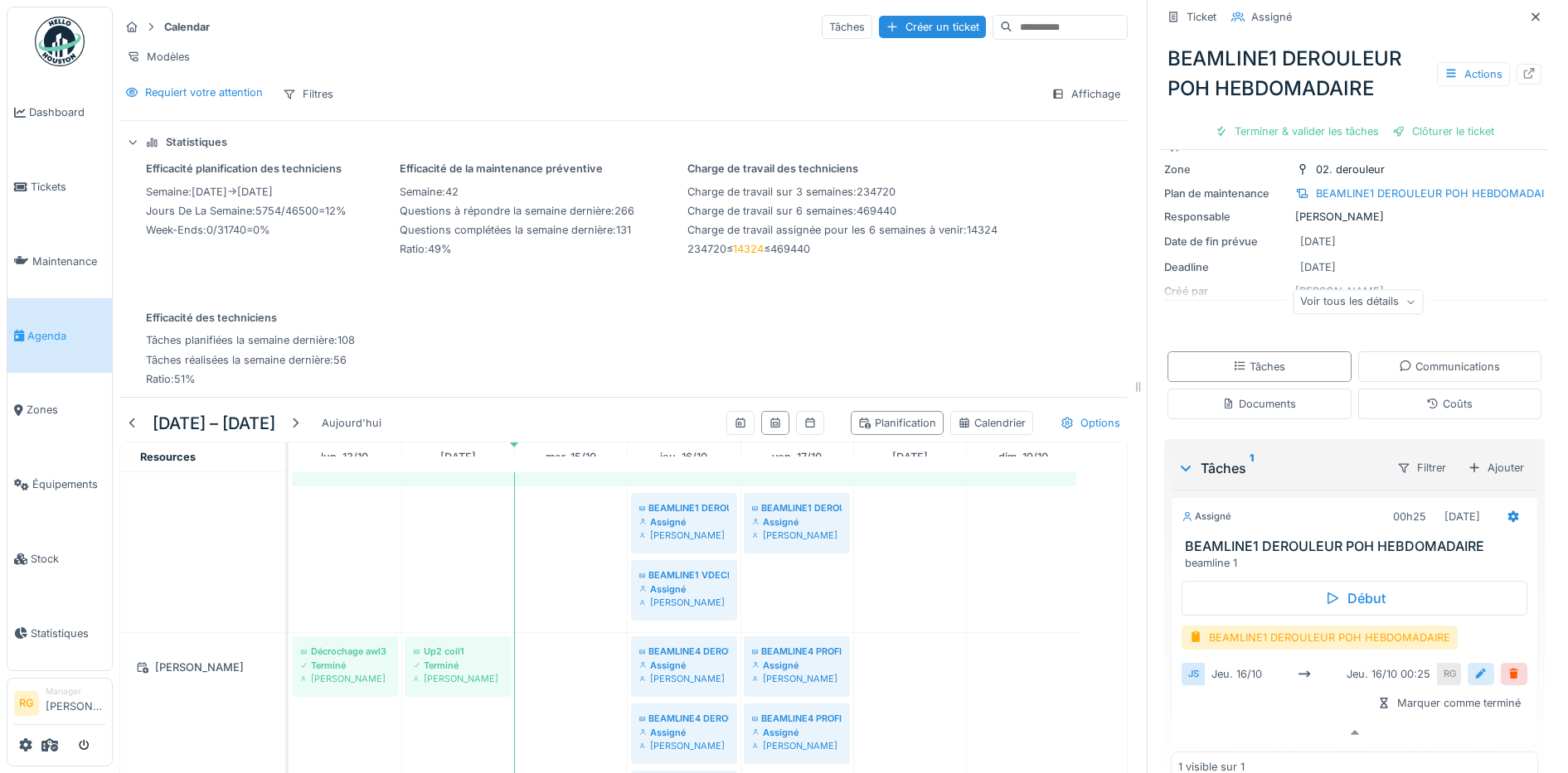
click at [1474, 667] on div at bounding box center [1481, 674] width 13 height 16
click at [1228, 713] on input "**********" at bounding box center [1354, 726] width 333 height 35
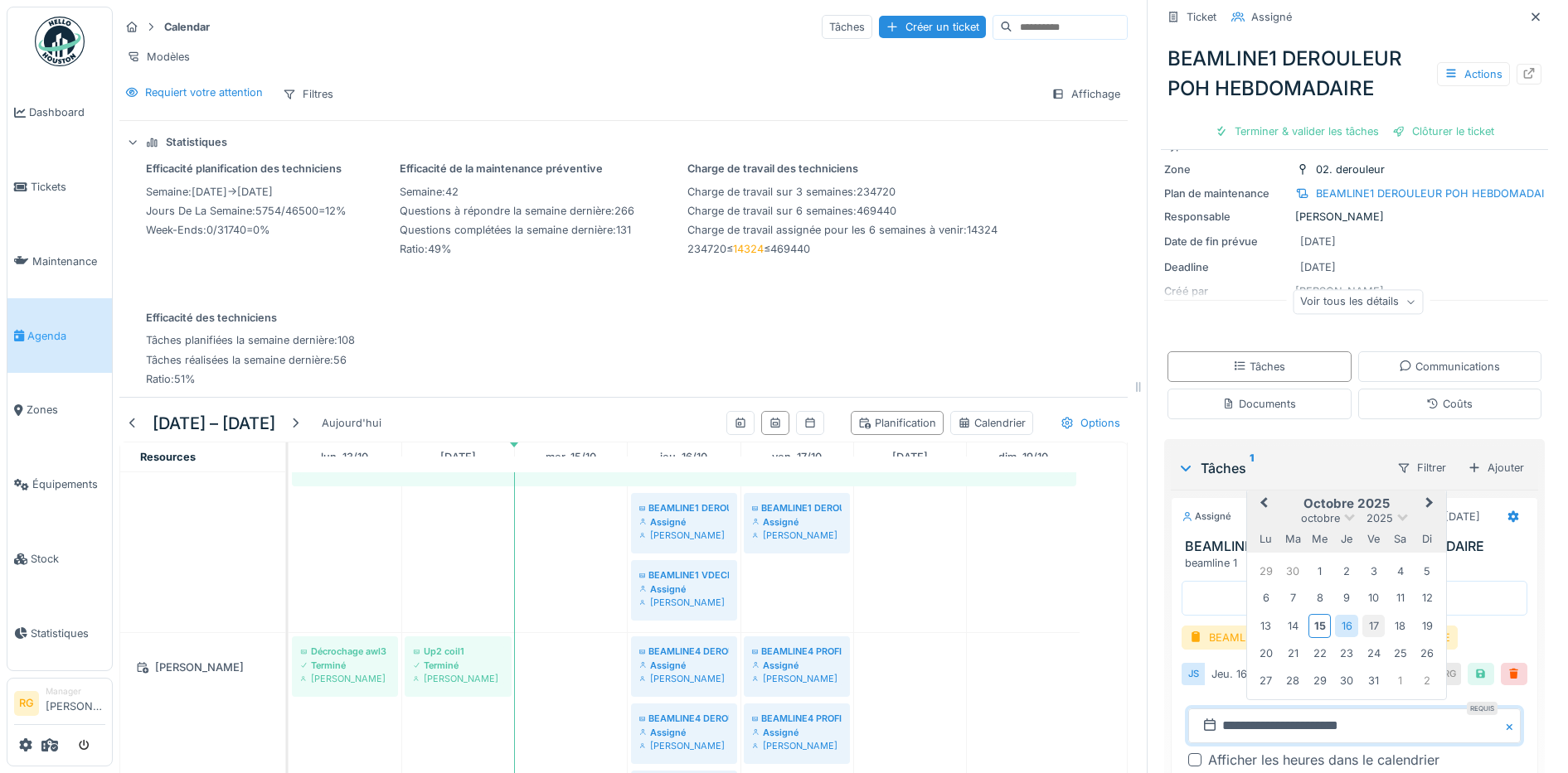
click at [1362, 619] on div "17" at bounding box center [1374, 626] width 23 height 23
click at [1362, 615] on div "17" at bounding box center [1374, 626] width 23 height 23
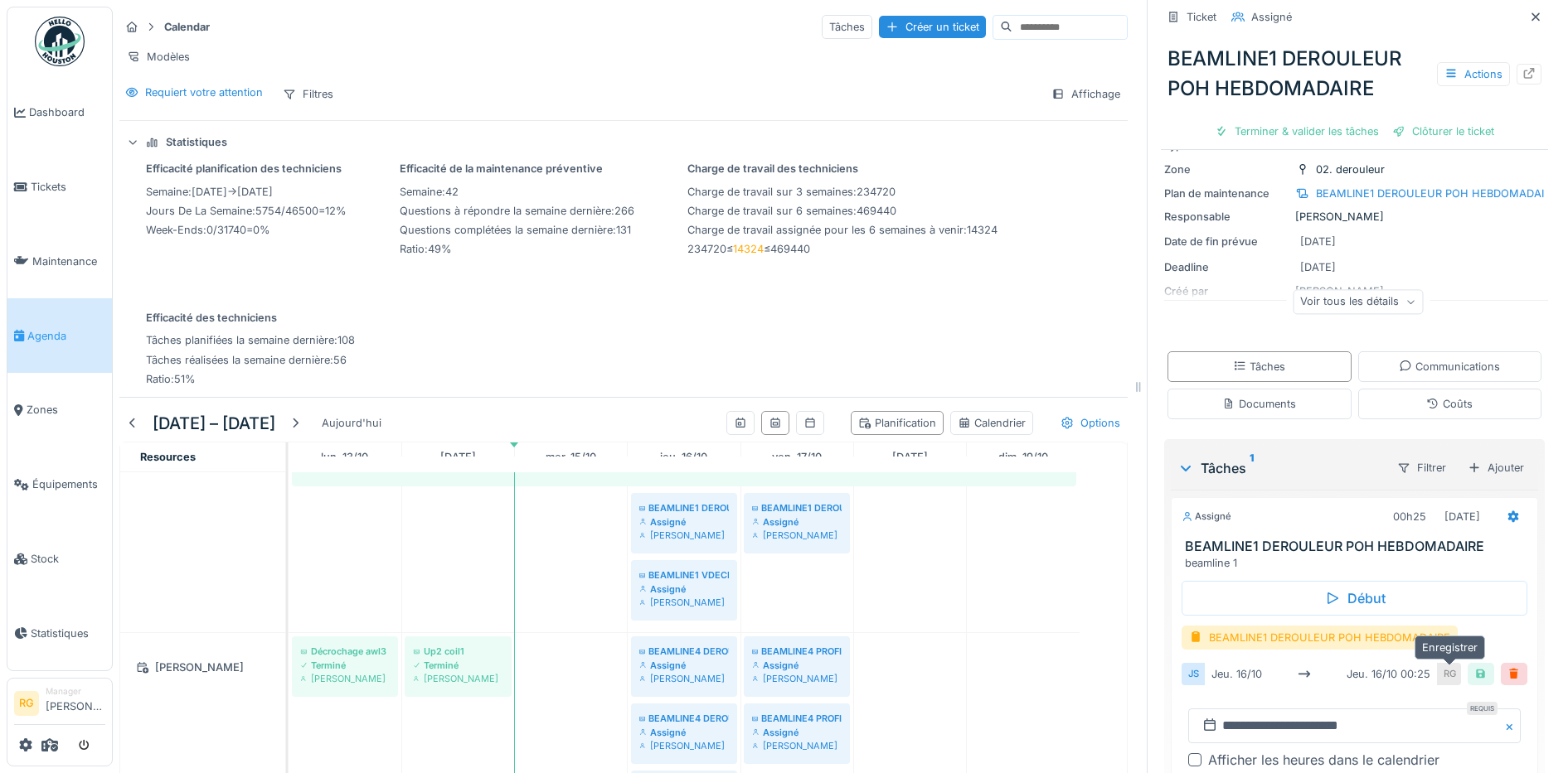
click at [1468, 664] on div at bounding box center [1481, 674] width 27 height 23
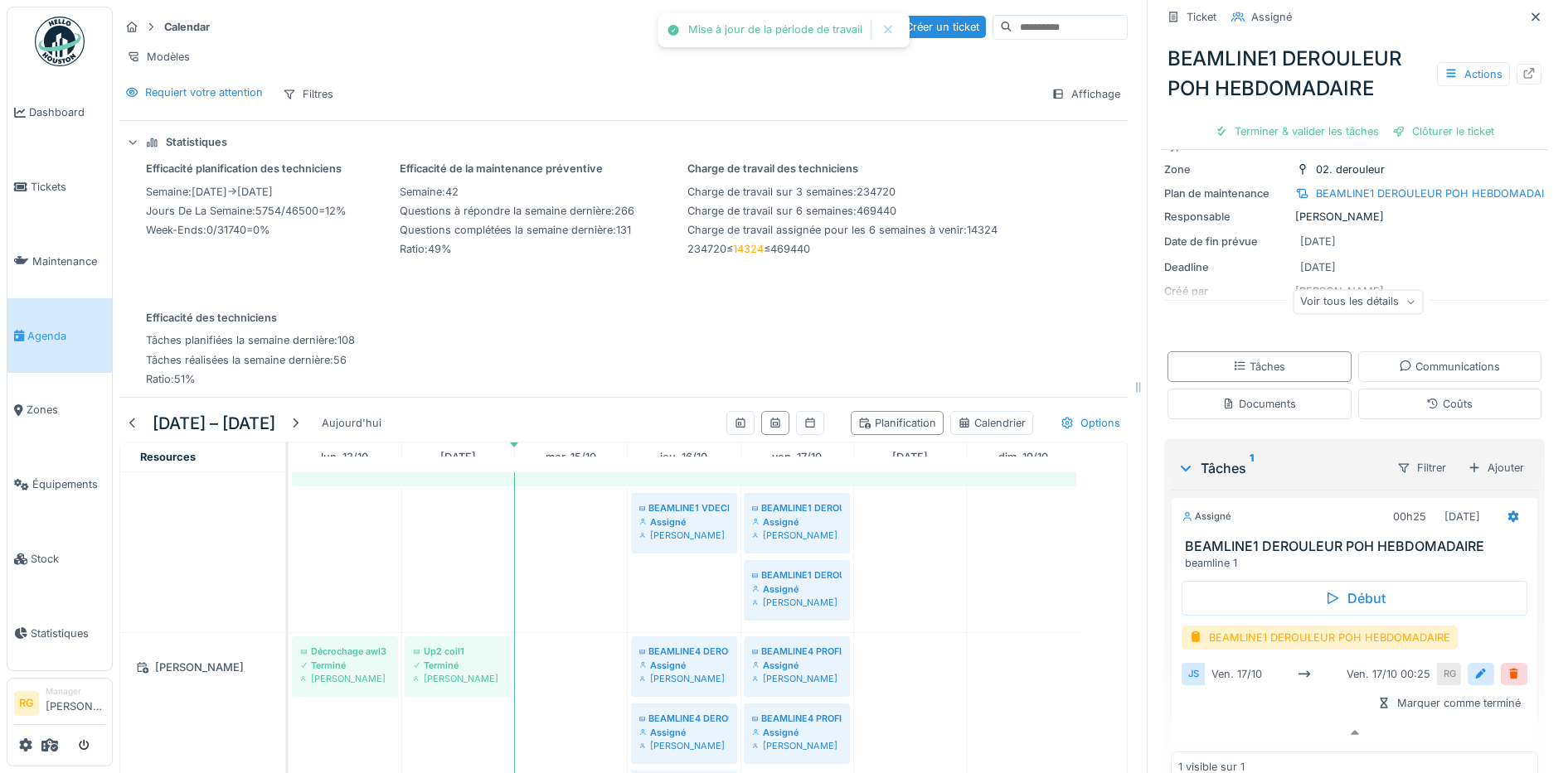
click at [686, 513] on div "BEAMLINE1 VDECHARGEMENT POH MENSUEL" at bounding box center [684, 508] width 90 height 13
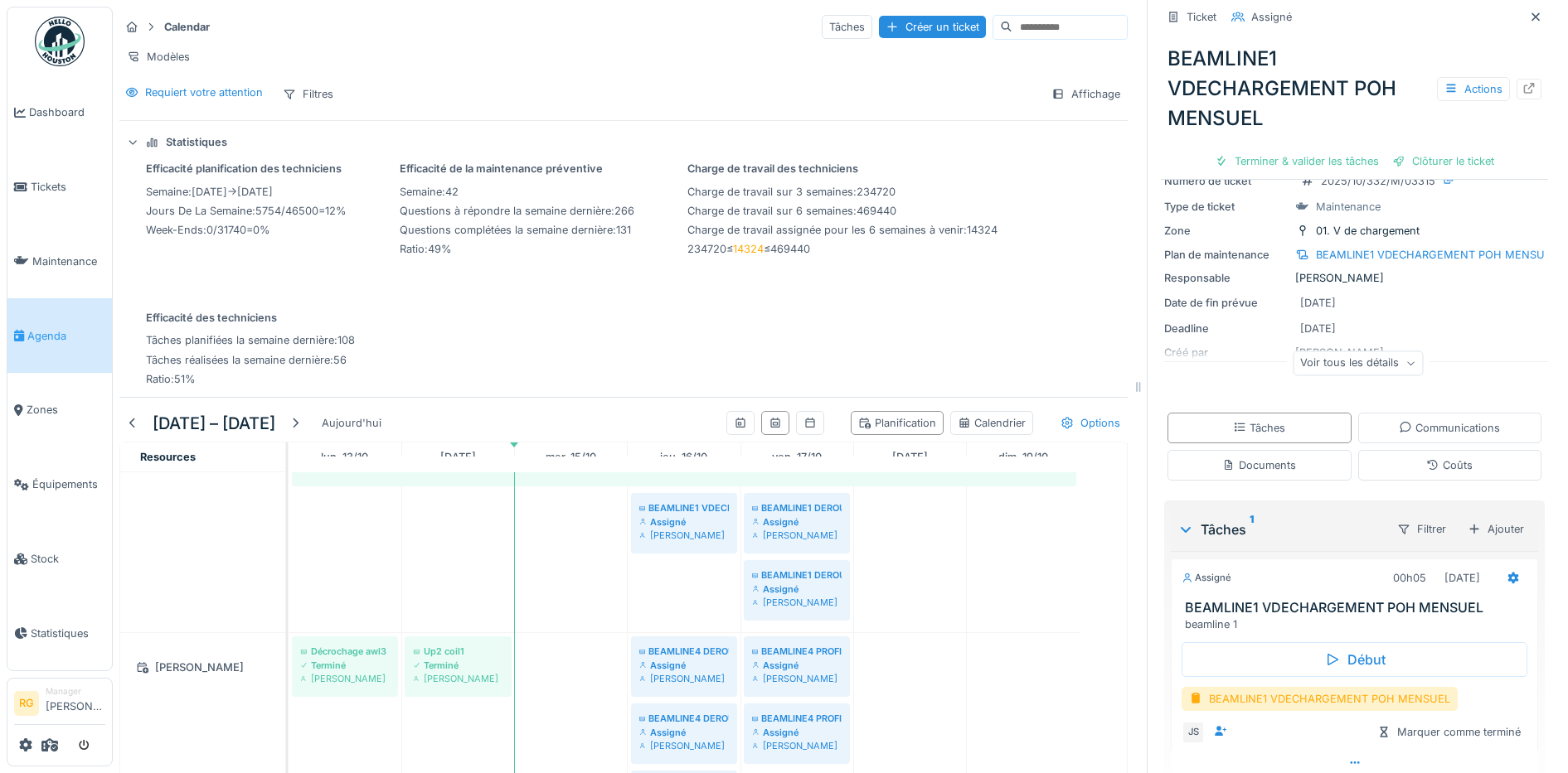
scroll to position [130, 0]
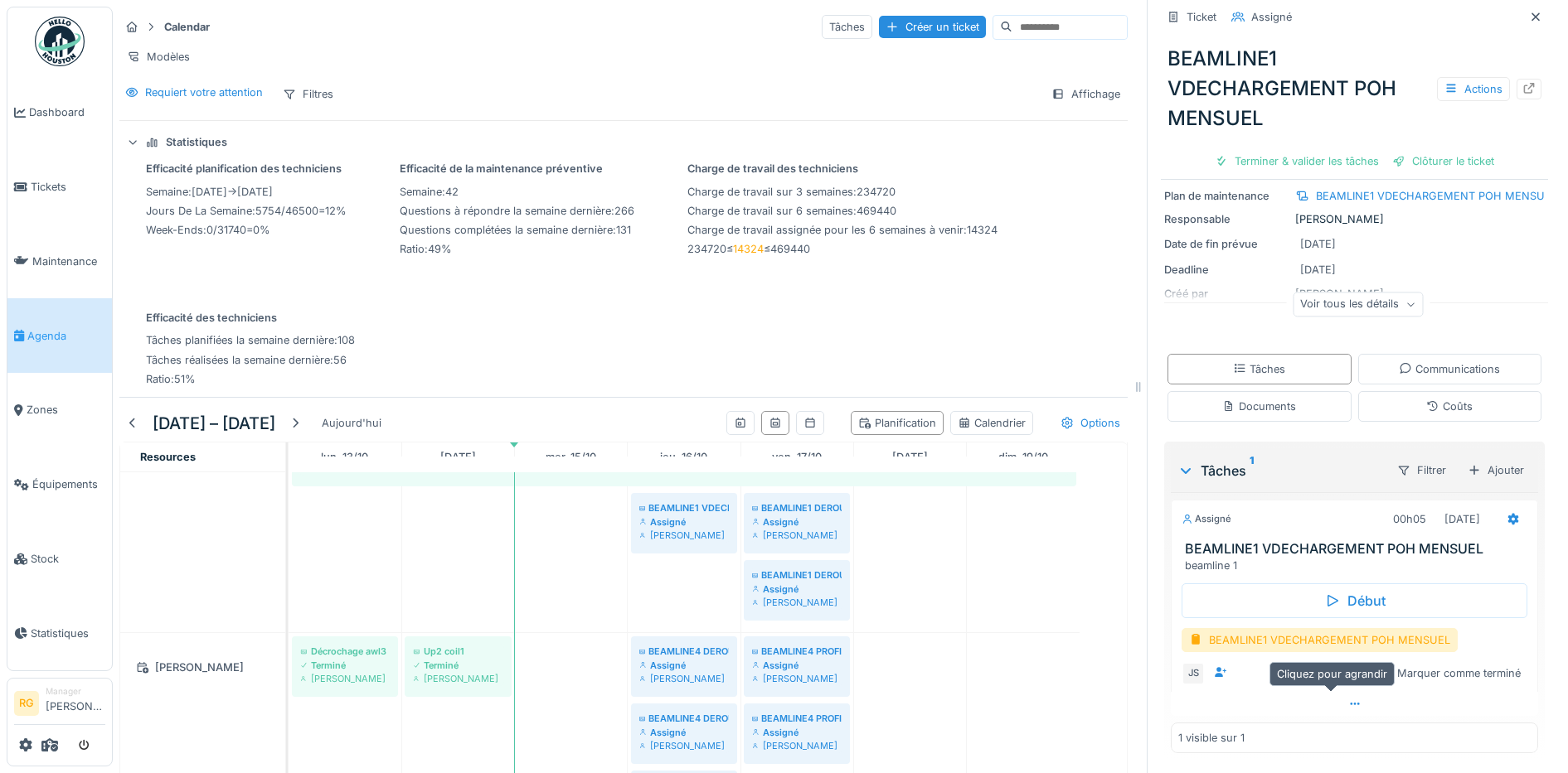
click at [1348, 699] on icon at bounding box center [1355, 704] width 13 height 10
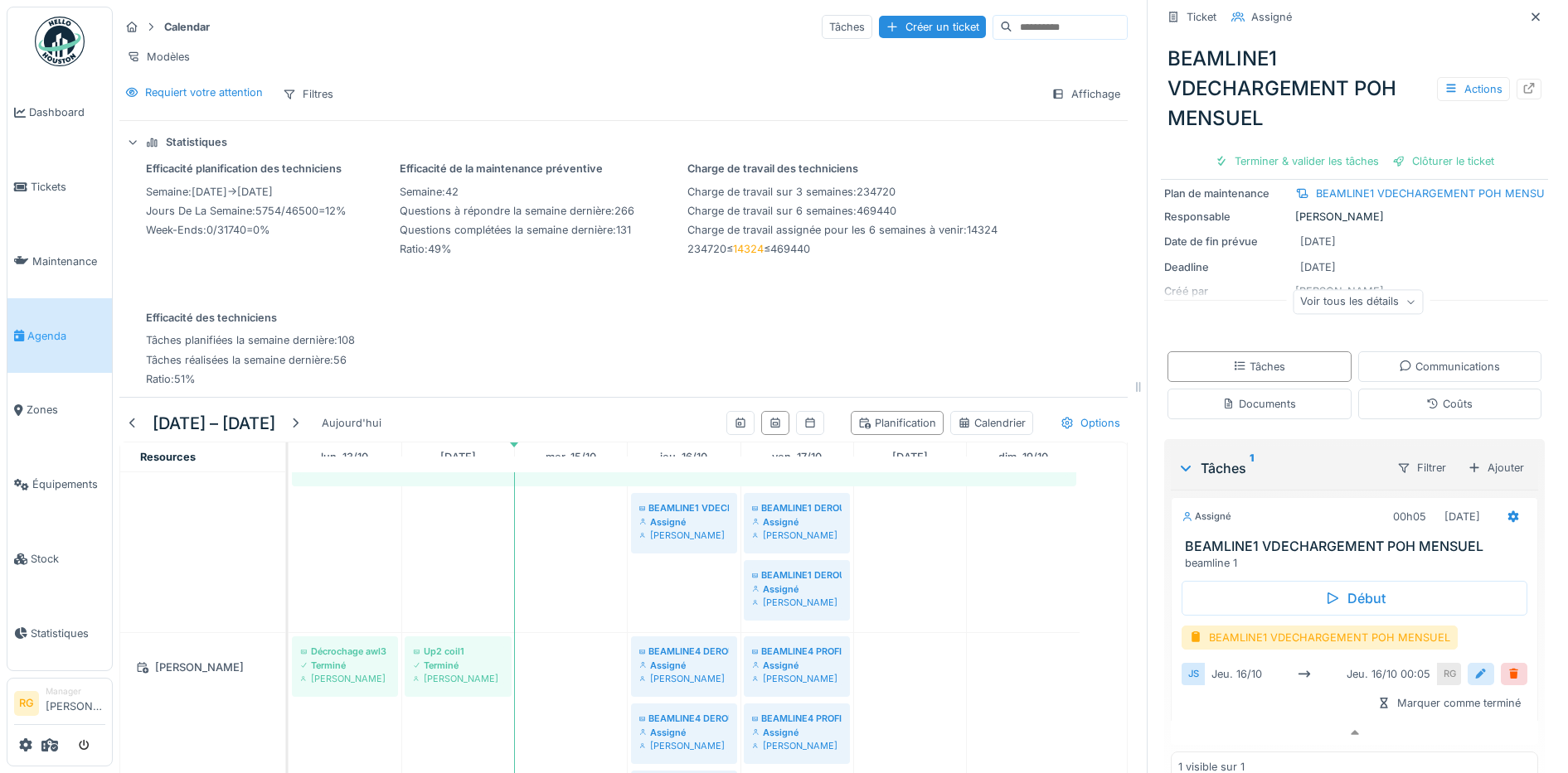
click at [1474, 667] on div at bounding box center [1481, 674] width 13 height 16
click at [1216, 719] on input "**********" at bounding box center [1354, 726] width 333 height 35
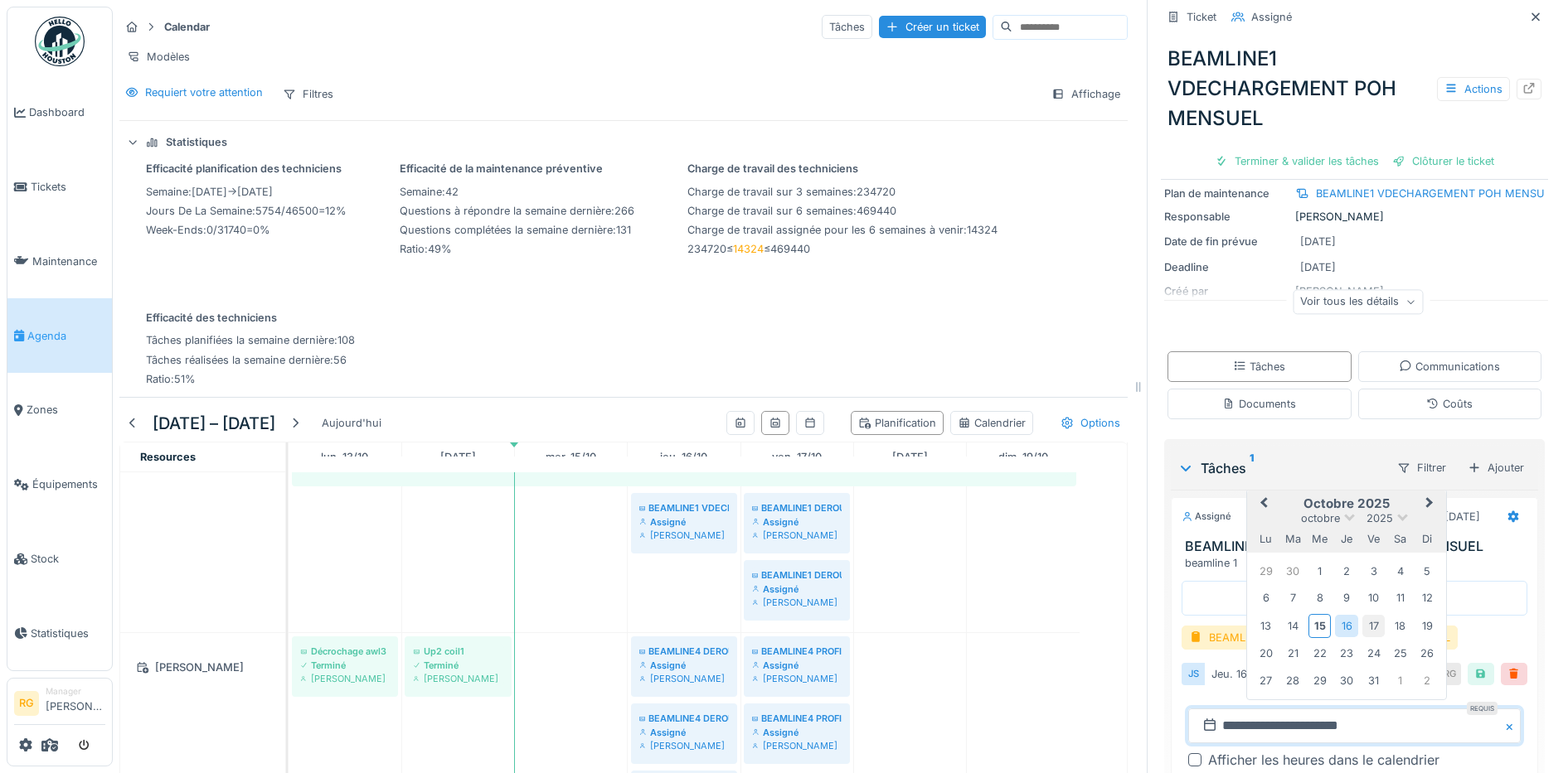
click at [1362, 615] on div "17" at bounding box center [1374, 626] width 23 height 23
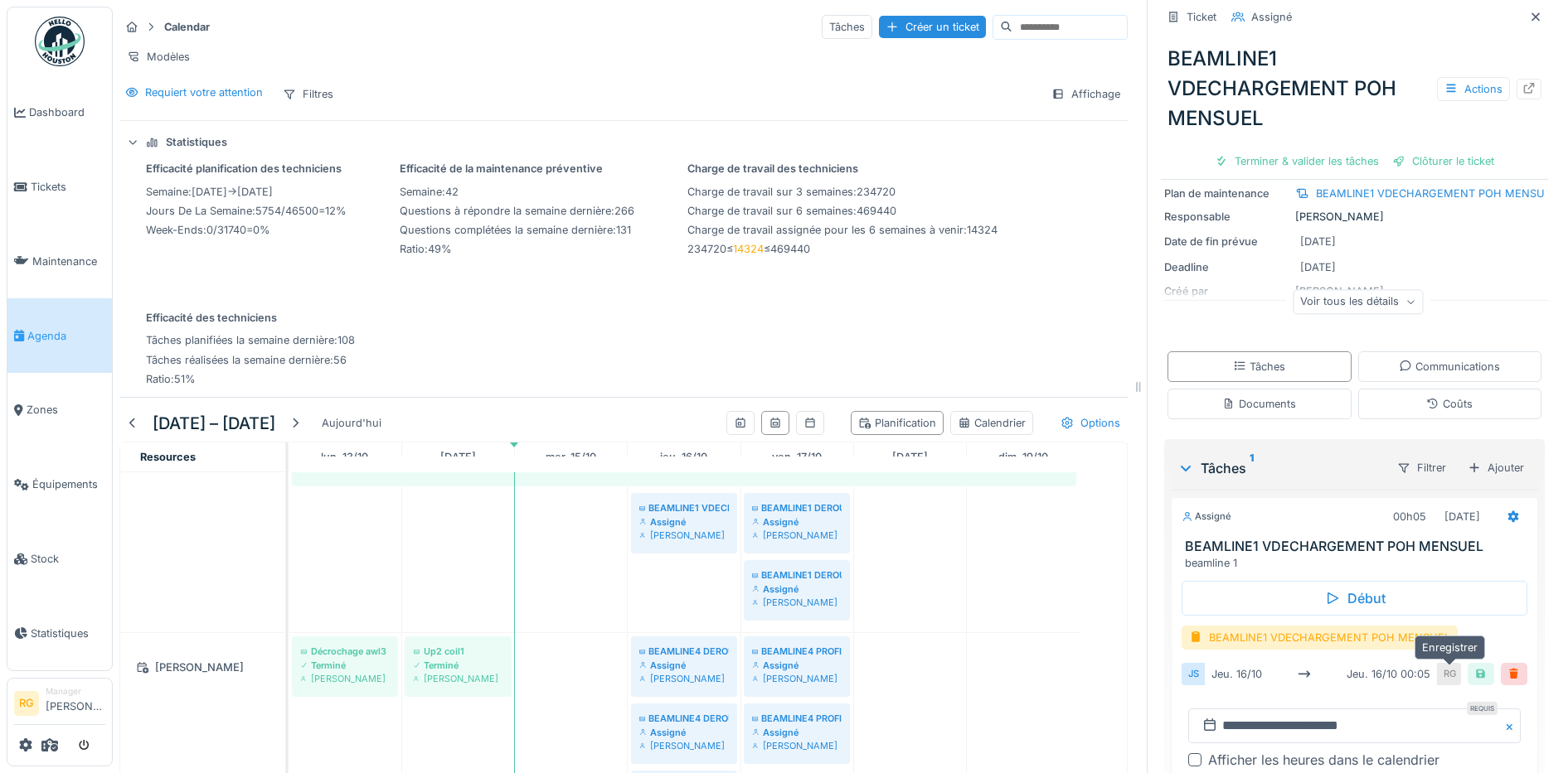
click at [1474, 667] on div at bounding box center [1481, 674] width 13 height 16
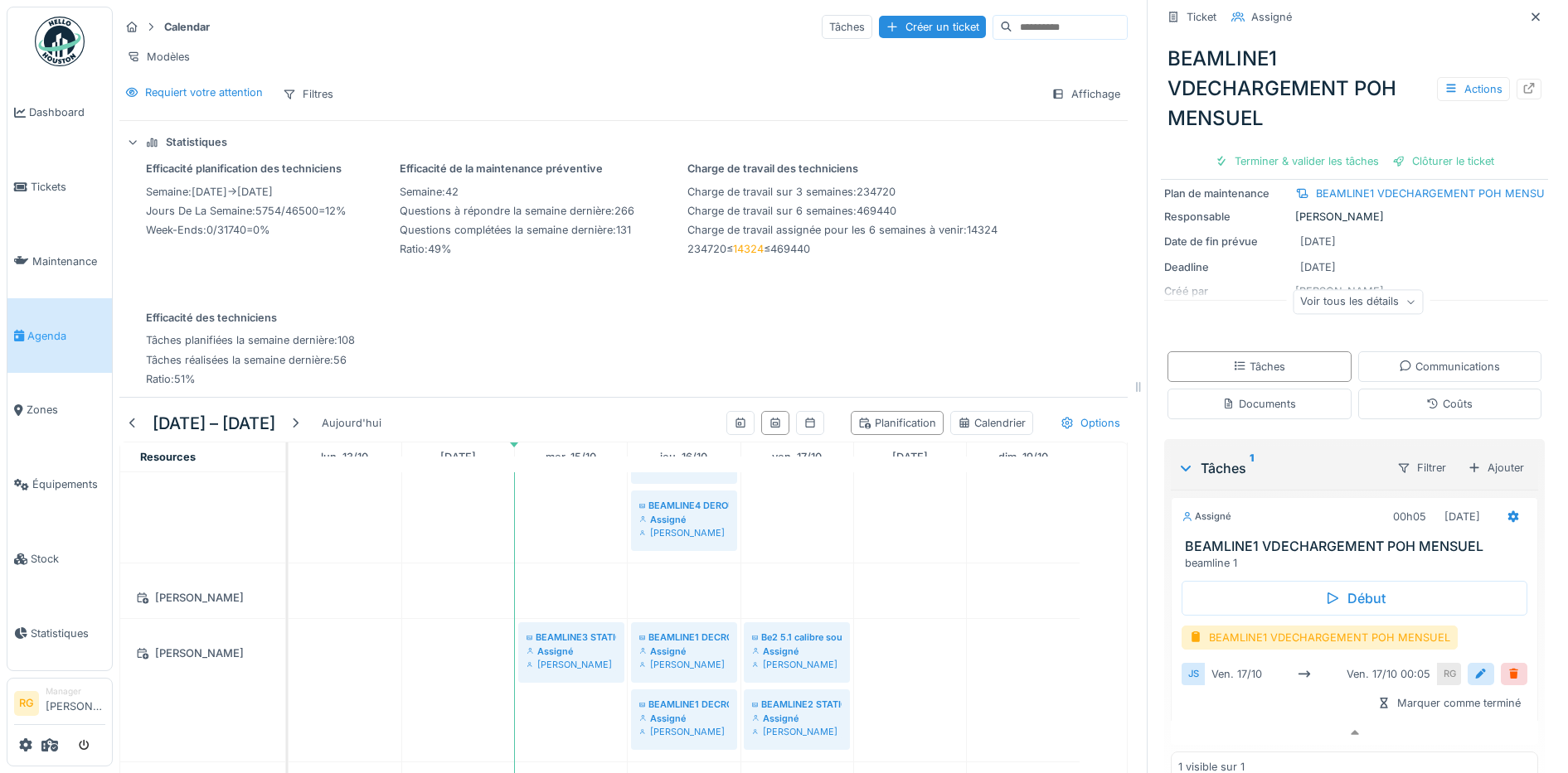
scroll to position [3108, 0]
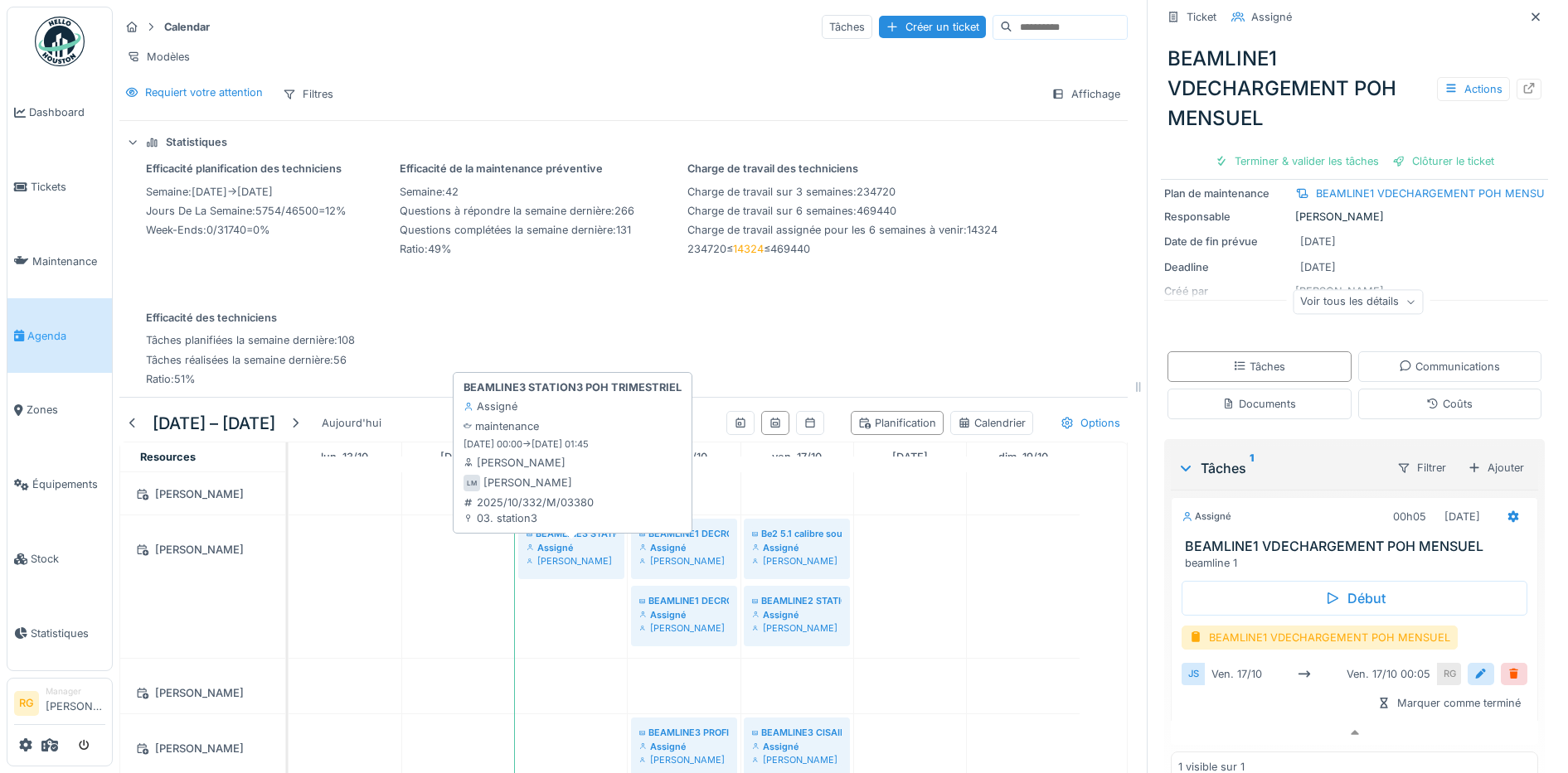
click at [582, 543] on div "Assigné" at bounding box center [571, 548] width 90 height 13
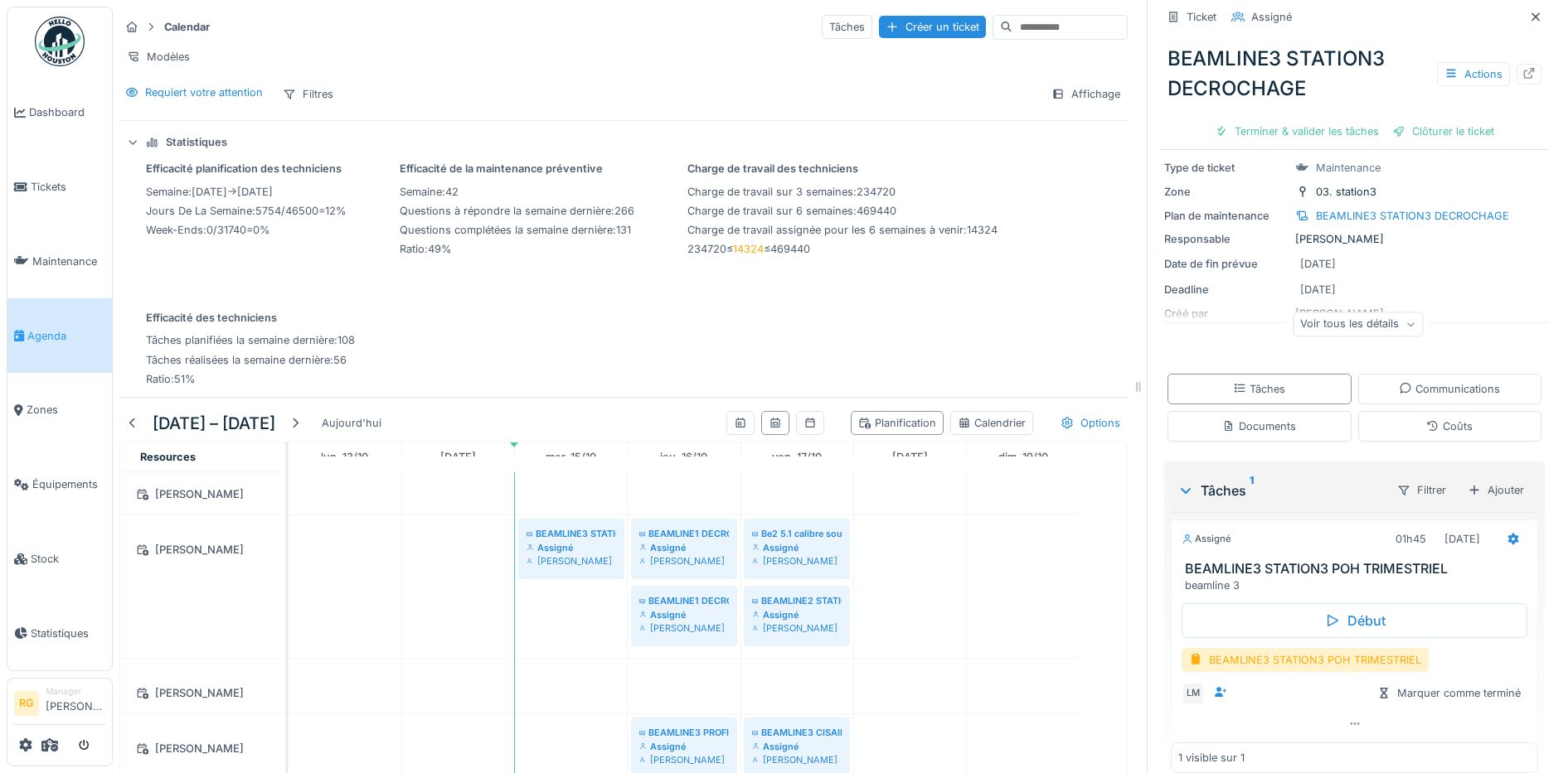
scroll to position [100, 0]
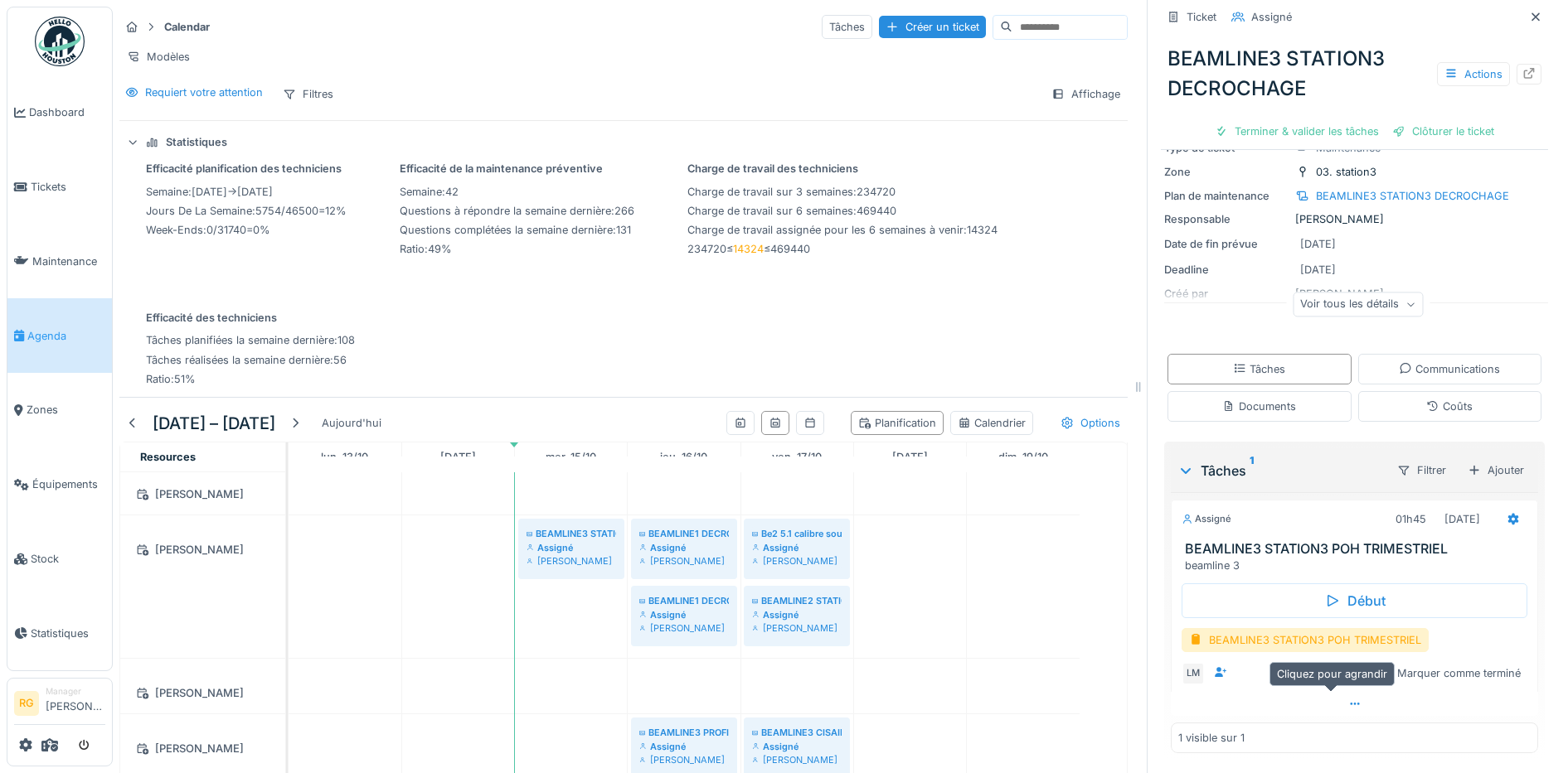
click at [1337, 693] on div at bounding box center [1355, 704] width 368 height 24
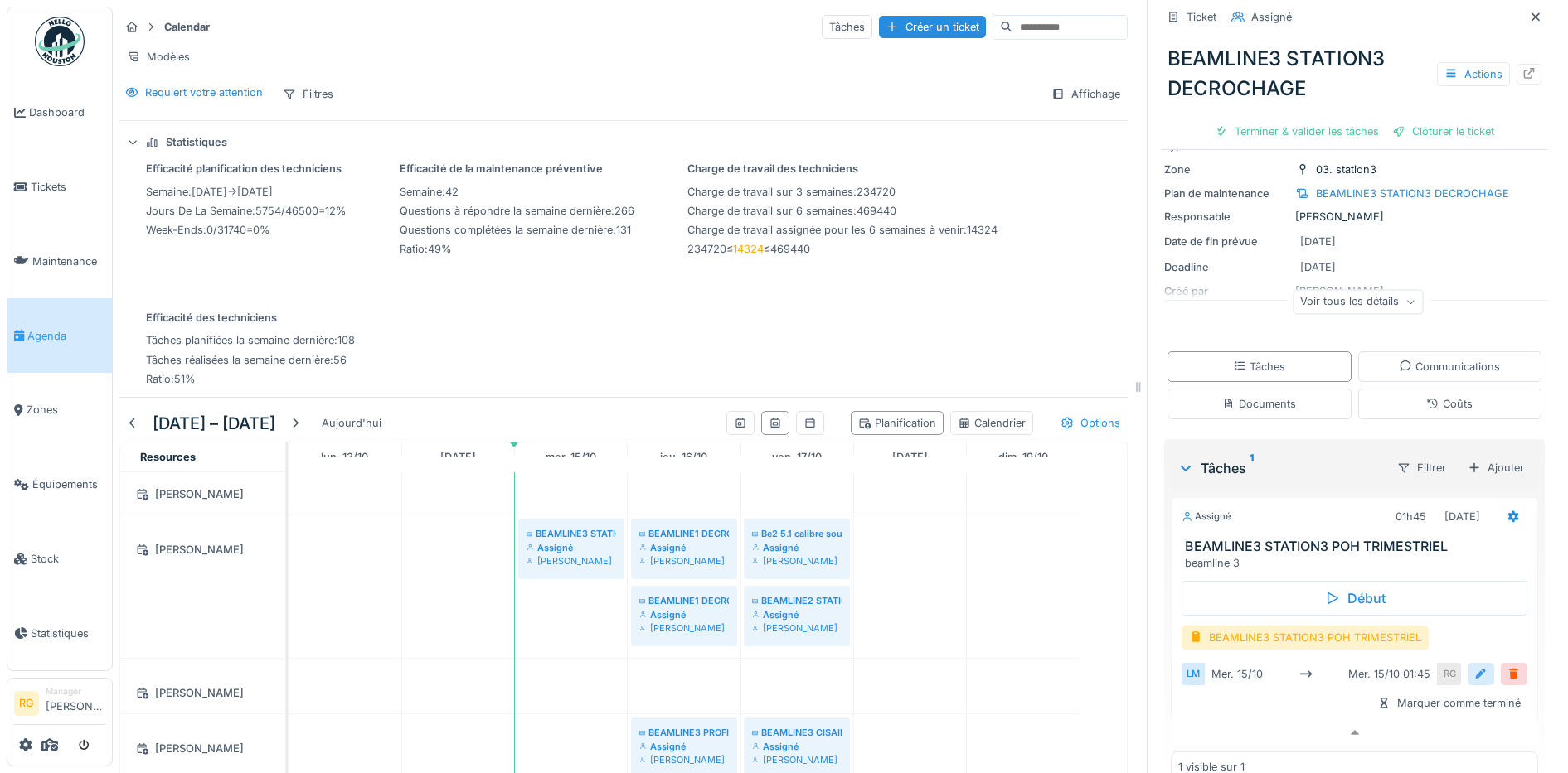
click at [1474, 667] on div at bounding box center [1481, 674] width 13 height 16
click at [1216, 714] on input "**********" at bounding box center [1354, 726] width 333 height 35
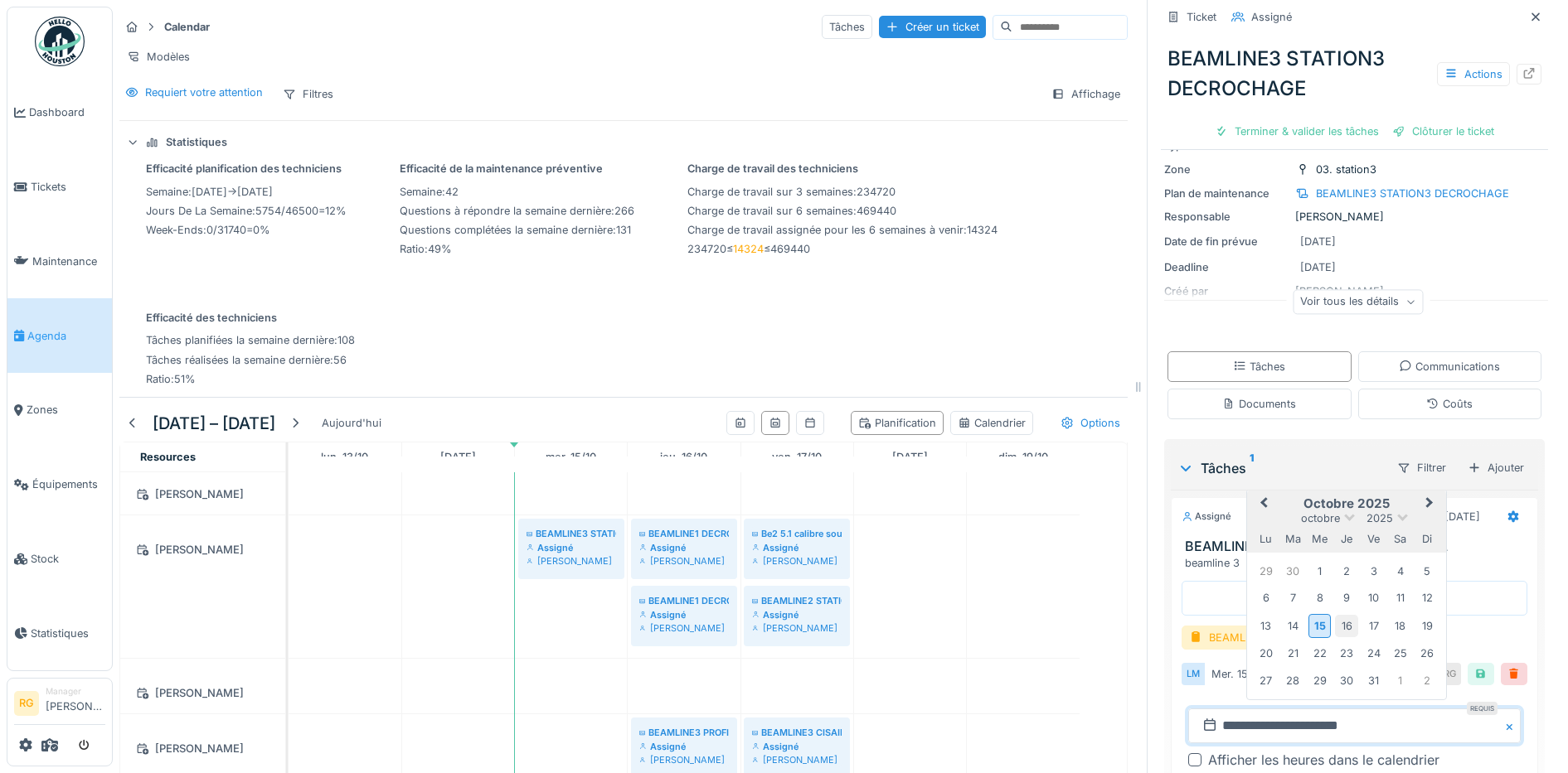
click at [1335, 615] on div "16" at bounding box center [1346, 626] width 23 height 23
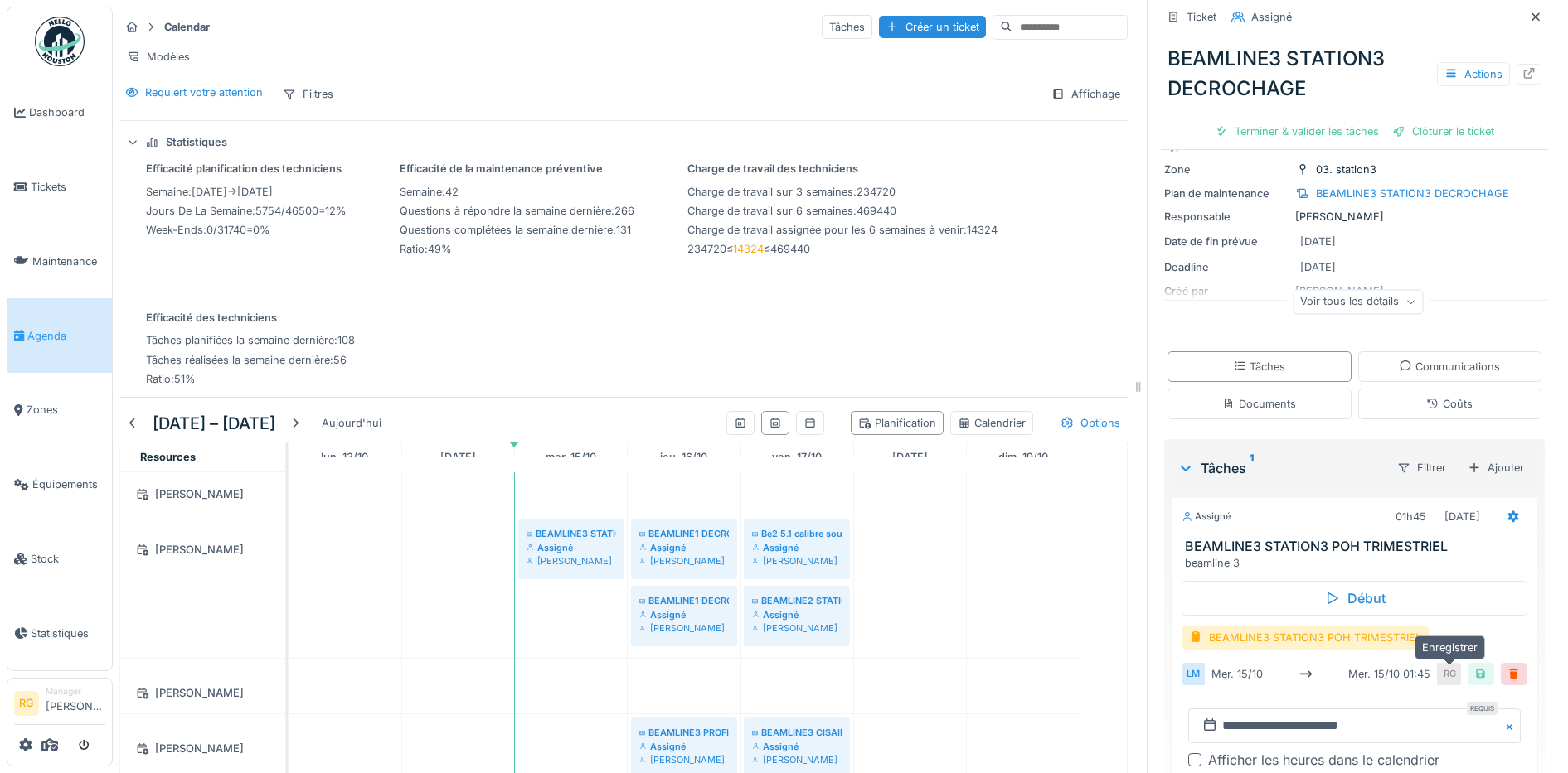
click at [1474, 667] on div at bounding box center [1481, 674] width 13 height 16
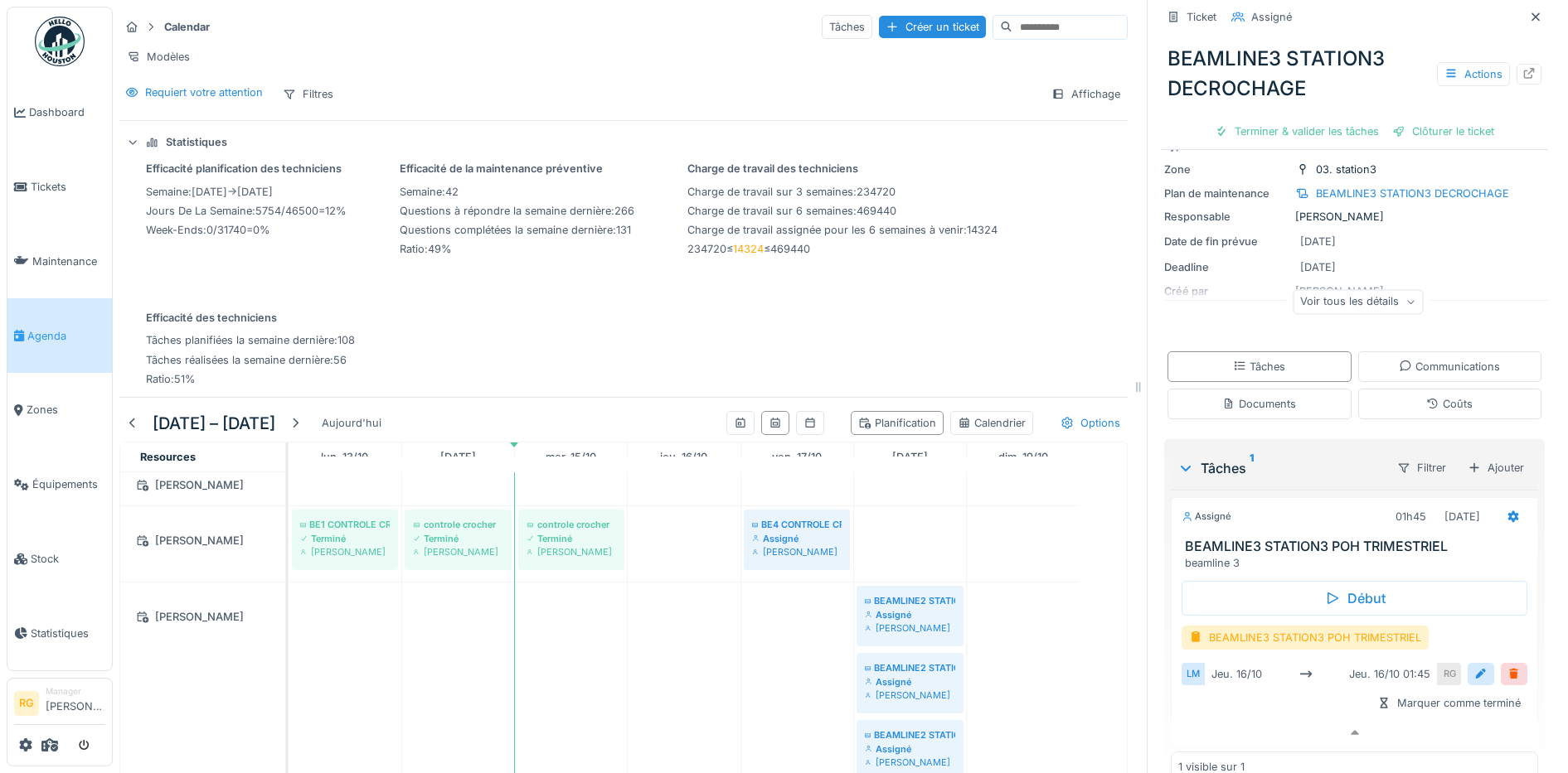
scroll to position [4105, 0]
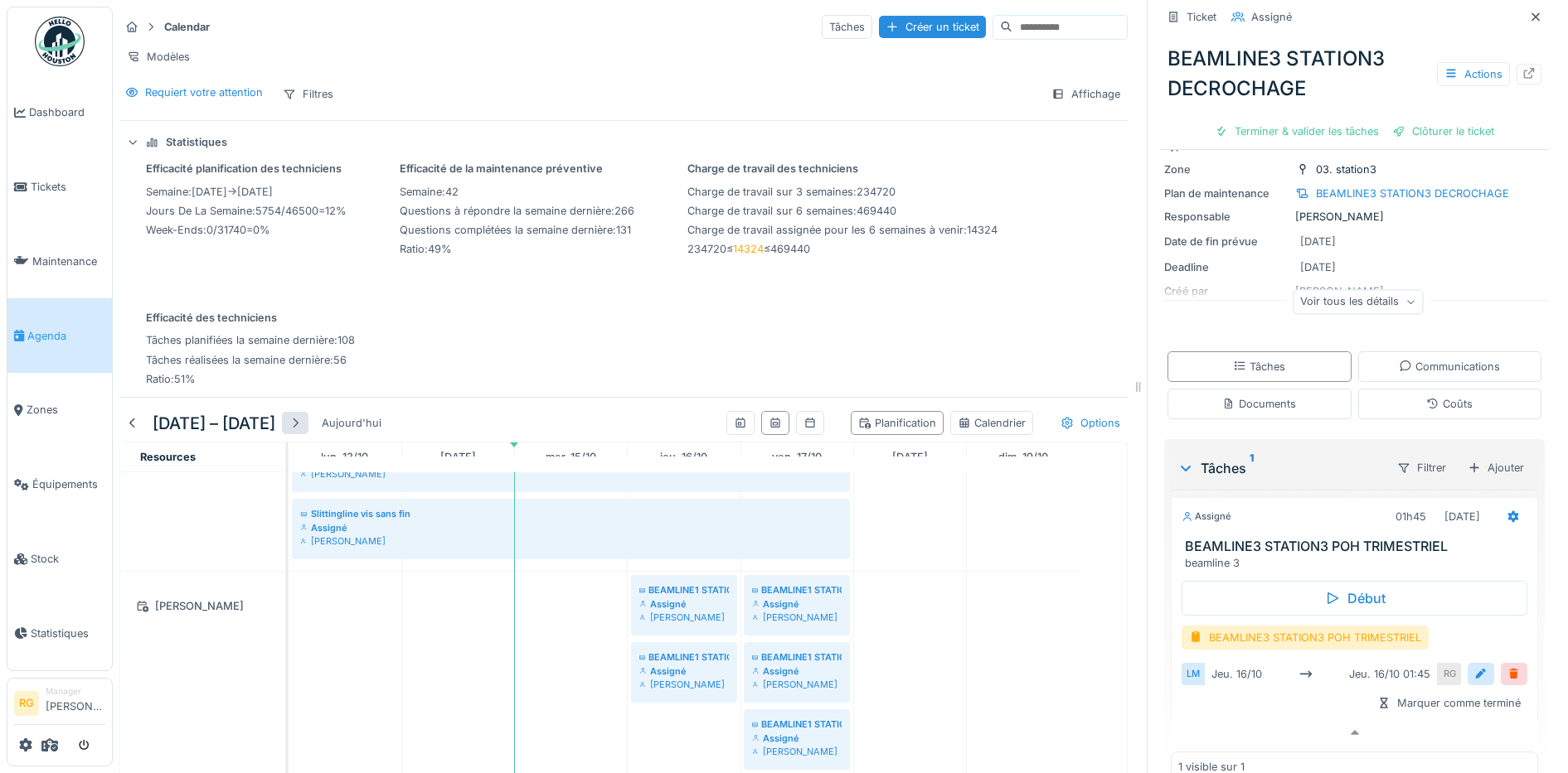
click at [302, 425] on div at bounding box center [296, 422] width 13 height 16
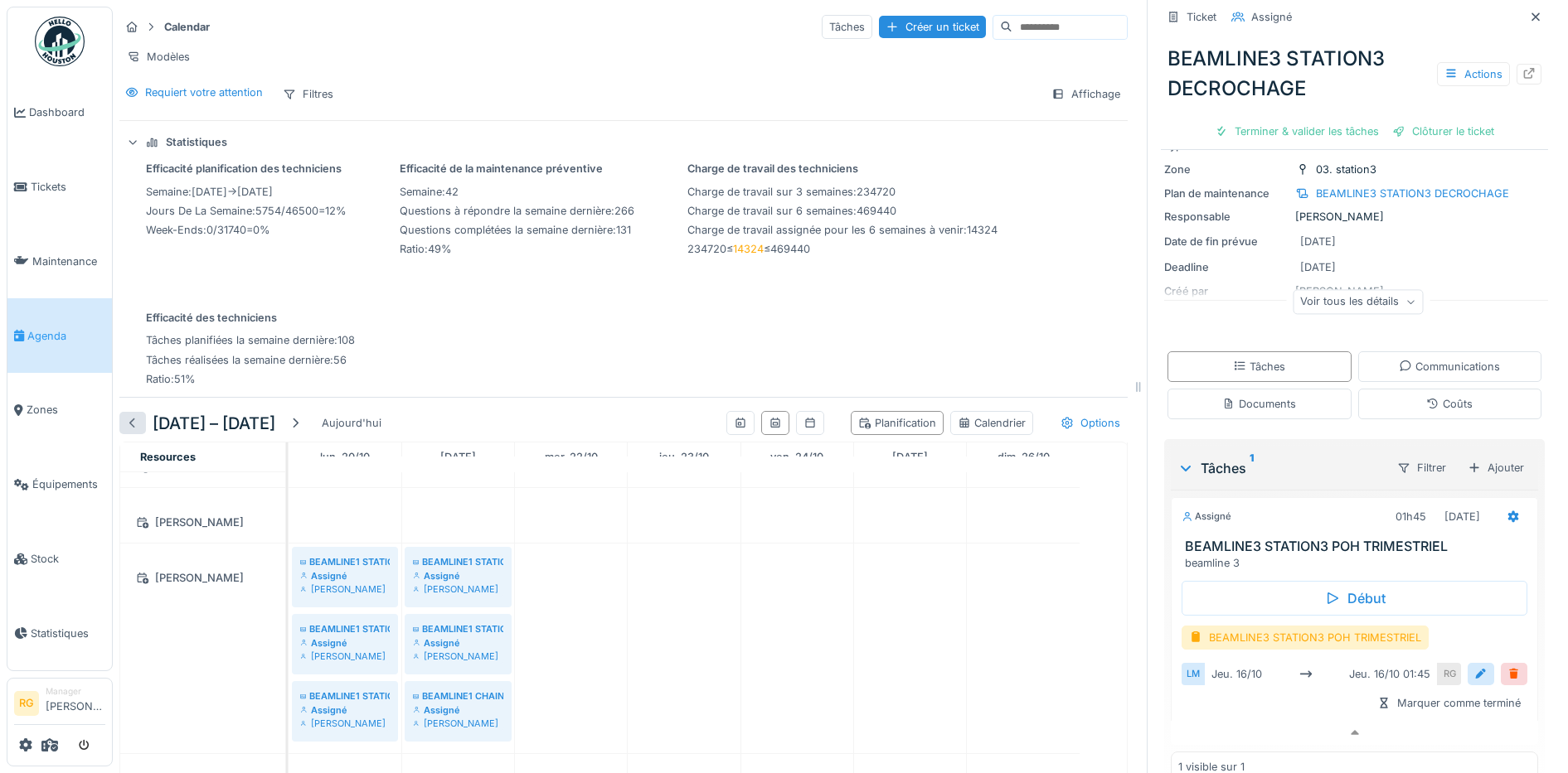
click at [135, 422] on div at bounding box center [133, 422] width 13 height 16
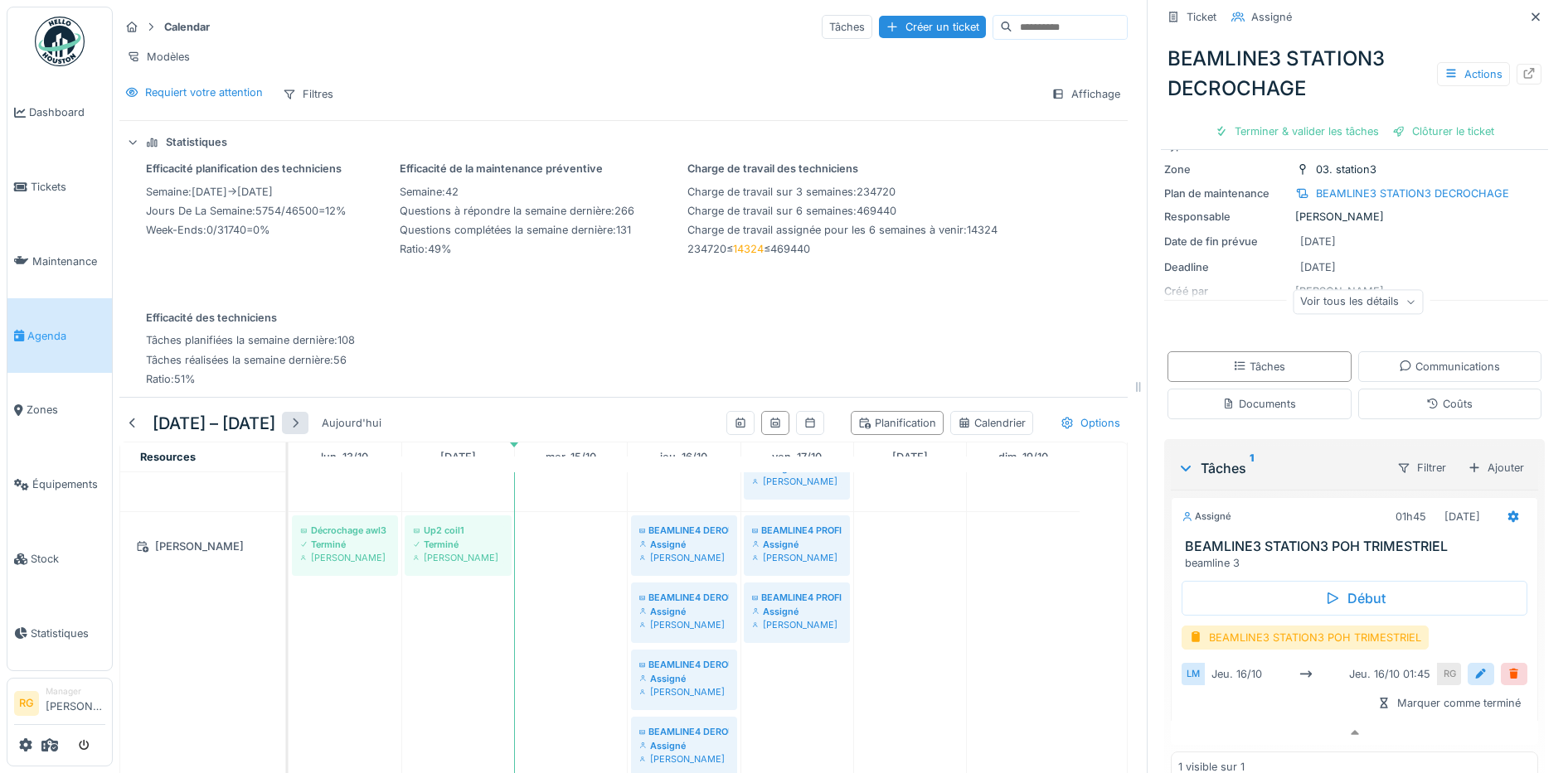
click at [302, 422] on div at bounding box center [296, 422] width 13 height 16
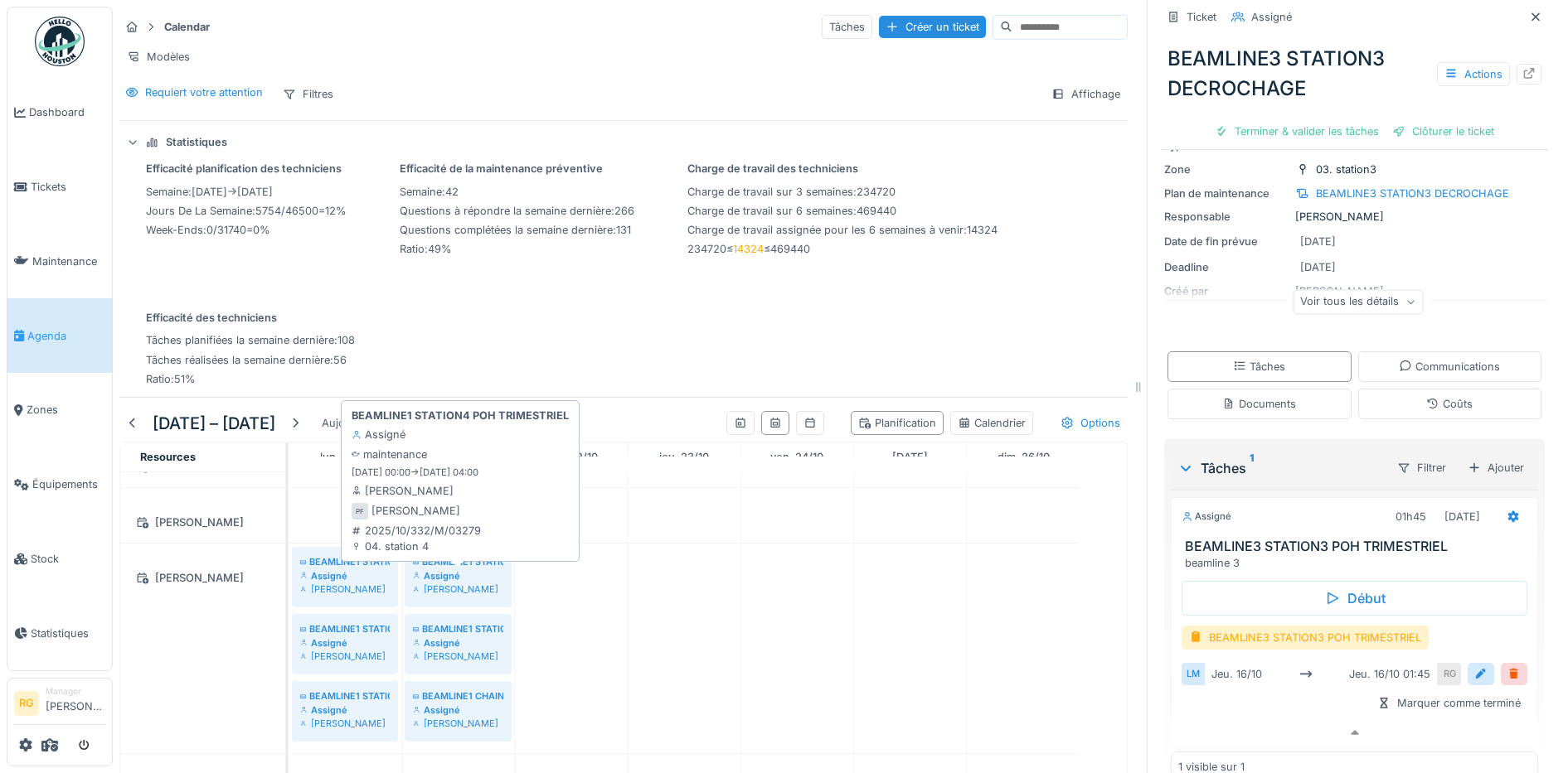
click at [448, 580] on div "Assigné" at bounding box center [458, 576] width 90 height 13
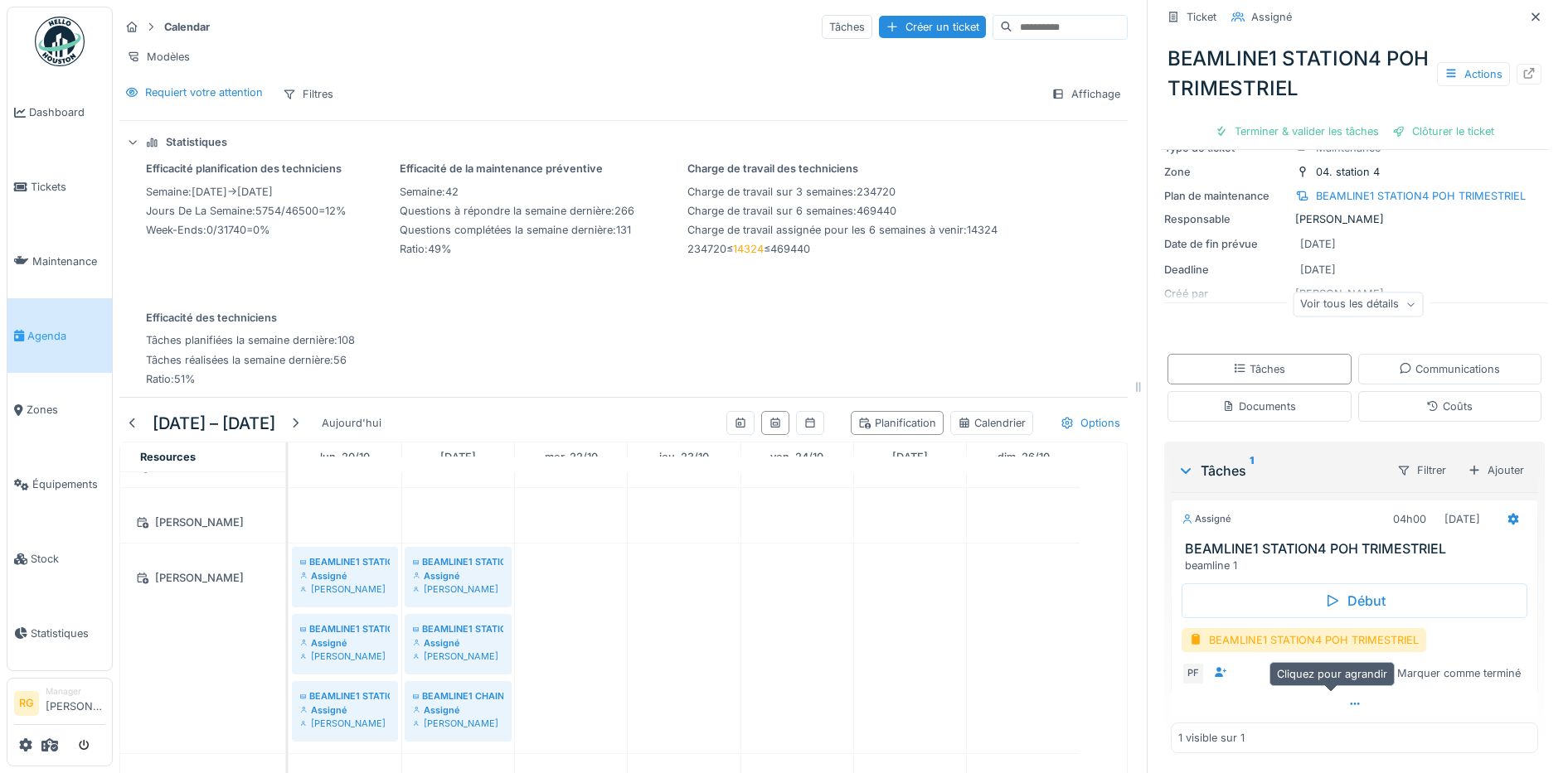
click at [1348, 699] on icon at bounding box center [1355, 704] width 13 height 10
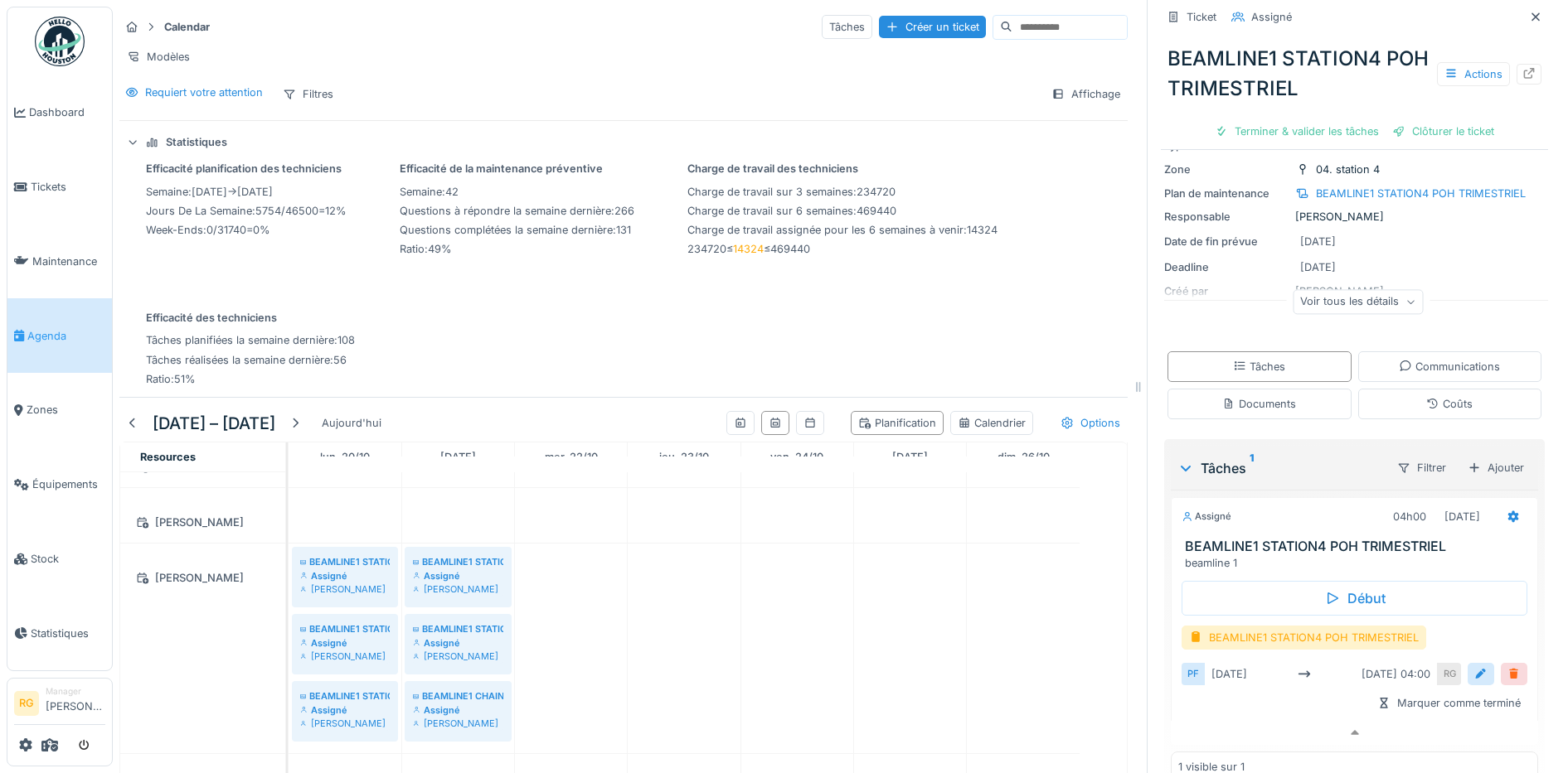
click at [1507, 667] on div at bounding box center [1514, 674] width 13 height 16
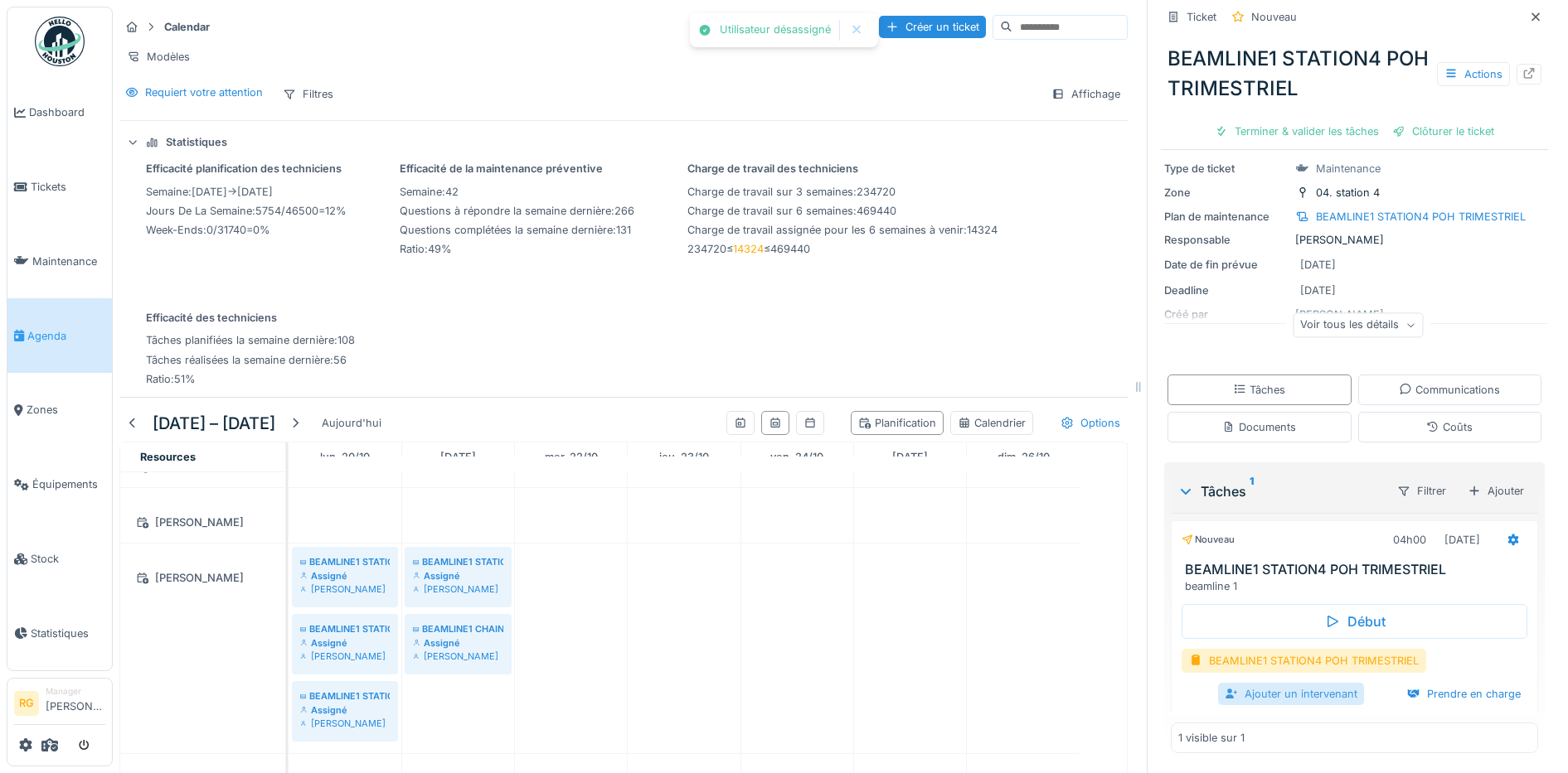
click at [1284, 683] on div "Ajouter un intervenant" at bounding box center [1290, 694] width 146 height 23
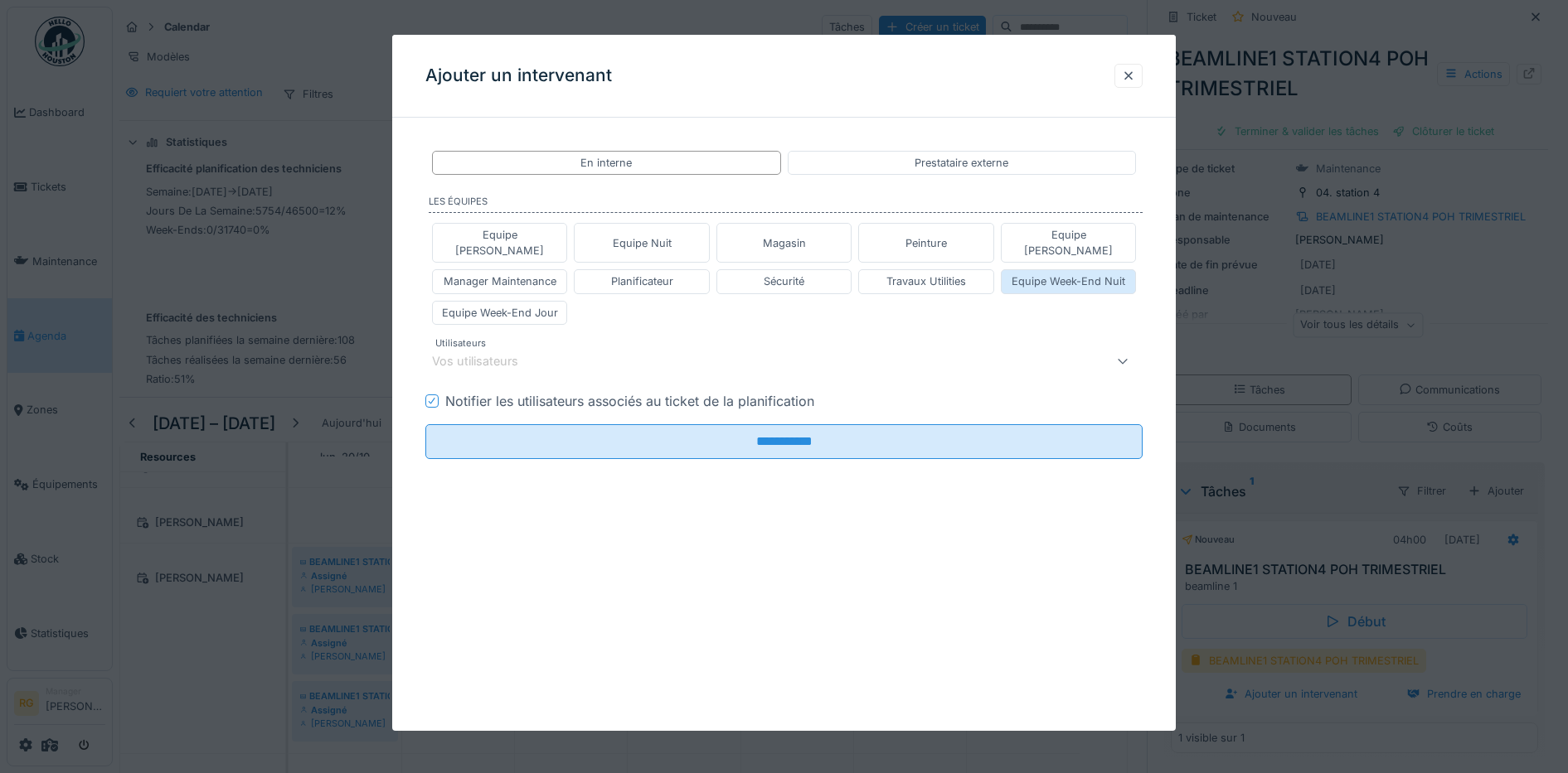
click at [1065, 274] on div "Equipe Week-End Nuit" at bounding box center [1069, 281] width 114 height 16
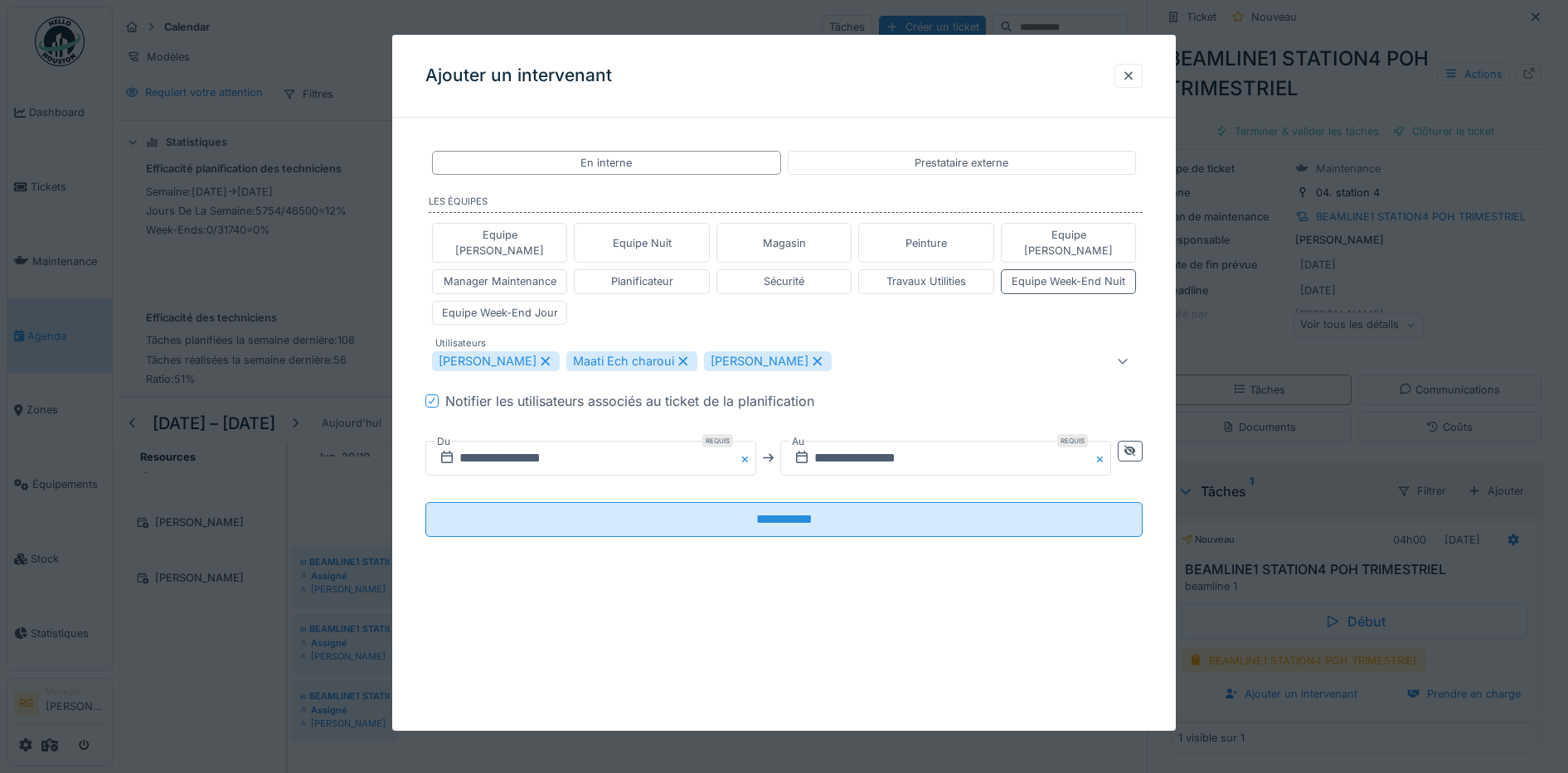
click at [541, 356] on icon at bounding box center [546, 361] width 9 height 9
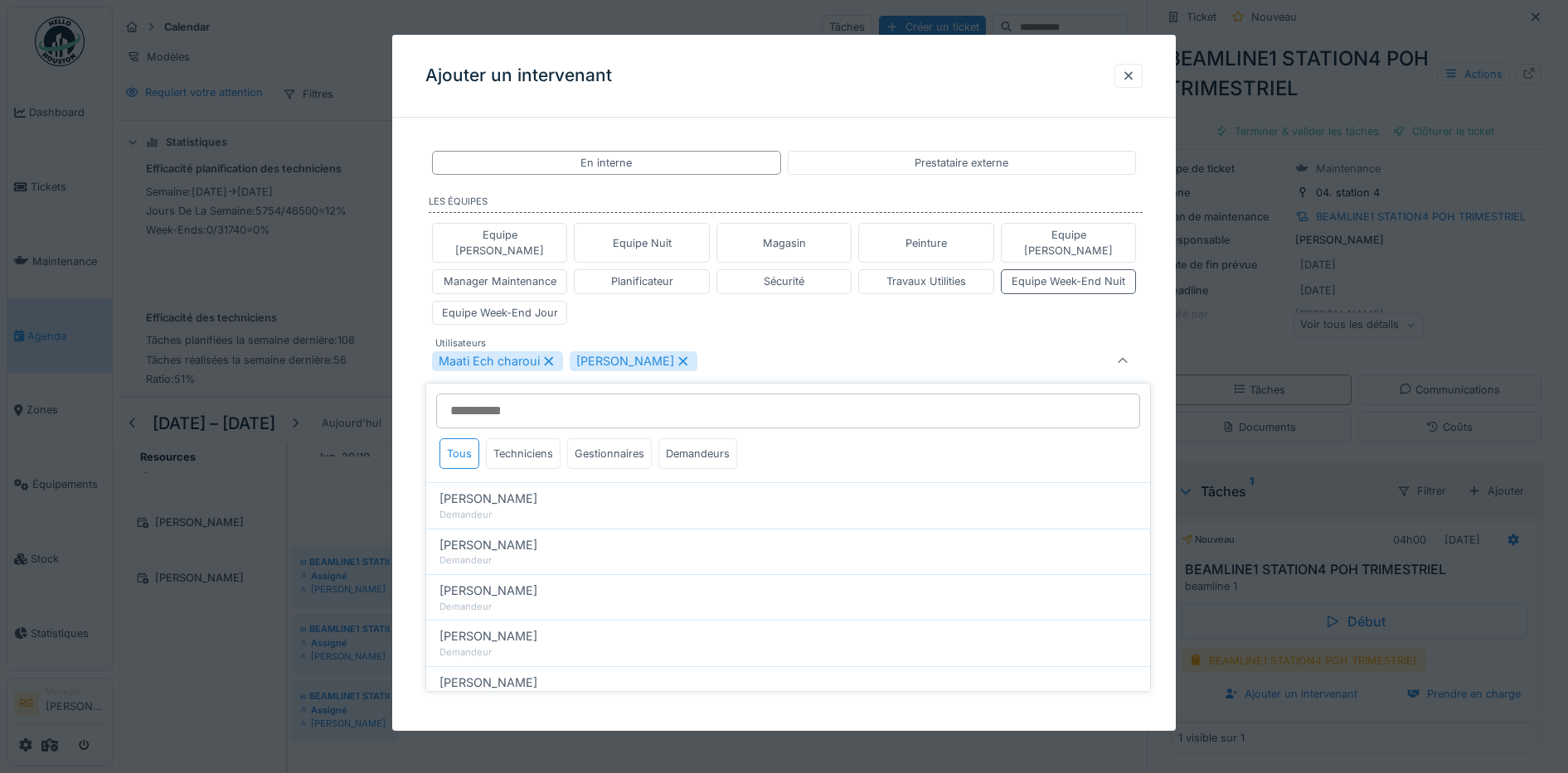
click at [676, 355] on icon at bounding box center [683, 361] width 15 height 11
type input "****"
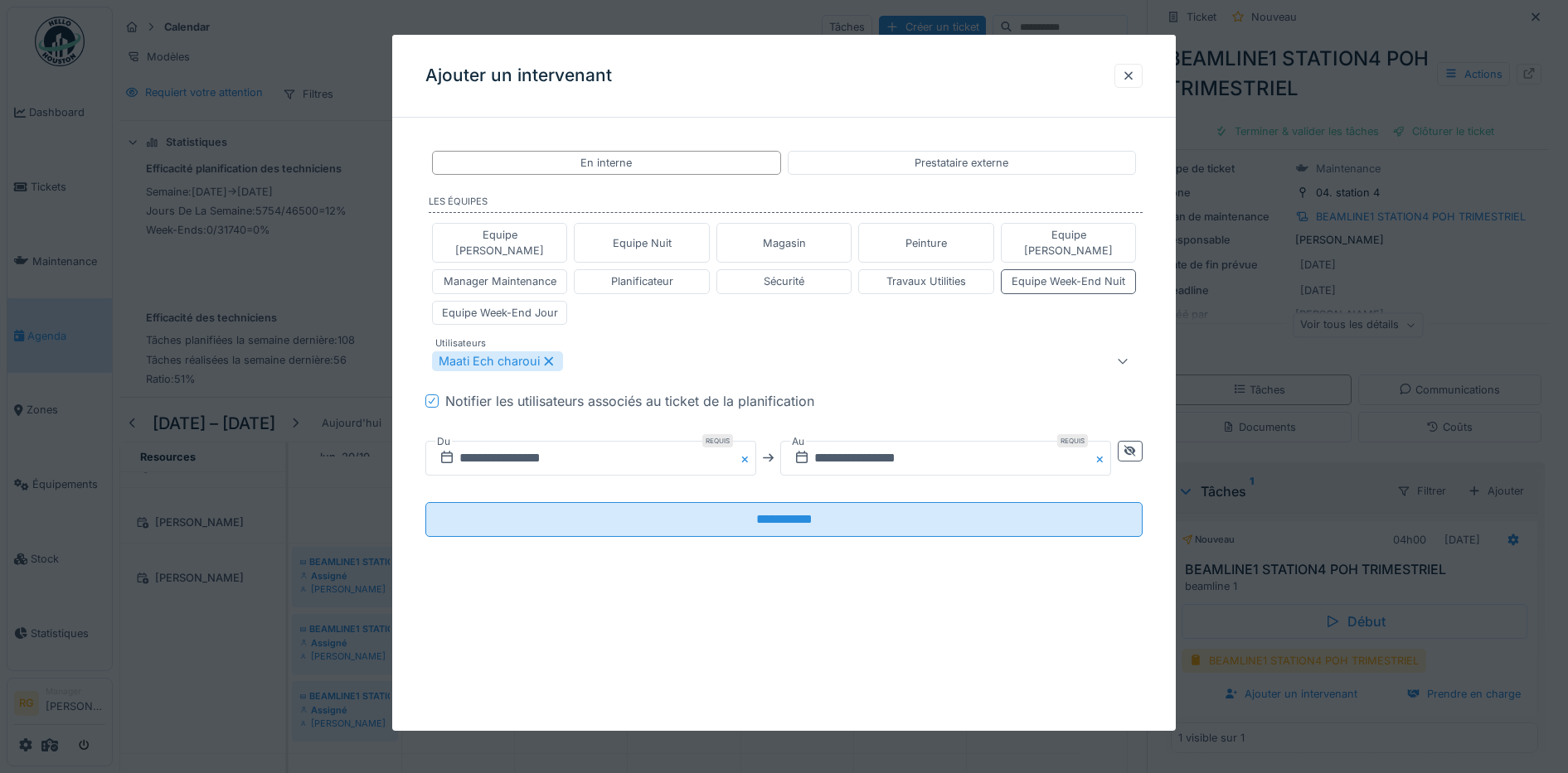
click at [416, 415] on div "**********" at bounding box center [784, 357] width 784 height 453
click at [480, 441] on input "**********" at bounding box center [590, 458] width 331 height 35
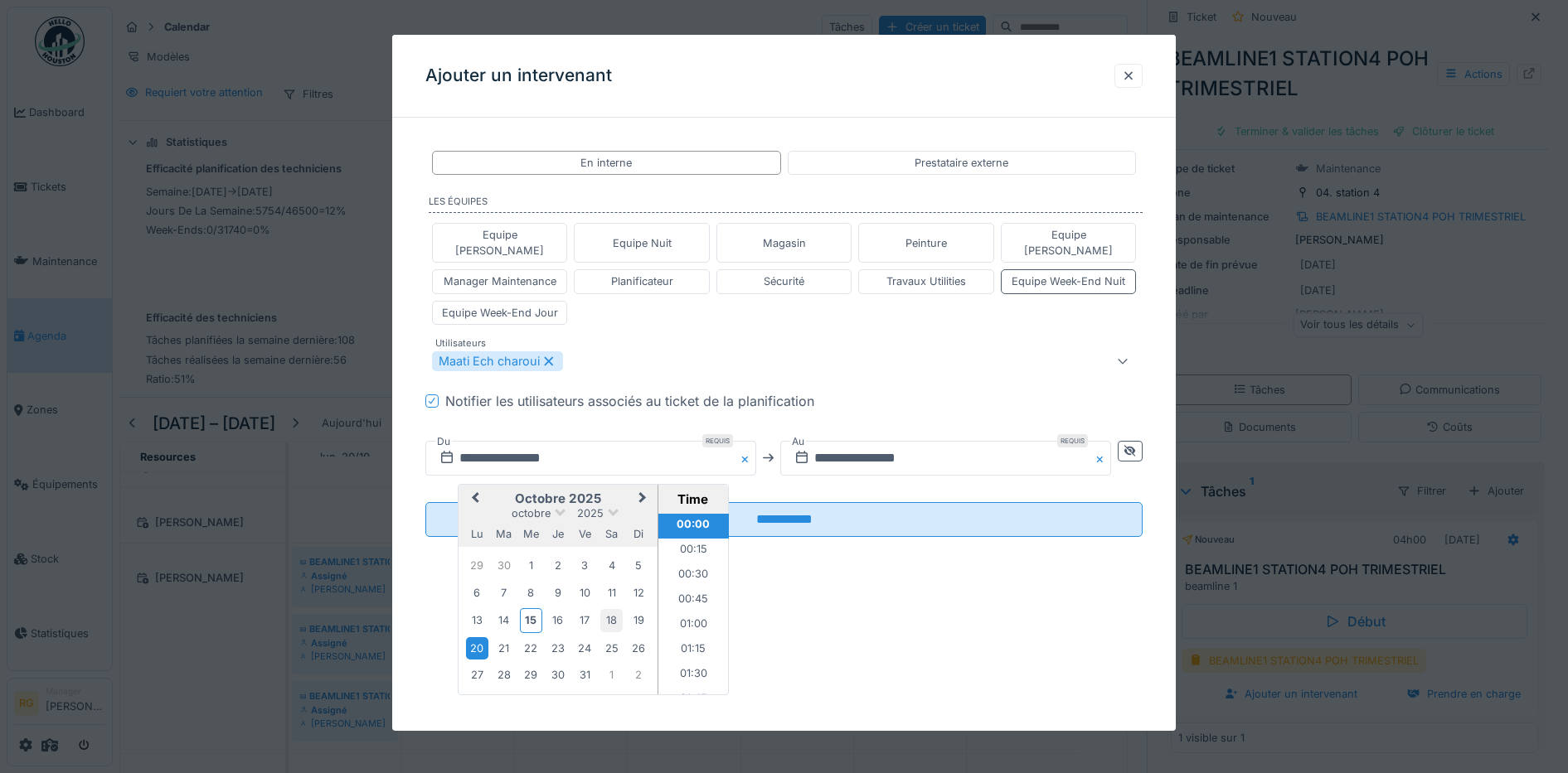
click at [606, 609] on div "18" at bounding box center [612, 620] width 23 height 23
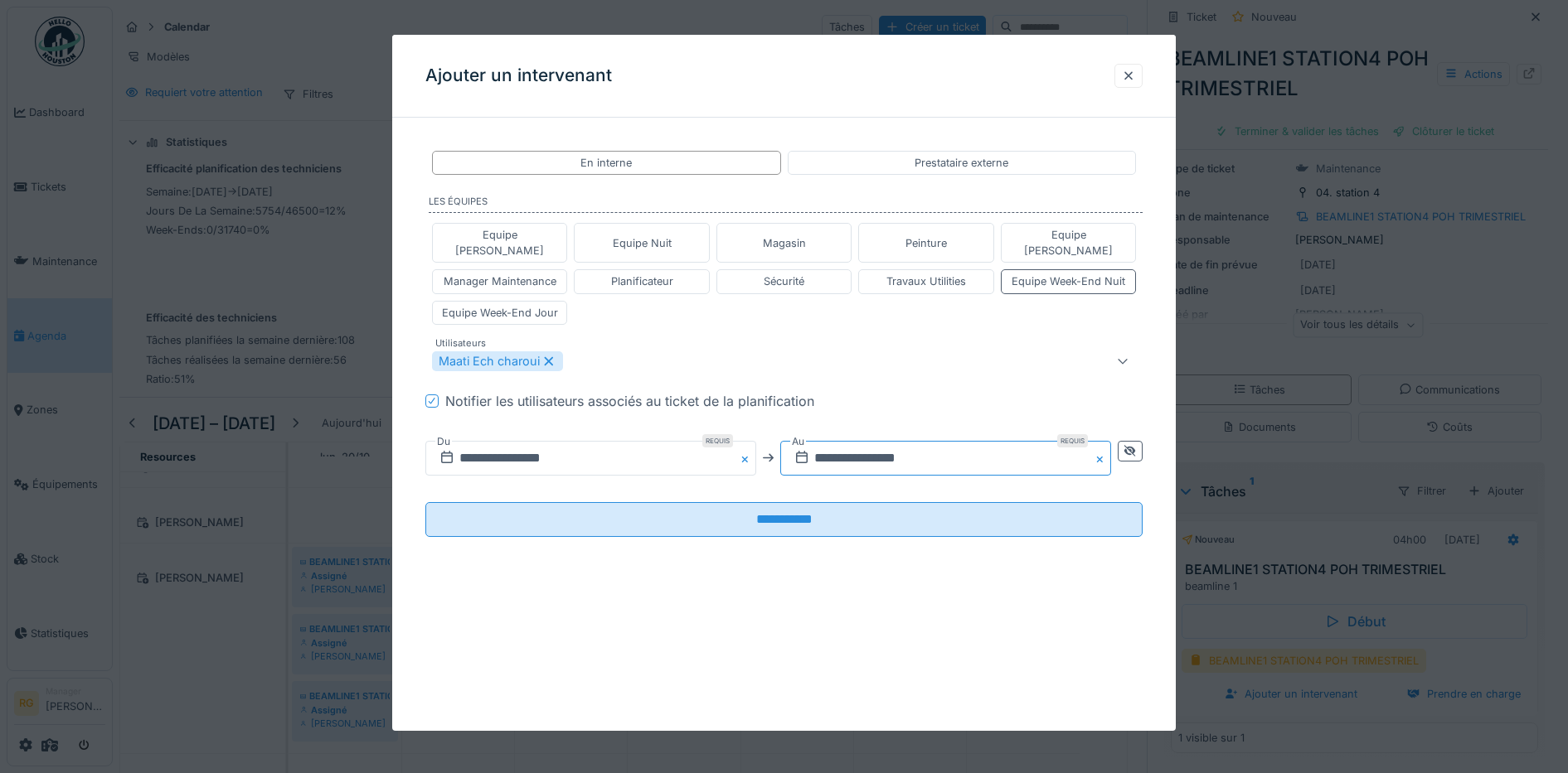
click at [843, 441] on input "**********" at bounding box center [945, 458] width 331 height 35
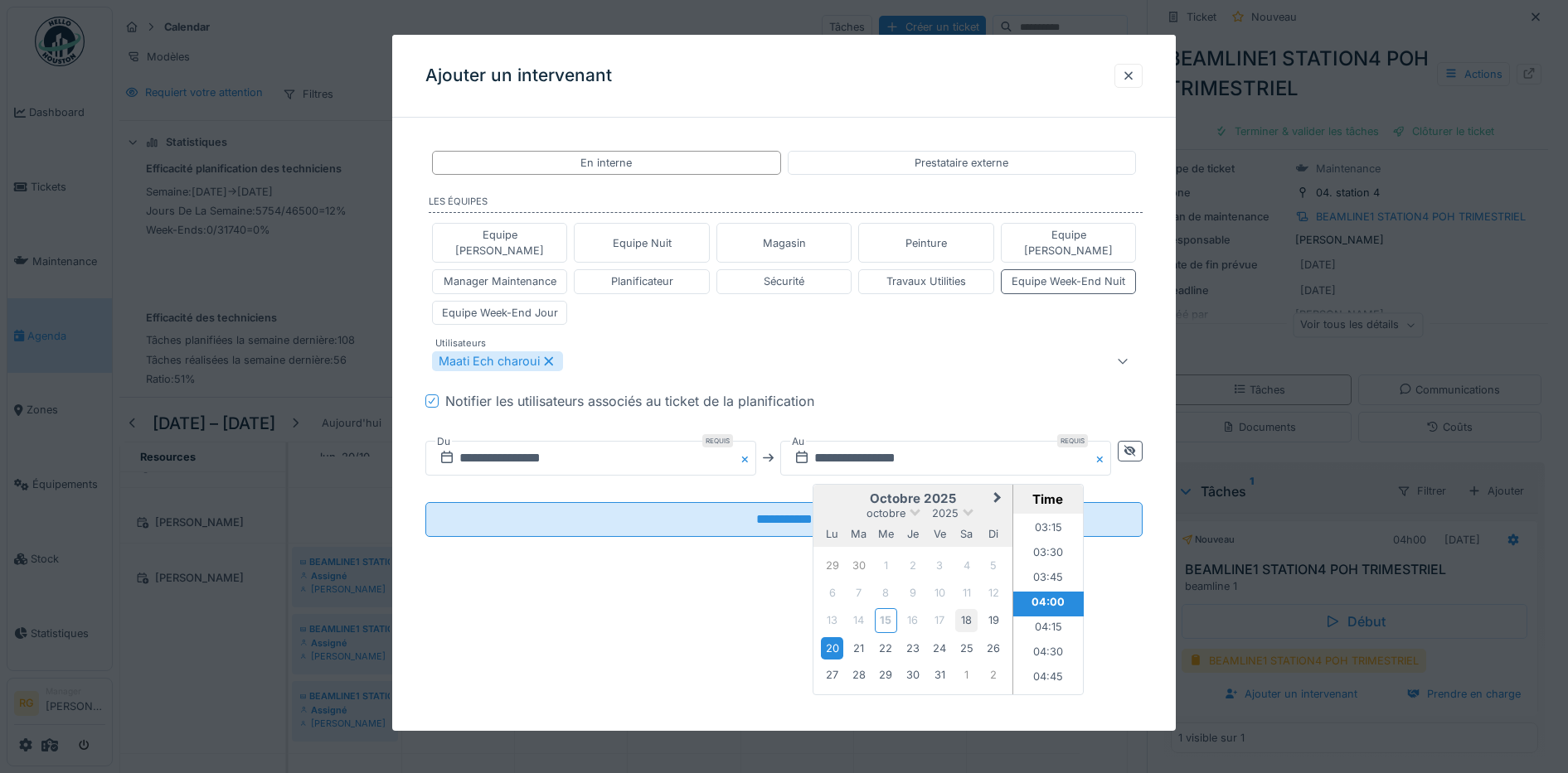
click at [968, 609] on div "18" at bounding box center [966, 620] width 23 height 23
drag, startPoint x: 621, startPoint y: 607, endPoint x: 627, endPoint y: 599, distance: 10.0
click at [622, 607] on div "**********" at bounding box center [784, 383] width 784 height 696
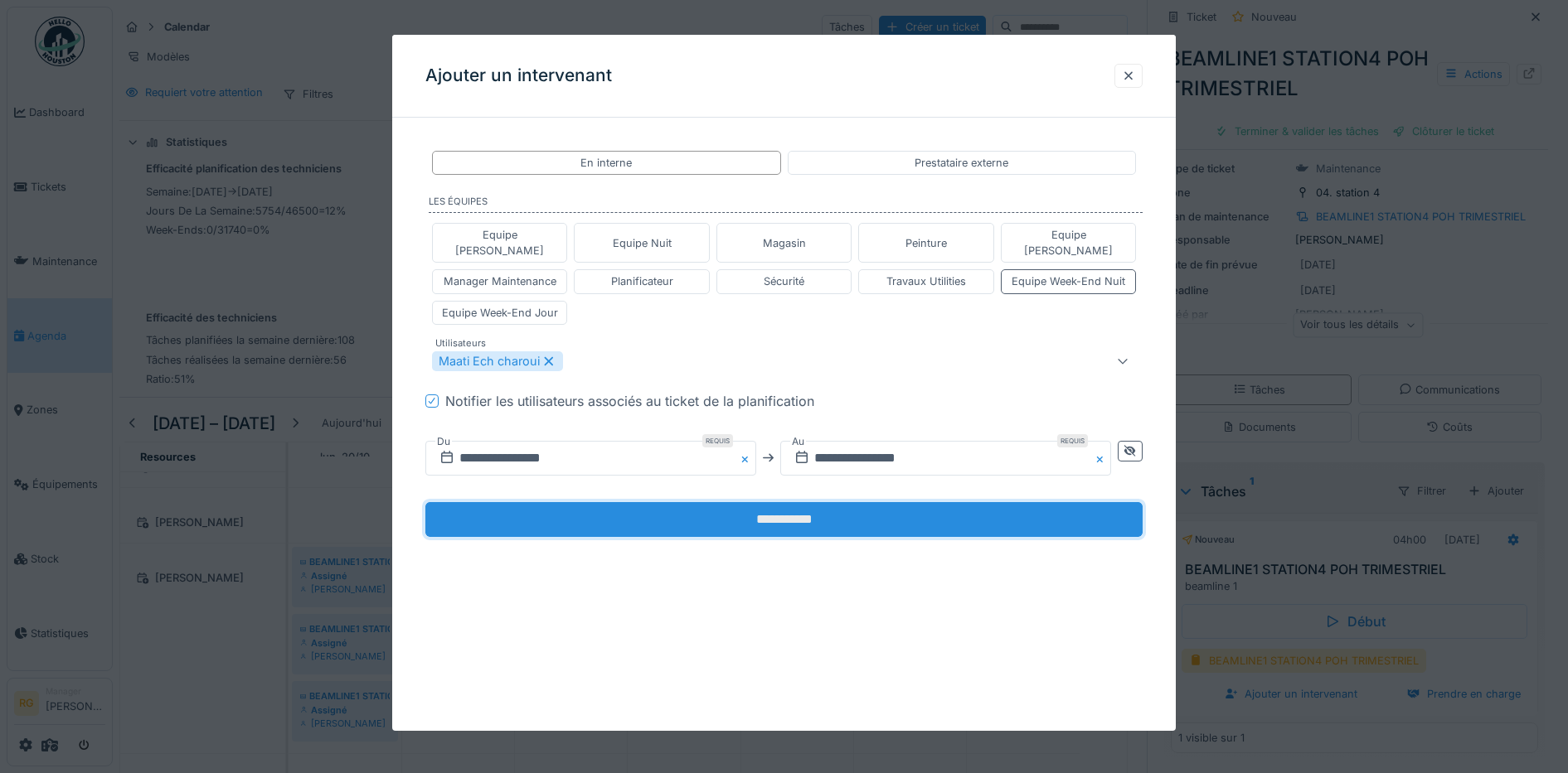
click at [746, 502] on input "**********" at bounding box center [784, 519] width 718 height 35
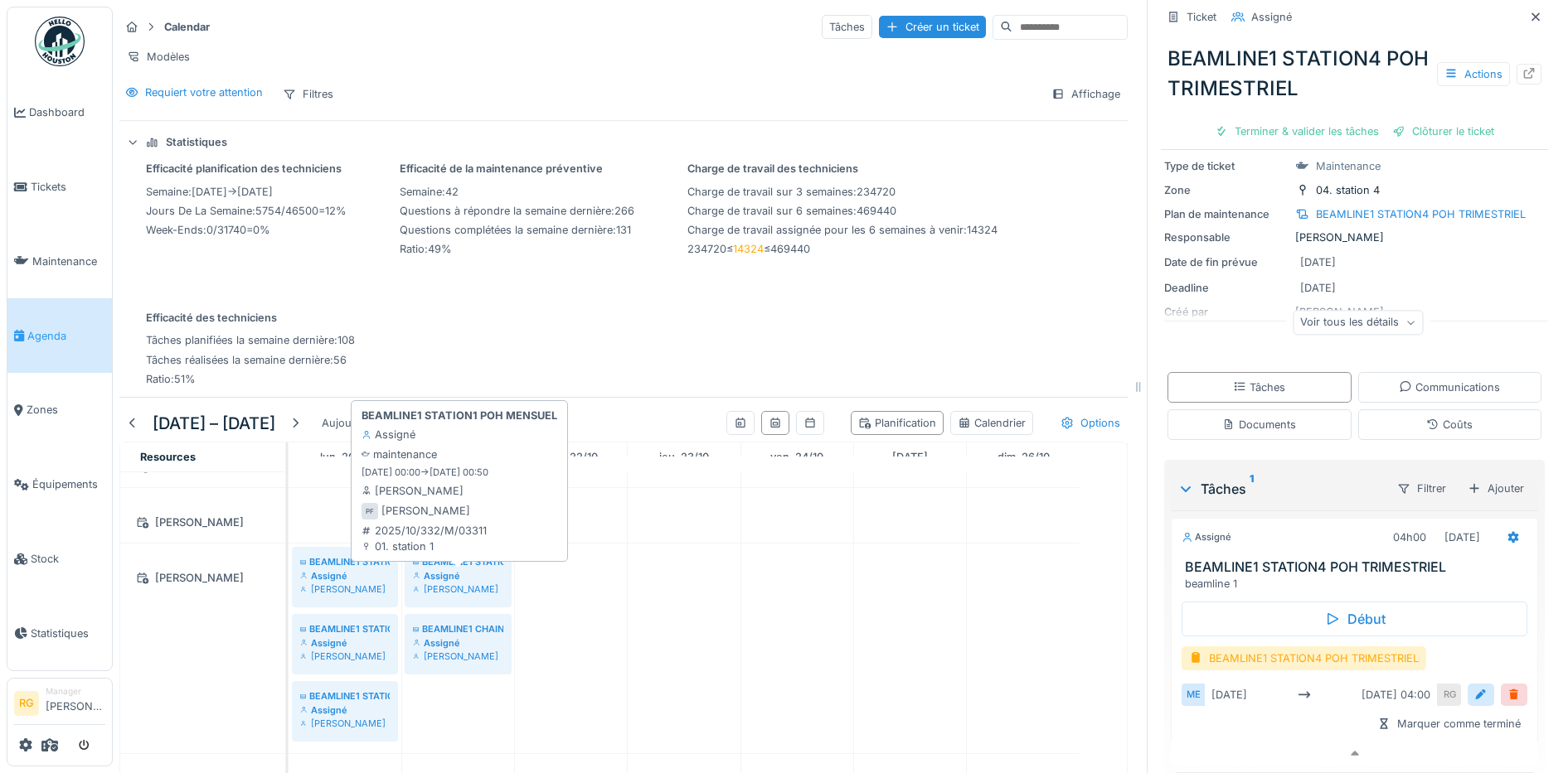
click at [482, 574] on div "Assigné" at bounding box center [458, 576] width 90 height 13
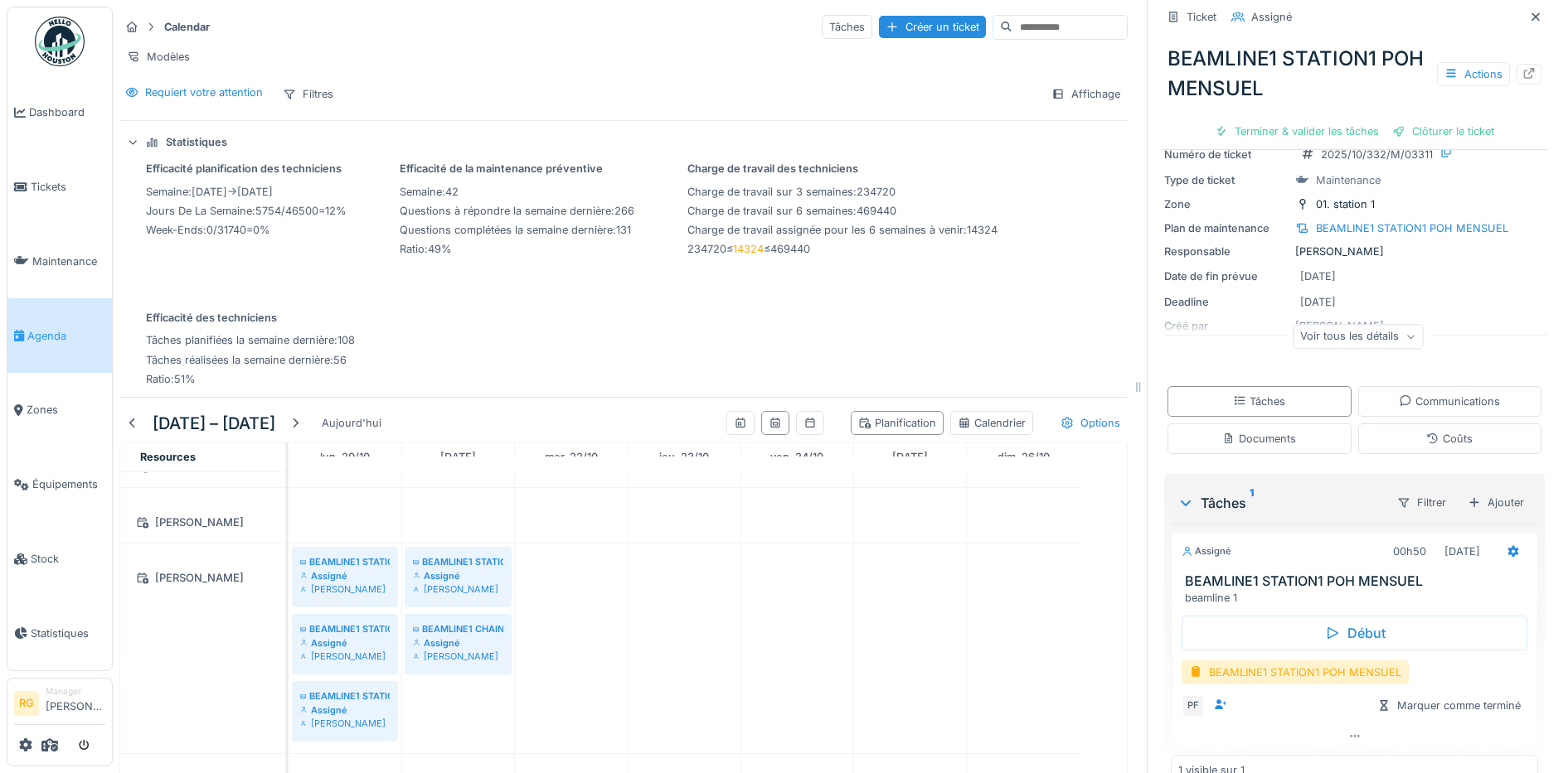
scroll to position [100, 0]
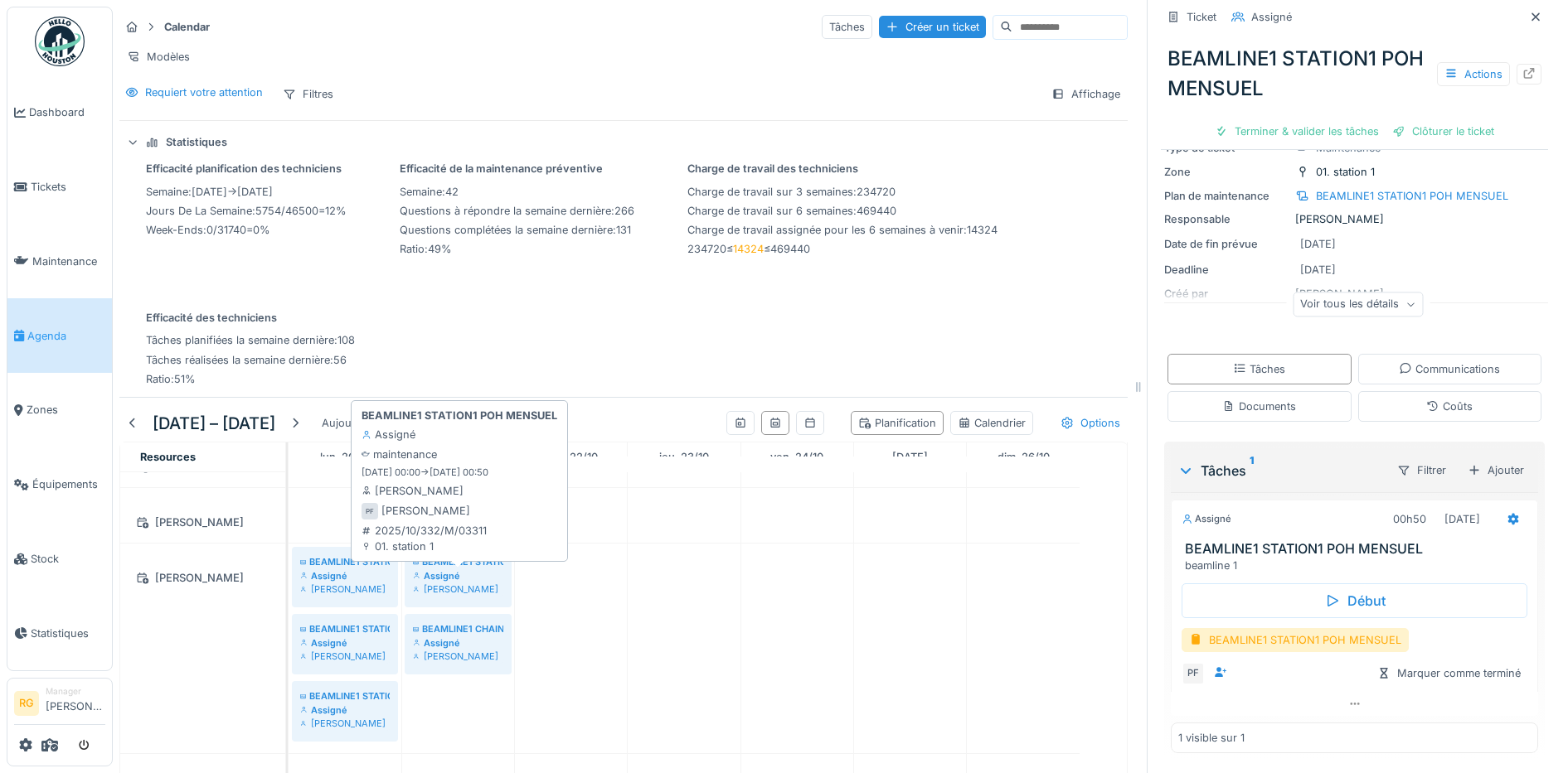
click at [451, 571] on div "Assigné" at bounding box center [458, 576] width 90 height 13
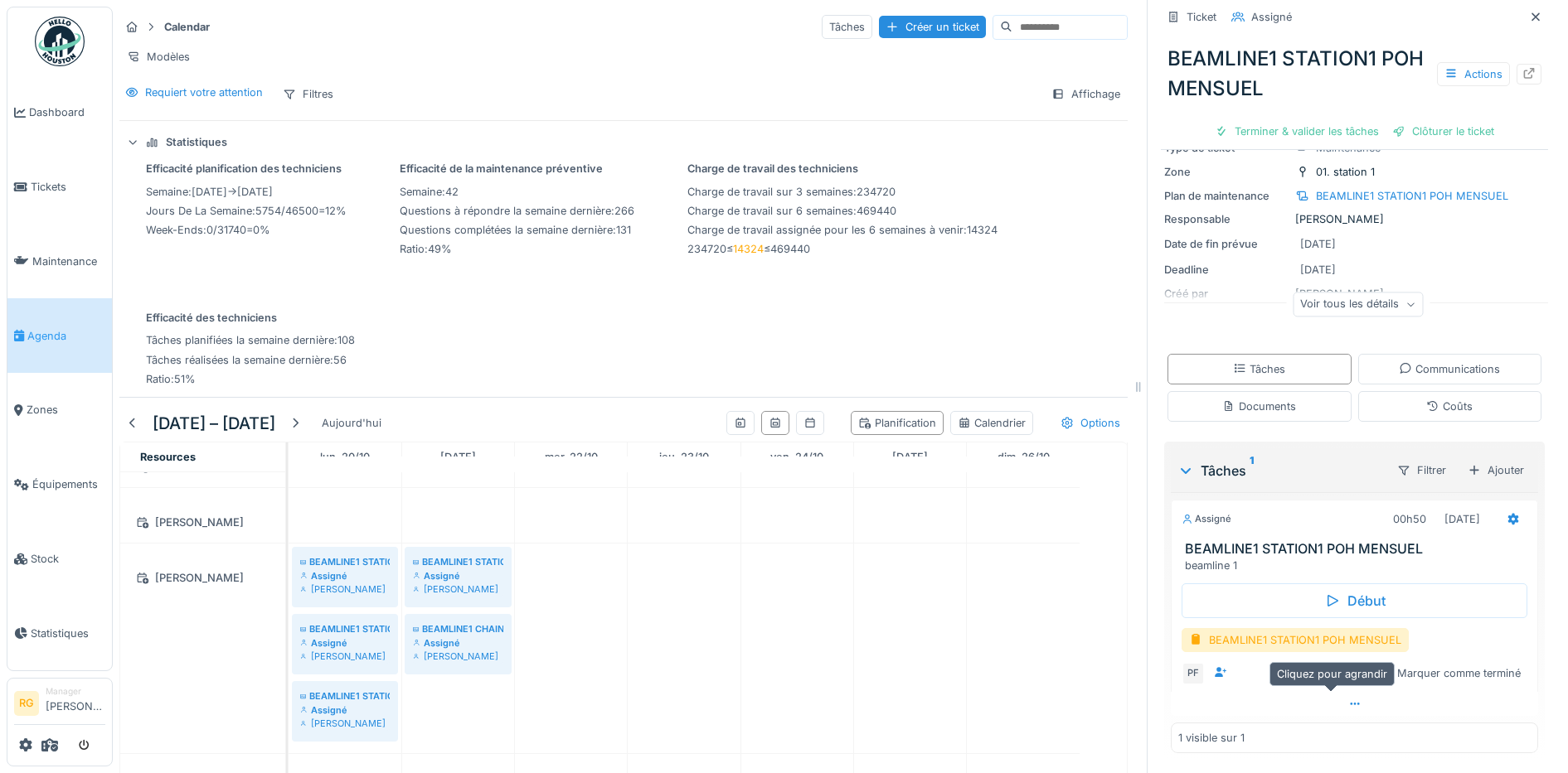
click at [1348, 699] on icon at bounding box center [1355, 704] width 13 height 10
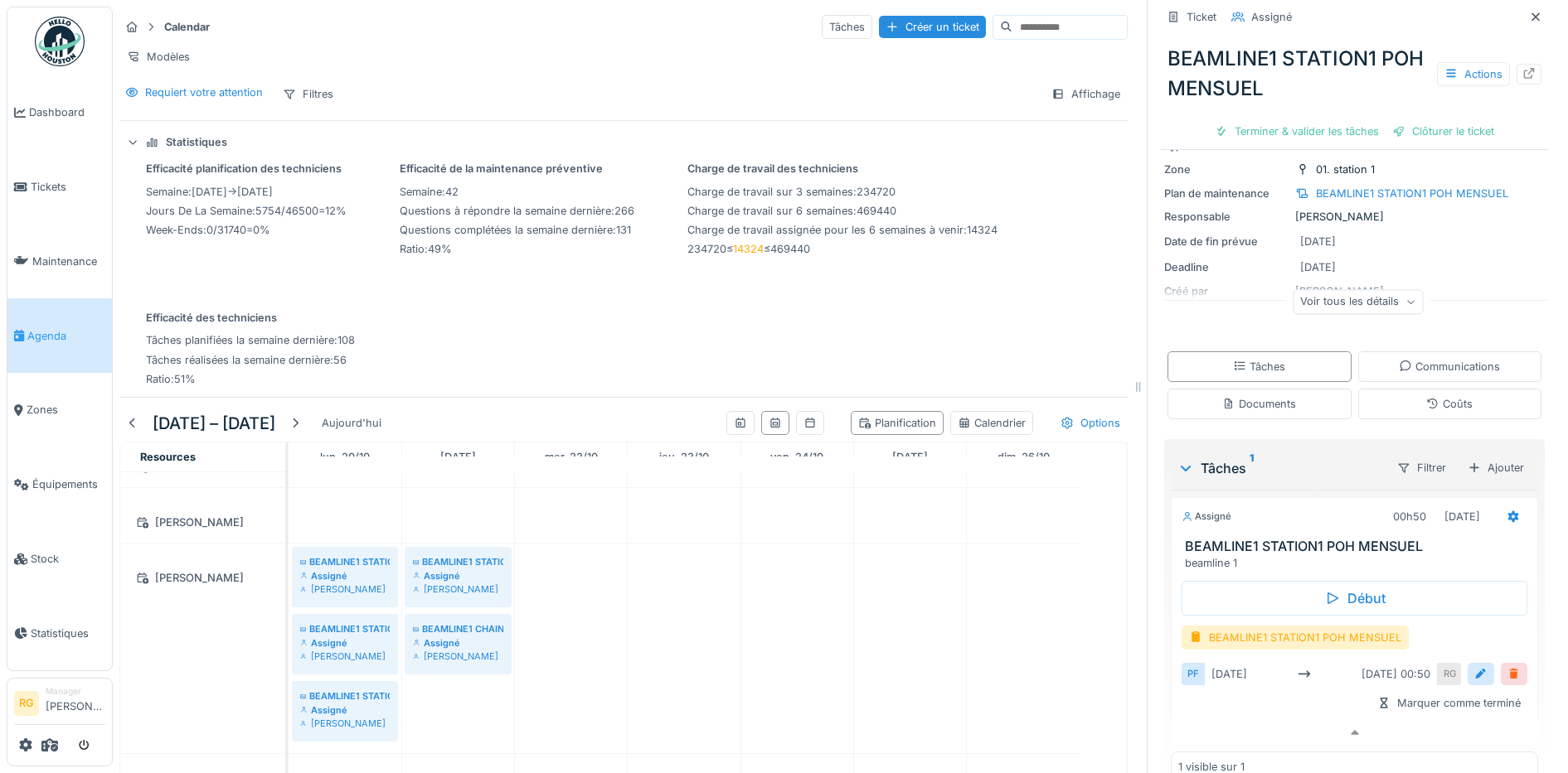
click at [1507, 667] on div at bounding box center [1514, 674] width 13 height 16
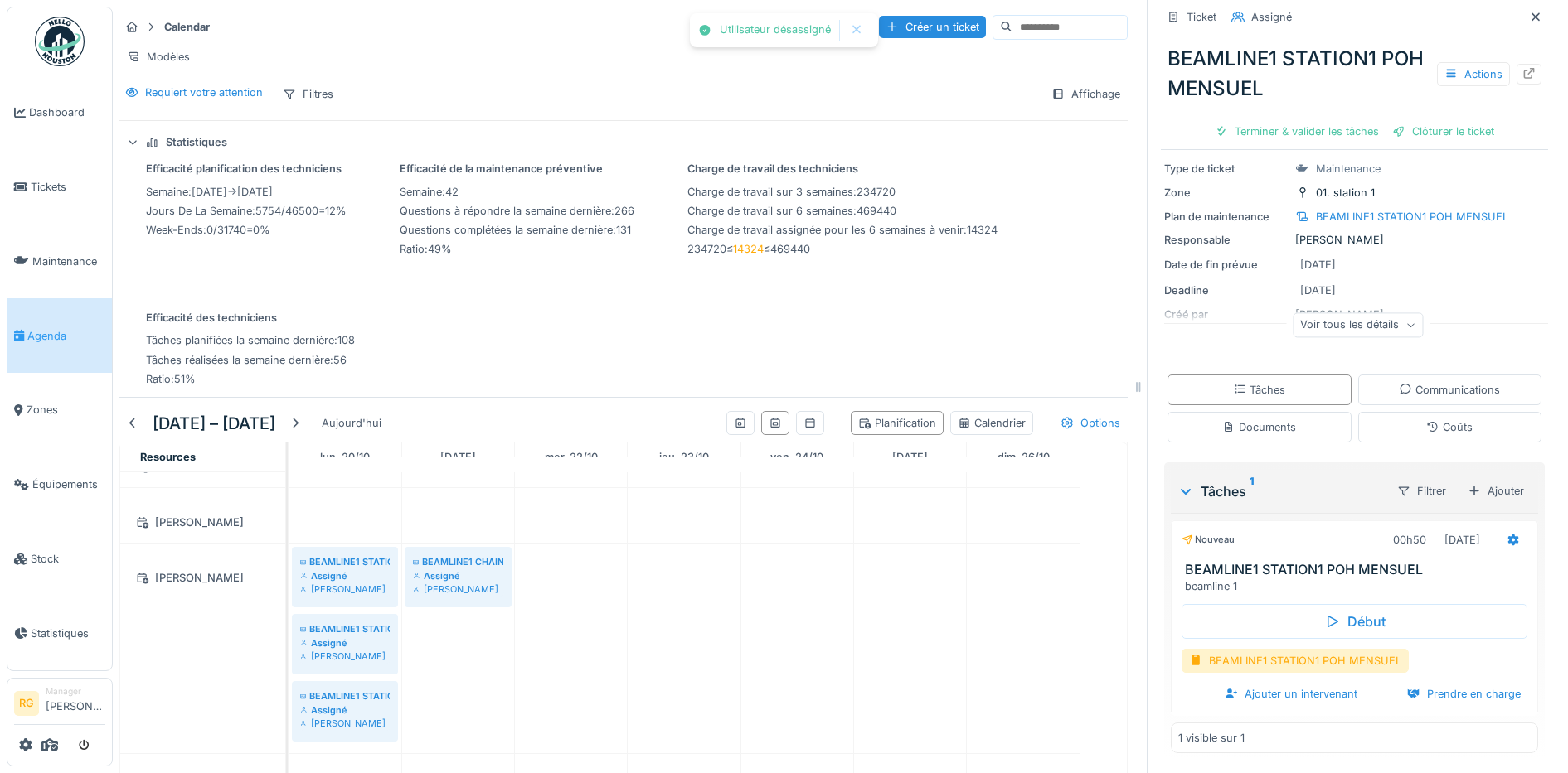
scroll to position [80, 0]
click at [1284, 683] on div "Ajouter un intervenant" at bounding box center [1290, 694] width 146 height 23
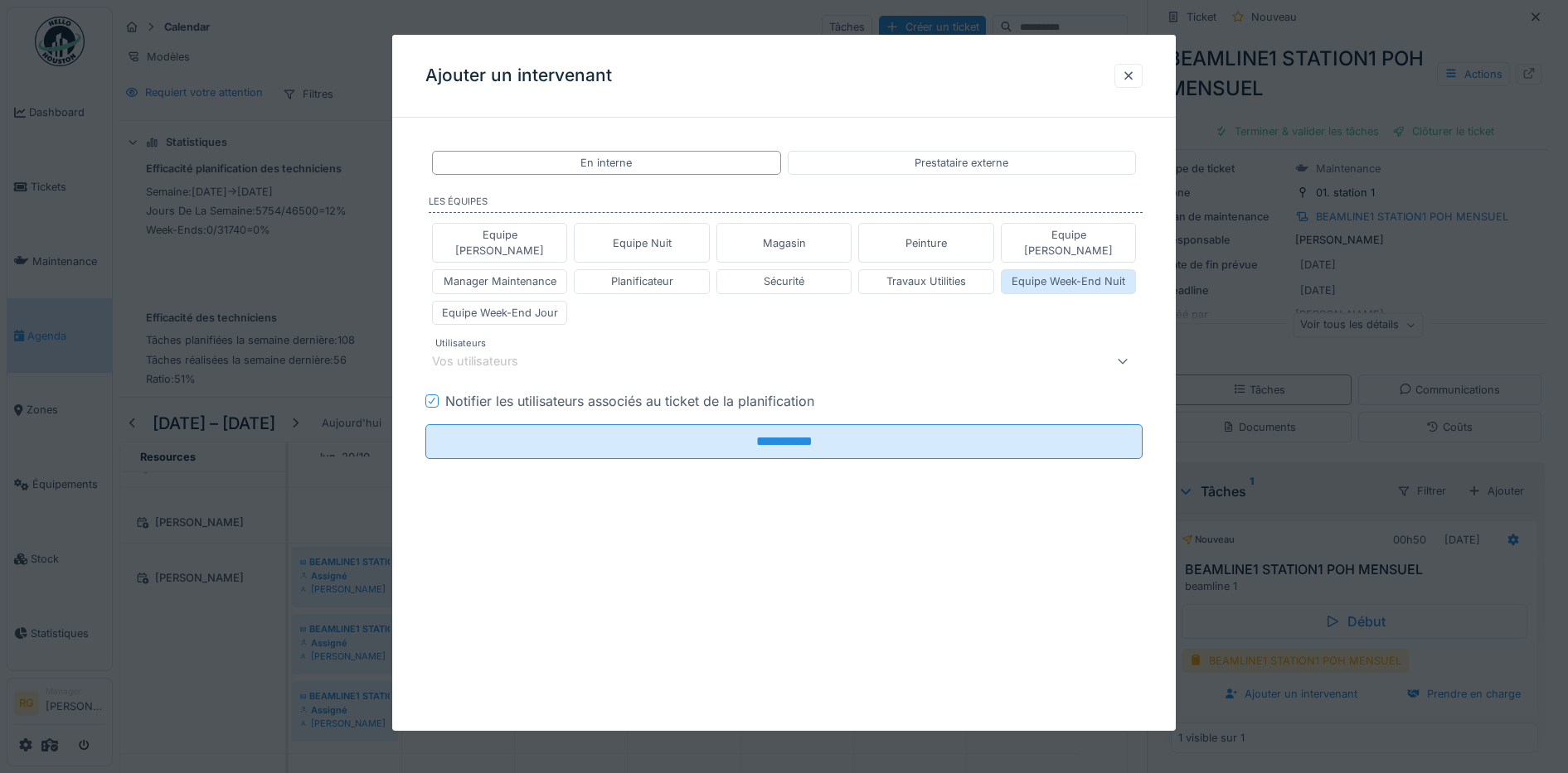
click at [1065, 274] on div "Equipe Week-End Nuit" at bounding box center [1069, 281] width 114 height 16
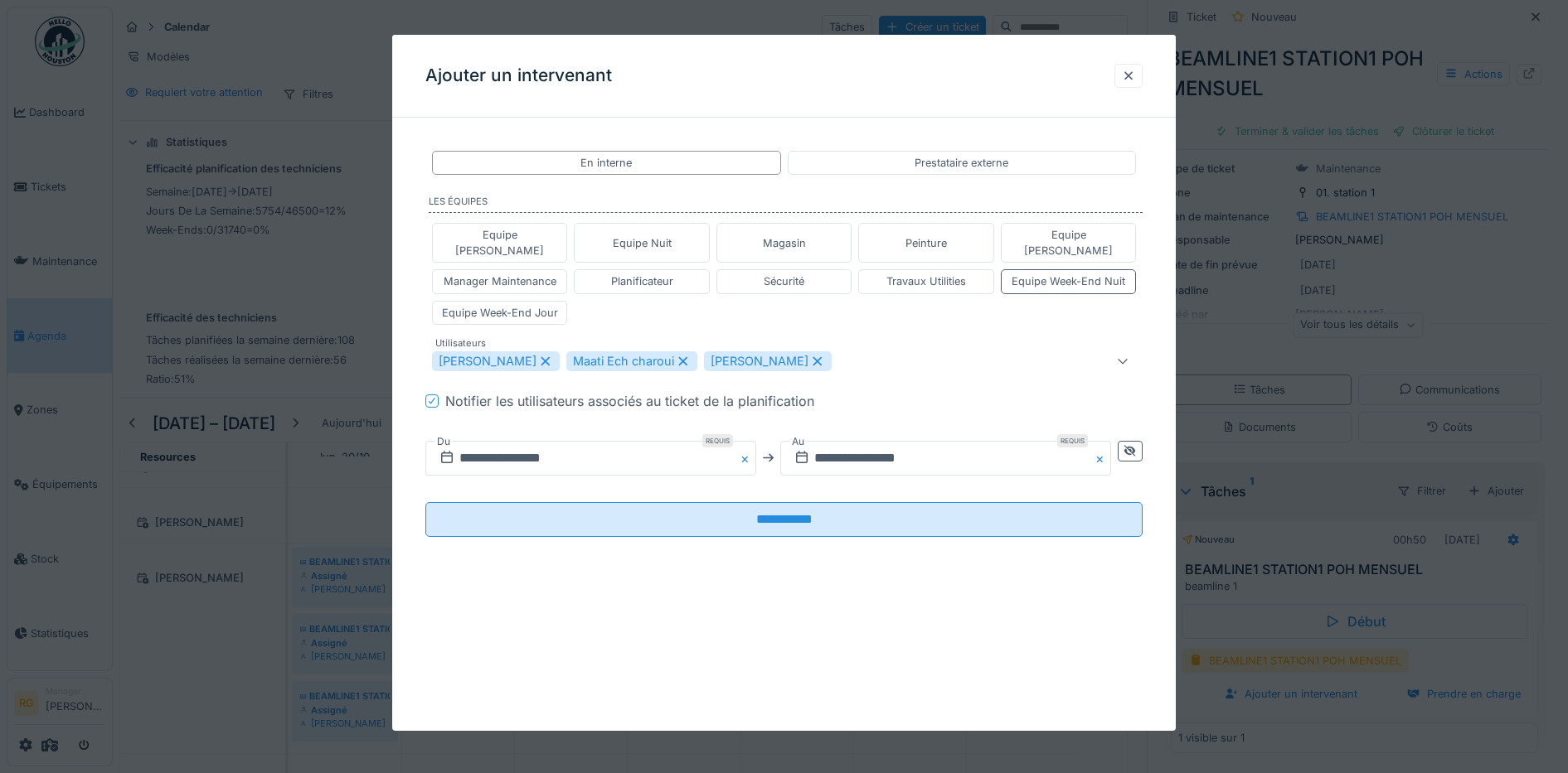
click at [541, 355] on icon at bounding box center [546, 361] width 15 height 11
click at [676, 355] on icon at bounding box center [683, 361] width 15 height 11
type input "****"
click at [472, 441] on input "**********" at bounding box center [590, 458] width 331 height 35
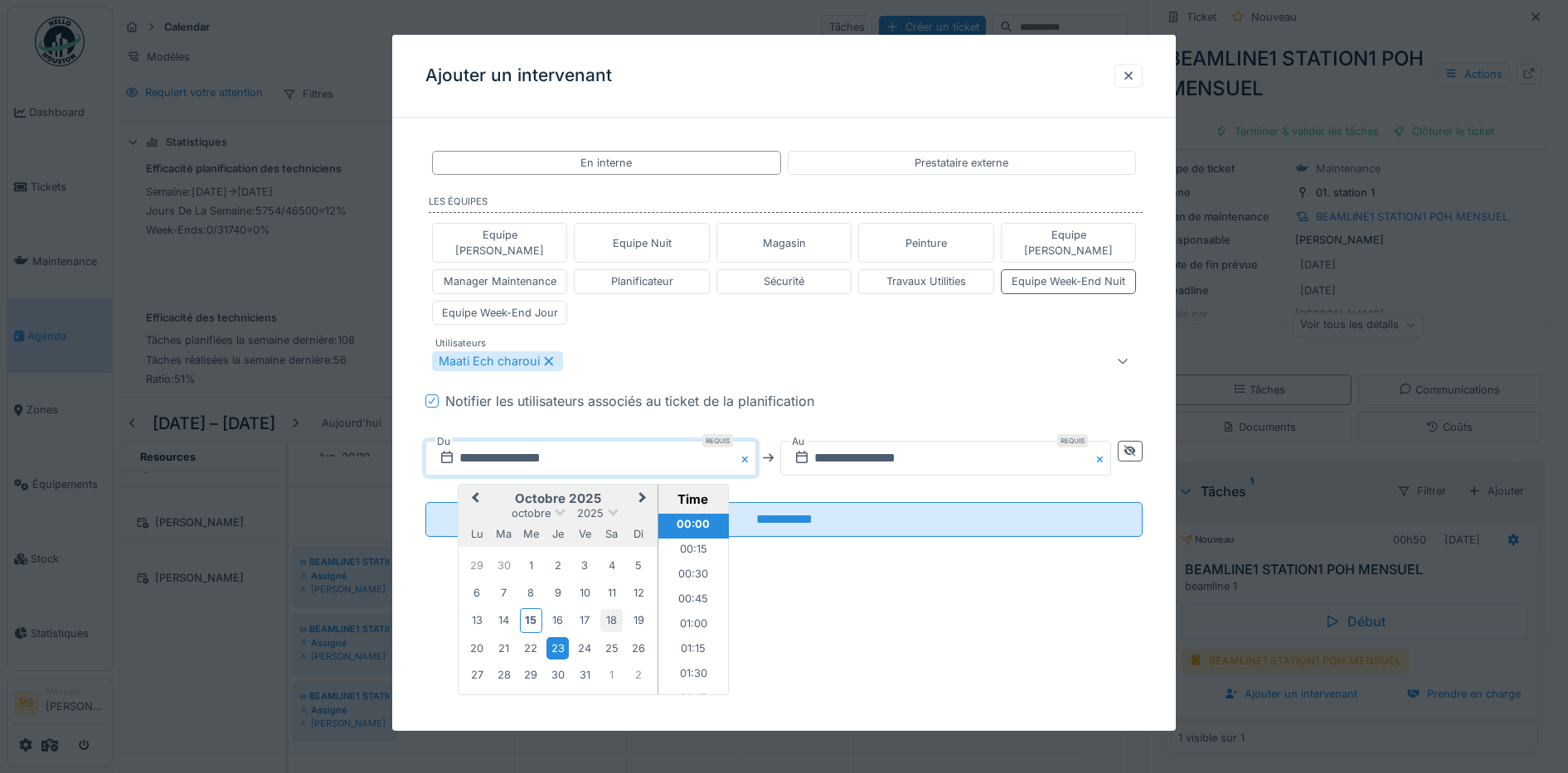
click at [612, 609] on div "18" at bounding box center [612, 620] width 23 height 23
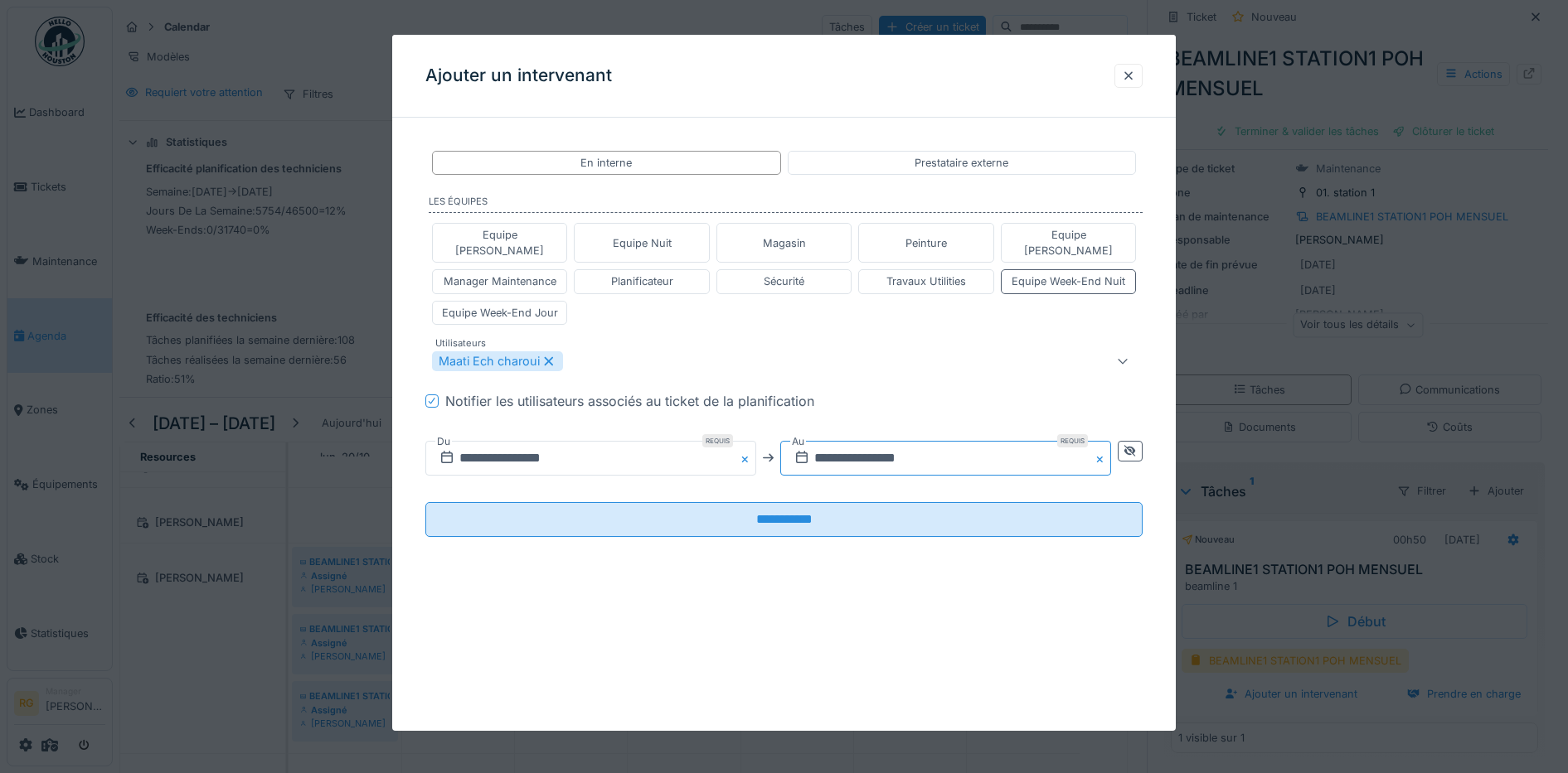
click at [830, 441] on input "**********" at bounding box center [945, 458] width 331 height 35
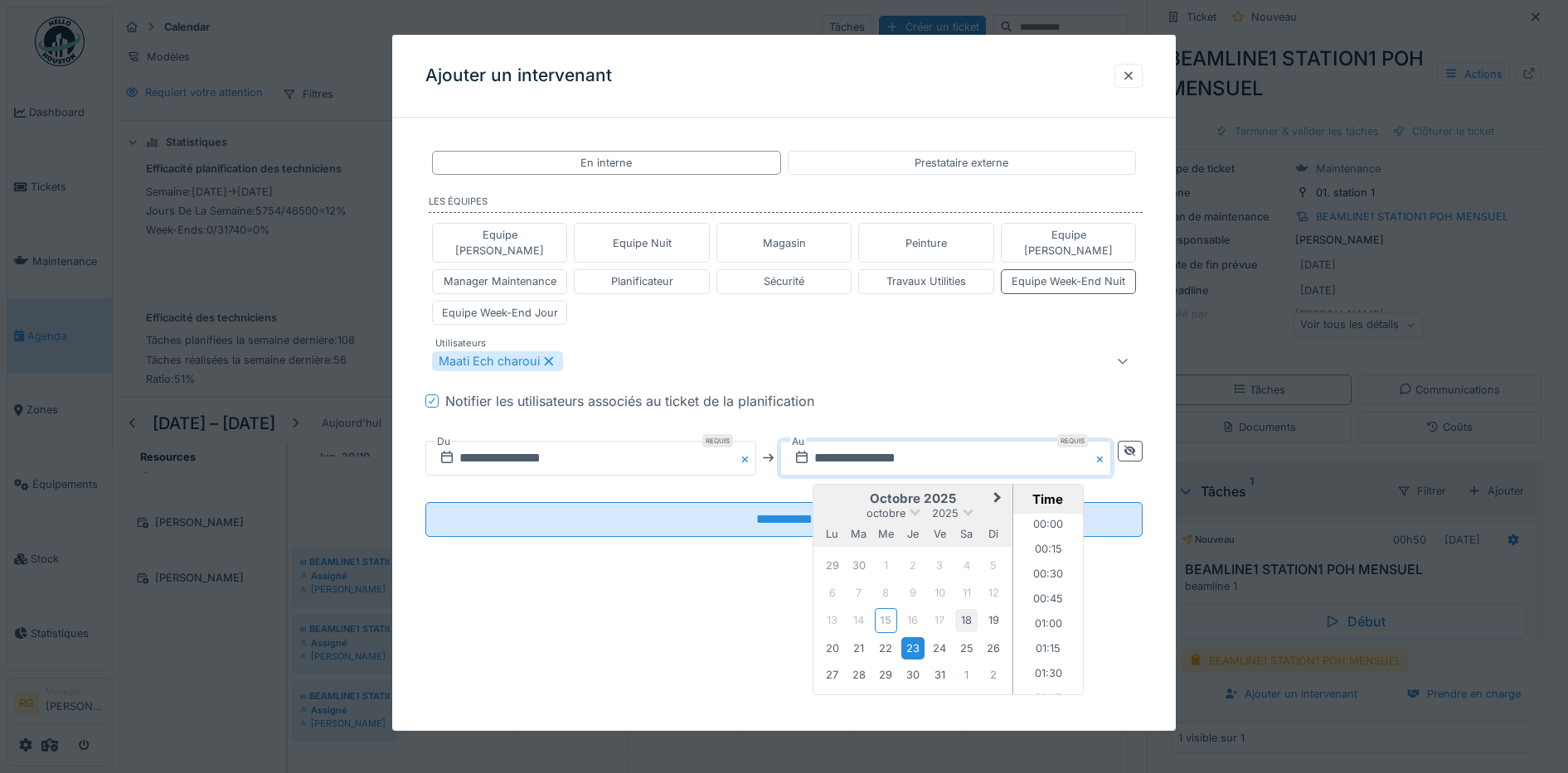
click at [966, 609] on div "18" at bounding box center [966, 620] width 23 height 23
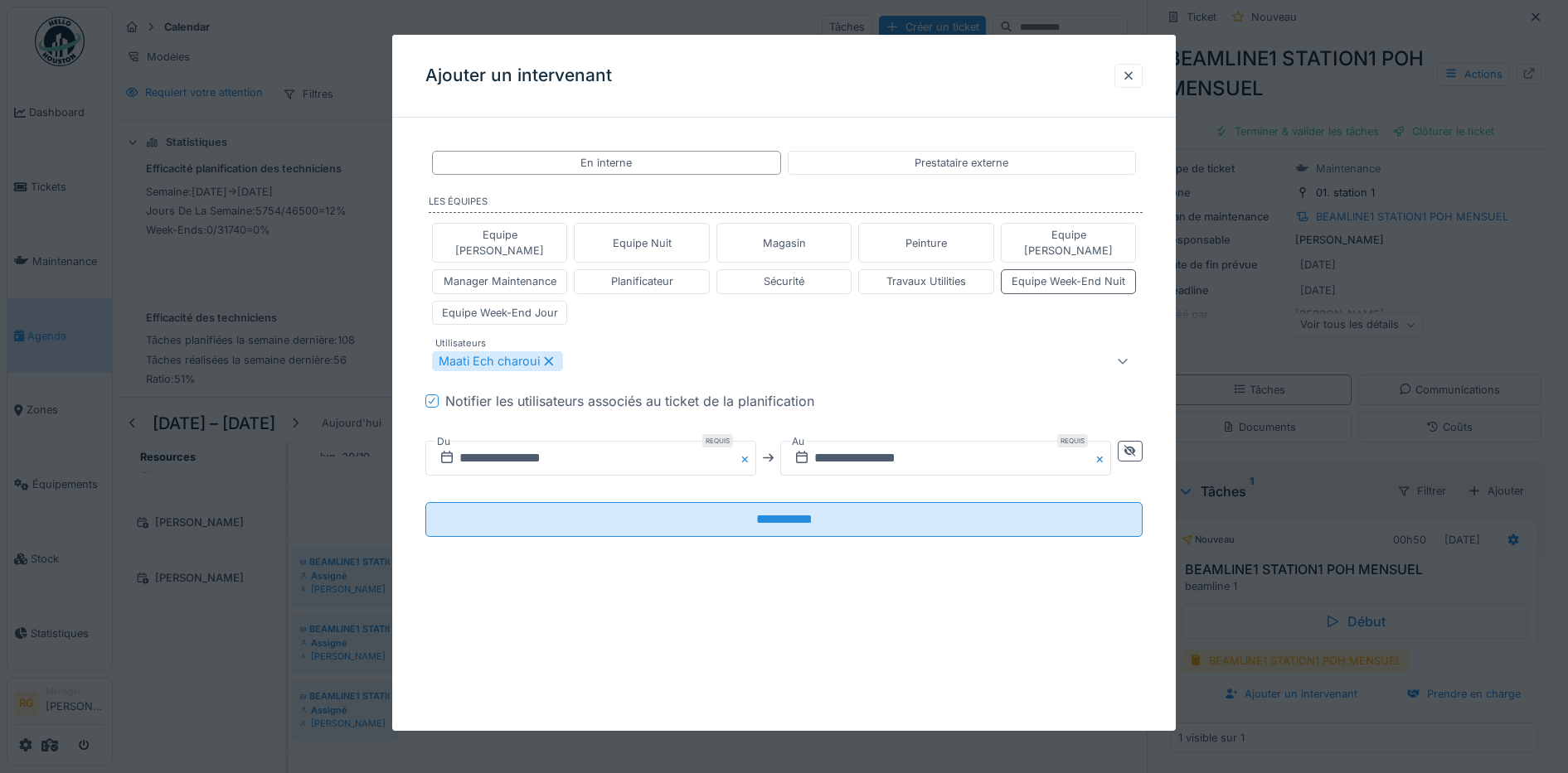
drag, startPoint x: 964, startPoint y: 600, endPoint x: 721, endPoint y: 597, distance: 243.0
click at [721, 597] on div "**********" at bounding box center [784, 383] width 784 height 696
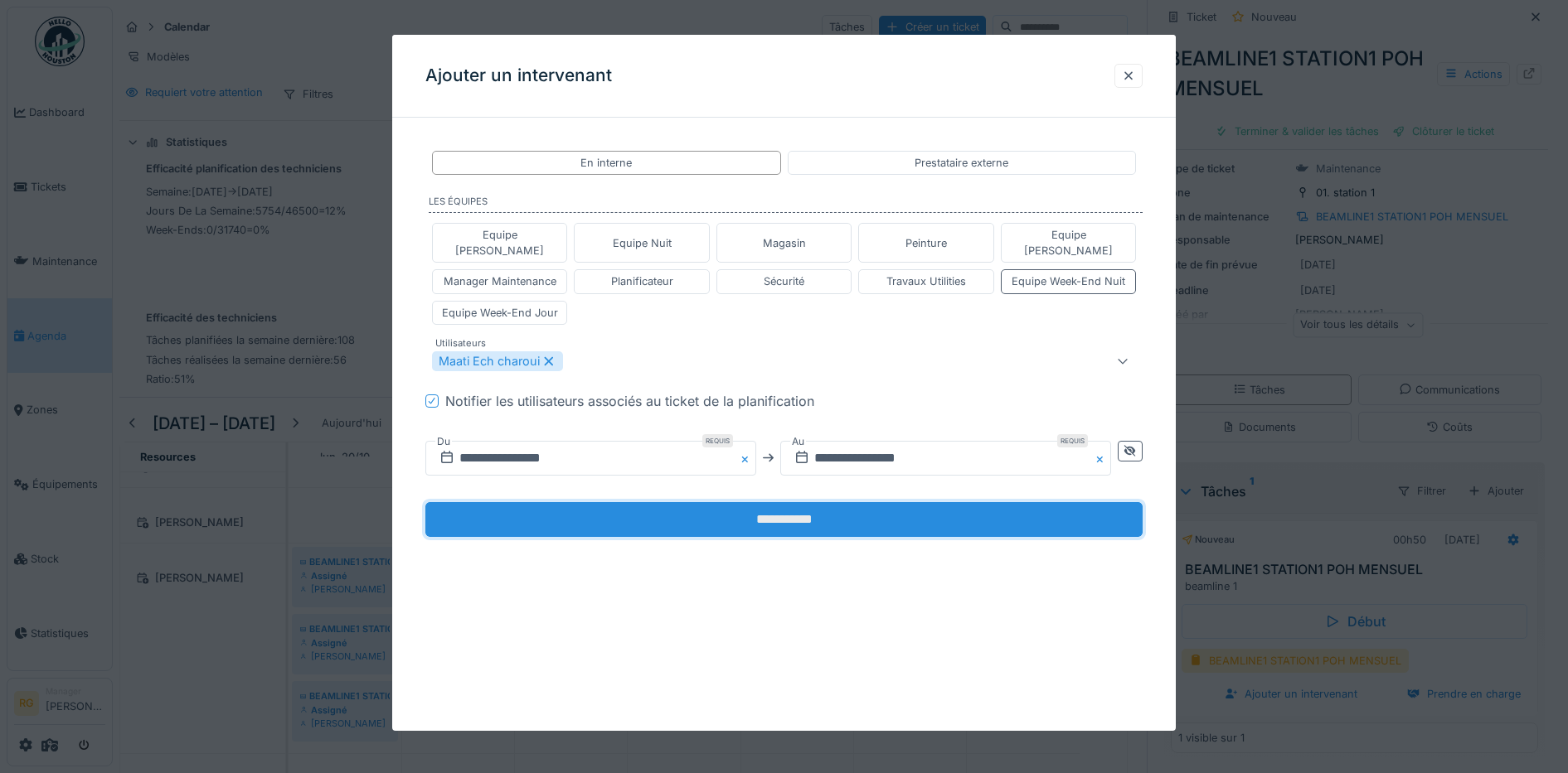
click at [745, 504] on input "**********" at bounding box center [784, 519] width 718 height 35
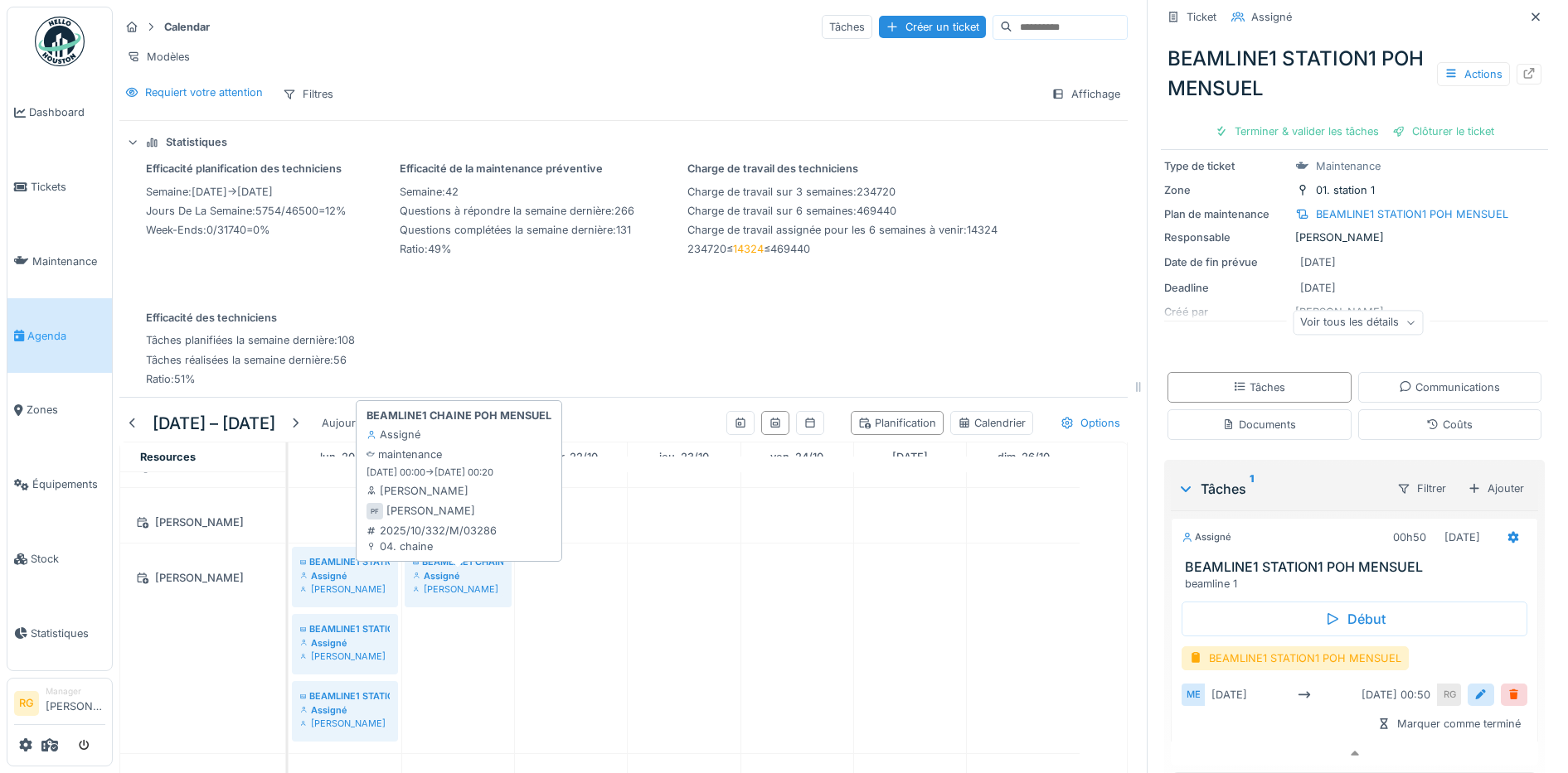
click at [454, 572] on div "Assigné" at bounding box center [458, 576] width 90 height 13
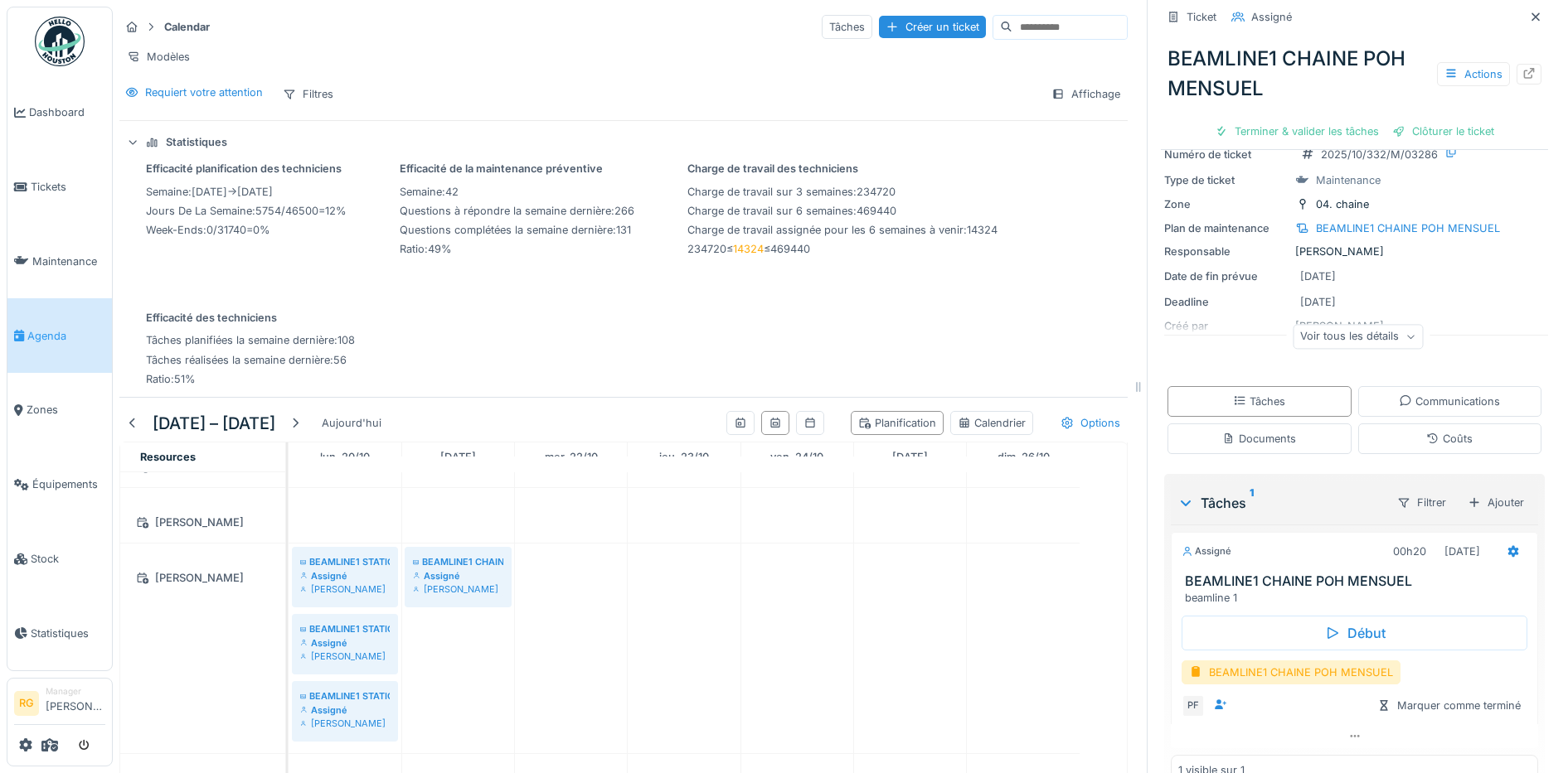
scroll to position [100, 0]
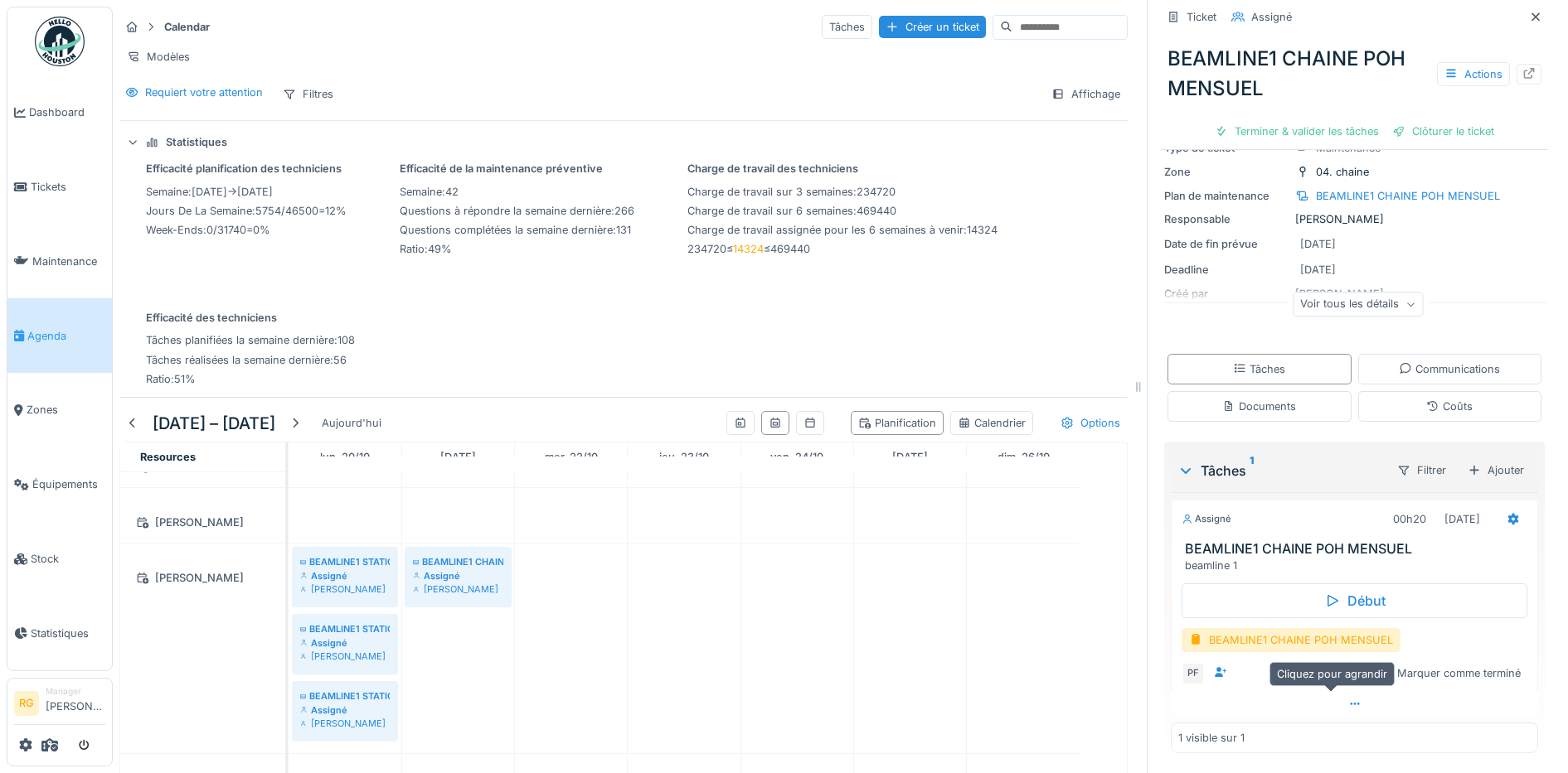
click at [1350, 703] on icon at bounding box center [1355, 704] width 9 height 3
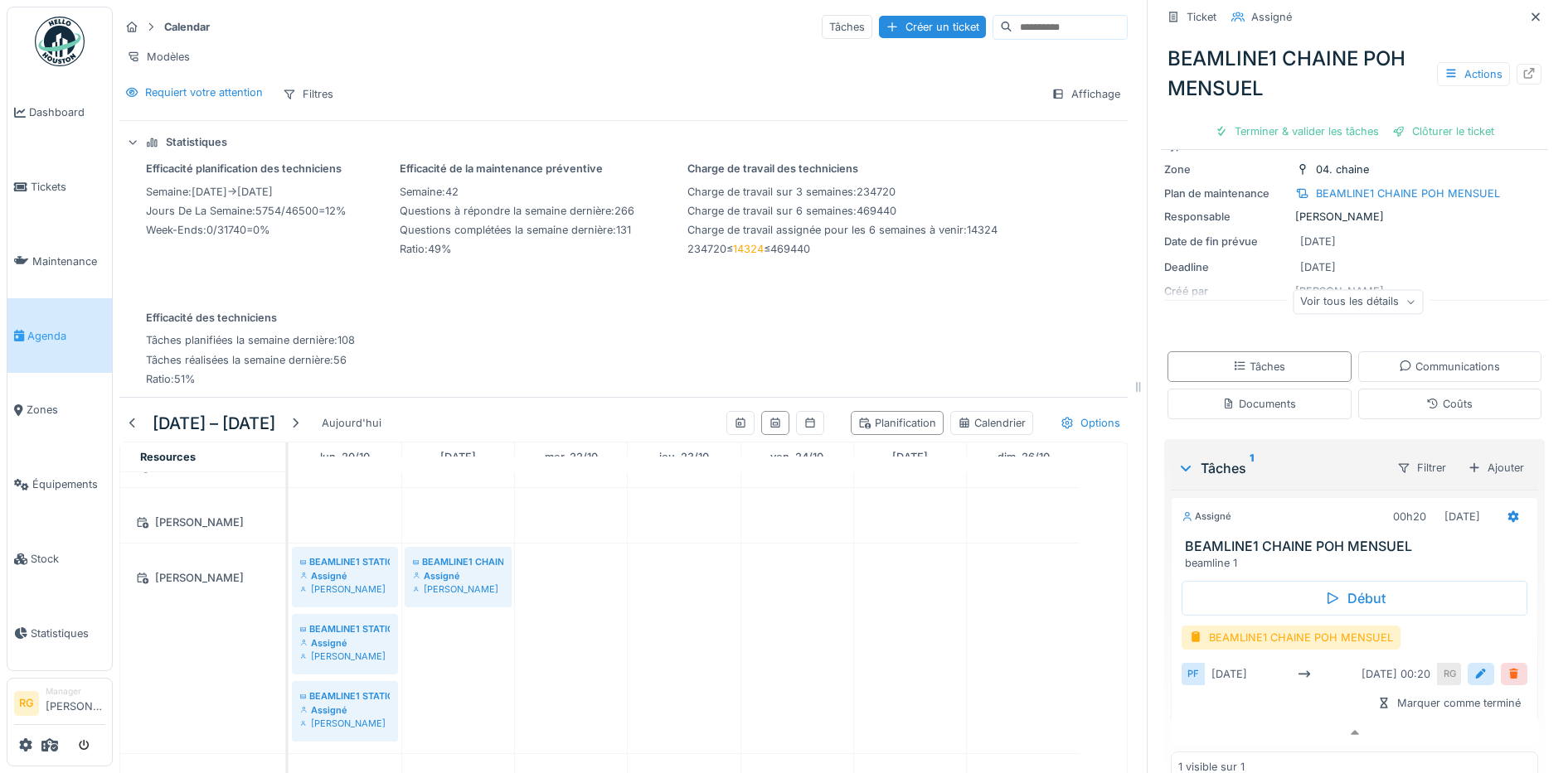
click at [1507, 667] on div at bounding box center [1514, 674] width 13 height 16
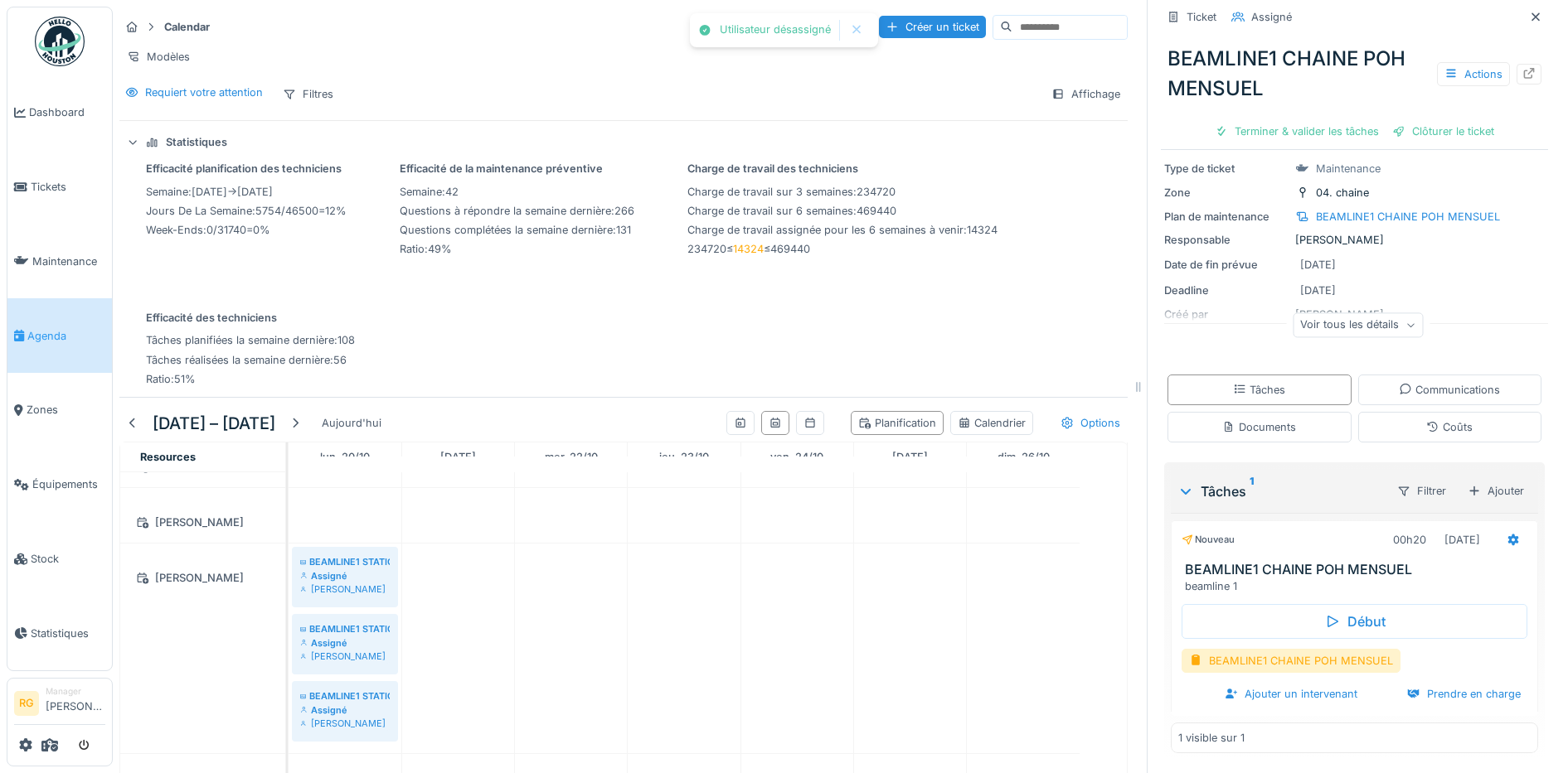
scroll to position [80, 0]
click at [1299, 683] on div "Ajouter un intervenant" at bounding box center [1290, 694] width 146 height 23
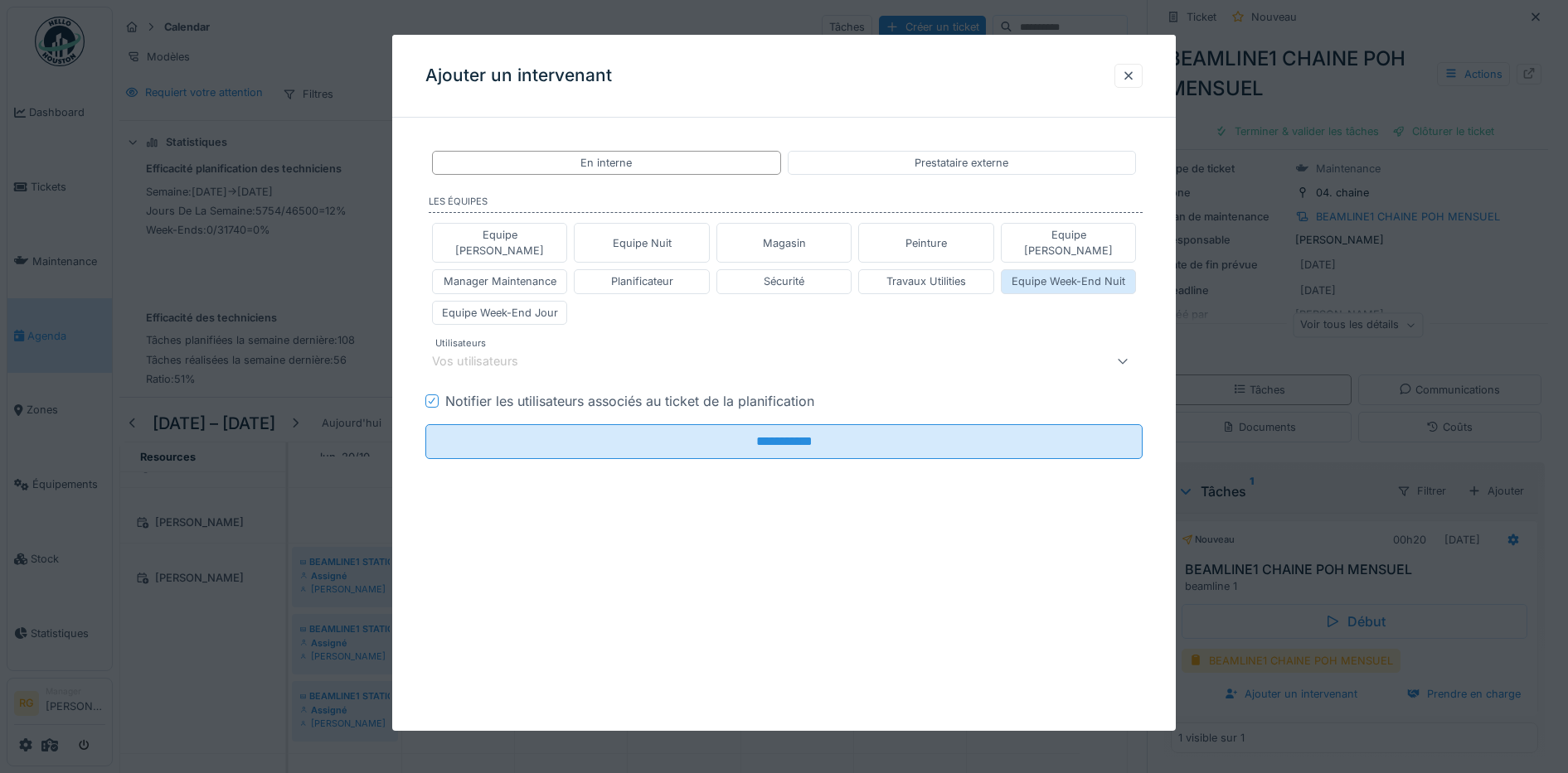
click at [1117, 274] on div "Equipe Week-End Nuit" at bounding box center [1069, 281] width 114 height 16
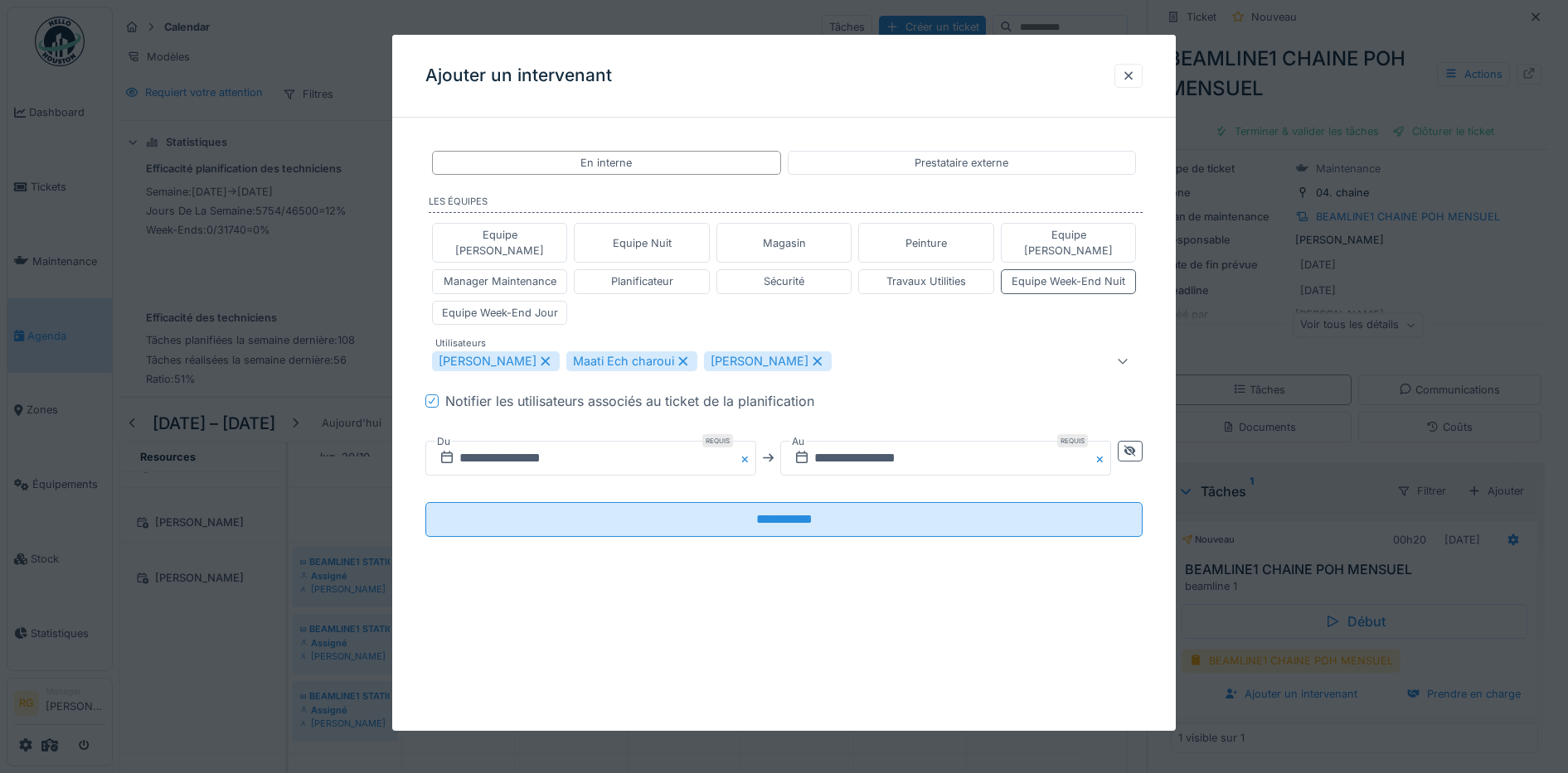
click at [541, 356] on icon at bounding box center [546, 361] width 9 height 9
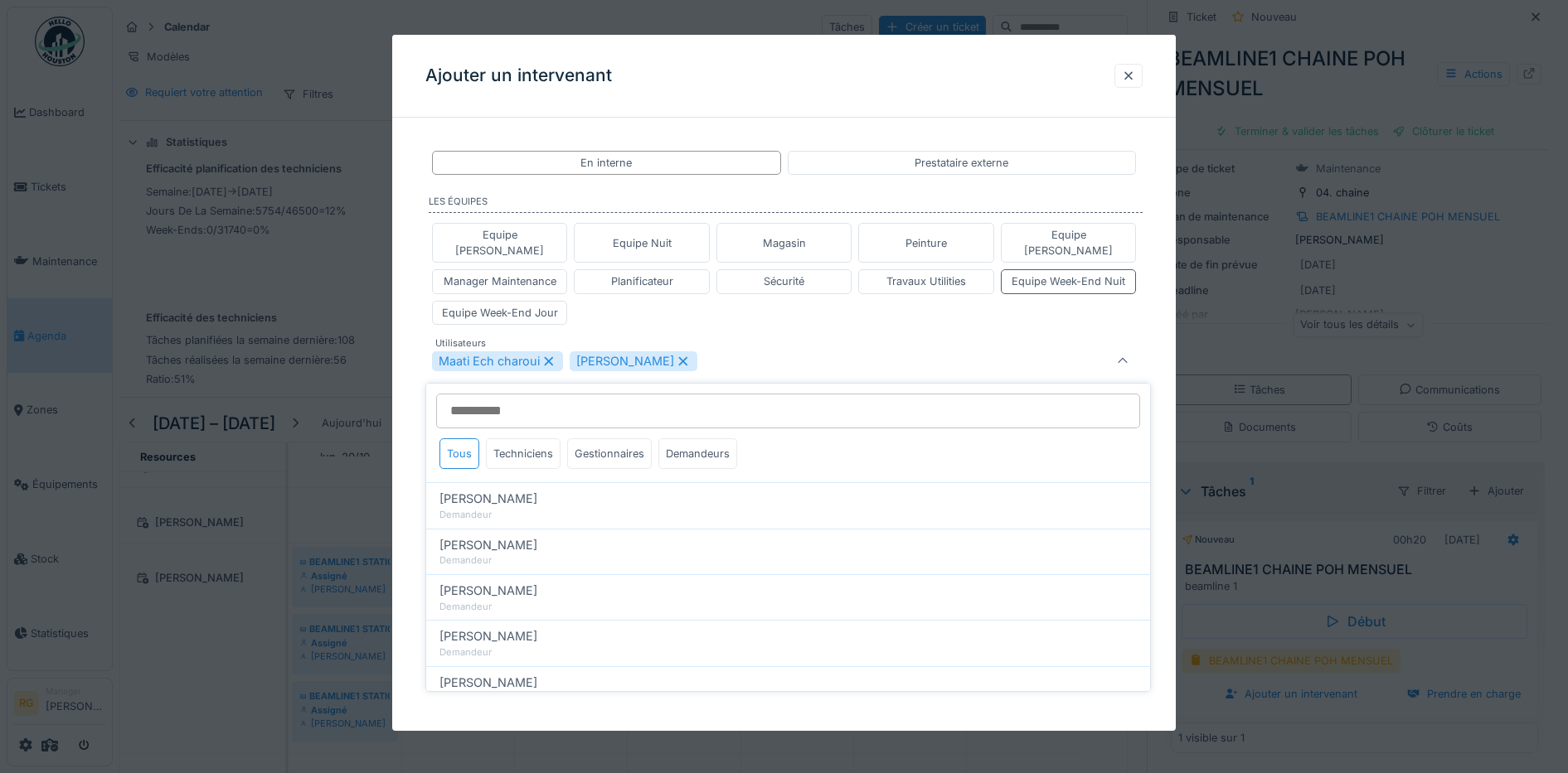
click at [676, 355] on icon at bounding box center [683, 361] width 15 height 11
type input "****"
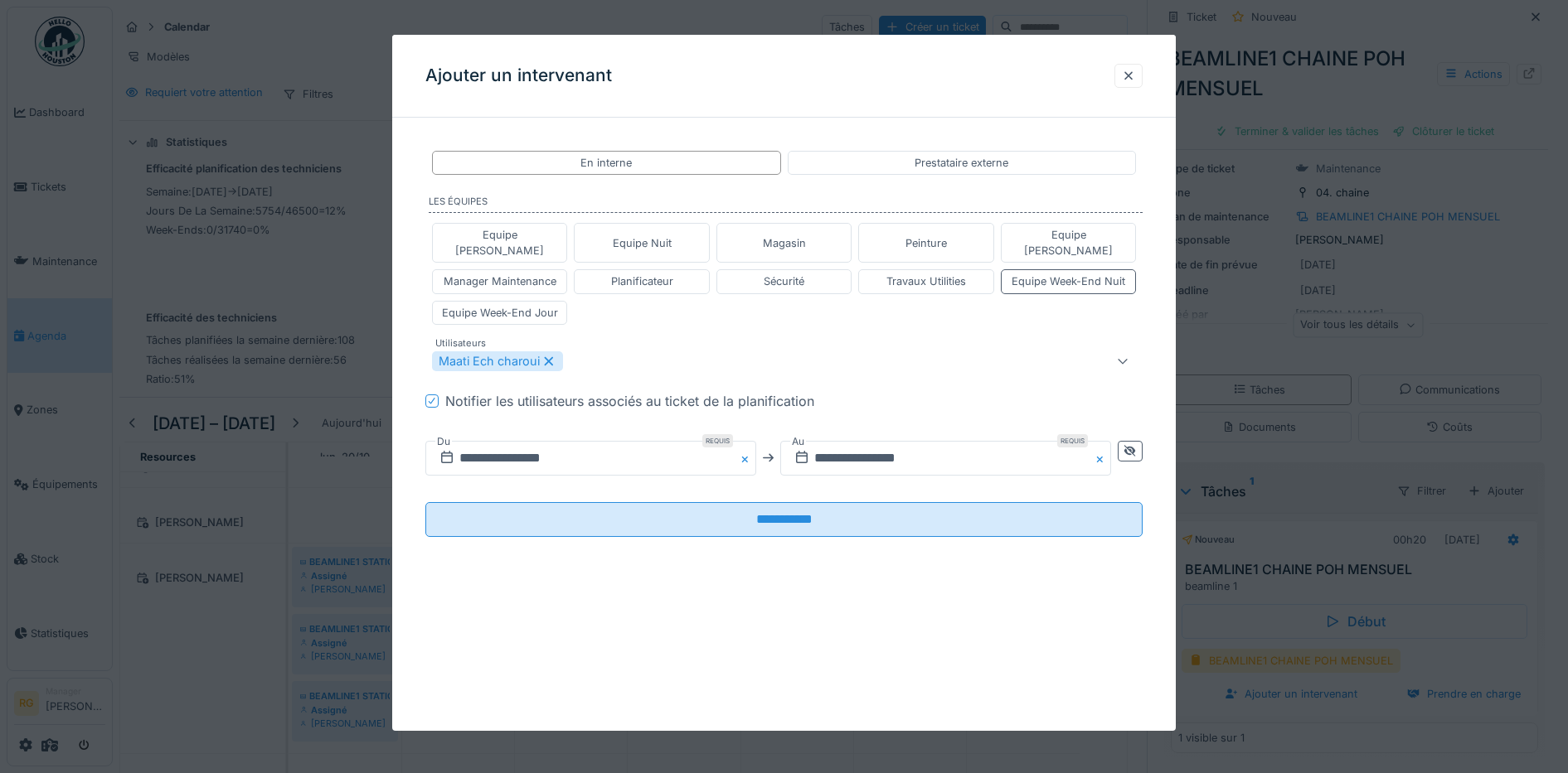
click at [403, 405] on div "**********" at bounding box center [784, 357] width 784 height 453
click at [481, 441] on input "**********" at bounding box center [590, 458] width 331 height 35
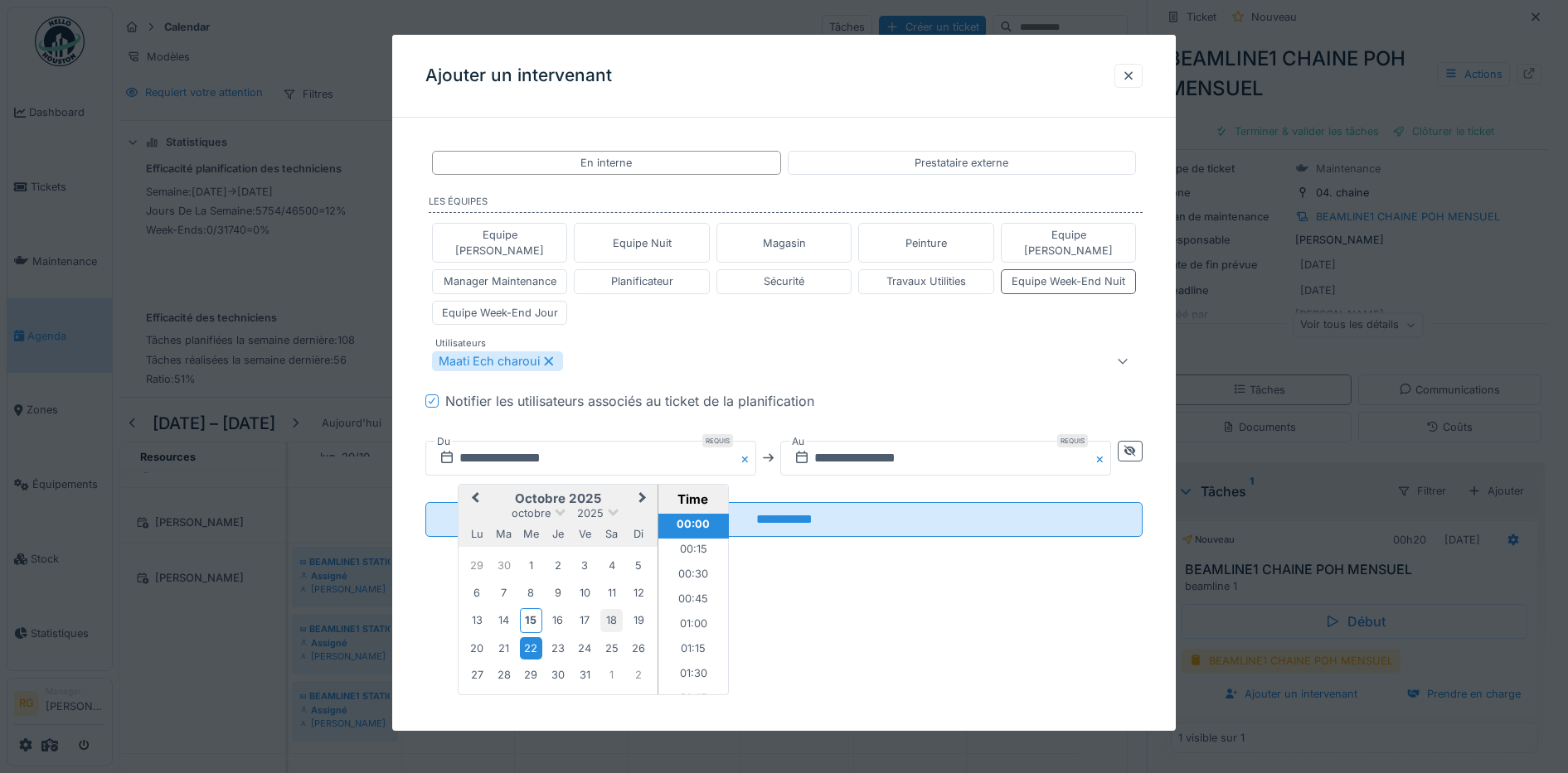
click at [614, 609] on div "18" at bounding box center [612, 620] width 23 height 23
click at [832, 441] on input "**********" at bounding box center [945, 458] width 331 height 35
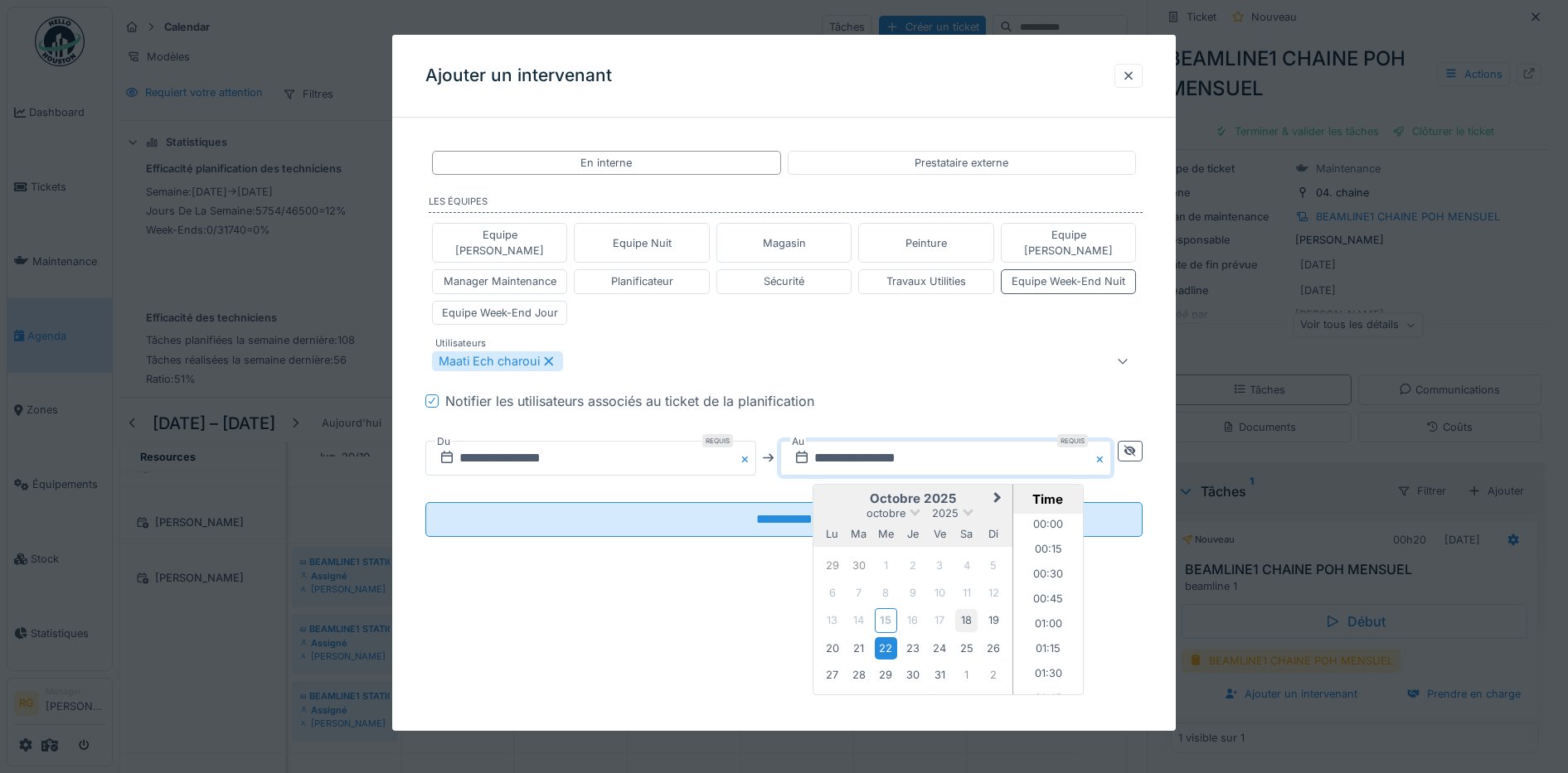
click at [973, 609] on div "18" at bounding box center [966, 620] width 23 height 23
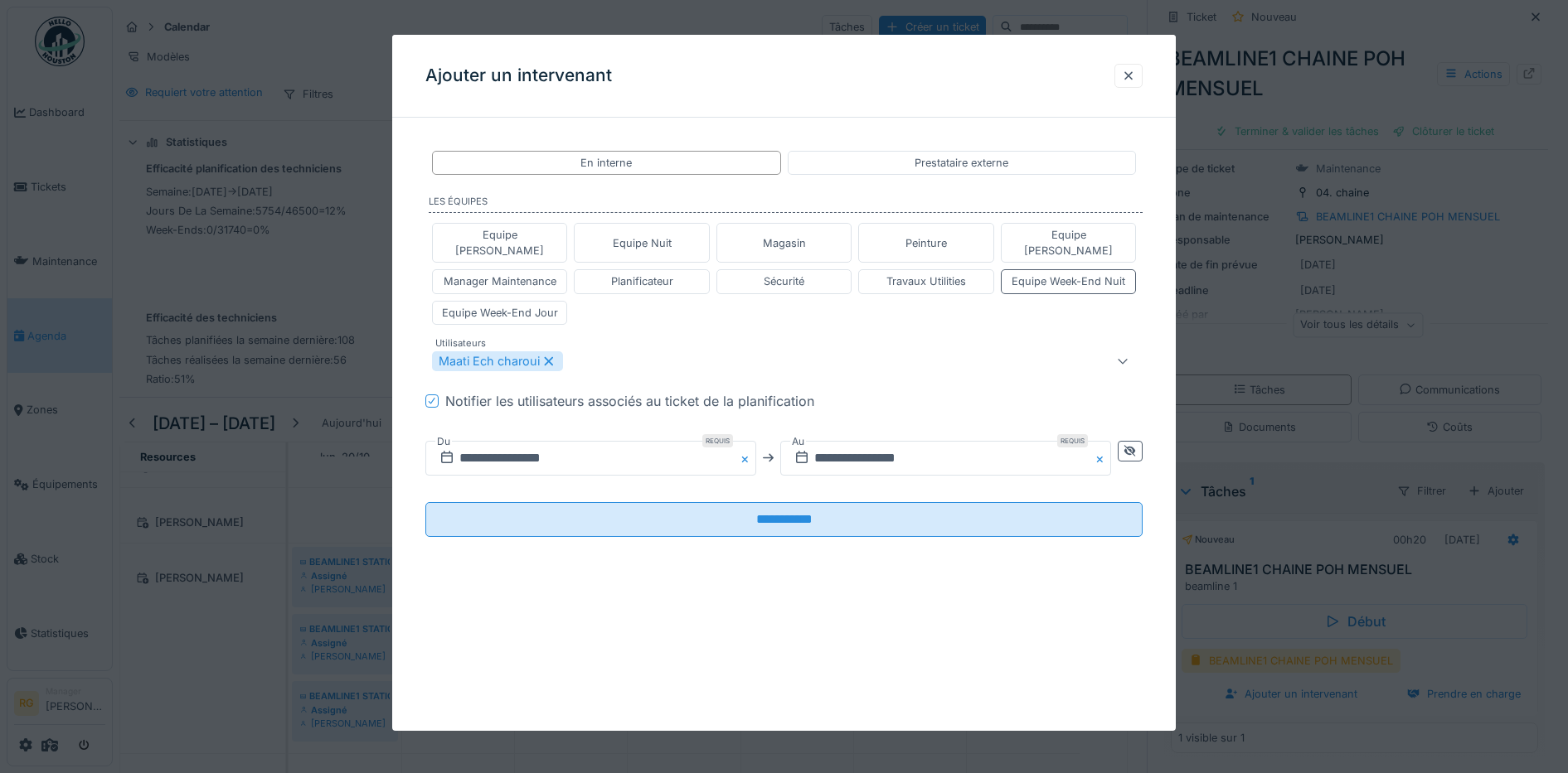
drag, startPoint x: 487, startPoint y: 602, endPoint x: 502, endPoint y: 596, distance: 16.2
click at [487, 603] on div "**********" at bounding box center [784, 383] width 784 height 696
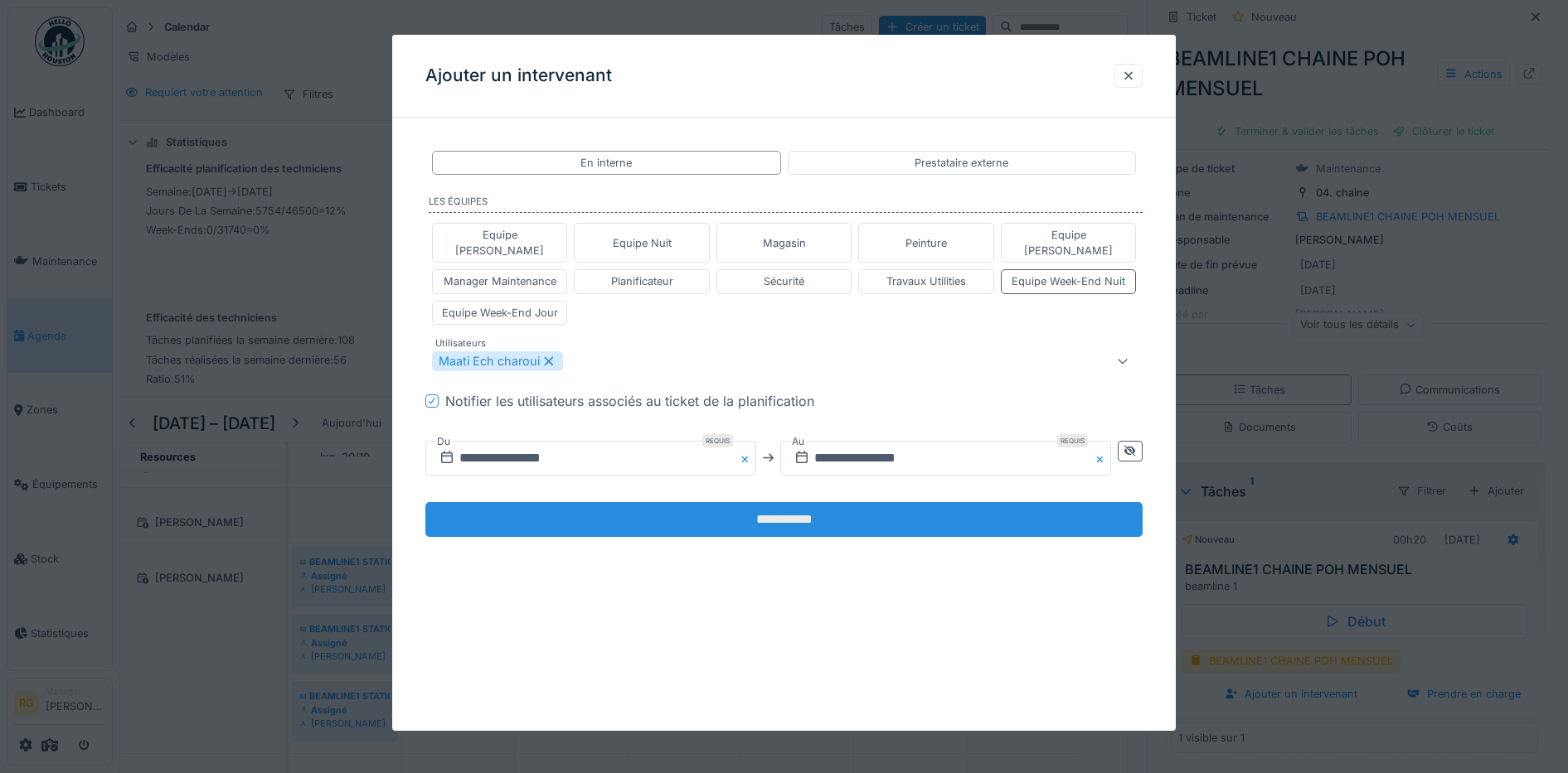
click at [809, 506] on input "**********" at bounding box center [784, 519] width 718 height 35
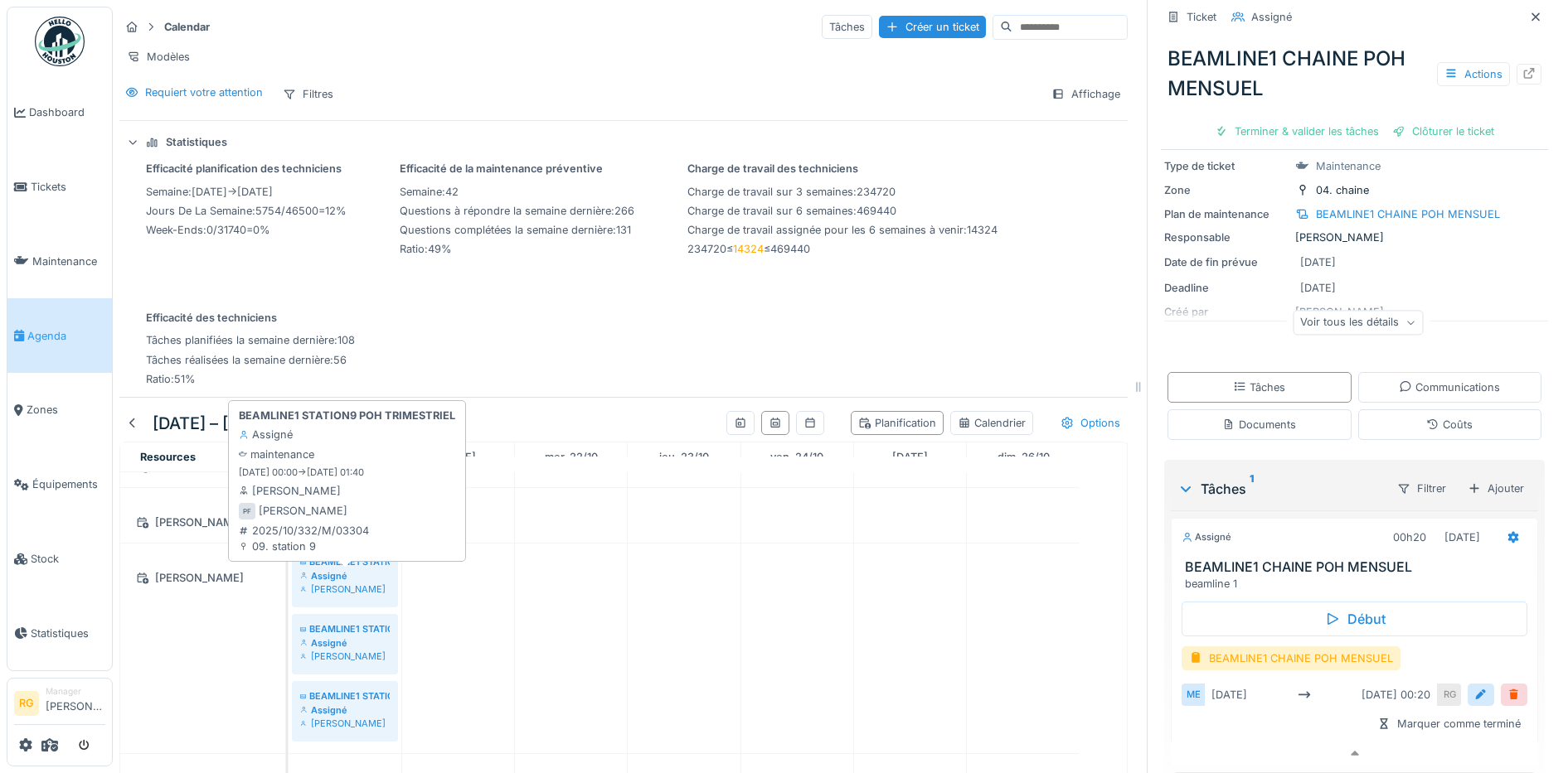
click at [360, 583] on div "Pascal Ferraille" at bounding box center [345, 589] width 90 height 13
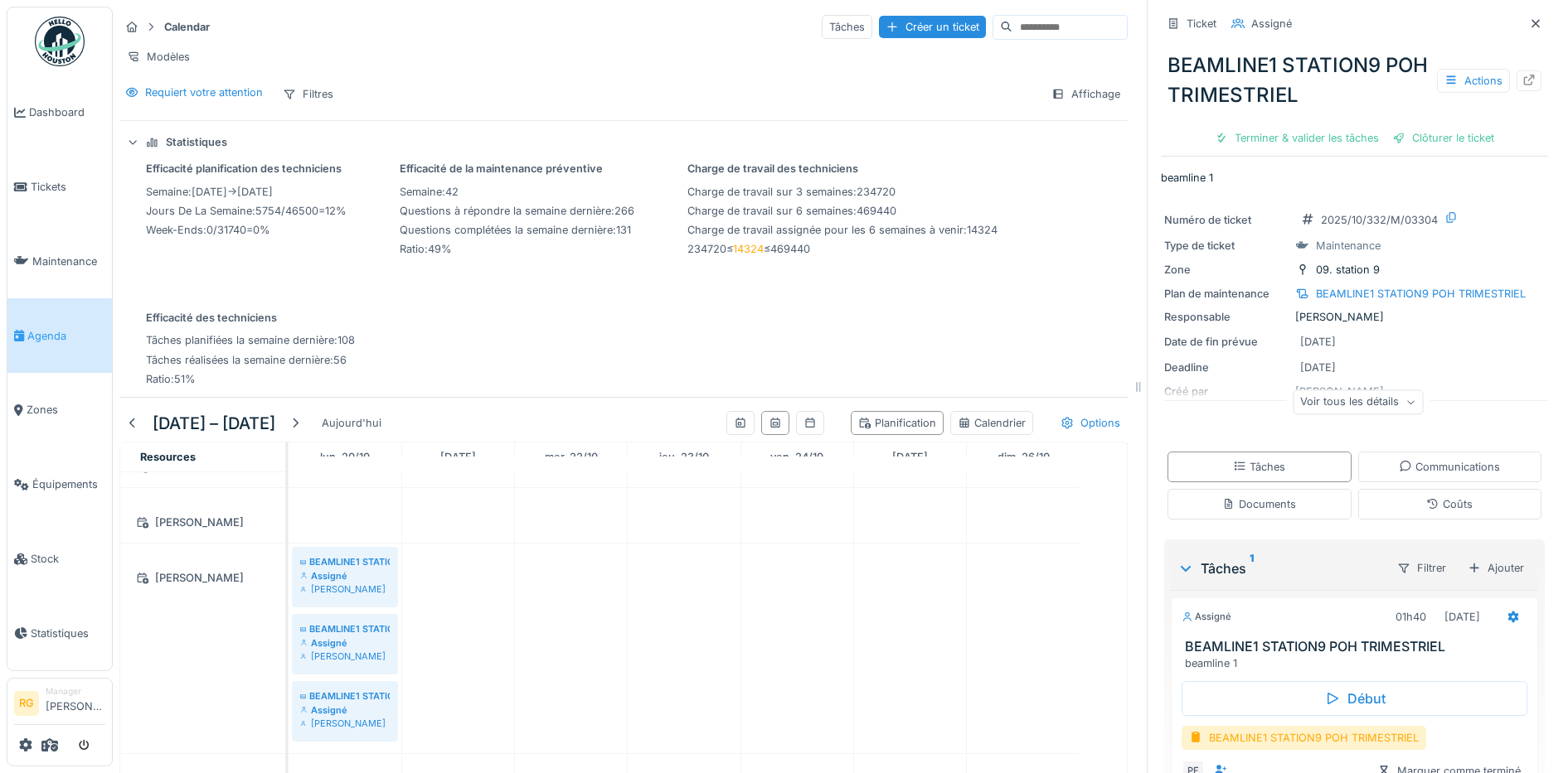
scroll to position [100, 0]
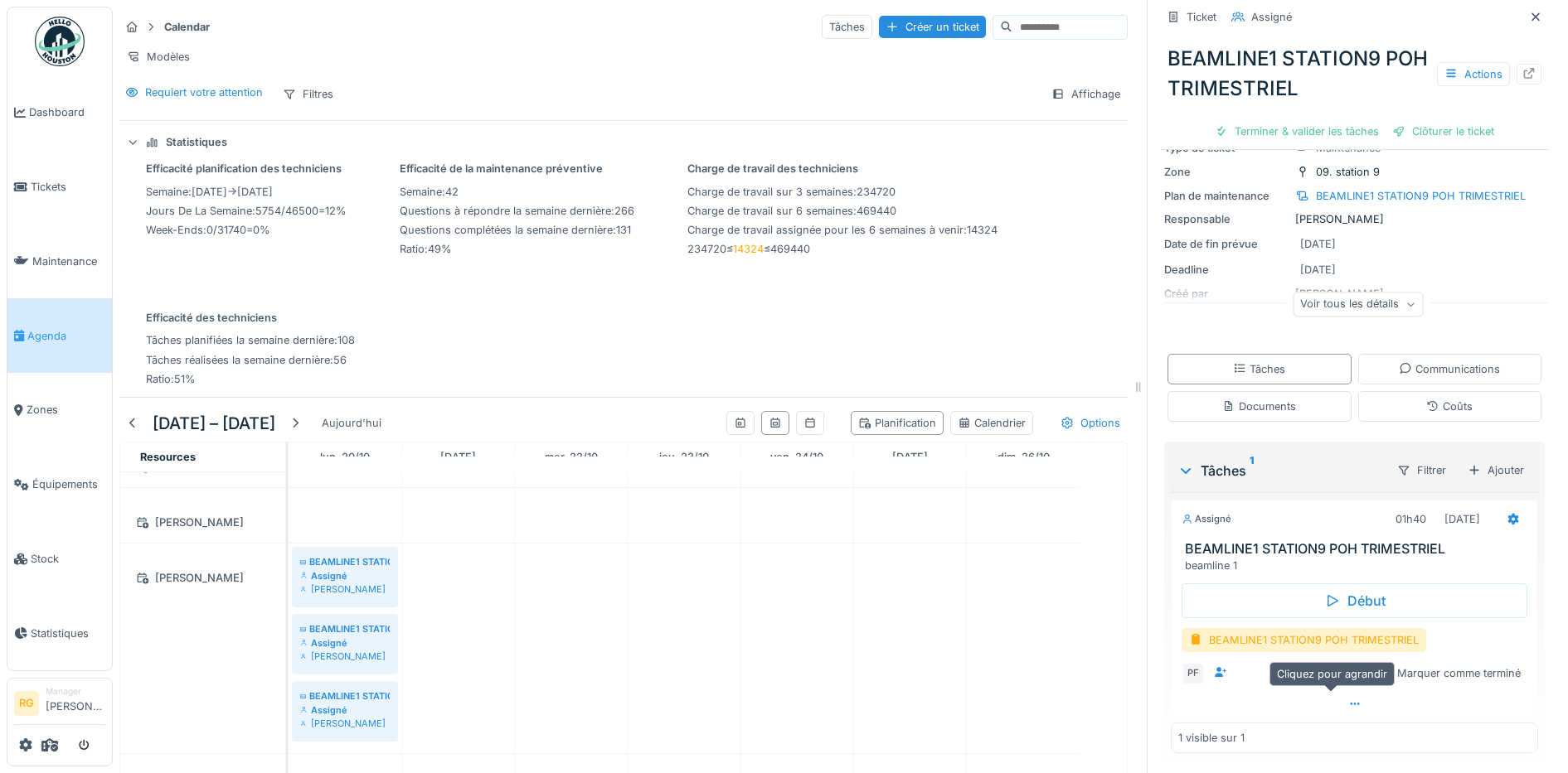
click at [1350, 703] on icon at bounding box center [1355, 704] width 9 height 3
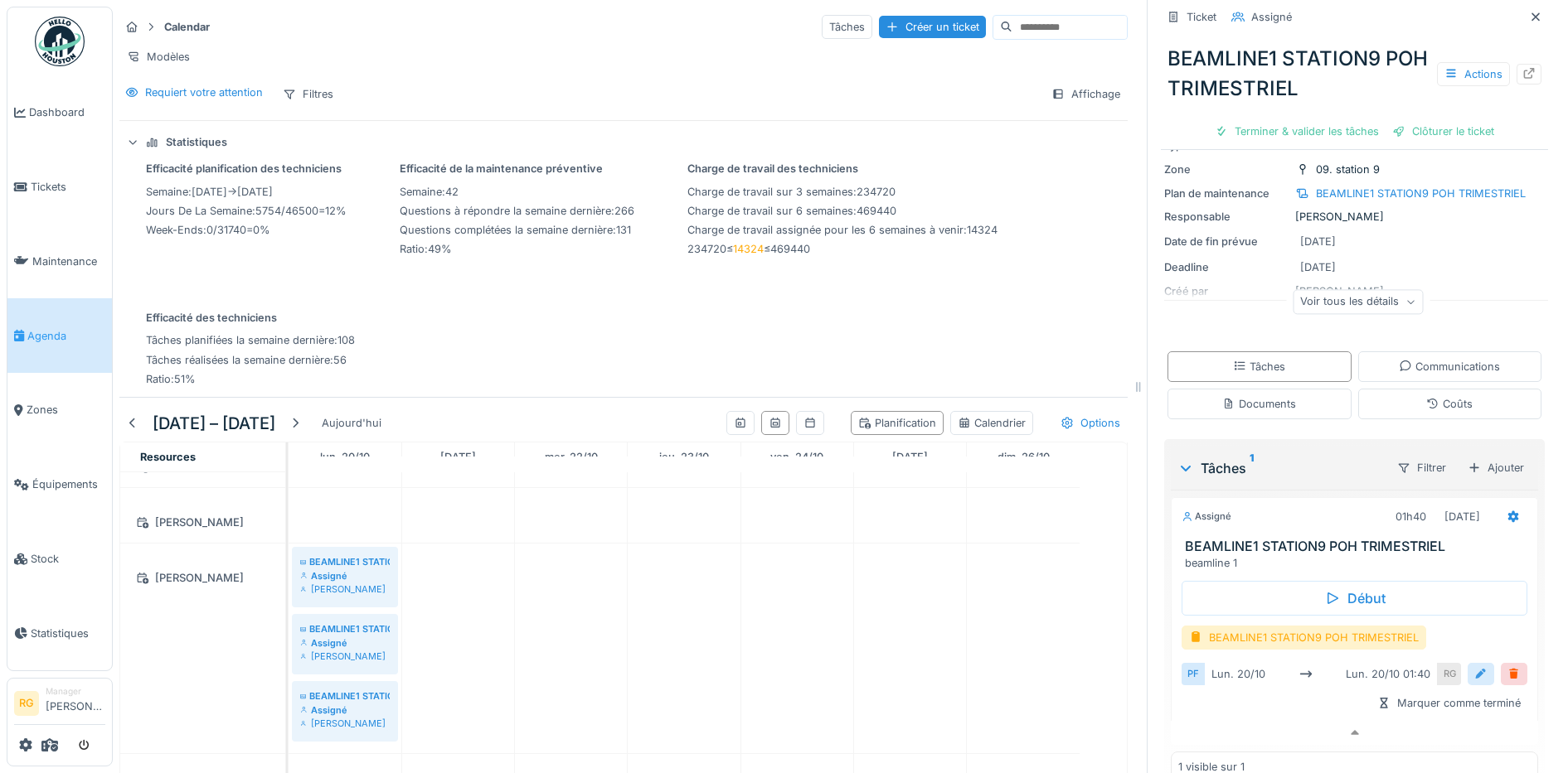
click at [1474, 667] on div at bounding box center [1481, 674] width 13 height 16
click at [1216, 718] on input "**********" at bounding box center [1354, 726] width 333 height 35
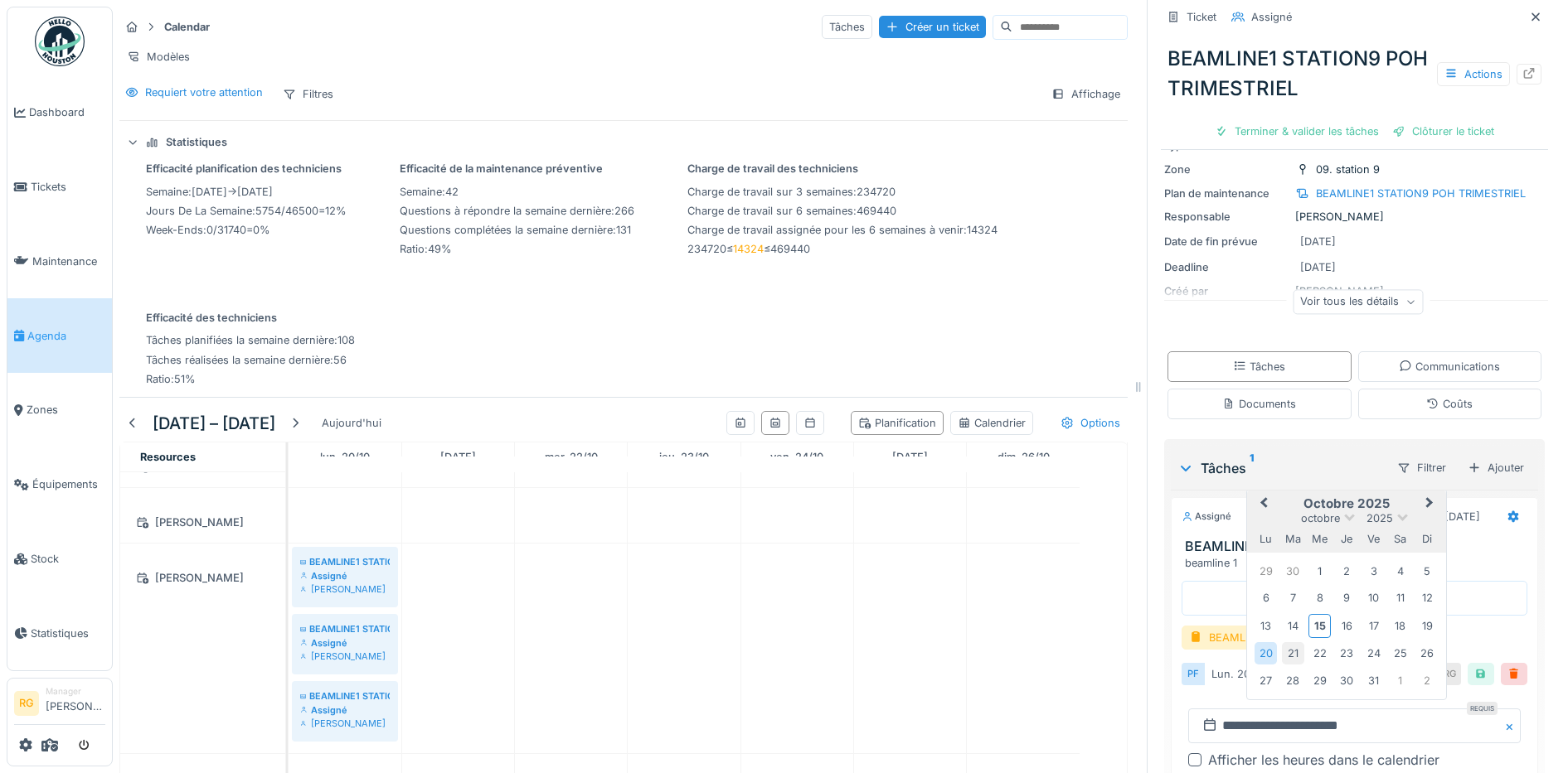
click at [1282, 642] on div "21" at bounding box center [1293, 654] width 23 height 23
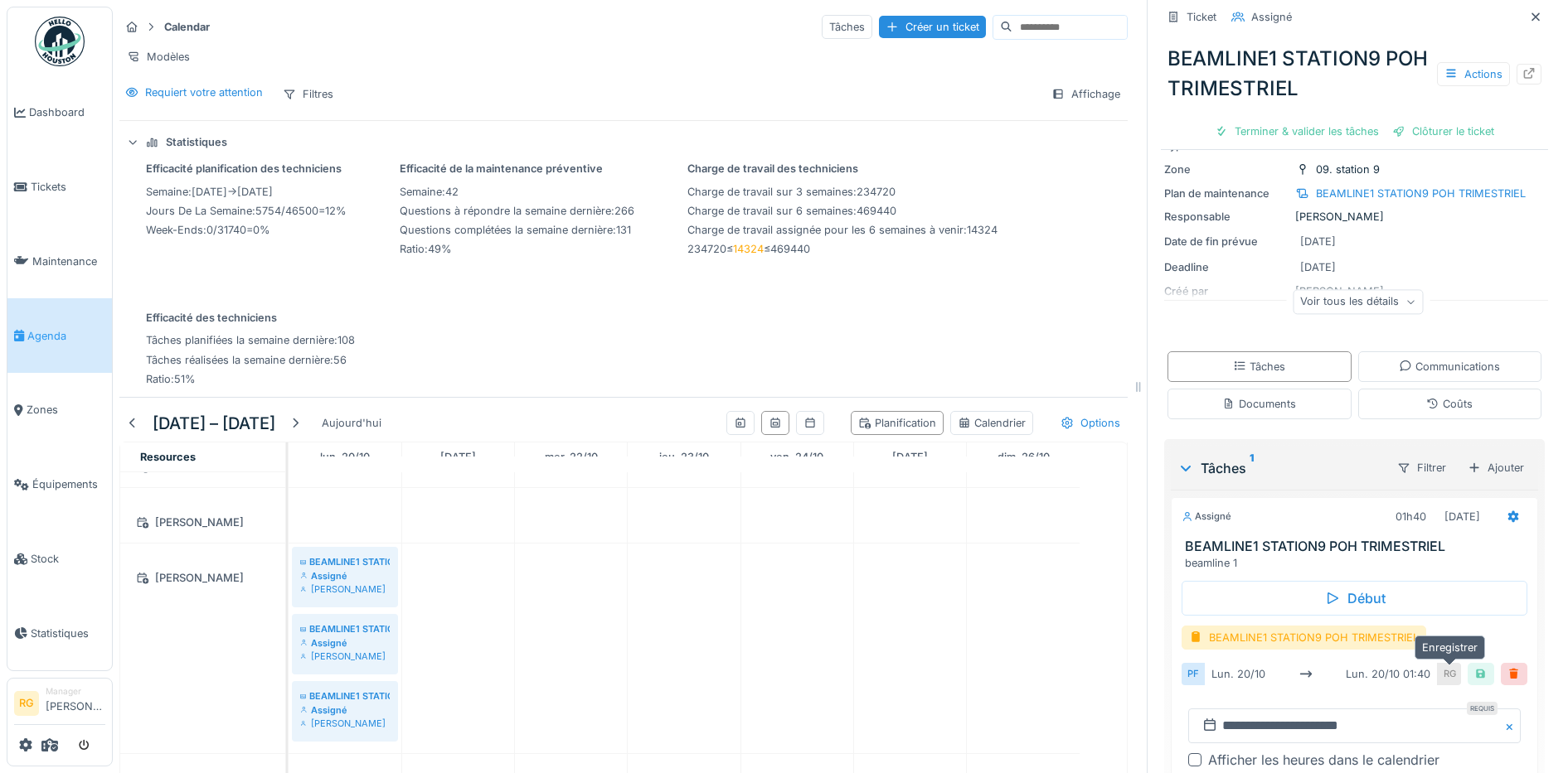
click at [1474, 667] on div at bounding box center [1481, 674] width 13 height 16
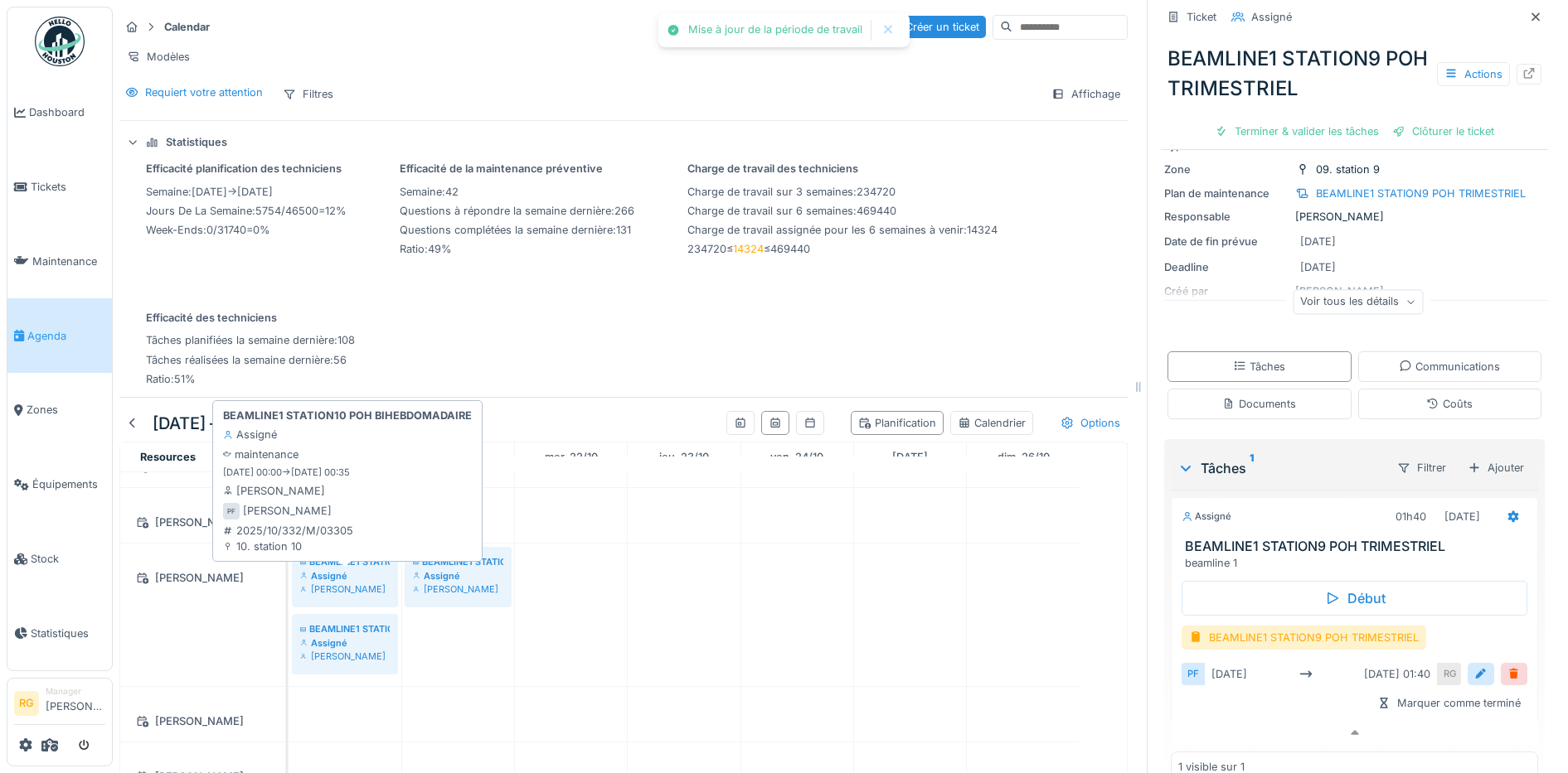
click at [358, 571] on div "Assigné" at bounding box center [345, 576] width 90 height 13
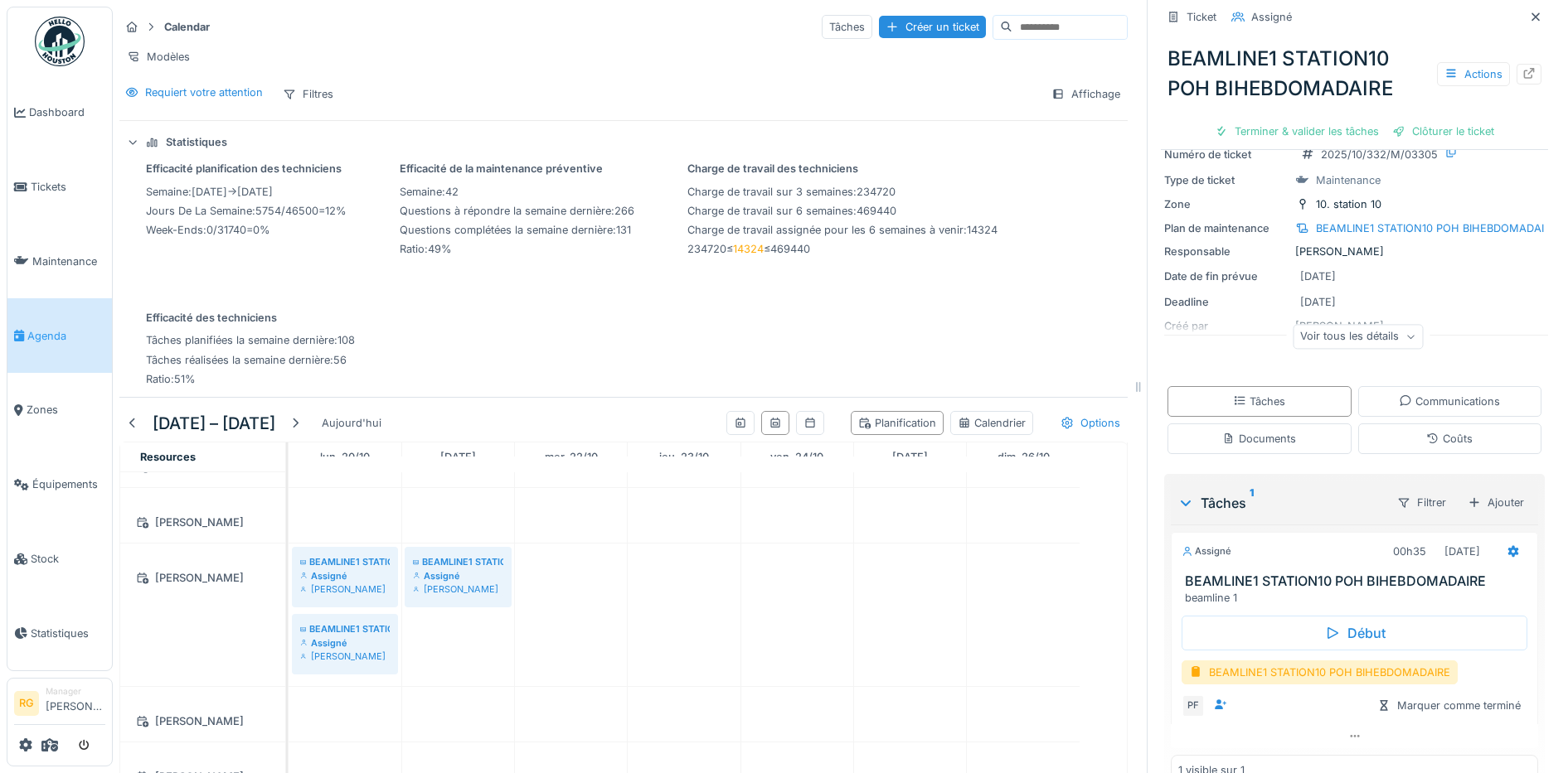
scroll to position [100, 0]
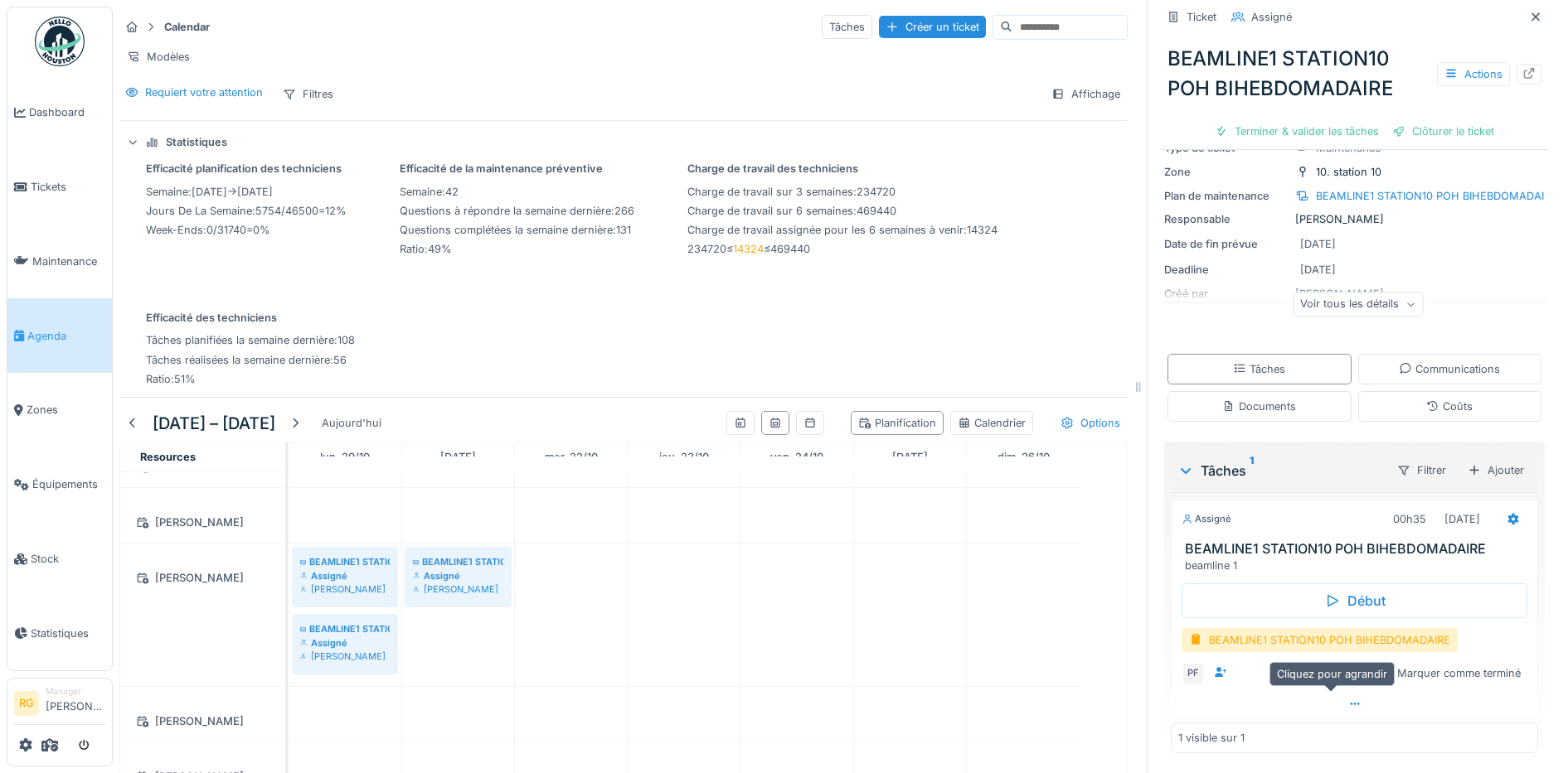
click at [1348, 699] on icon at bounding box center [1355, 704] width 13 height 10
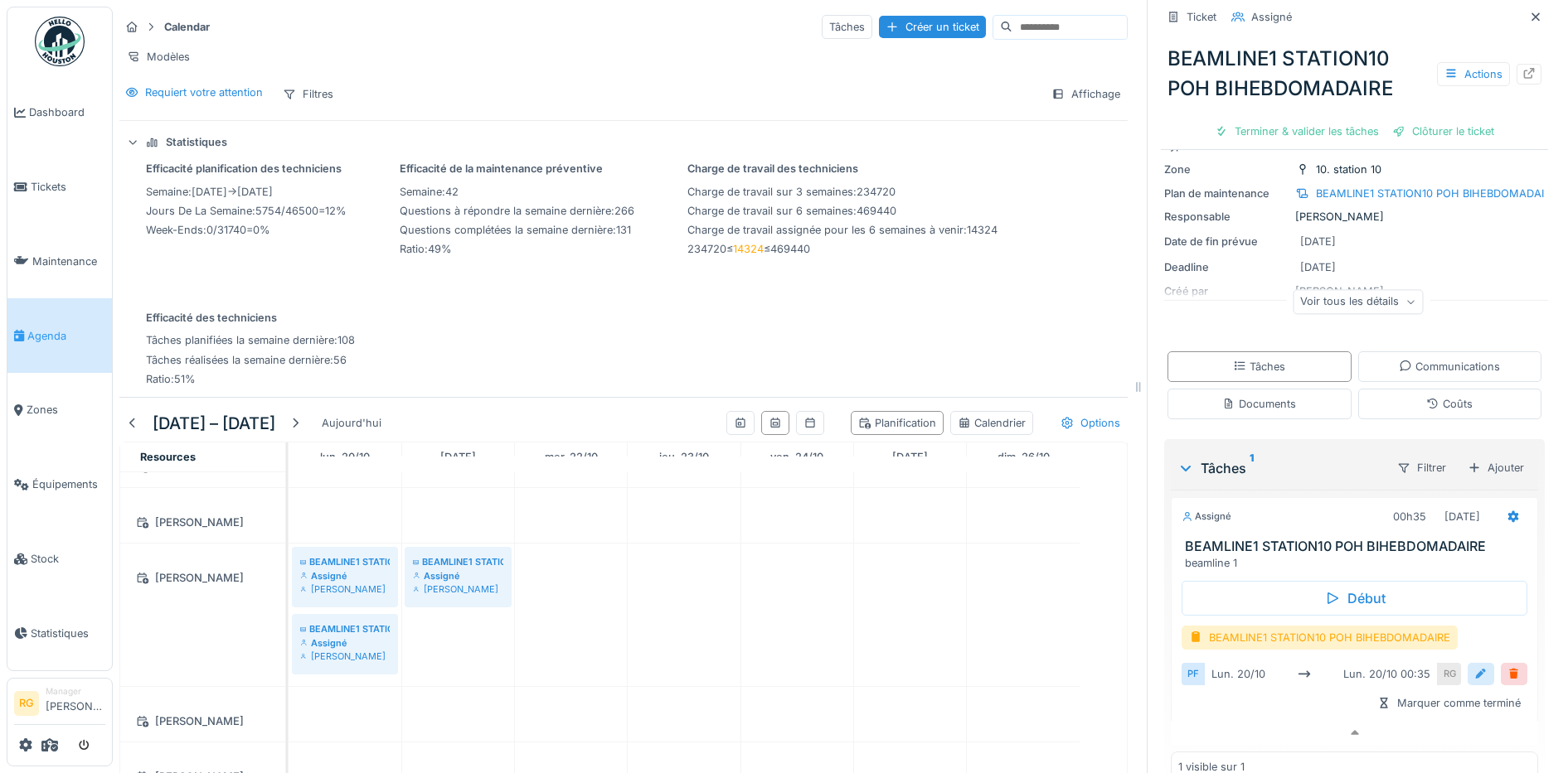
click at [1474, 667] on div at bounding box center [1481, 674] width 13 height 16
click at [1219, 714] on input "**********" at bounding box center [1354, 726] width 333 height 35
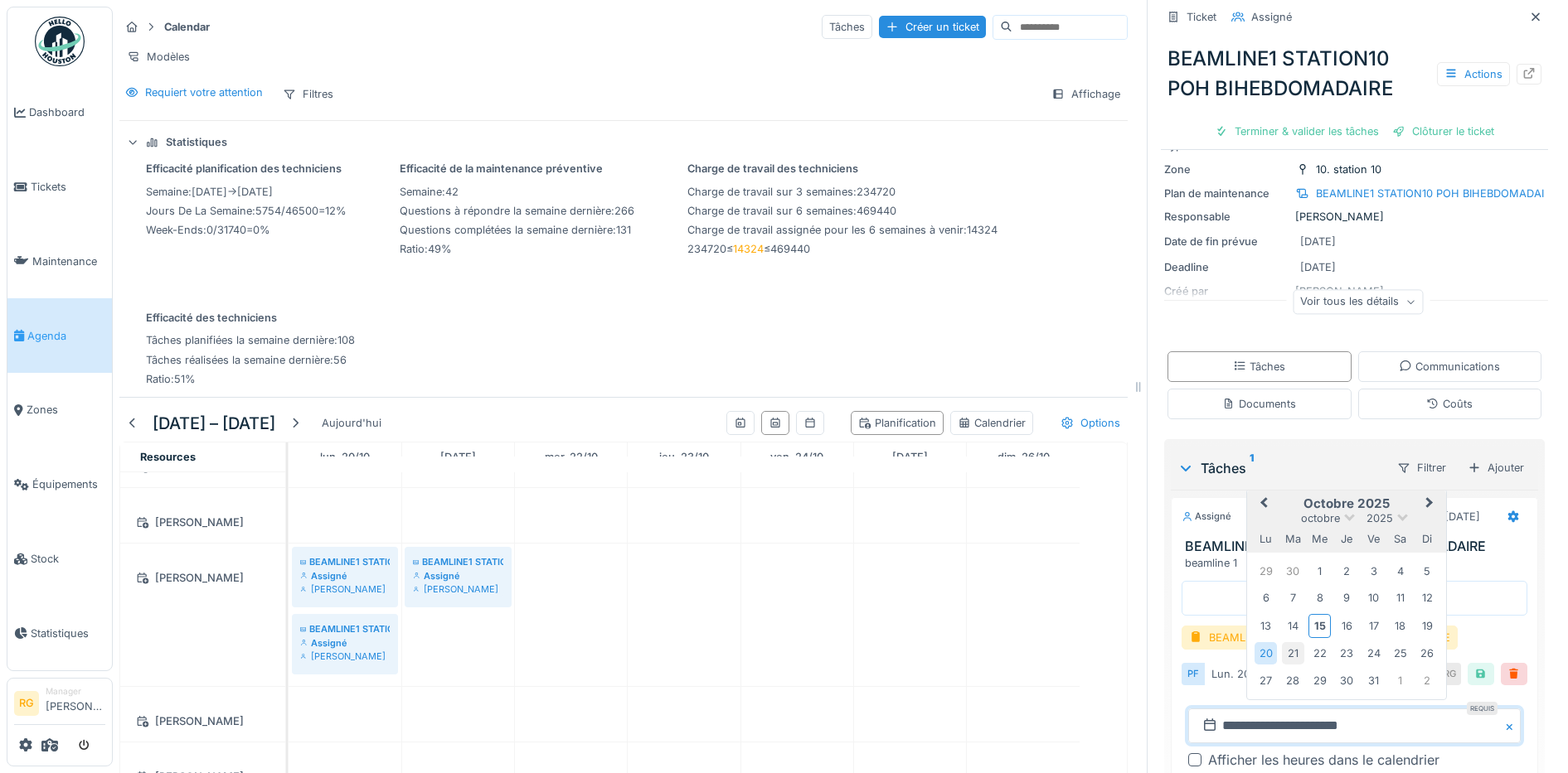
click at [1282, 642] on div "21" at bounding box center [1293, 654] width 23 height 23
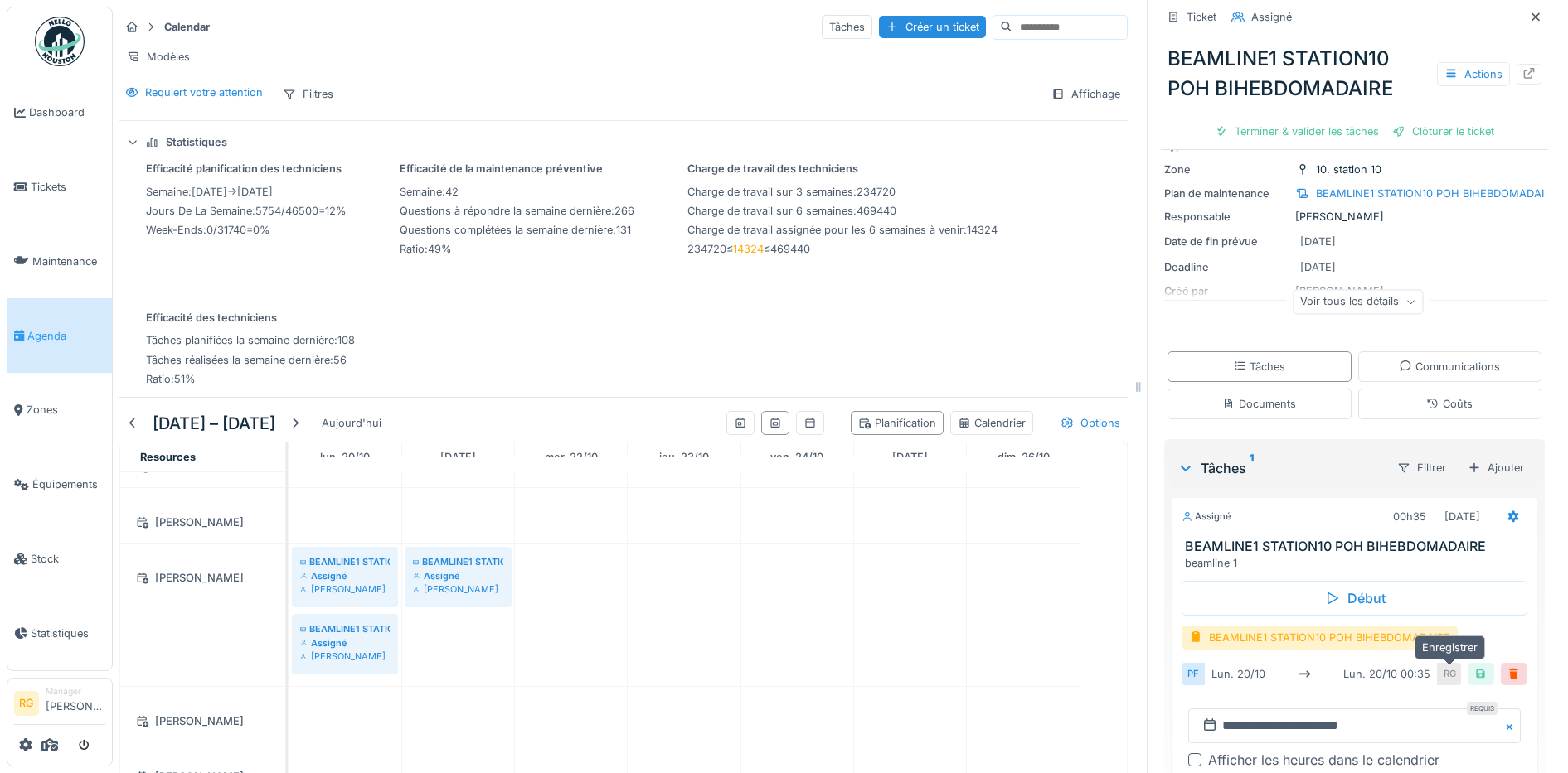
click at [1474, 667] on div at bounding box center [1481, 674] width 13 height 16
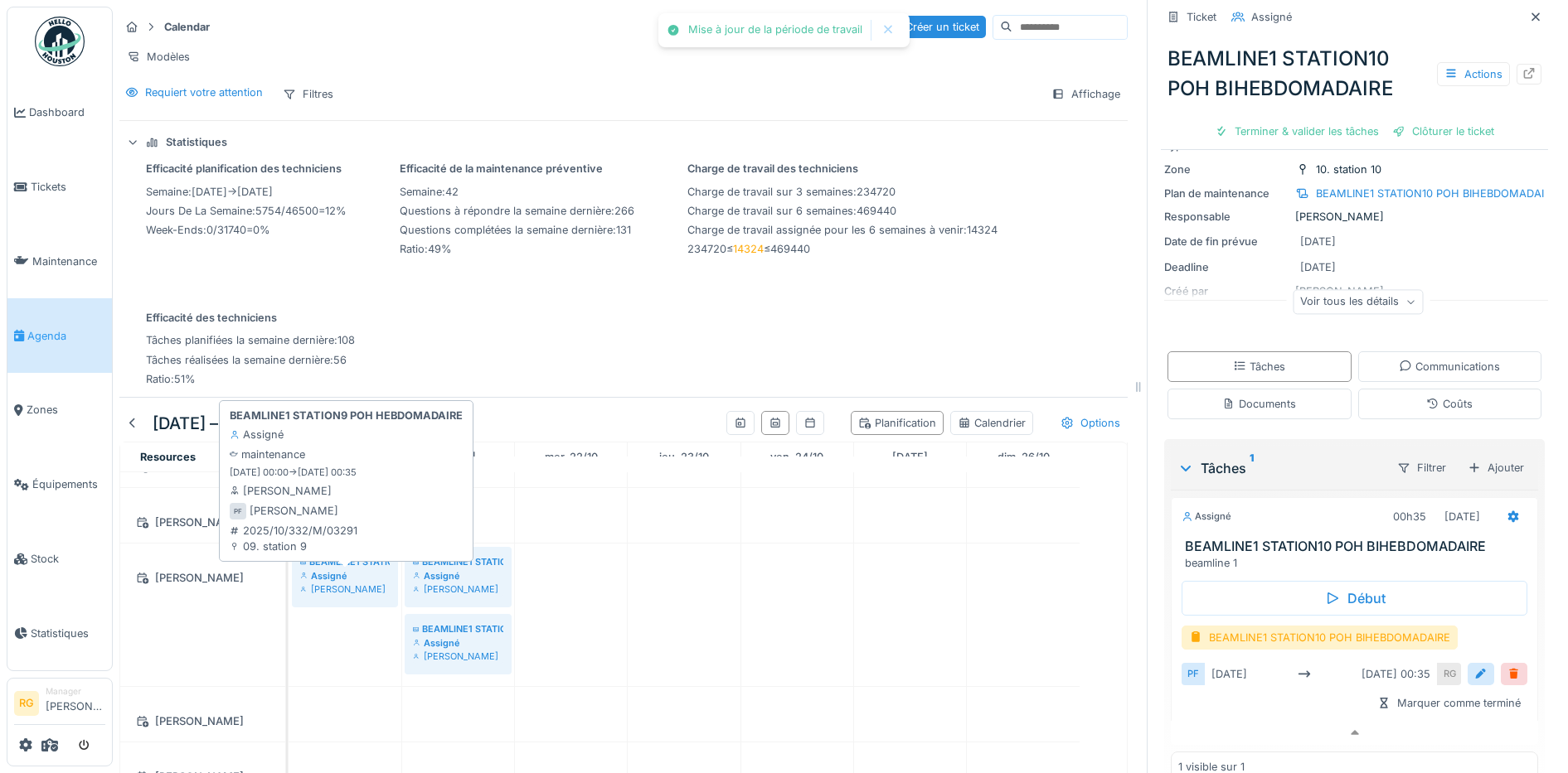
click at [340, 576] on div "Assigné" at bounding box center [345, 576] width 90 height 13
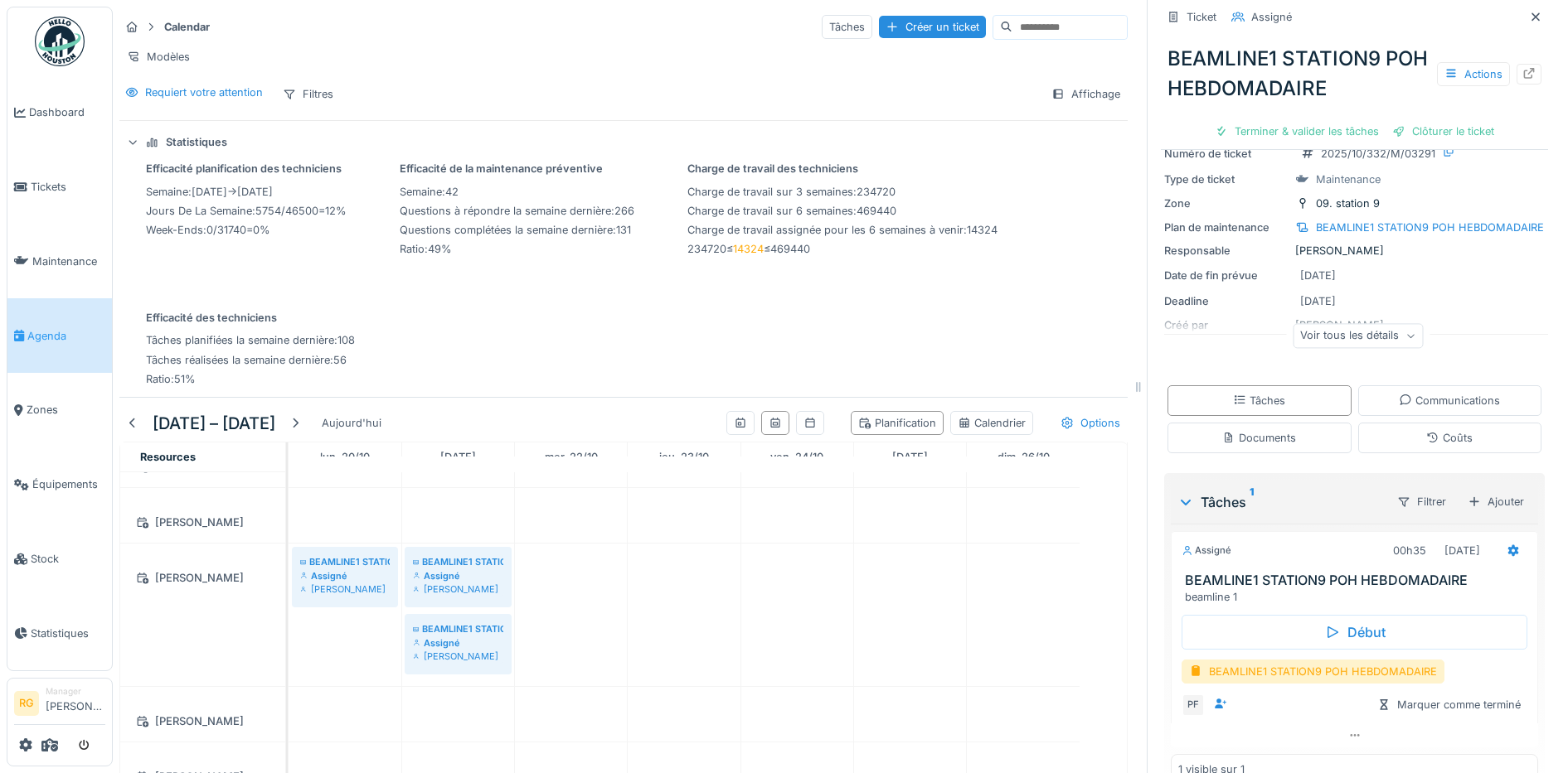
scroll to position [100, 0]
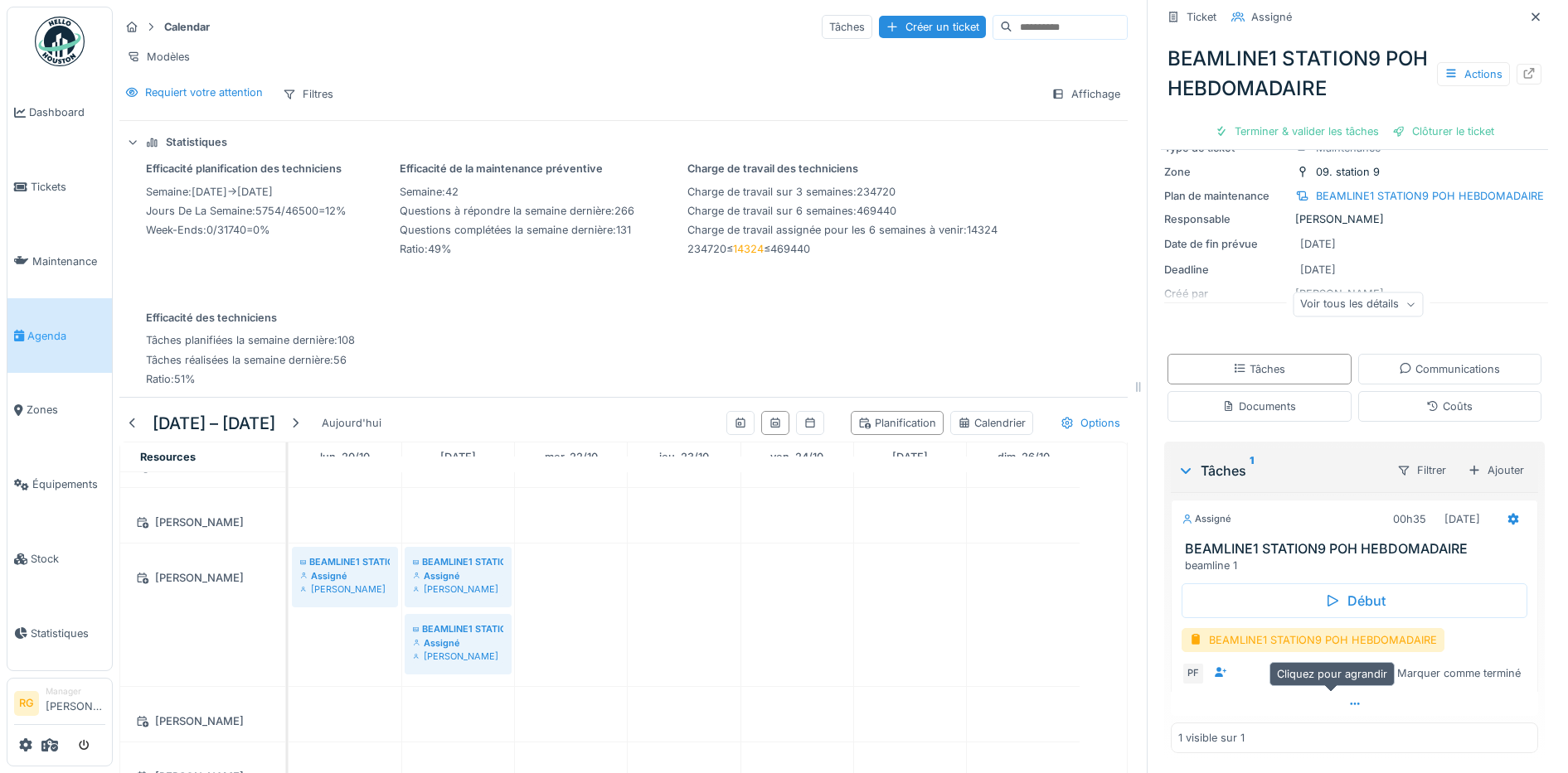
click at [1348, 699] on icon at bounding box center [1355, 704] width 13 height 10
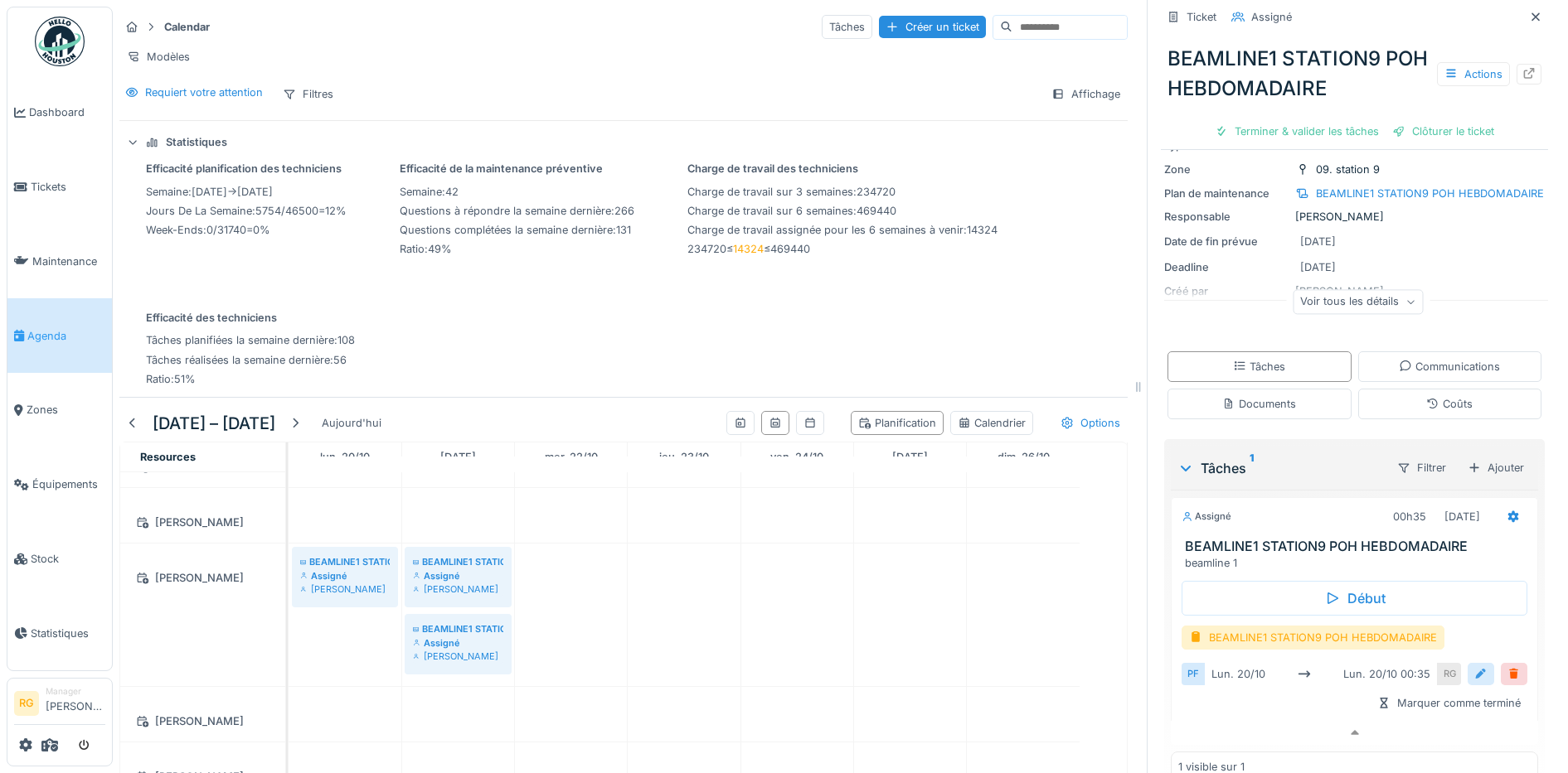
click at [1474, 667] on div at bounding box center [1481, 674] width 13 height 16
click at [1219, 715] on input "**********" at bounding box center [1354, 726] width 333 height 35
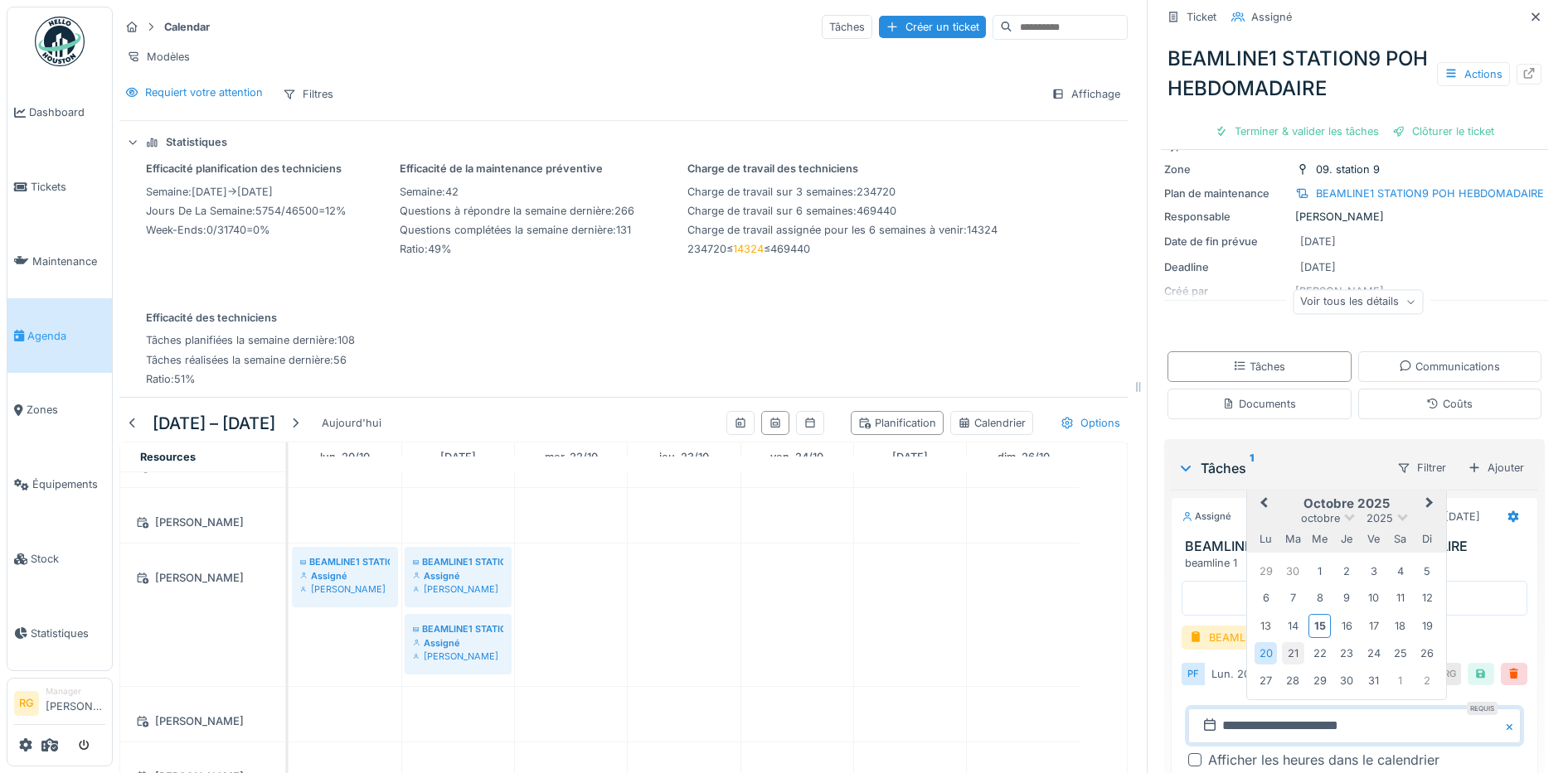
click at [1282, 642] on div "21" at bounding box center [1293, 654] width 23 height 23
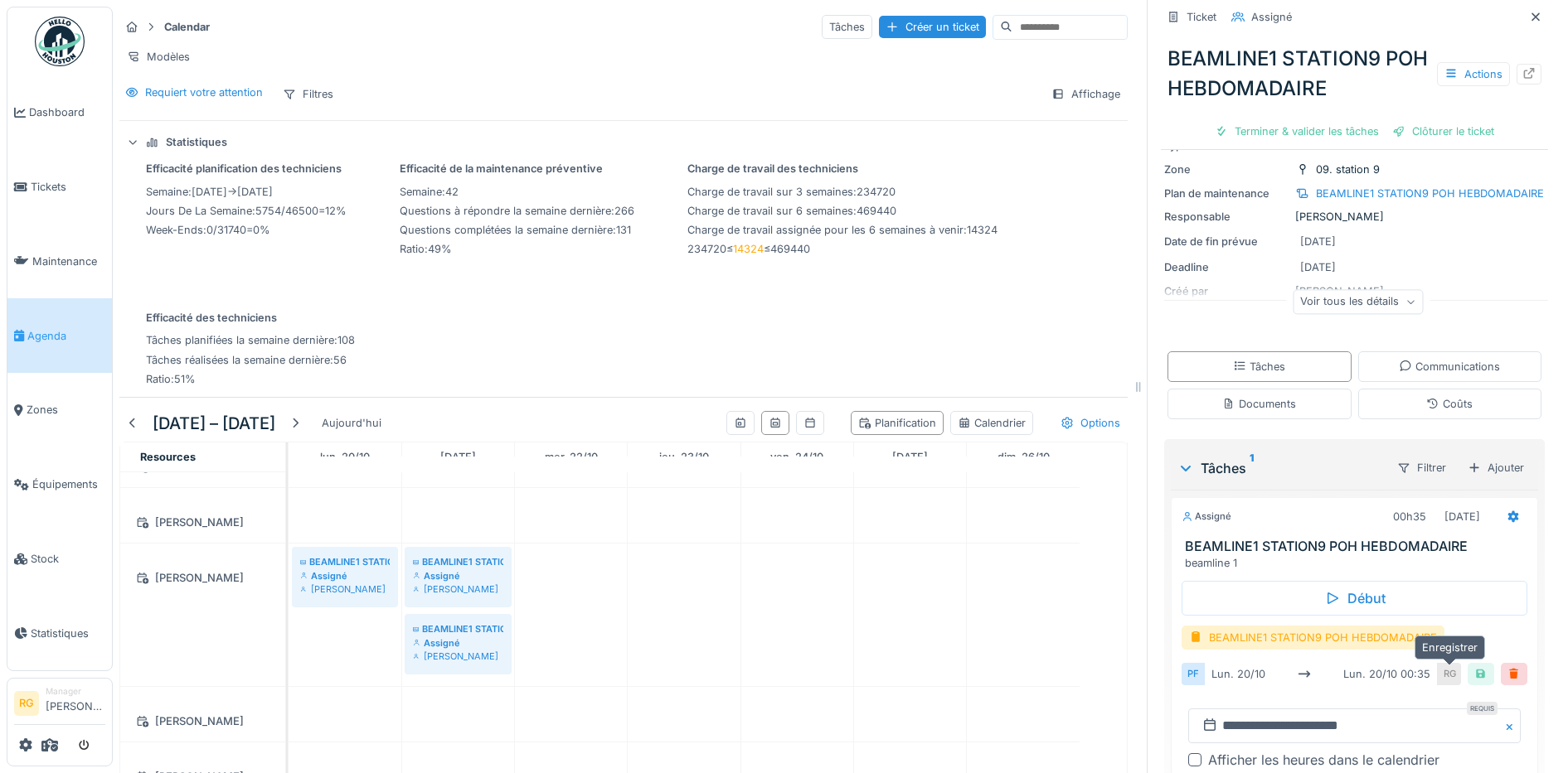
click at [1474, 667] on div at bounding box center [1481, 674] width 13 height 16
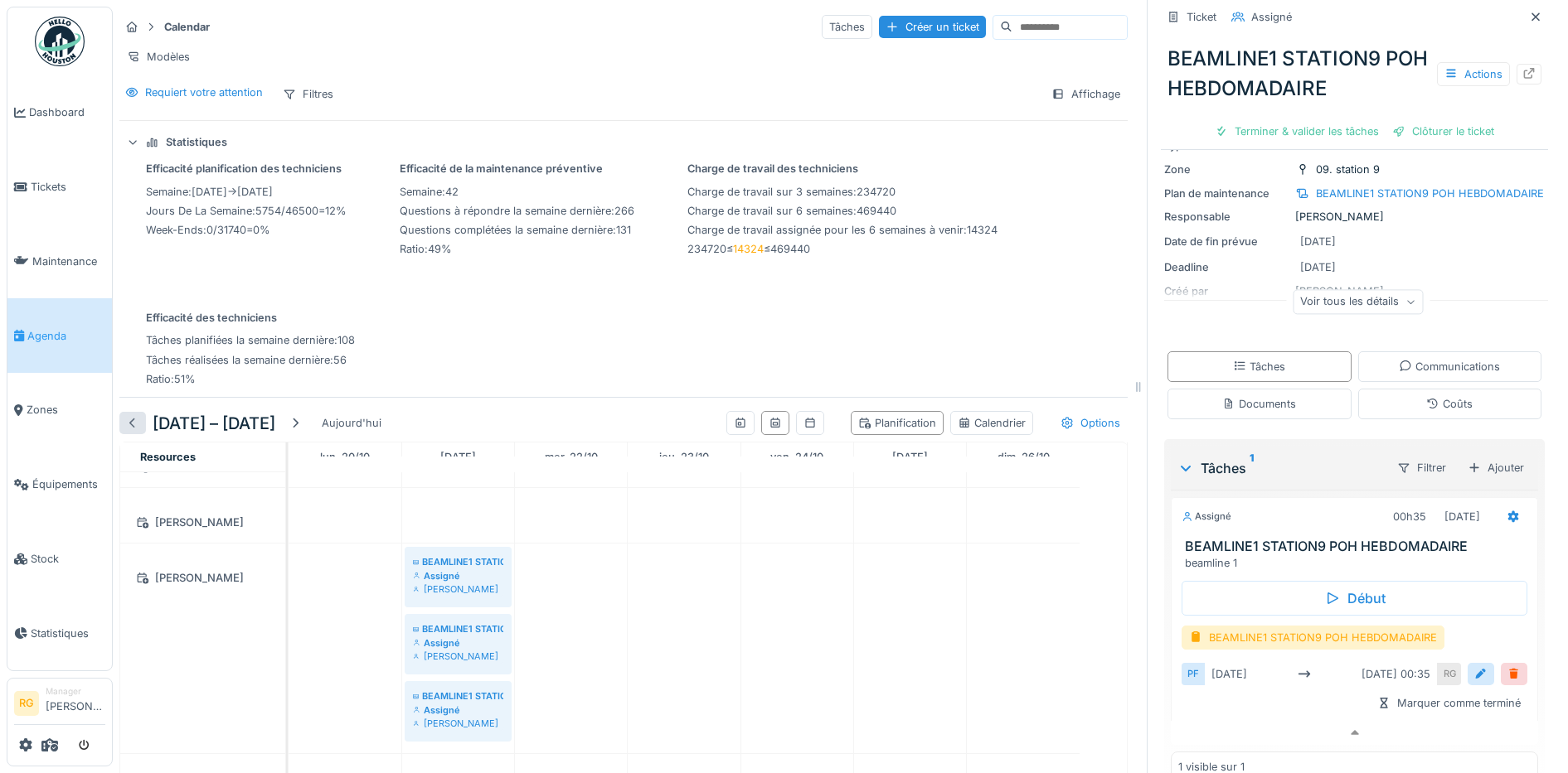
click at [135, 421] on div at bounding box center [133, 422] width 13 height 16
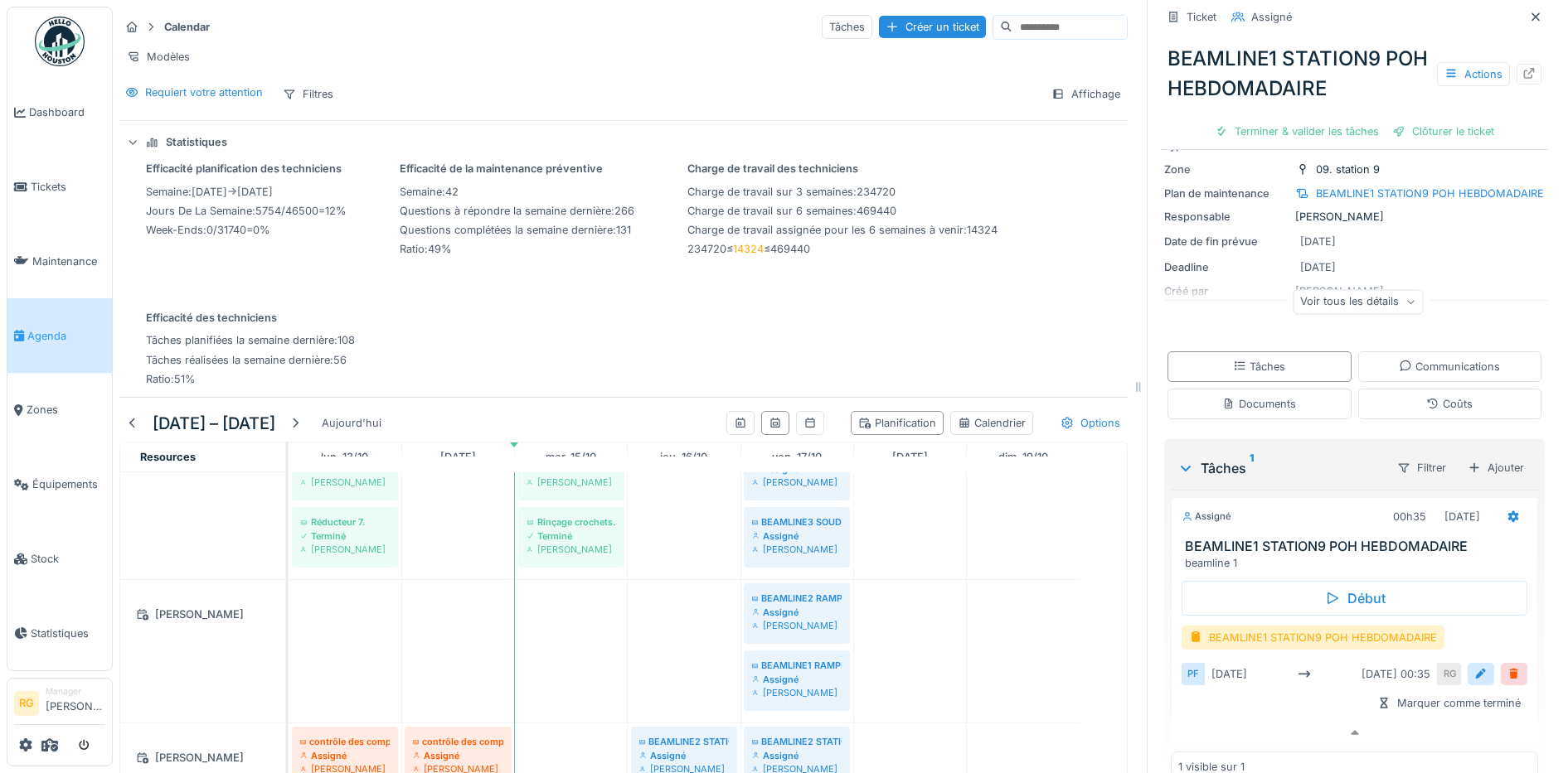
scroll to position [1230, 0]
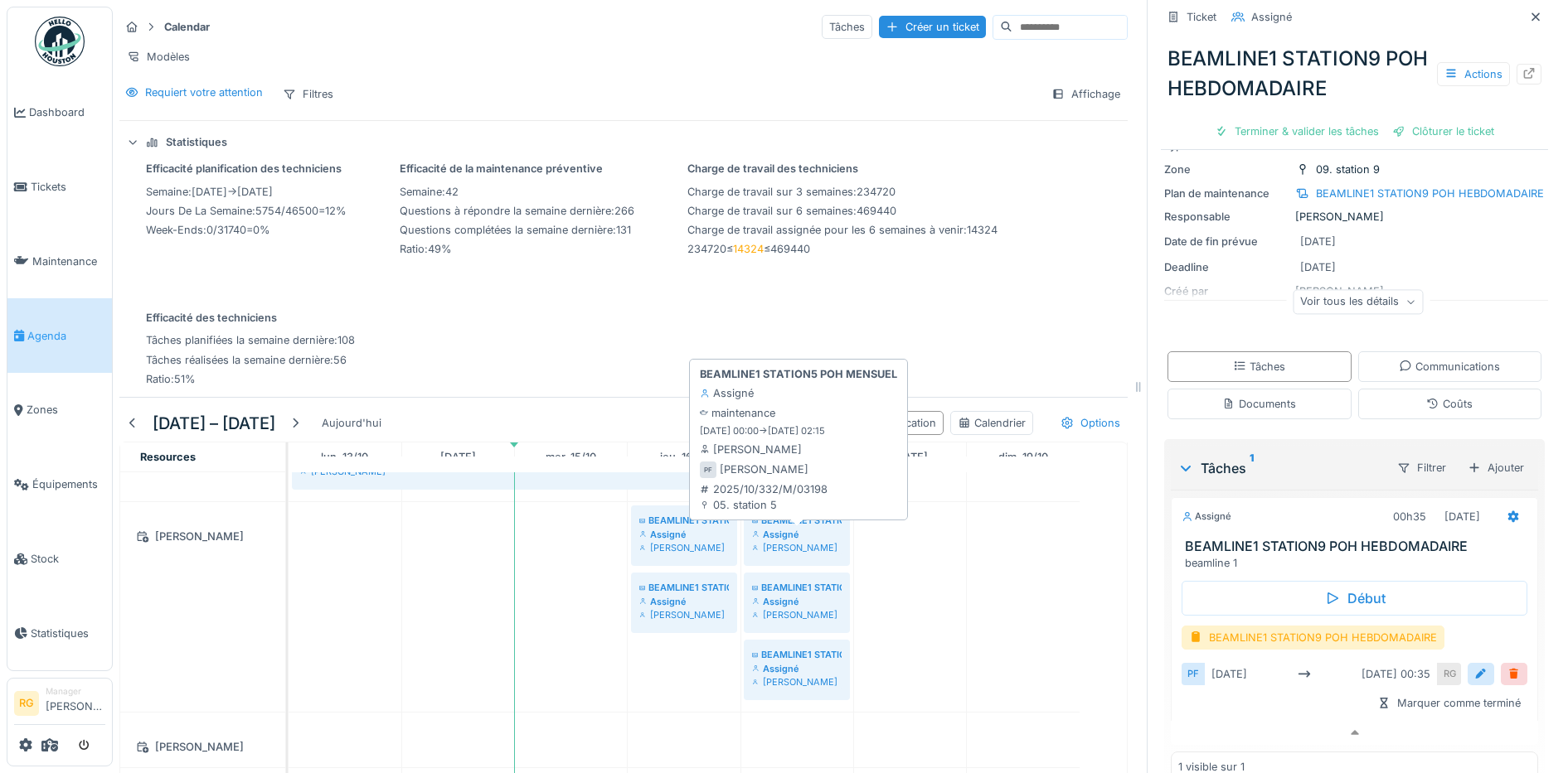
click at [807, 532] on div "Assigné" at bounding box center [797, 534] width 90 height 13
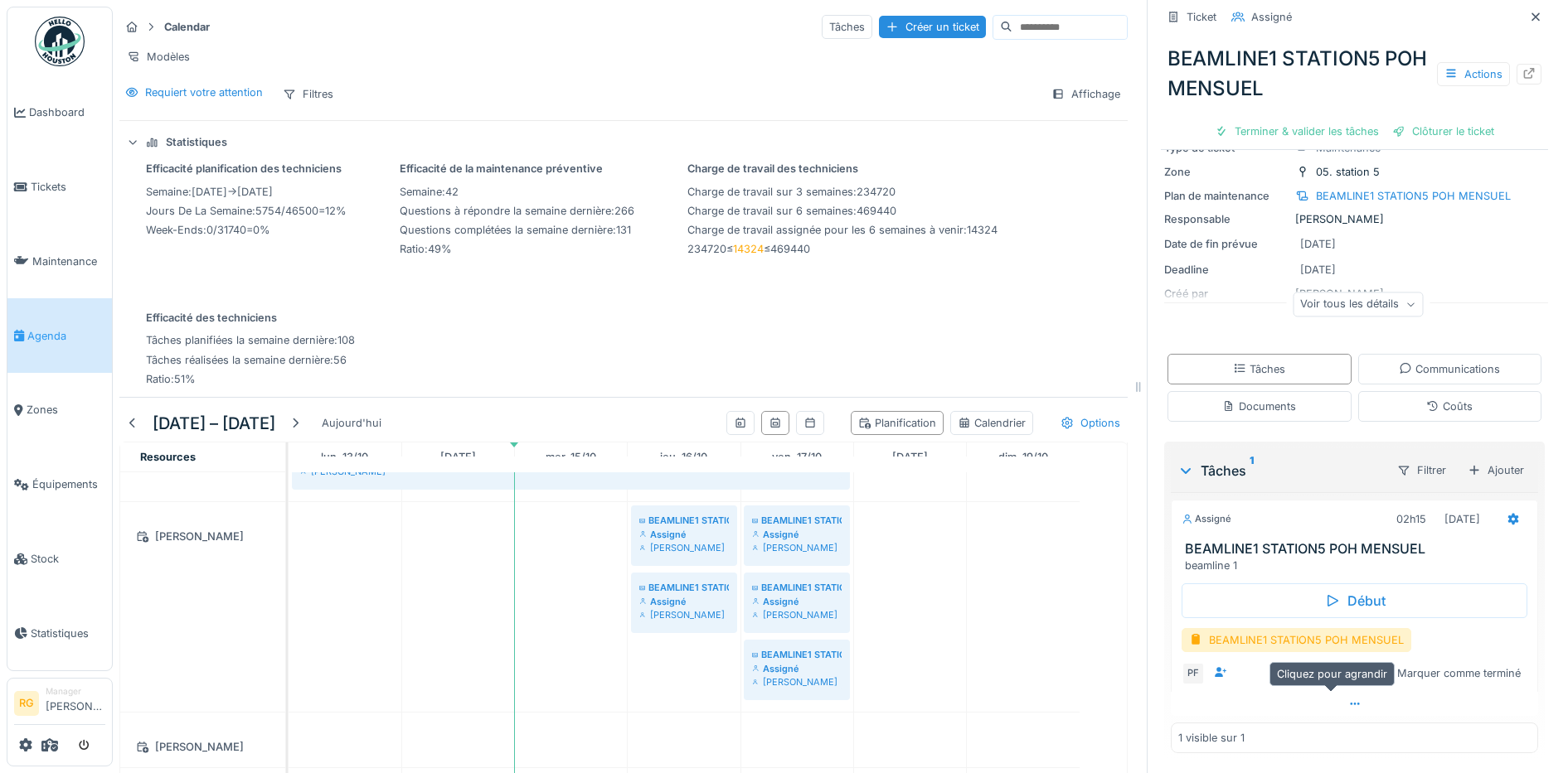
click at [1350, 703] on icon at bounding box center [1355, 704] width 9 height 3
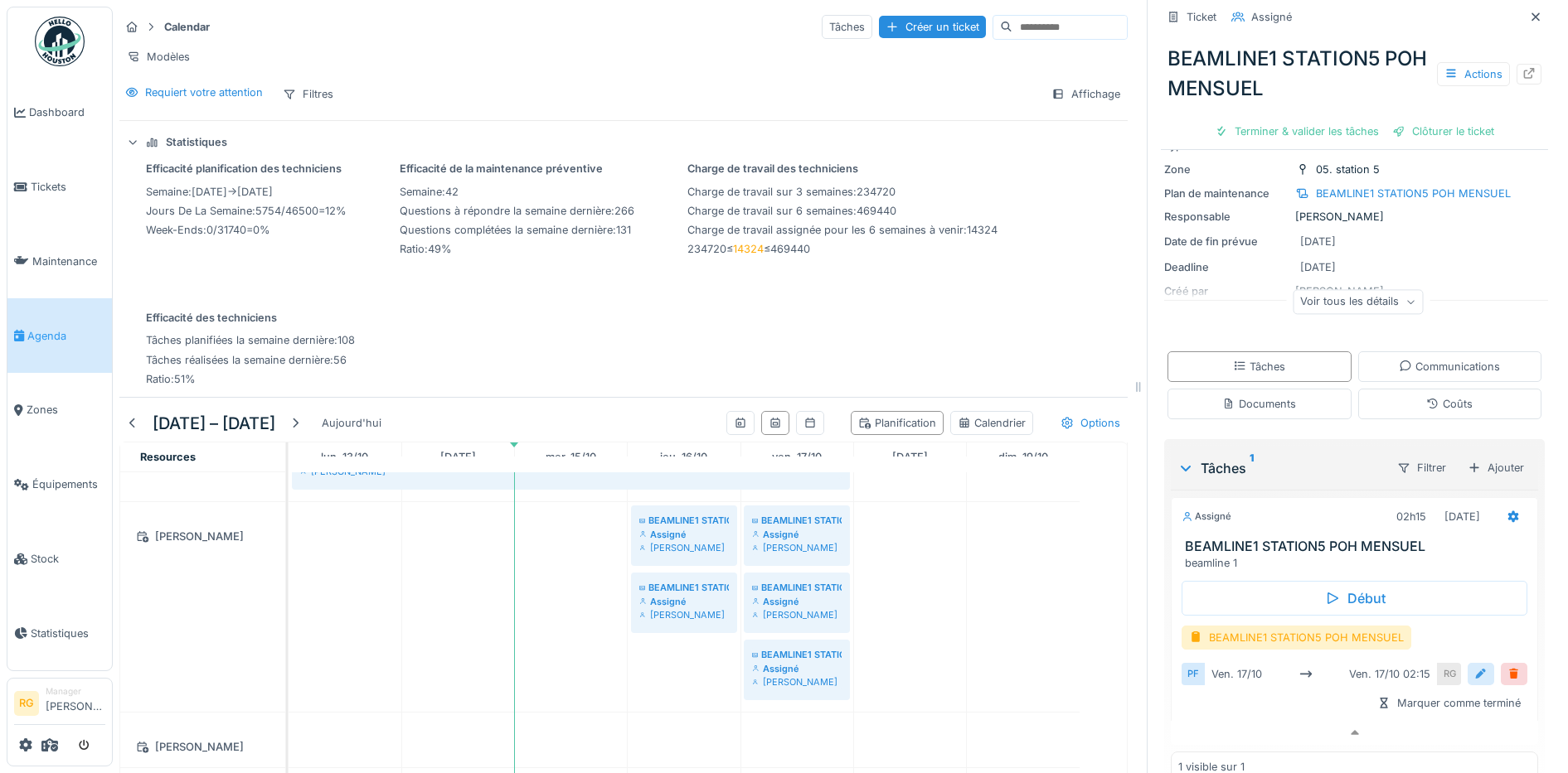
click at [1474, 667] on div at bounding box center [1481, 674] width 13 height 16
click at [1213, 709] on input "**********" at bounding box center [1354, 726] width 333 height 35
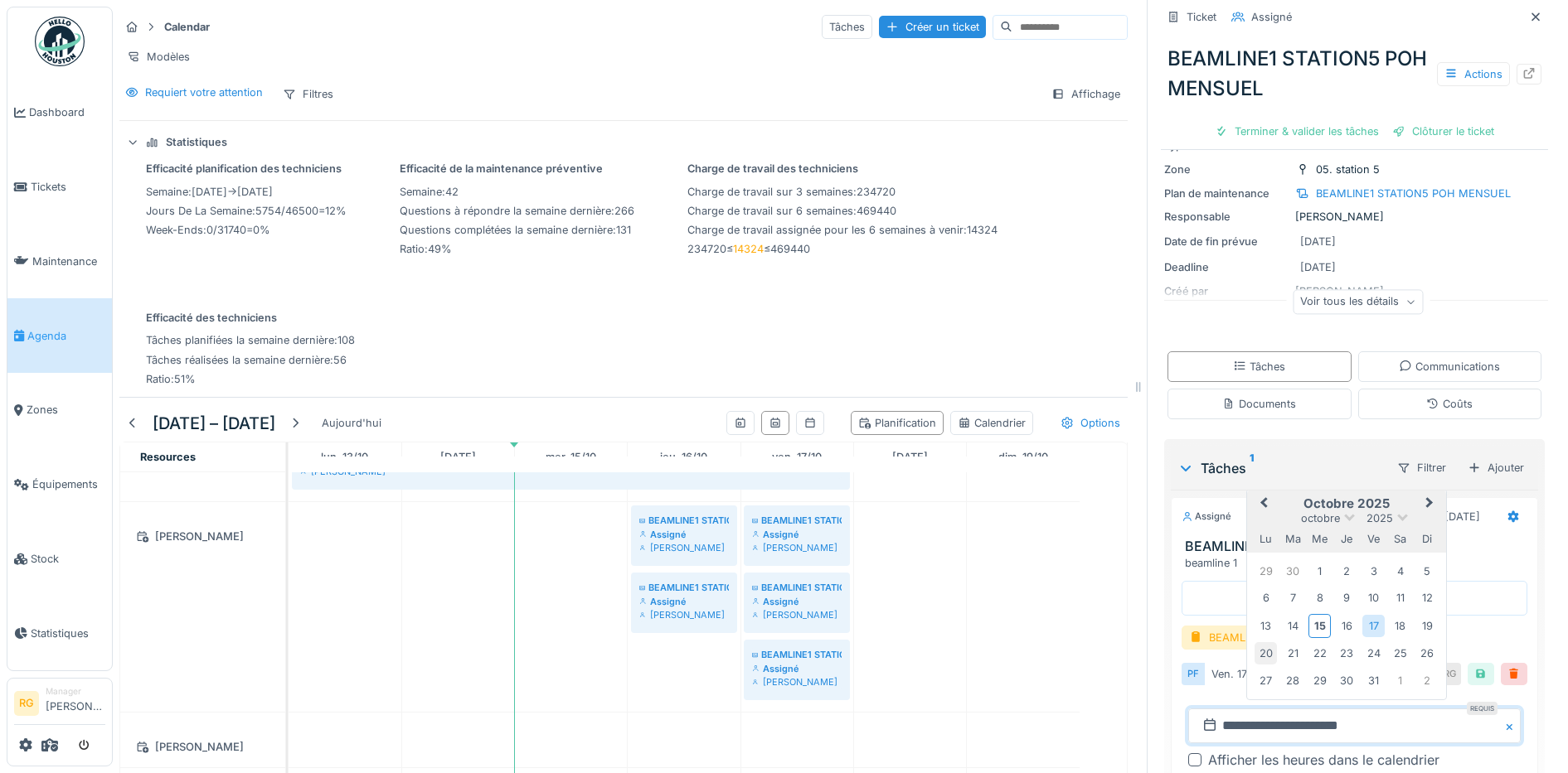
click at [1256, 642] on div "20" at bounding box center [1266, 654] width 23 height 23
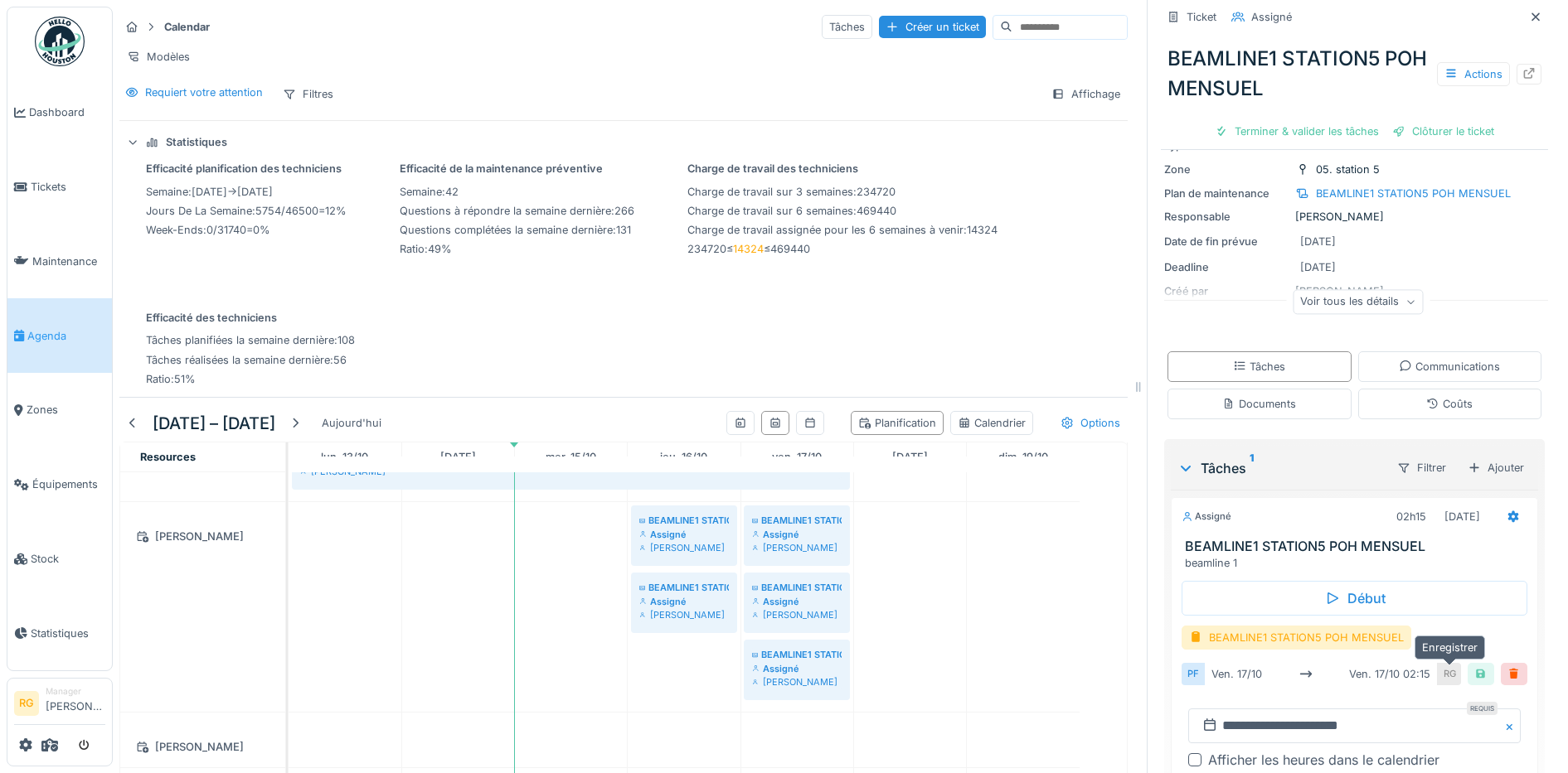
click at [1474, 667] on div at bounding box center [1481, 674] width 13 height 16
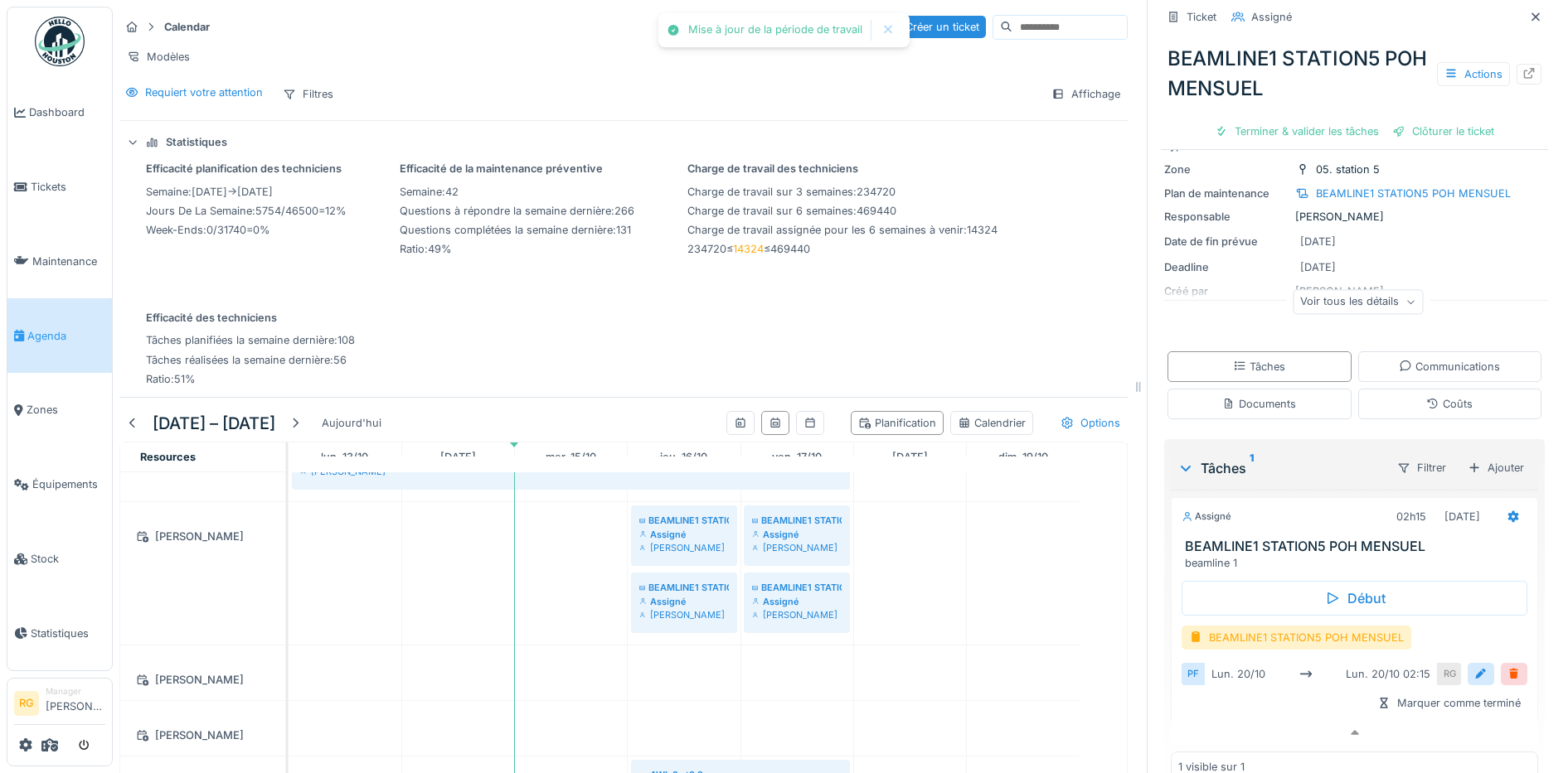
click at [800, 528] on div "Assigné" at bounding box center [797, 534] width 90 height 13
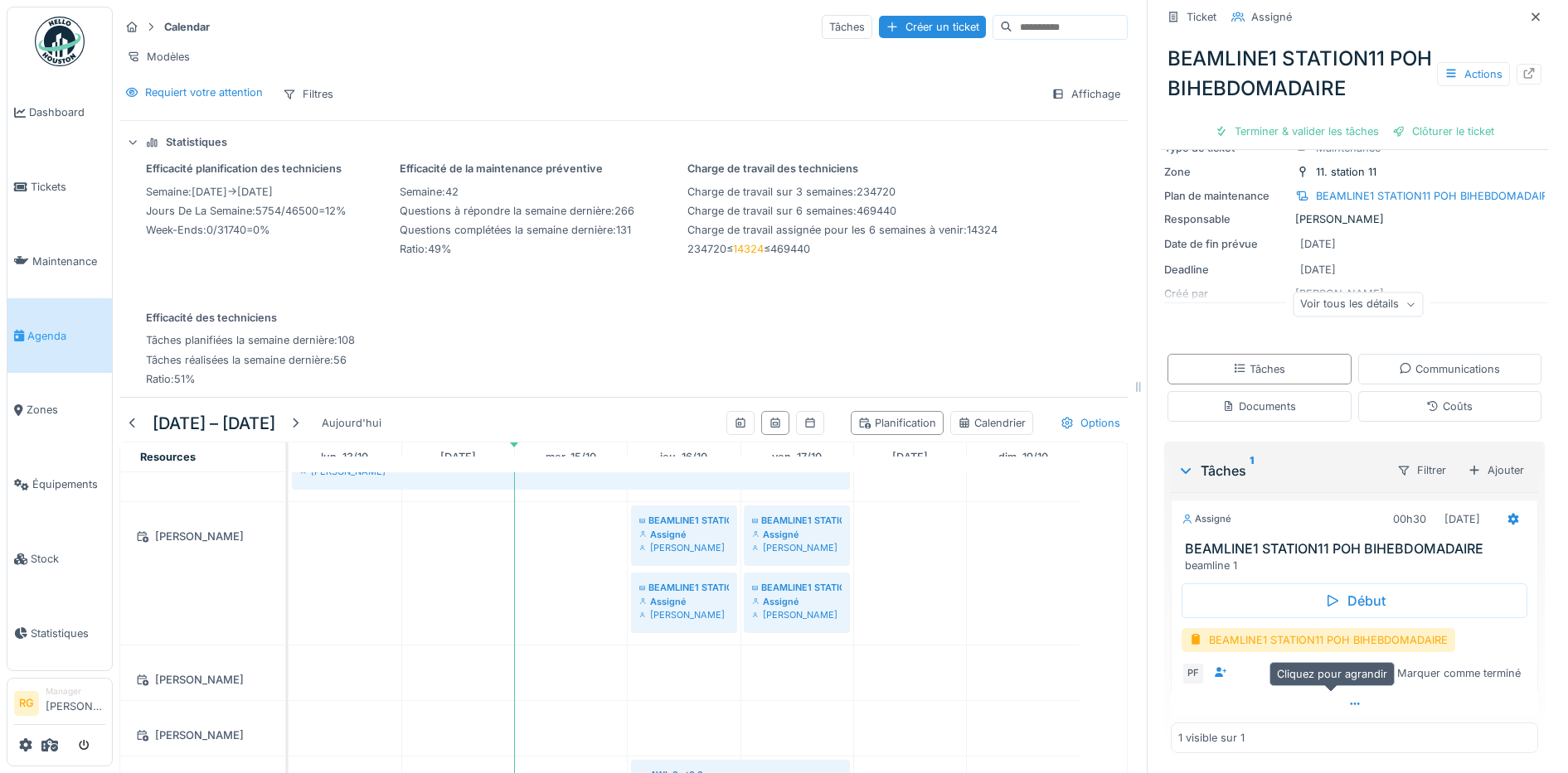
click at [1350, 703] on icon at bounding box center [1355, 704] width 9 height 3
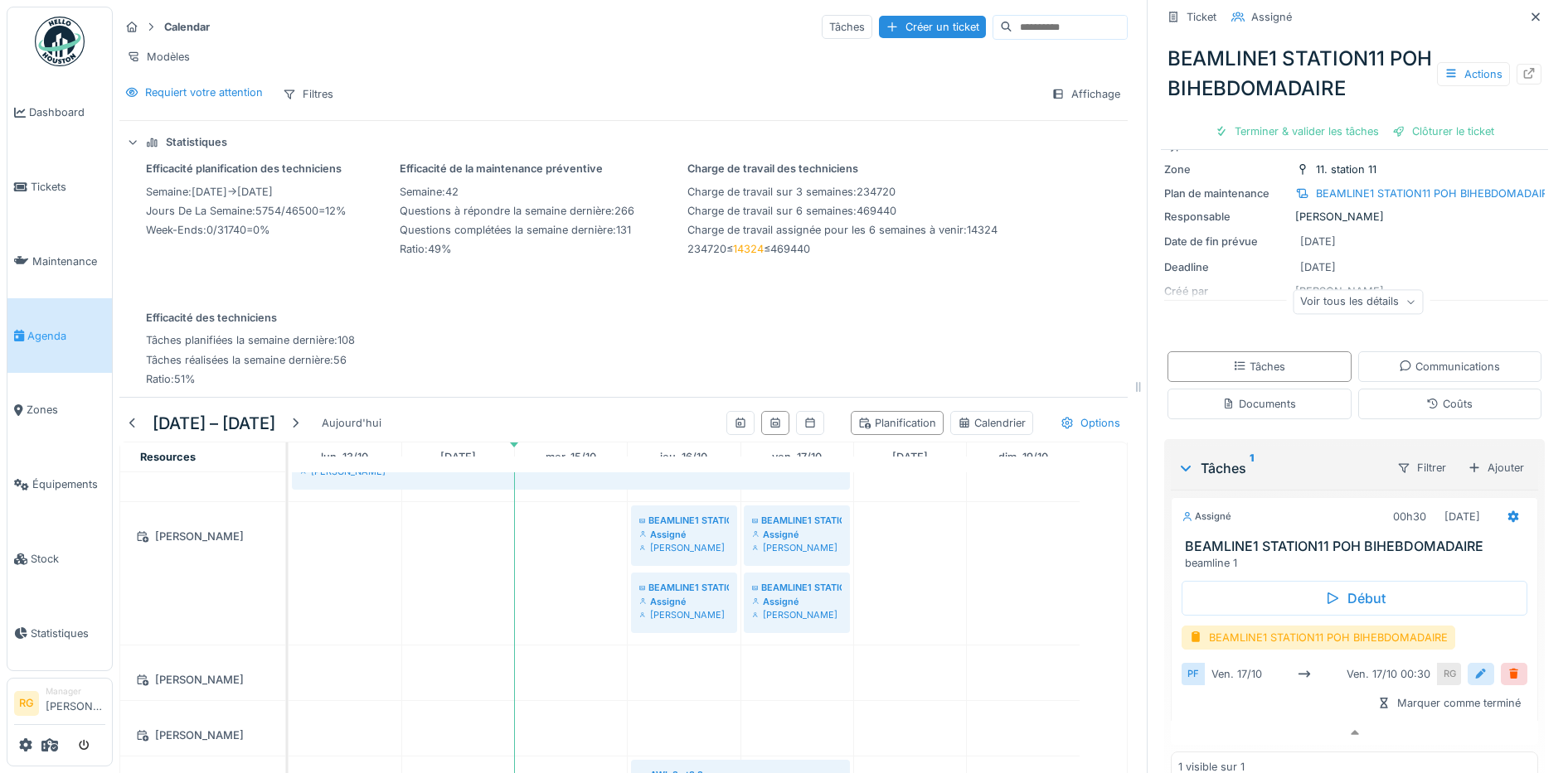
click at [1474, 667] on div at bounding box center [1481, 674] width 13 height 16
click at [1217, 716] on input "**********" at bounding box center [1354, 726] width 333 height 35
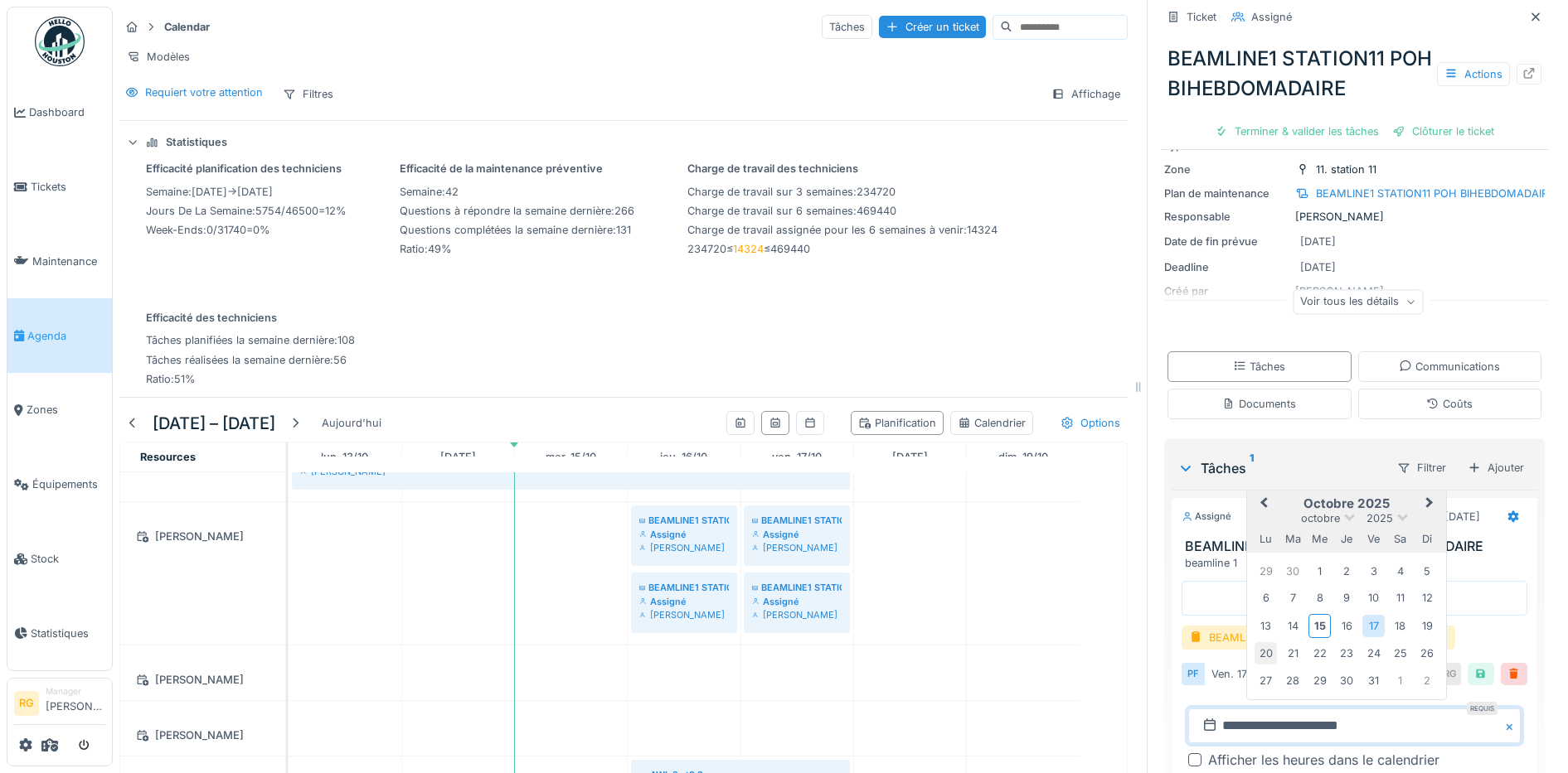
click at [1255, 642] on div "20" at bounding box center [1266, 654] width 23 height 23
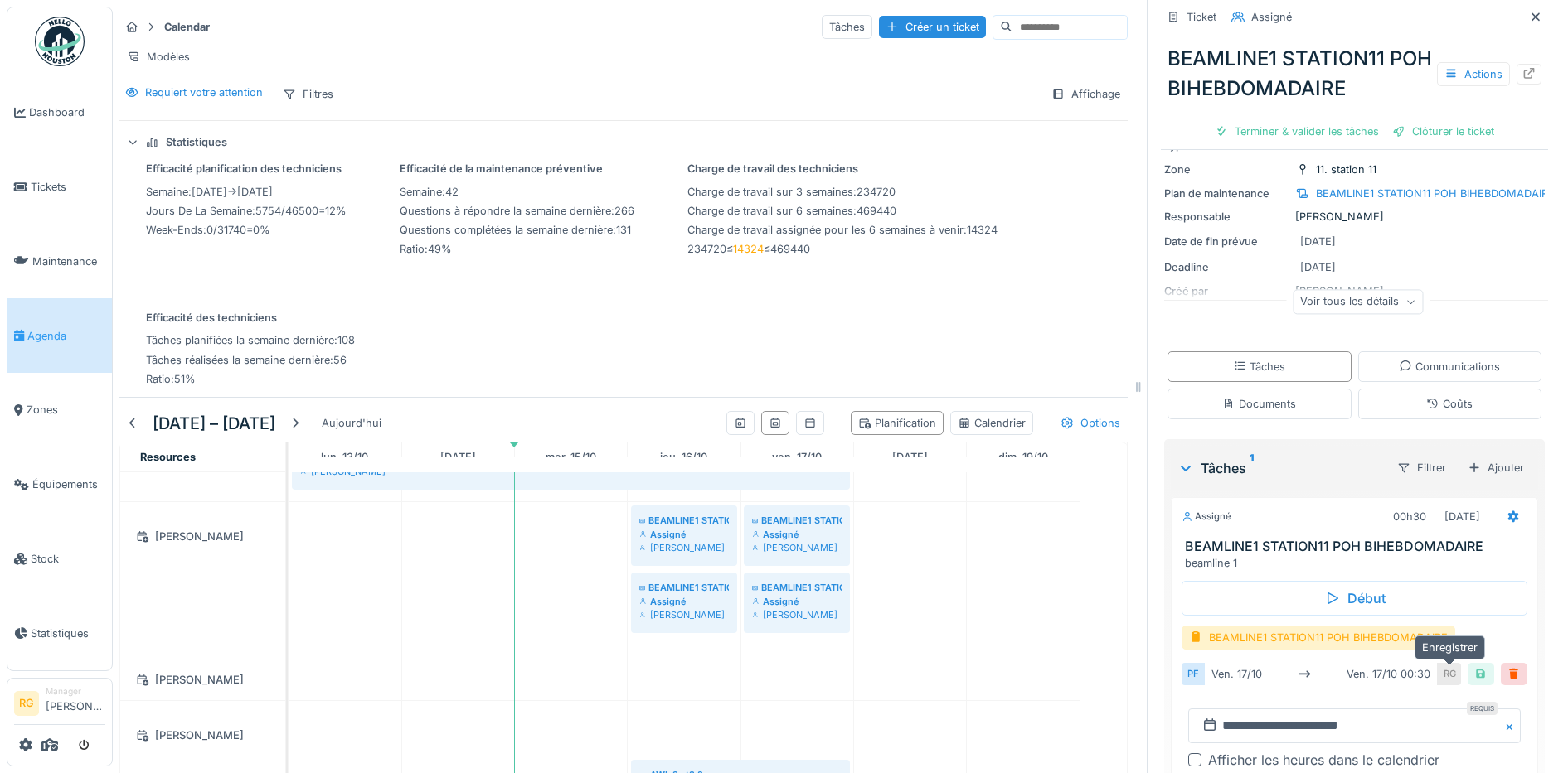
click at [1474, 667] on div at bounding box center [1481, 674] width 13 height 16
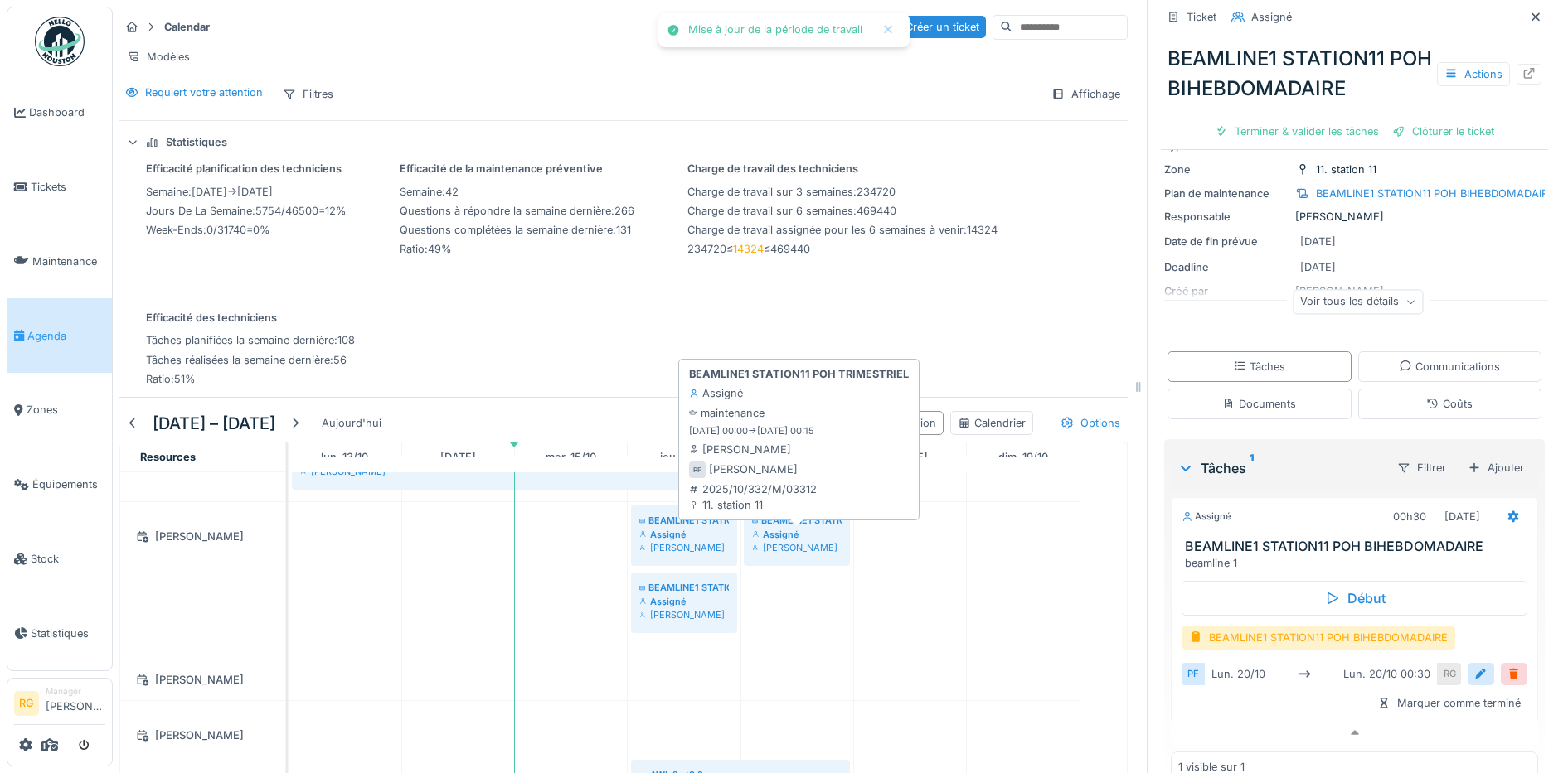
click at [794, 530] on div "Assigné" at bounding box center [797, 534] width 90 height 13
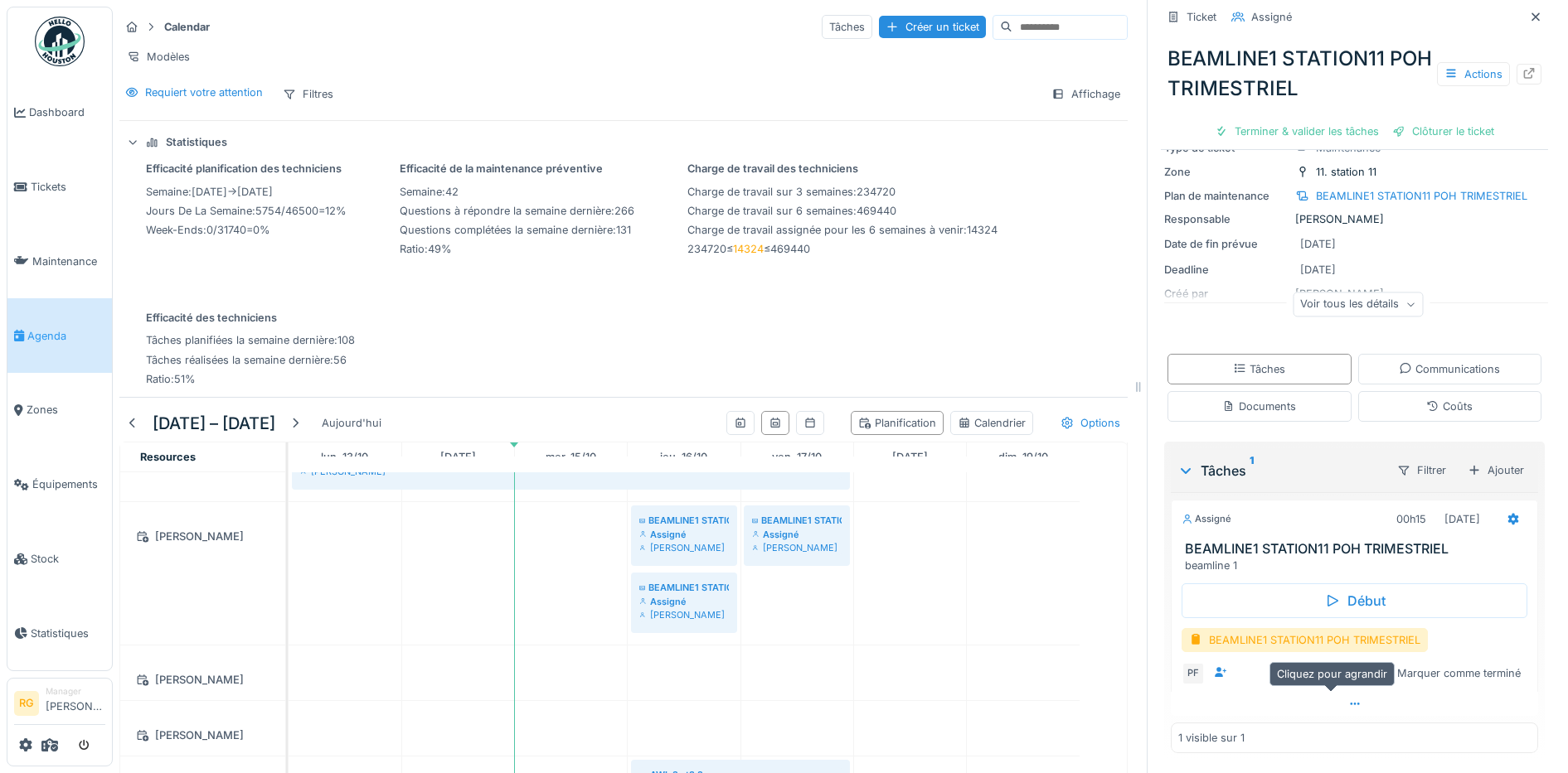
click at [1330, 693] on div at bounding box center [1355, 704] width 368 height 24
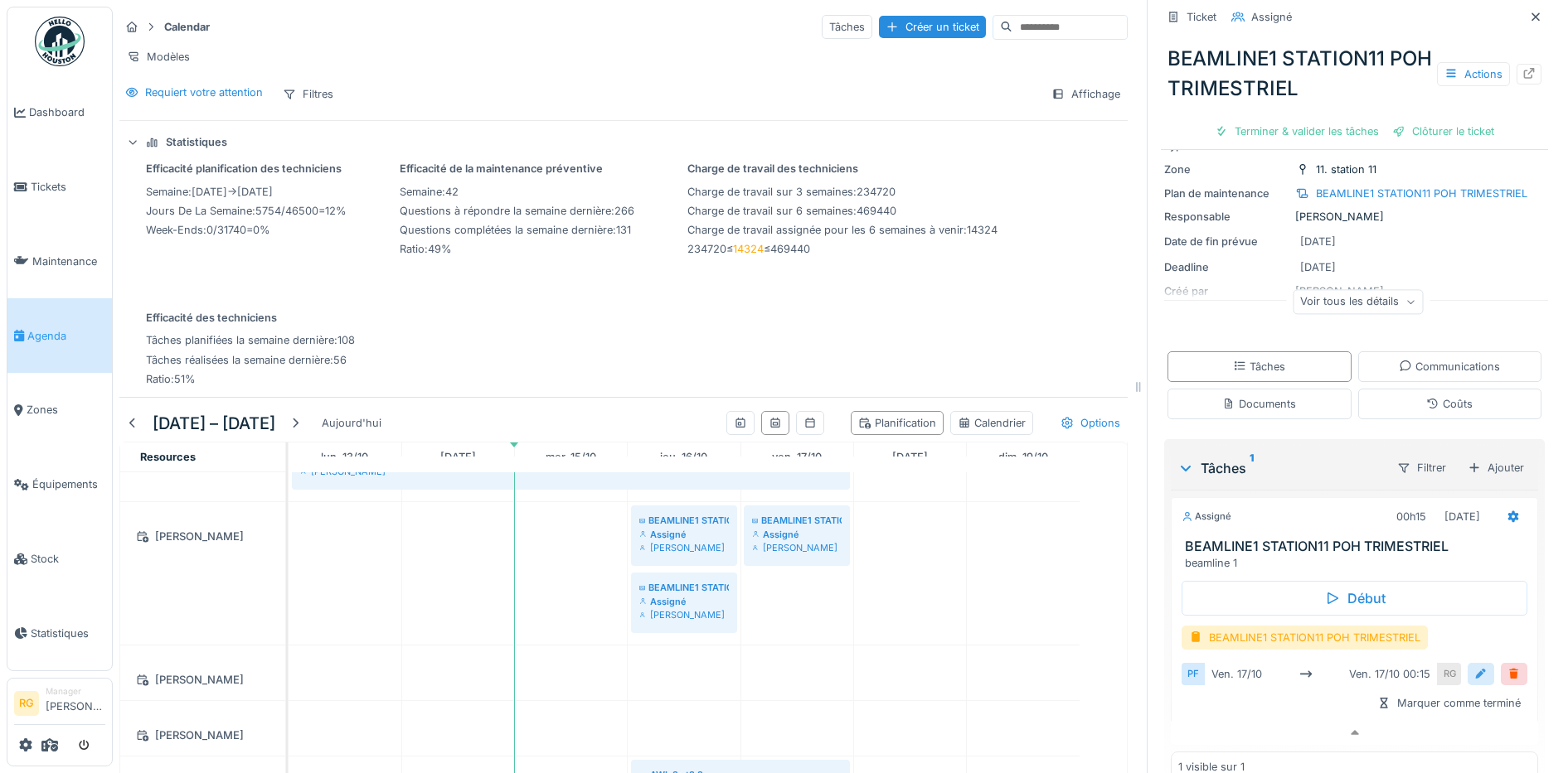
click at [1474, 667] on div at bounding box center [1481, 674] width 13 height 16
click at [1216, 714] on input "**********" at bounding box center [1354, 726] width 333 height 35
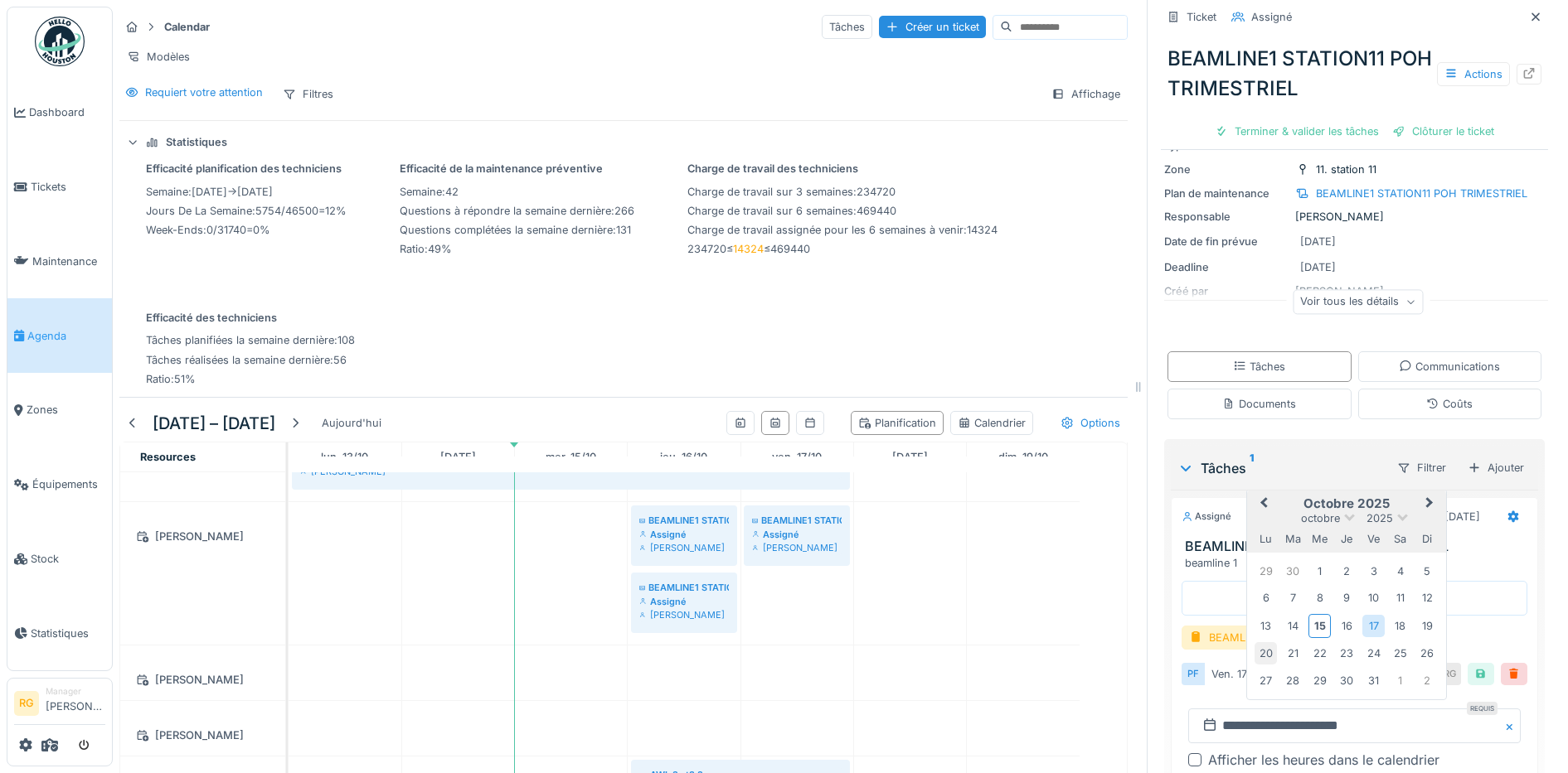
click at [1254, 645] on div "20" at bounding box center [1266, 654] width 23 height 23
click at [1254, 644] on div "20" at bounding box center [1266, 654] width 23 height 23
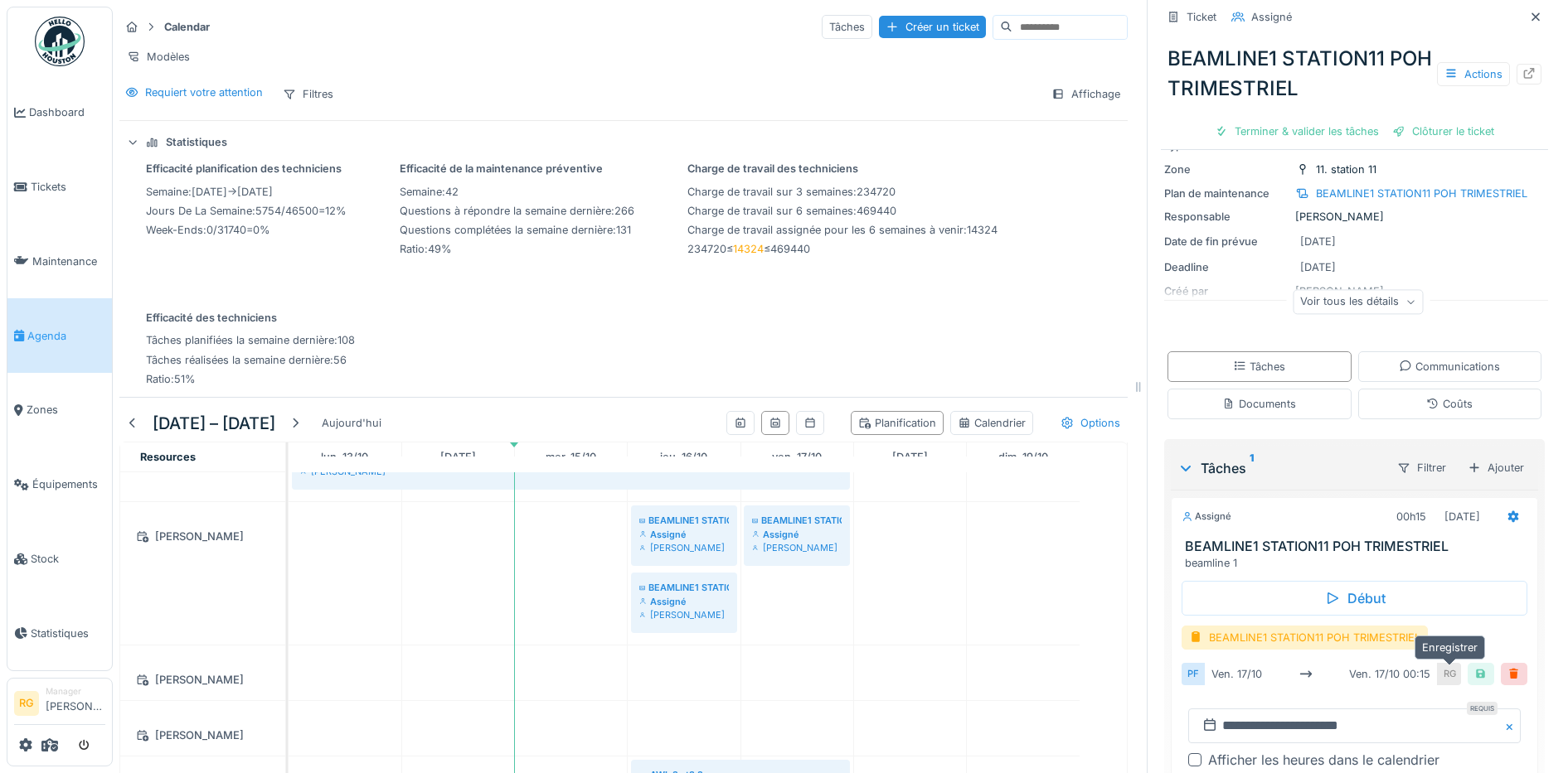
click at [1474, 667] on div at bounding box center [1481, 674] width 13 height 16
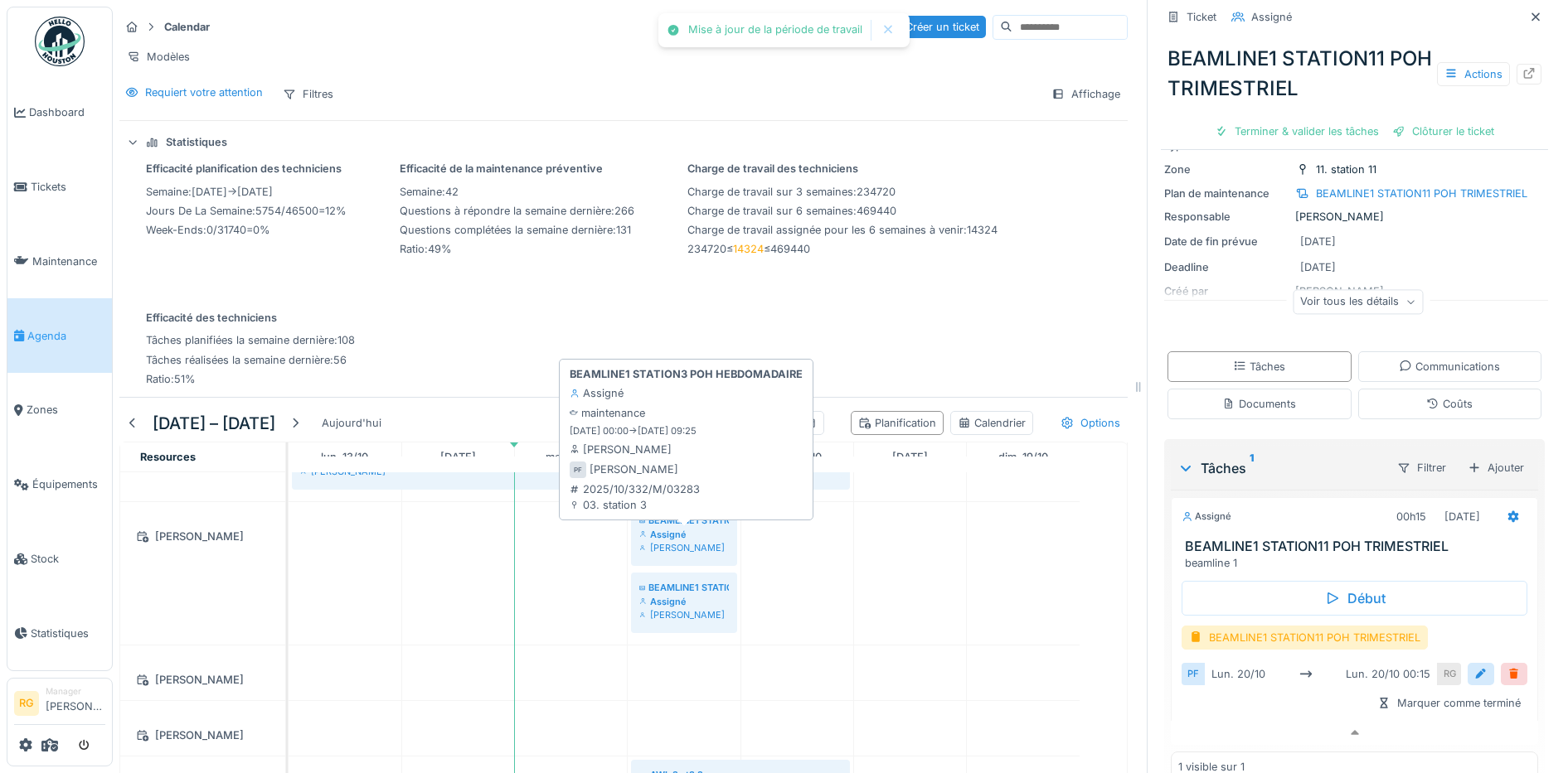
click at [689, 530] on div "Assigné" at bounding box center [684, 534] width 90 height 13
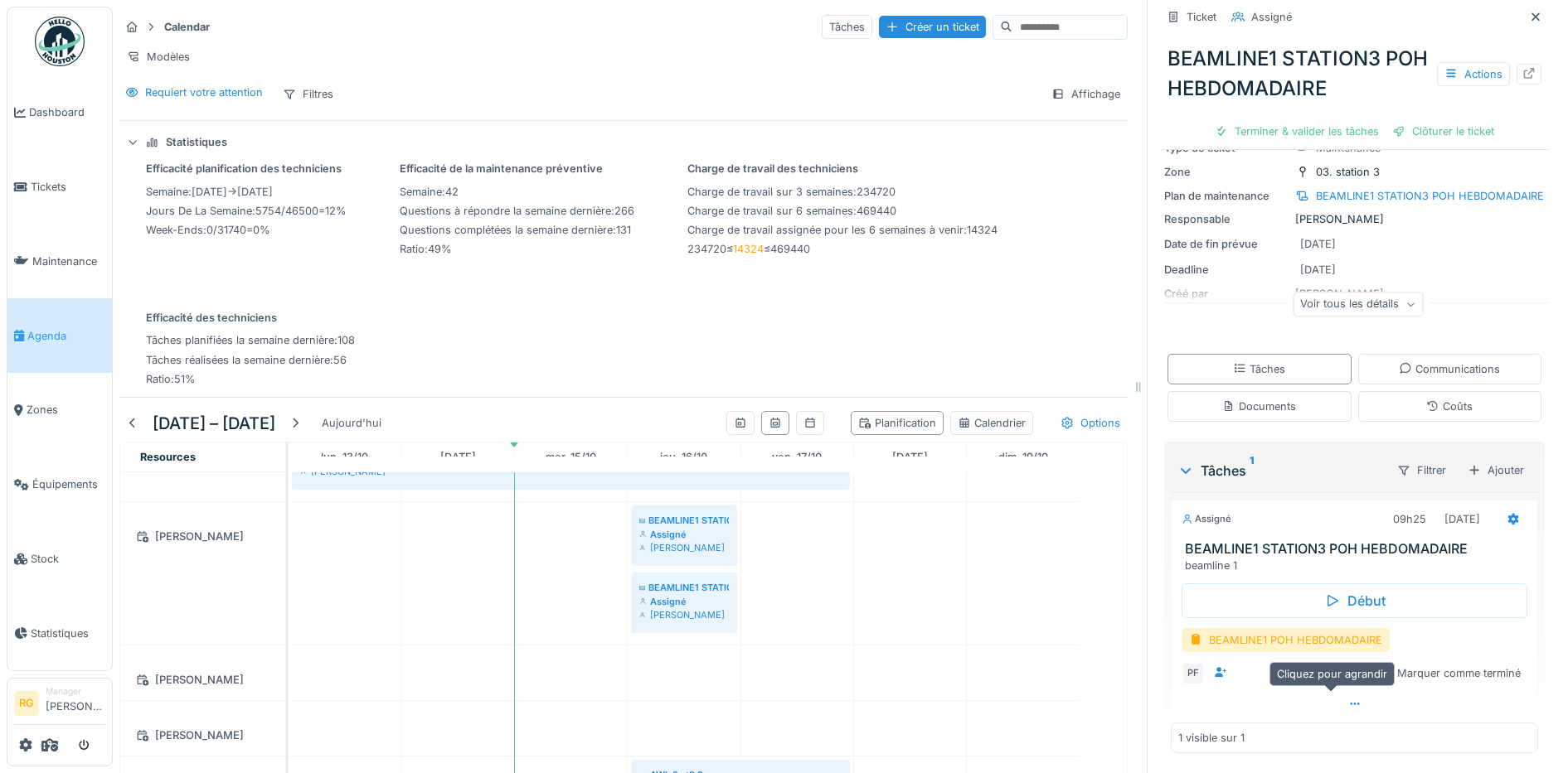
click at [1348, 699] on icon at bounding box center [1355, 704] width 13 height 10
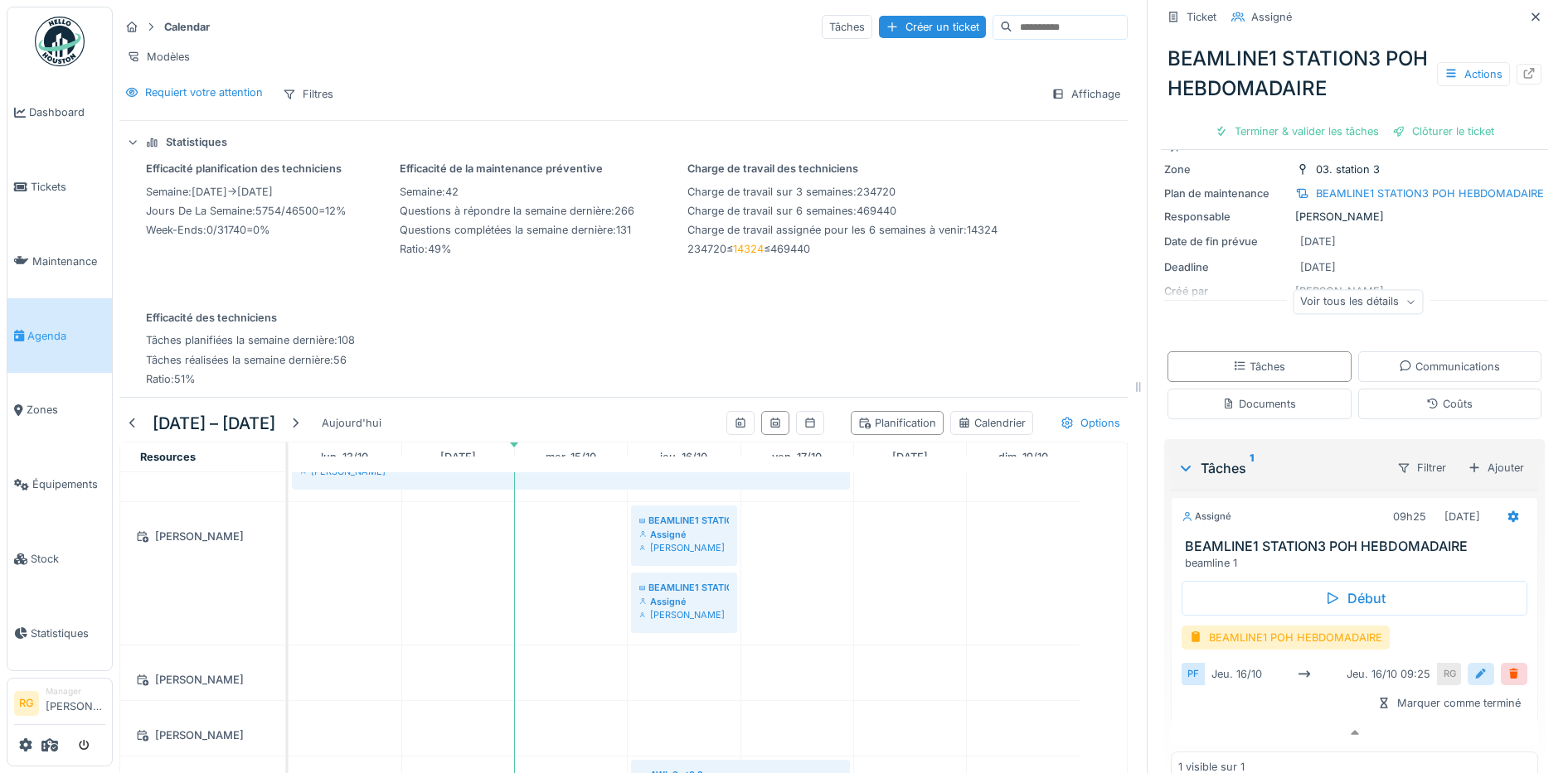
click at [1468, 663] on div at bounding box center [1481, 674] width 27 height 23
click at [1220, 712] on input "**********" at bounding box center [1354, 726] width 333 height 35
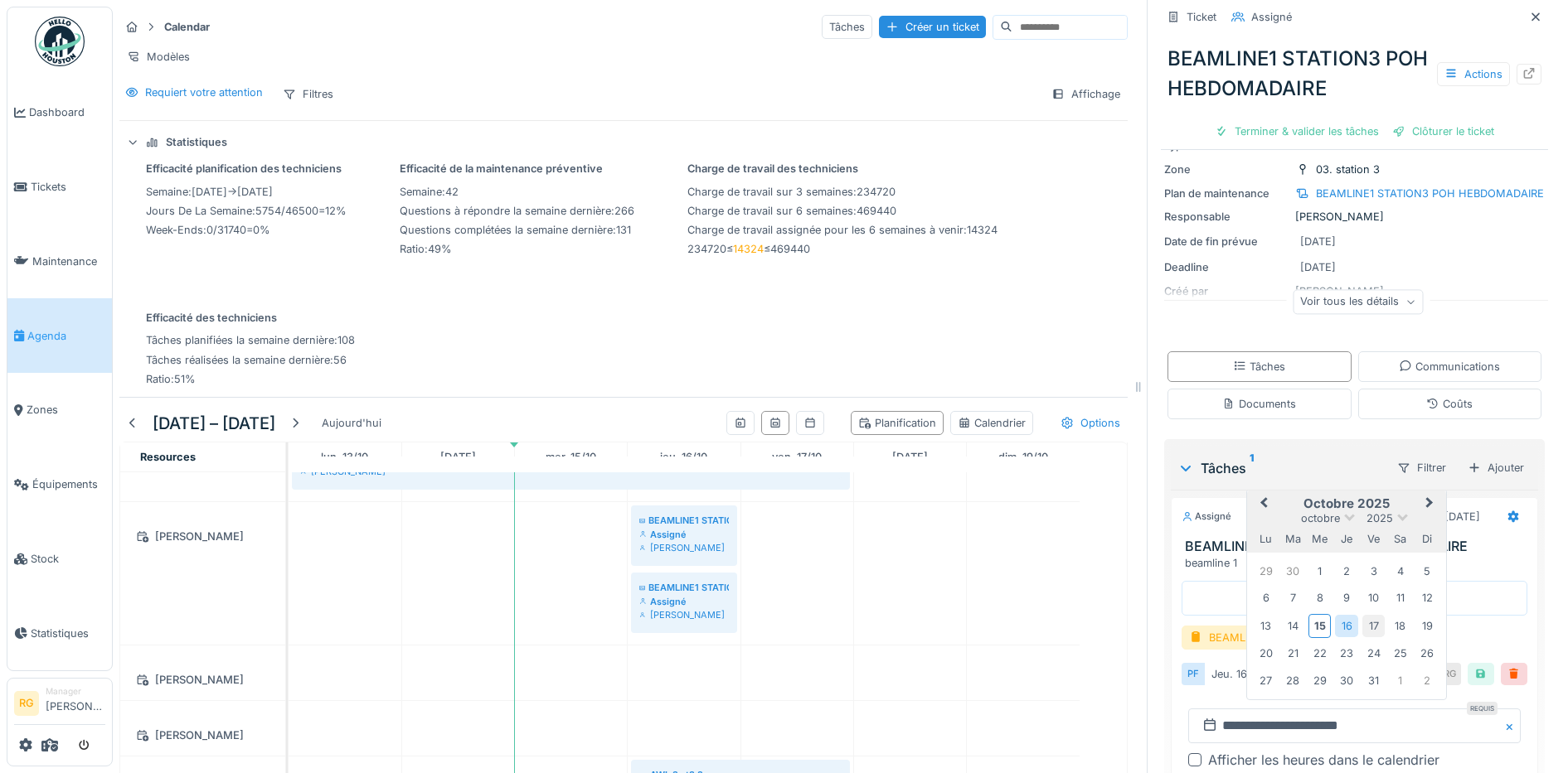
click at [1362, 615] on div "17" at bounding box center [1374, 626] width 23 height 23
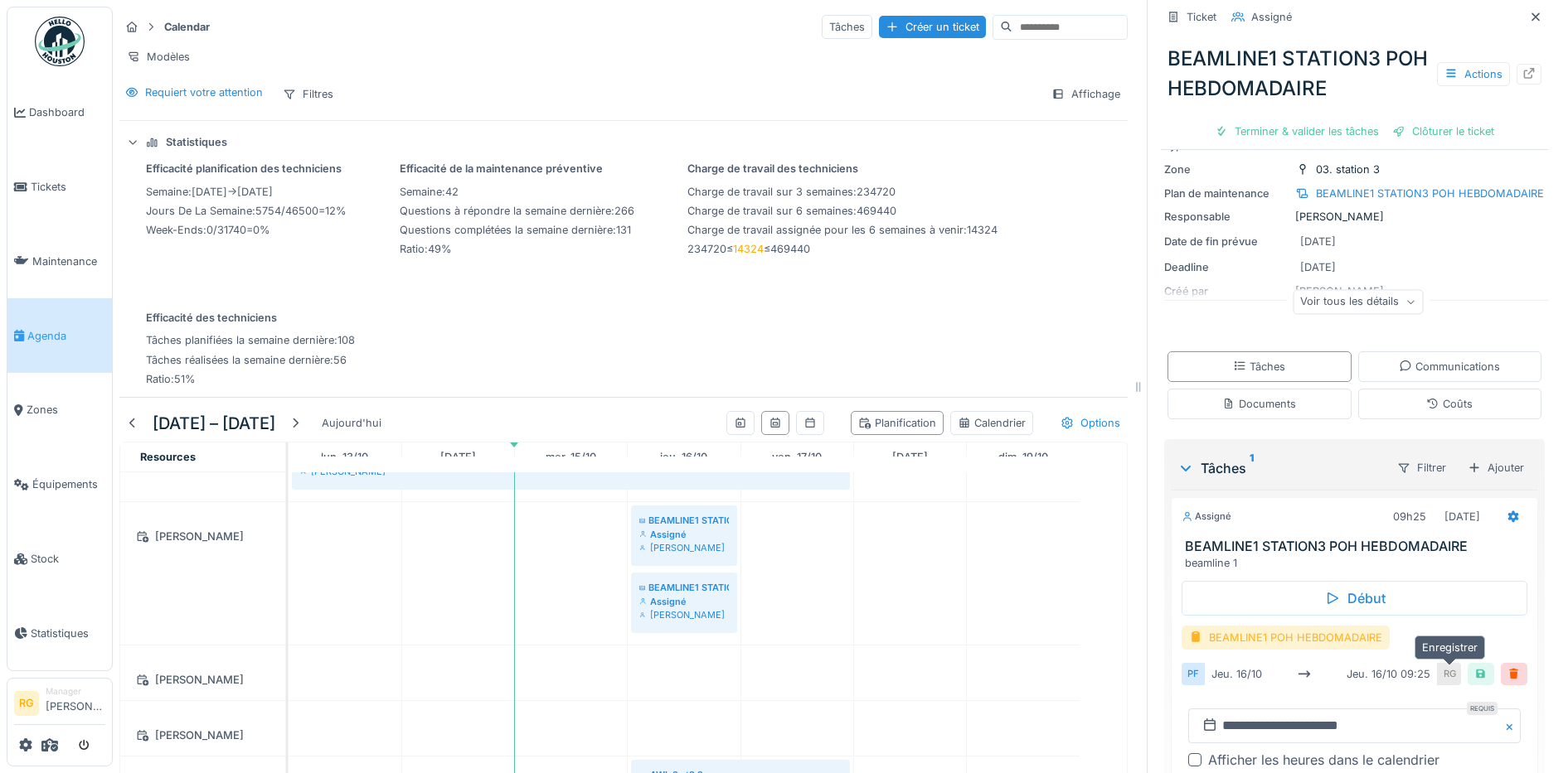
drag, startPoint x: 1455, startPoint y: 660, endPoint x: 1364, endPoint y: 626, distance: 97.1
click at [1474, 667] on div at bounding box center [1481, 674] width 13 height 16
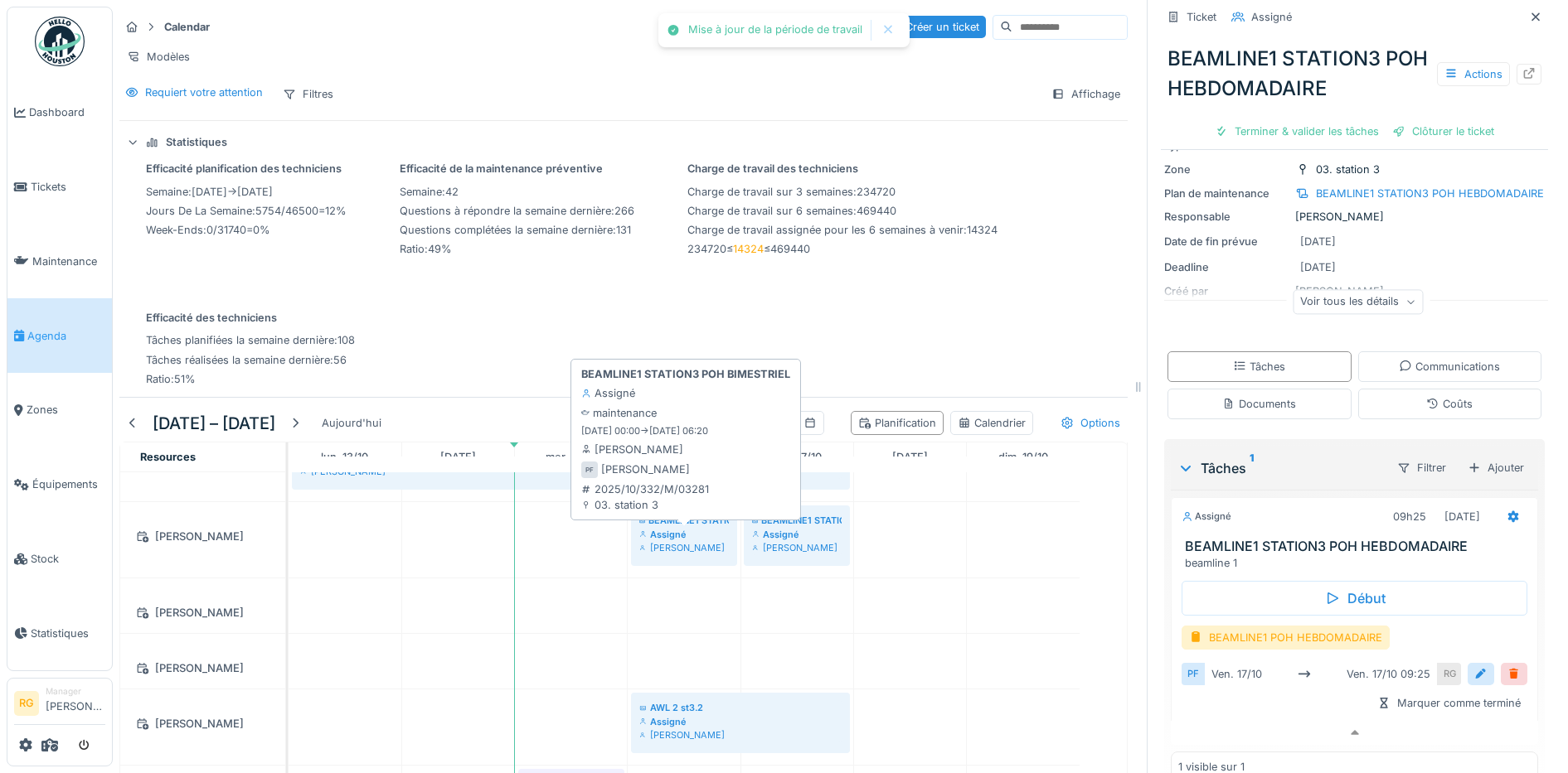
click at [694, 535] on div "Assigné" at bounding box center [684, 534] width 90 height 13
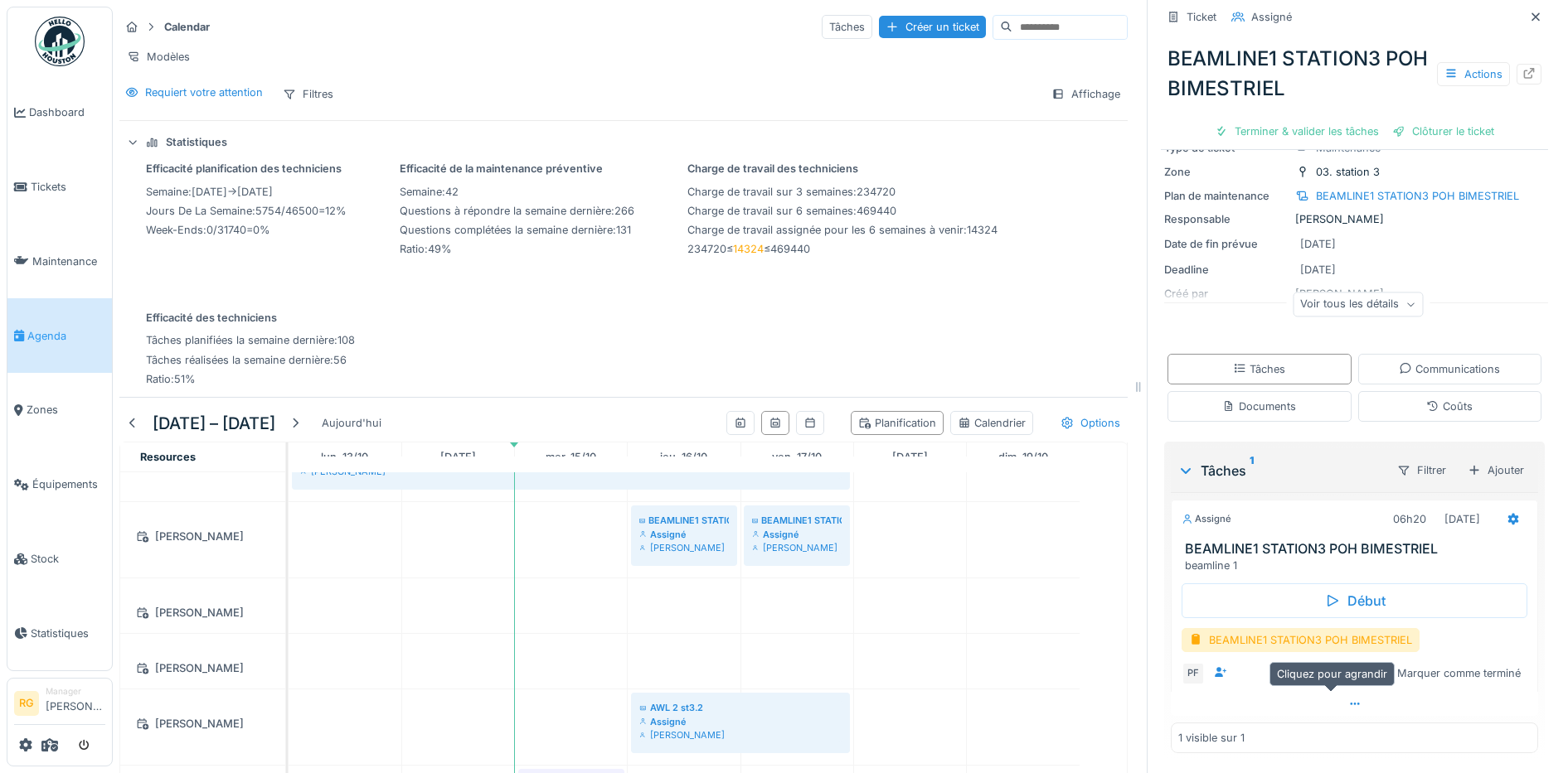
click at [1348, 699] on icon at bounding box center [1355, 704] width 13 height 10
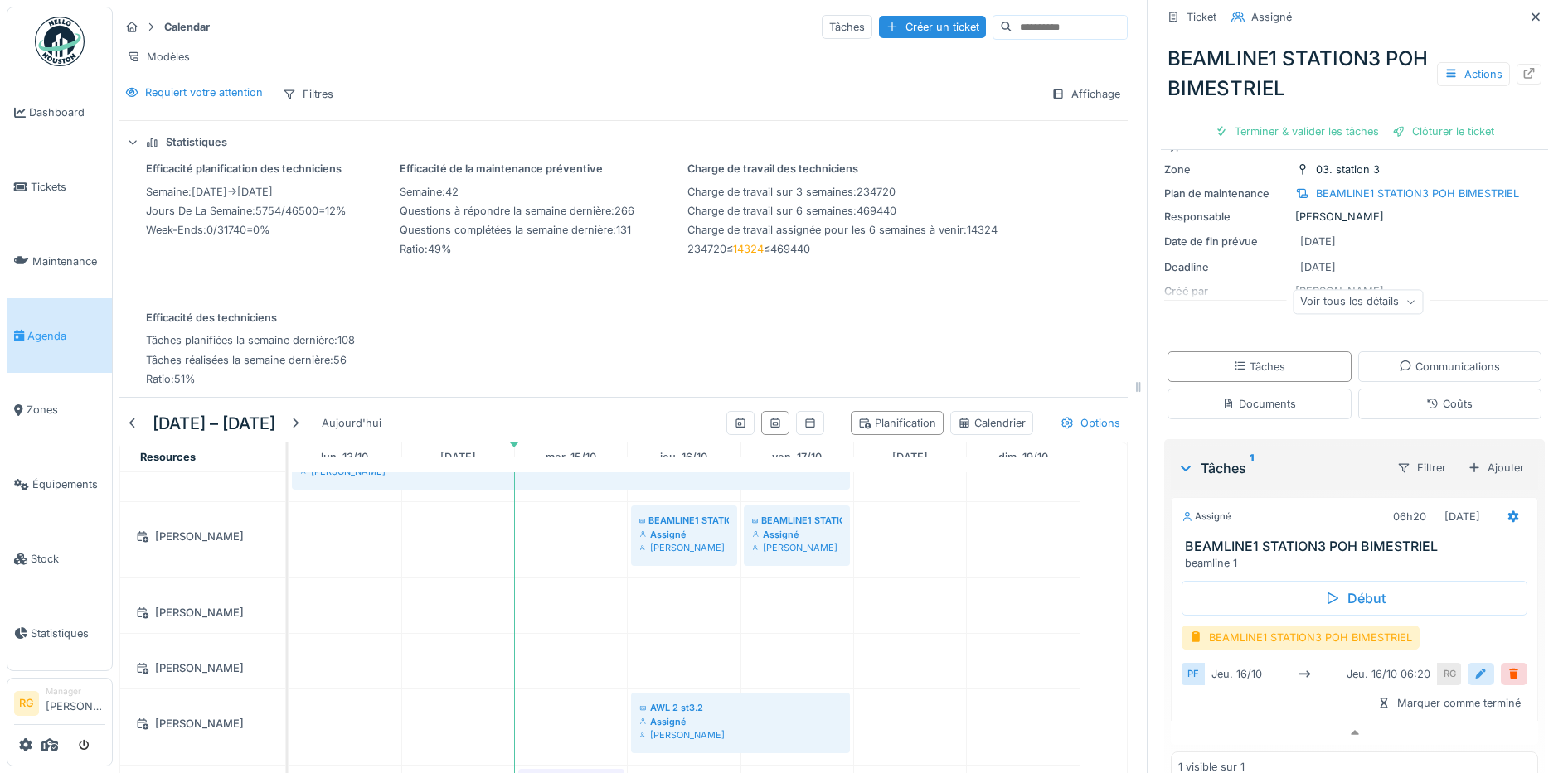
click at [1474, 667] on div at bounding box center [1481, 674] width 13 height 16
click at [1220, 711] on input "**********" at bounding box center [1354, 726] width 333 height 35
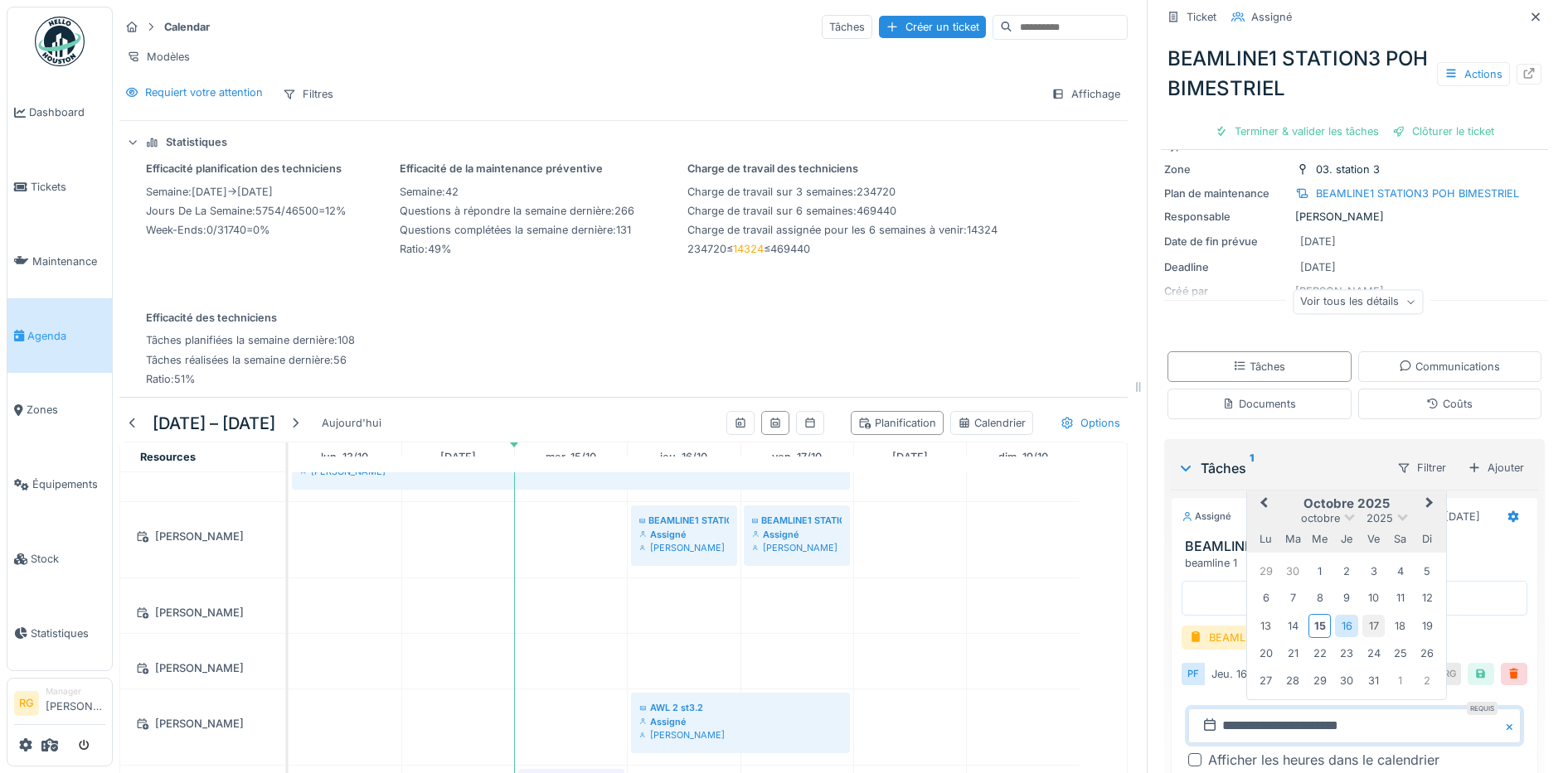
click at [1362, 615] on div "17" at bounding box center [1374, 626] width 23 height 23
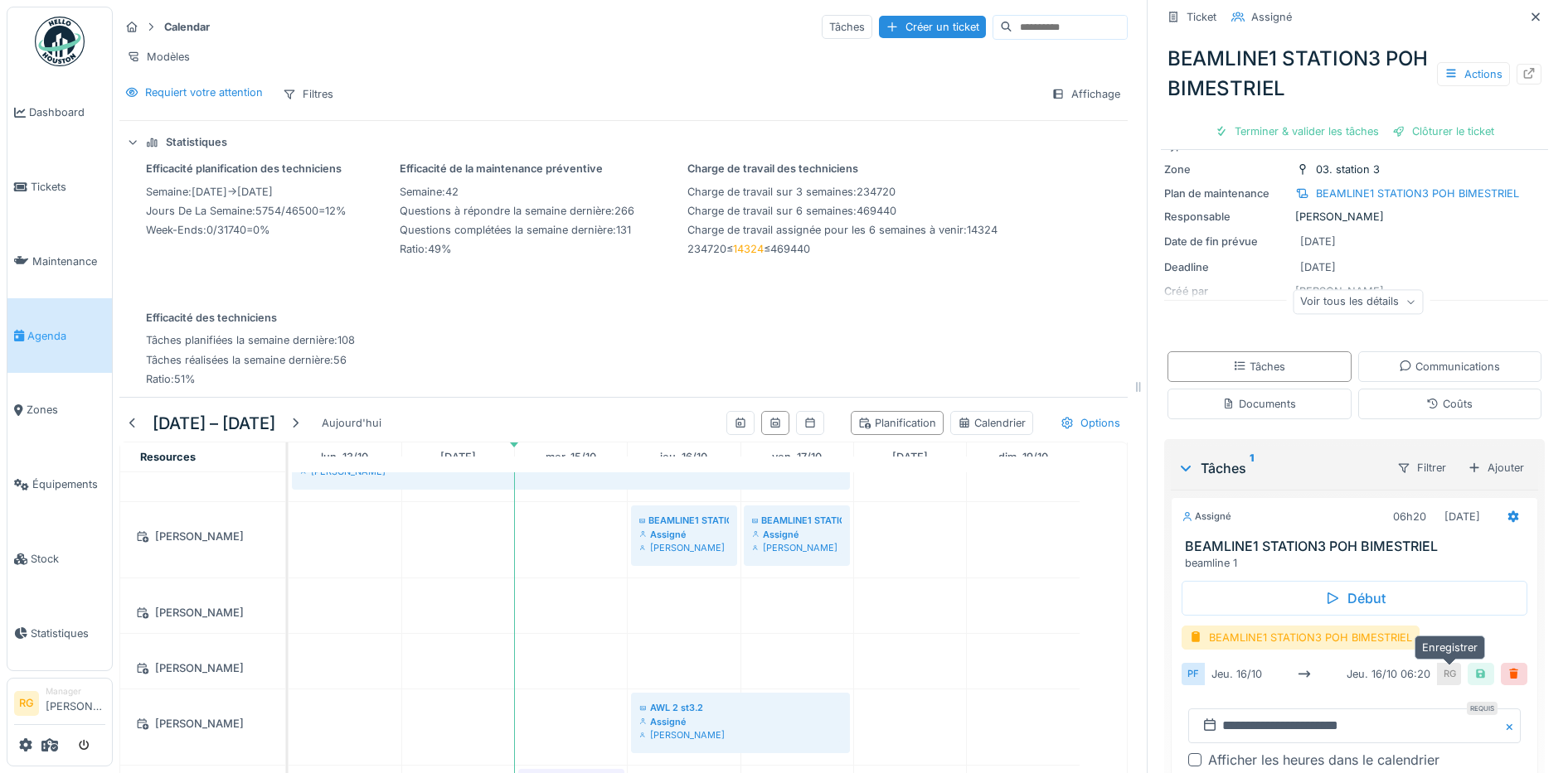
click at [1474, 667] on div at bounding box center [1481, 674] width 13 height 16
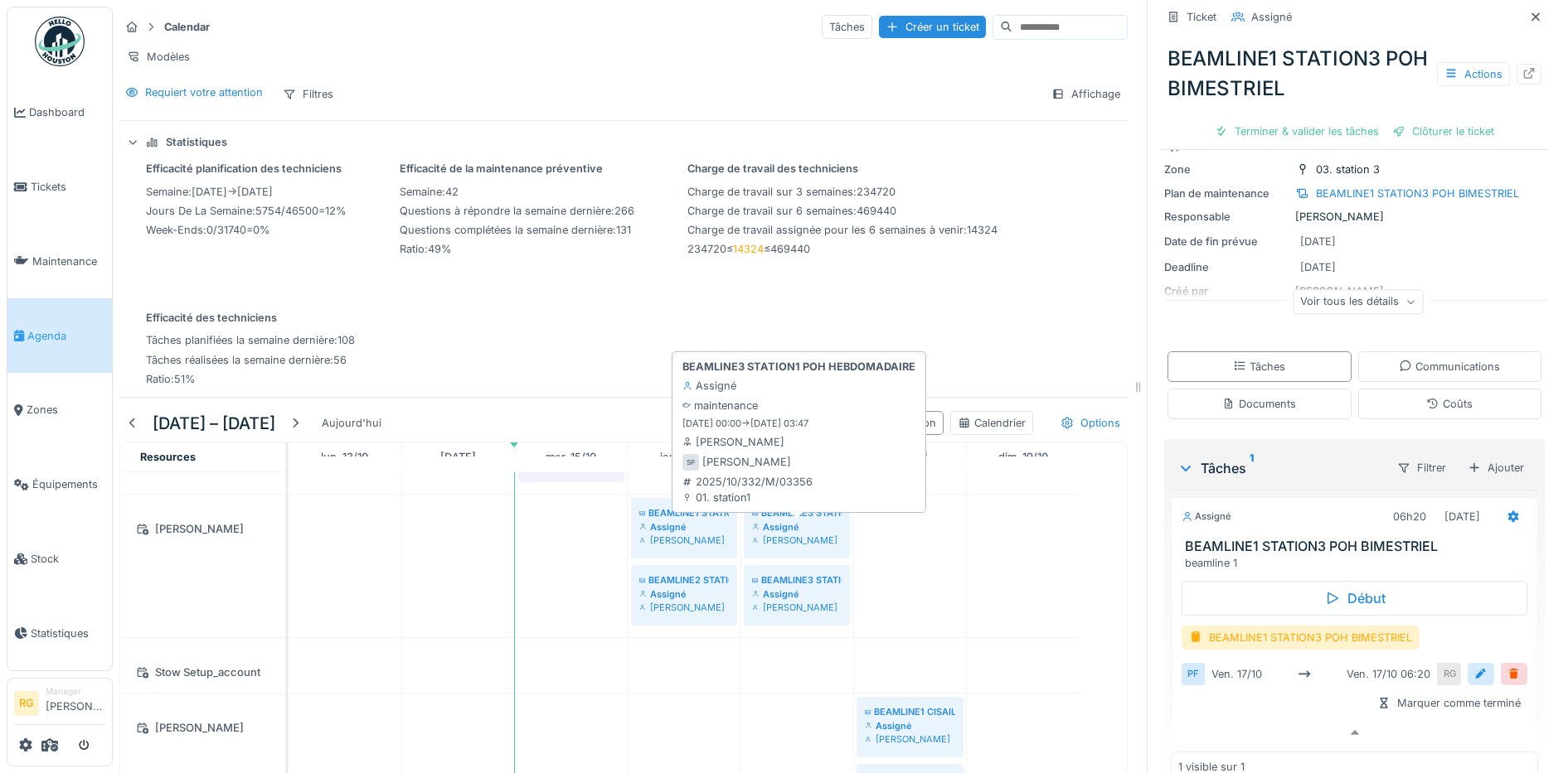
click at [809, 521] on div "Assigné" at bounding box center [797, 528] width 90 height 13
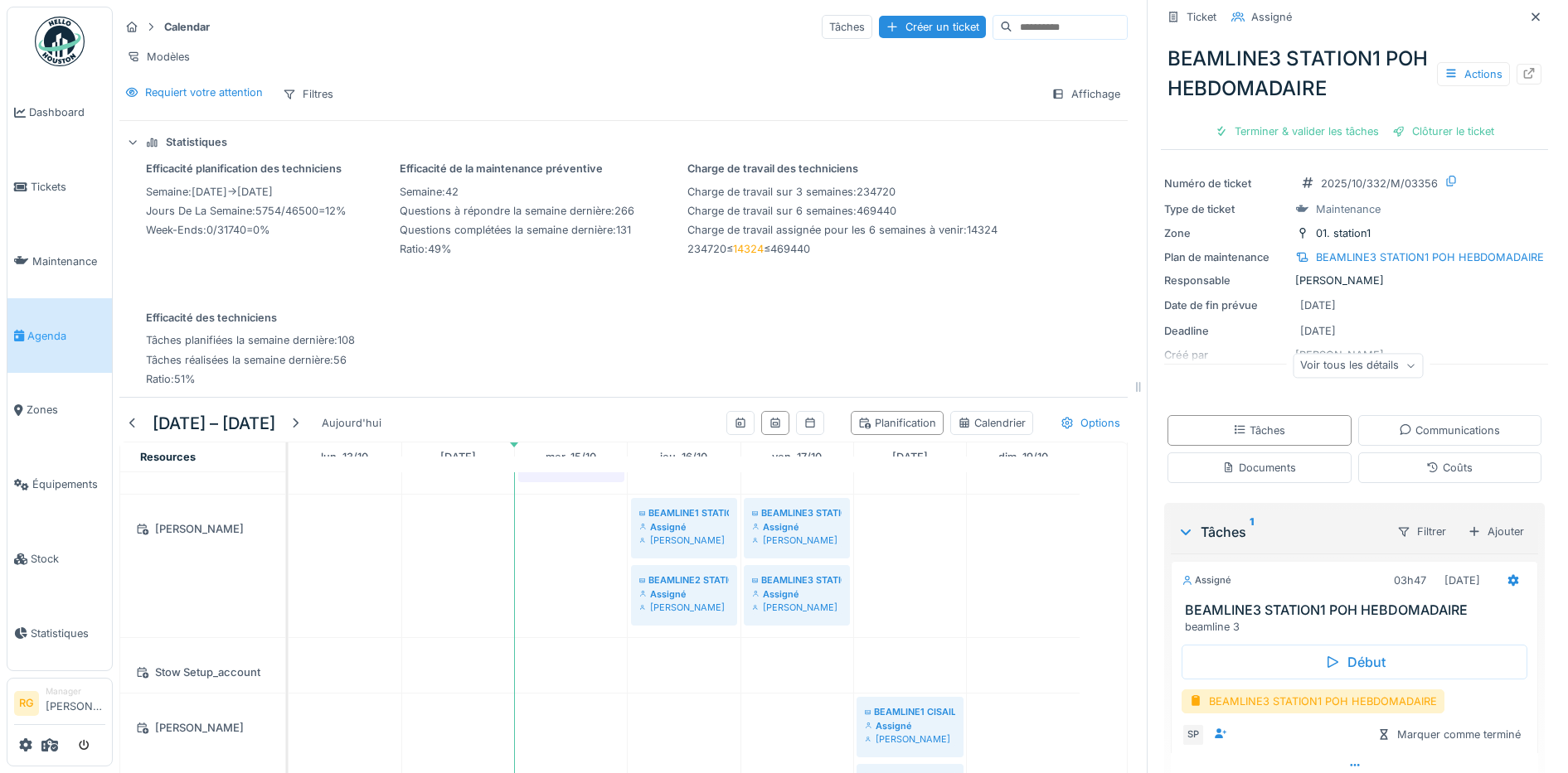
scroll to position [100, 0]
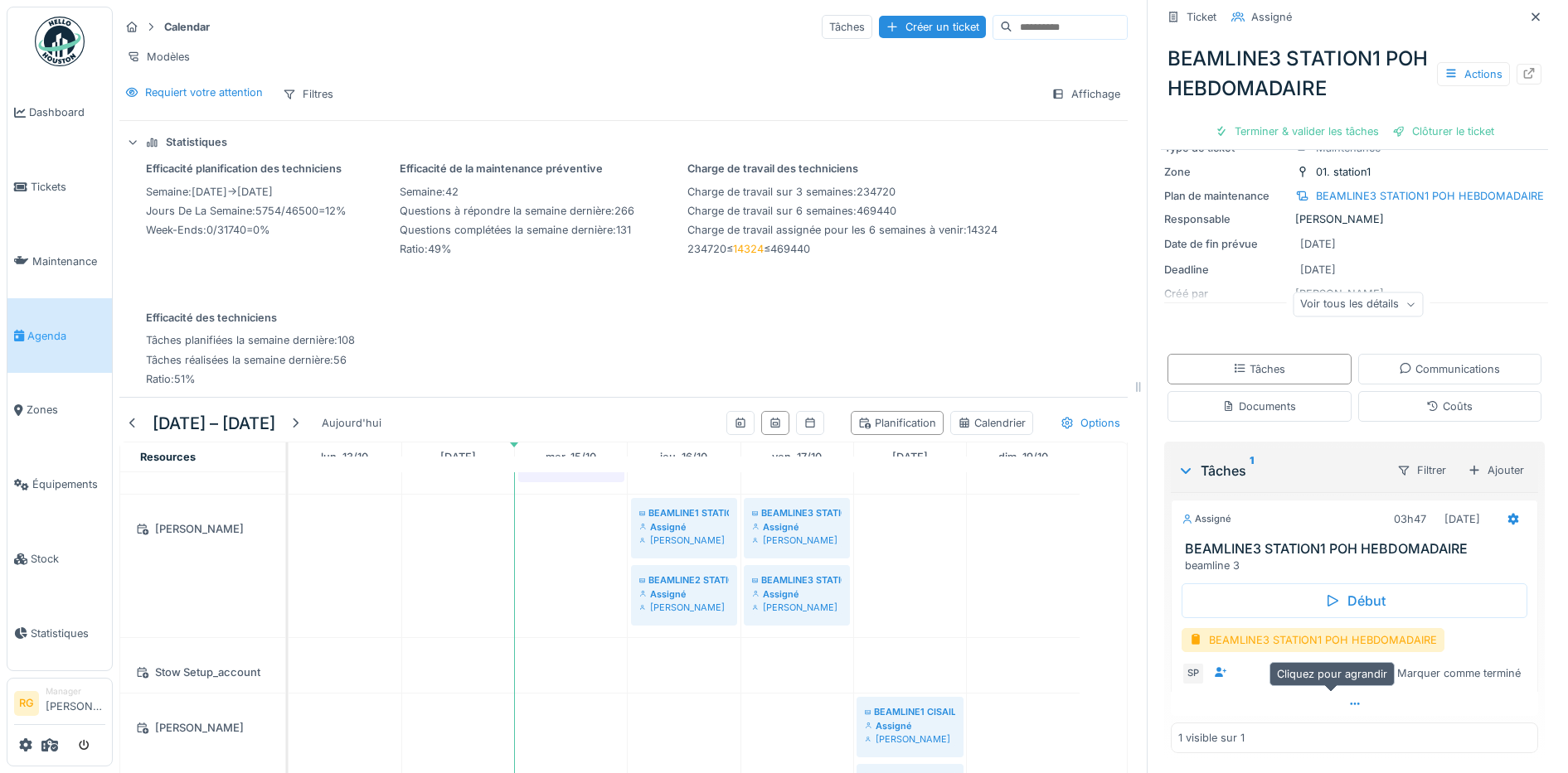
click at [1348, 699] on icon at bounding box center [1355, 704] width 13 height 10
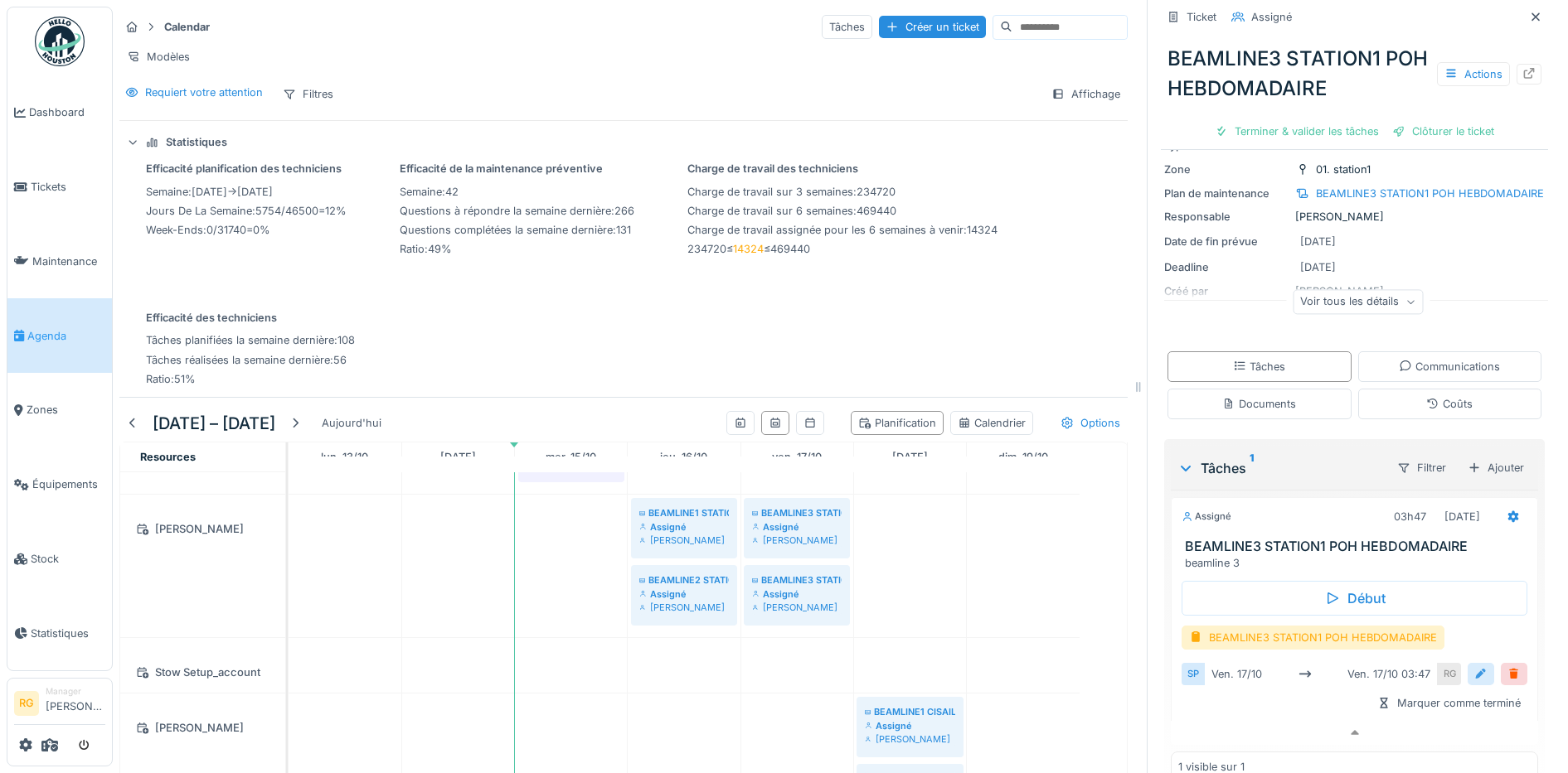
click at [1474, 667] on div at bounding box center [1481, 674] width 13 height 16
click at [1213, 715] on input "**********" at bounding box center [1354, 726] width 333 height 35
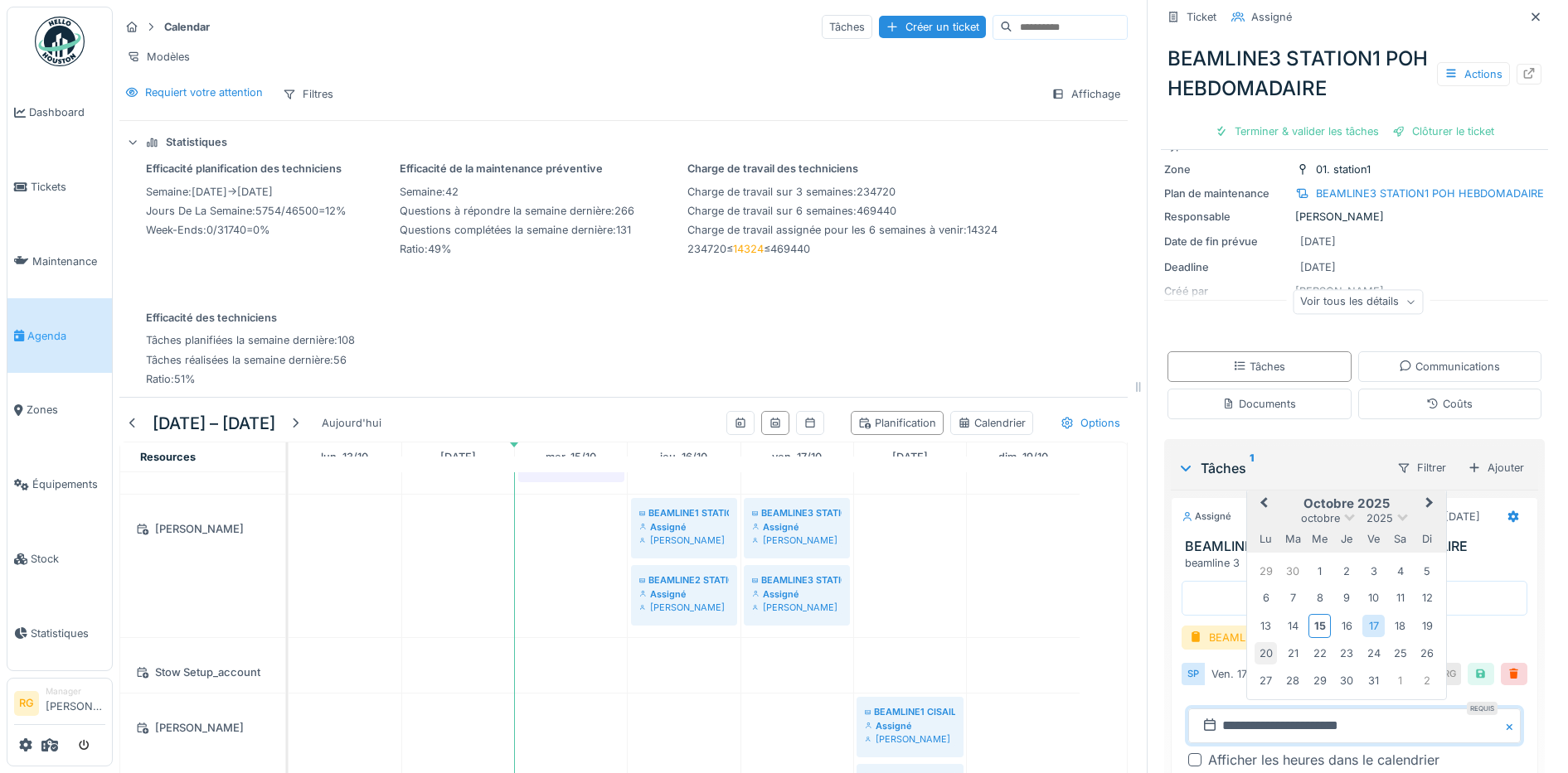
click at [1254, 645] on div "20" at bounding box center [1266, 654] width 23 height 23
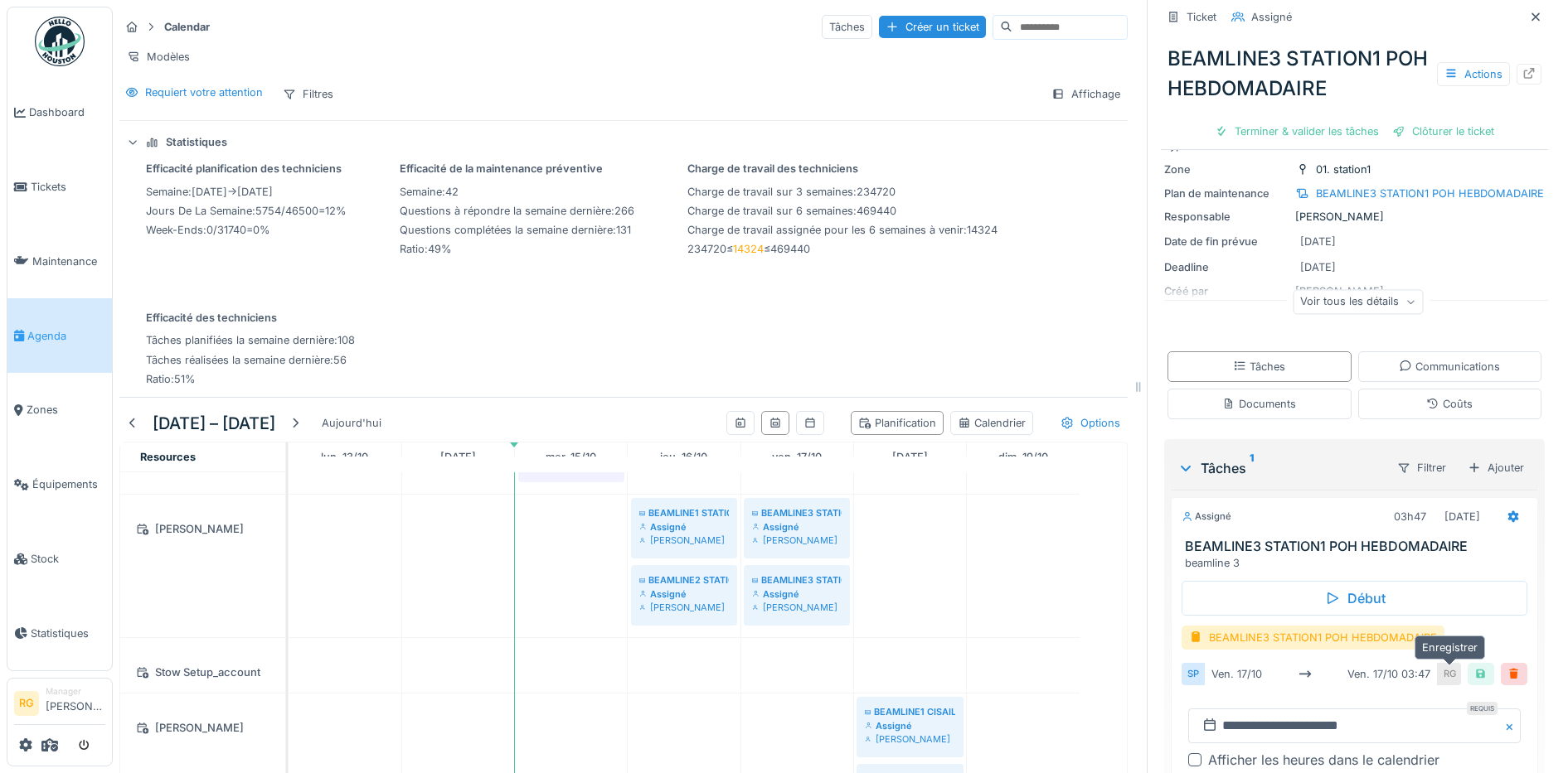
click at [1474, 667] on div at bounding box center [1481, 674] width 13 height 16
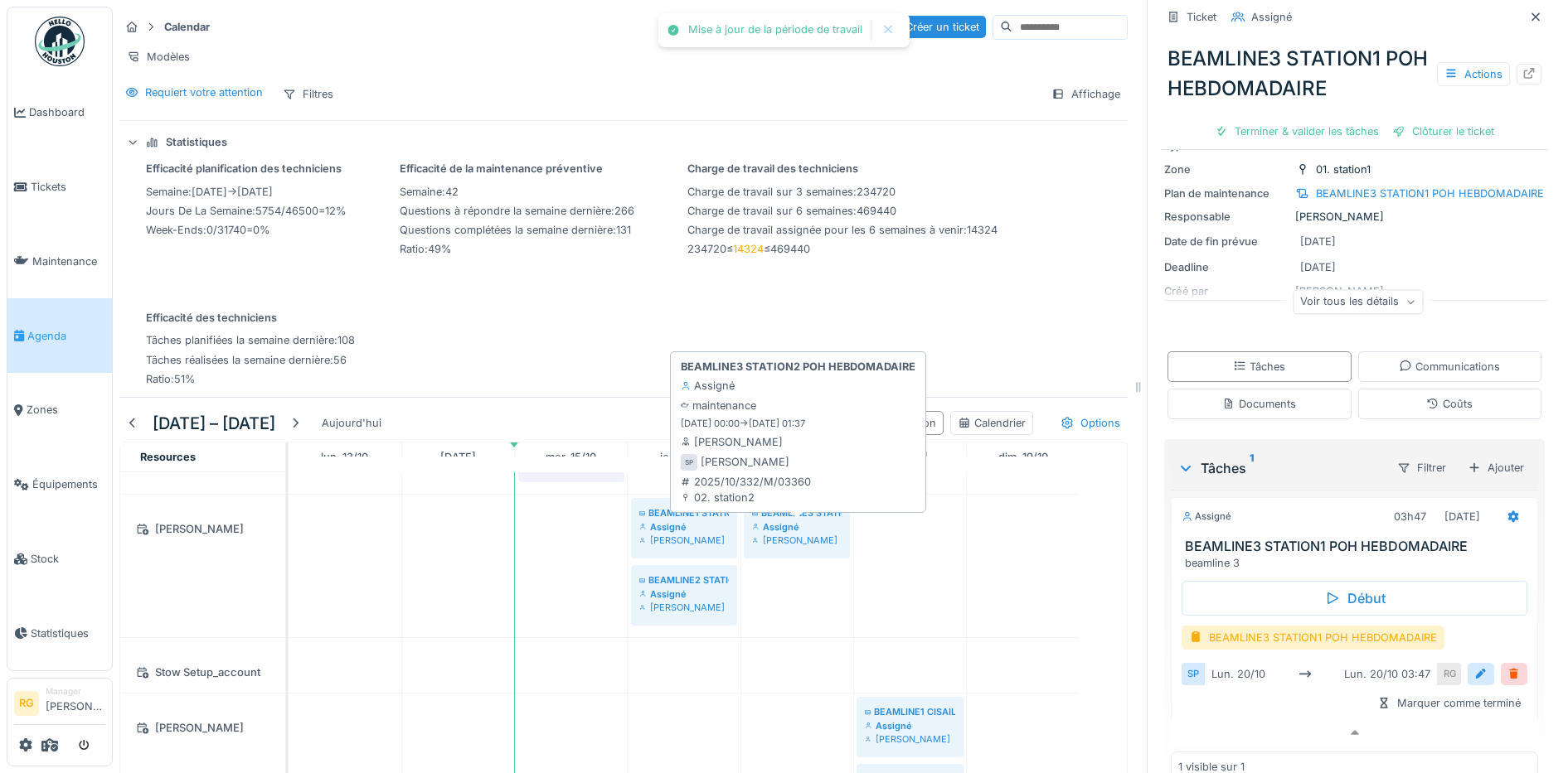
click at [810, 527] on div "Assigné" at bounding box center [797, 528] width 90 height 13
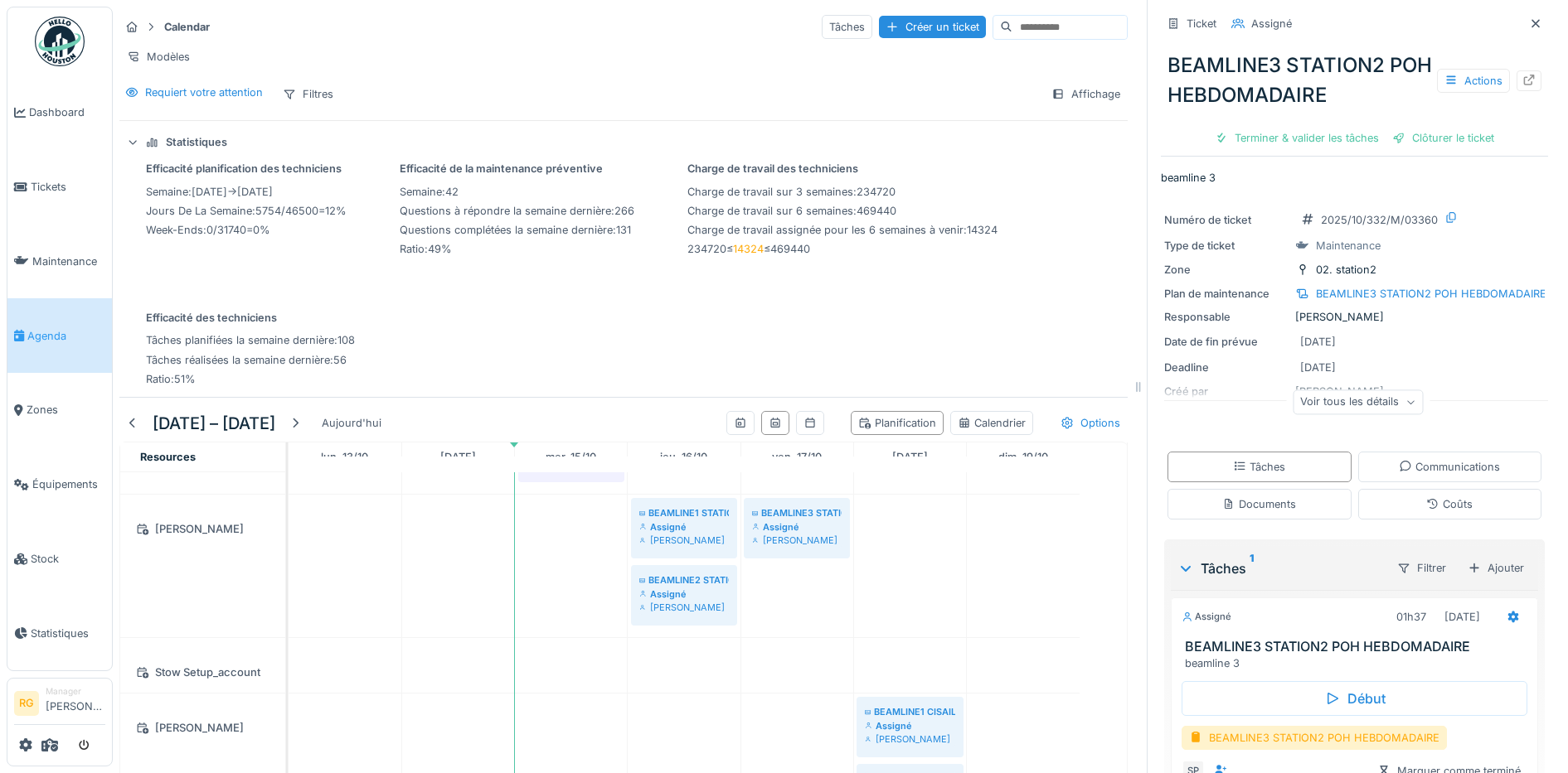
scroll to position [100, 0]
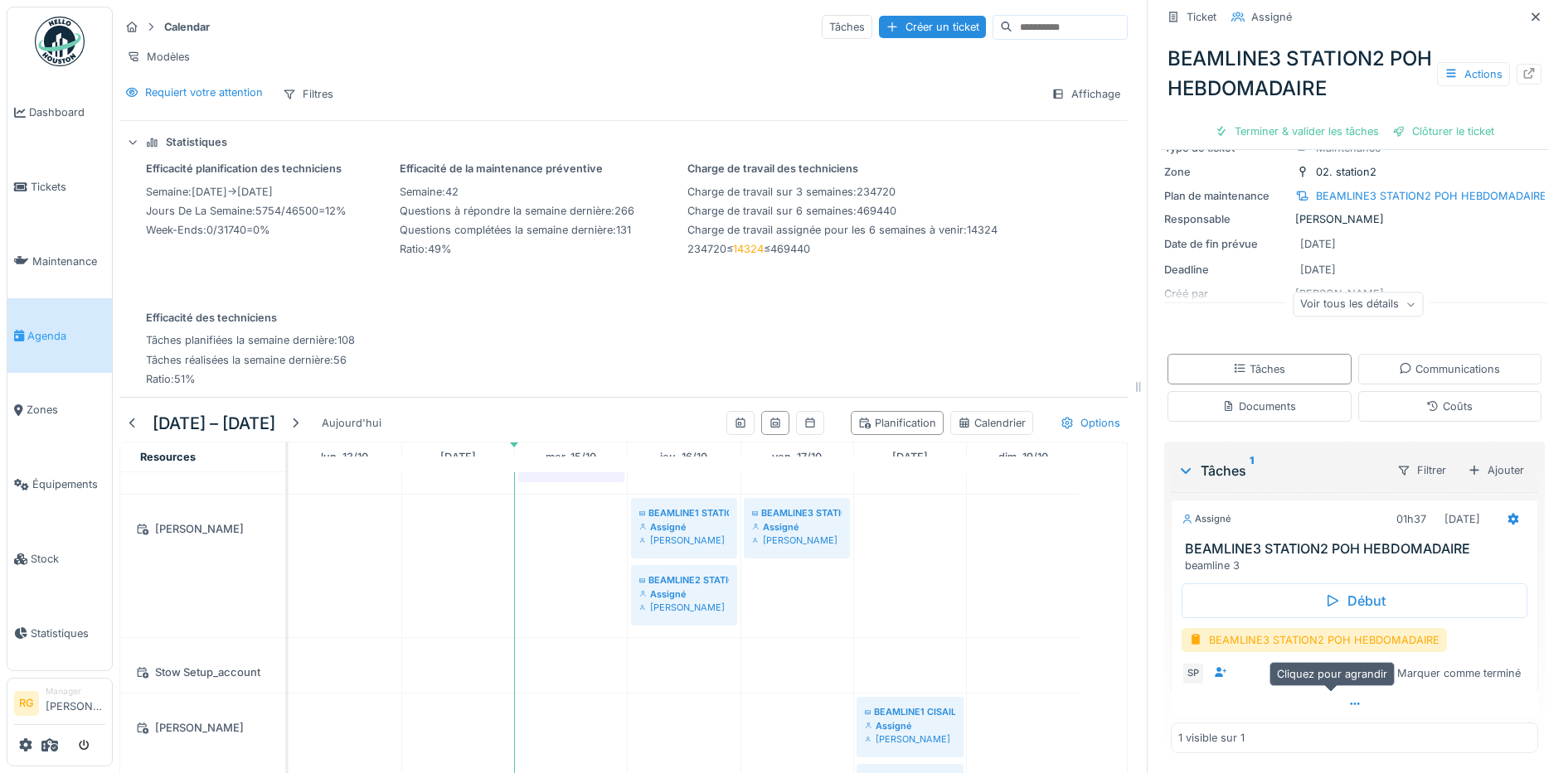
click at [1348, 699] on icon at bounding box center [1355, 704] width 13 height 10
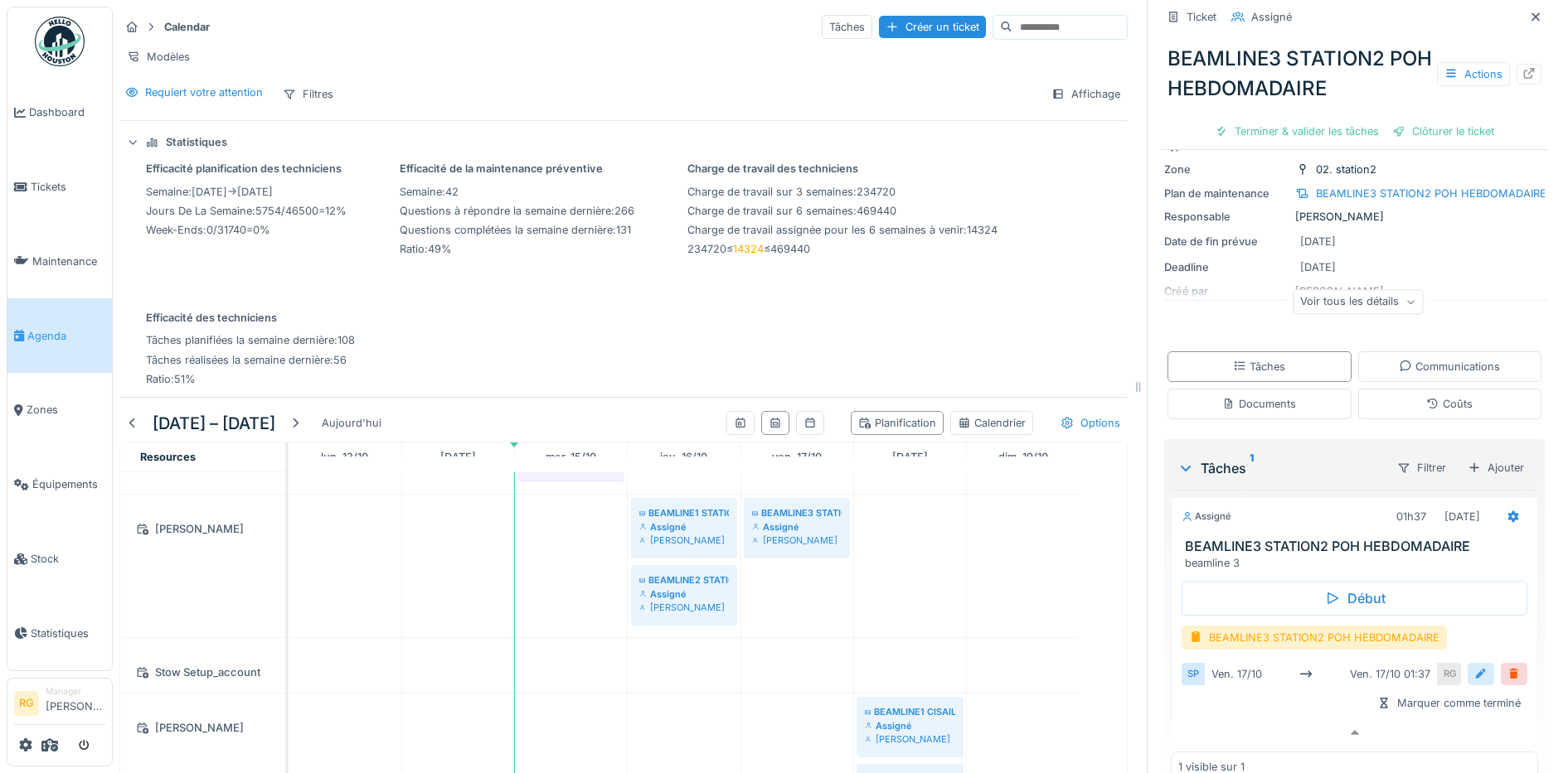
click at [1474, 667] on div at bounding box center [1481, 674] width 13 height 16
click at [1211, 714] on input "**********" at bounding box center [1354, 726] width 333 height 35
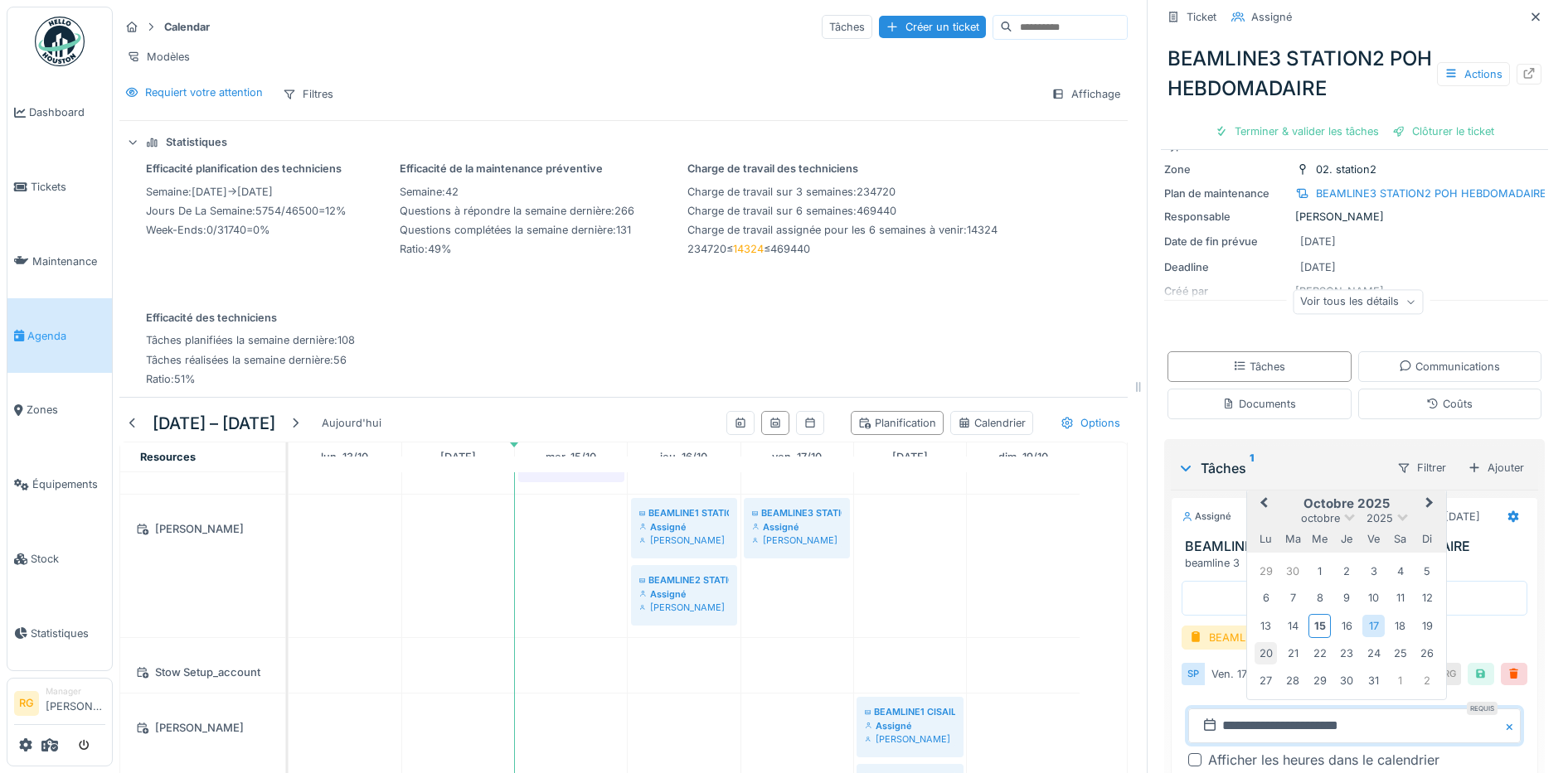
click at [1254, 642] on div "20" at bounding box center [1266, 654] width 23 height 23
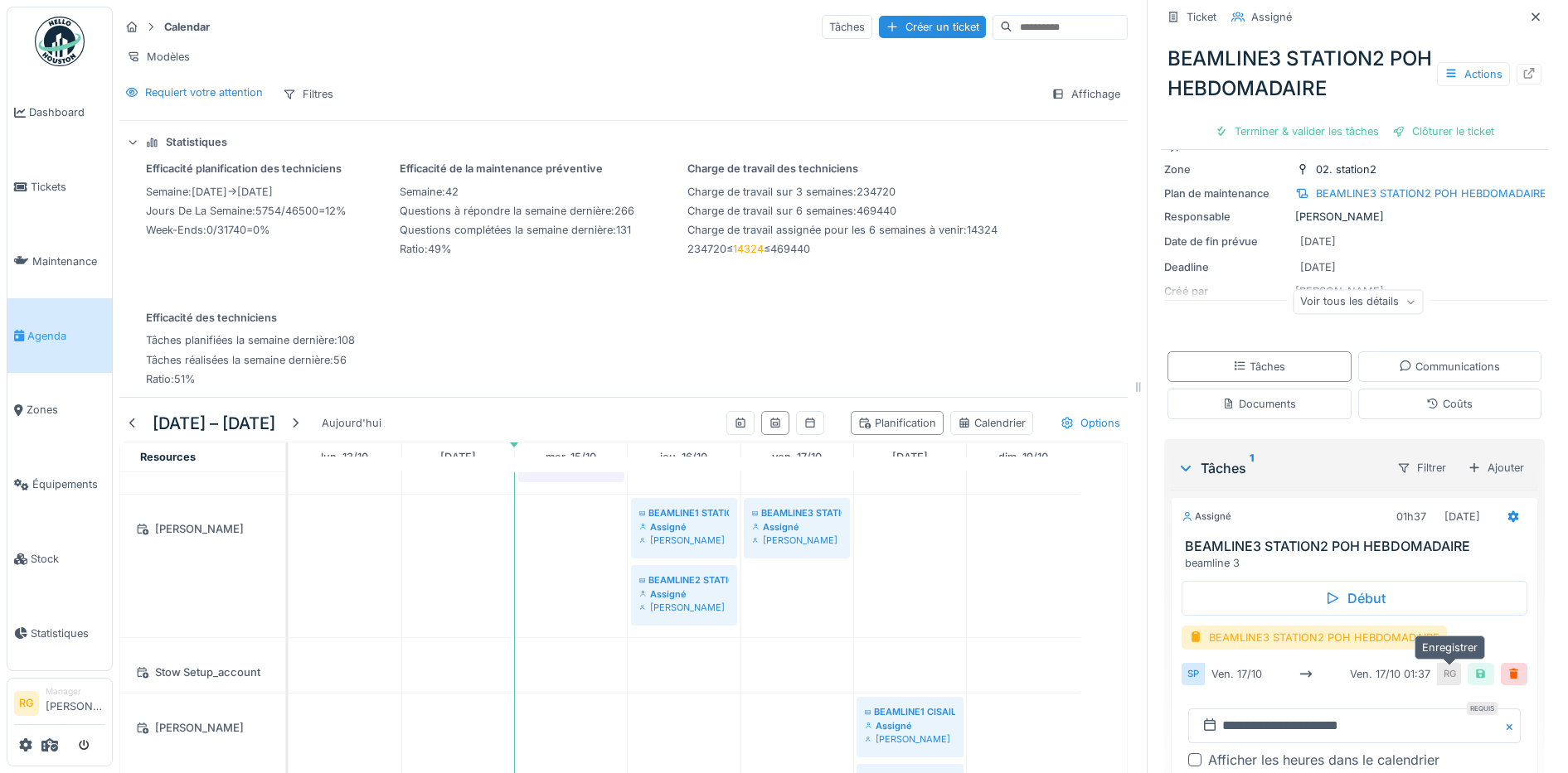
click at [1468, 663] on div at bounding box center [1481, 674] width 27 height 23
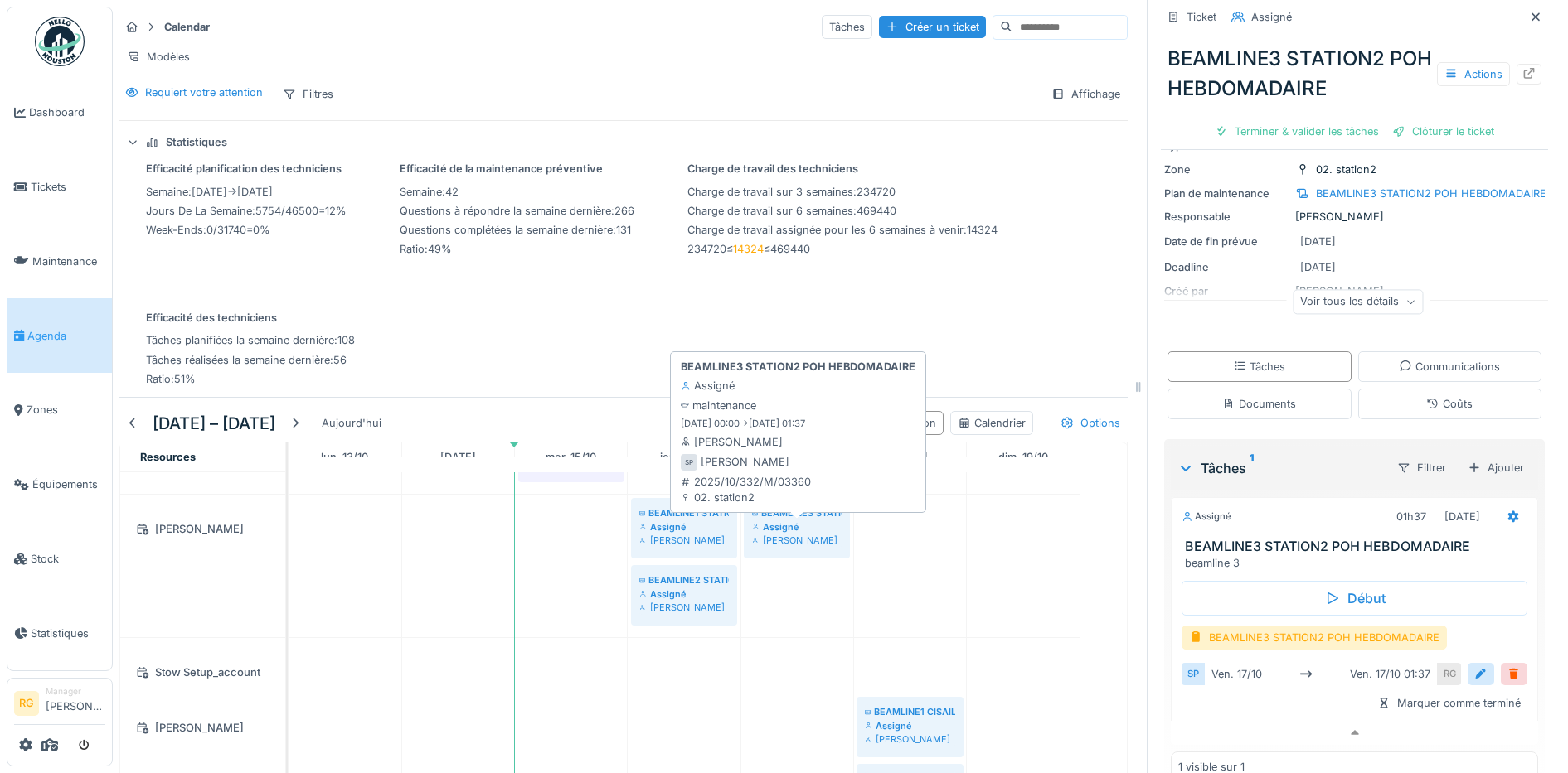
click at [786, 529] on div "Assigné" at bounding box center [797, 528] width 90 height 13
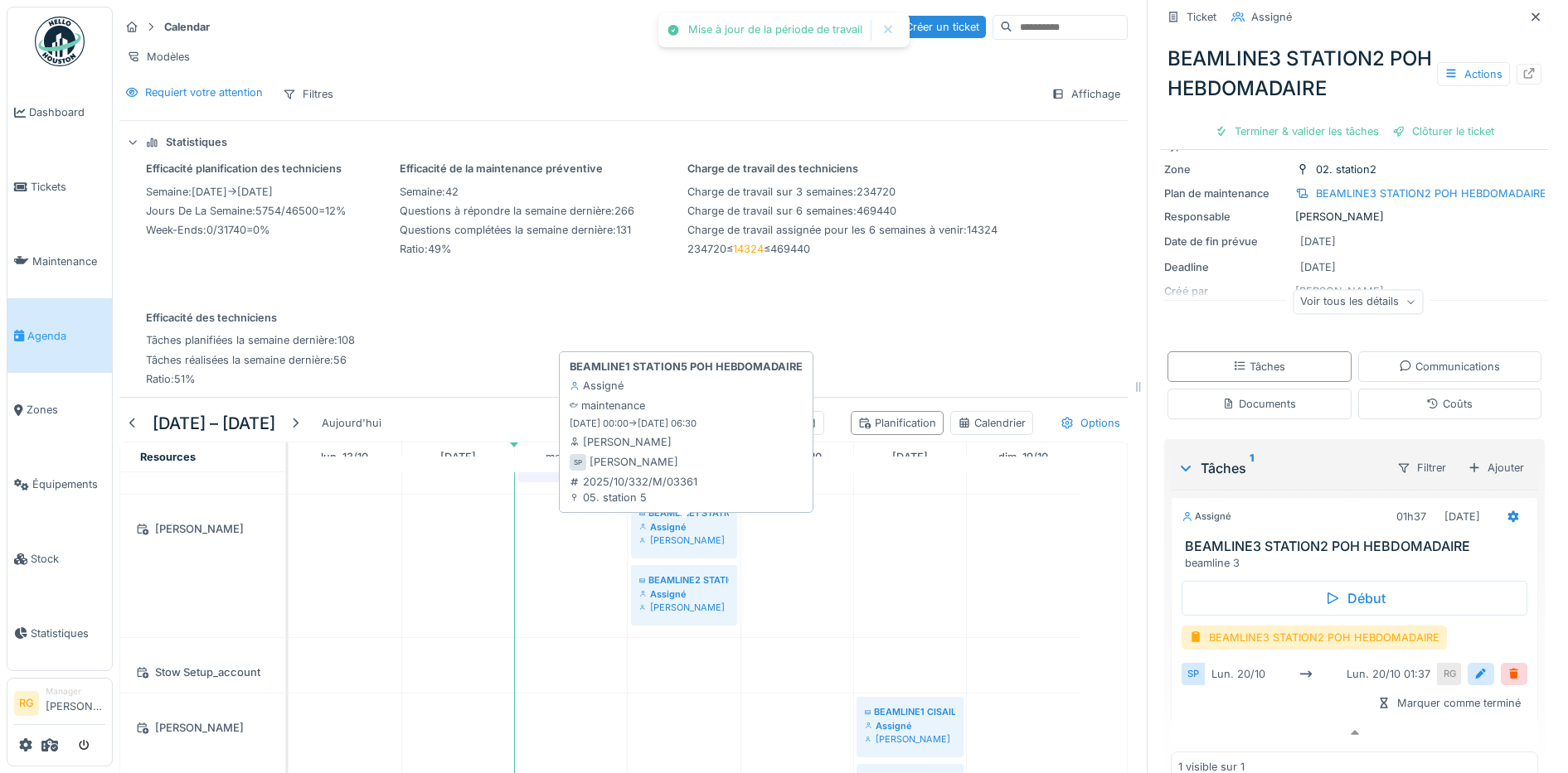
click at [694, 523] on div "Assigné" at bounding box center [684, 528] width 90 height 13
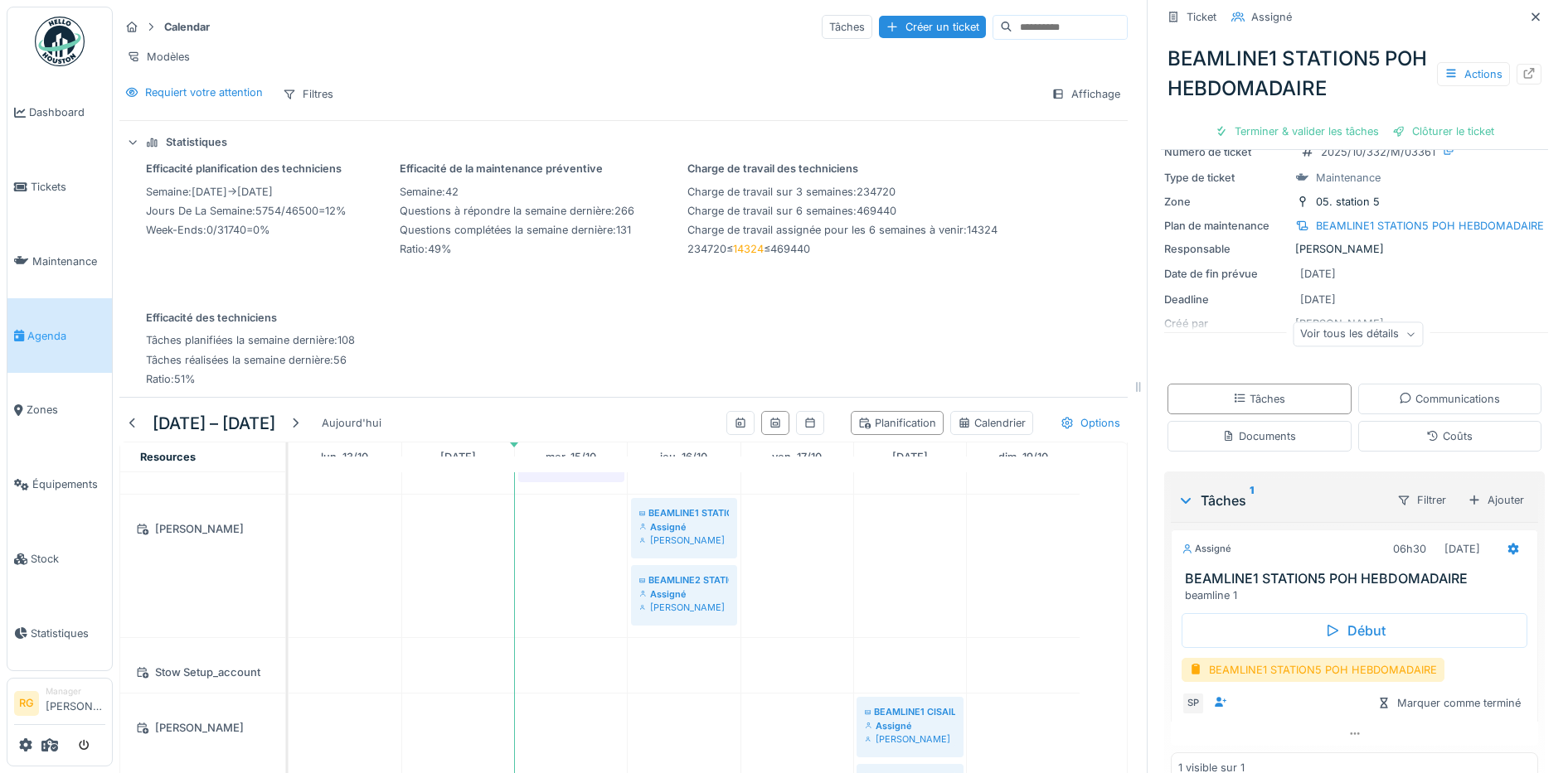
scroll to position [100, 0]
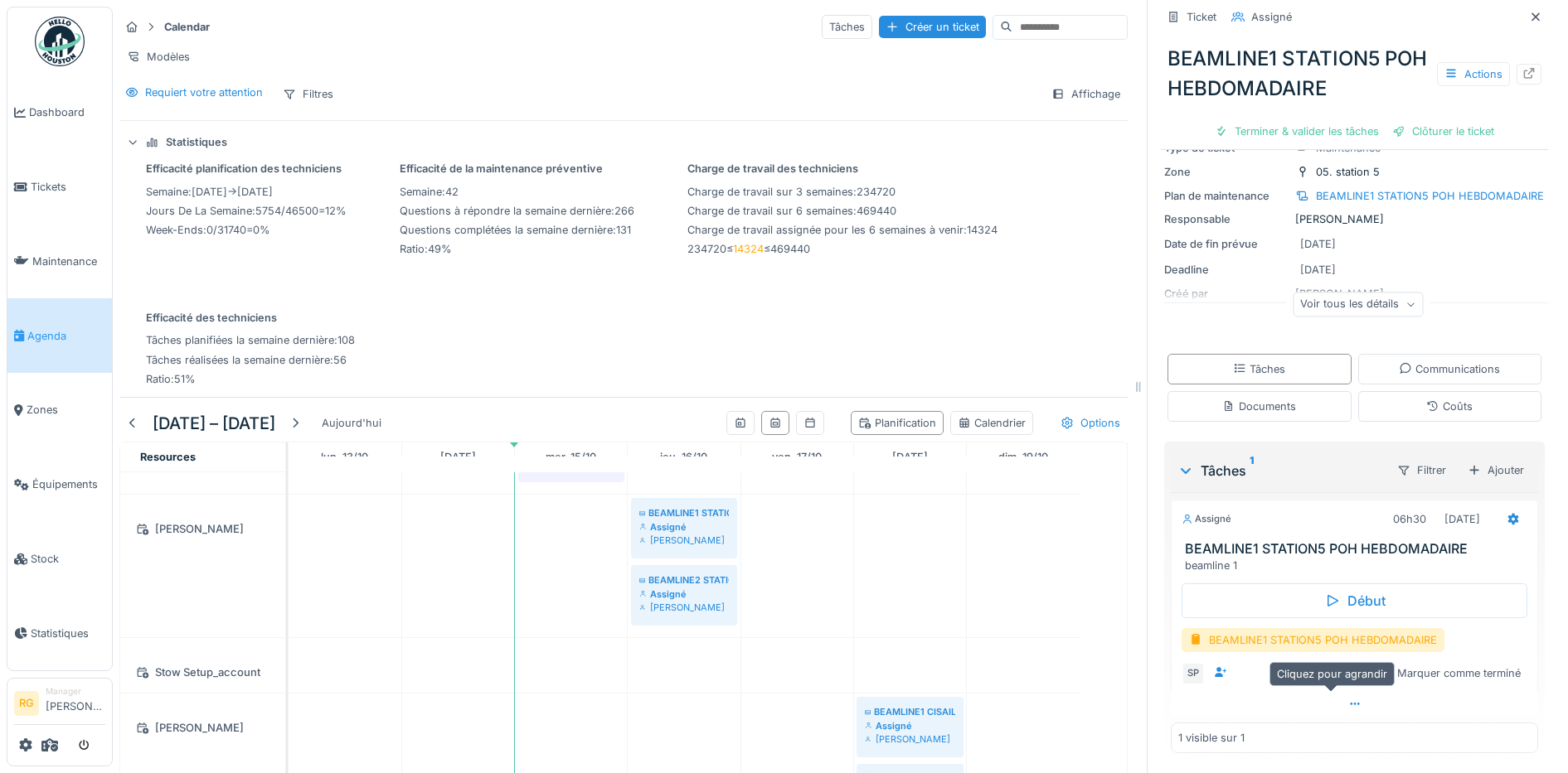
click at [1348, 699] on icon at bounding box center [1355, 704] width 13 height 10
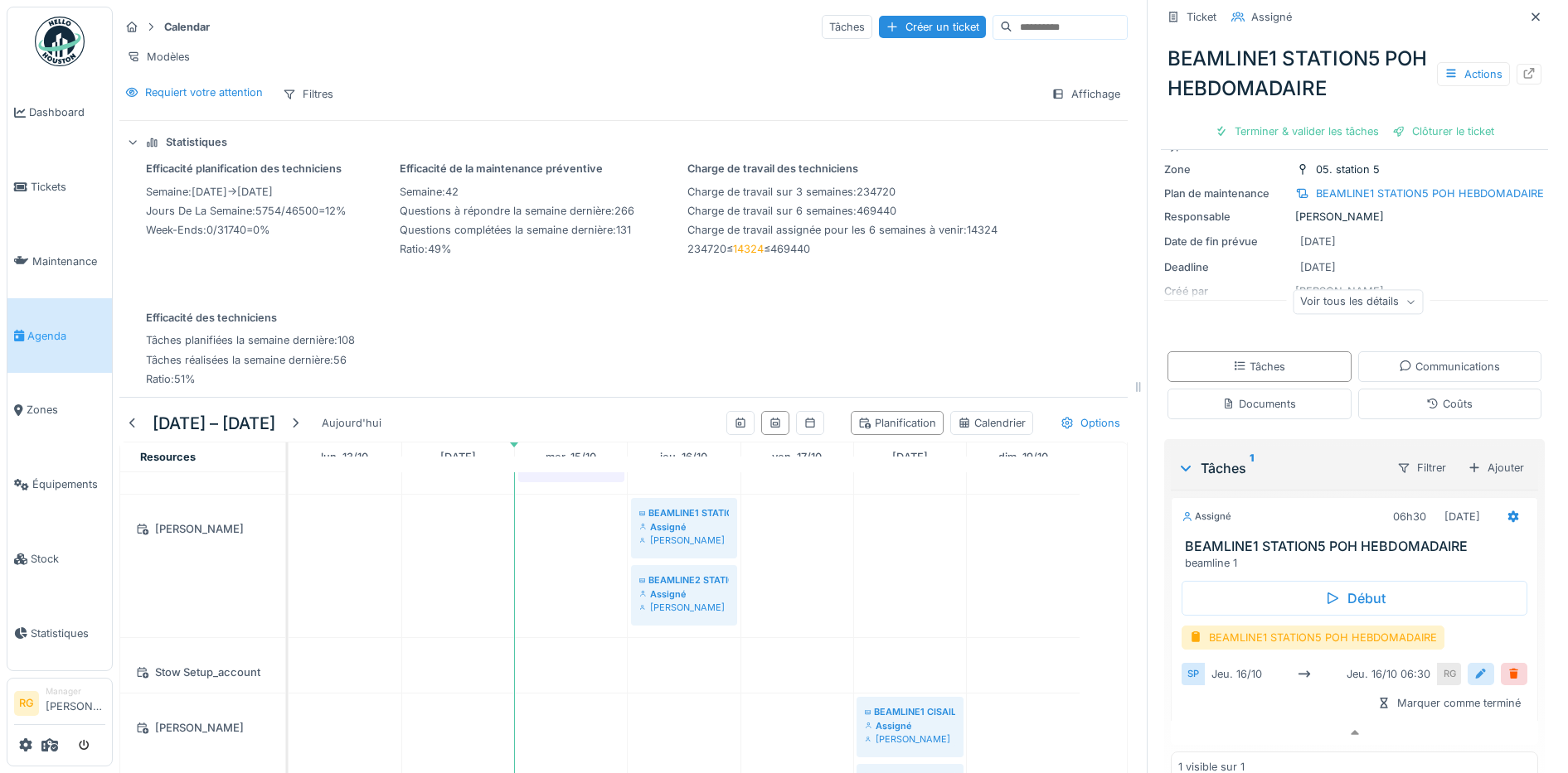
click at [1474, 667] on div at bounding box center [1481, 674] width 13 height 16
click at [1216, 714] on input "**********" at bounding box center [1354, 726] width 333 height 35
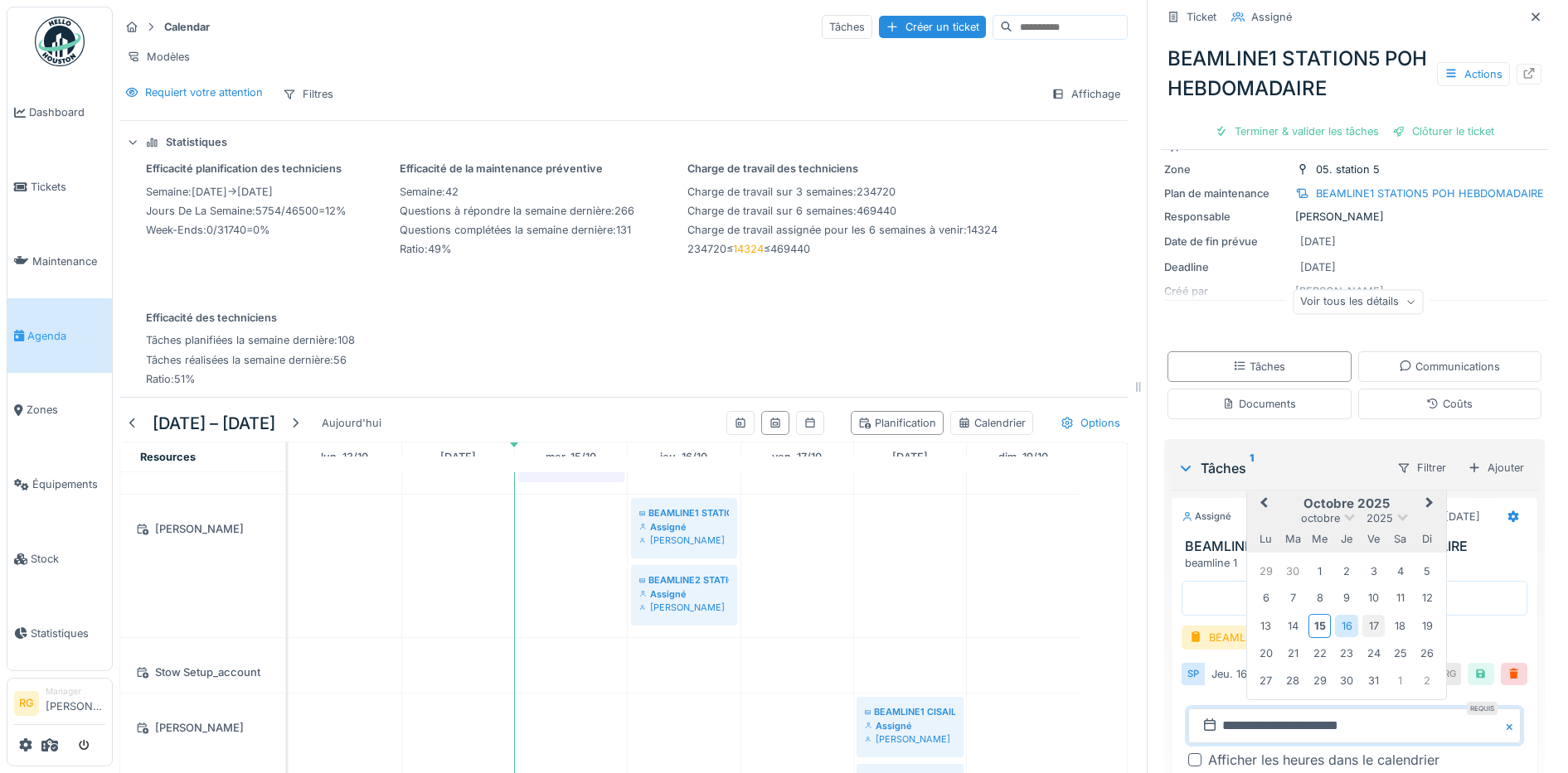
click at [1362, 615] on div "17" at bounding box center [1374, 626] width 23 height 23
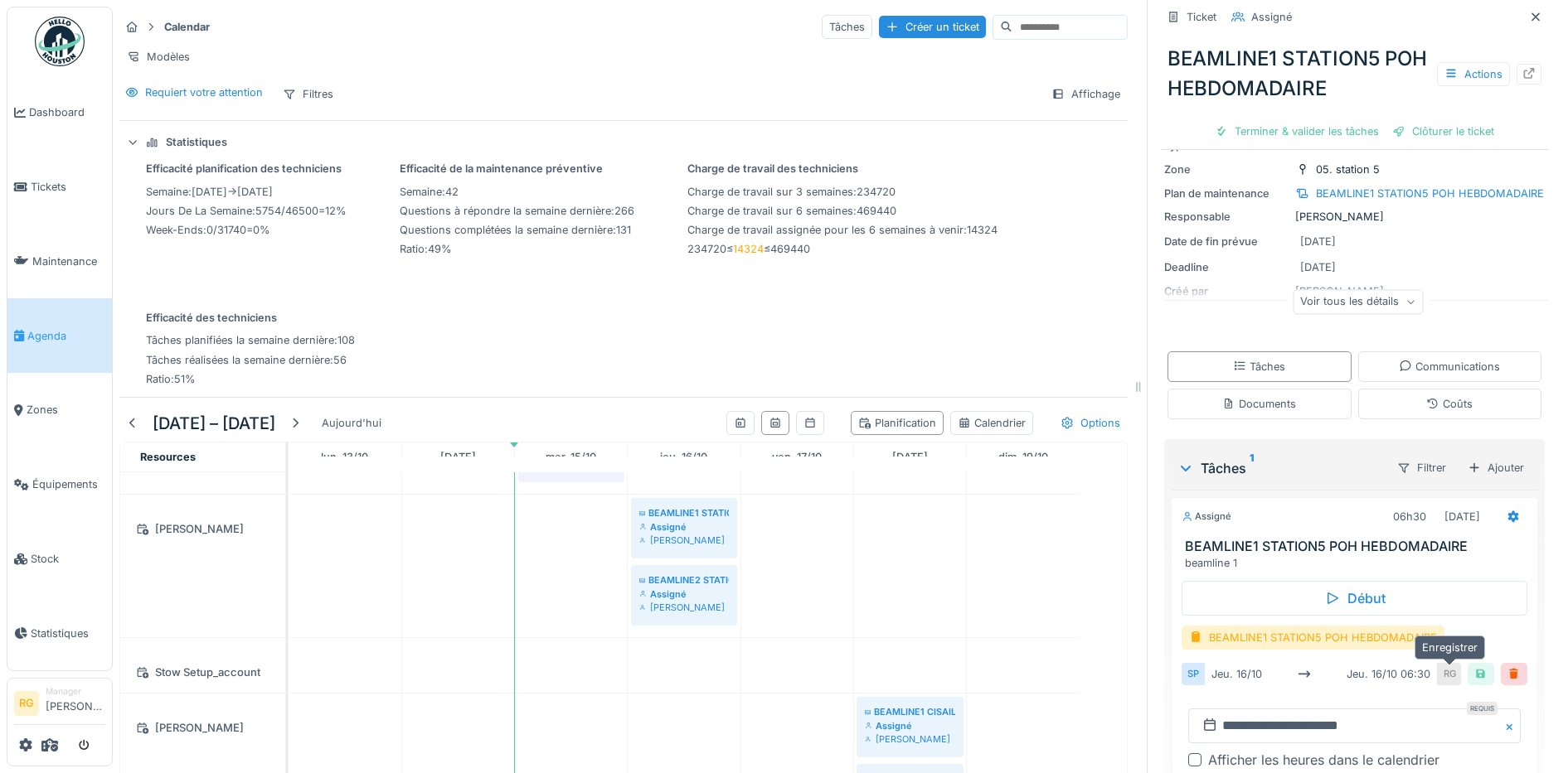
click at [1474, 667] on div at bounding box center [1481, 674] width 13 height 16
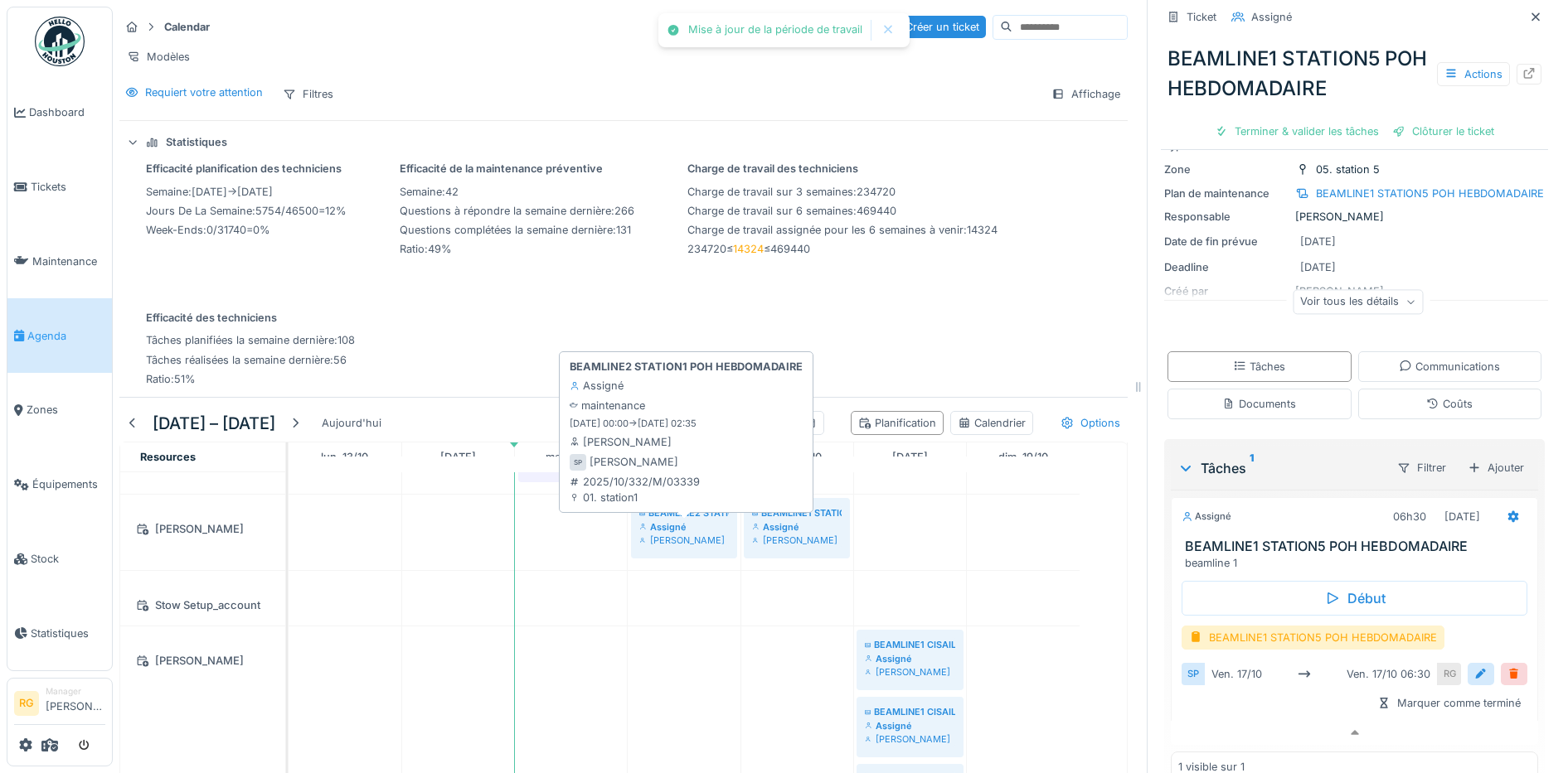
click at [687, 521] on div "Assigné" at bounding box center [684, 528] width 90 height 13
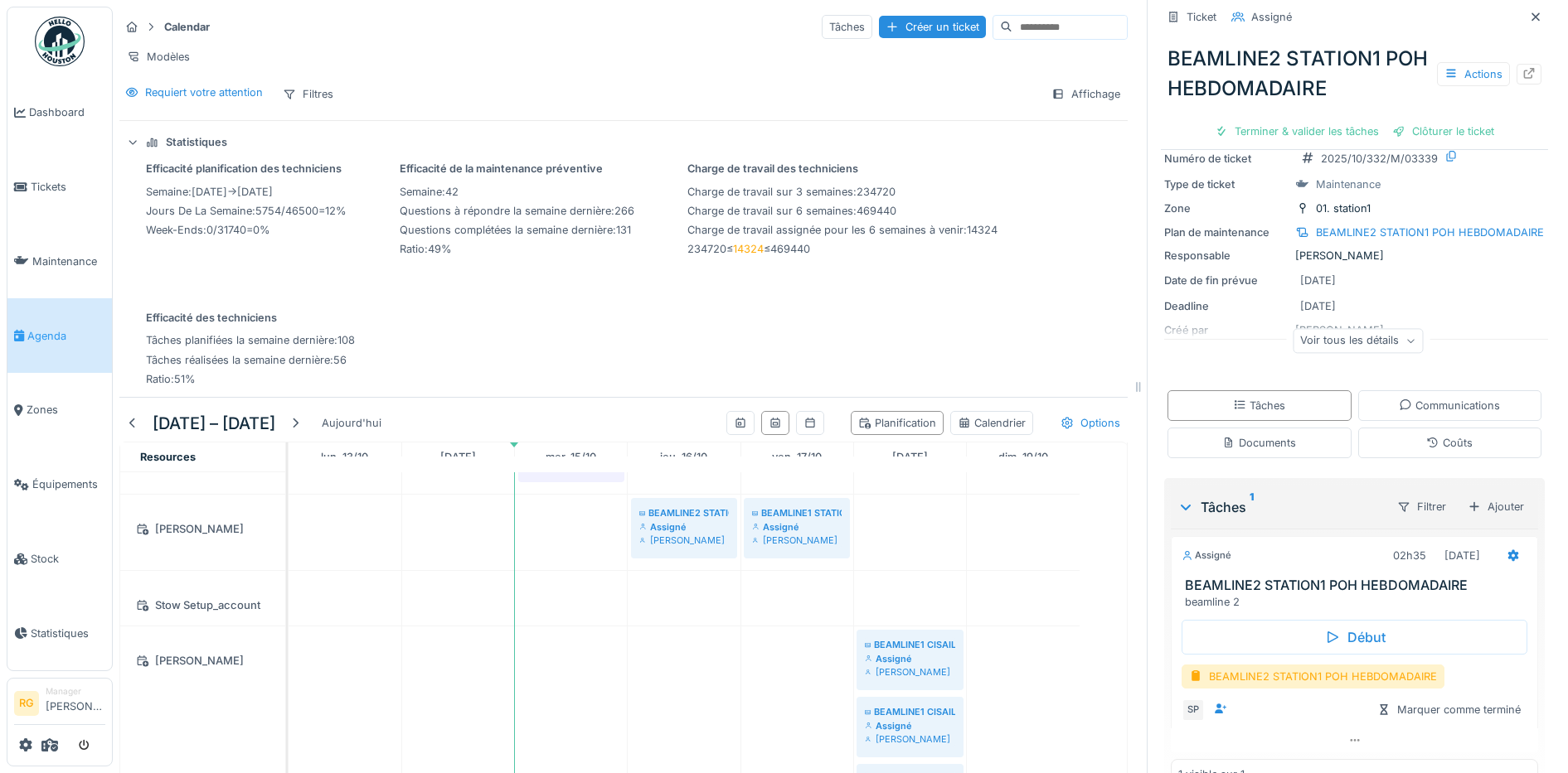
scroll to position [100, 0]
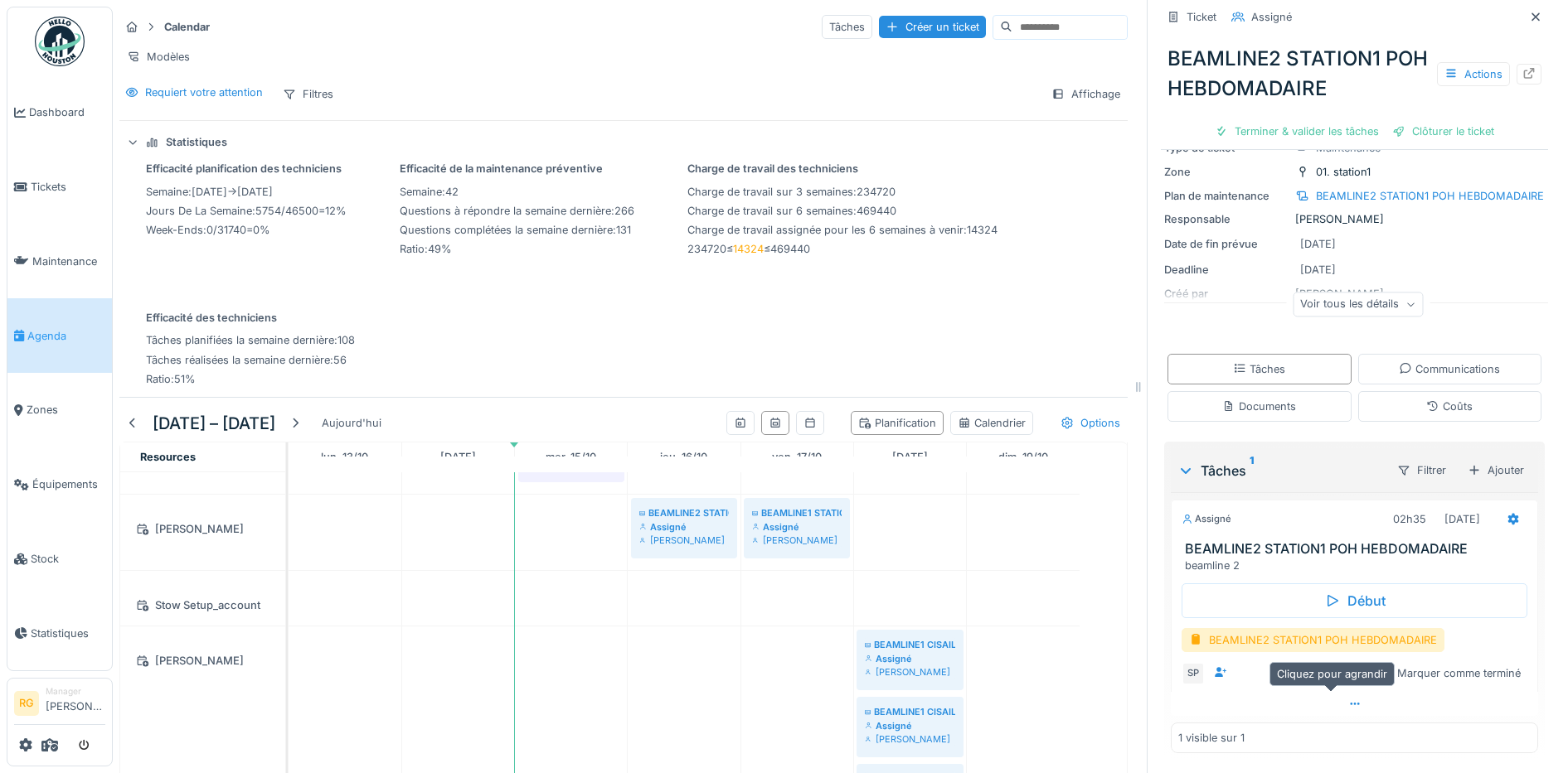
click at [1348, 699] on icon at bounding box center [1355, 704] width 13 height 10
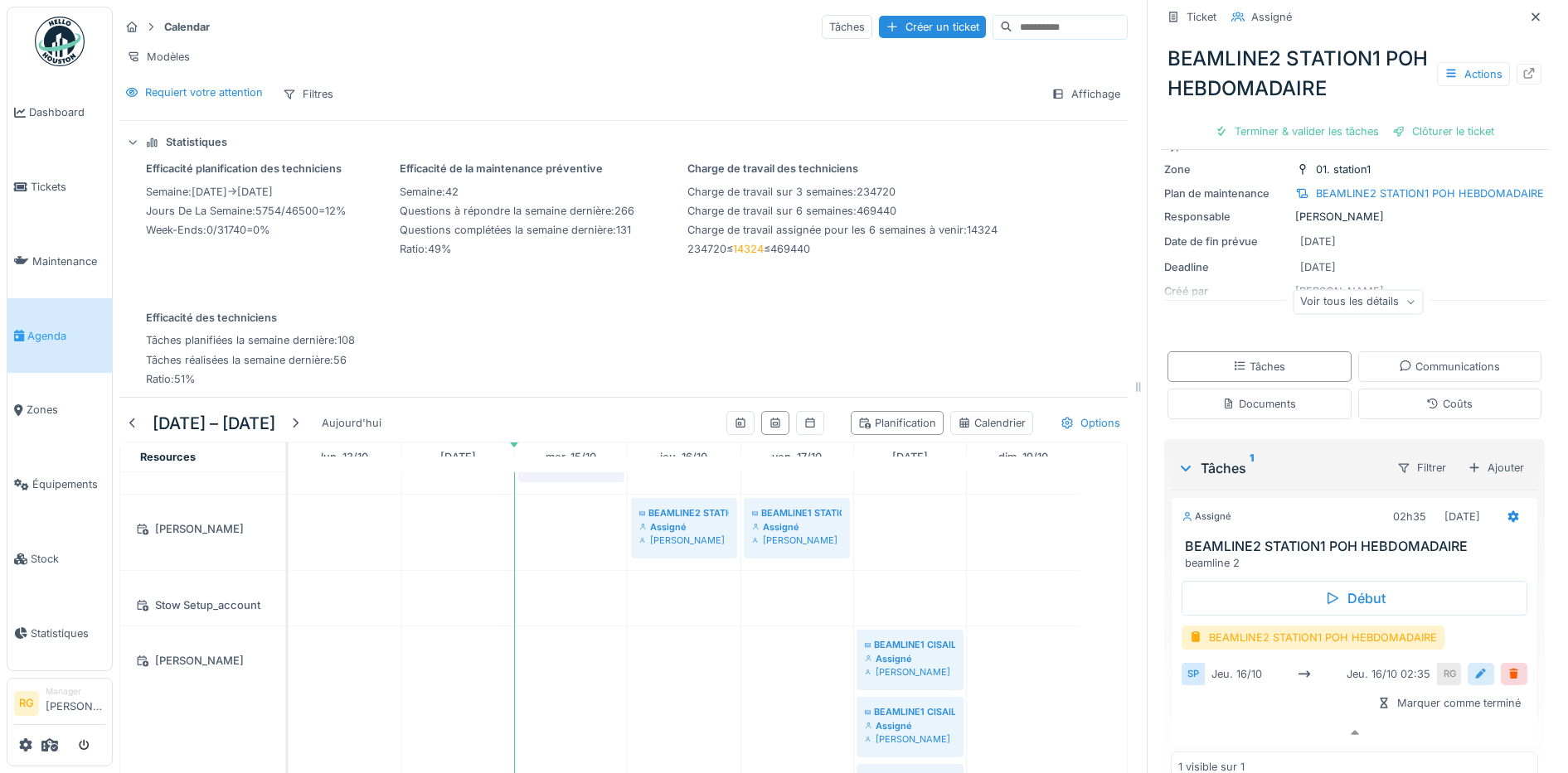
click at [1474, 667] on div at bounding box center [1481, 674] width 13 height 16
click at [1204, 713] on input "**********" at bounding box center [1354, 726] width 333 height 35
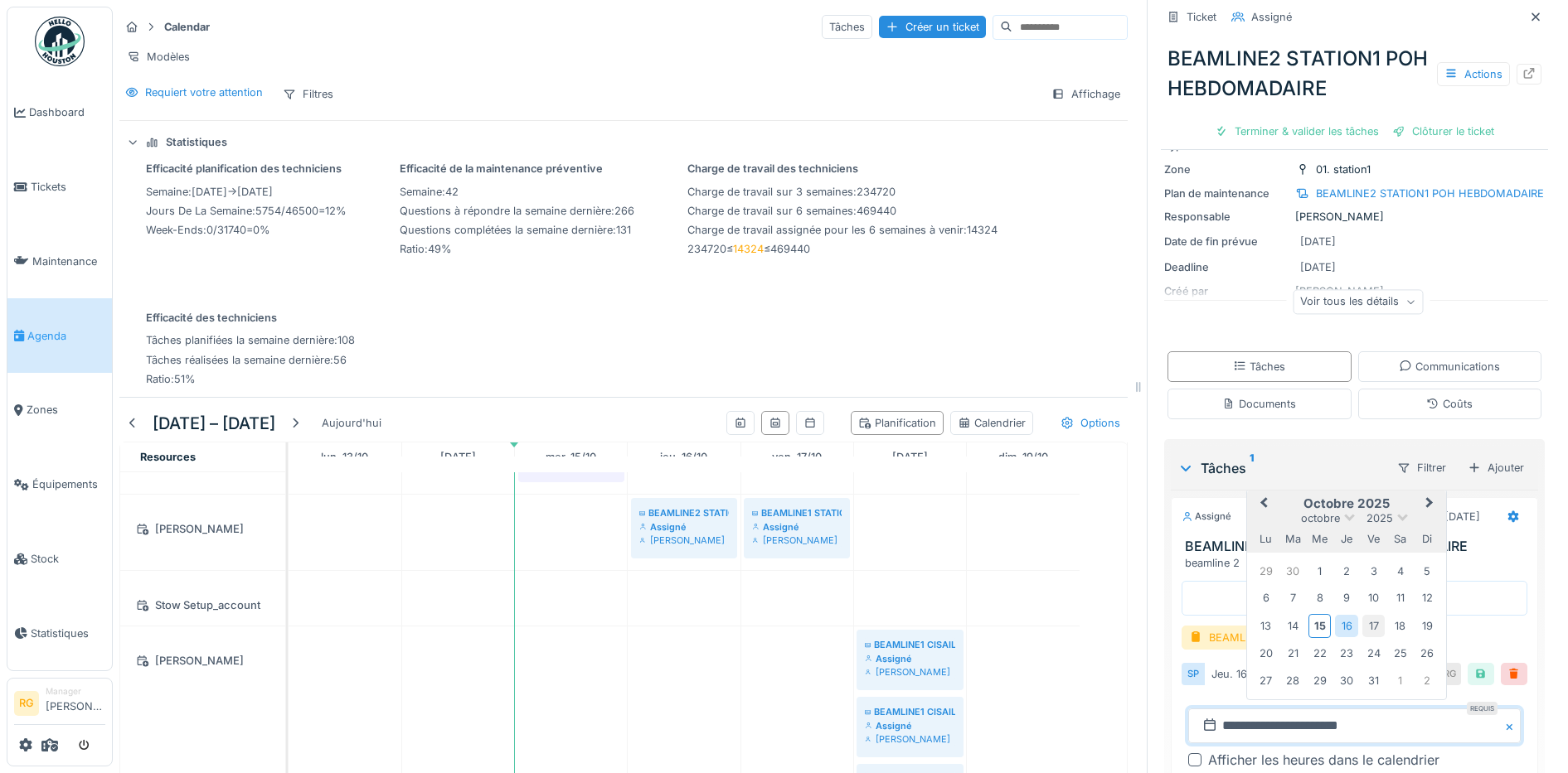
click at [1362, 615] on div "17" at bounding box center [1374, 626] width 23 height 23
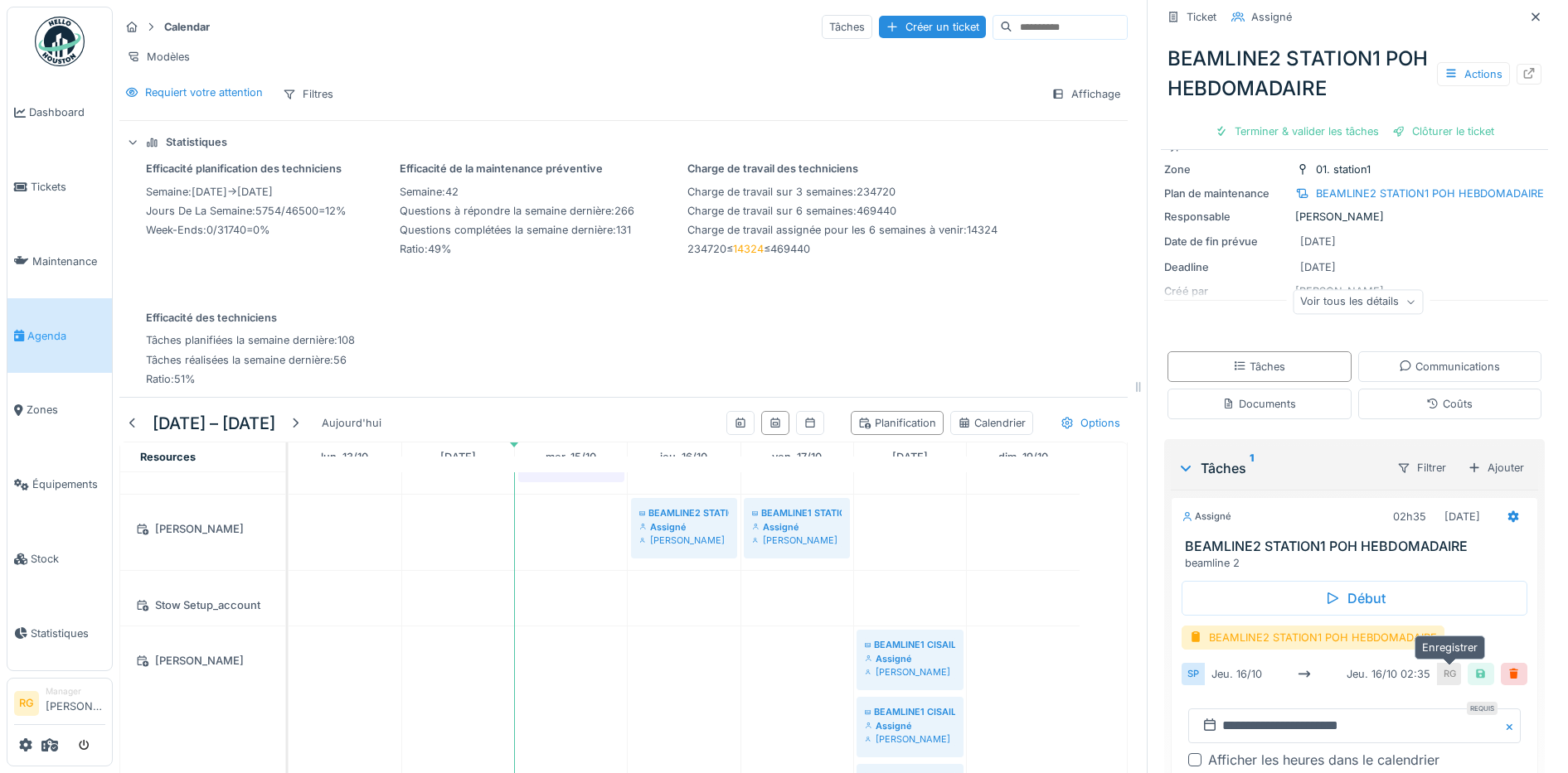
click at [1474, 667] on div at bounding box center [1481, 674] width 13 height 16
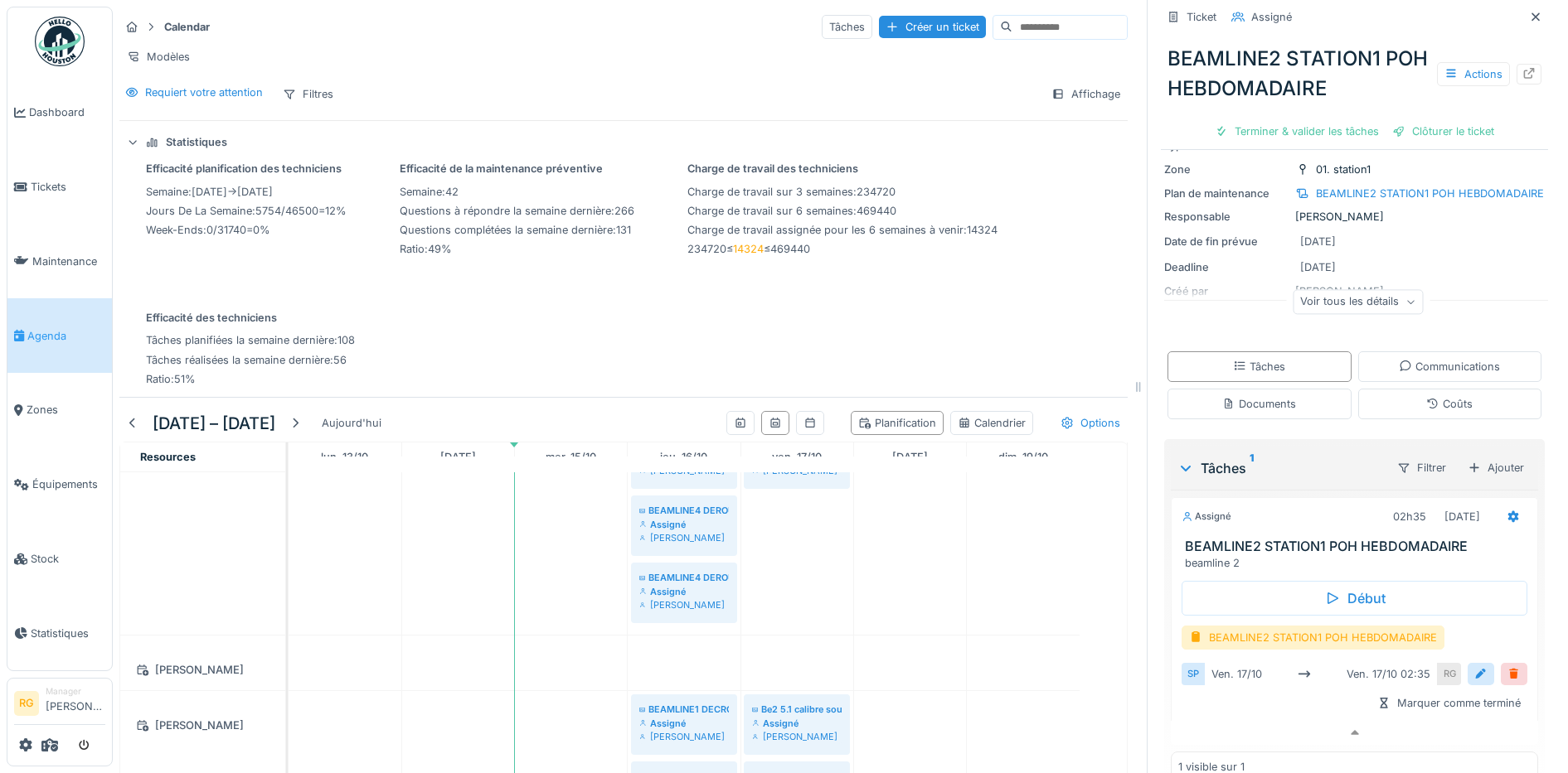
scroll to position [2207, 0]
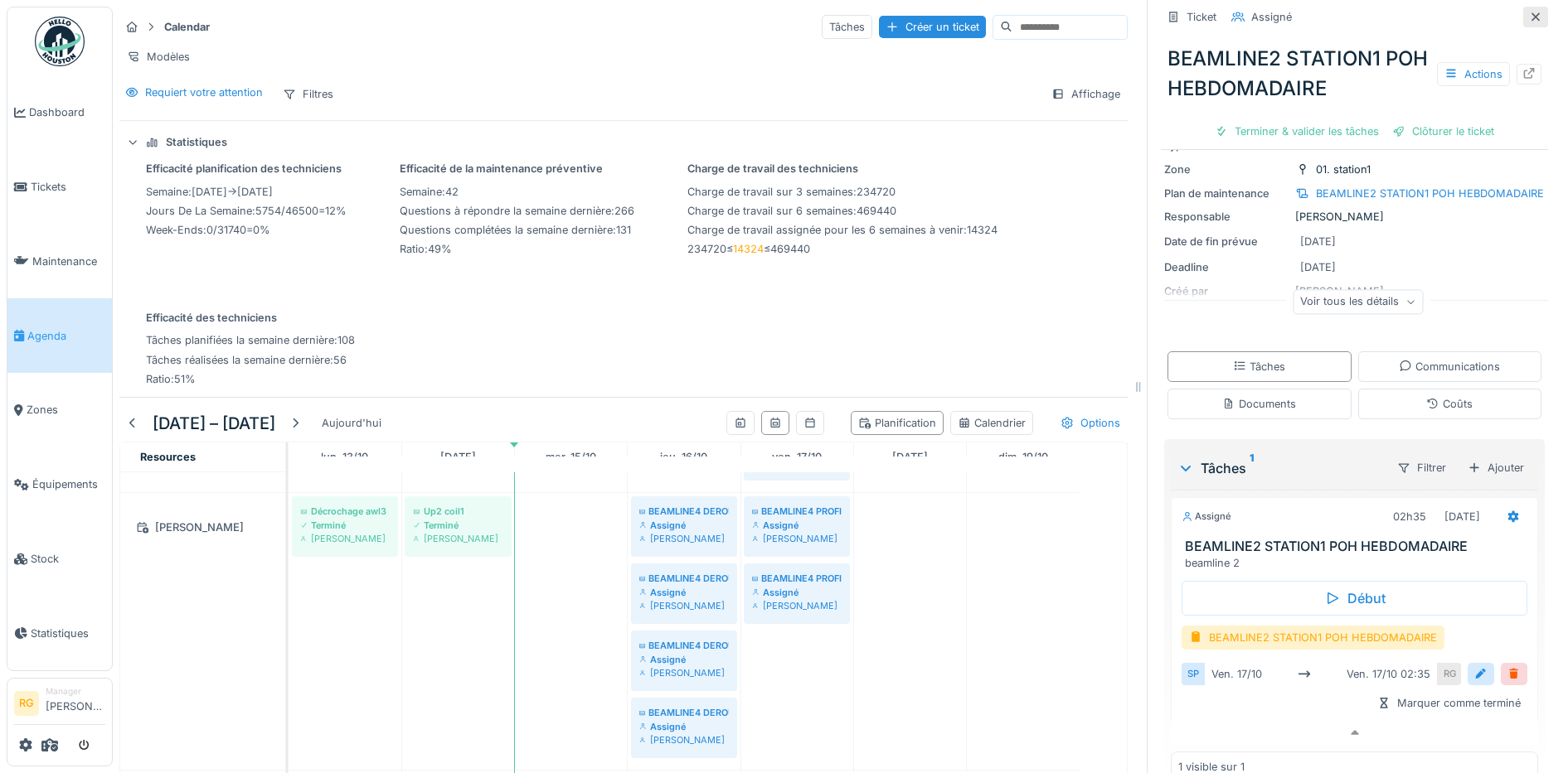
click at [1529, 17] on icon at bounding box center [1536, 16] width 13 height 10
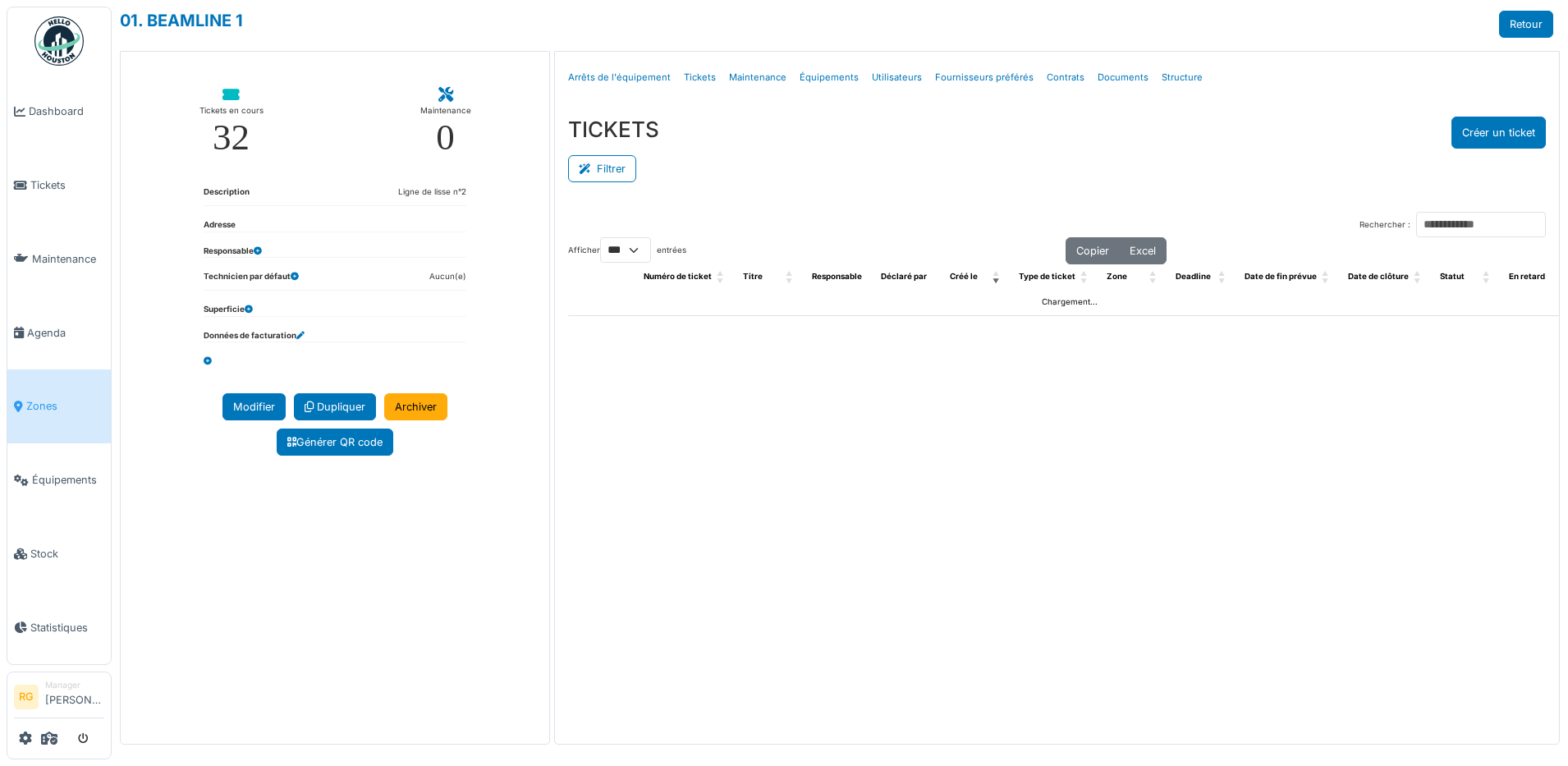
select select "***"
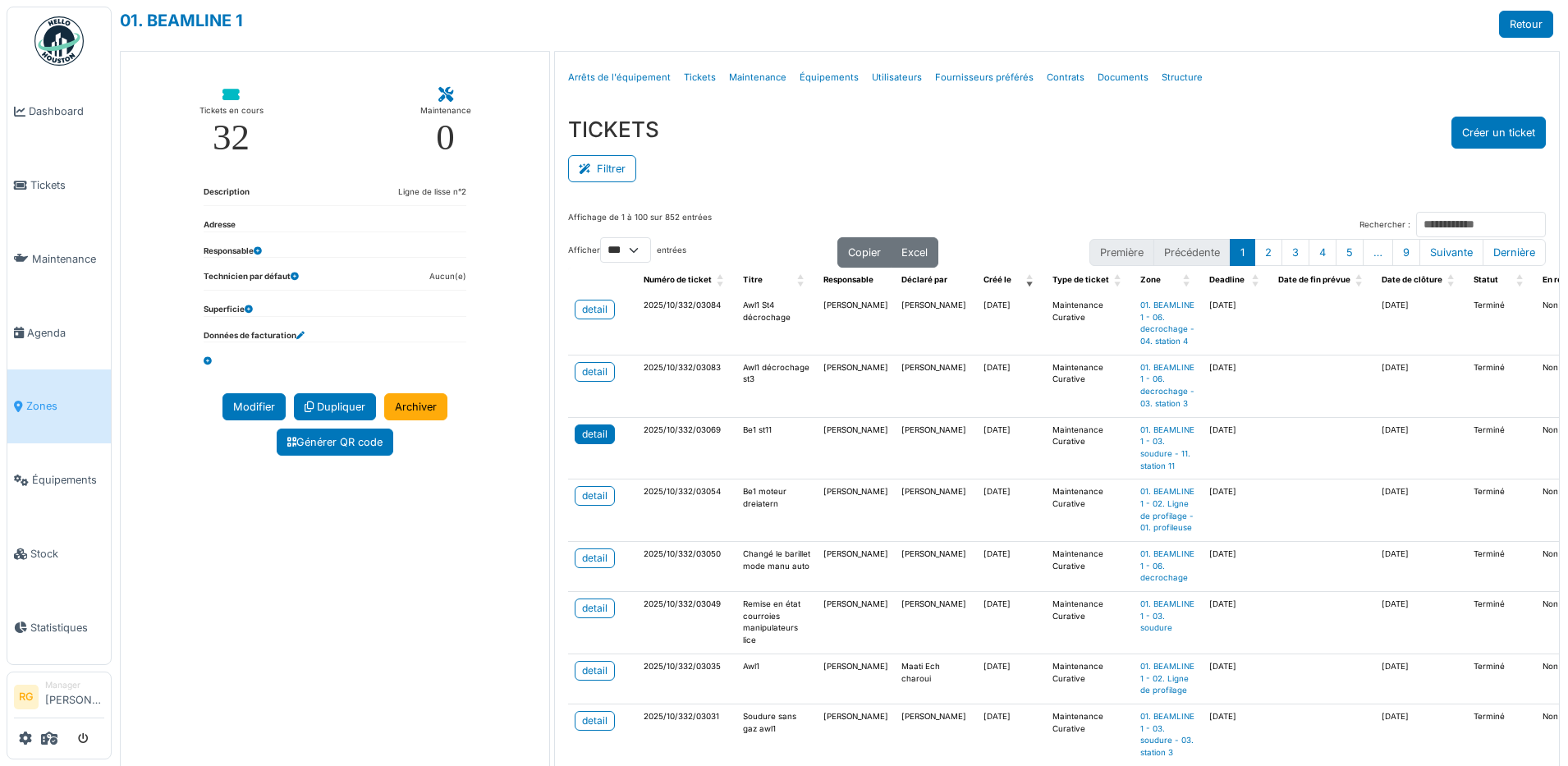
click at [590, 442] on div "detail" at bounding box center [594, 435] width 25 height 15
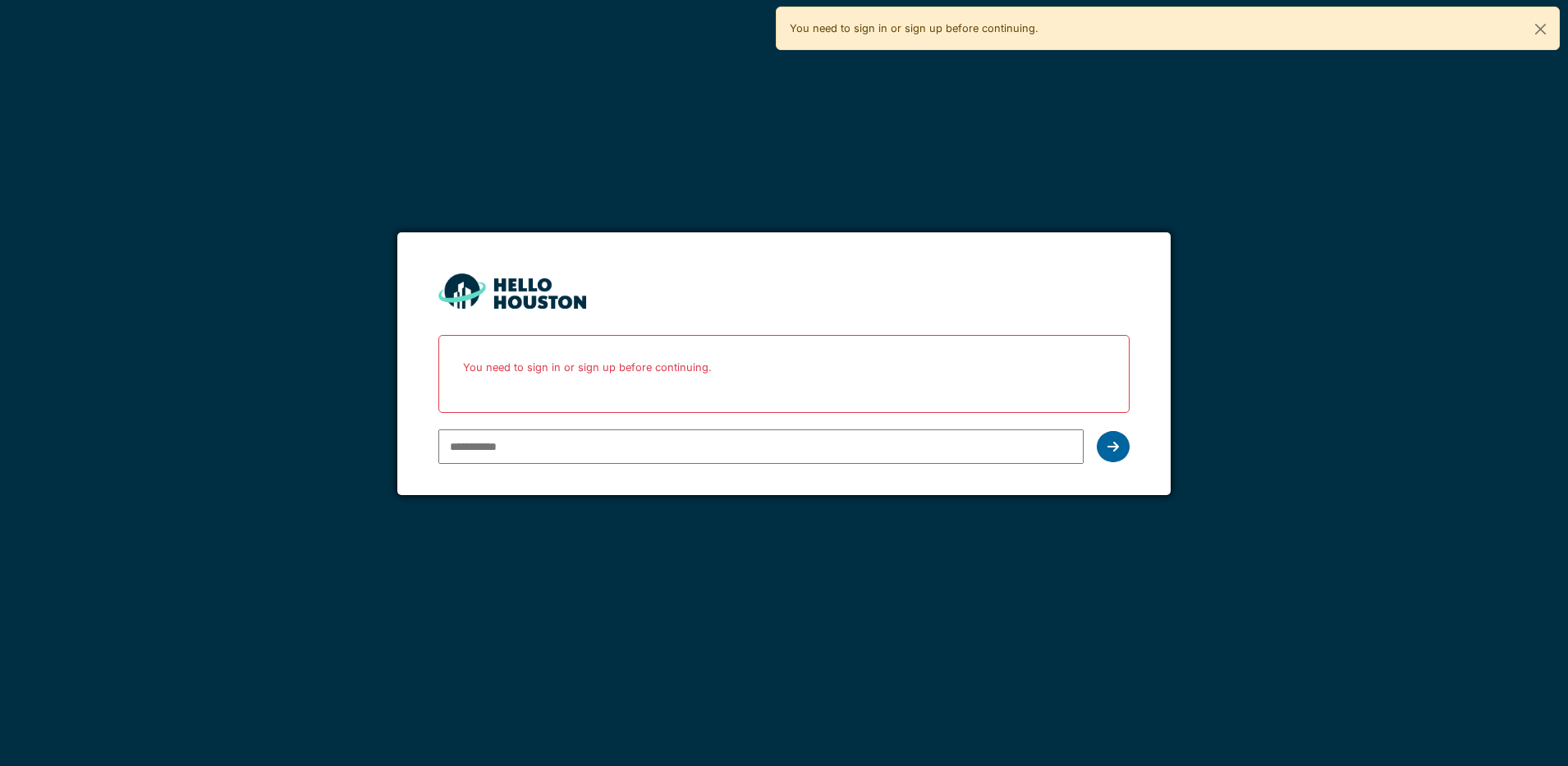
type input "**********"
click at [1125, 452] on div at bounding box center [1113, 446] width 33 height 31
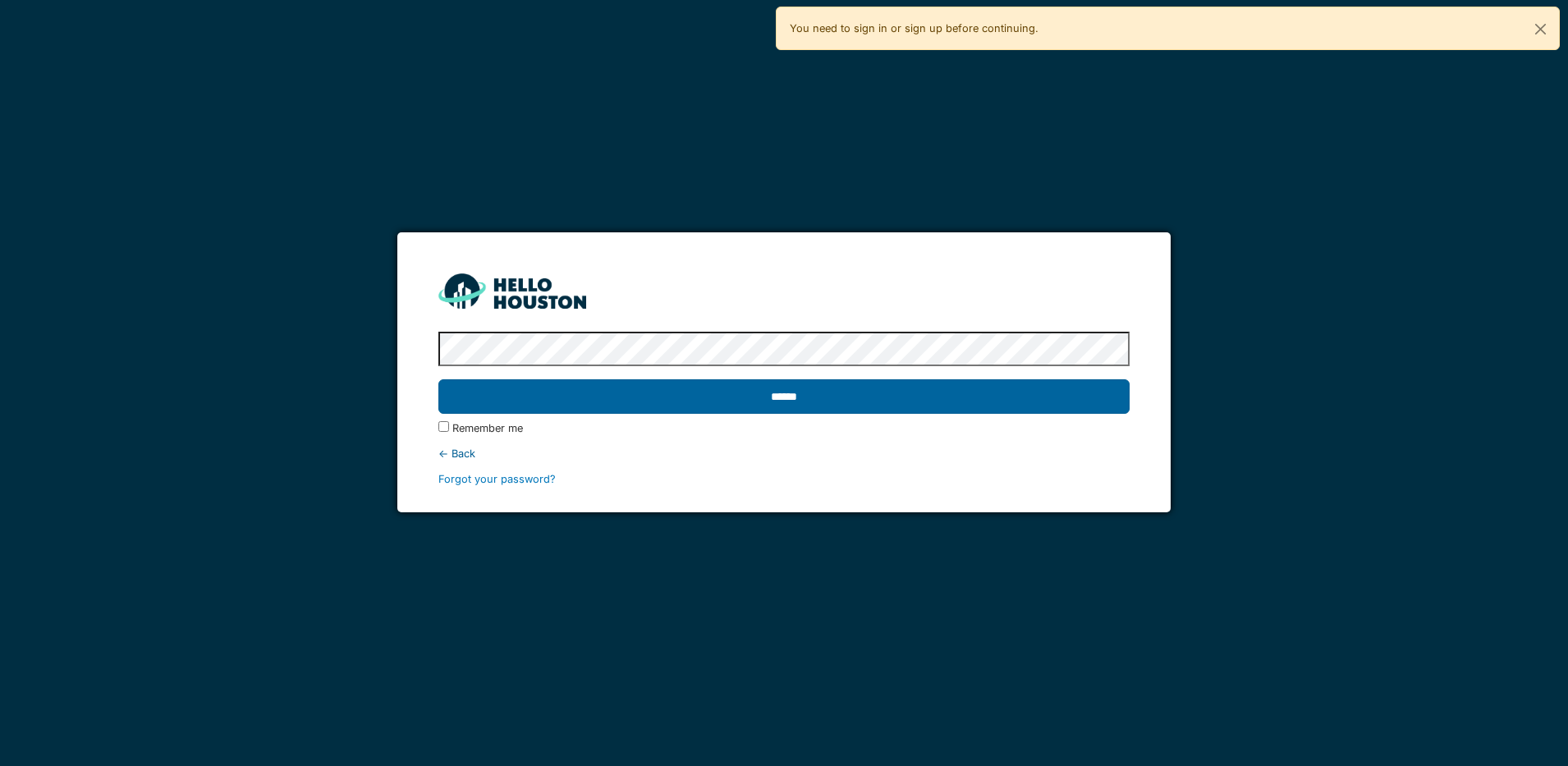
click at [874, 410] on input "******" at bounding box center [784, 396] width 692 height 35
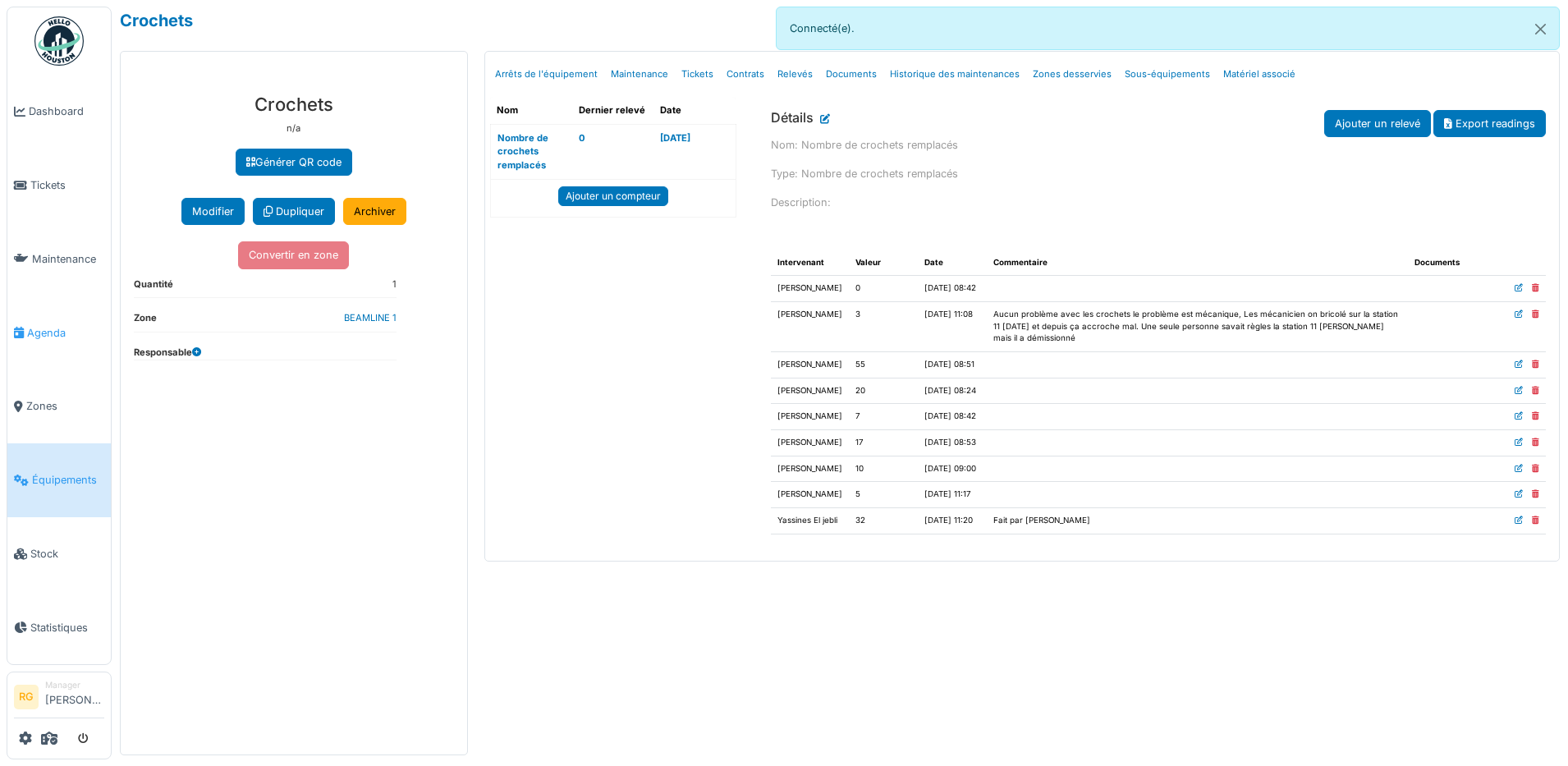
click at [40, 326] on span "Agenda" at bounding box center [66, 333] width 77 height 16
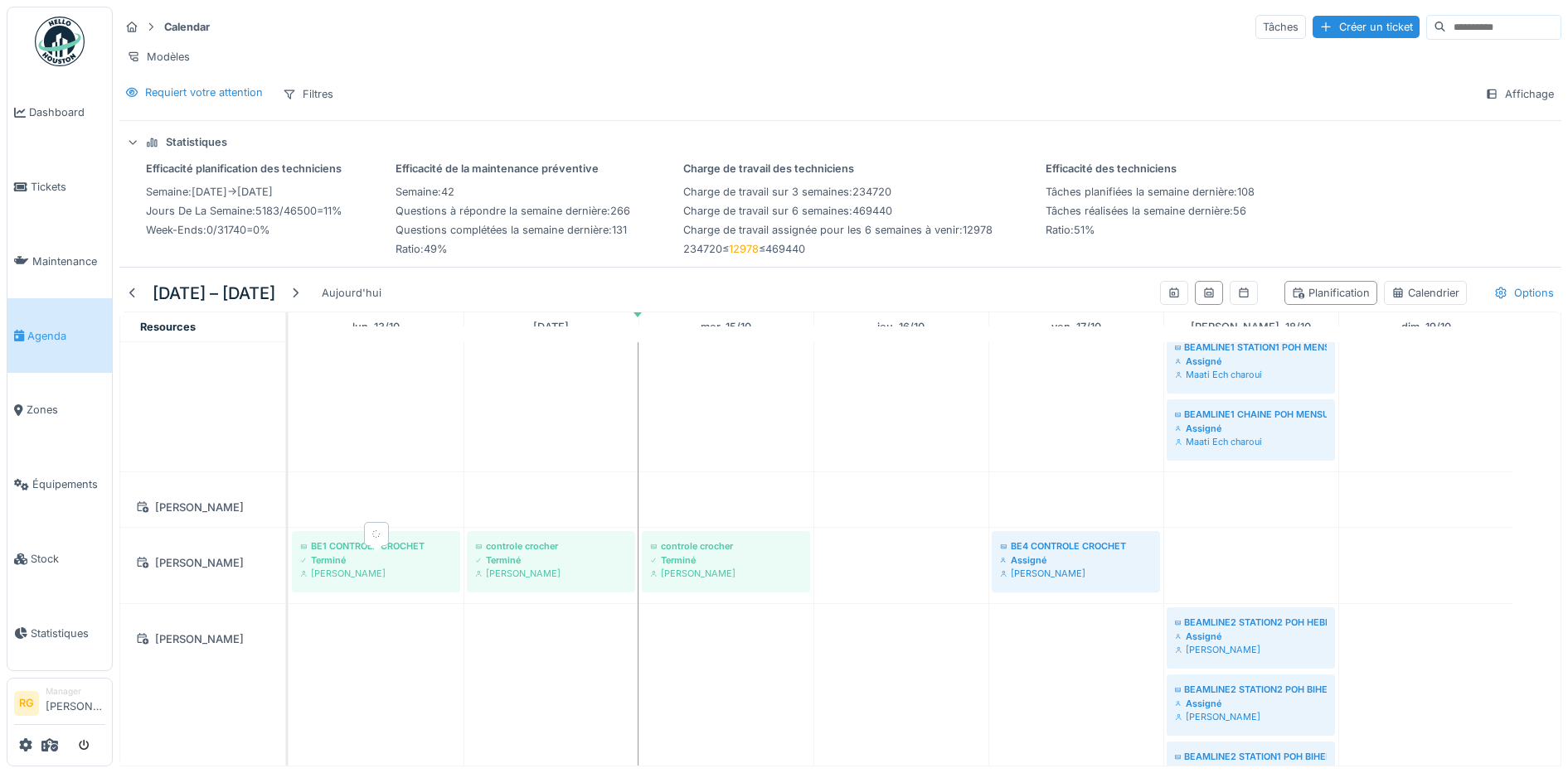
click at [378, 567] on div "Terminé" at bounding box center [376, 561] width 152 height 13
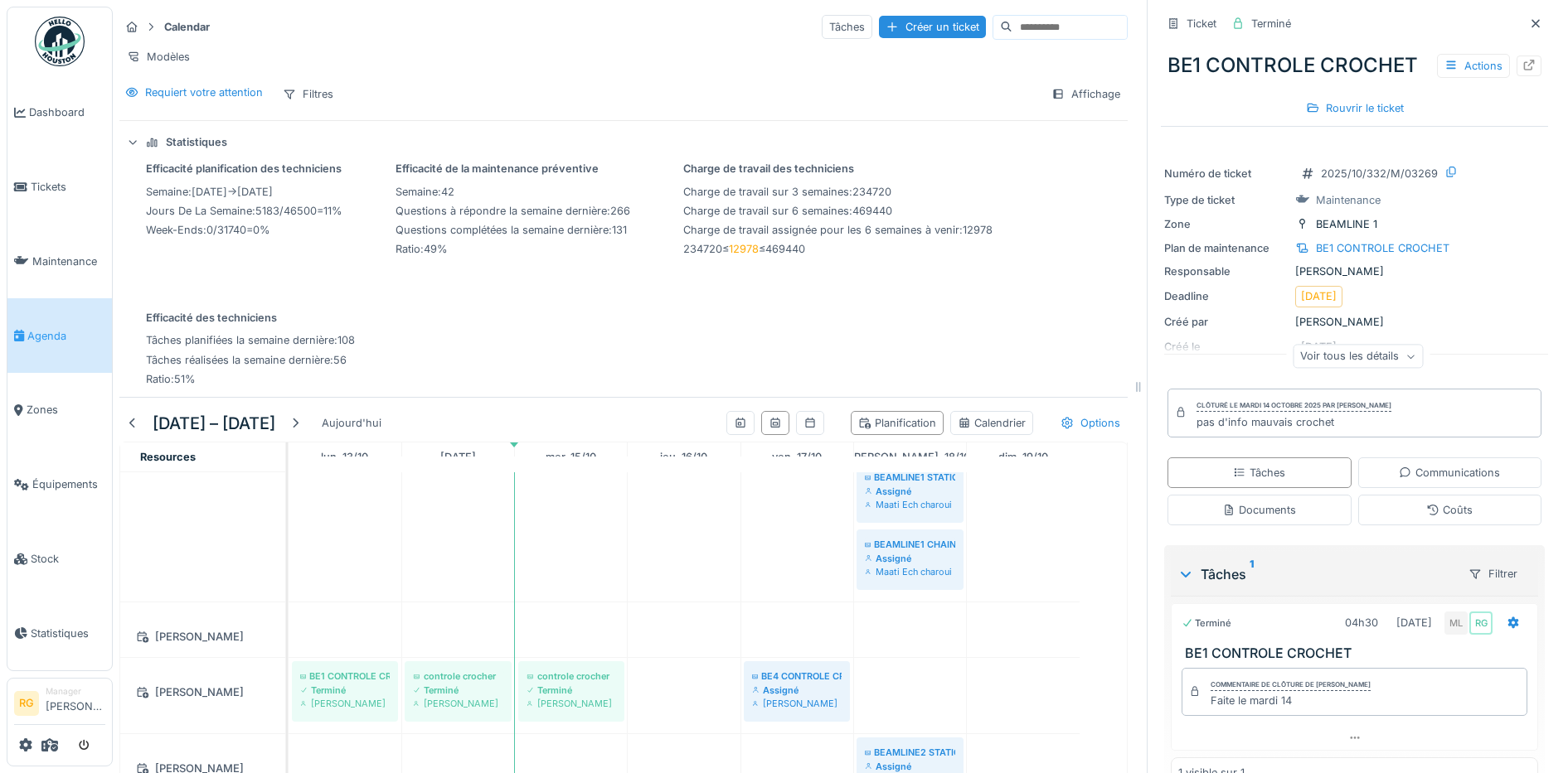
click at [1405, 357] on icon at bounding box center [1410, 356] width 10 height 9
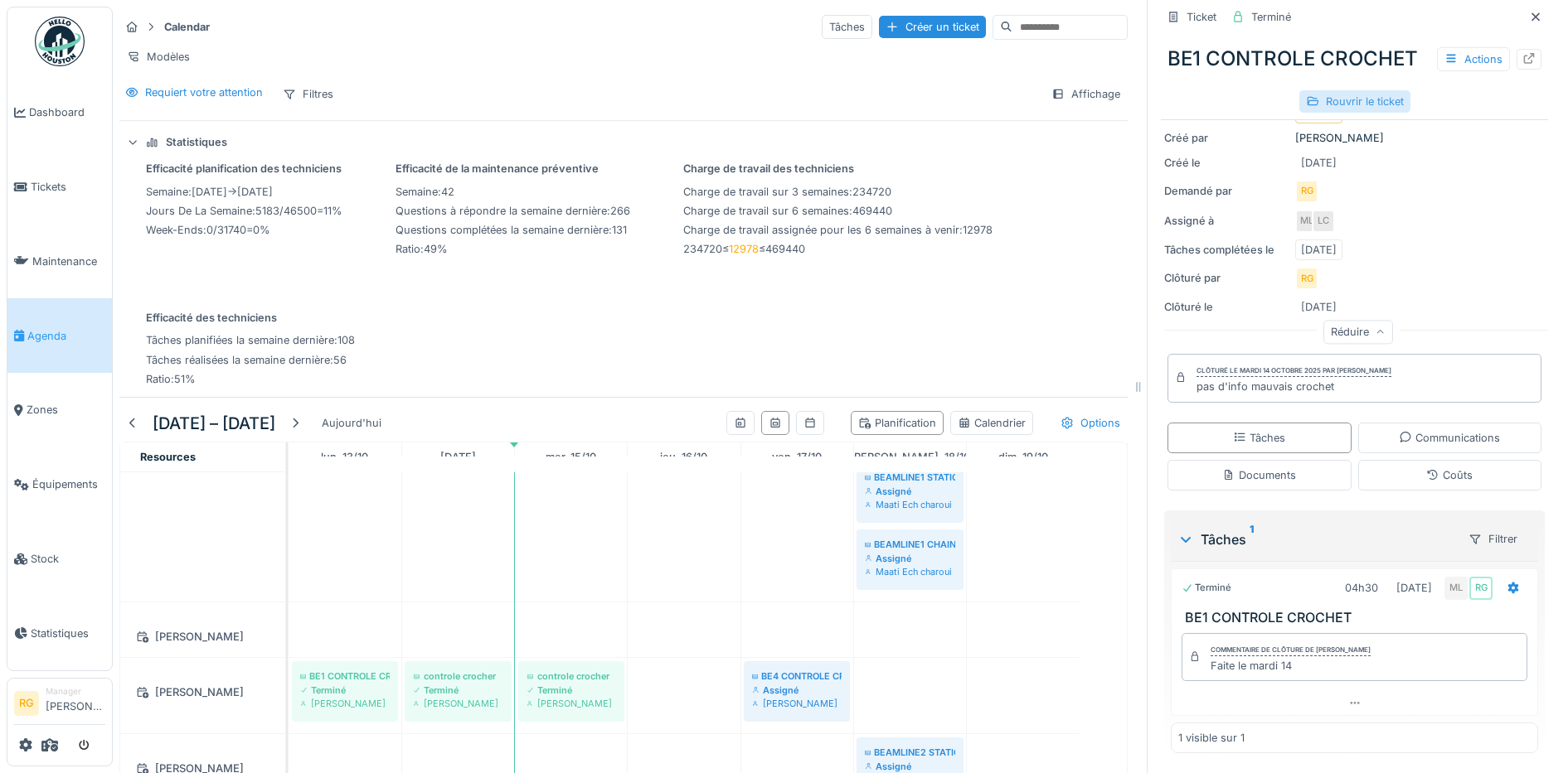
click at [1328, 106] on div "Rouvrir le ticket" at bounding box center [1354, 101] width 111 height 23
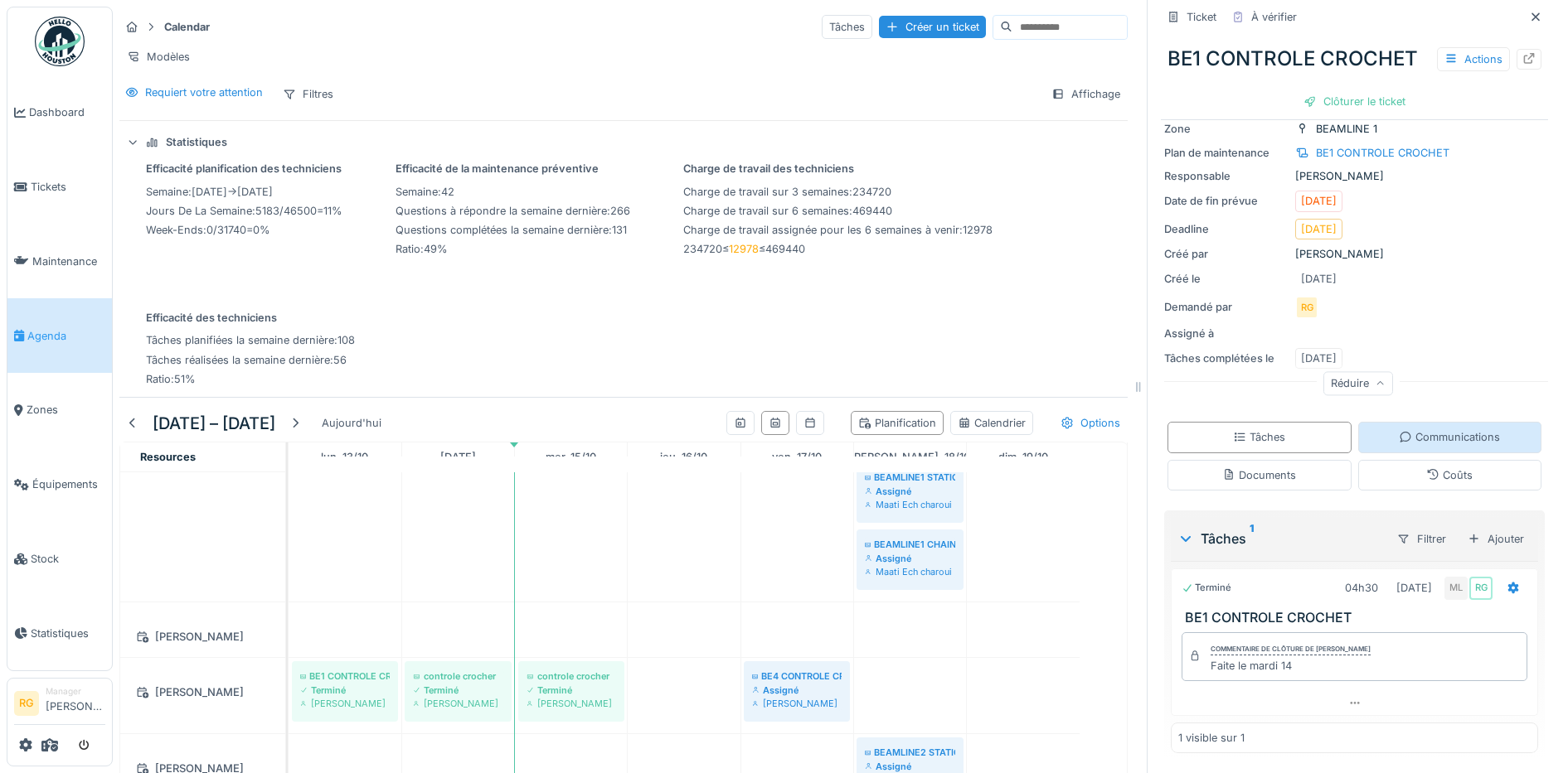
click at [1437, 429] on div "Communications" at bounding box center [1449, 437] width 101 height 16
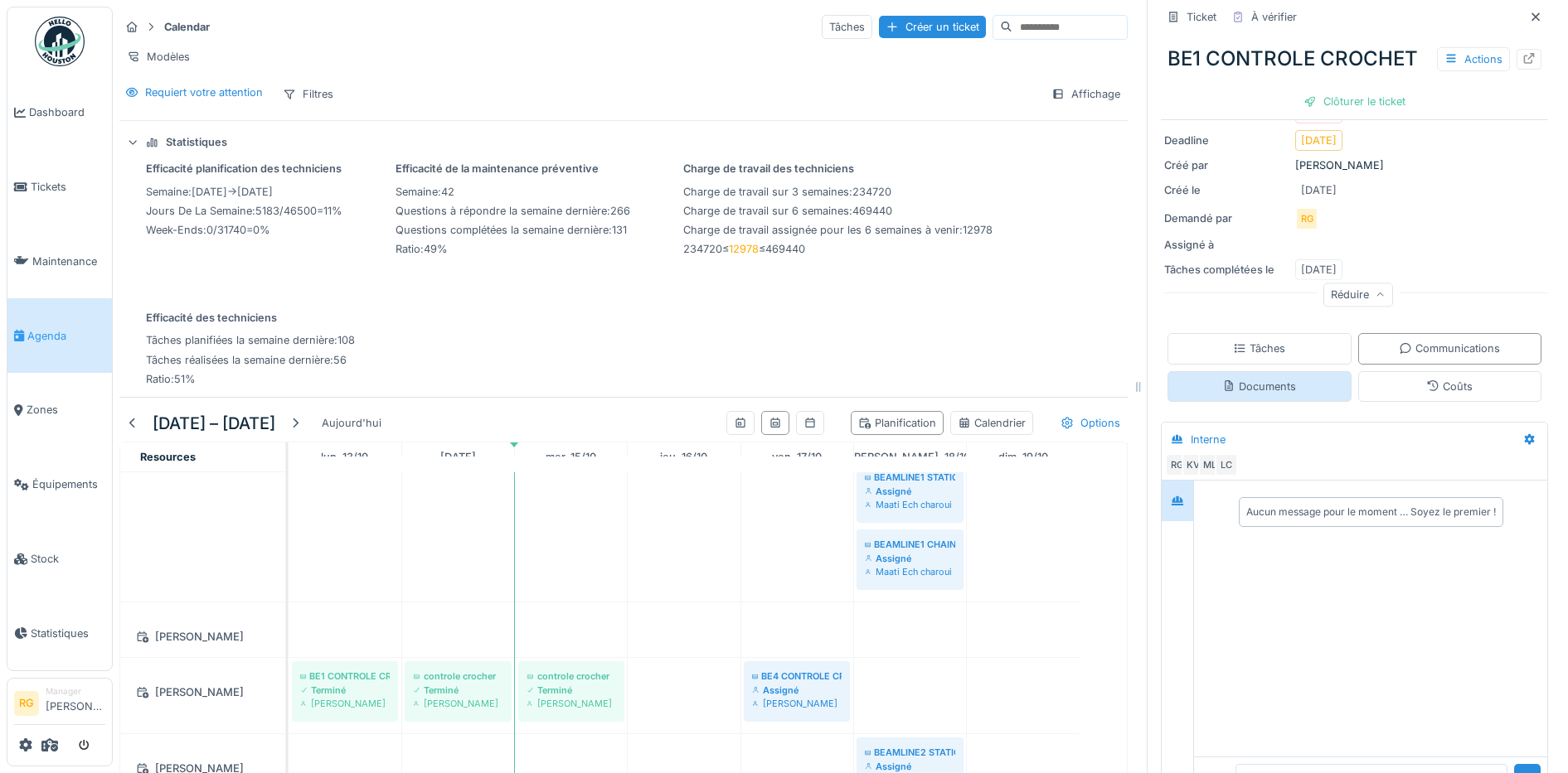
click at [1268, 379] on div "Documents" at bounding box center [1259, 386] width 74 height 16
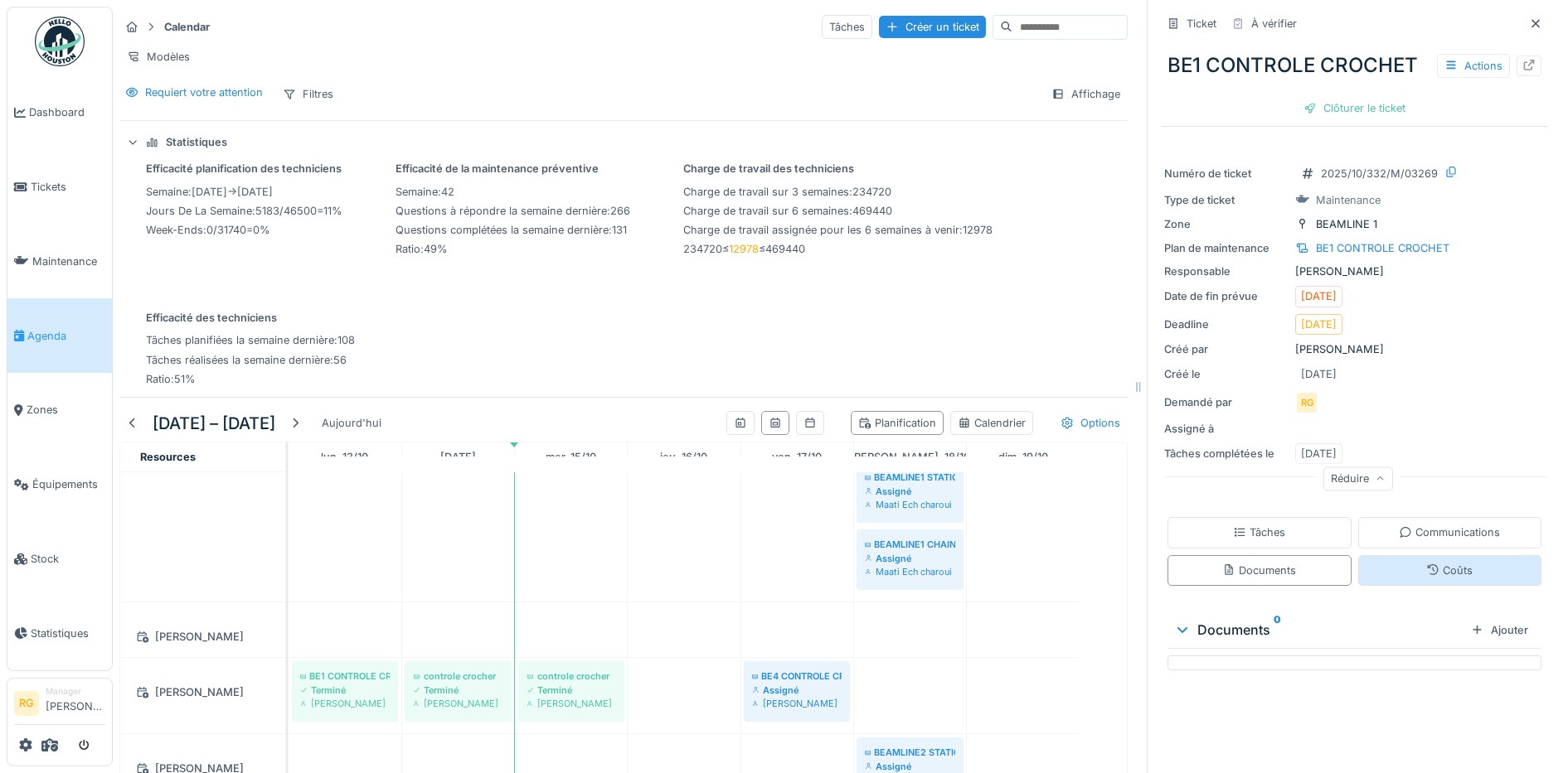
click at [1426, 563] on div "Coûts" at bounding box center [1449, 570] width 46 height 16
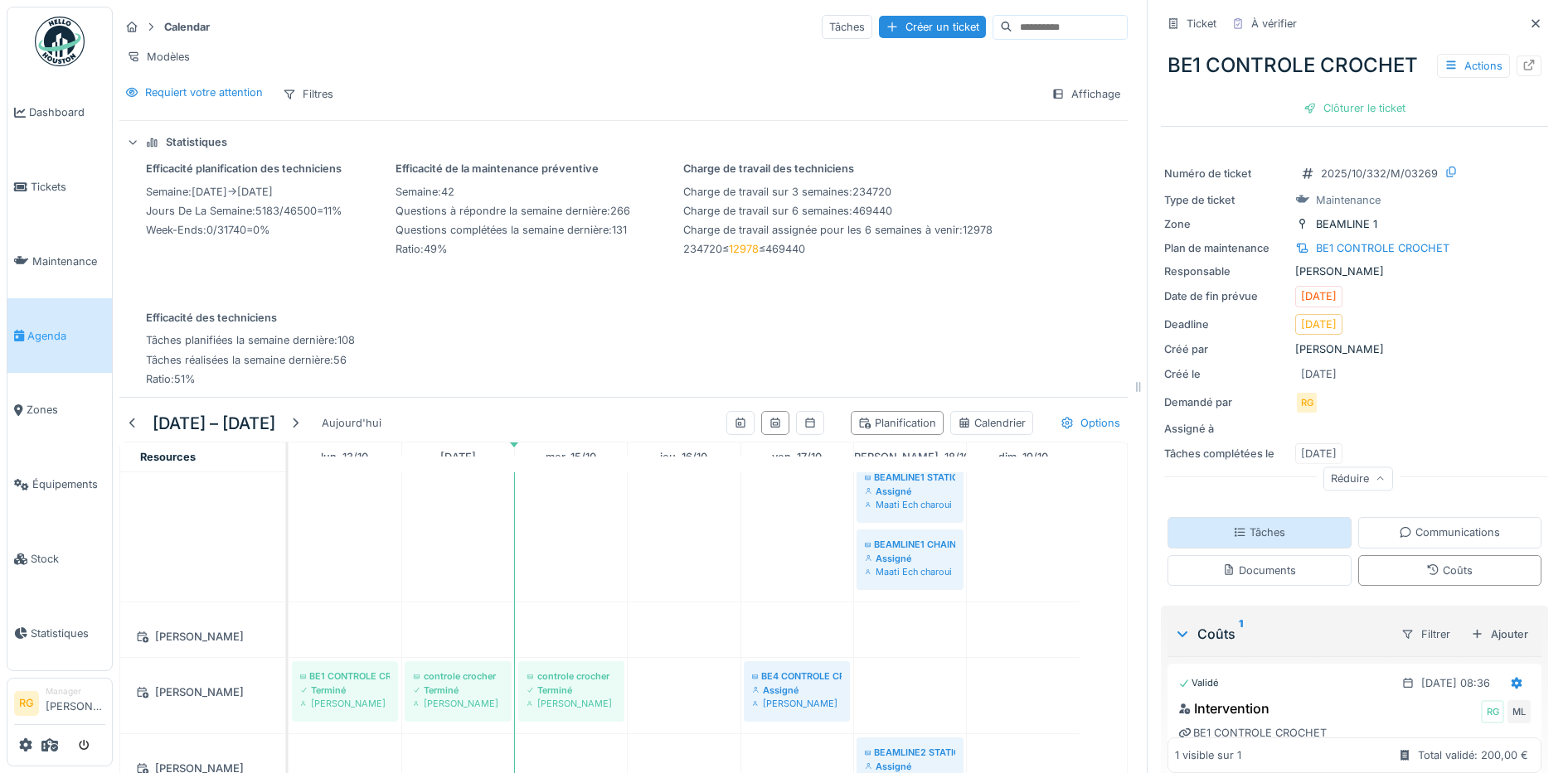
click at [1253, 525] on div "Tâches" at bounding box center [1258, 532] width 52 height 16
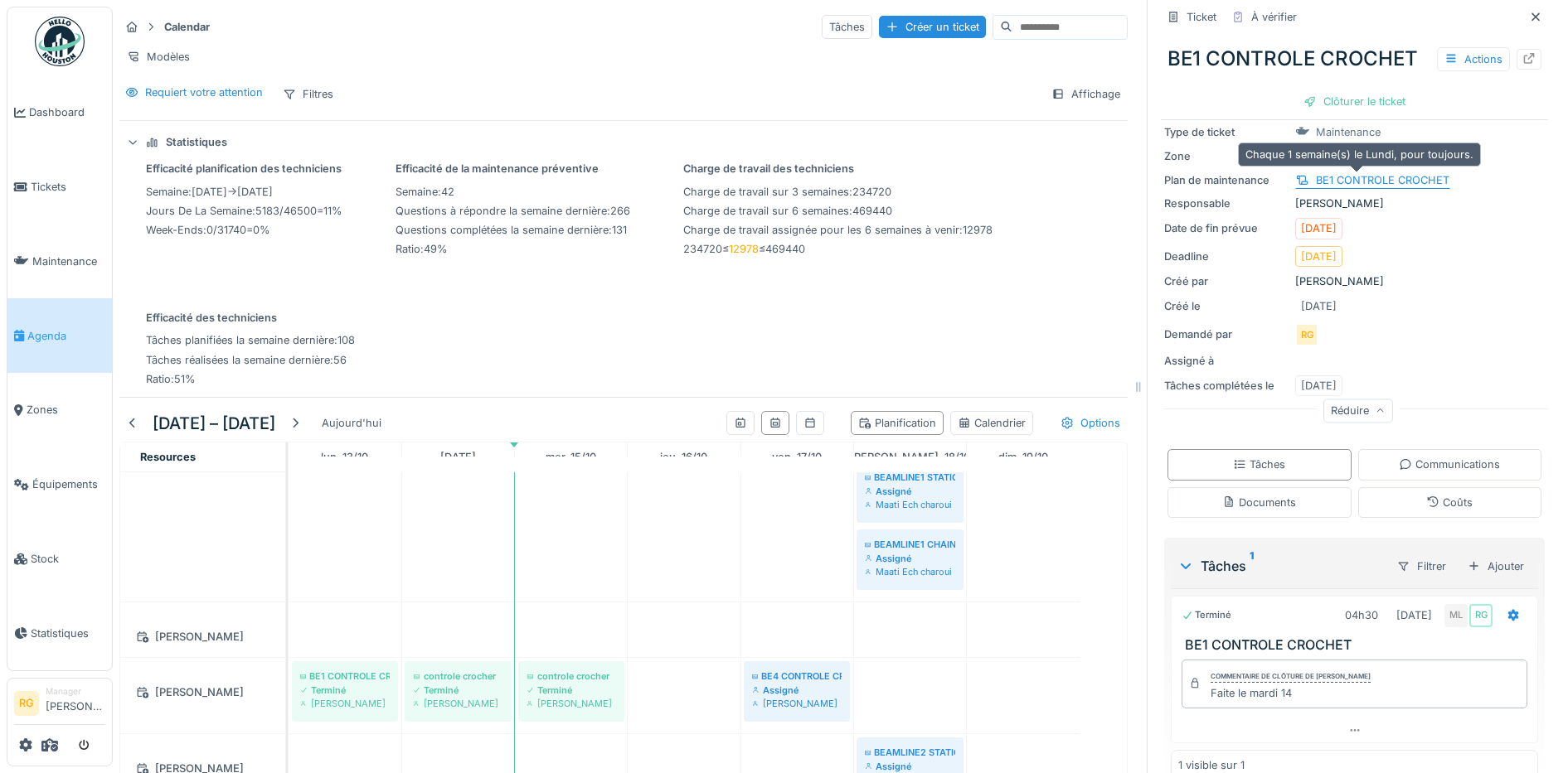
click at [1370, 172] on div "BE1 CONTROLE CROCHET" at bounding box center [1382, 180] width 134 height 16
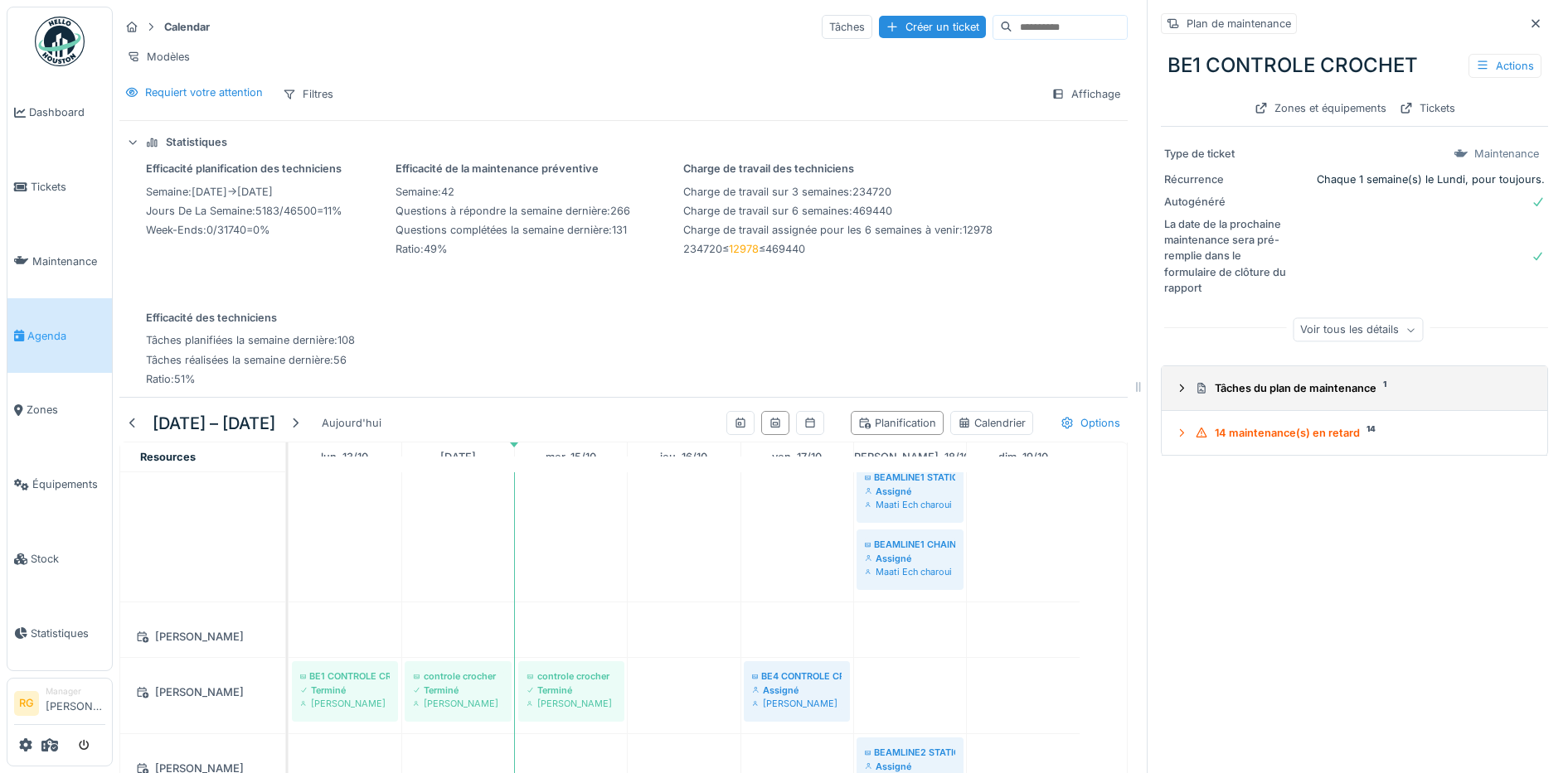
click at [1175, 383] on icon at bounding box center [1181, 387] width 13 height 10
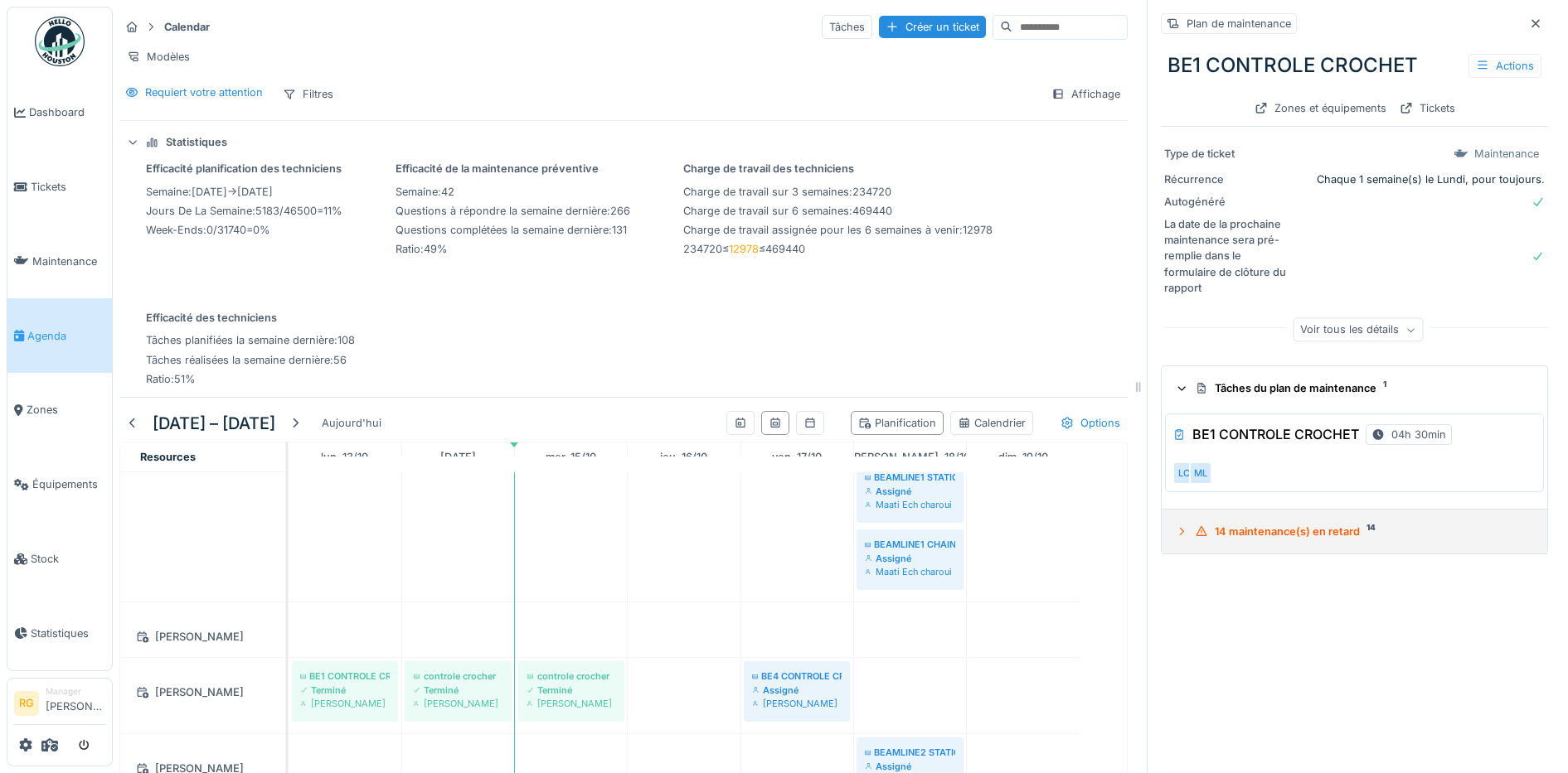
click at [1175, 527] on icon at bounding box center [1181, 531] width 13 height 10
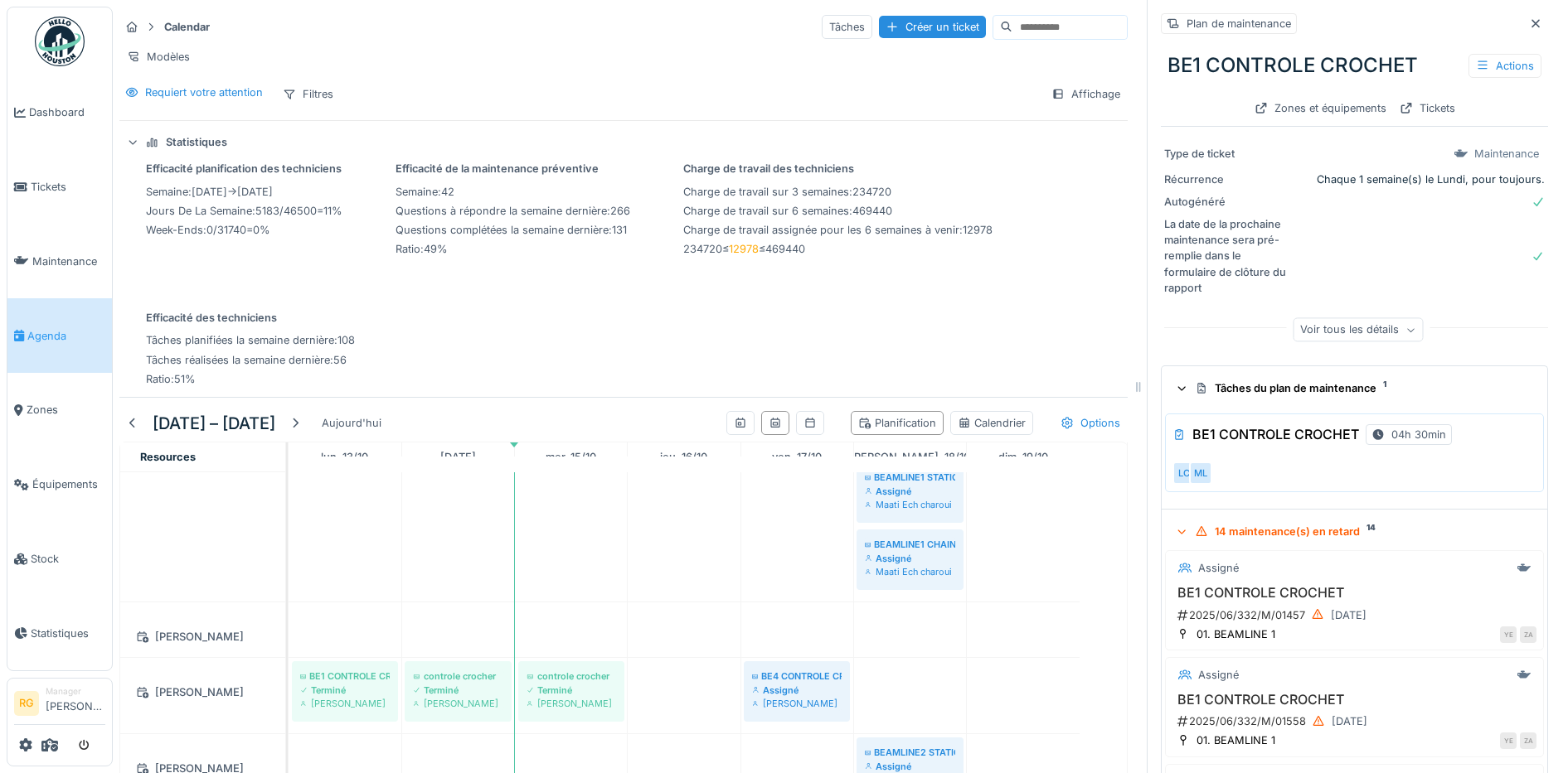
click at [1177, 526] on icon at bounding box center [1181, 532] width 10 height 13
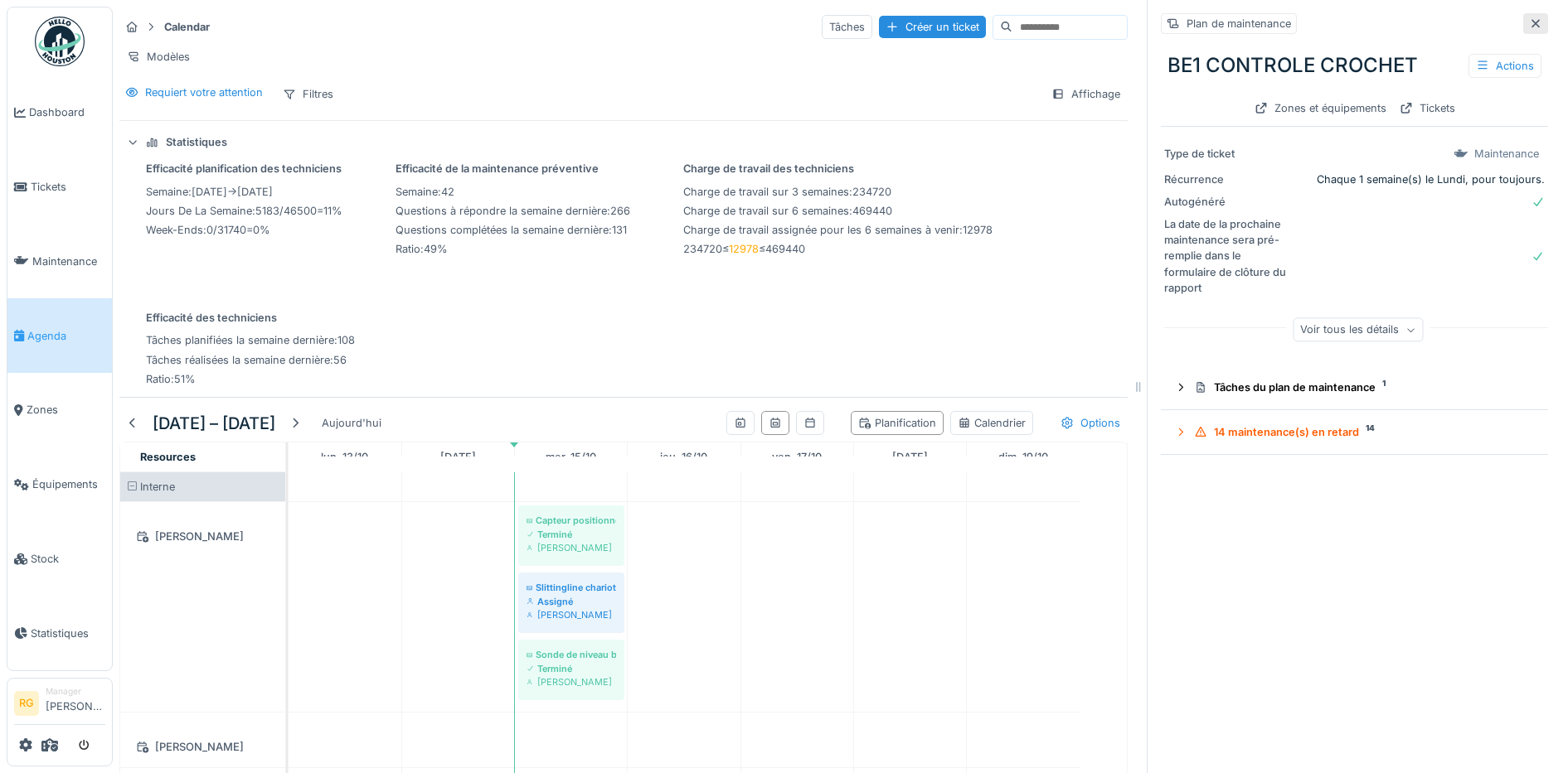
click at [1523, 13] on div at bounding box center [1535, 24] width 25 height 21
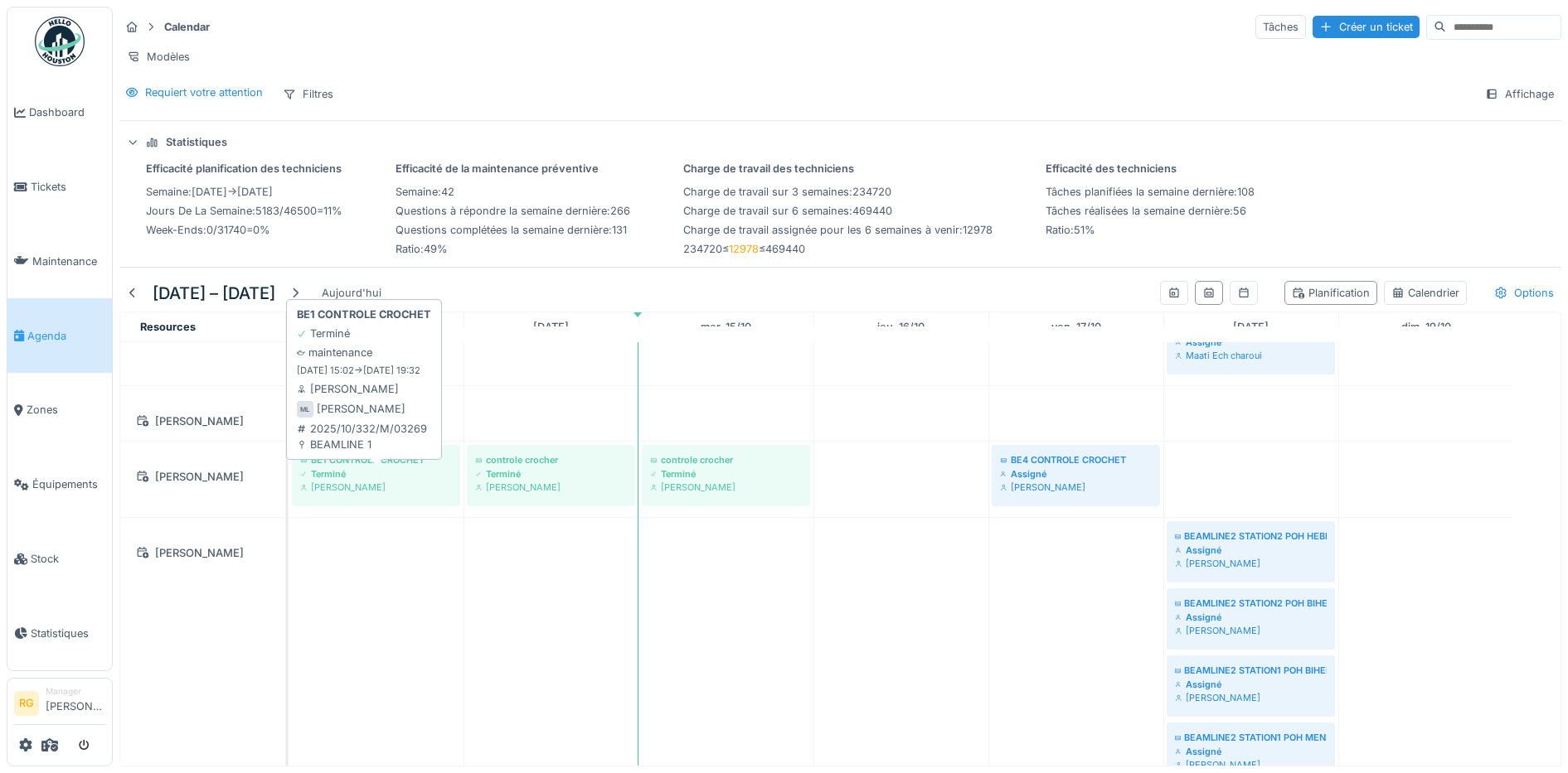
click at [368, 481] on div "Terminé" at bounding box center [376, 475] width 152 height 13
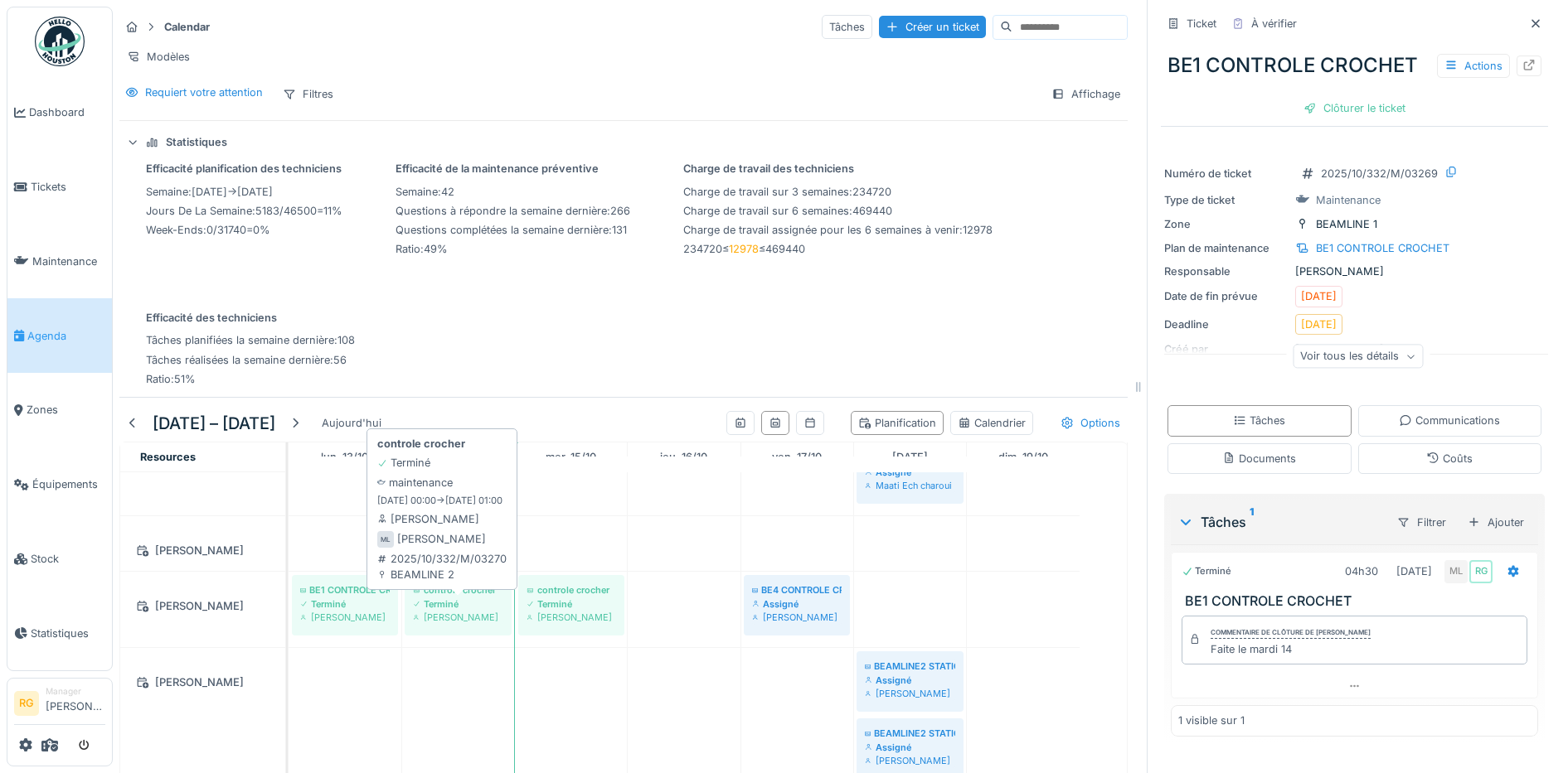
click at [486, 611] on div "Terminé" at bounding box center [458, 604] width 90 height 13
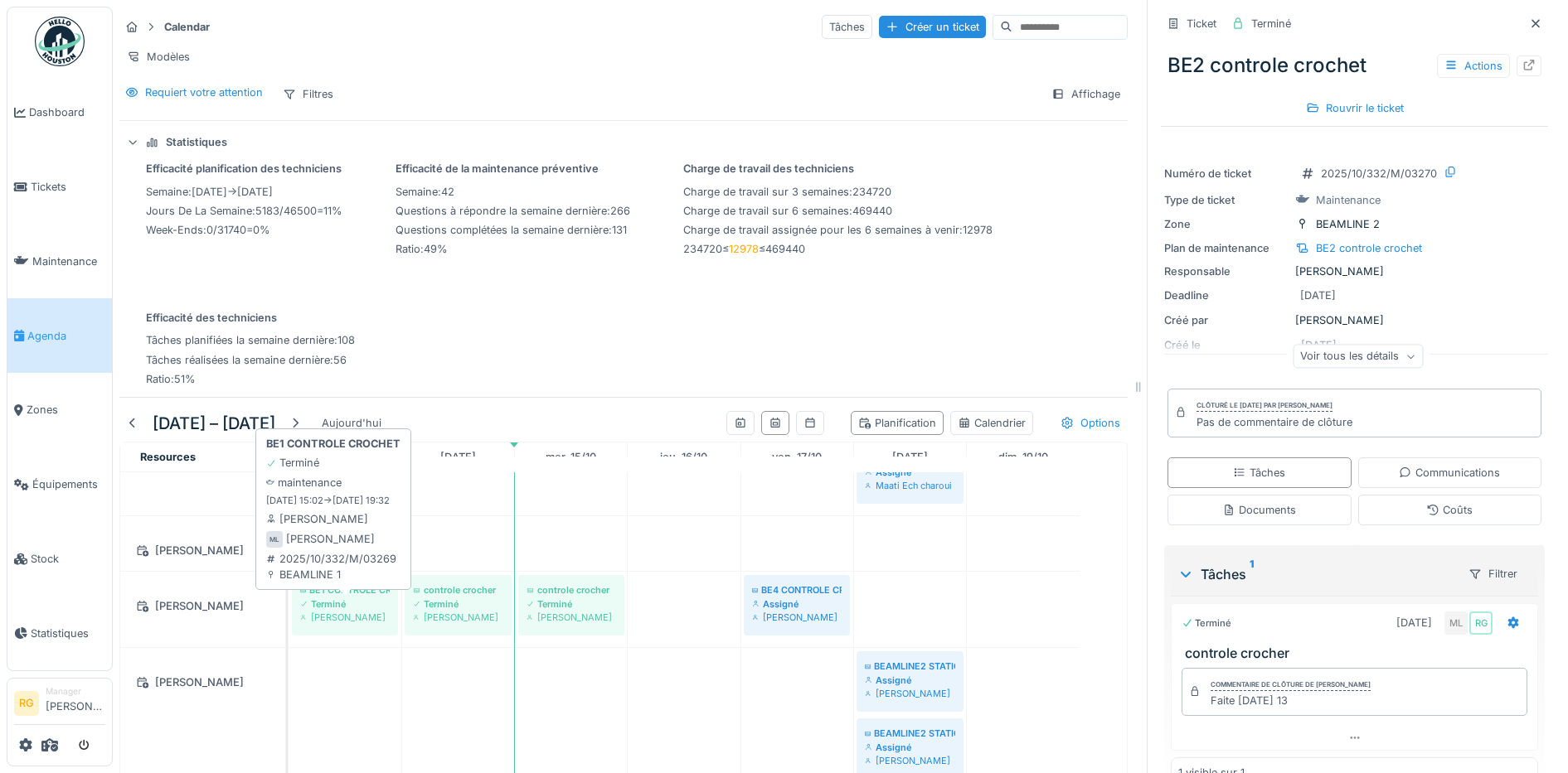
click at [376, 611] on div "Terminé" at bounding box center [345, 604] width 90 height 13
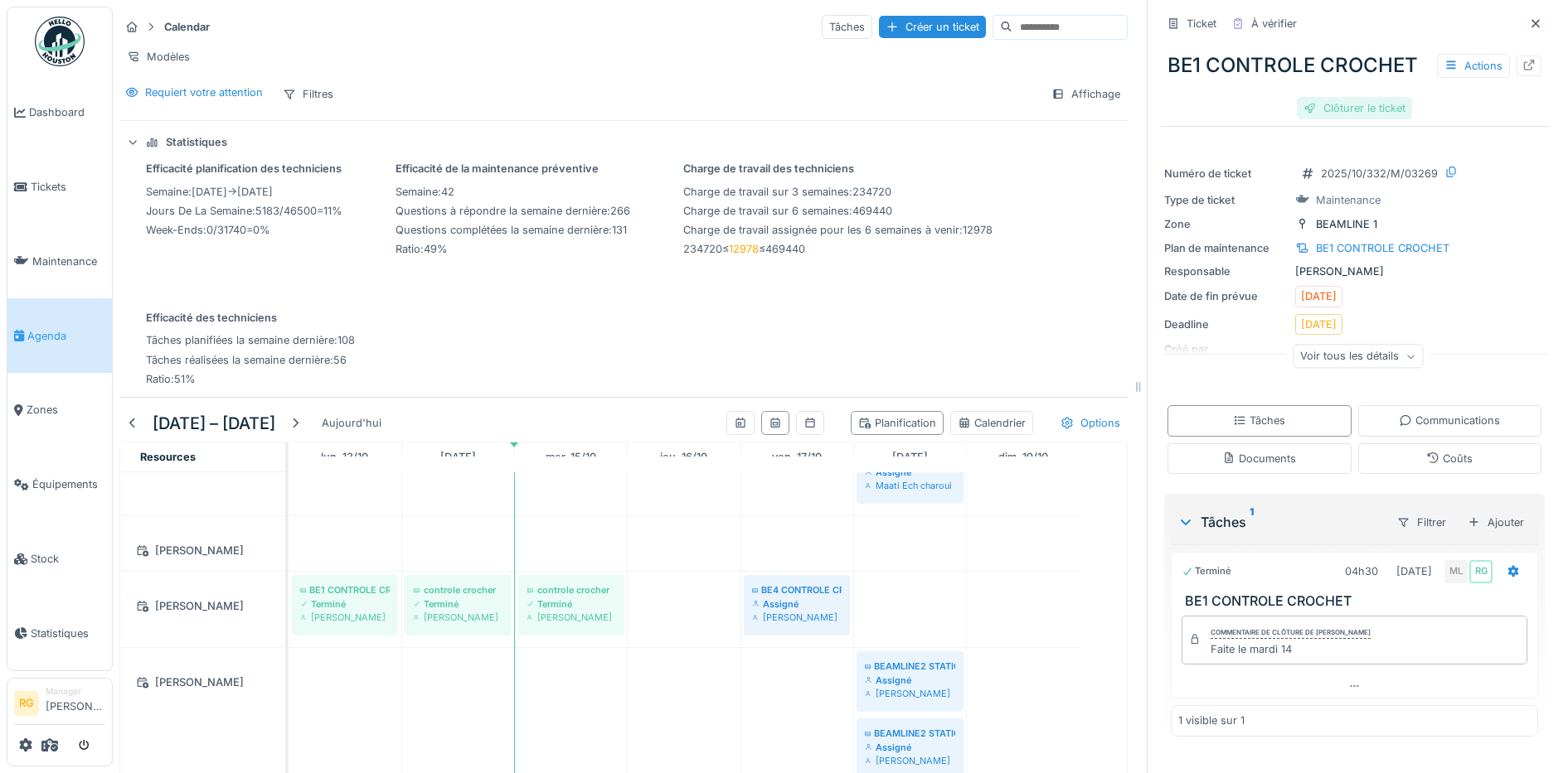
click at [1326, 109] on div "Clôturer le ticket" at bounding box center [1355, 108] width 116 height 23
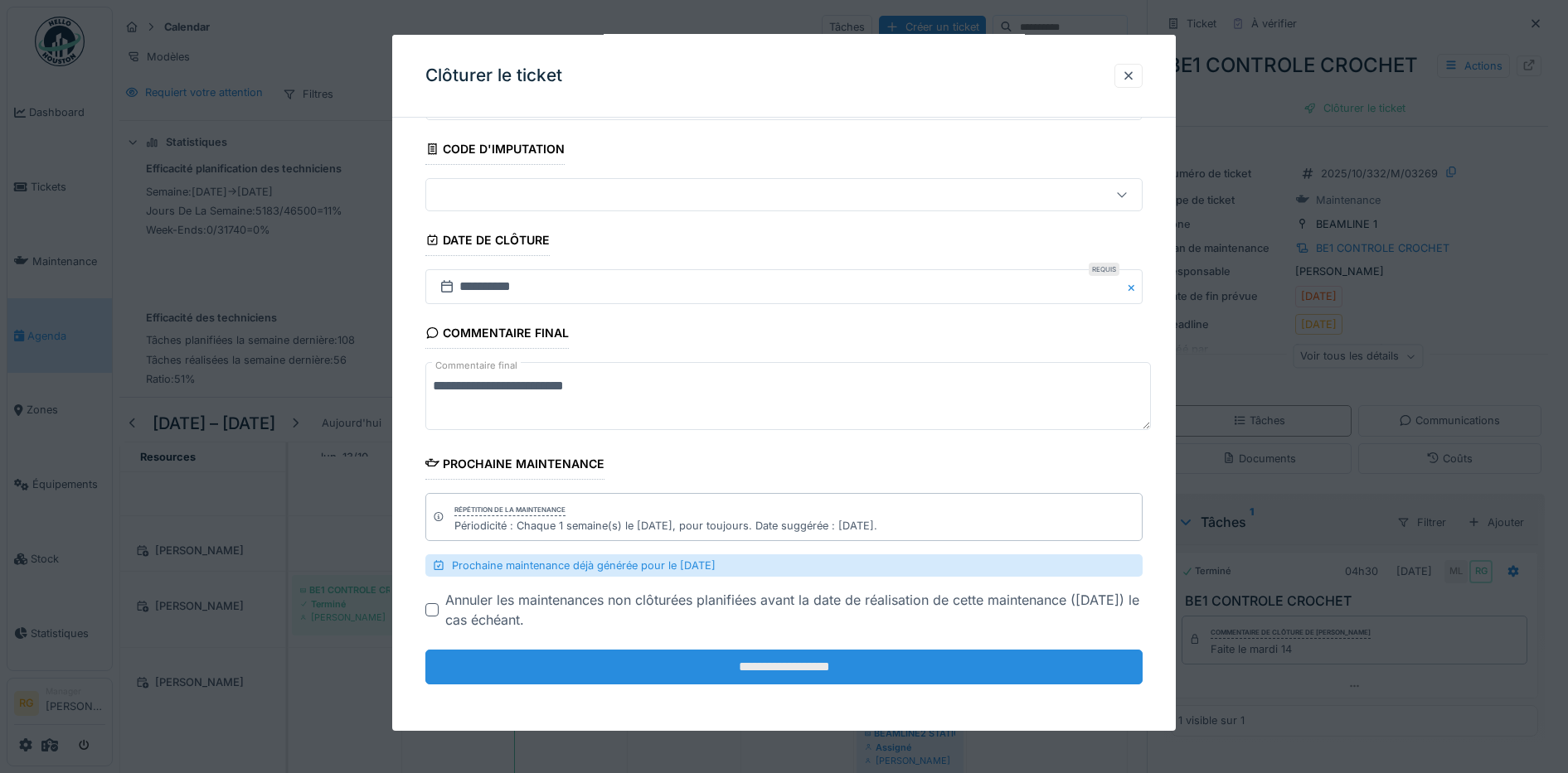
click at [705, 671] on input "**********" at bounding box center [784, 667] width 718 height 35
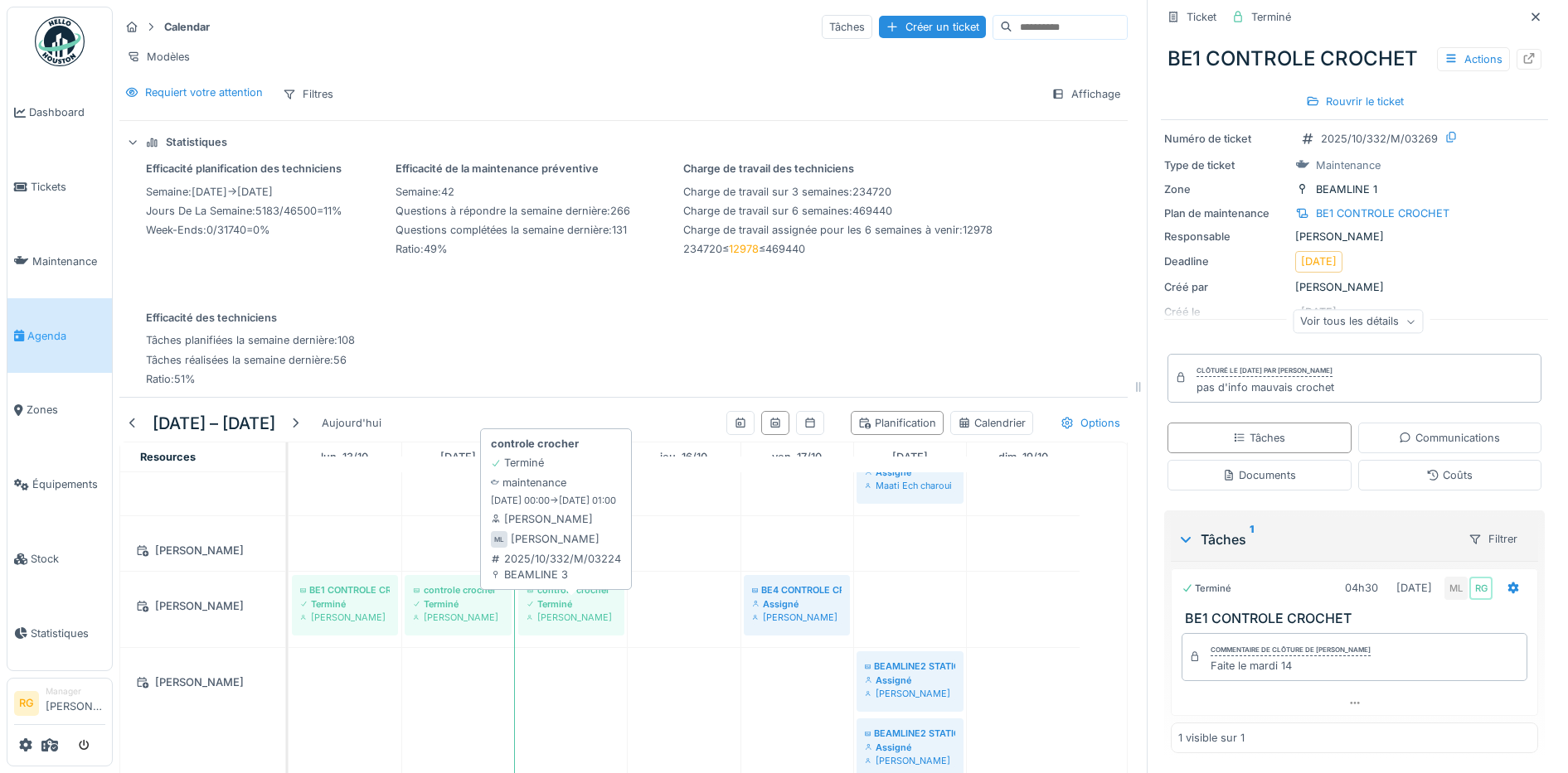
click at [577, 606] on div "Terminé" at bounding box center [571, 604] width 90 height 13
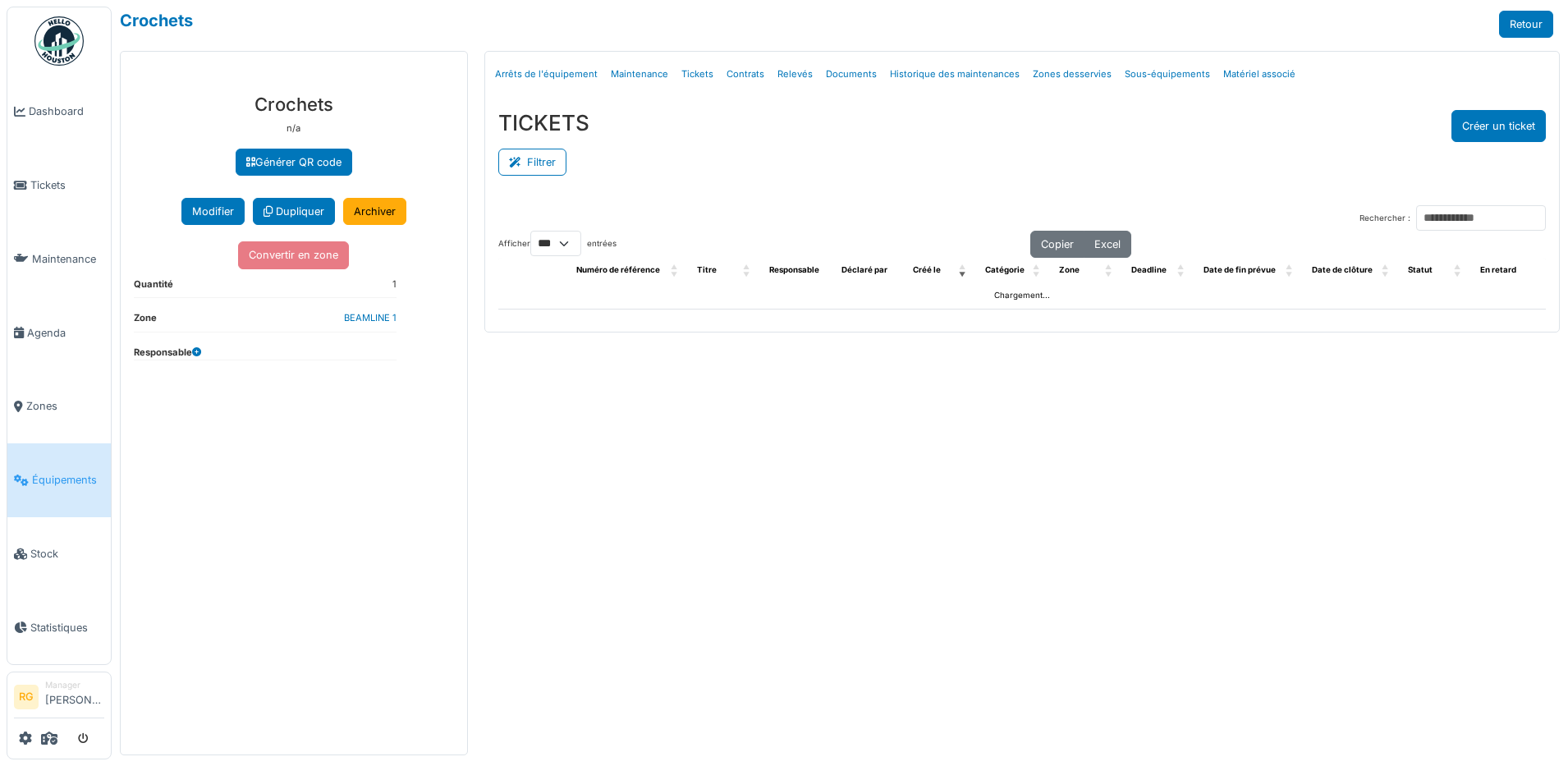
select select "***"
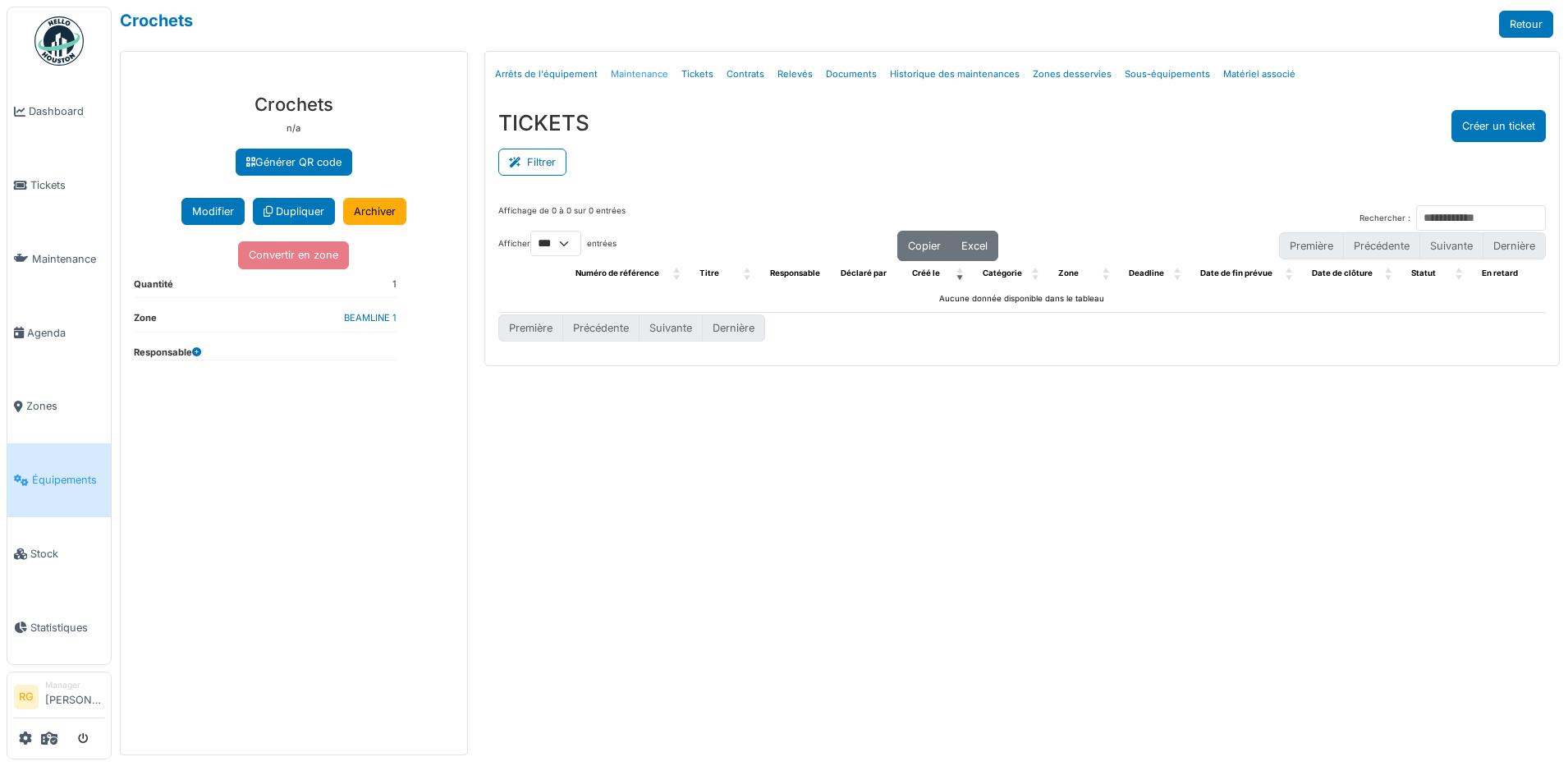
click at [646, 77] on link "Maintenance" at bounding box center [639, 74] width 70 height 38
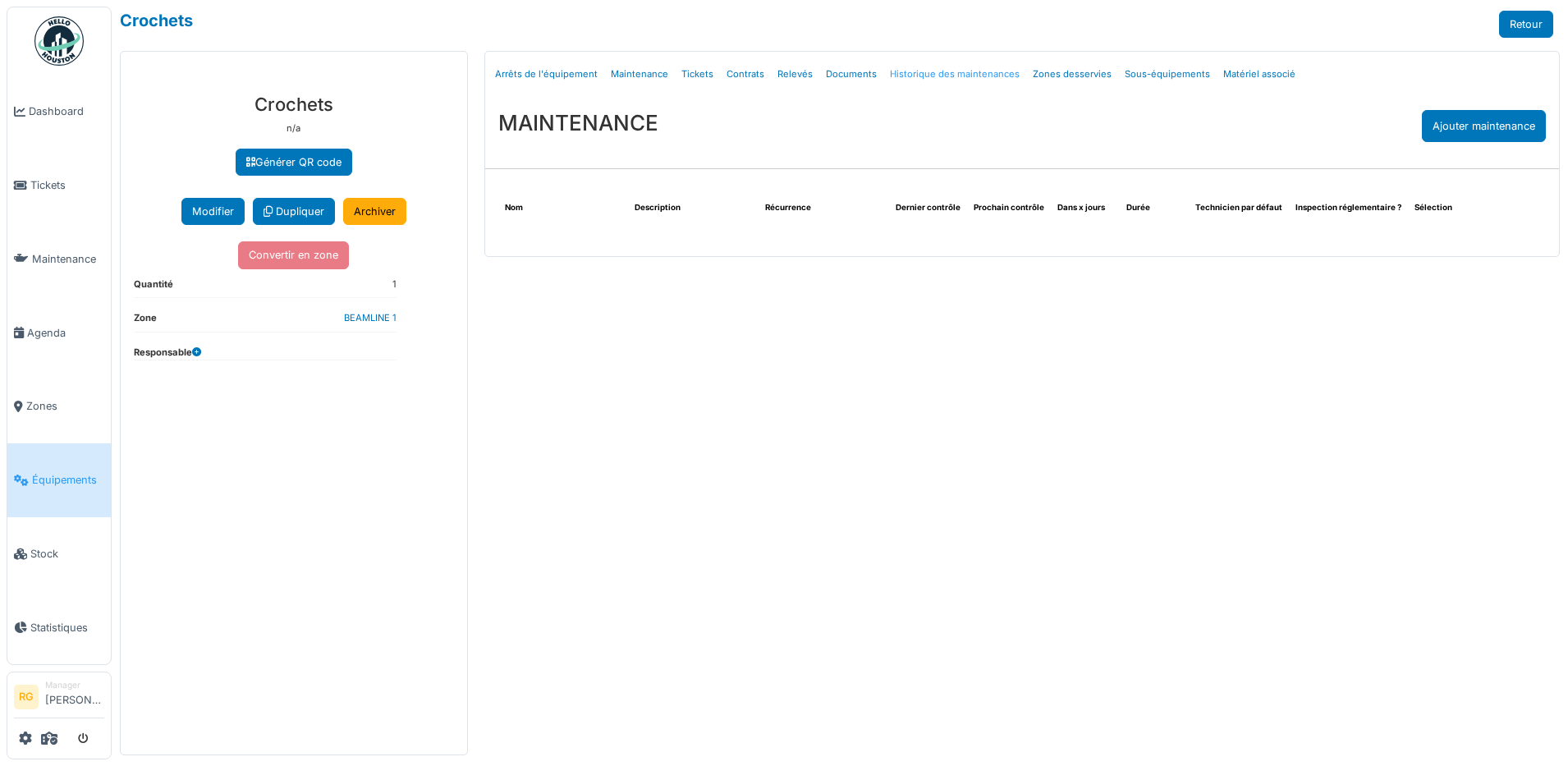
click at [951, 76] on link "Historique des maintenances" at bounding box center [955, 74] width 143 height 38
select select "***"
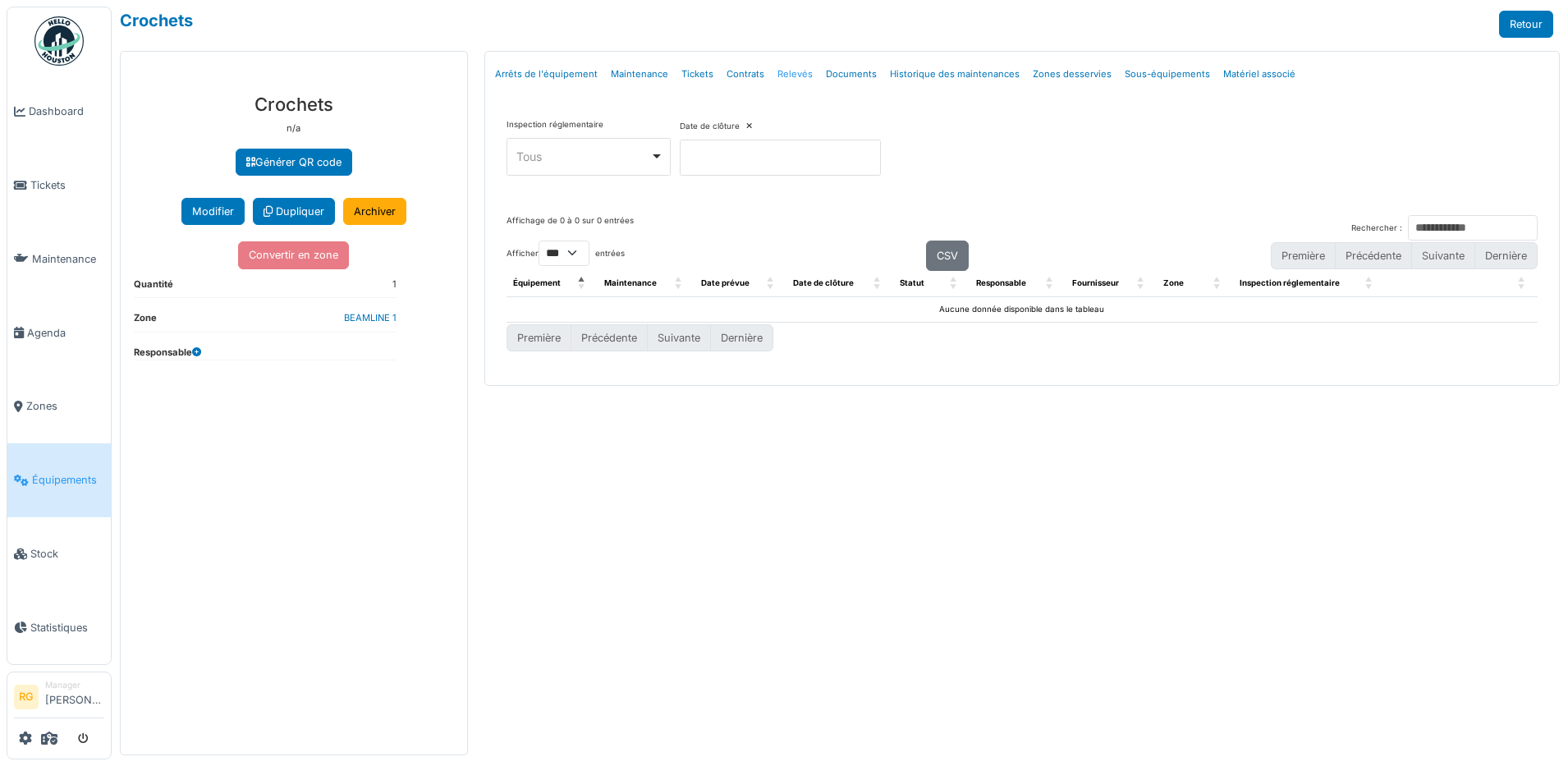
click at [777, 76] on link "Relevés" at bounding box center [796, 74] width 49 height 38
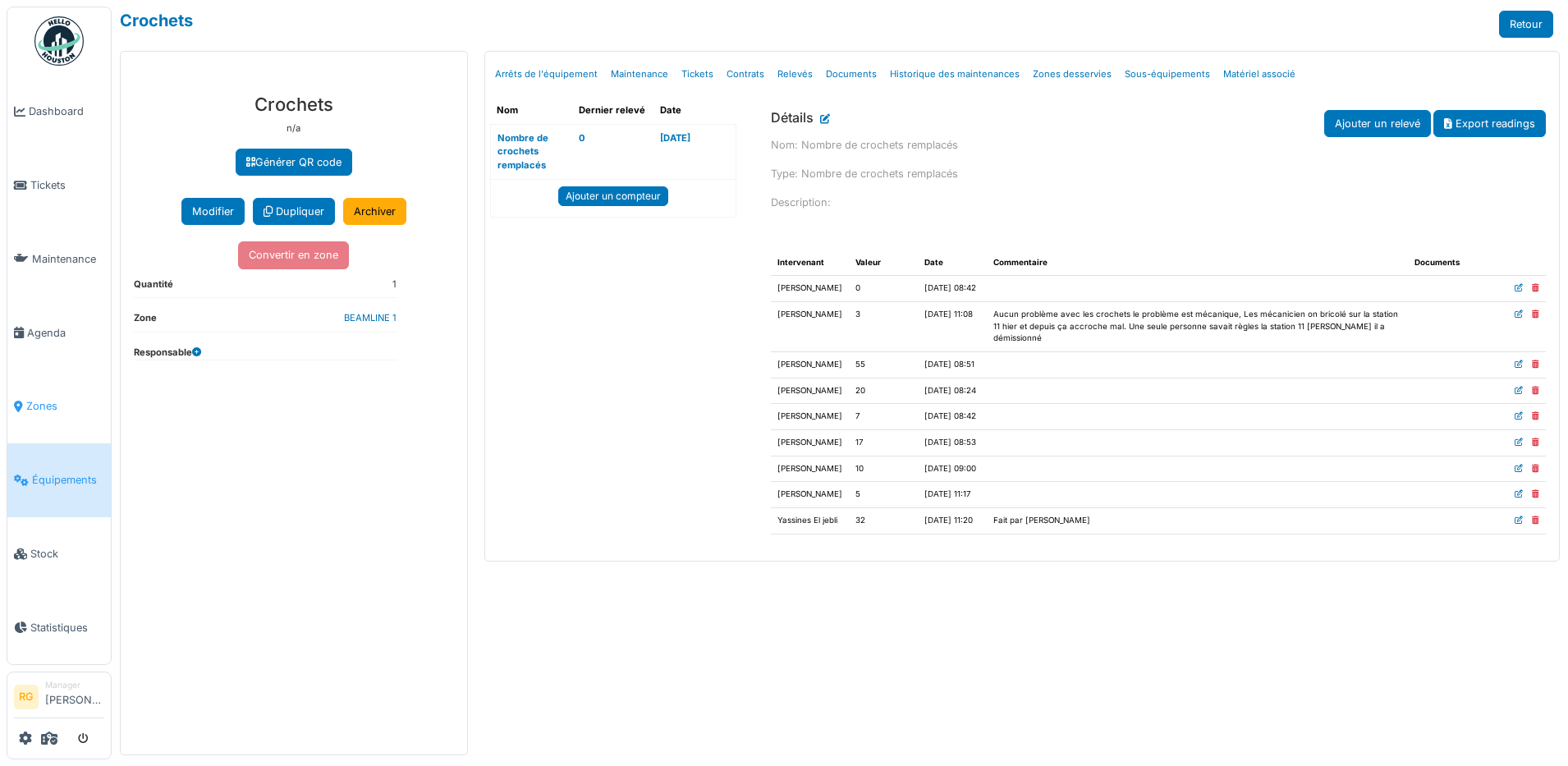
click at [38, 403] on span "Zones" at bounding box center [65, 406] width 78 height 16
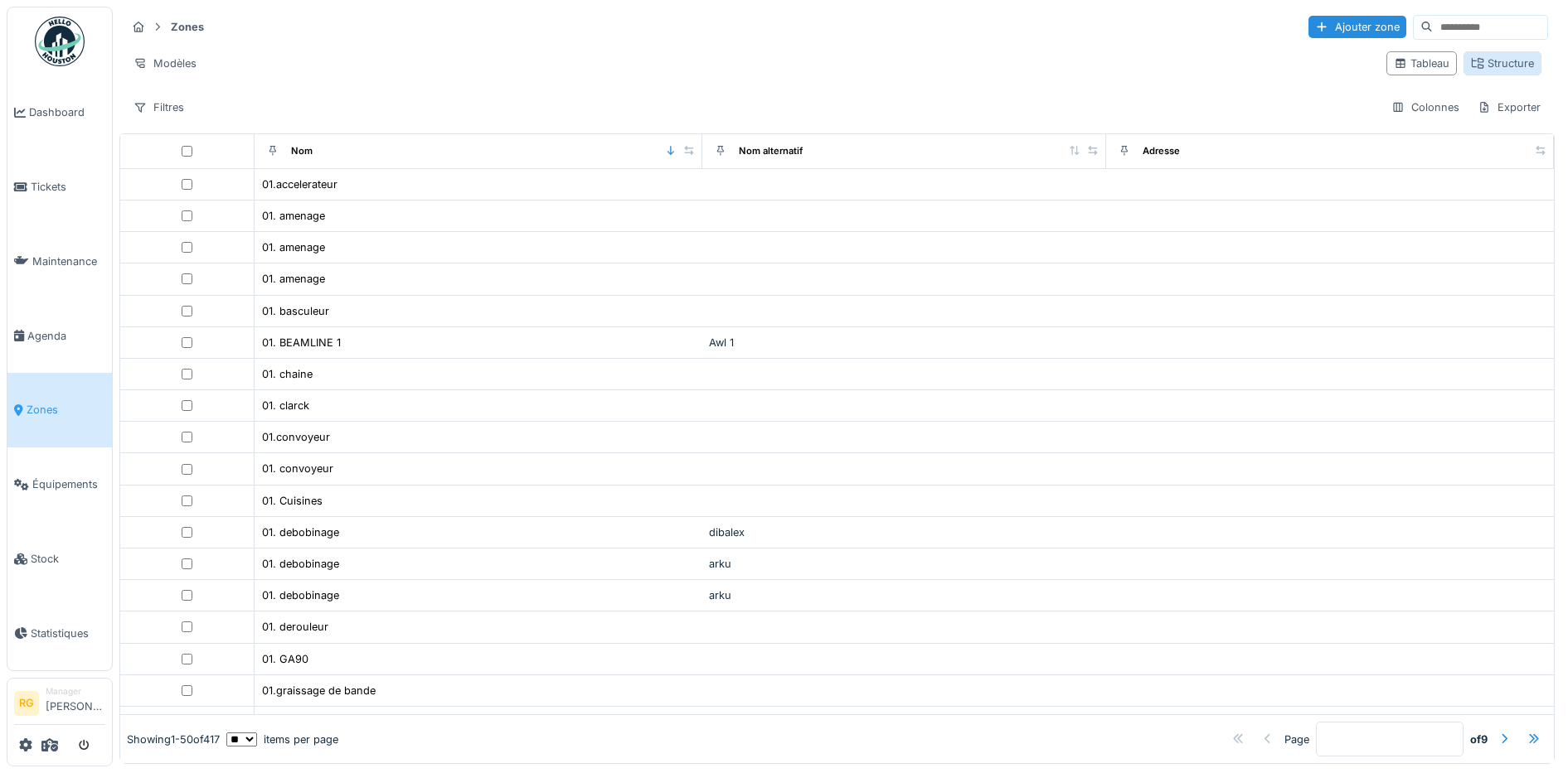
click at [1479, 67] on div "Structure" at bounding box center [1502, 63] width 63 height 16
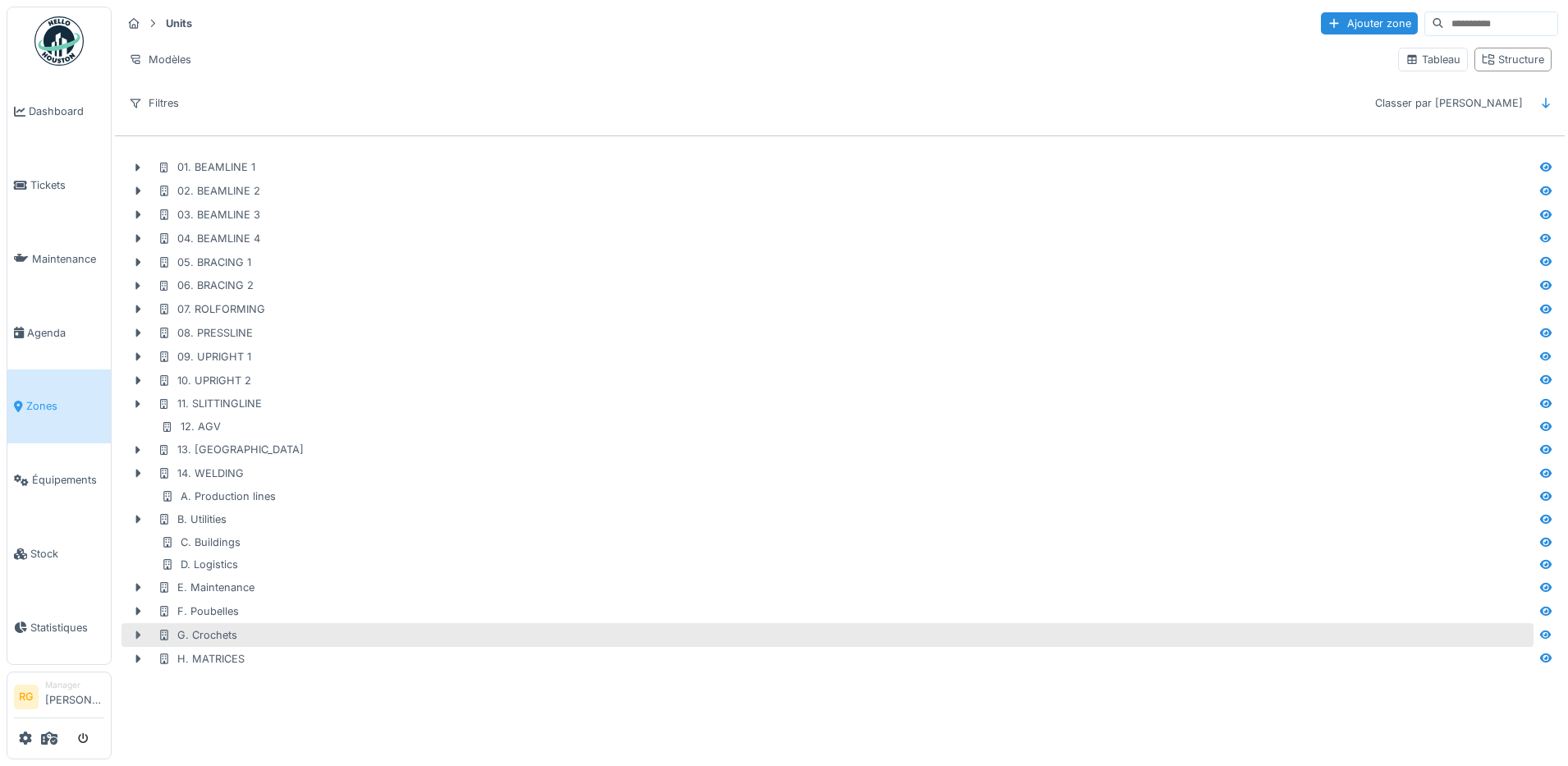
click at [136, 638] on icon at bounding box center [138, 636] width 5 height 8
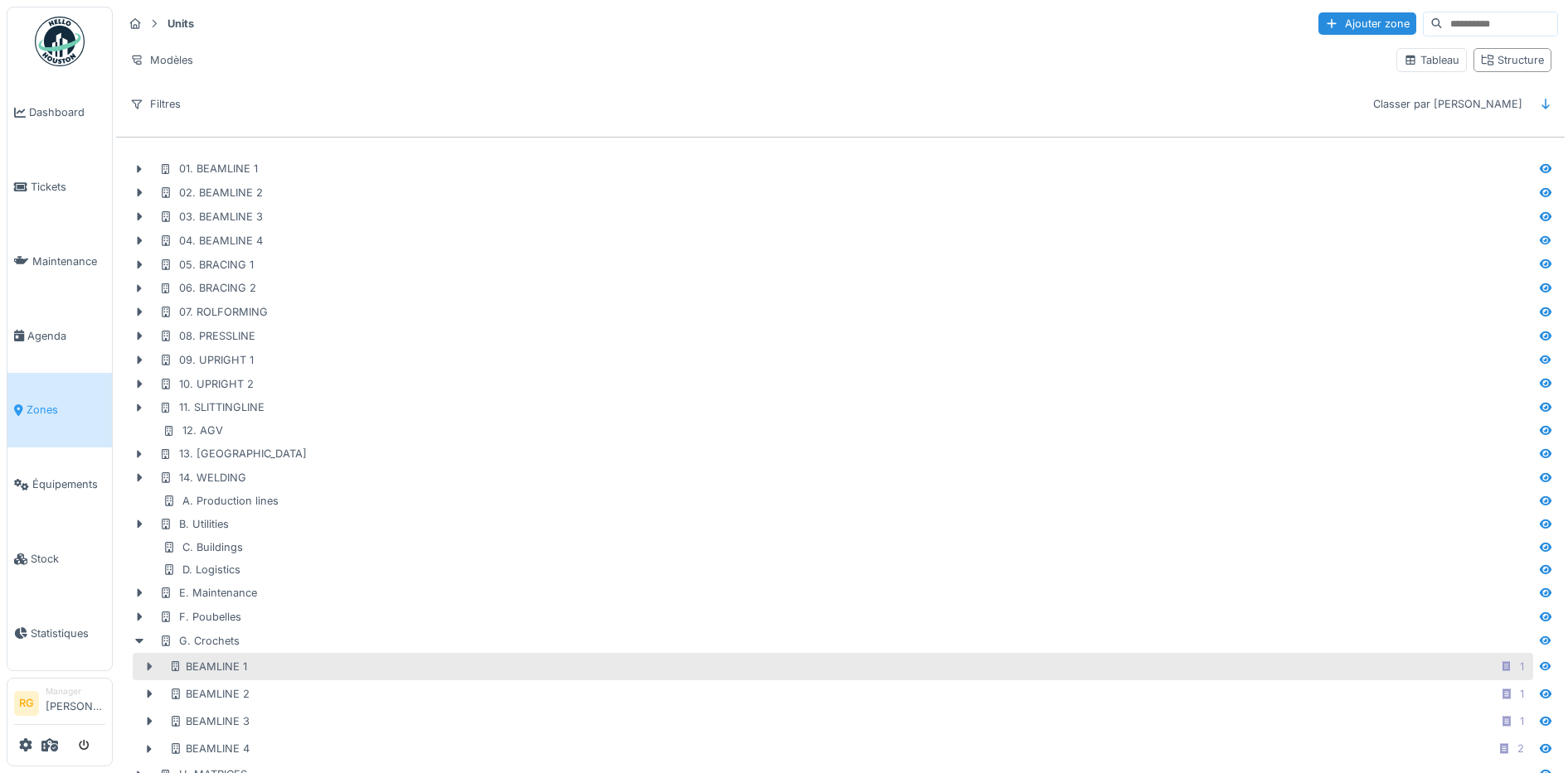
click at [151, 671] on icon at bounding box center [150, 666] width 13 height 10
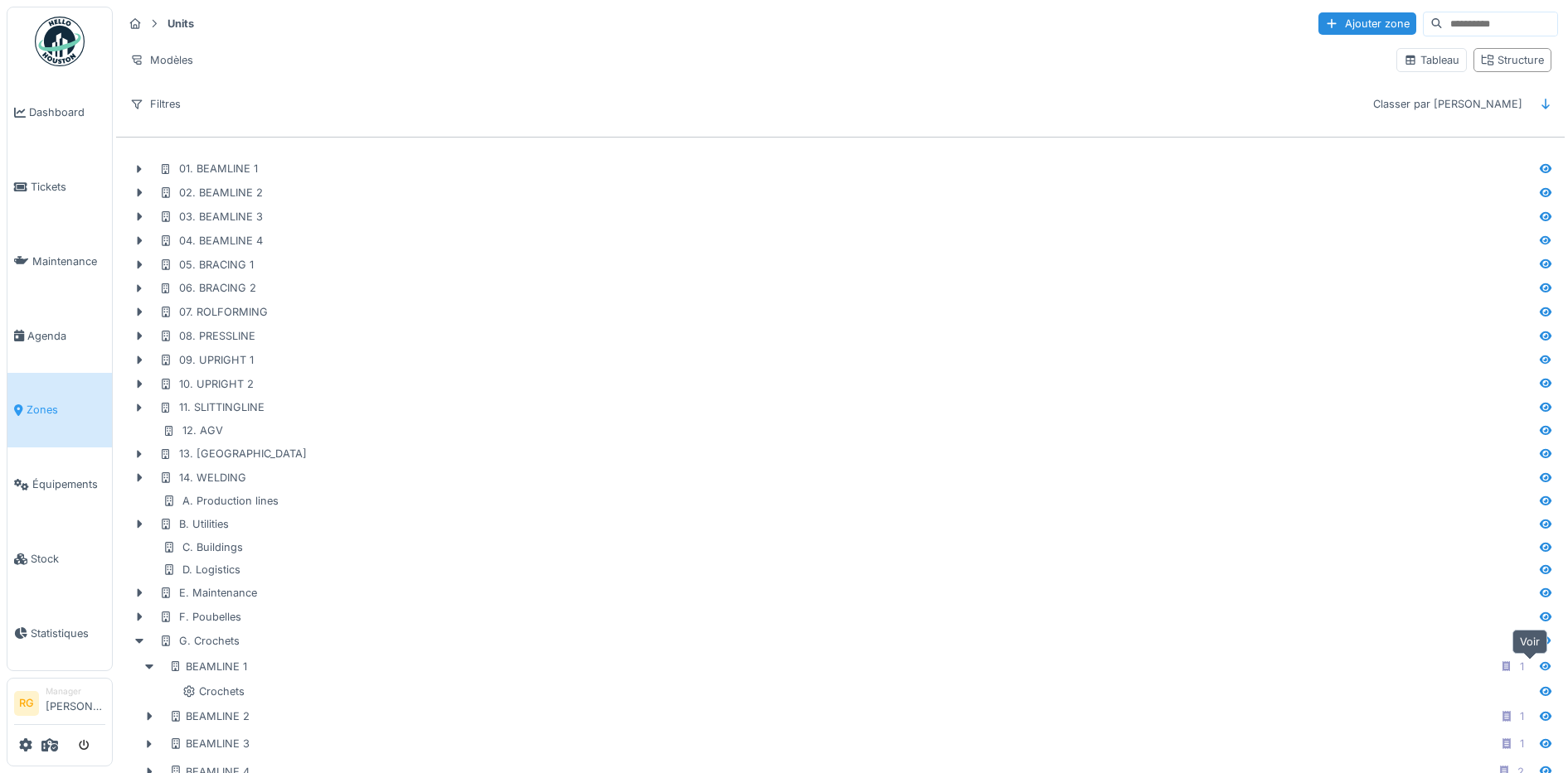
click at [1540, 669] on icon at bounding box center [1545, 666] width 11 height 9
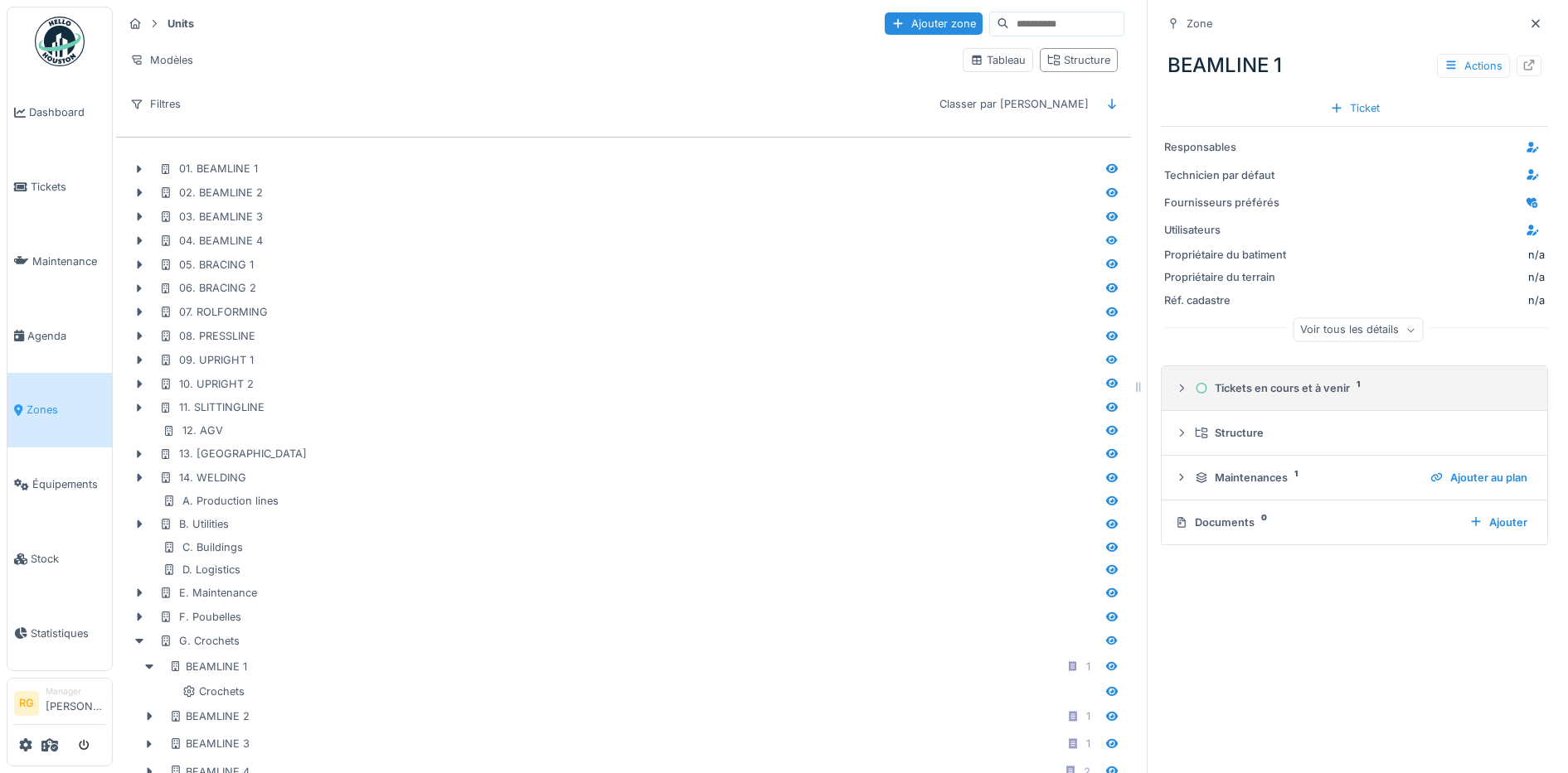
click at [1175, 394] on icon at bounding box center [1181, 387] width 13 height 10
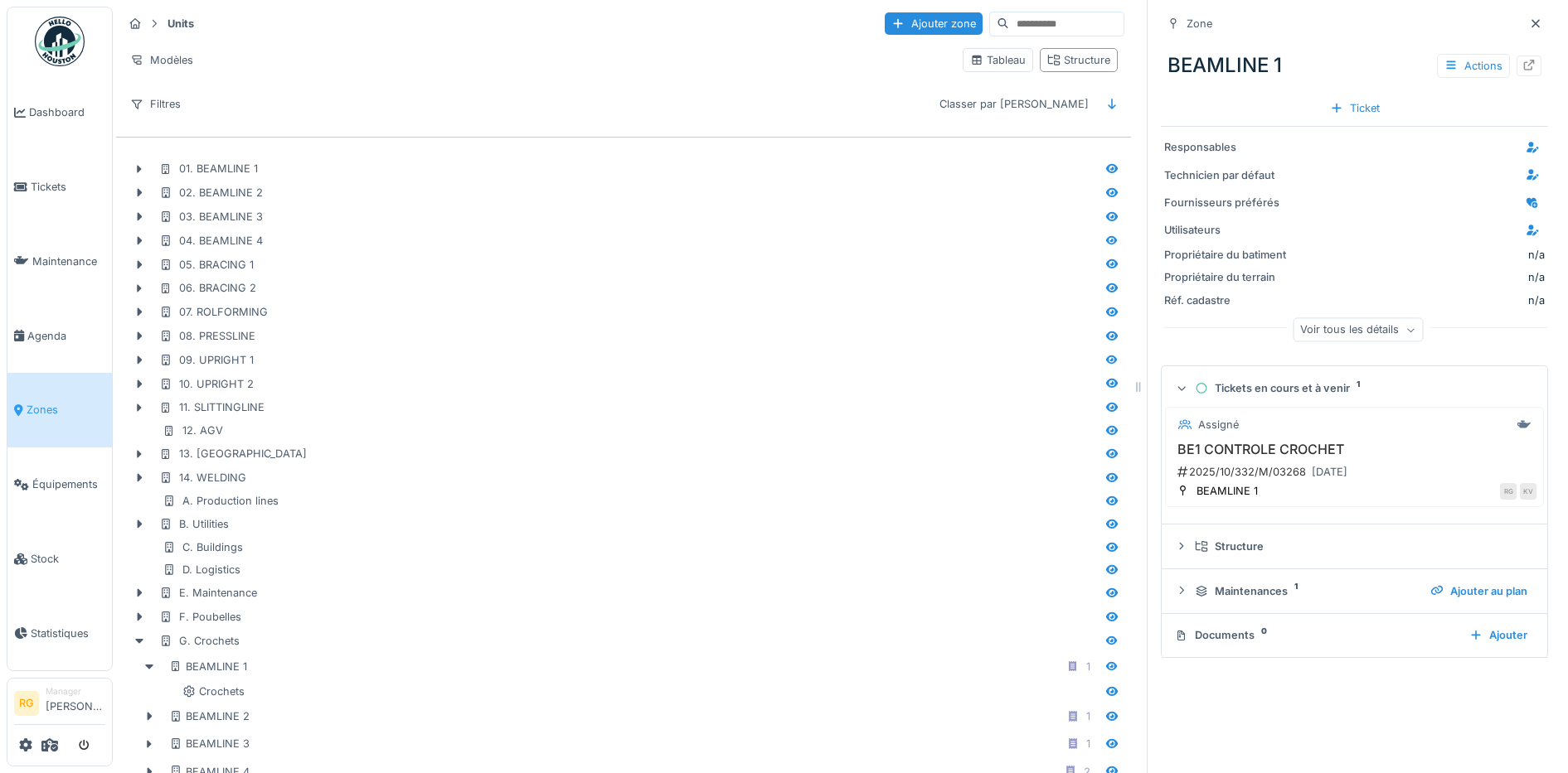
click at [1177, 392] on icon at bounding box center [1181, 388] width 10 height 13
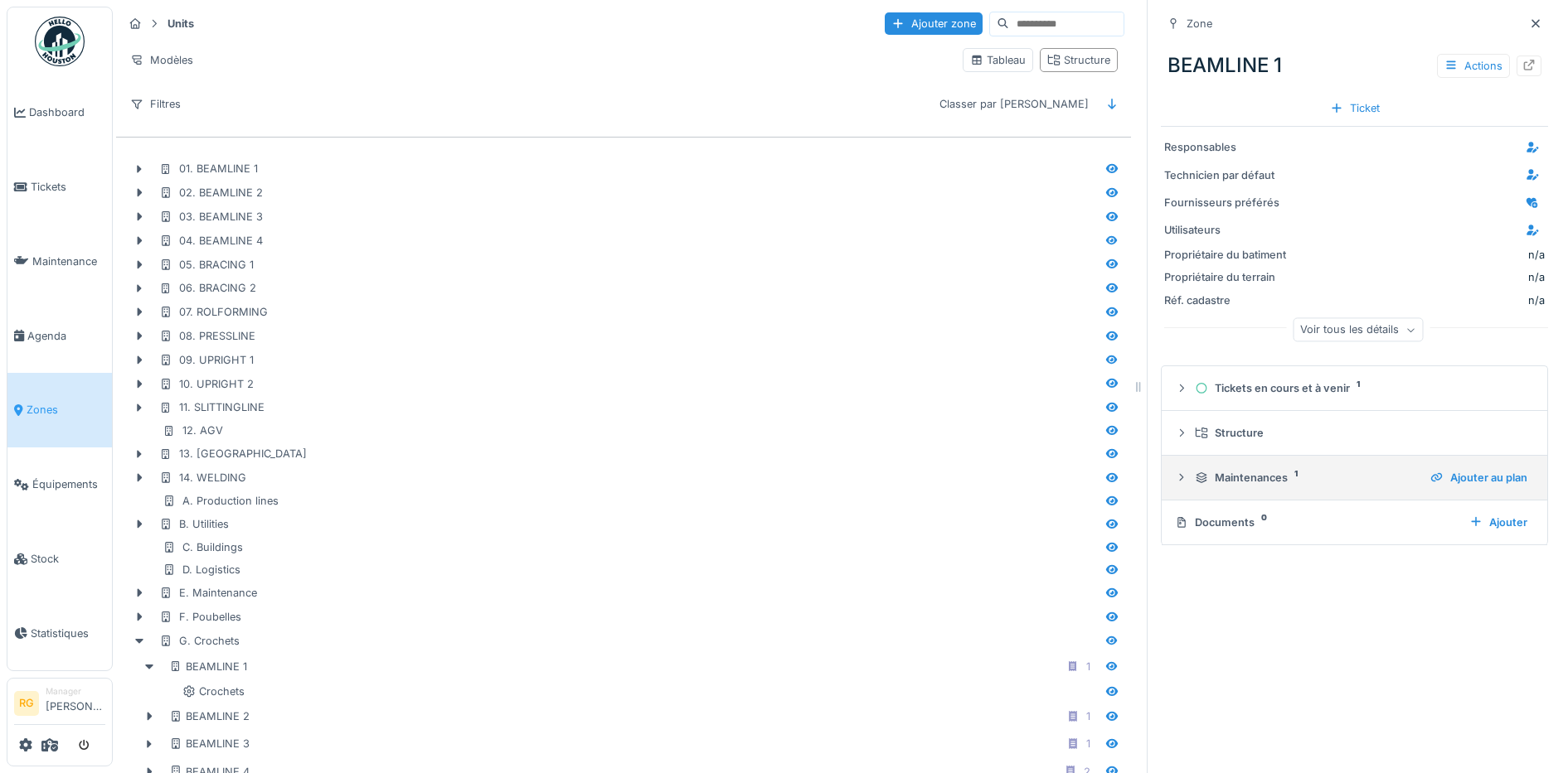
click at [1175, 478] on icon at bounding box center [1181, 477] width 13 height 10
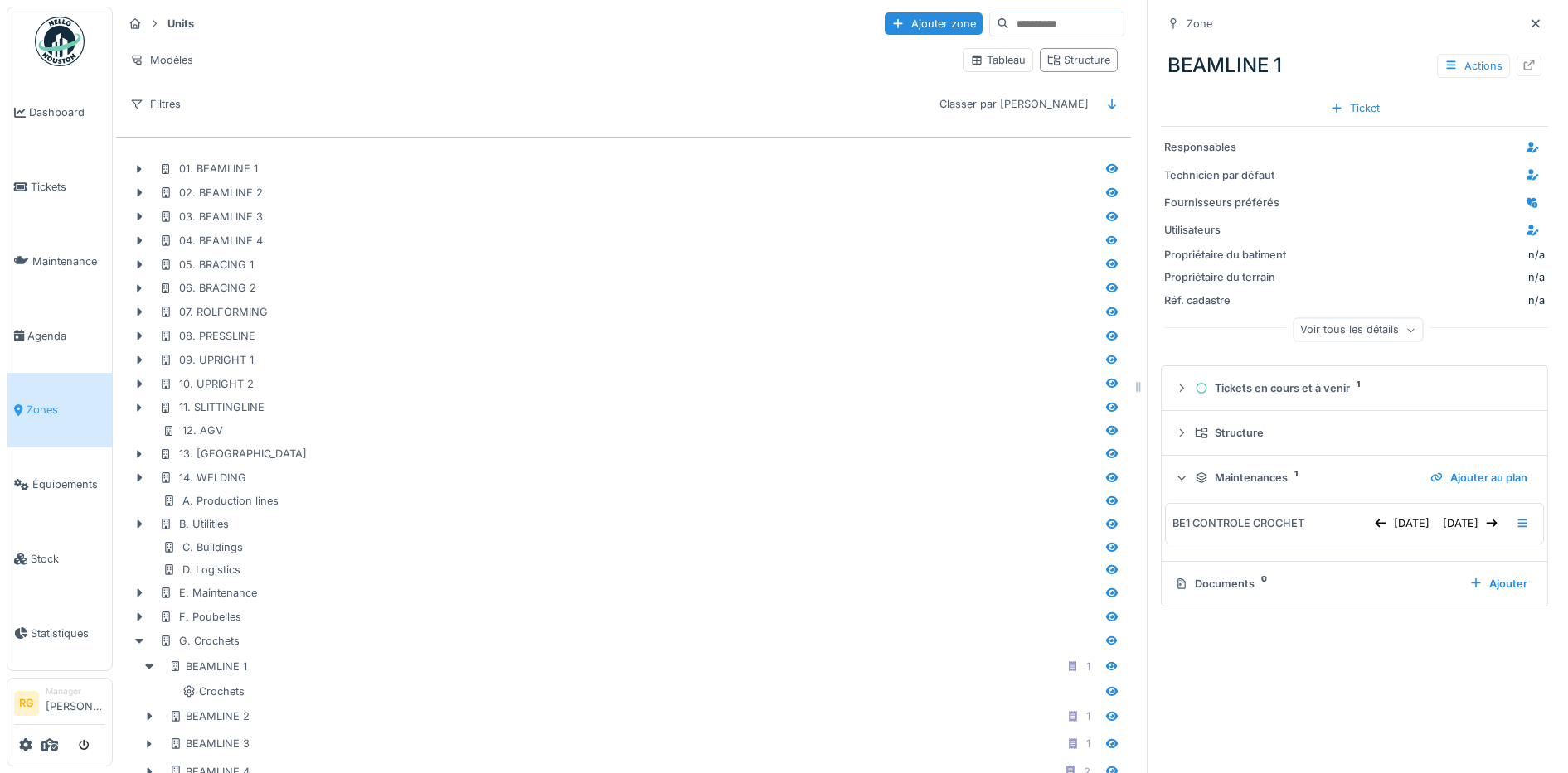
click at [1173, 478] on div at bounding box center [1181, 477] width 16 height 13
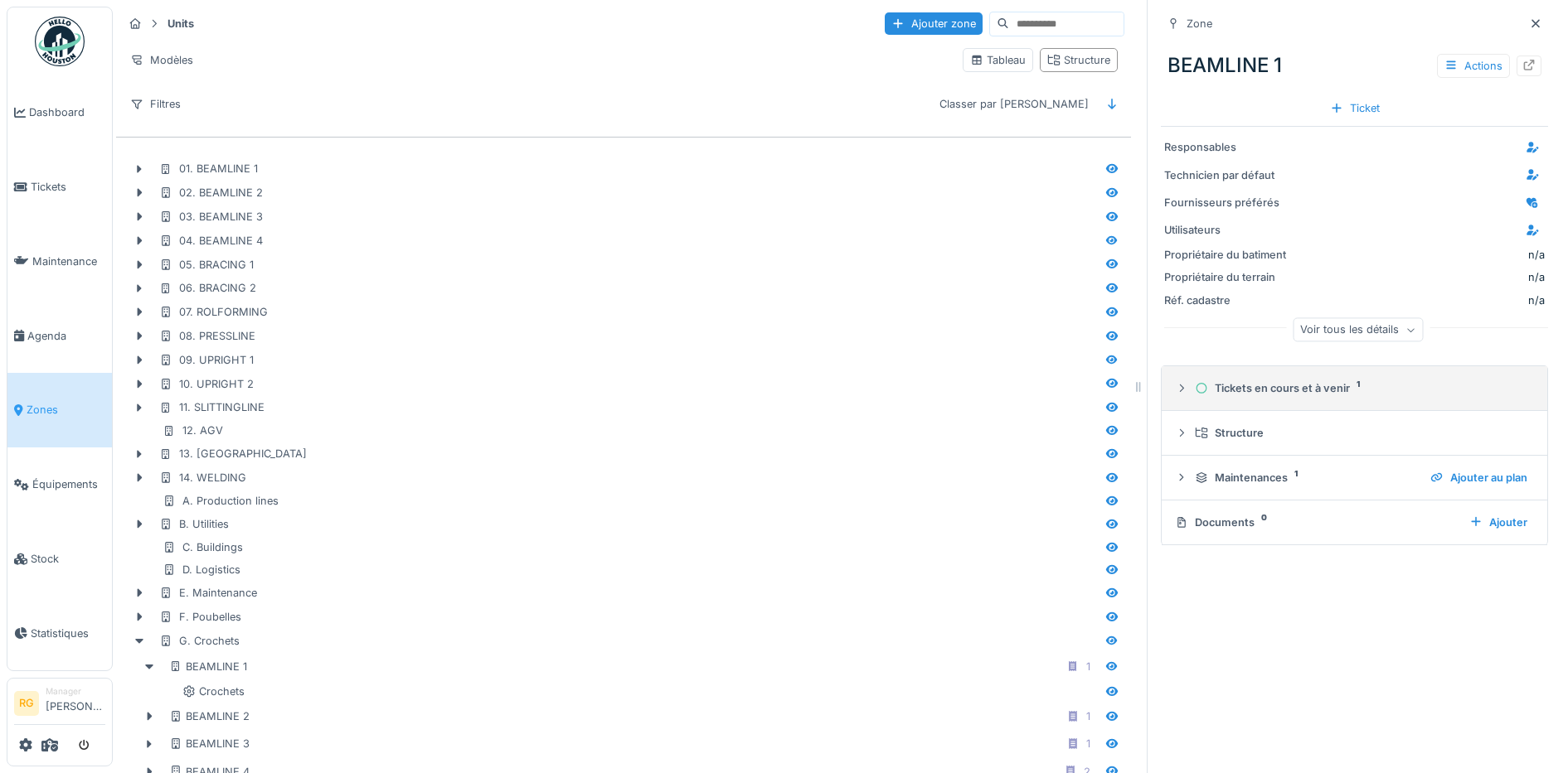
click at [1180, 388] on icon at bounding box center [1181, 388] width 4 height 8
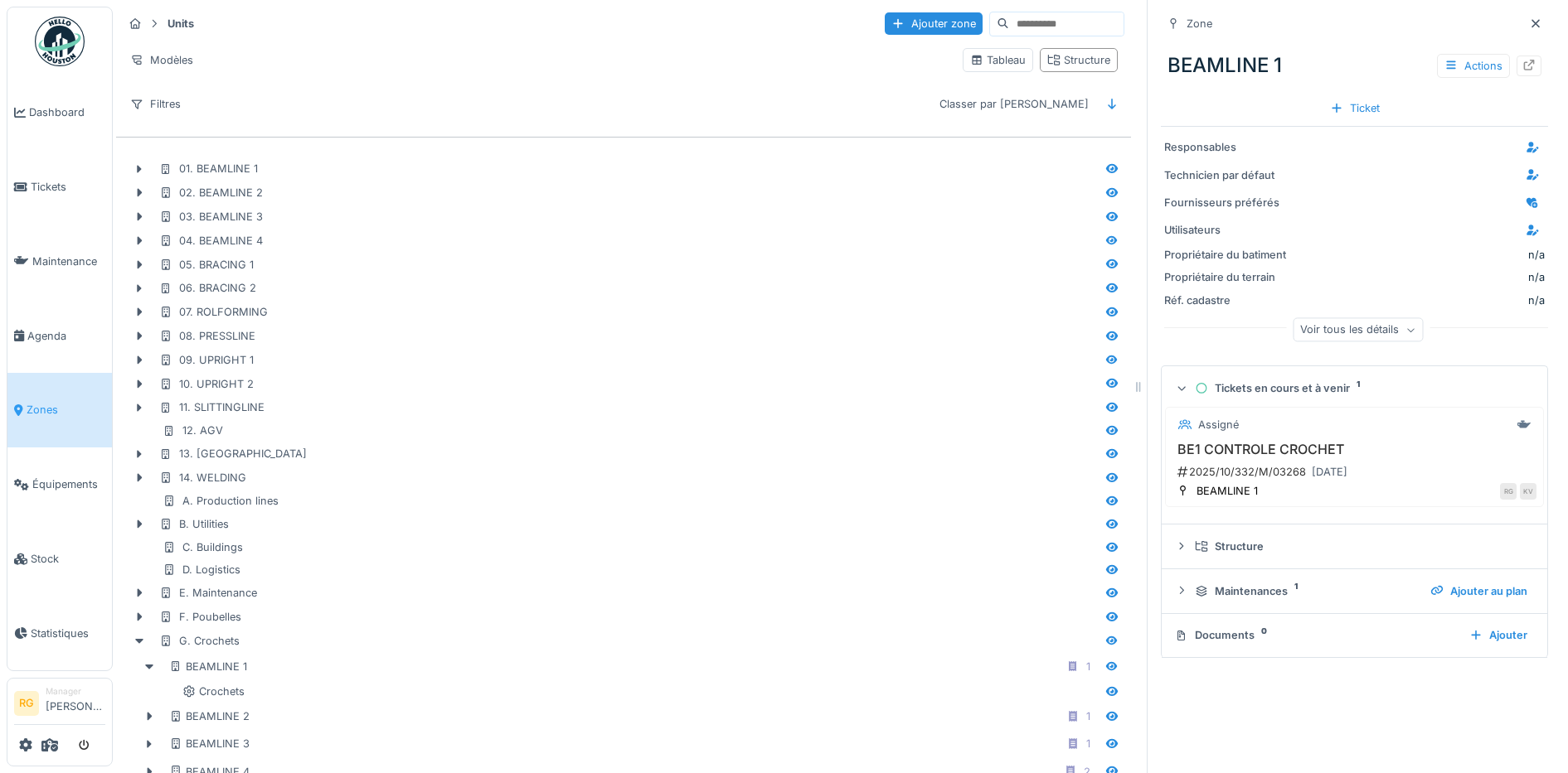
click at [1177, 388] on icon at bounding box center [1181, 388] width 10 height 13
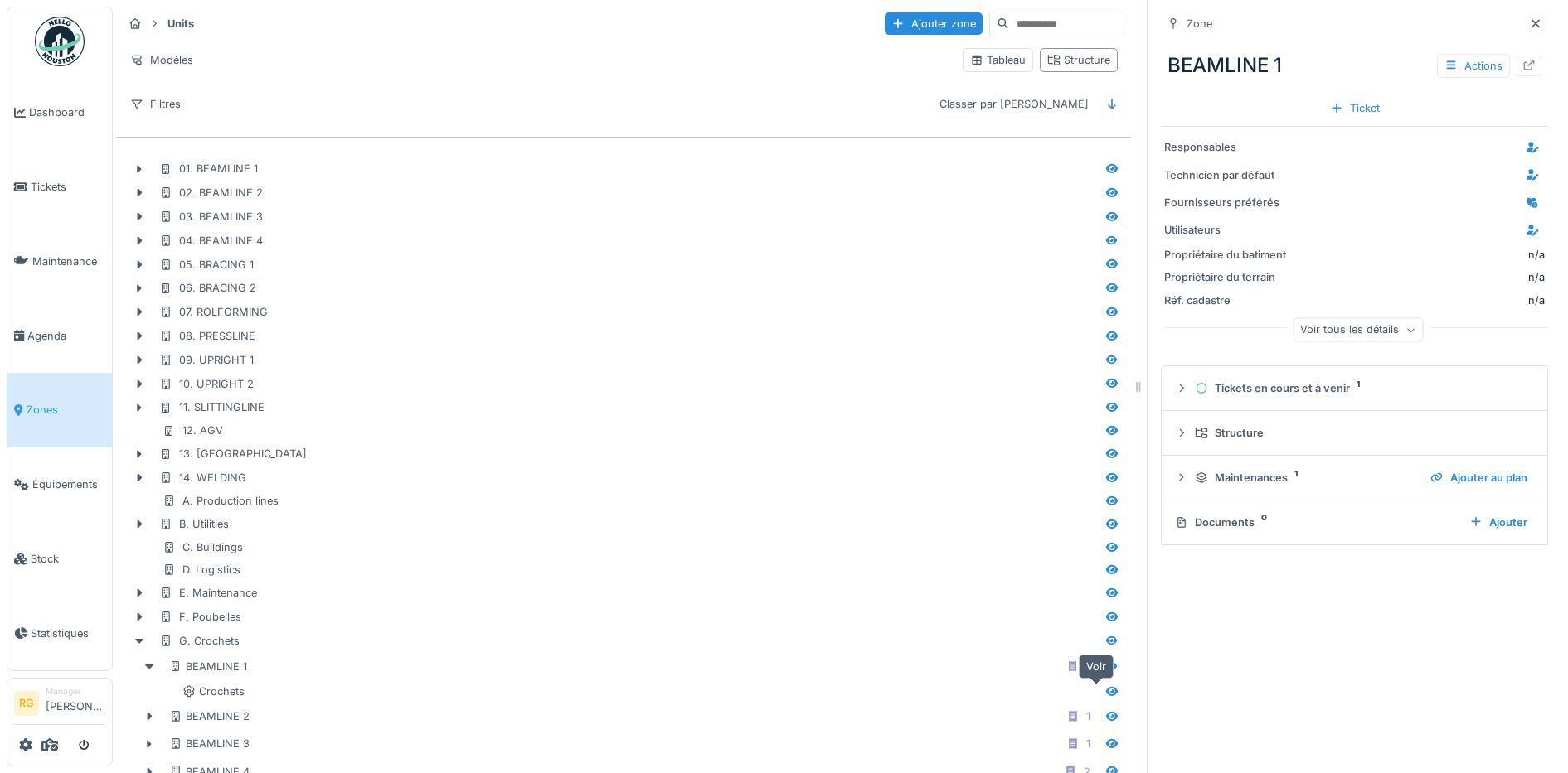
click at [1105, 692] on icon at bounding box center [1111, 692] width 13 height 10
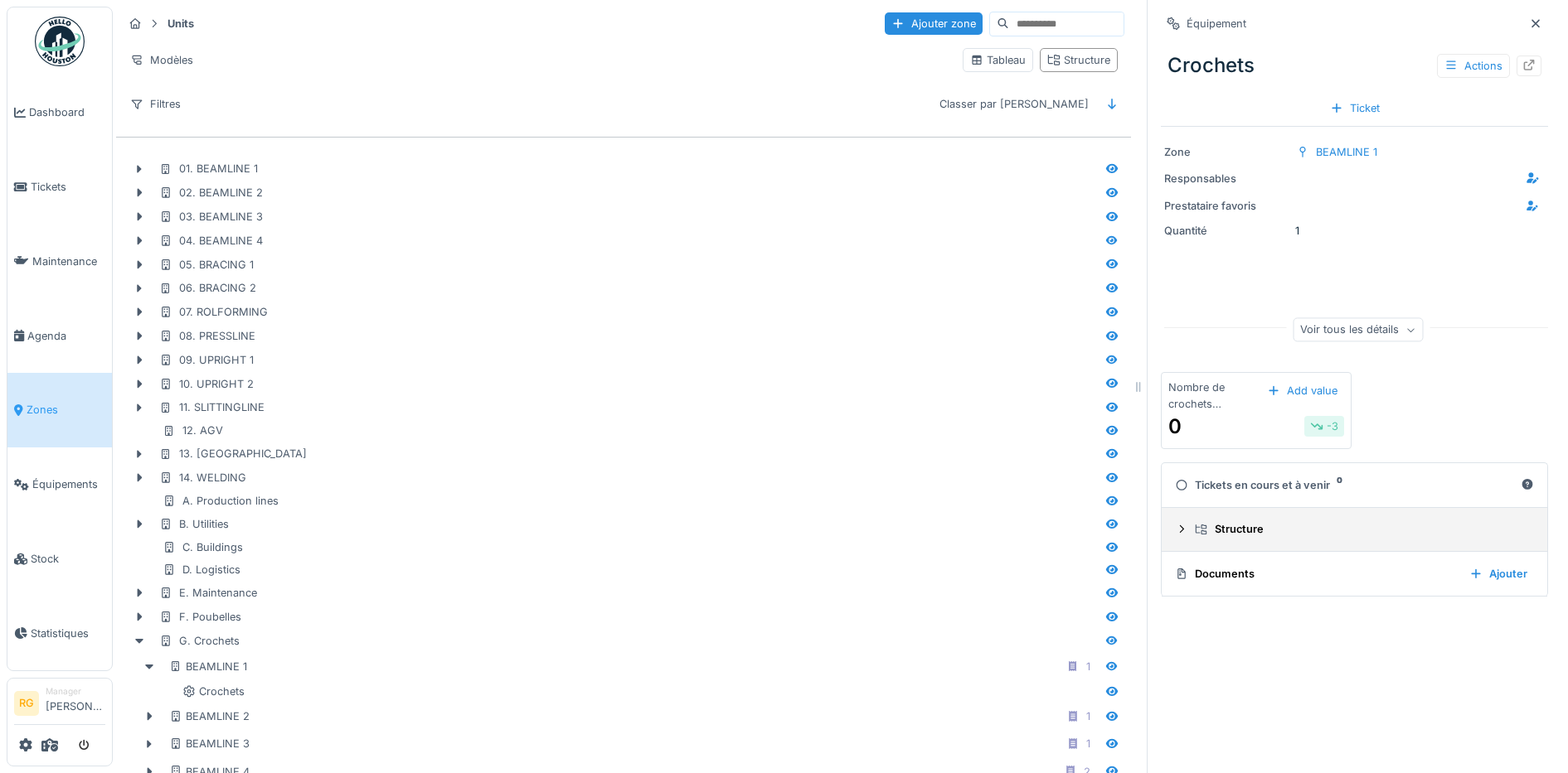
click at [1175, 534] on icon at bounding box center [1181, 529] width 13 height 10
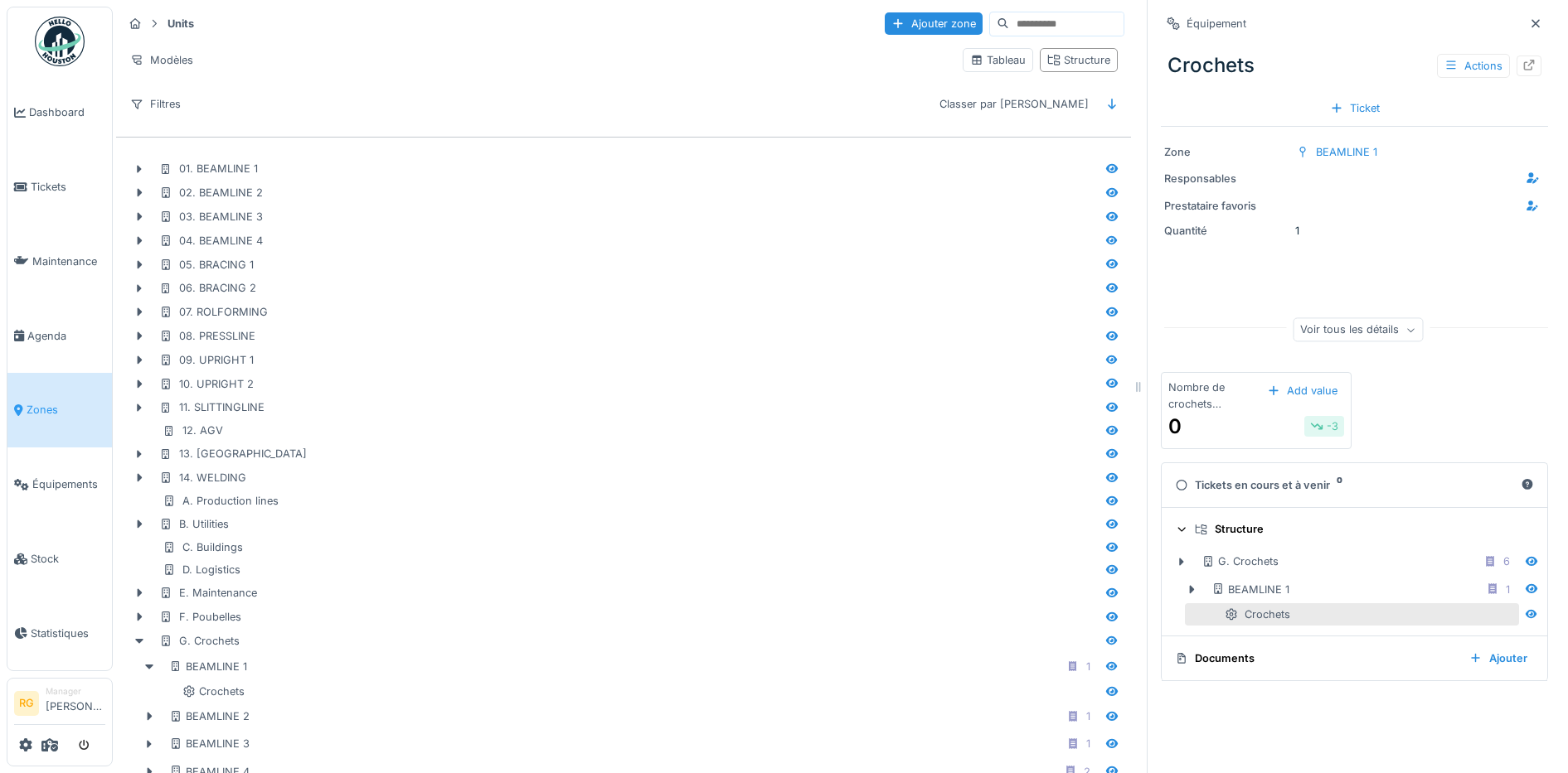
click at [1177, 534] on icon at bounding box center [1181, 530] width 10 height 13
click at [1248, 424] on div "0 -3" at bounding box center [1256, 427] width 176 height 30
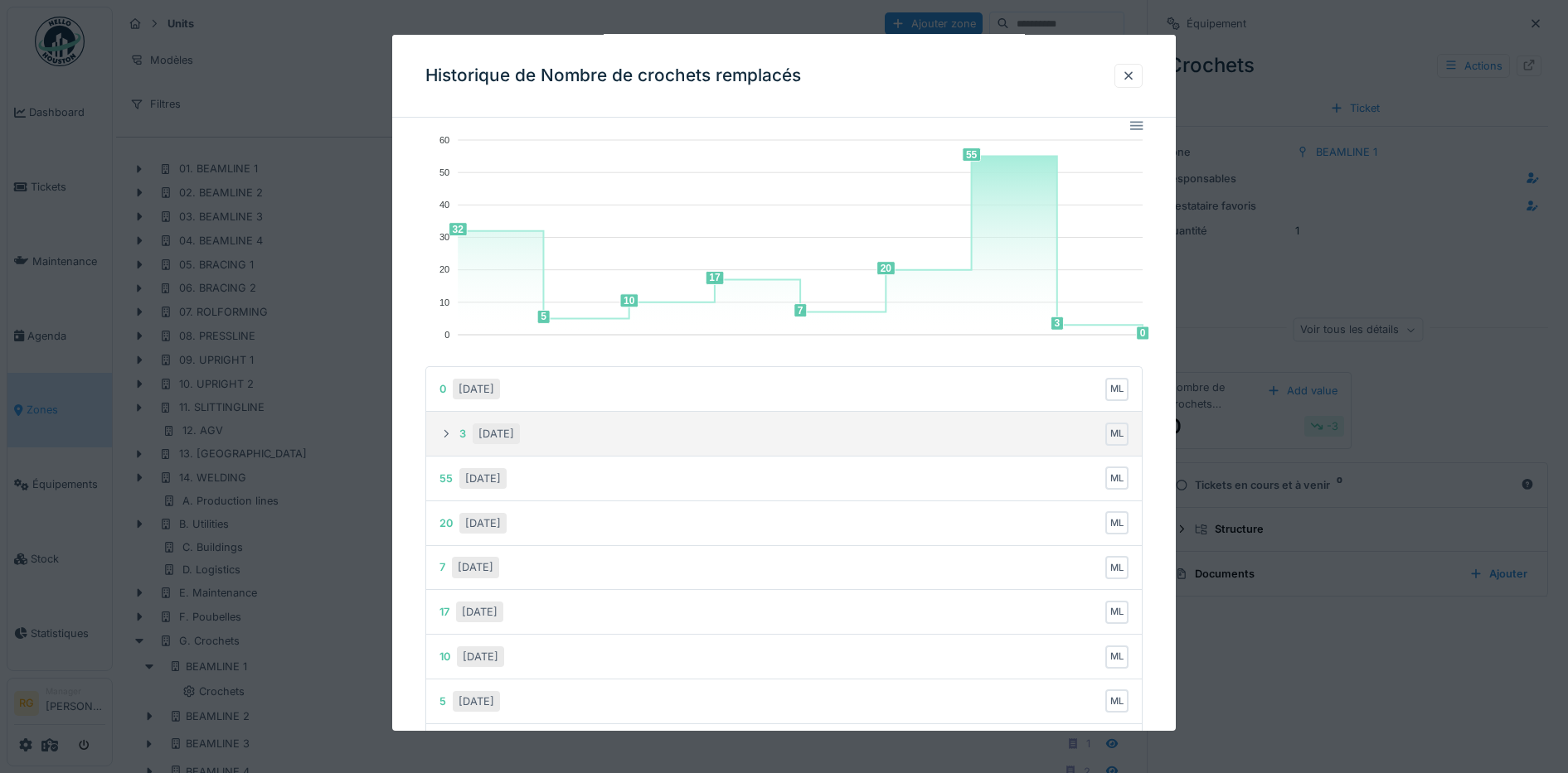
scroll to position [103, 0]
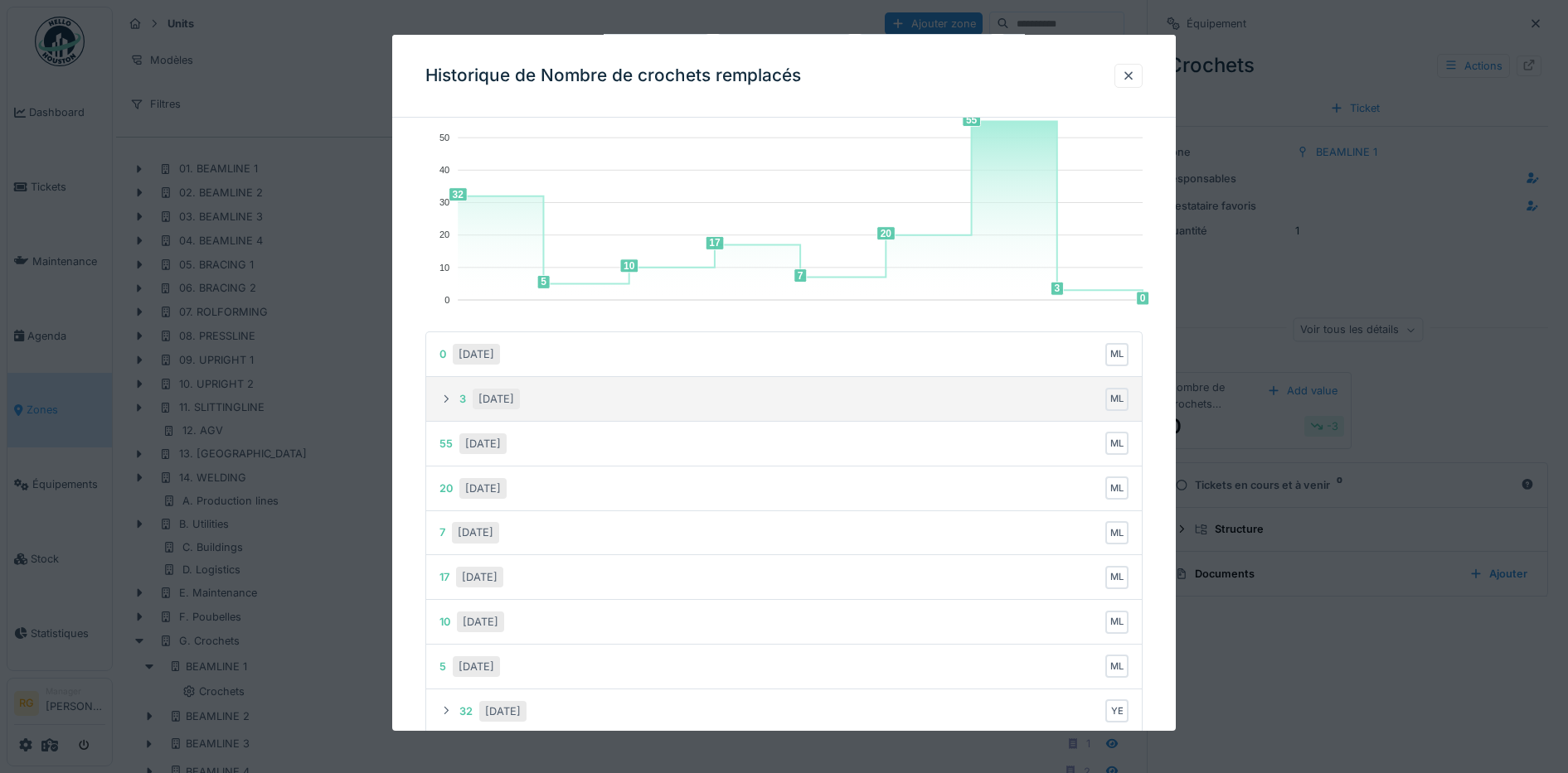
click at [442, 401] on icon at bounding box center [446, 399] width 13 height 10
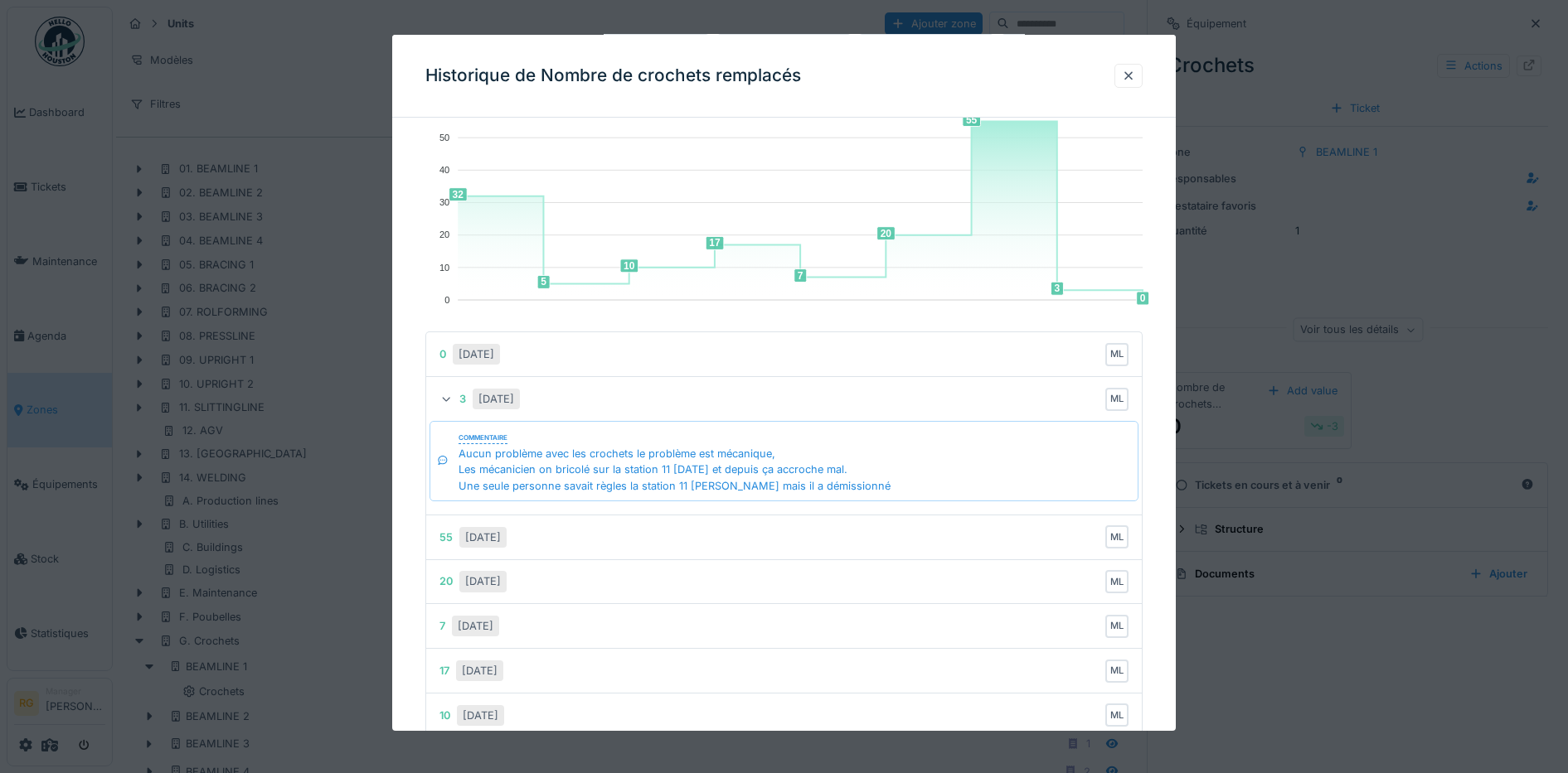
click at [442, 401] on icon at bounding box center [446, 400] width 10 height 13
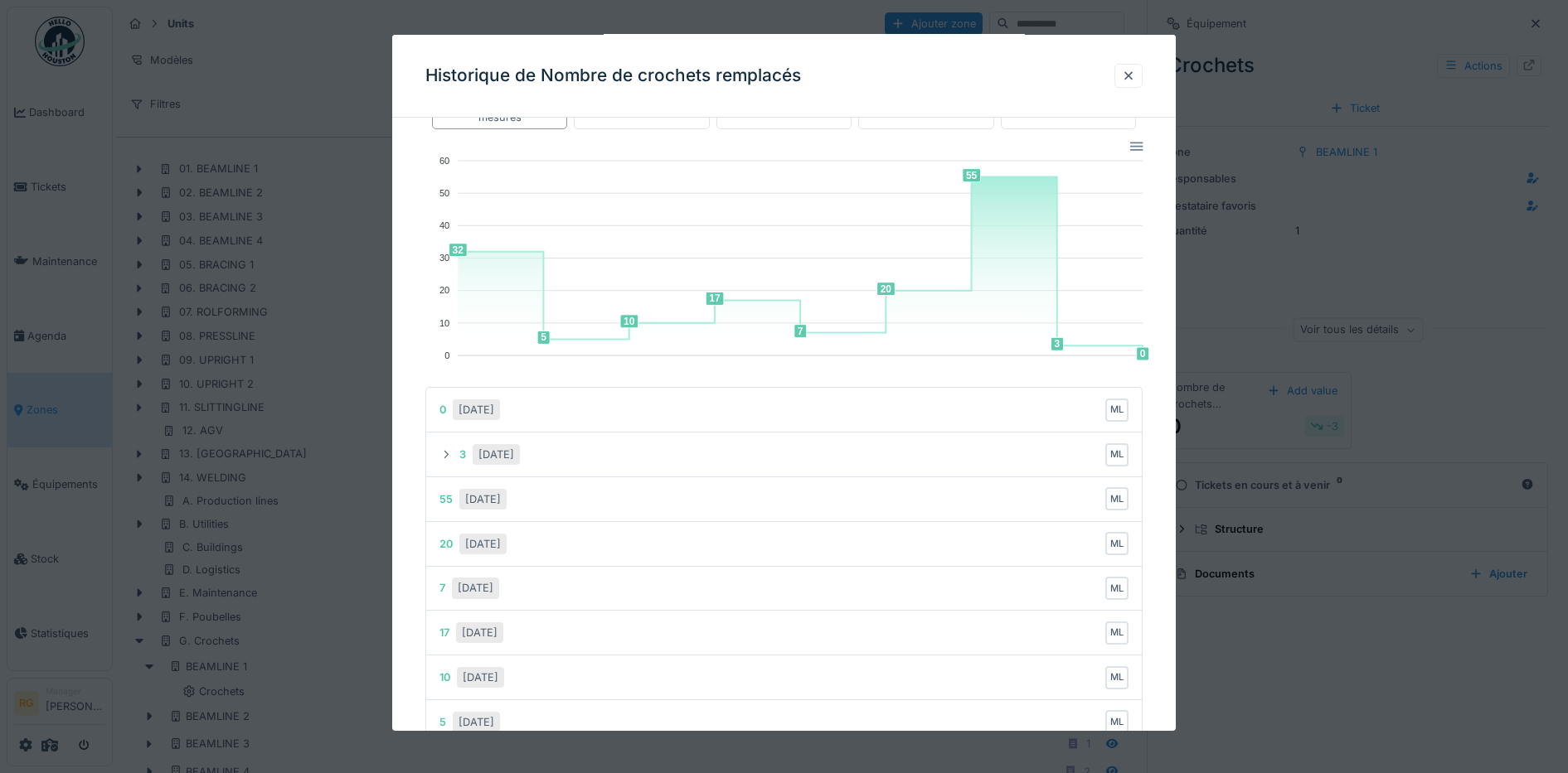
scroll to position [0, 0]
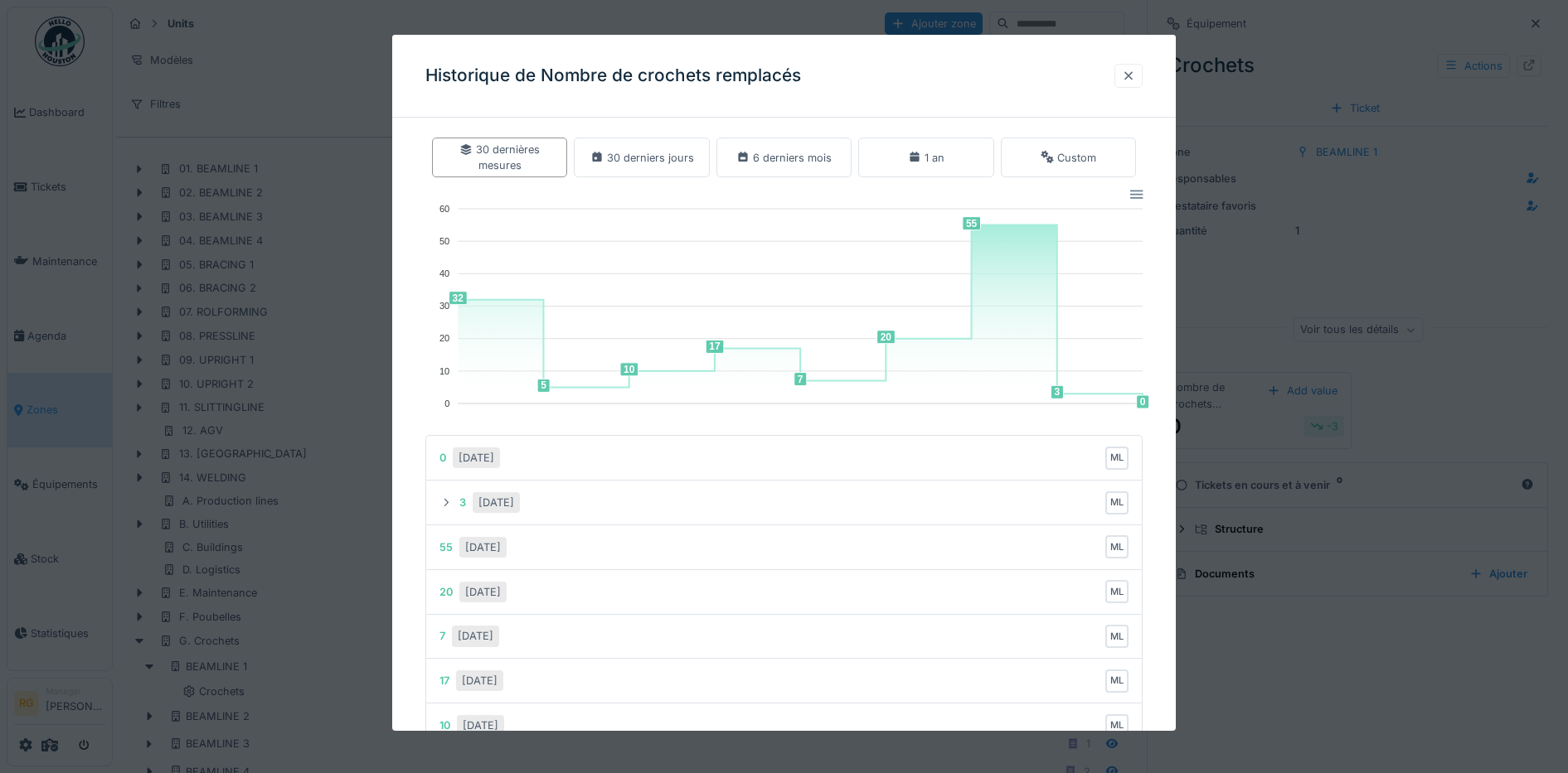
click at [1135, 76] on div at bounding box center [1128, 76] width 13 height 16
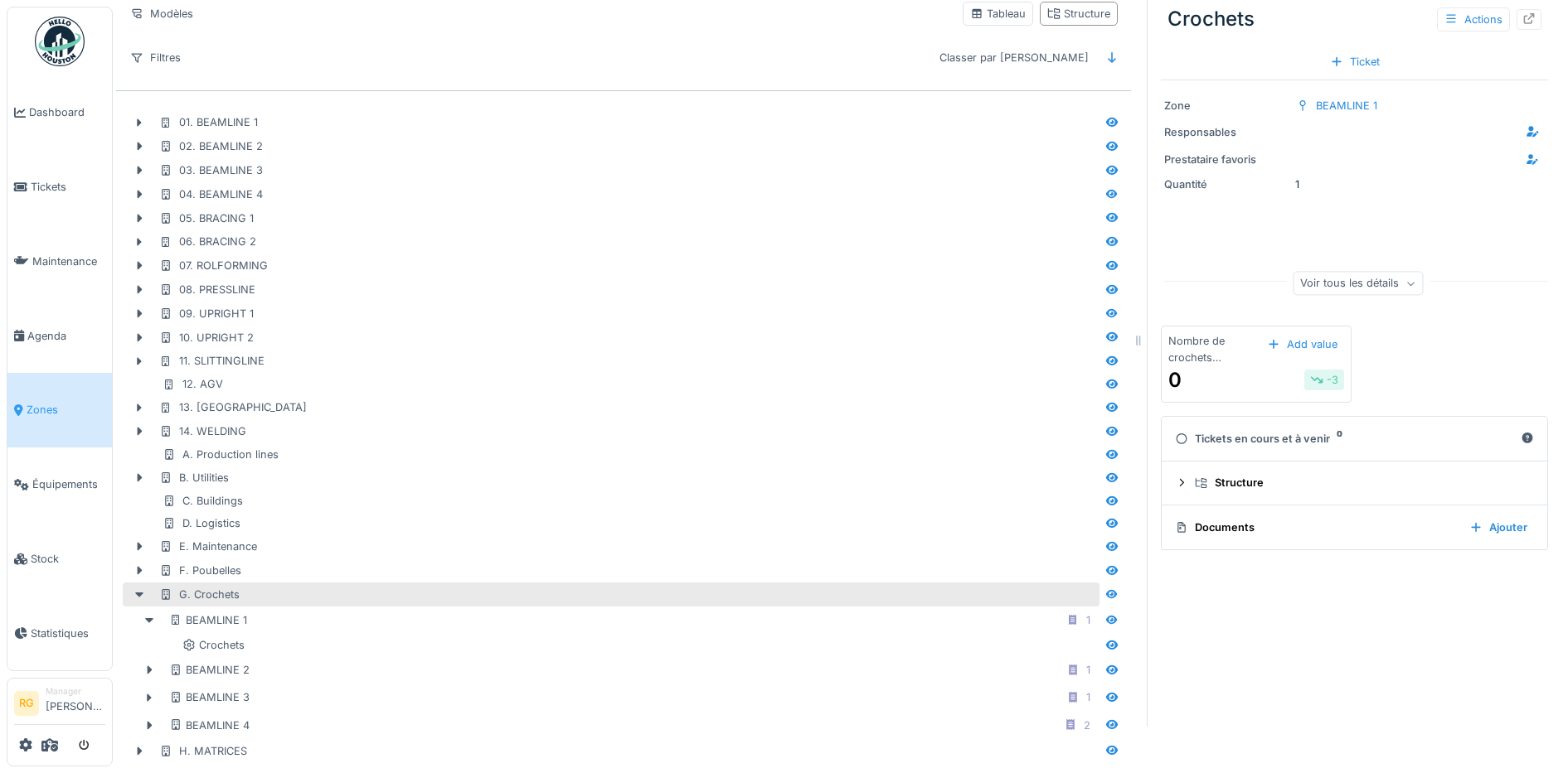
scroll to position [64, 0]
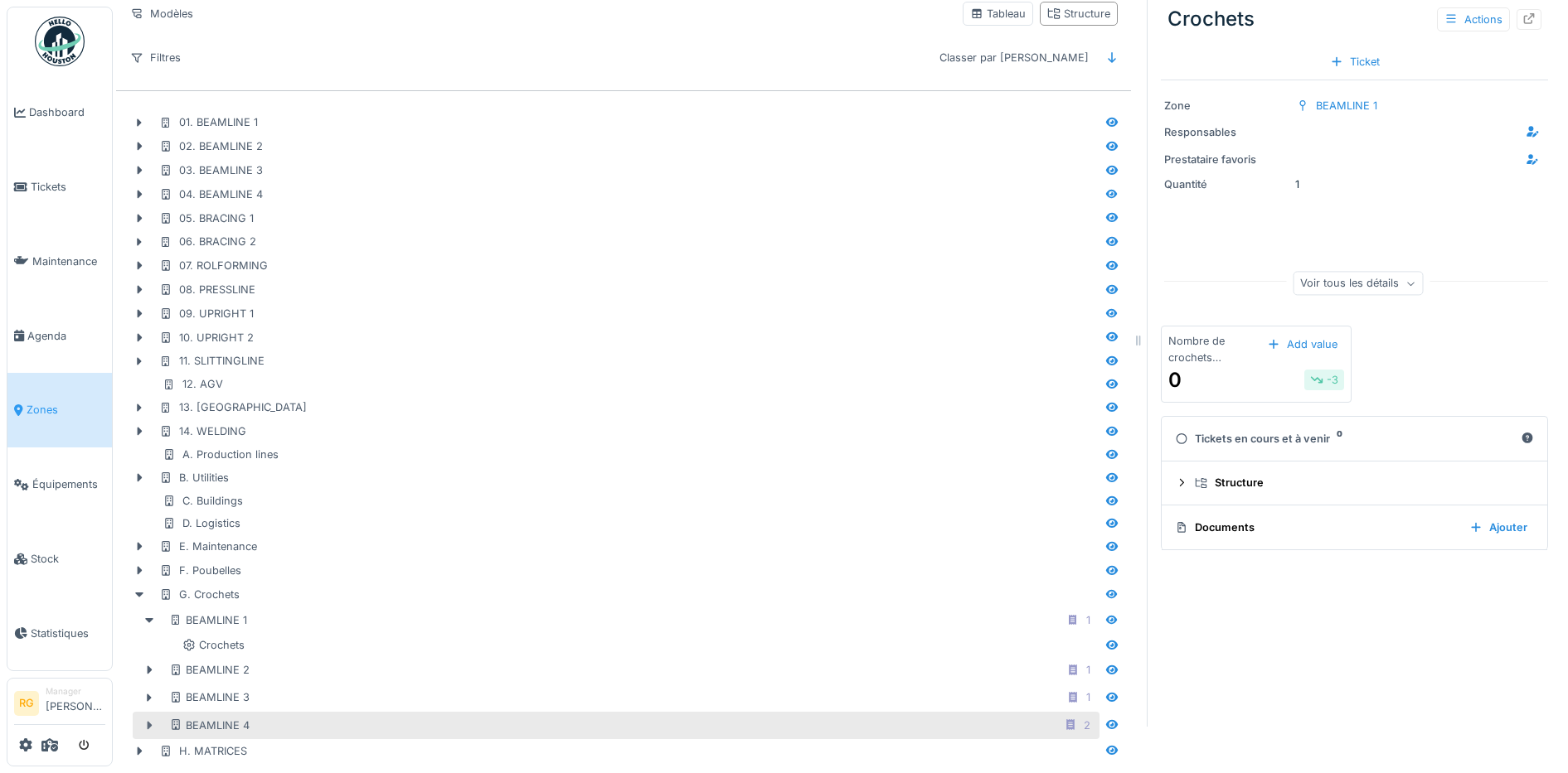
click at [143, 720] on icon at bounding box center [150, 725] width 13 height 10
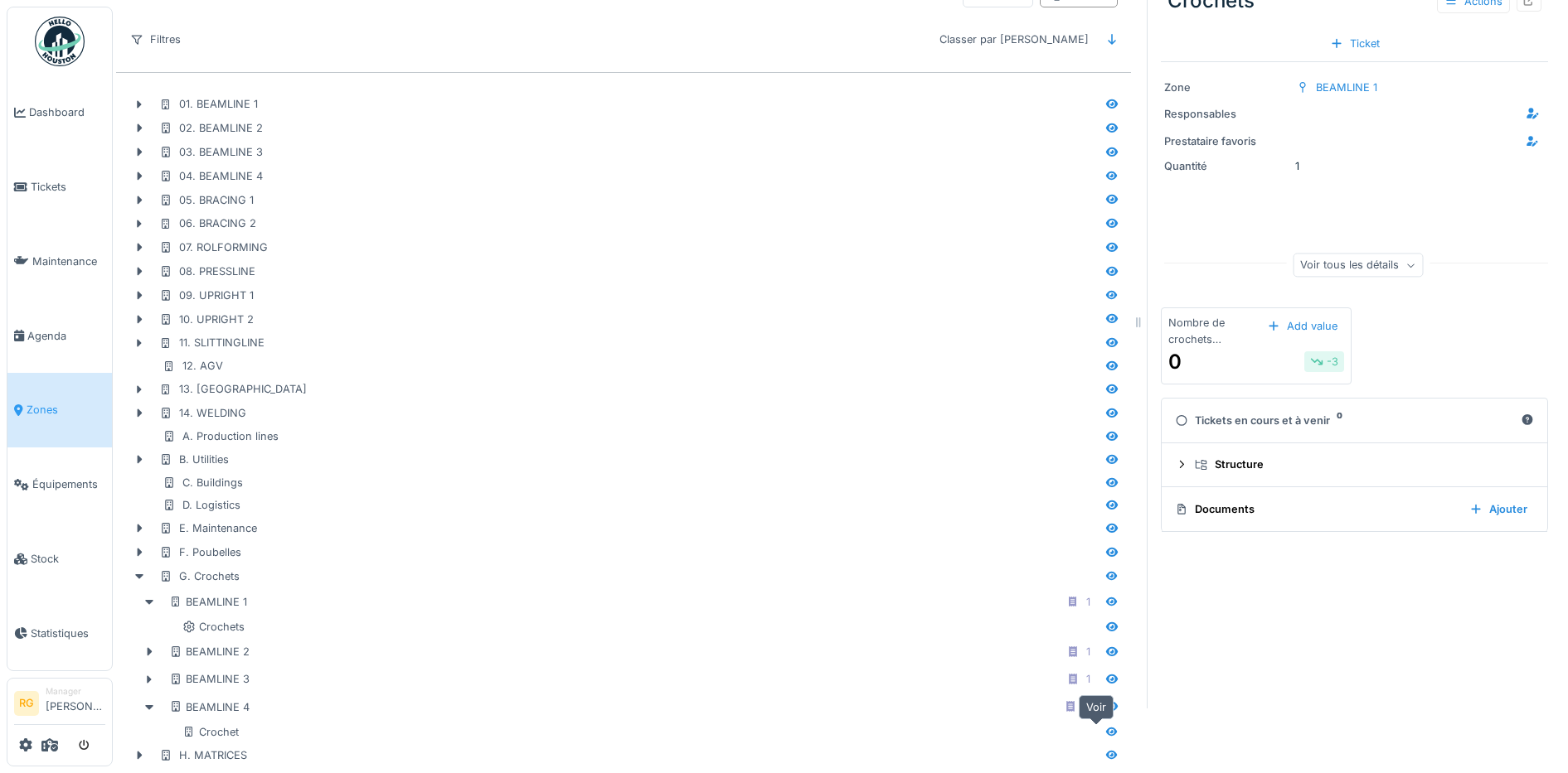
click at [1105, 735] on icon at bounding box center [1111, 731] width 13 height 10
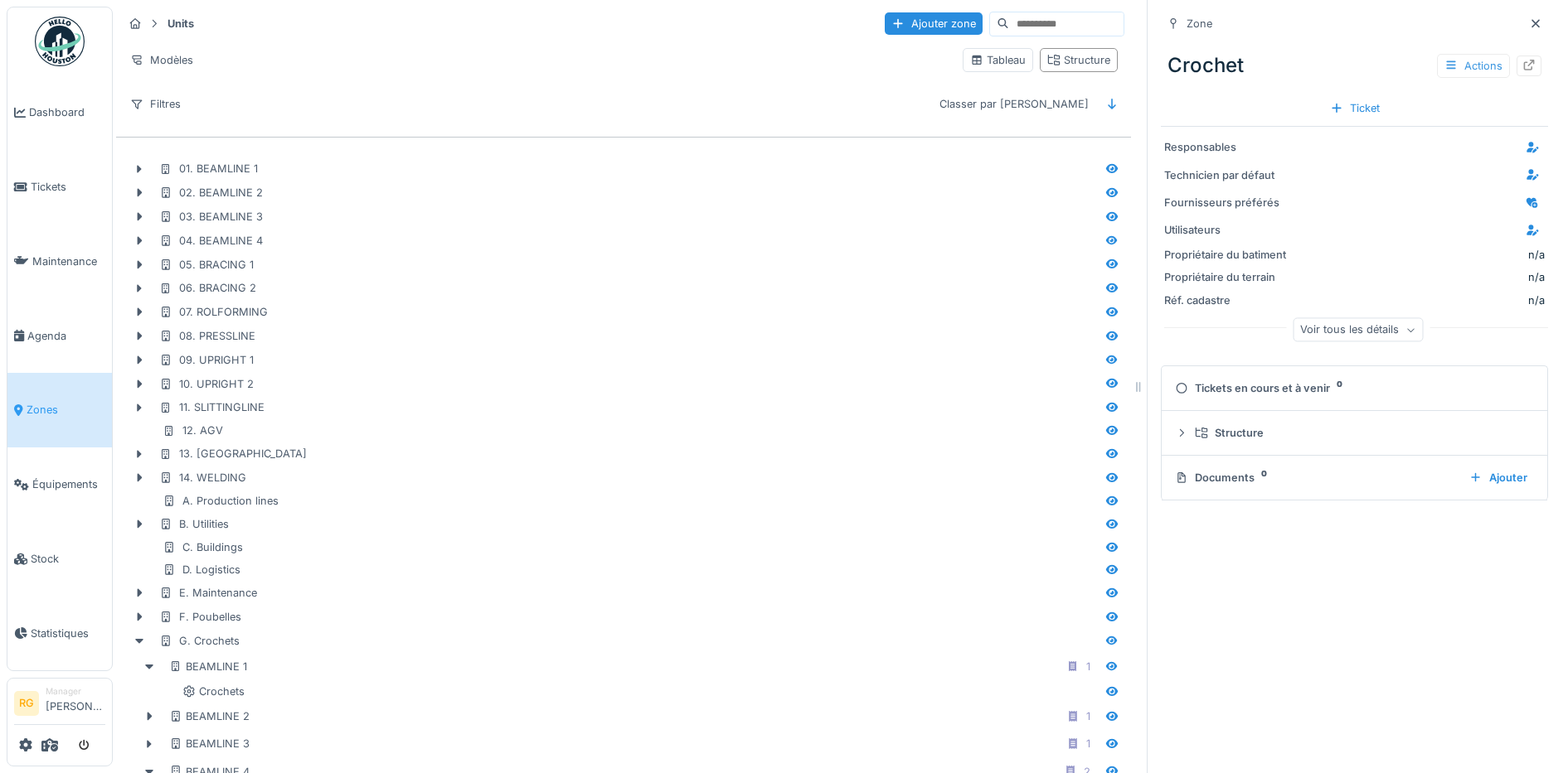
click at [1436, 65] on div "Actions" at bounding box center [1472, 65] width 73 height 24
click at [1449, 103] on div "Modifier" at bounding box center [1465, 102] width 111 height 25
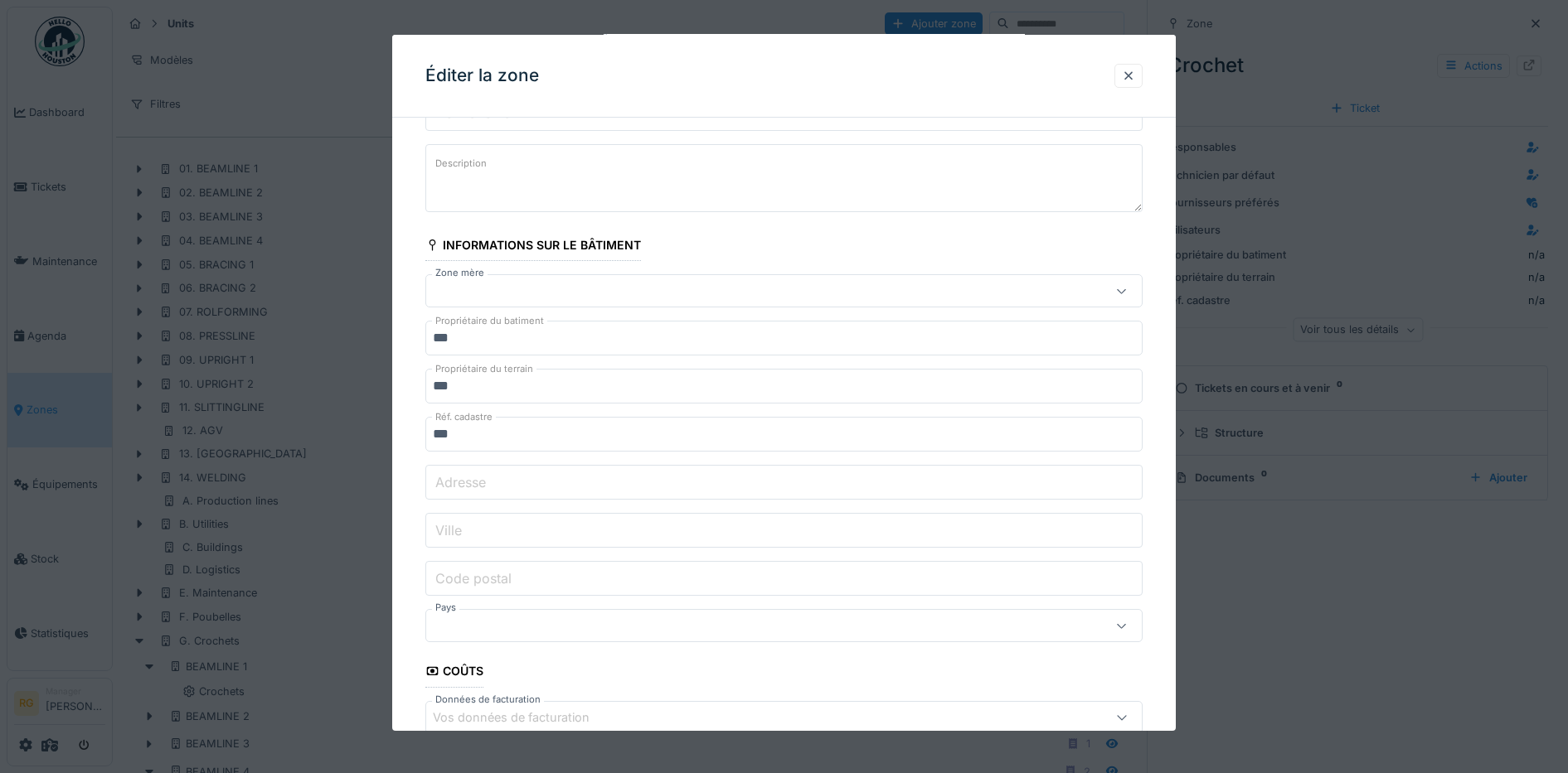
scroll to position [274, 0]
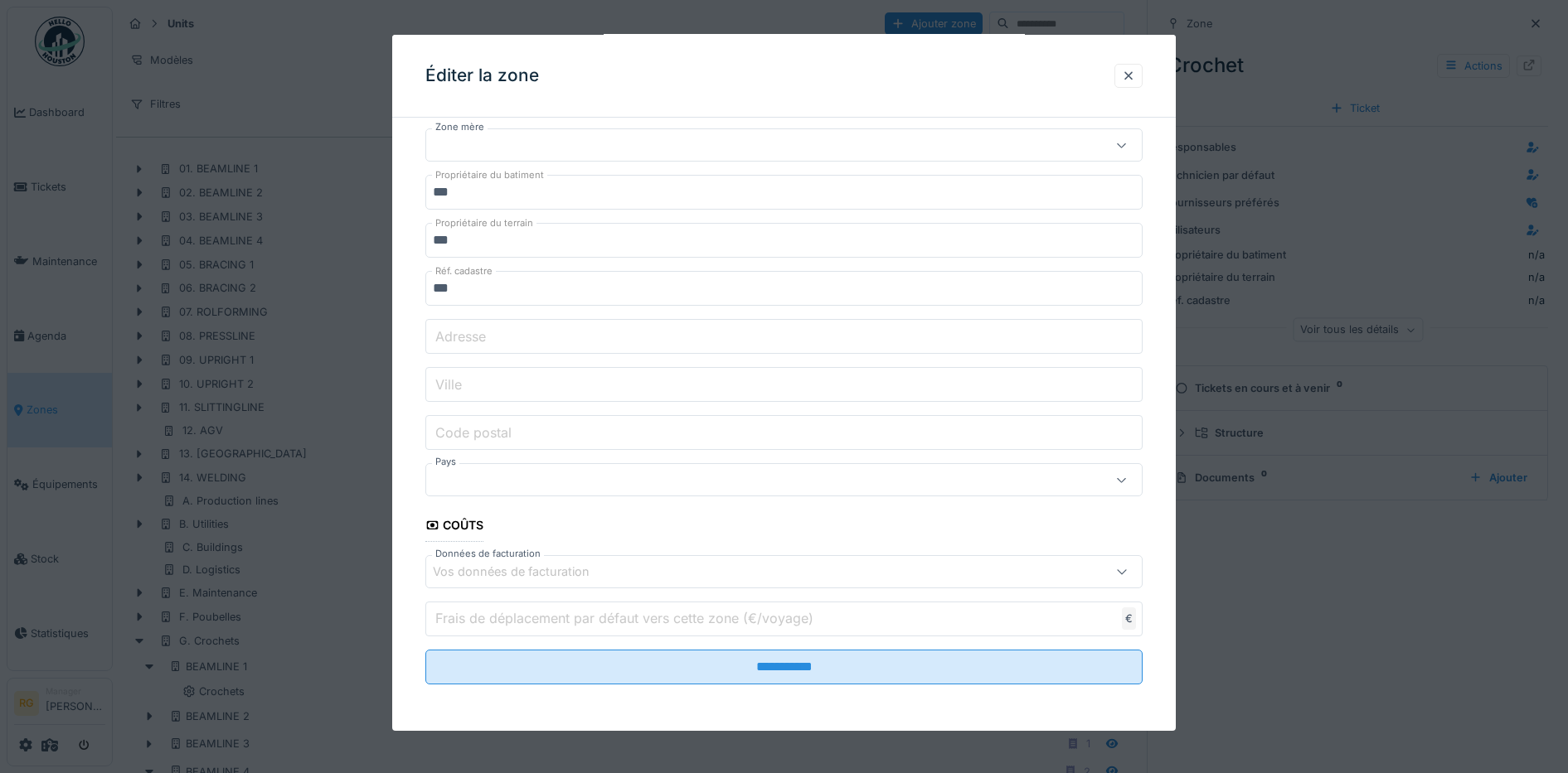
drag, startPoint x: 1140, startPoint y: 74, endPoint x: 1163, endPoint y: 83, distance: 24.7
click at [1135, 74] on div at bounding box center [1128, 76] width 13 height 16
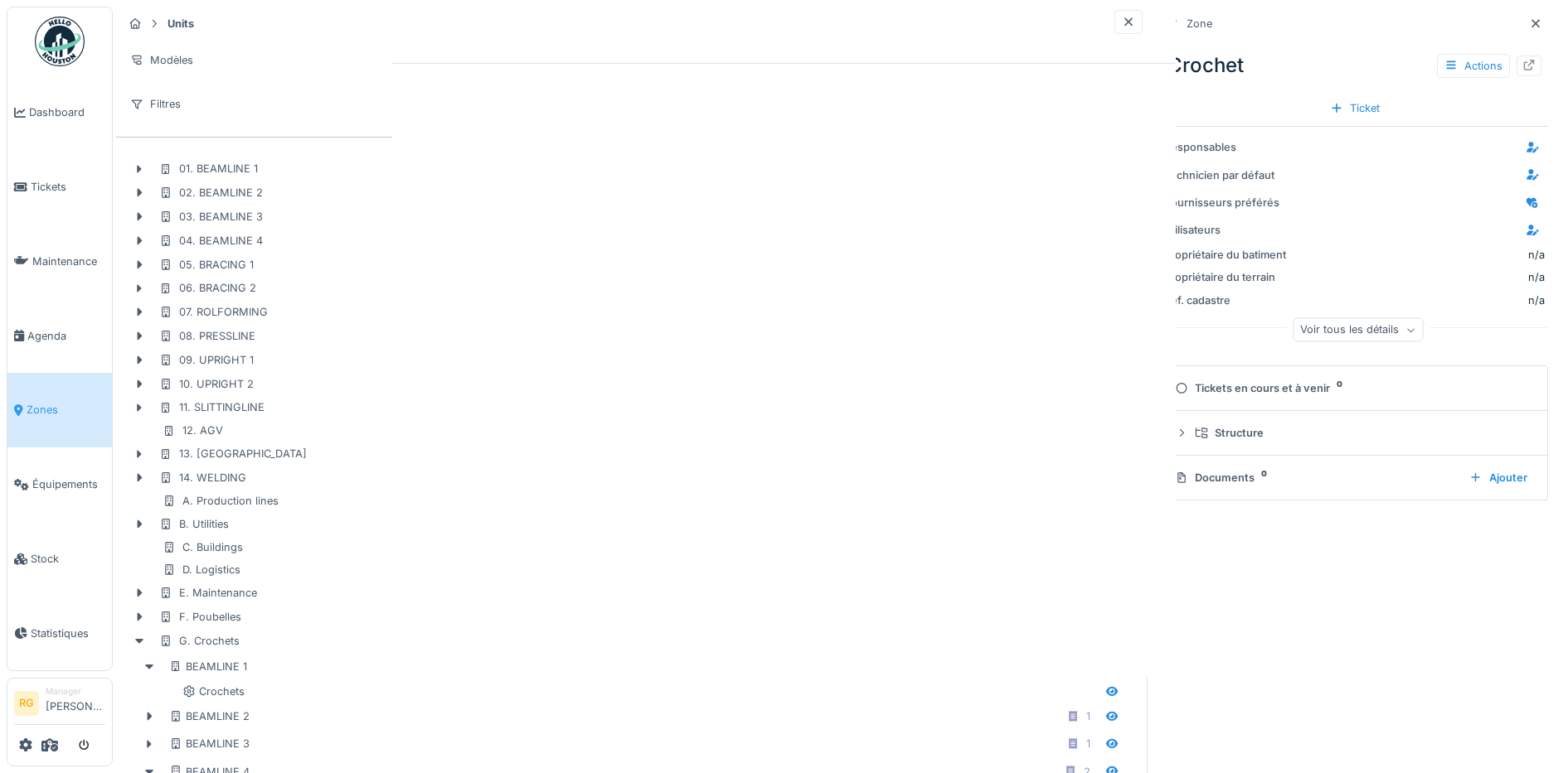
scroll to position [0, 0]
